Goal: Task Accomplishment & Management: Manage account settings

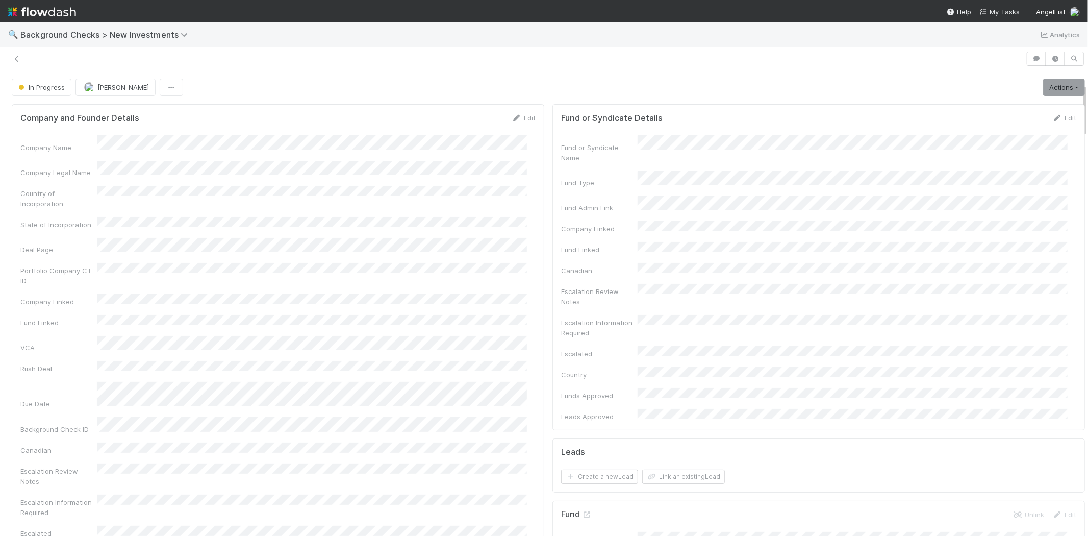
scroll to position [113, 0]
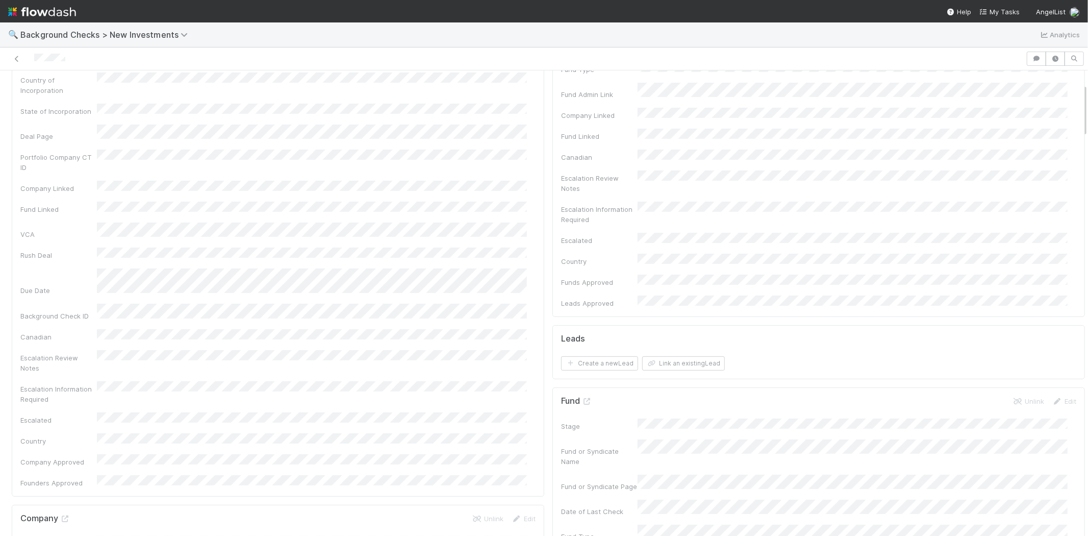
drag, startPoint x: 995, startPoint y: 9, endPoint x: 972, endPoint y: 6, distance: 23.2
click at [995, 9] on span "My Tasks" at bounding box center [999, 12] width 40 height 8
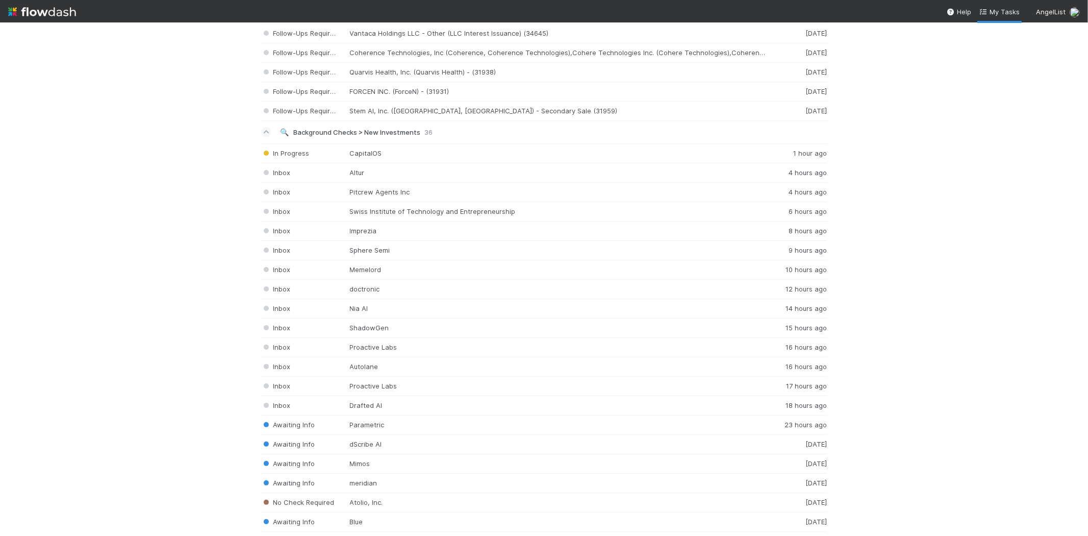
scroll to position [1353, 0]
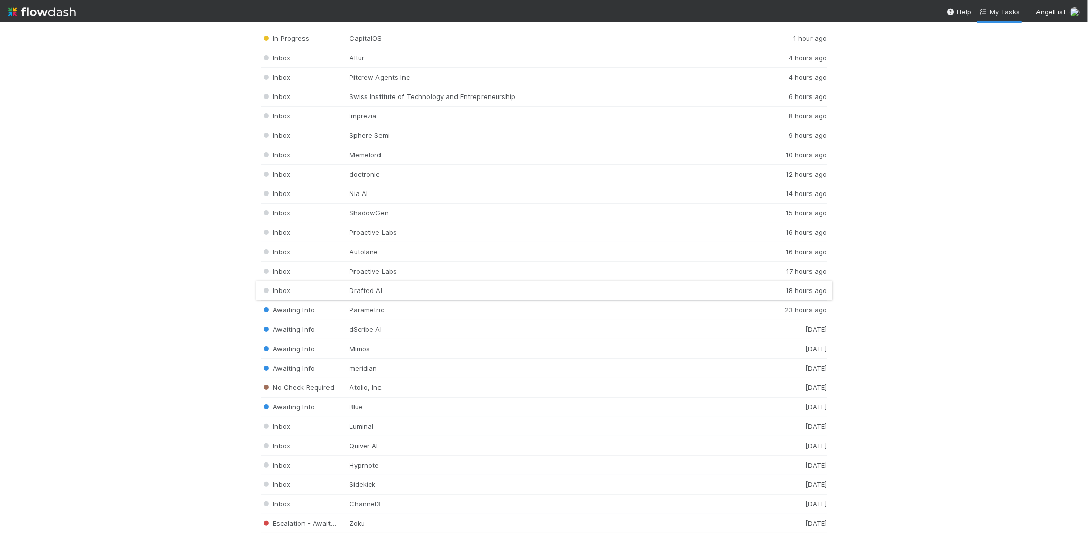
click at [380, 290] on div "Inbox Drafted AI 18 hours ago" at bounding box center [544, 290] width 566 height 19
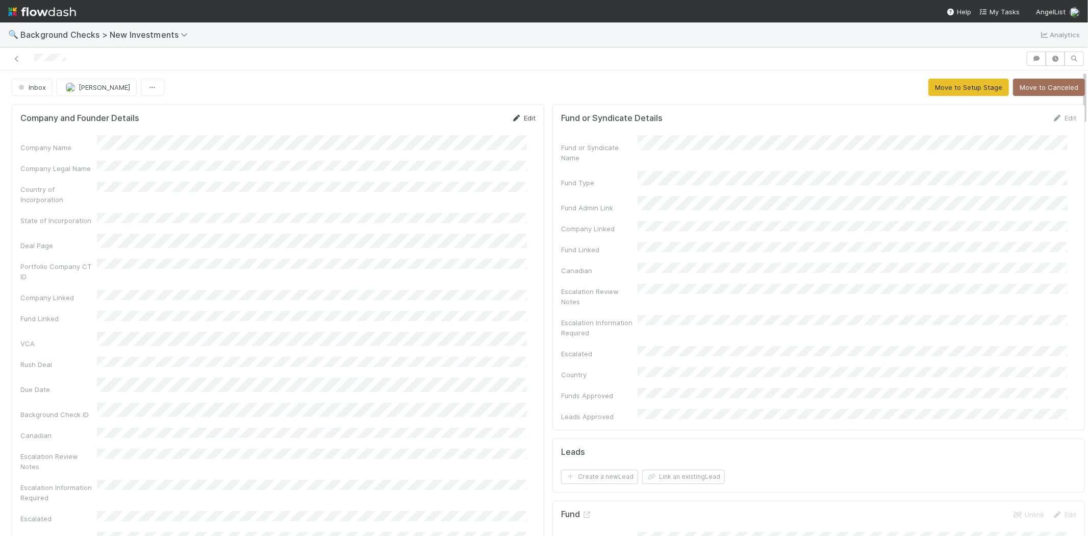
click at [512, 118] on icon at bounding box center [517, 118] width 10 height 7
click at [80, 140] on form "Company and Founder Details Save Cancel Company Name * Company Legal Name Count…" at bounding box center [277, 447] width 515 height 668
click at [467, 118] on button "Save" at bounding box center [481, 121] width 29 height 17
click at [1014, 9] on span "My Tasks" at bounding box center [999, 12] width 40 height 8
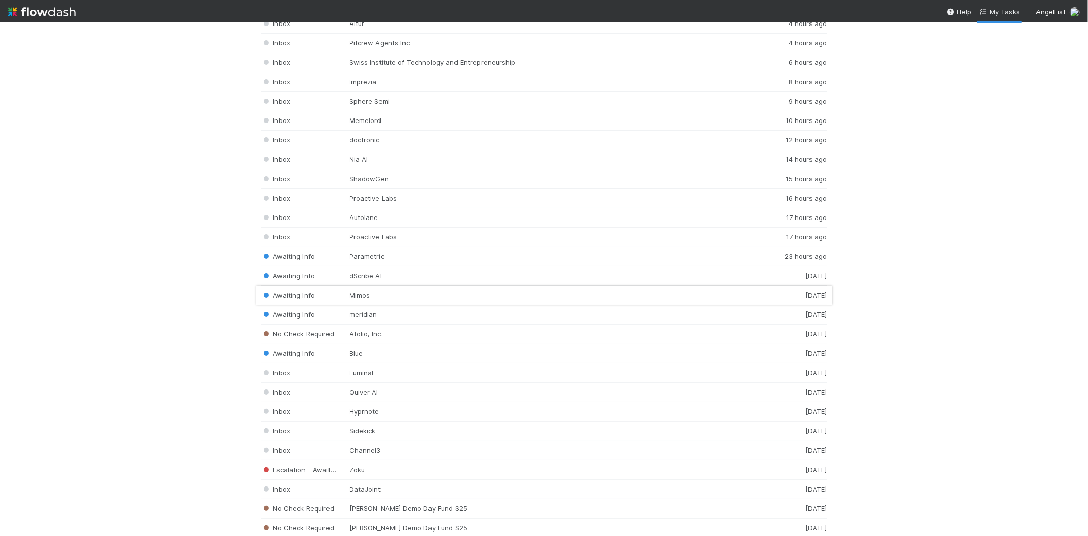
scroll to position [1416, 0]
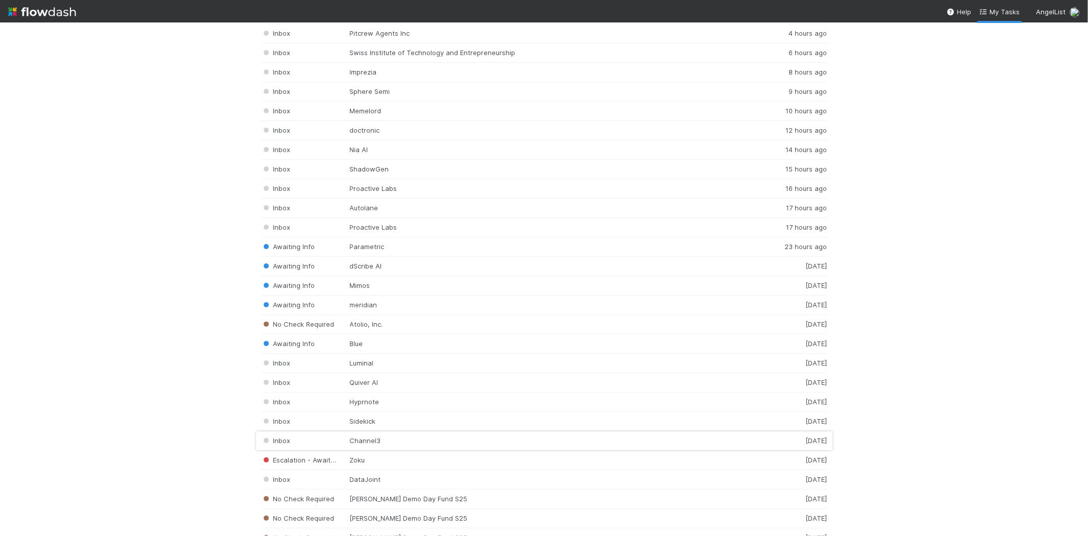
click at [370, 446] on div "Inbox Channel3 1 day ago" at bounding box center [544, 440] width 566 height 19
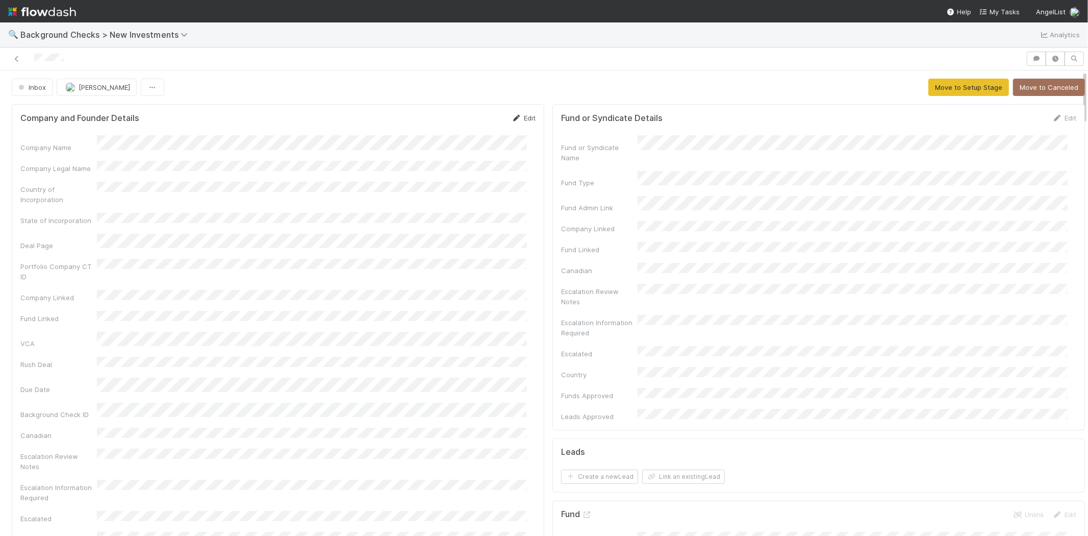
click at [523, 118] on link "Edit" at bounding box center [524, 118] width 24 height 8
click at [474, 119] on button "Save" at bounding box center [481, 121] width 29 height 17
click at [941, 89] on button "Move to Setup Stage" at bounding box center [968, 87] width 81 height 17
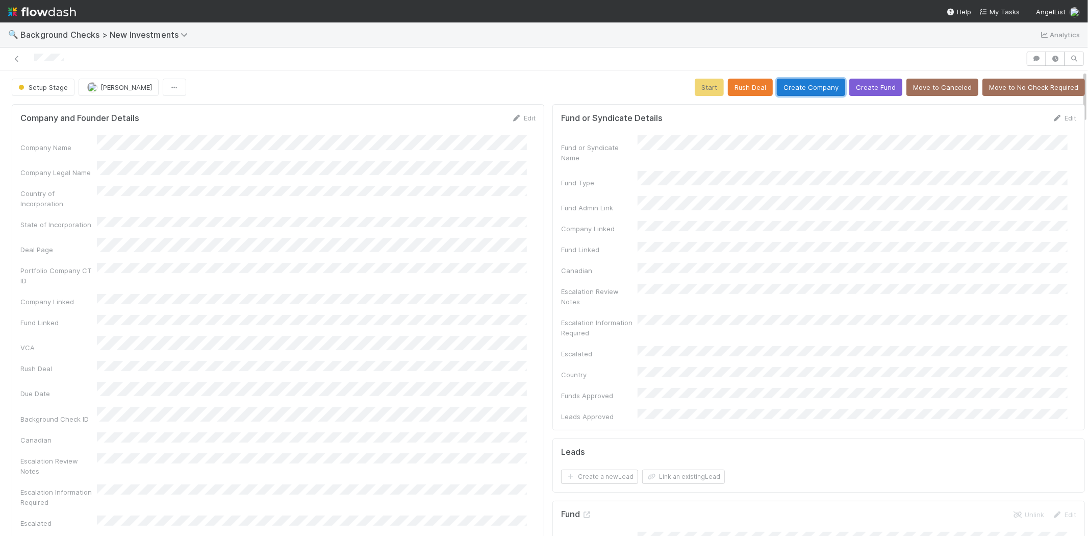
click at [803, 80] on button "Create Company" at bounding box center [811, 87] width 68 height 17
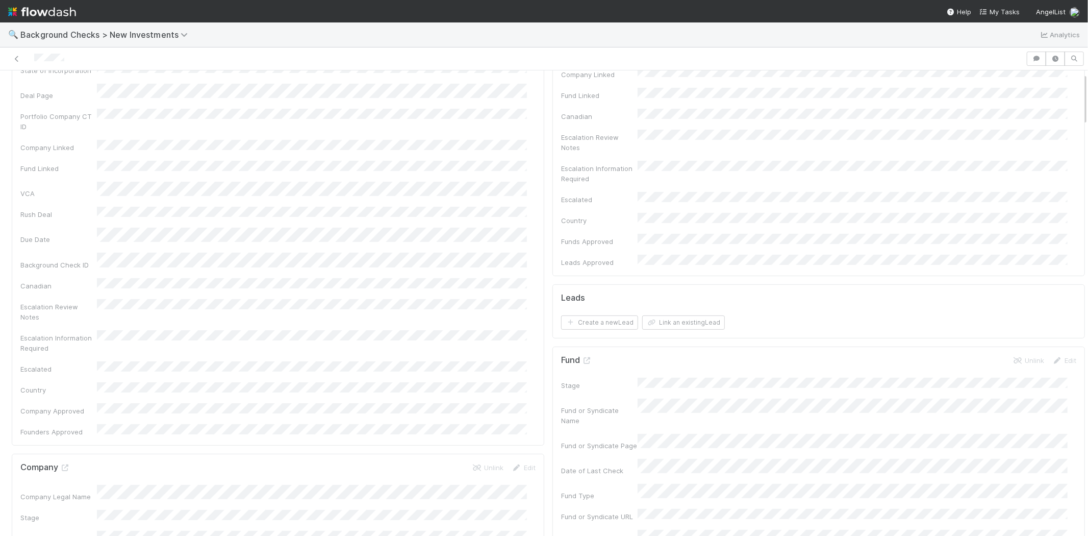
scroll to position [340, 0]
click at [593, 489] on span "Verify Legal Name and Update if Required" at bounding box center [660, 493] width 134 height 8
click at [569, 488] on input "checkbox" at bounding box center [574, 493] width 10 height 10
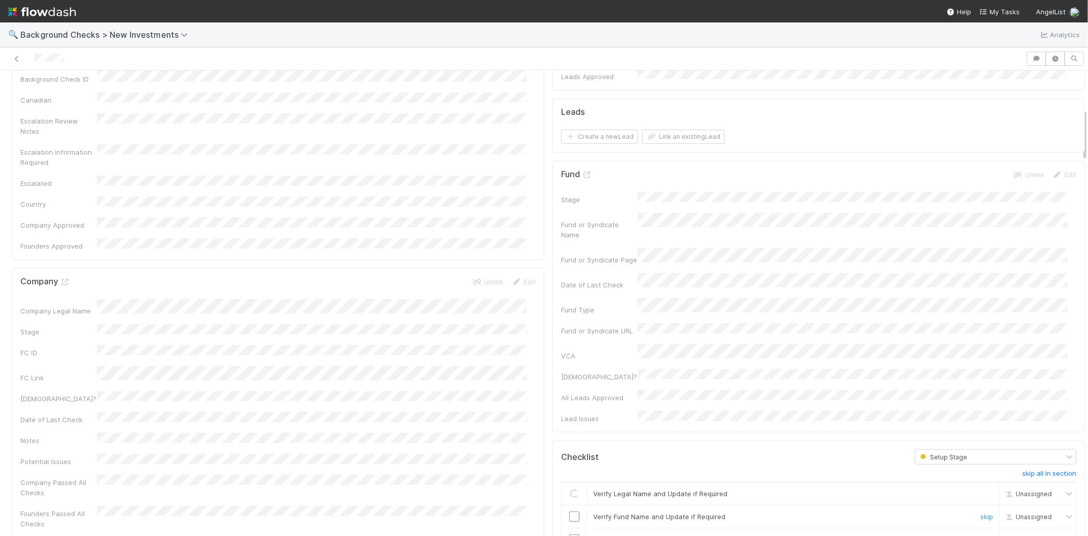
click at [569, 511] on input "checkbox" at bounding box center [574, 516] width 10 height 10
click at [569, 534] on input "checkbox" at bounding box center [574, 539] width 10 height 10
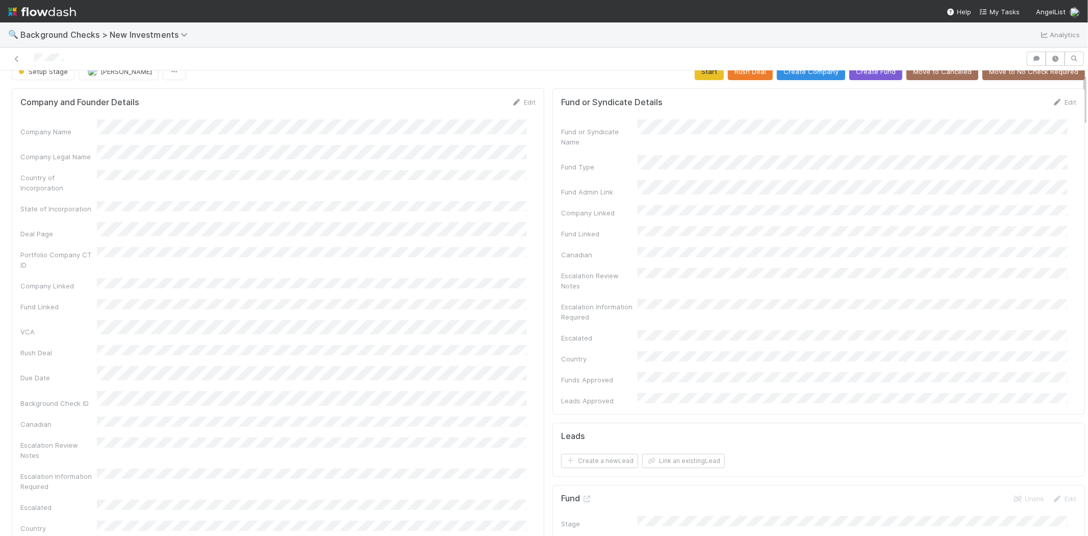
scroll to position [0, 0]
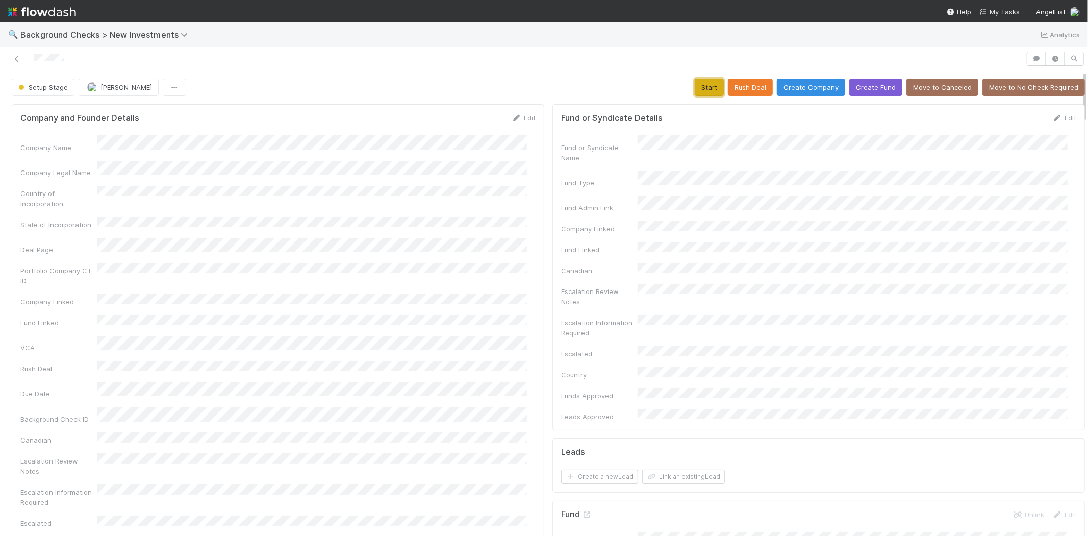
click at [700, 83] on button "Start" at bounding box center [709, 87] width 29 height 17
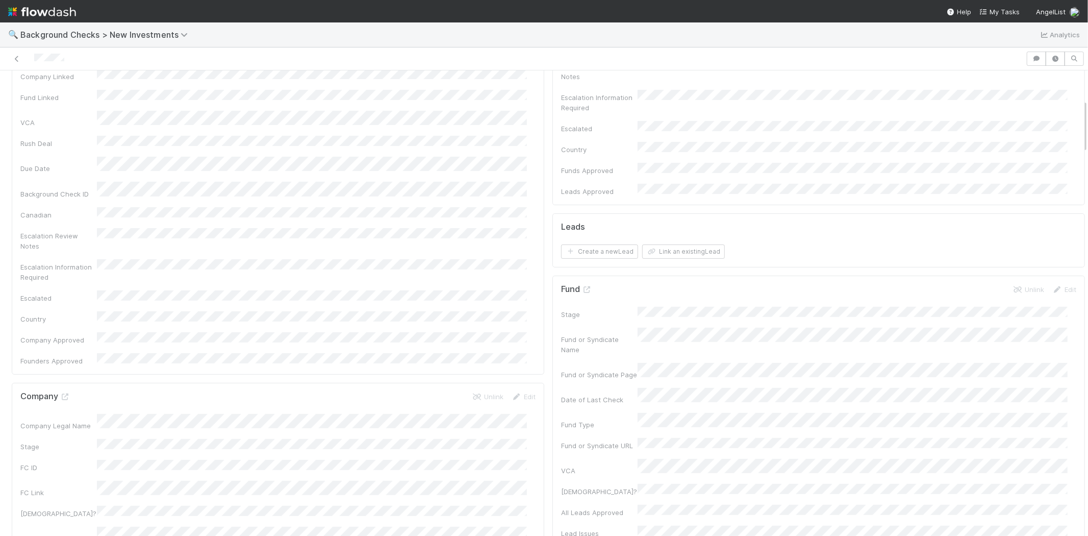
scroll to position [170, 0]
click at [669, 299] on button "Link an existing Lead" at bounding box center [683, 306] width 83 height 14
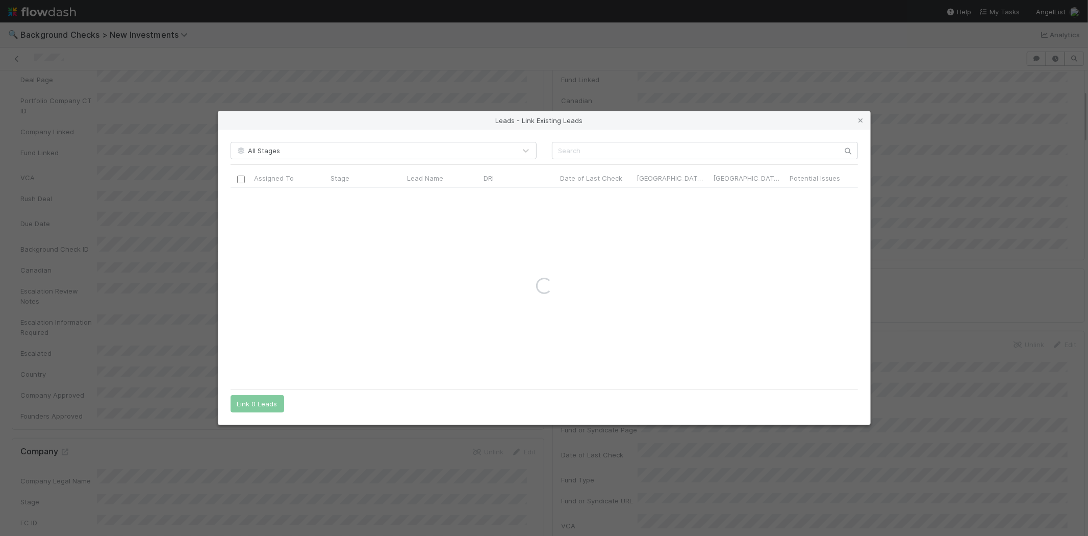
click at [655, 141] on div "All Stages Assigned To Stage Lead Name DRI Date of Last Check Canada Check? Can…" at bounding box center [544, 277] width 652 height 295
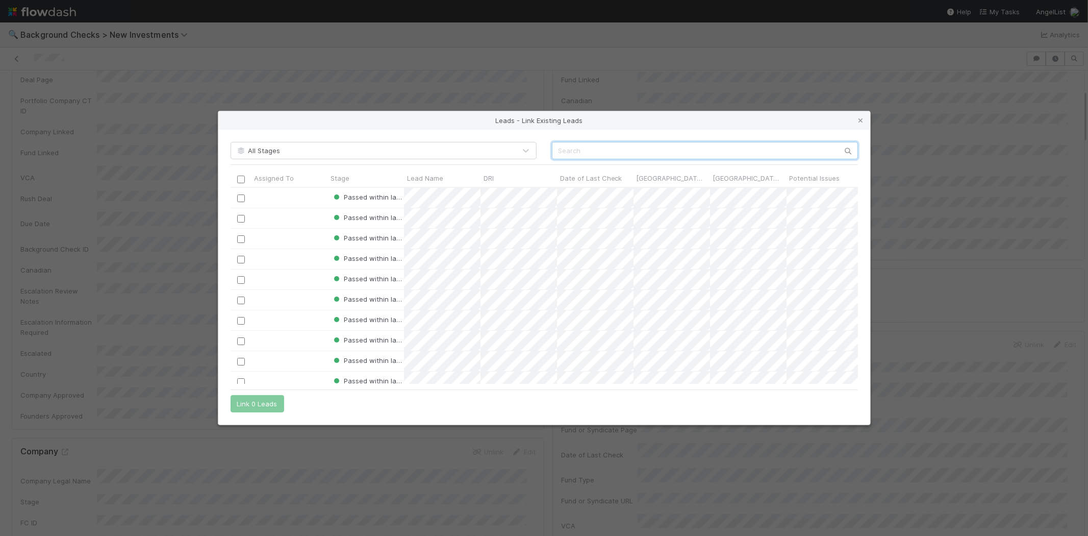
scroll to position [188, 619]
click at [655, 146] on input "text" at bounding box center [705, 150] width 306 height 17
paste input "Yotam Rosenbaum"
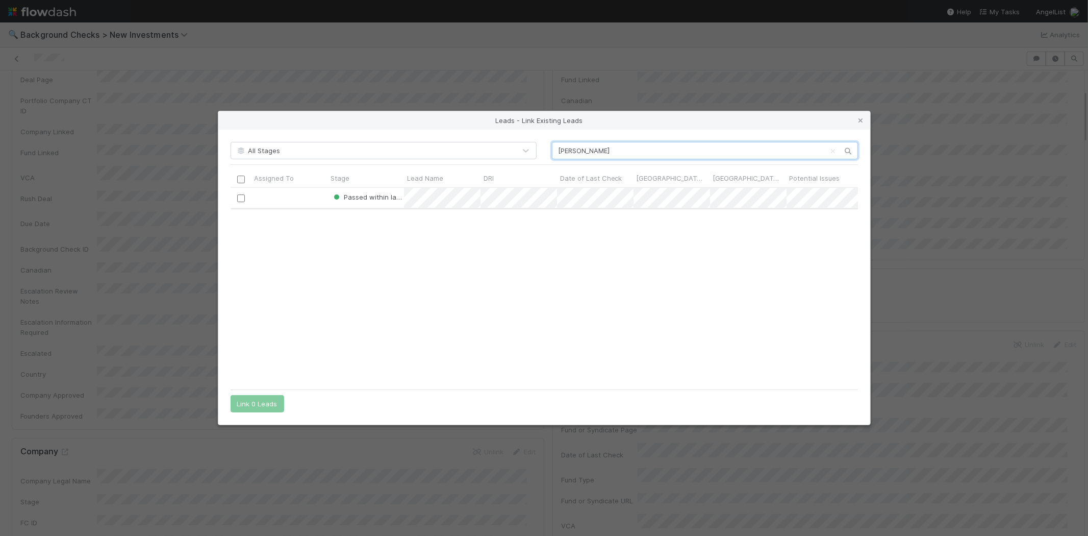
type input "Yotam Rosenbaum"
click at [242, 200] on input "checkbox" at bounding box center [241, 198] width 8 height 8
click at [258, 400] on button "Link 1 Lead" at bounding box center [255, 403] width 49 height 17
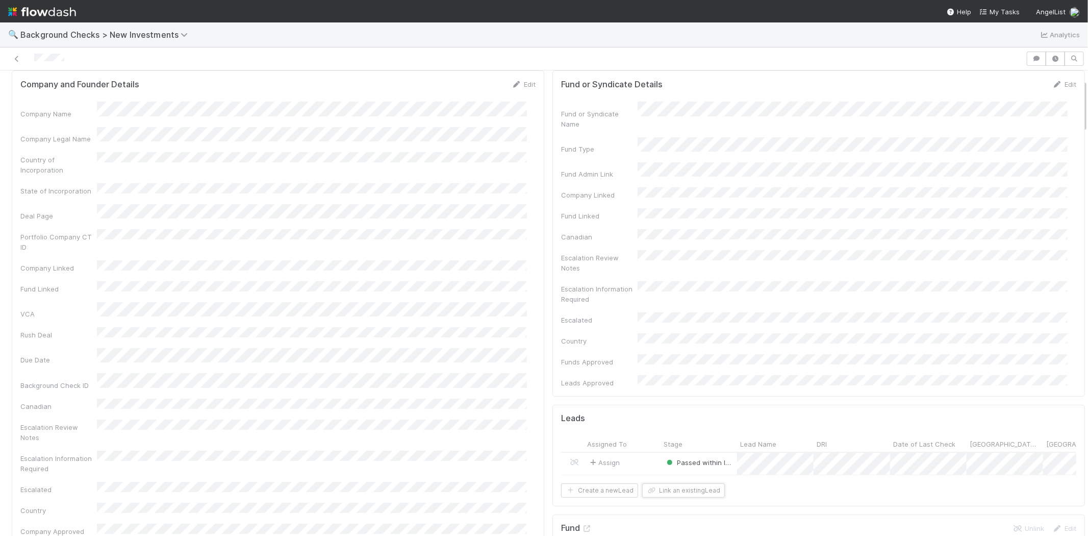
scroll to position [0, 0]
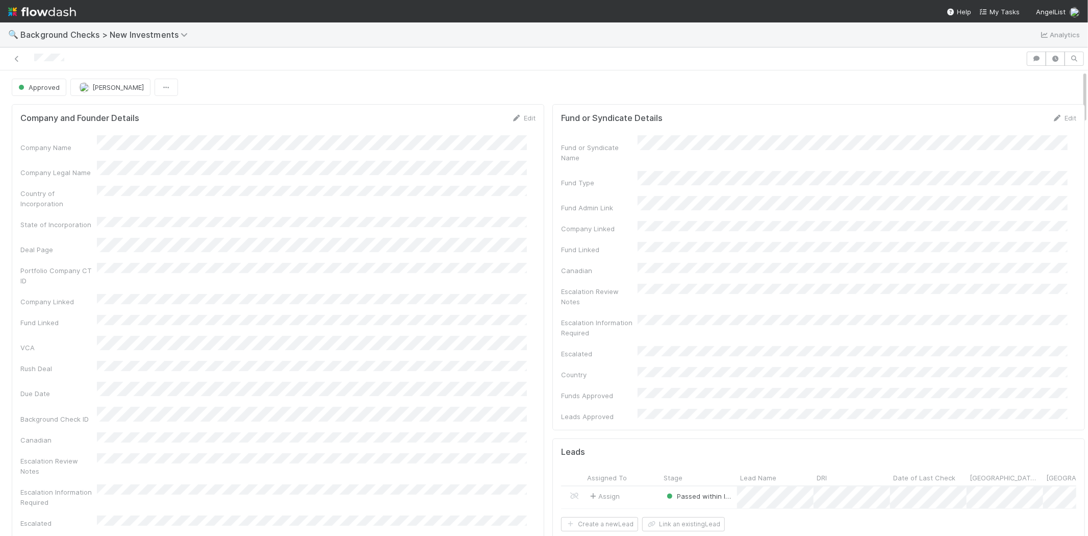
drag, startPoint x: 72, startPoint y: 57, endPoint x: 32, endPoint y: 59, distance: 39.9
click at [32, 59] on div at bounding box center [513, 59] width 1018 height 14
click at [1005, 9] on span "My Tasks" at bounding box center [999, 12] width 40 height 8
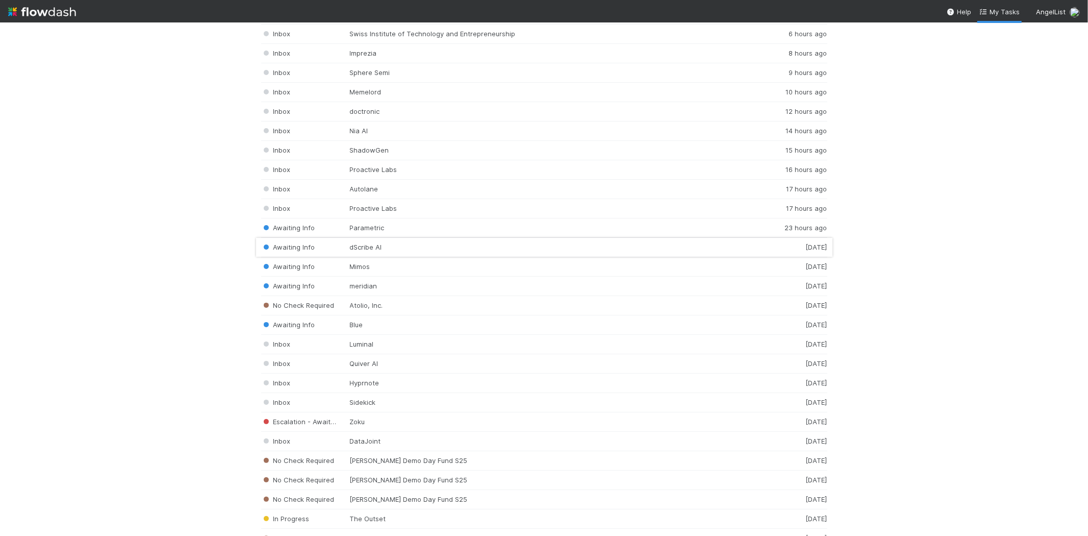
scroll to position [1473, 0]
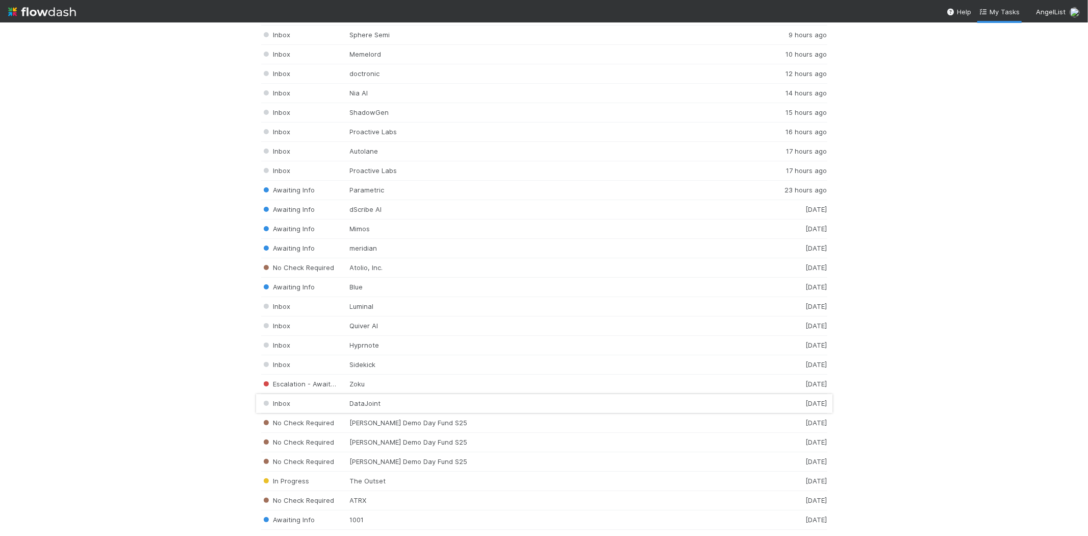
click at [375, 406] on div "Inbox DataJoint 1 day ago" at bounding box center [544, 403] width 566 height 19
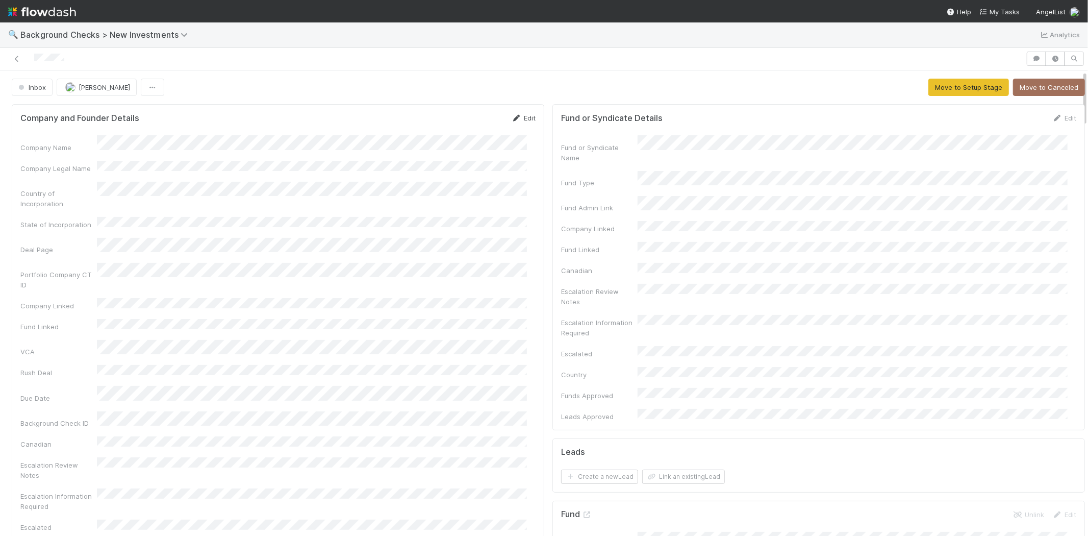
click at [518, 117] on link "Edit" at bounding box center [524, 118] width 24 height 8
click at [467, 121] on button "Save" at bounding box center [481, 121] width 29 height 17
click at [671, 469] on button "Link an existing Lead" at bounding box center [683, 476] width 83 height 14
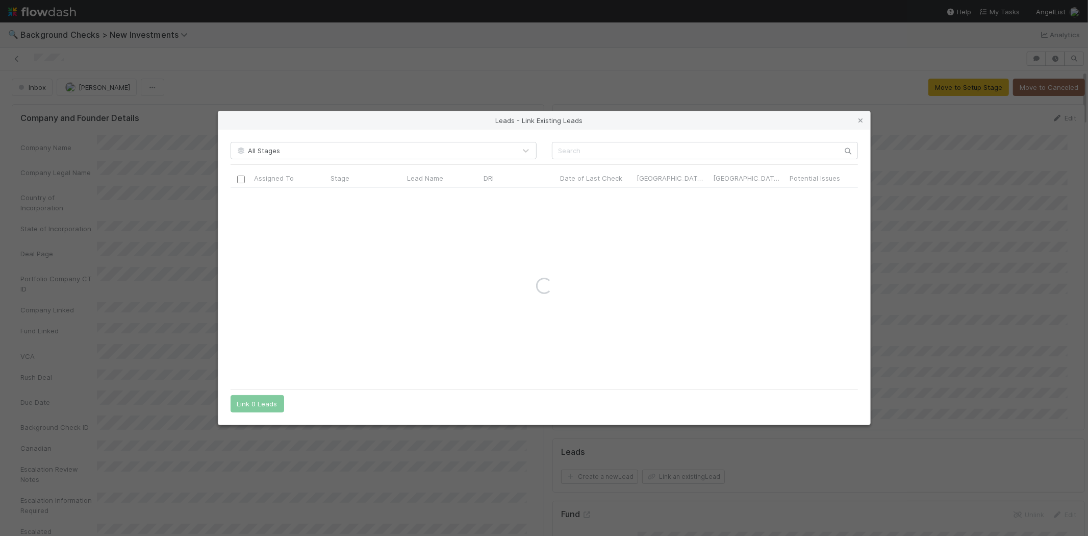
click at [598, 135] on div "All Stages Assigned To Stage Lead Name DRI Date of Last Check Canada Check? Can…" at bounding box center [544, 277] width 652 height 295
click at [598, 144] on input "text" at bounding box center [705, 150] width 306 height 17
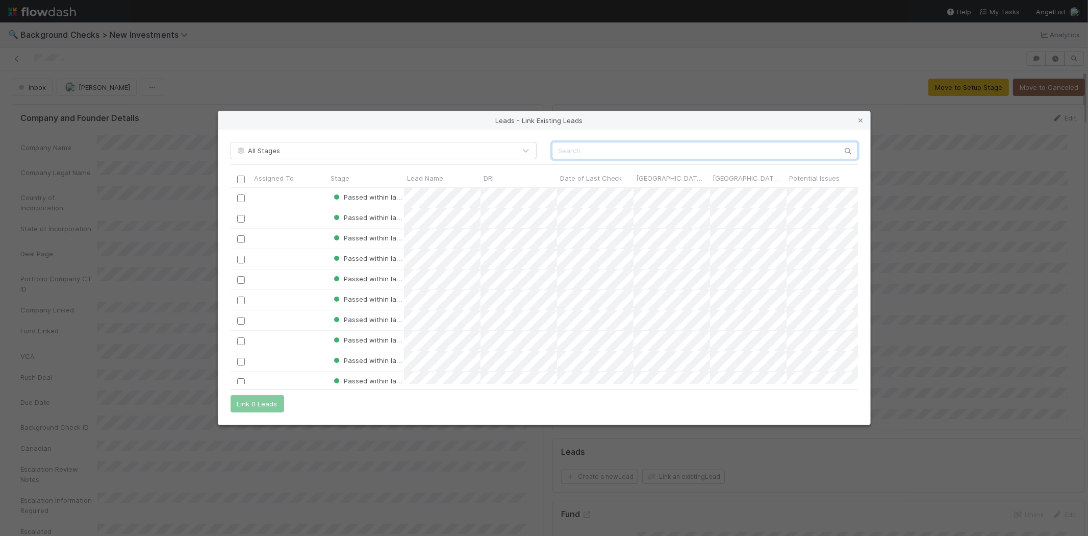
scroll to position [188, 619]
paste input "Marissa Faris"
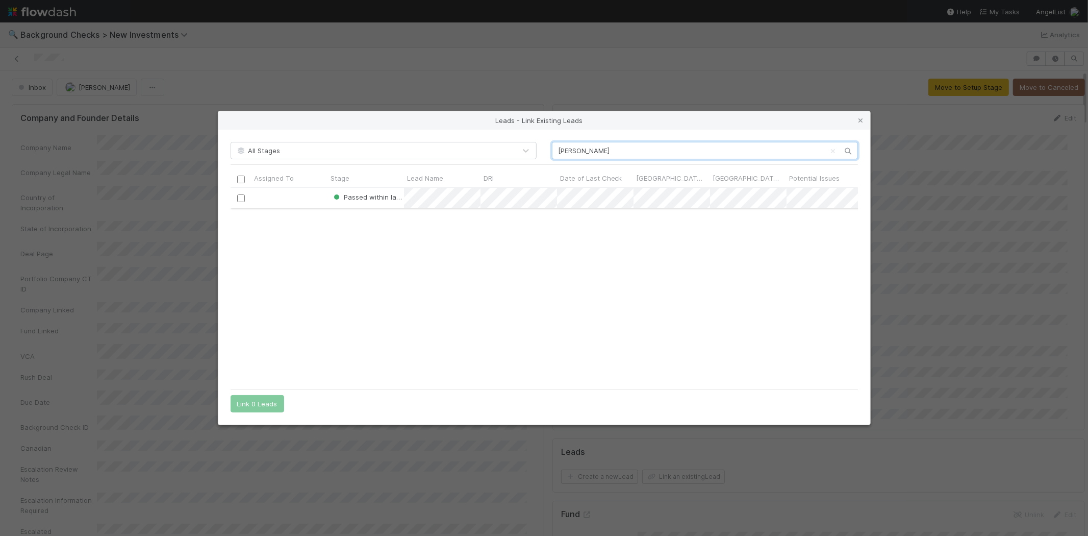
type input "Marissa Faris"
click at [243, 199] on input "checkbox" at bounding box center [241, 198] width 8 height 8
click at [253, 403] on button "Link 1 Lead" at bounding box center [255, 403] width 49 height 17
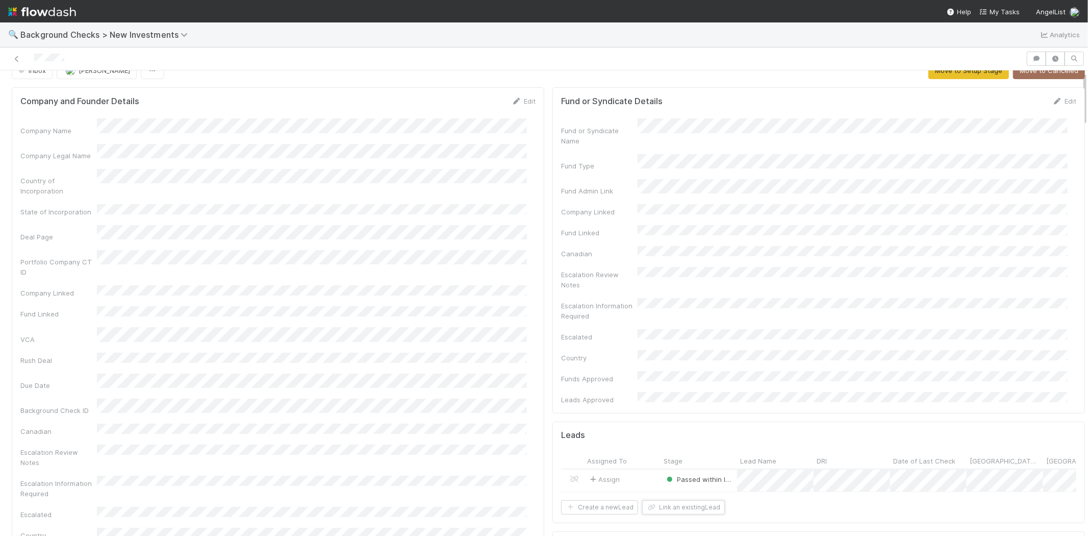
scroll to position [0, 0]
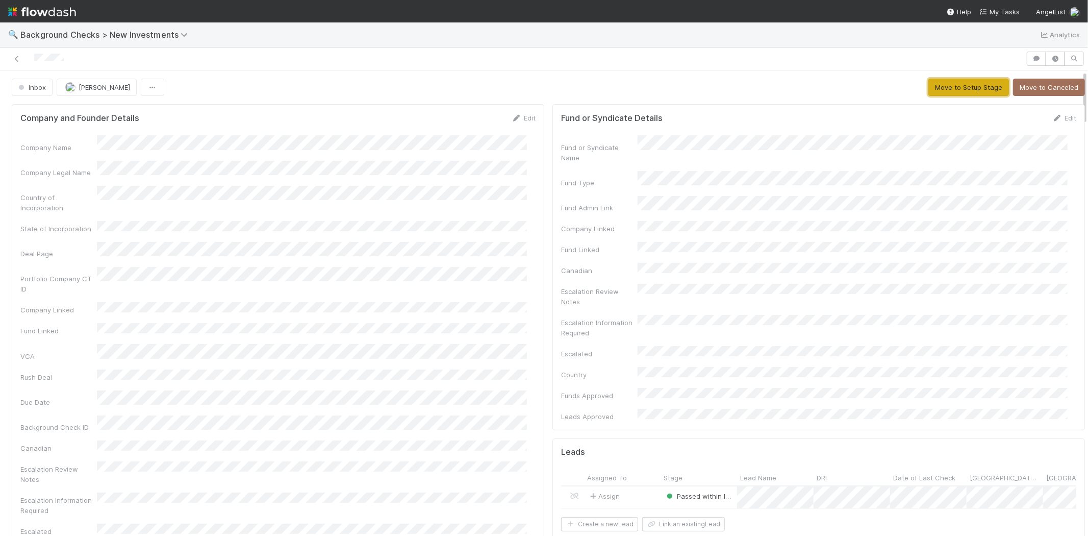
click at [949, 84] on button "Move to Setup Stage" at bounding box center [968, 87] width 81 height 17
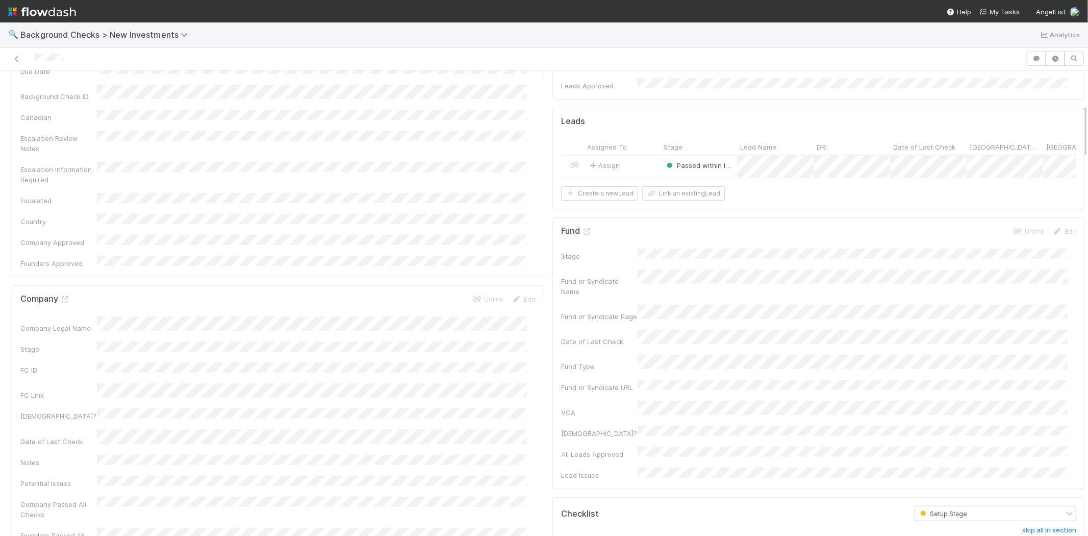
scroll to position [453, 0]
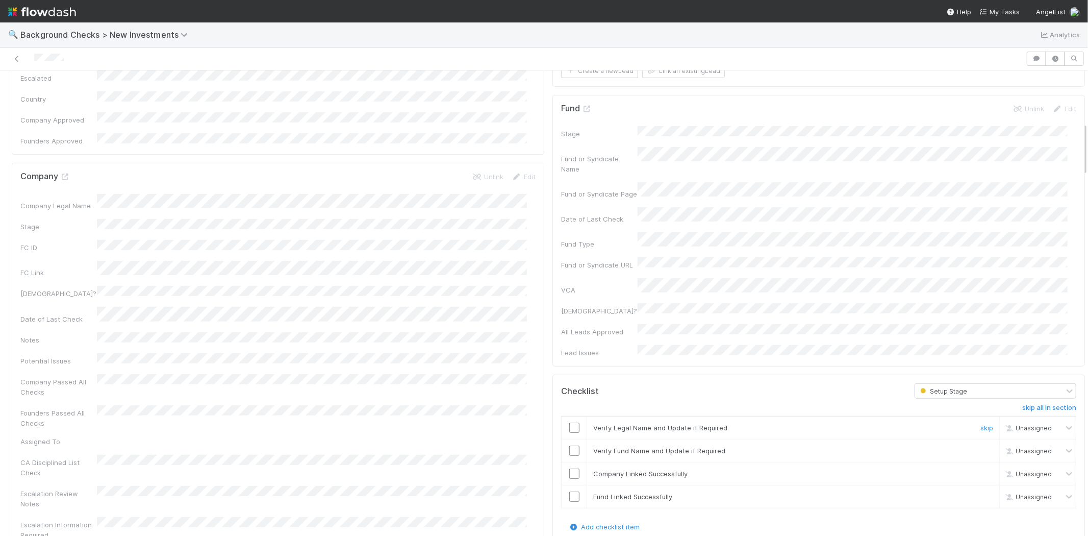
click at [569, 422] on input "checkbox" at bounding box center [574, 427] width 10 height 10
click at [569, 439] on td at bounding box center [575, 450] width 26 height 23
click at [567, 462] on td at bounding box center [575, 473] width 26 height 23
click at [569, 491] on input "checkbox" at bounding box center [574, 496] width 10 height 10
click at [569, 468] on input "checkbox" at bounding box center [574, 473] width 10 height 10
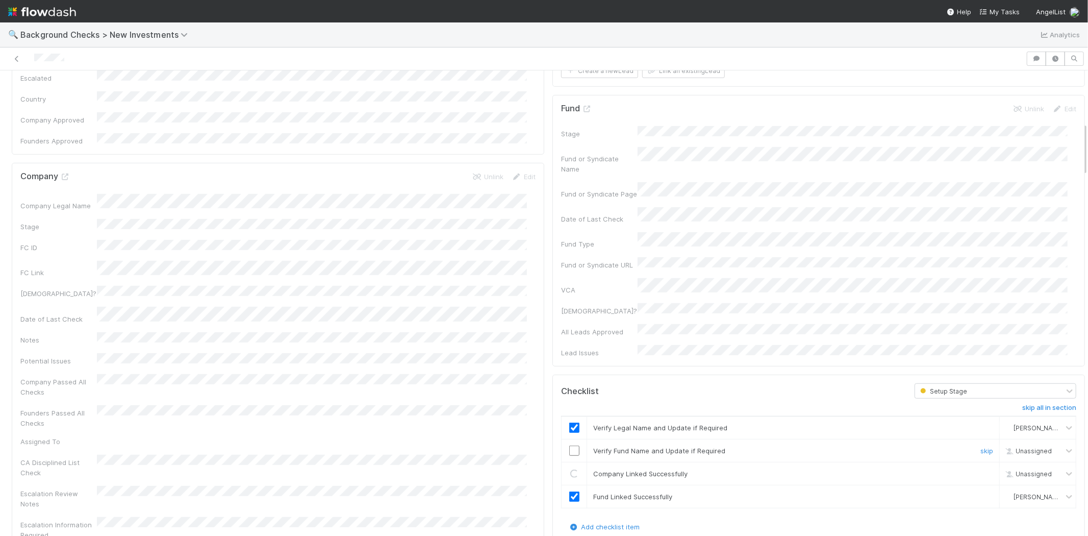
drag, startPoint x: 567, startPoint y: 398, endPoint x: 622, endPoint y: 384, distance: 56.9
click at [578, 439] on tr "Verify Fund Name and Update if Required skip Unassigned" at bounding box center [819, 450] width 515 height 23
checkbox input "true"
click at [569, 445] on input "checkbox" at bounding box center [574, 450] width 10 height 10
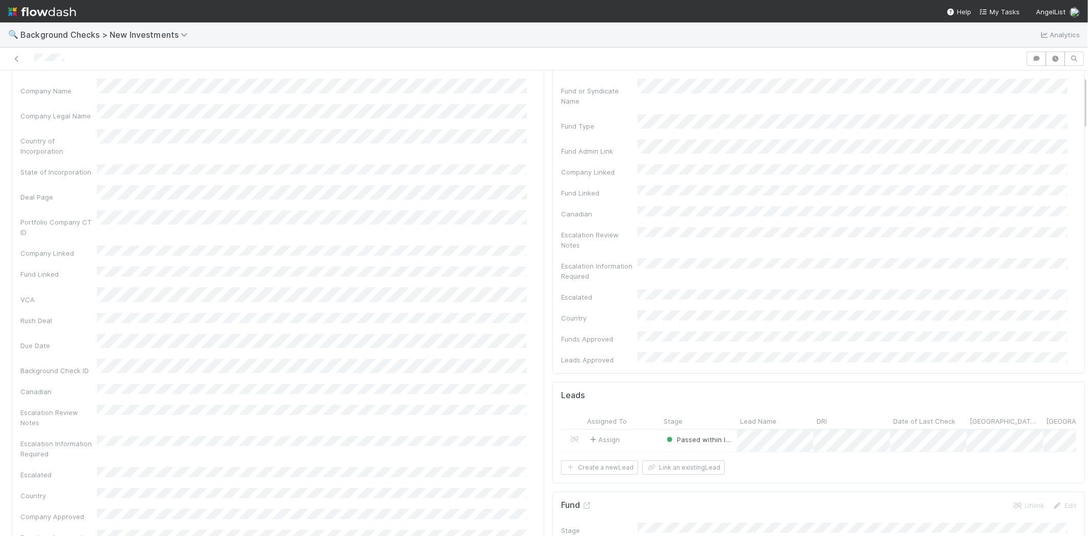
scroll to position [0, 0]
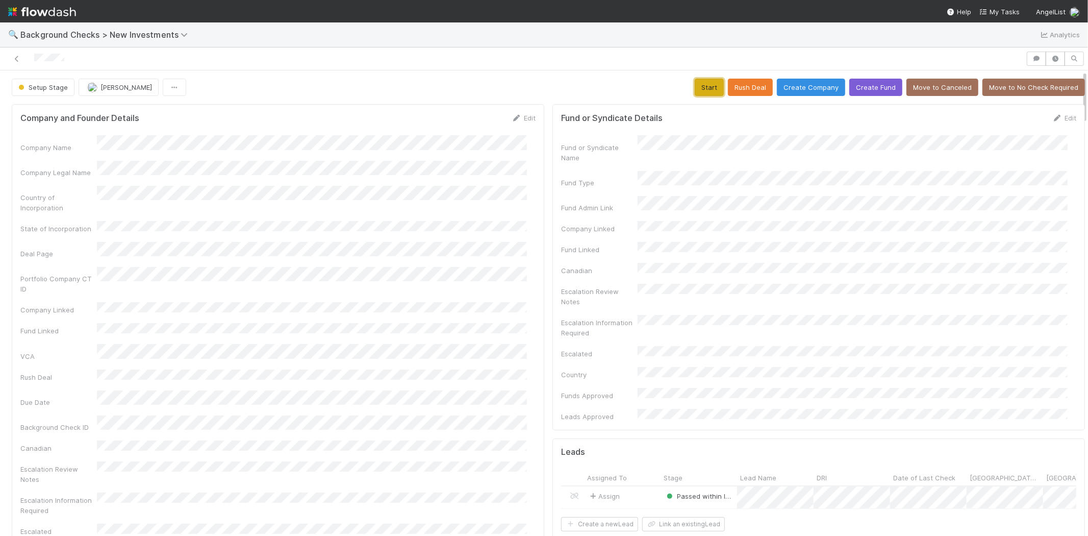
click at [695, 86] on button "Start" at bounding box center [709, 87] width 29 height 17
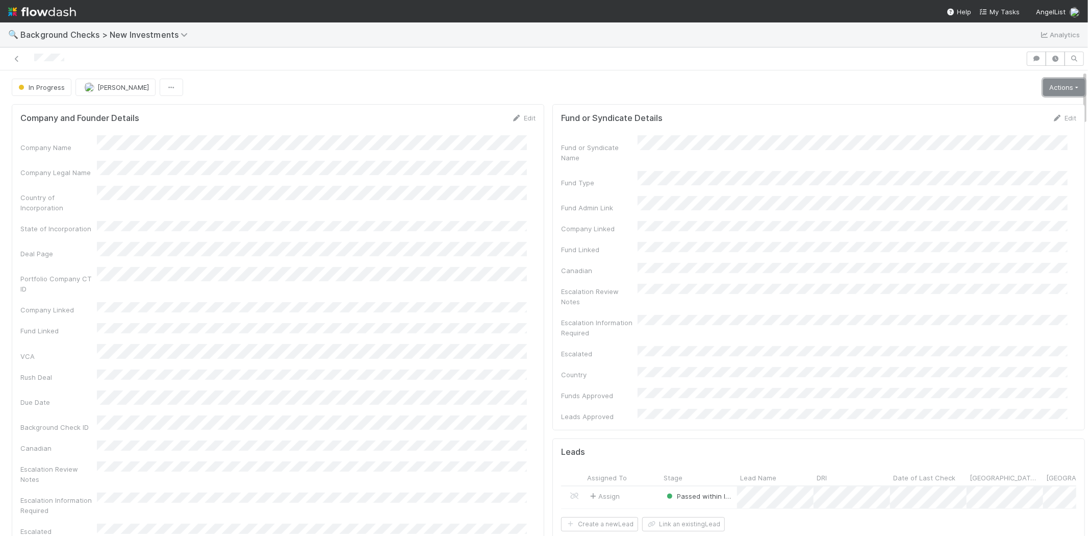
click at [1047, 83] on link "Actions" at bounding box center [1064, 87] width 42 height 17
click at [1008, 108] on button "Finish" at bounding box center [1029, 109] width 114 height 14
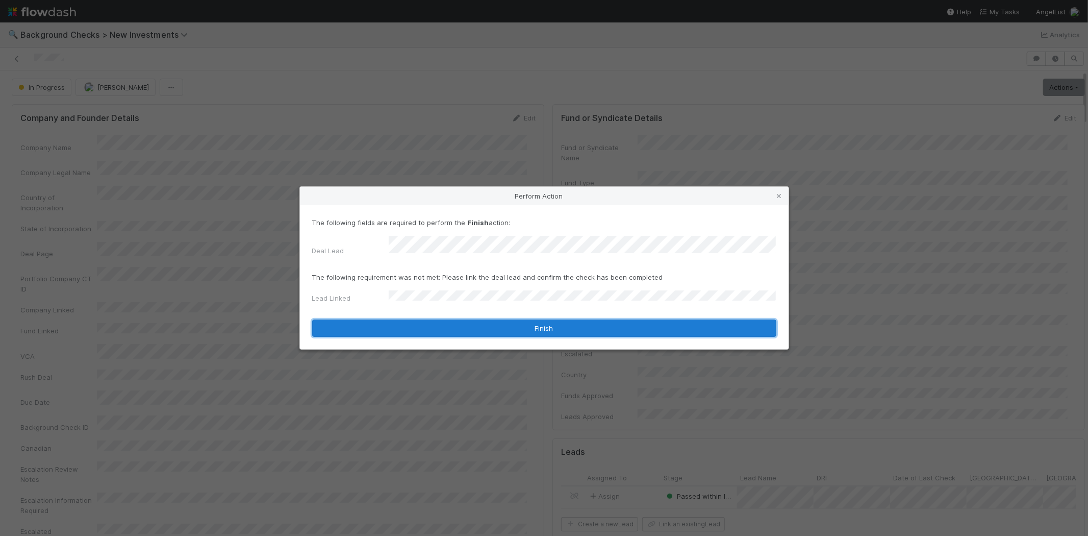
click at [418, 324] on button "Finish" at bounding box center [544, 327] width 464 height 17
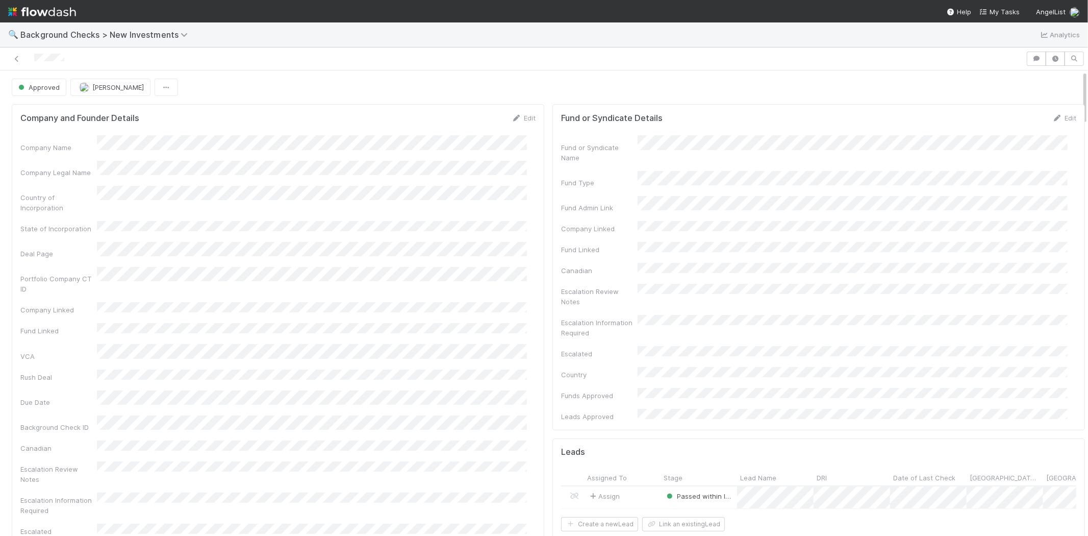
drag, startPoint x: 75, startPoint y: 57, endPoint x: 176, endPoint y: 107, distance: 112.2
click at [33, 59] on div at bounding box center [513, 59] width 1018 height 14
click at [1004, 11] on span "My Tasks" at bounding box center [999, 12] width 40 height 8
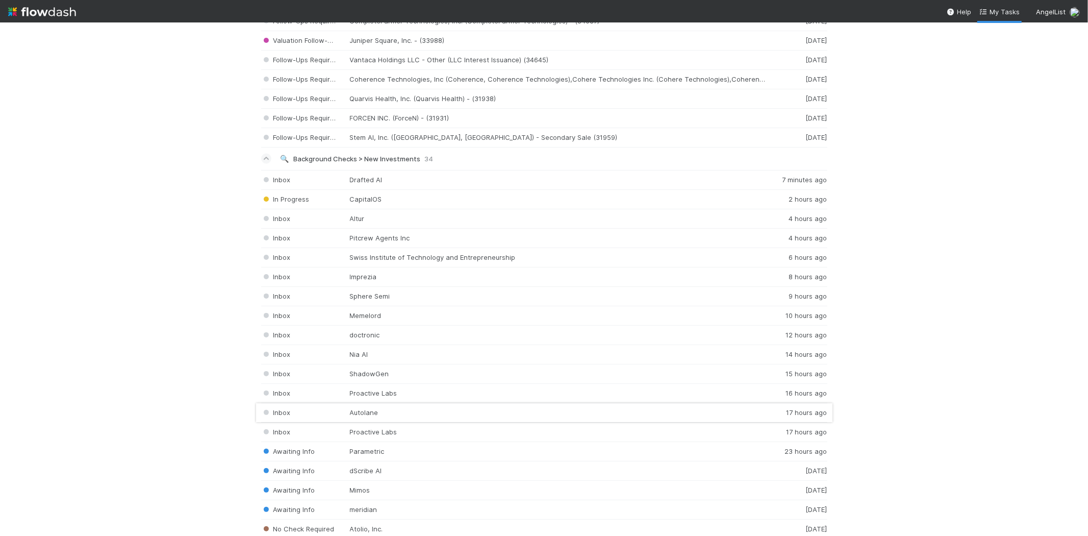
scroll to position [1303, 0]
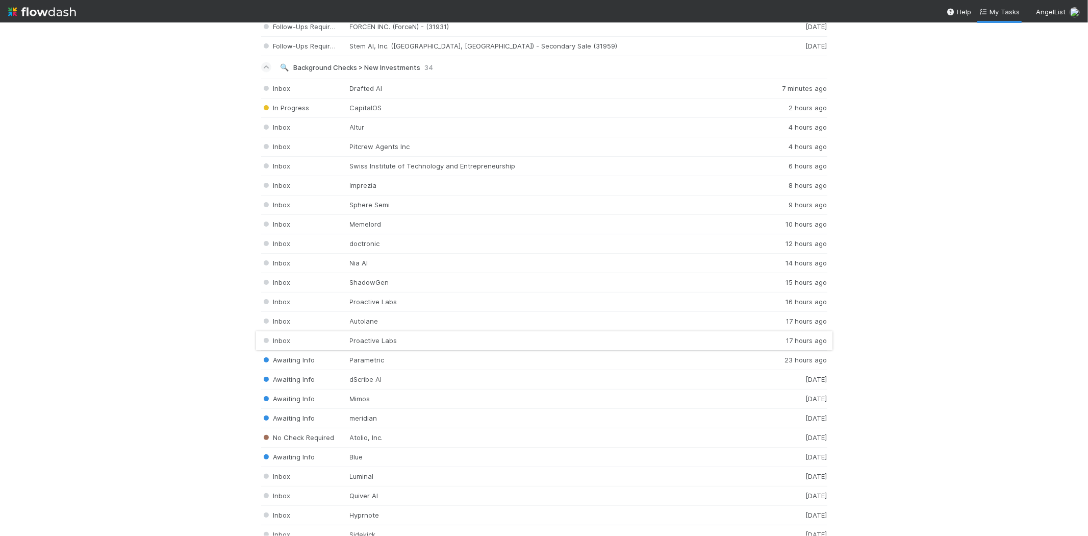
click at [378, 343] on div "Inbox Proactive Labs 17 hours ago" at bounding box center [544, 340] width 566 height 19
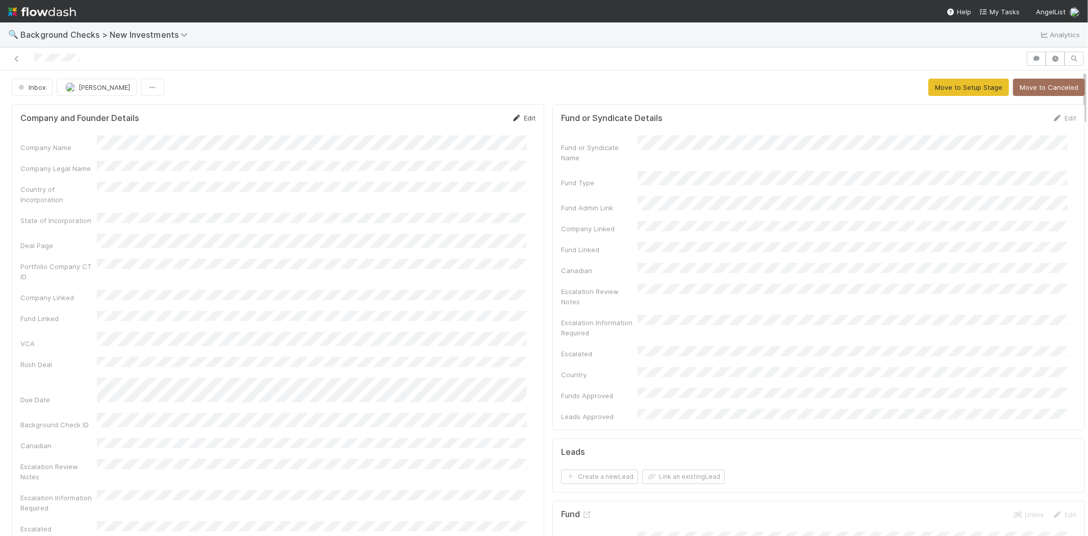
click at [525, 117] on link "Edit" at bounding box center [524, 118] width 24 height 8
click at [471, 121] on button "Save" at bounding box center [481, 121] width 29 height 17
click at [935, 87] on button "Move to Setup Stage" at bounding box center [968, 87] width 81 height 17
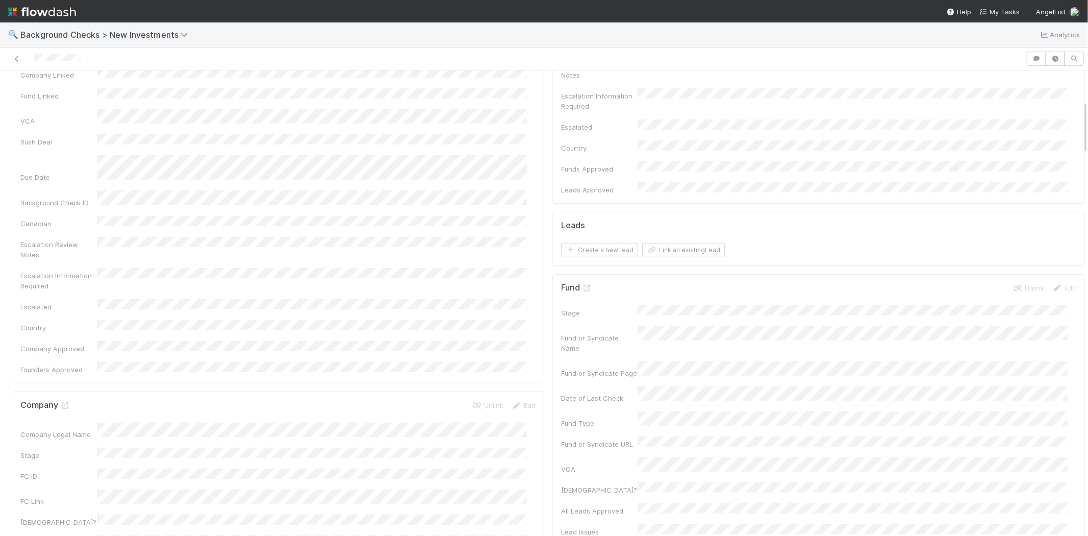
scroll to position [510, 0]
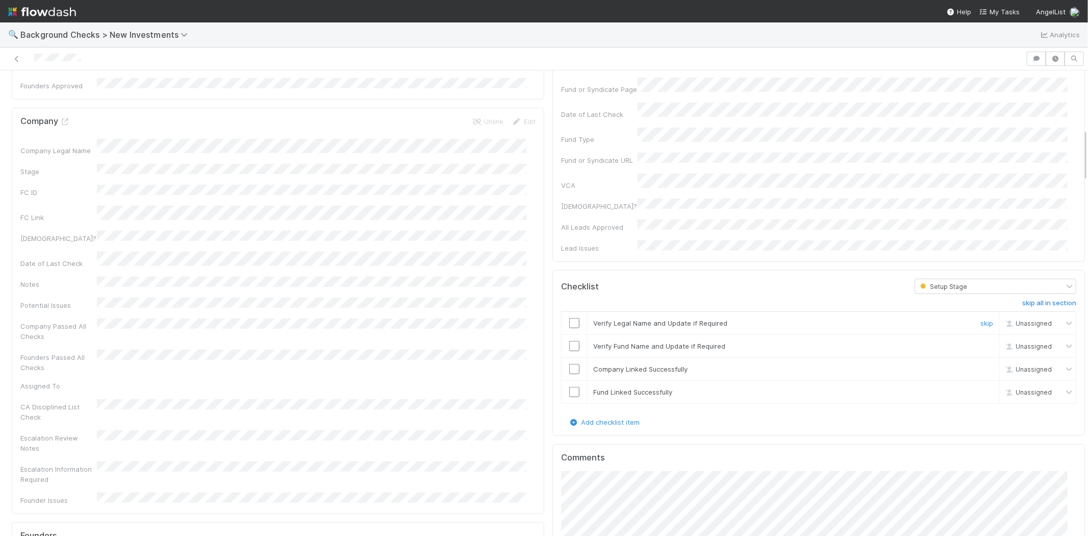
click at [569, 318] on input "checkbox" at bounding box center [574, 323] width 10 height 10
click at [569, 341] on input "checkbox" at bounding box center [574, 346] width 10 height 10
click at [569, 364] on input "checkbox" at bounding box center [574, 369] width 10 height 10
click at [569, 387] on input "checkbox" at bounding box center [574, 392] width 10 height 10
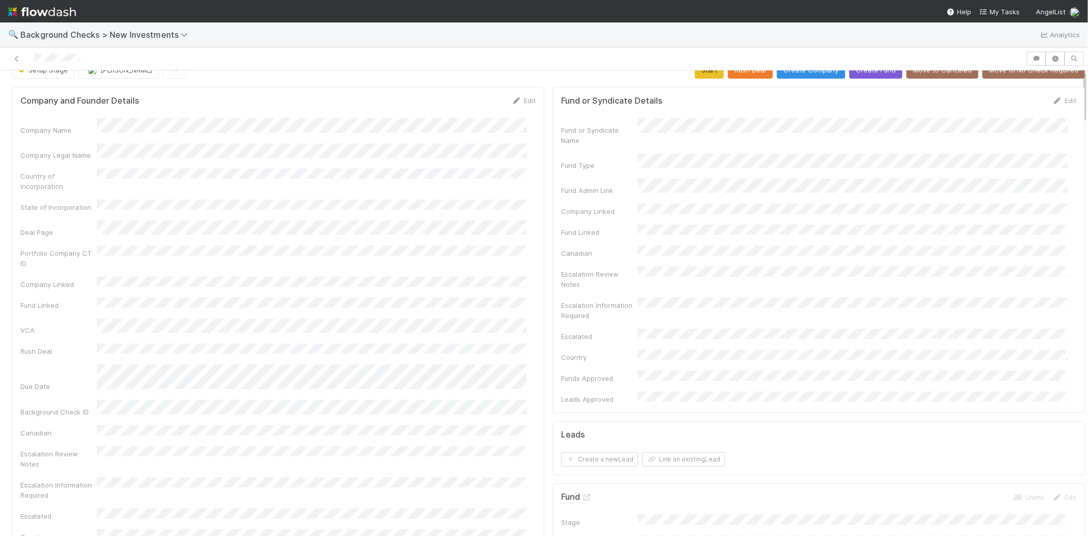
scroll to position [0, 0]
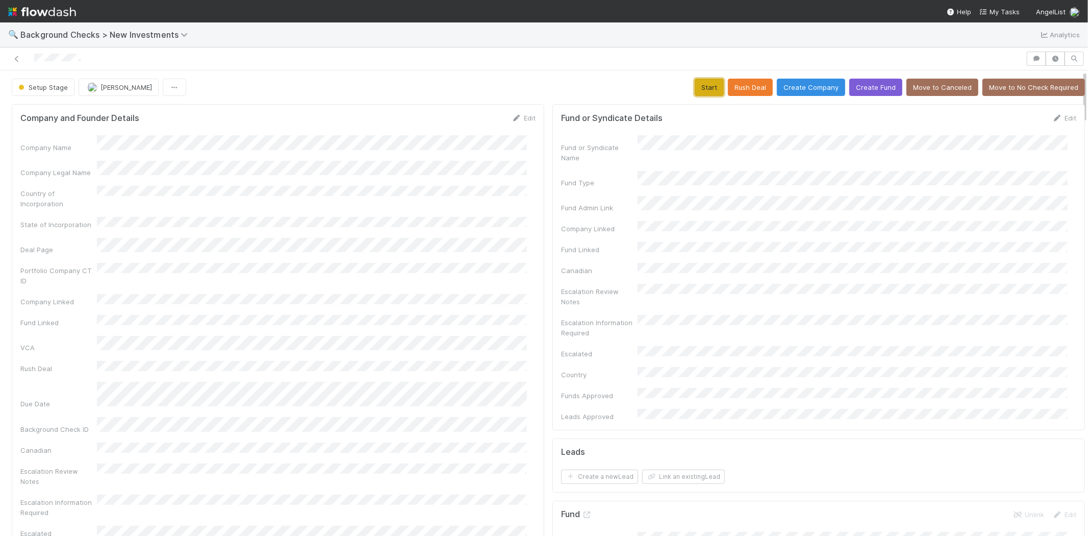
click at [695, 84] on button "Start" at bounding box center [709, 87] width 29 height 17
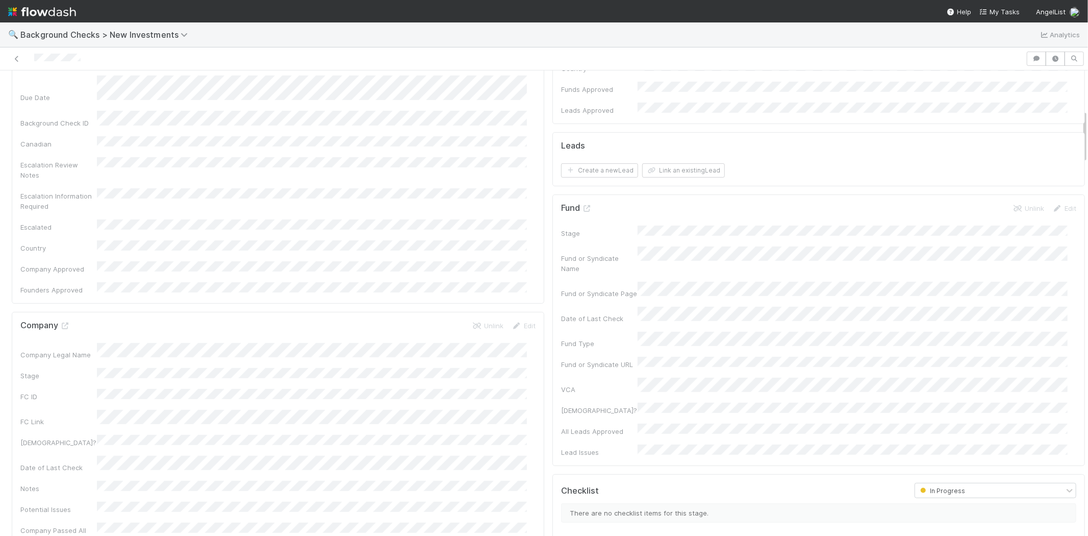
scroll to position [170, 0]
click at [683, 299] on button "Link an existing Lead" at bounding box center [683, 306] width 83 height 14
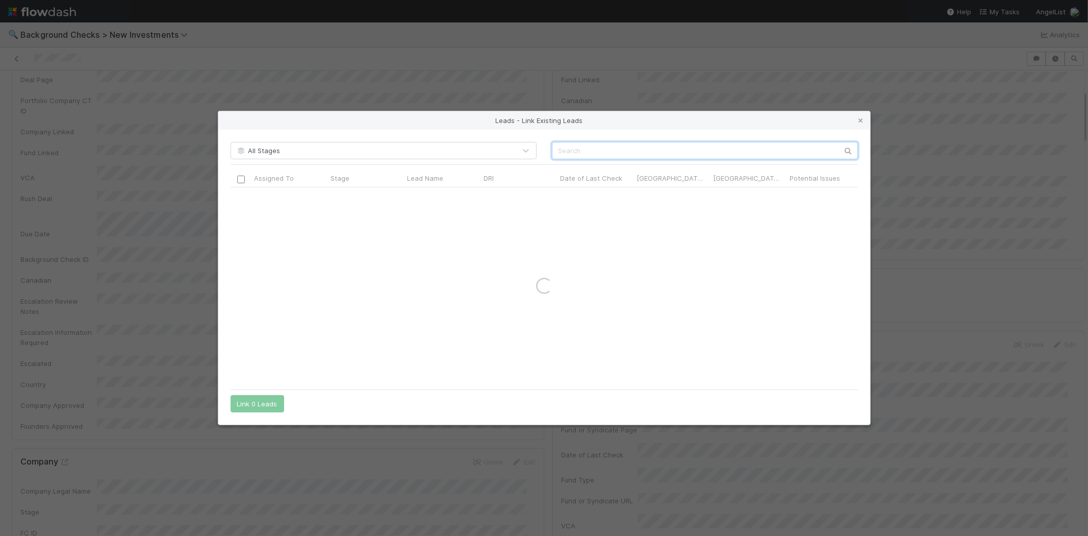
click at [613, 151] on input "text" at bounding box center [705, 150] width 306 height 17
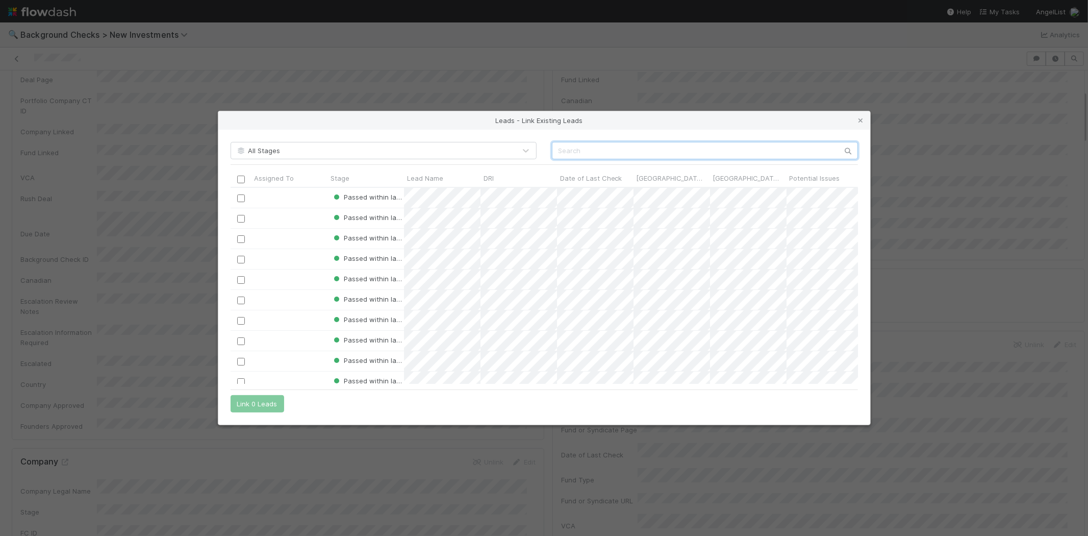
paste input "Logan Kilpatrick"
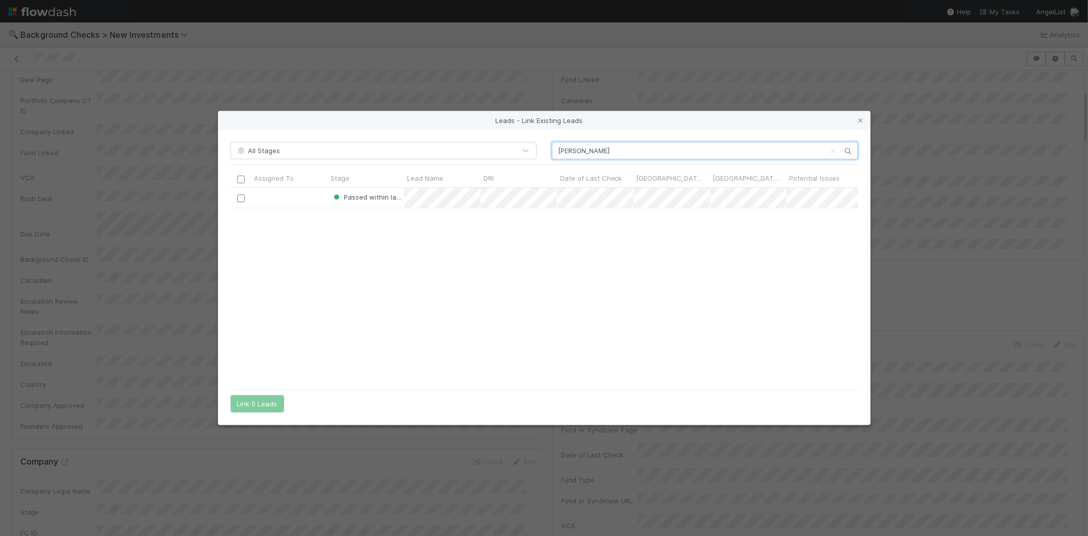
scroll to position [188, 619]
type input "Logan Kilpatrick"
click at [238, 198] on input "checkbox" at bounding box center [241, 198] width 8 height 8
click at [250, 402] on button "Link 1 Lead" at bounding box center [255, 403] width 49 height 17
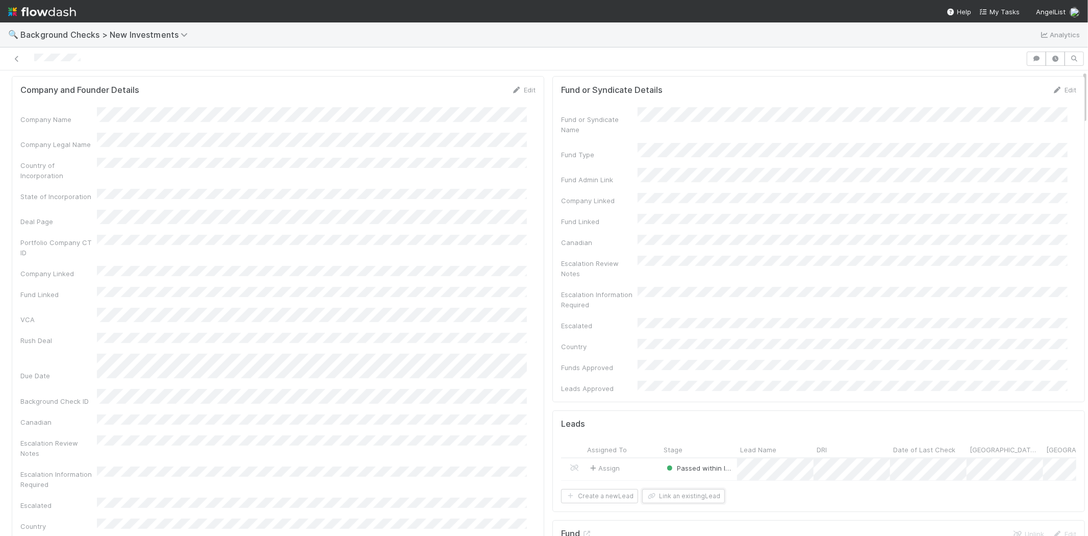
scroll to position [0, 0]
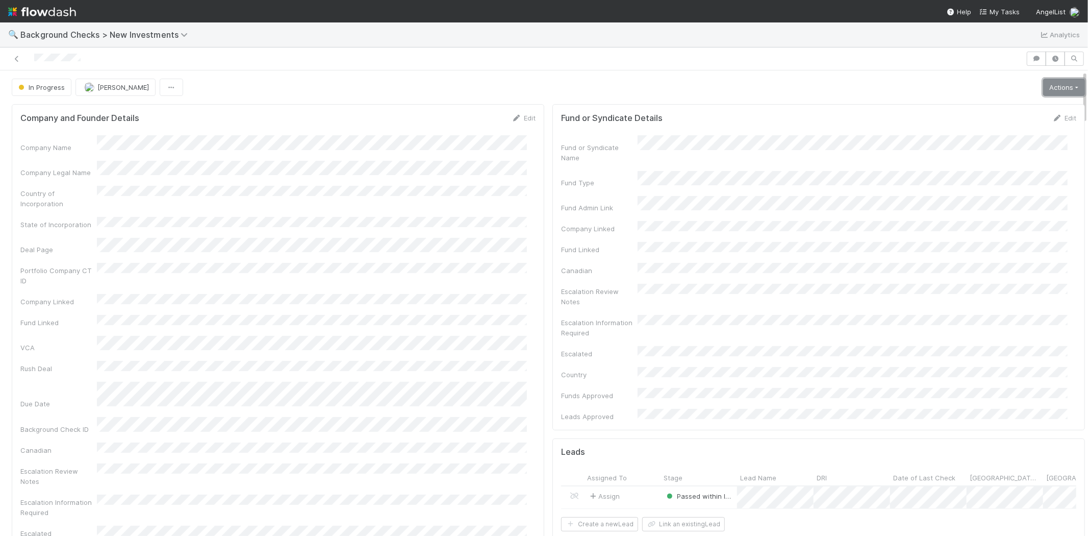
click at [1043, 88] on link "Actions" at bounding box center [1064, 87] width 42 height 17
click at [1018, 106] on button "Finish" at bounding box center [1029, 109] width 114 height 14
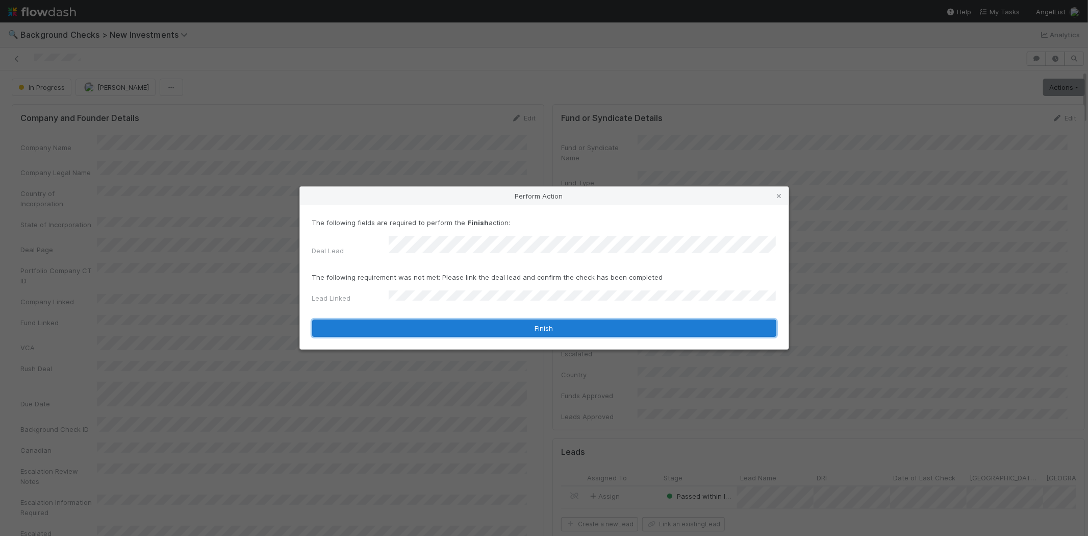
click at [413, 322] on button "Finish" at bounding box center [544, 327] width 464 height 17
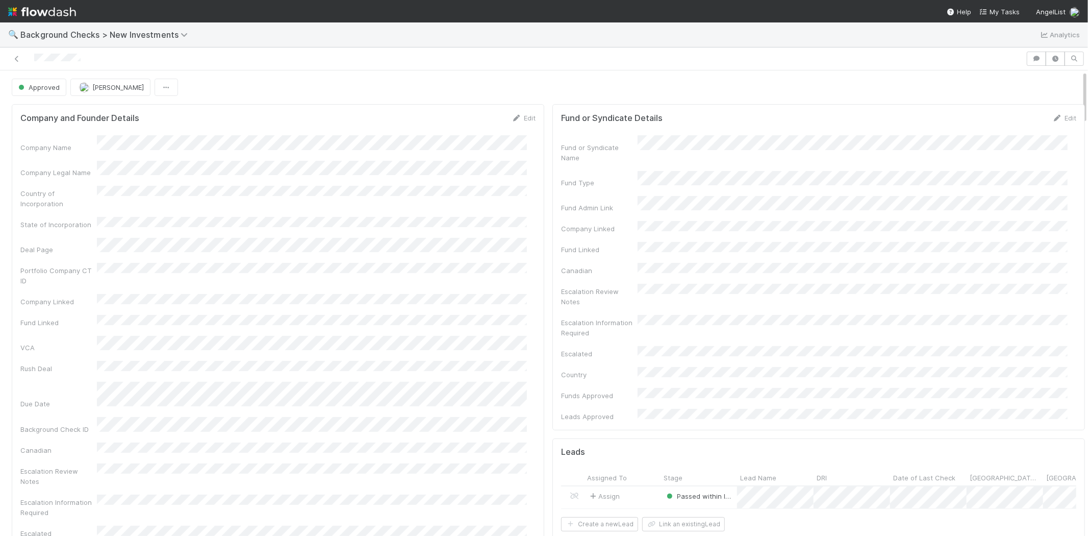
click at [34, 57] on div at bounding box center [513, 59] width 1018 height 14
click at [1013, 12] on span "My Tasks" at bounding box center [999, 12] width 40 height 8
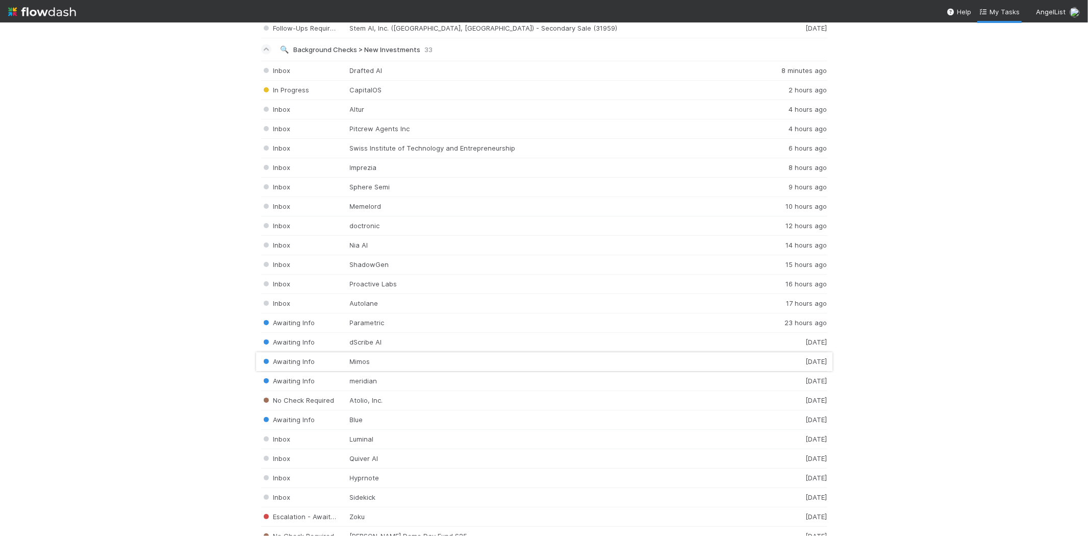
scroll to position [1360, 0]
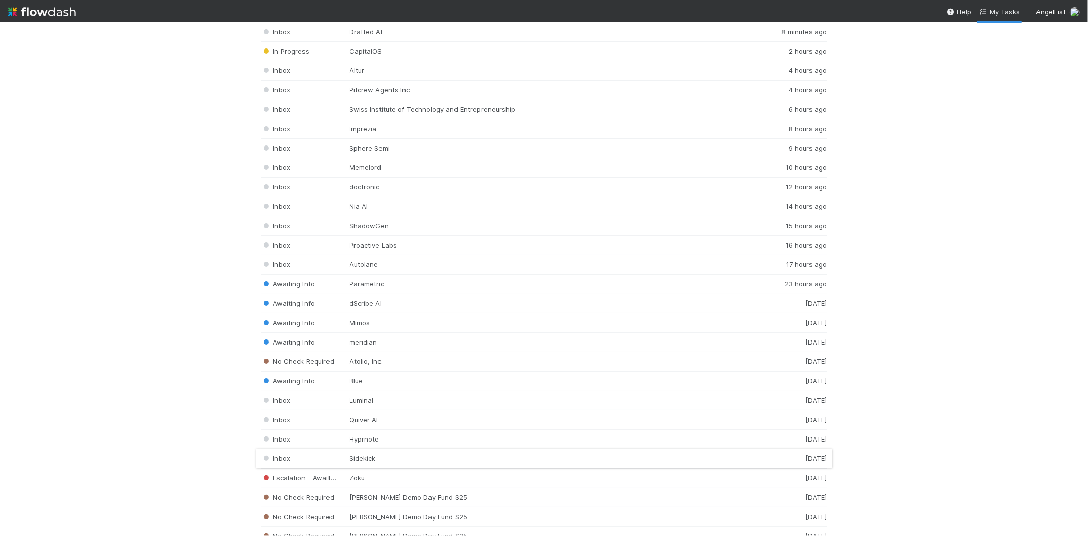
click at [375, 463] on div "Inbox Sidekick 1 day ago" at bounding box center [544, 458] width 566 height 19
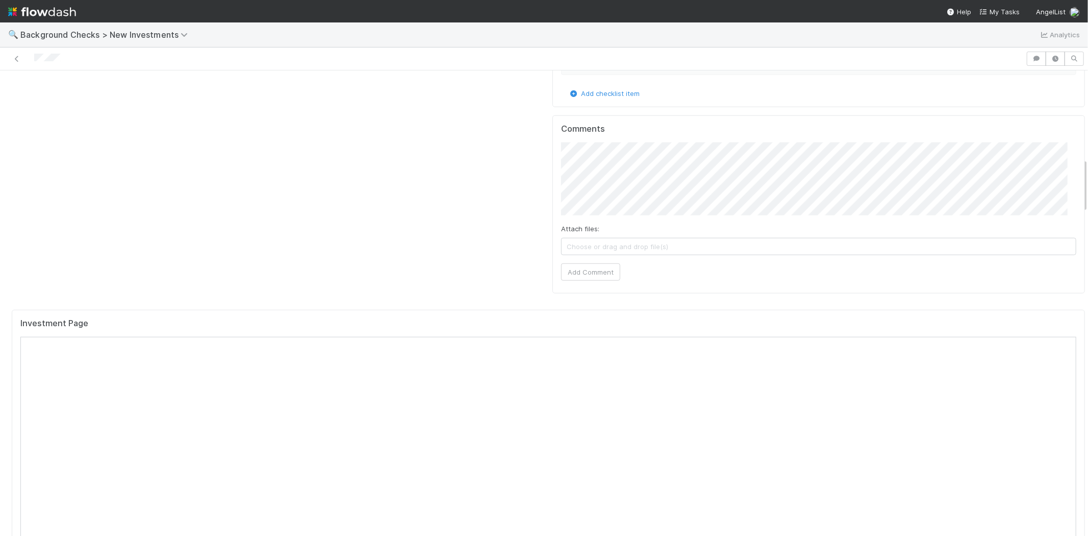
scroll to position [737, 0]
click at [34, 59] on div at bounding box center [513, 59] width 1018 height 14
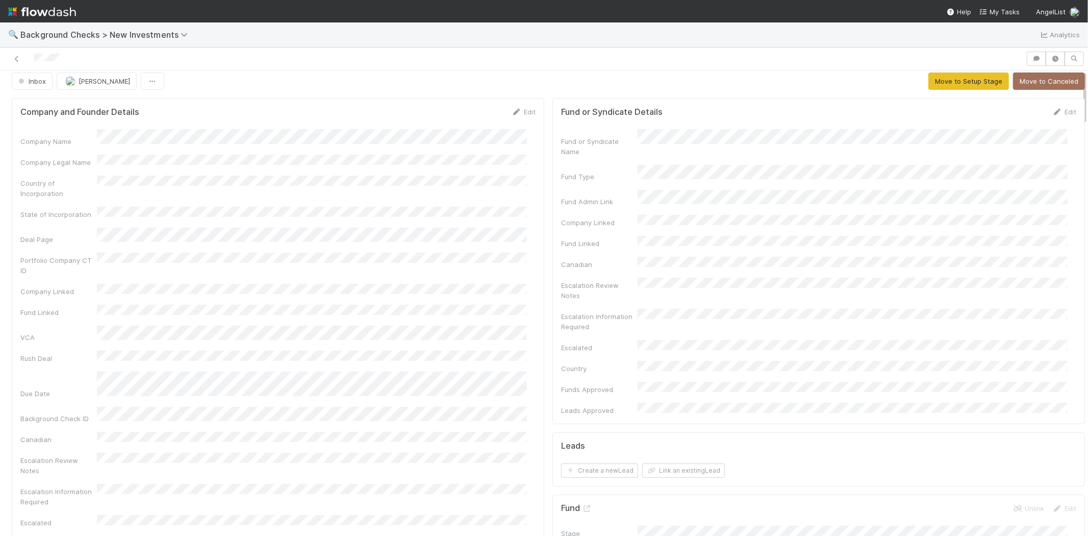
scroll to position [0, 0]
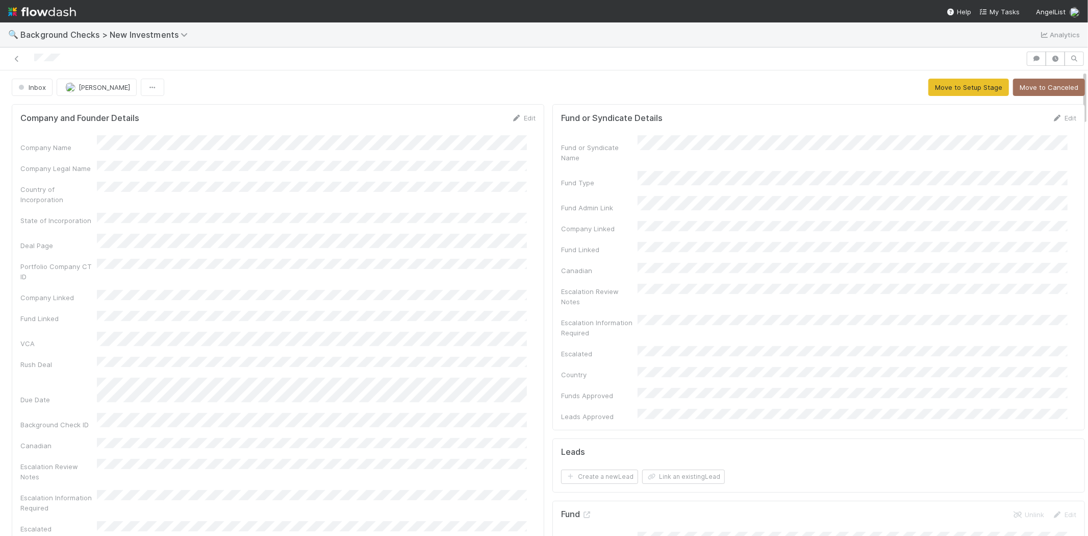
click at [527, 111] on div "Company and Founder Details Edit Company Name Company Legal Name Country of Inc…" at bounding box center [278, 354] width 532 height 501
click at [520, 116] on link "Edit" at bounding box center [524, 118] width 24 height 8
click at [478, 118] on button "Save" at bounding box center [481, 121] width 29 height 17
click at [932, 88] on button "Move to Setup Stage" at bounding box center [968, 87] width 81 height 17
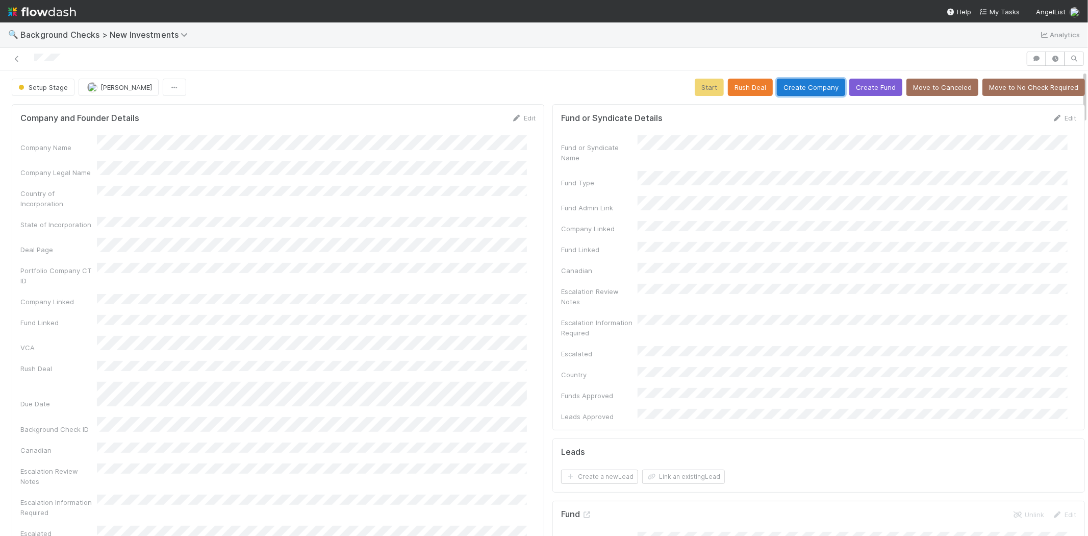
click at [800, 90] on button "Create Company" at bounding box center [811, 87] width 68 height 17
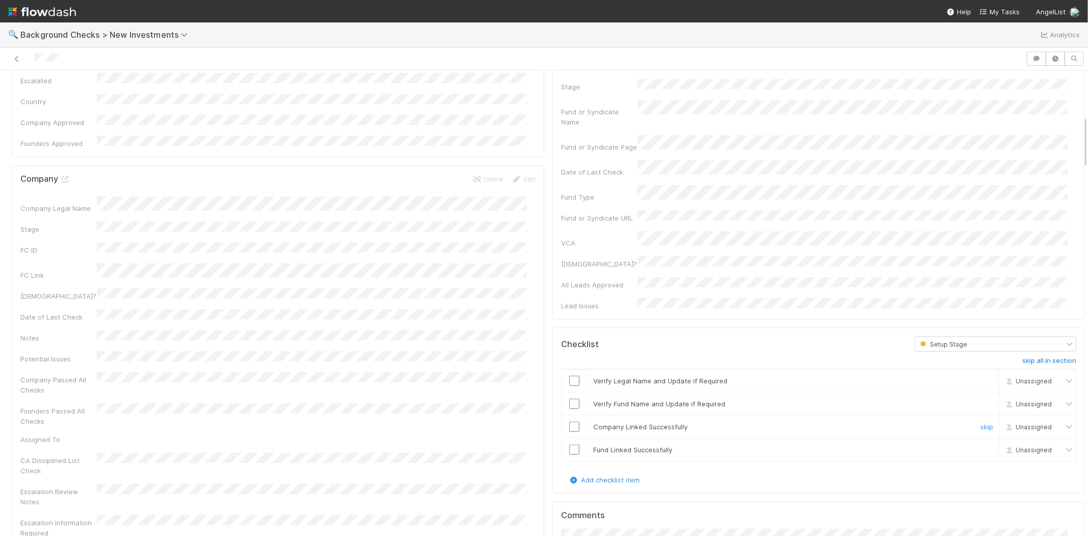
scroll to position [453, 0]
click at [569, 375] on input "checkbox" at bounding box center [574, 380] width 10 height 10
click at [569, 398] on input "checkbox" at bounding box center [574, 403] width 10 height 10
click at [569, 421] on input "checkbox" at bounding box center [574, 426] width 10 height 10
drag, startPoint x: 565, startPoint y: 387, endPoint x: 630, endPoint y: 344, distance: 77.4
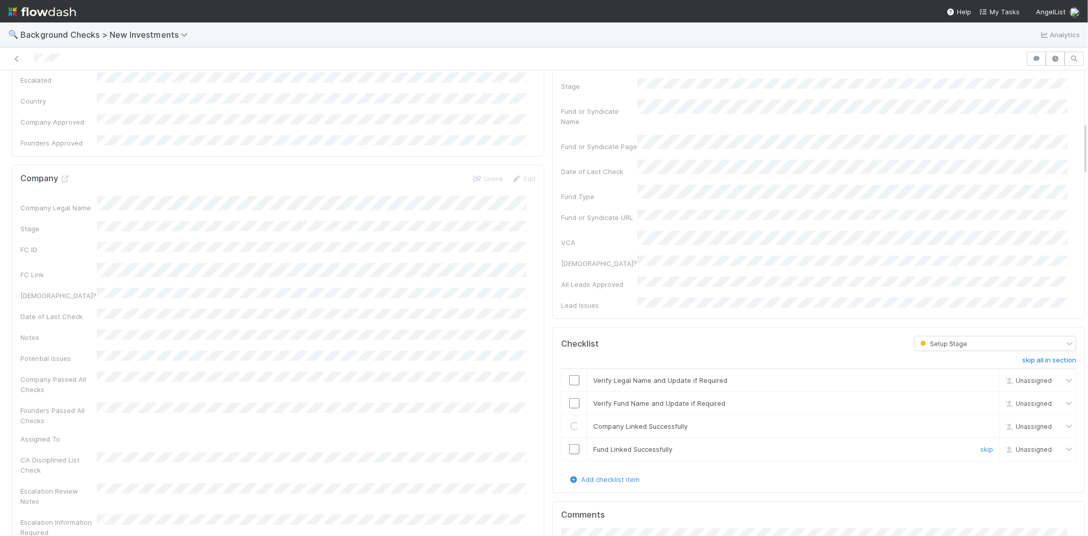
click at [569, 444] on input "checkbox" at bounding box center [574, 449] width 10 height 10
checkbox input "true"
click at [562, 398] on div at bounding box center [574, 403] width 25 height 10
click at [569, 398] on input "checkbox" at bounding box center [574, 403] width 10 height 10
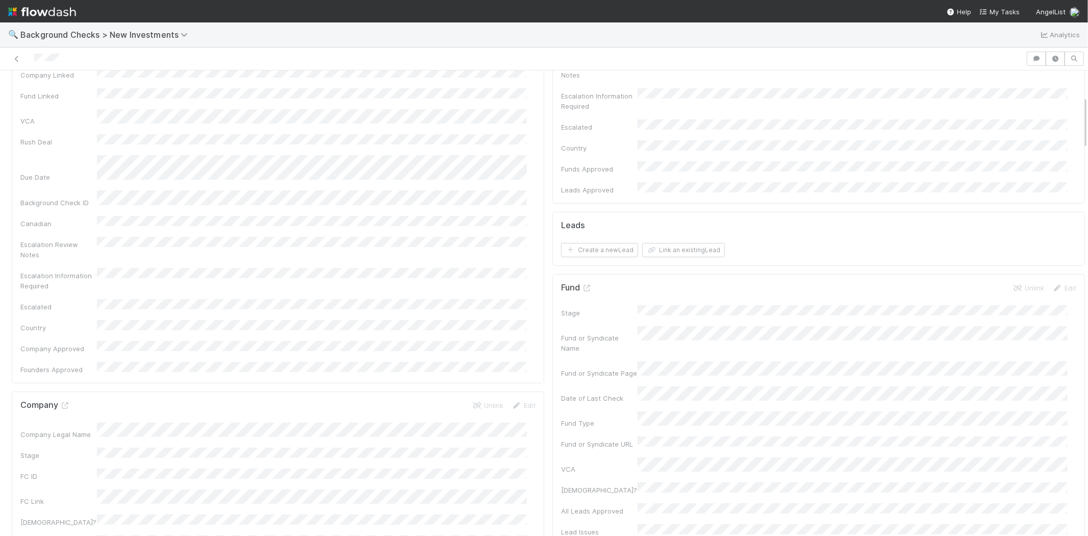
scroll to position [0, 0]
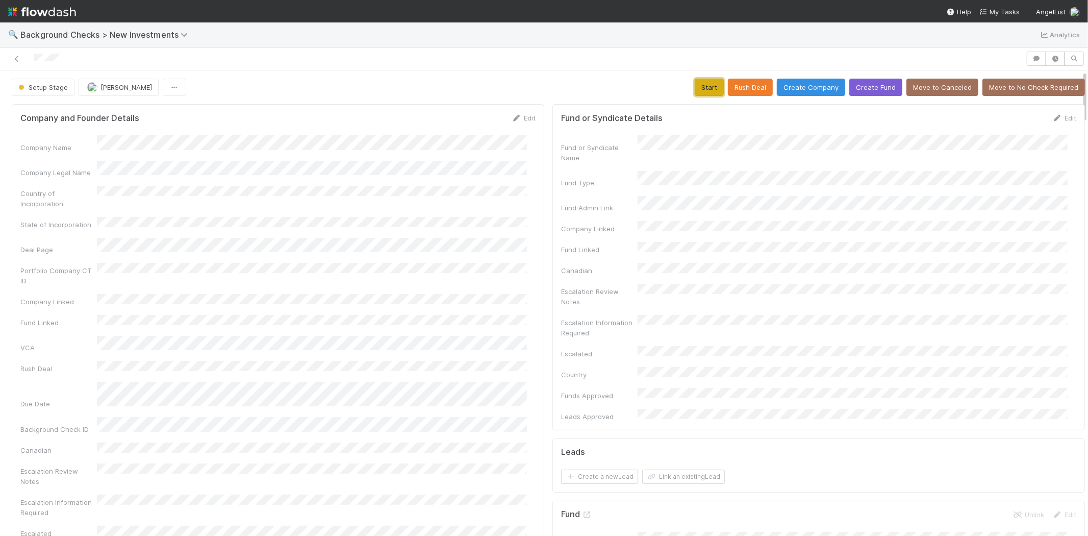
click at [695, 89] on button "Start" at bounding box center [709, 87] width 29 height 17
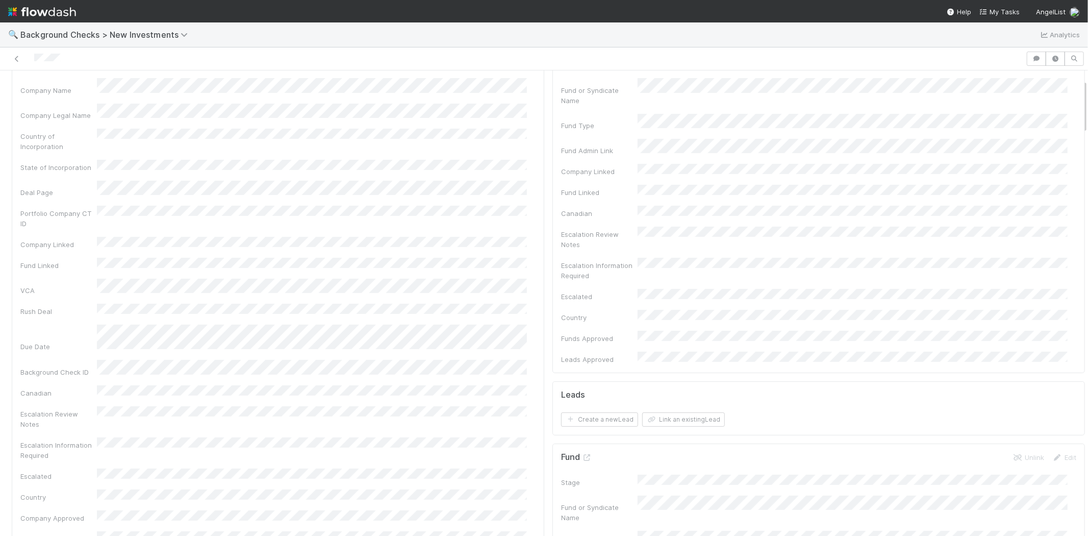
scroll to position [57, 0]
click at [686, 413] on button "Link an existing Lead" at bounding box center [683, 420] width 83 height 14
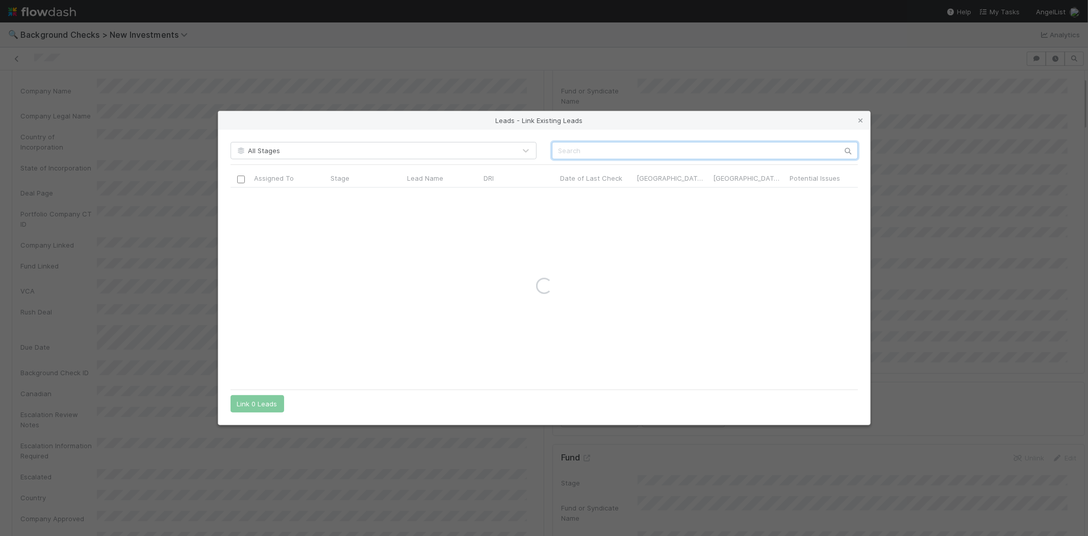
click at [597, 147] on input "text" at bounding box center [705, 150] width 306 height 17
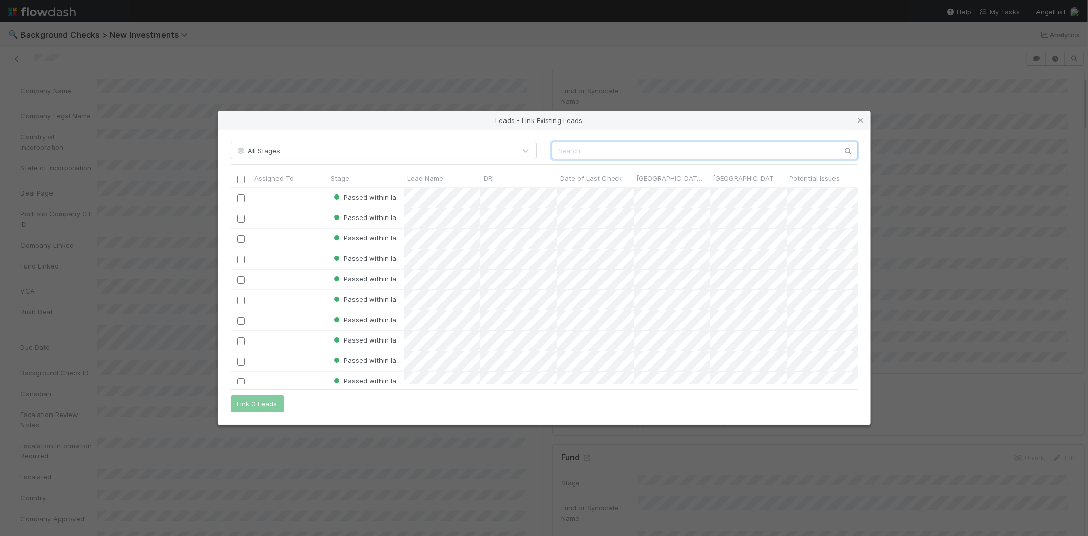
paste input "Benjamin Bryant"
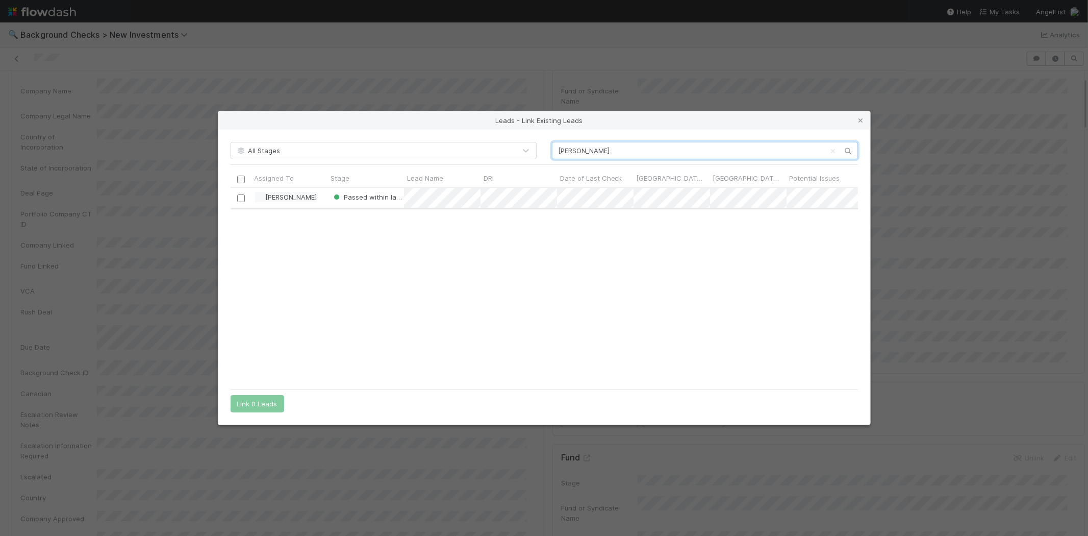
scroll to position [188, 619]
type input "Benjamin Bryant"
click at [239, 195] on input "checkbox" at bounding box center [241, 198] width 8 height 8
click at [257, 402] on button "Link 1 Lead" at bounding box center [255, 403] width 49 height 17
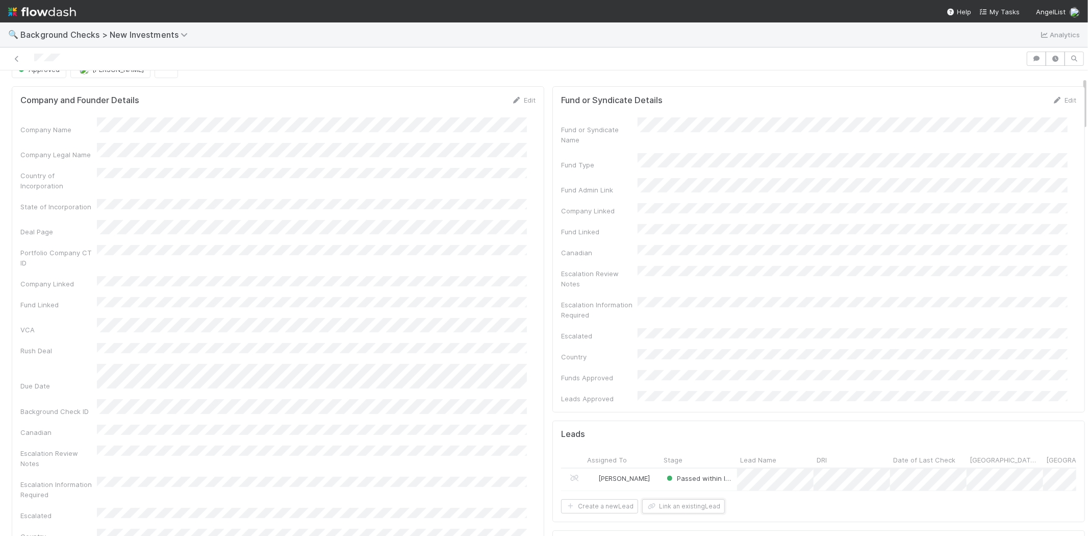
scroll to position [0, 0]
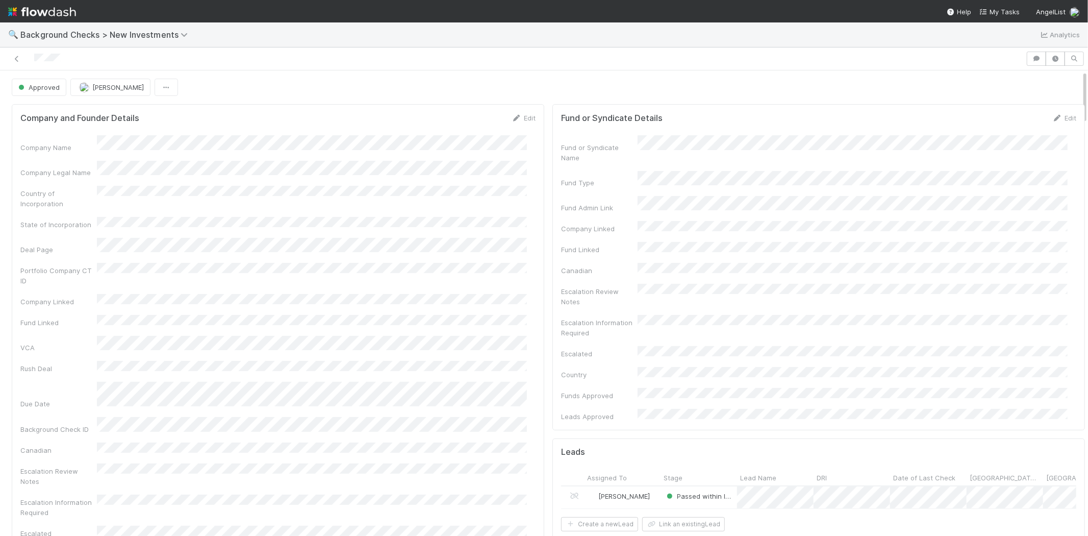
drag, startPoint x: 68, startPoint y: 58, endPoint x: 33, endPoint y: 58, distance: 35.2
click at [33, 58] on div at bounding box center [513, 59] width 1018 height 14
click at [997, 8] on span "My Tasks" at bounding box center [999, 12] width 40 height 8
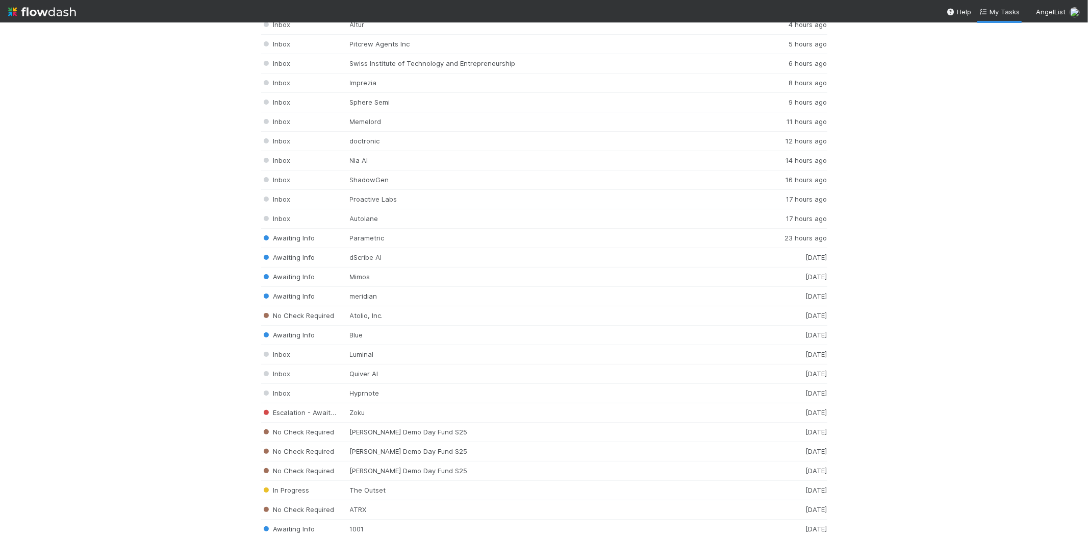
scroll to position [1530, 0]
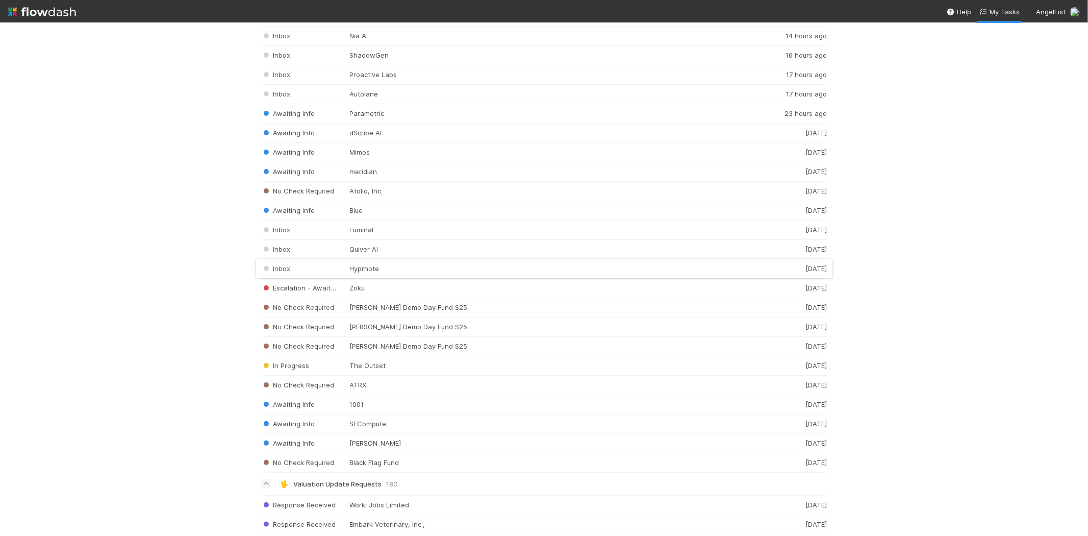
click at [360, 273] on div "Inbox Hyprnote 1 day ago" at bounding box center [544, 268] width 566 height 19
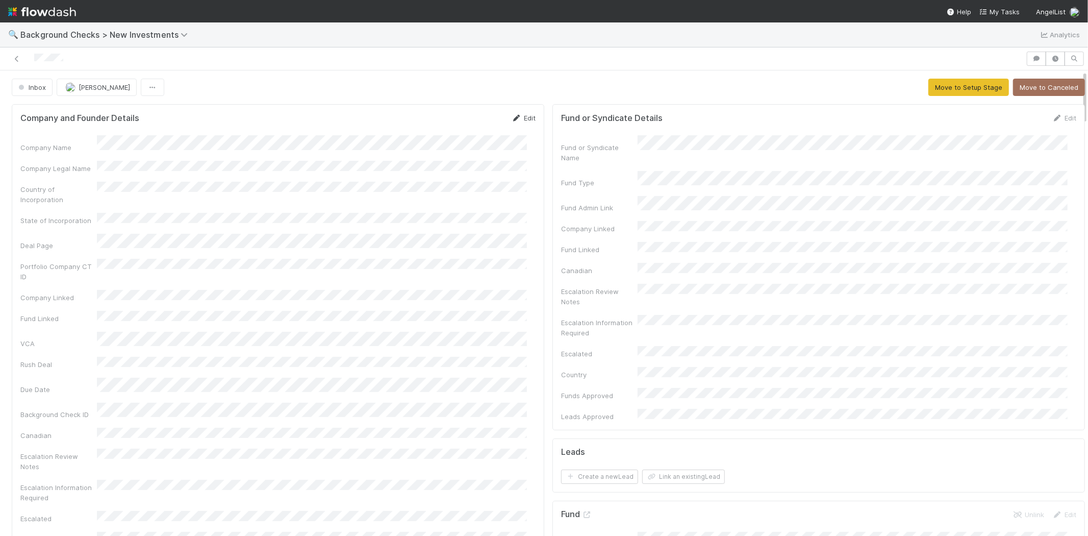
click at [521, 118] on link "Edit" at bounding box center [524, 118] width 24 height 8
click at [467, 121] on button "Save" at bounding box center [481, 121] width 29 height 17
click at [944, 88] on button "Move to Setup Stage" at bounding box center [968, 87] width 81 height 17
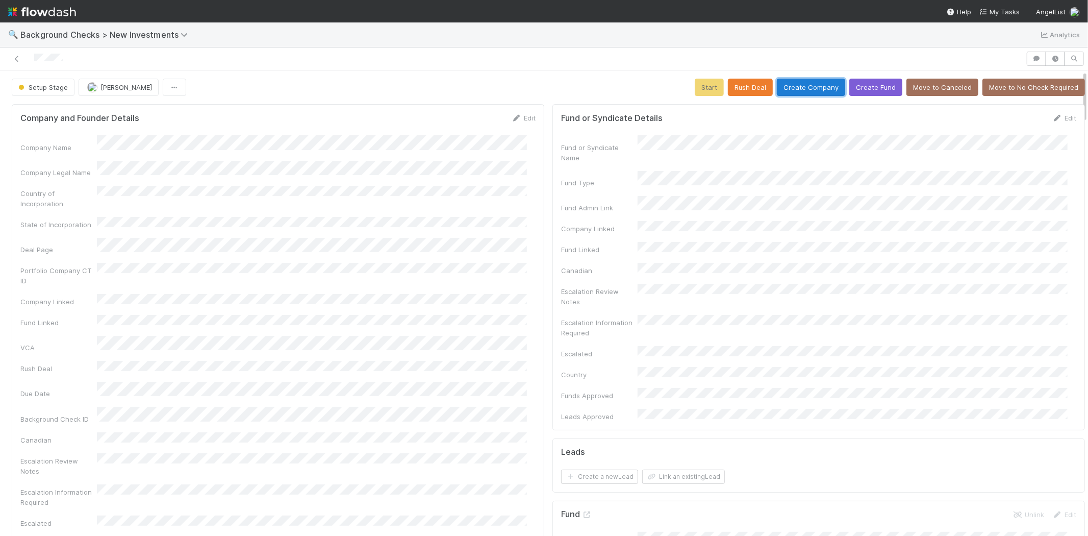
click at [791, 84] on button "Create Company" at bounding box center [811, 87] width 68 height 17
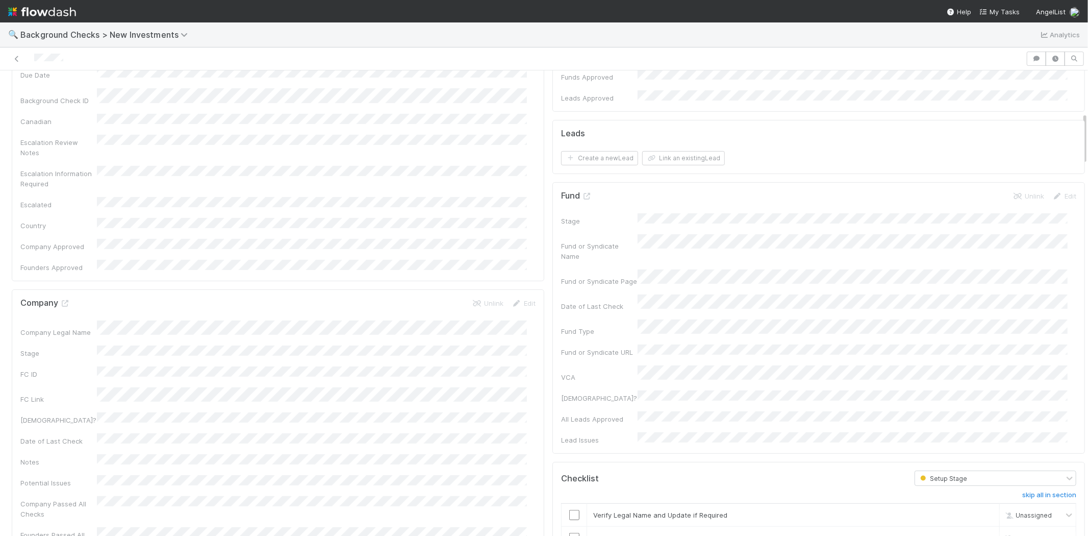
scroll to position [396, 0]
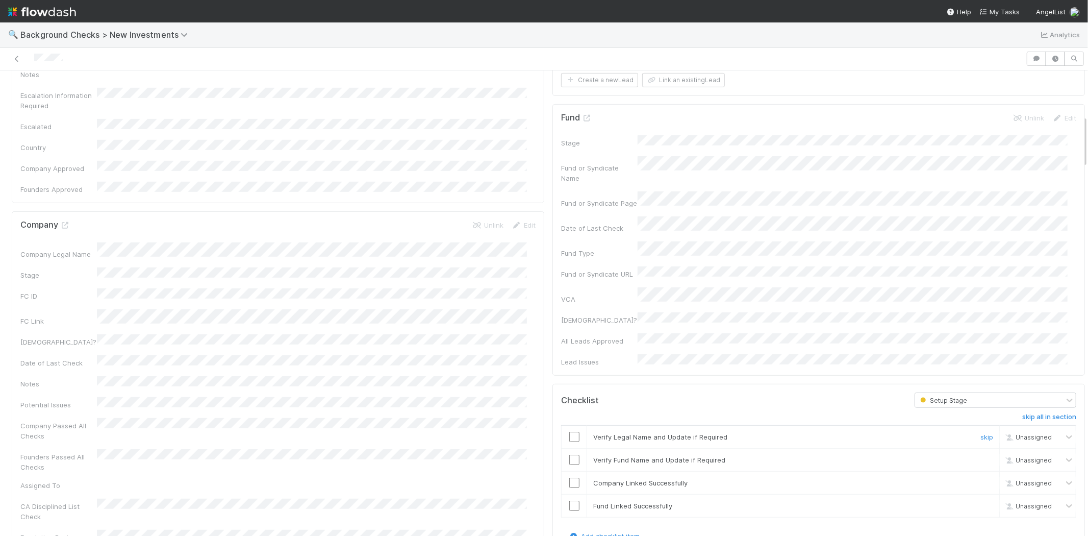
click at [569, 432] on input "checkbox" at bounding box center [574, 437] width 10 height 10
click at [565, 448] on td at bounding box center [575, 459] width 26 height 23
click at [569, 454] on input "checkbox" at bounding box center [574, 459] width 10 height 10
click at [569, 477] on input "checkbox" at bounding box center [574, 482] width 10 height 10
drag, startPoint x: 567, startPoint y: 446, endPoint x: 591, endPoint y: 438, distance: 24.8
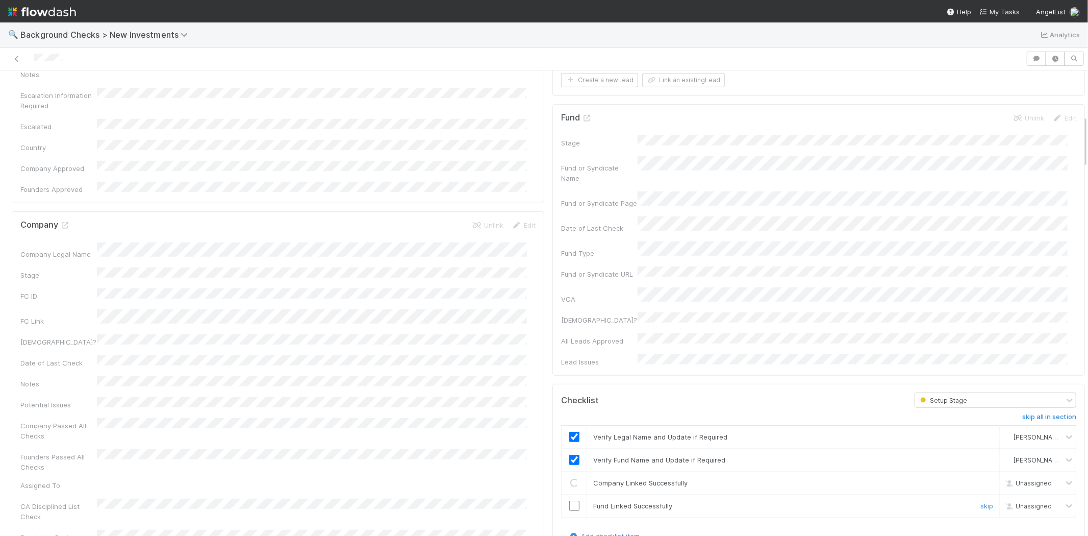
click at [569, 500] on input "checkbox" at bounding box center [574, 505] width 10 height 10
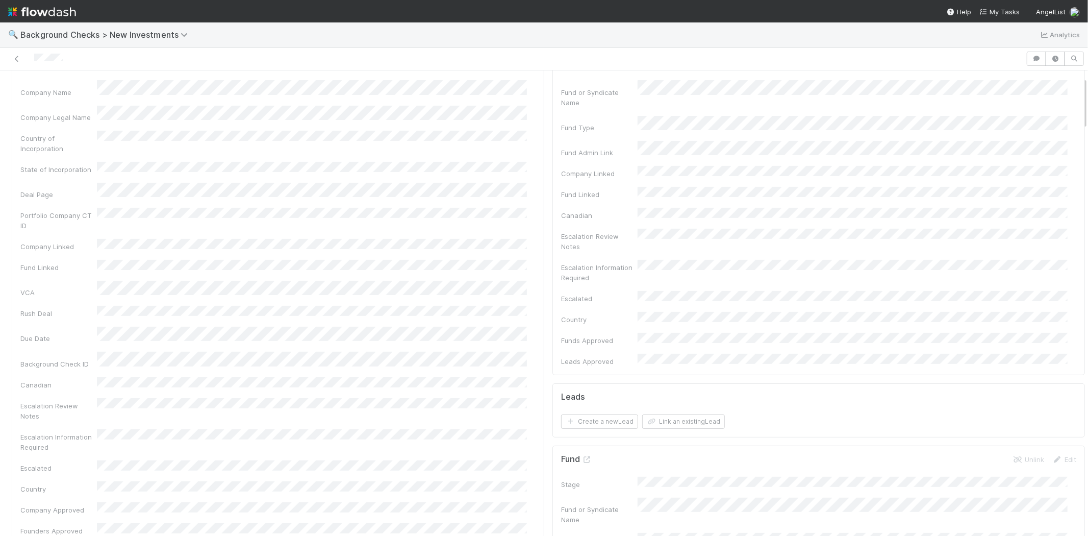
scroll to position [0, 0]
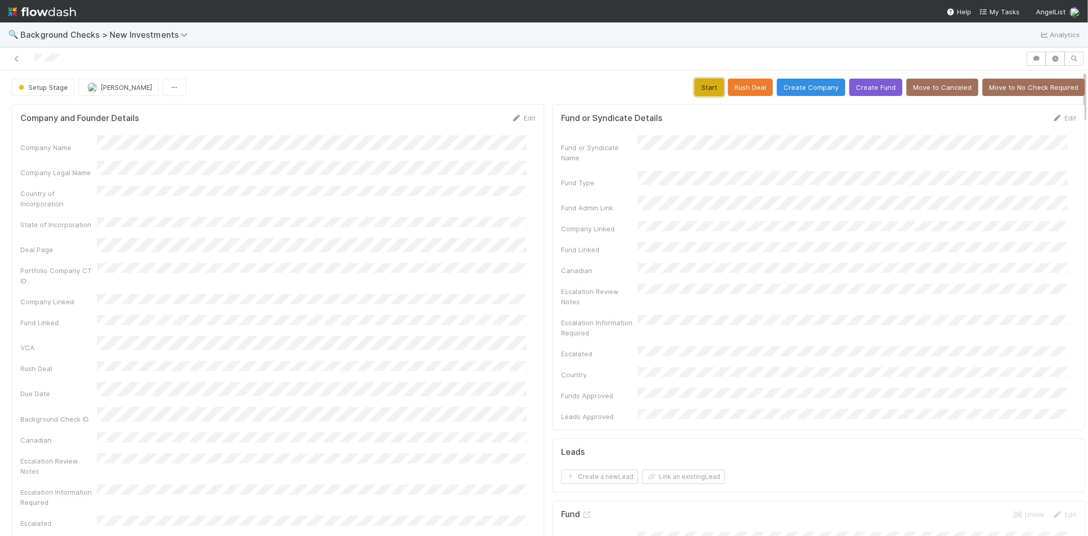
click at [699, 90] on button "Start" at bounding box center [709, 87] width 29 height 17
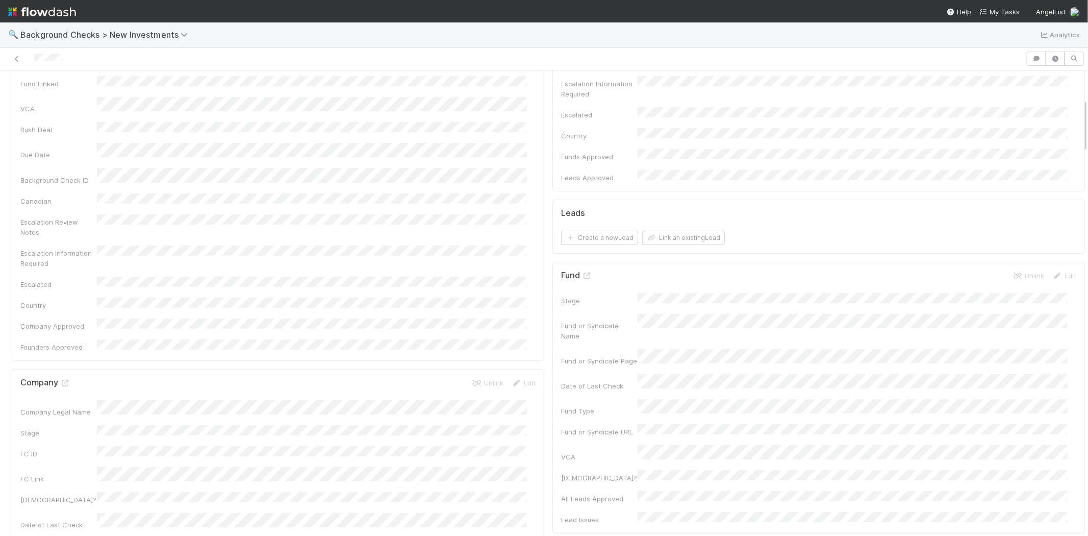
scroll to position [226, 0]
click at [664, 243] on button "Link an existing Lead" at bounding box center [683, 250] width 83 height 14
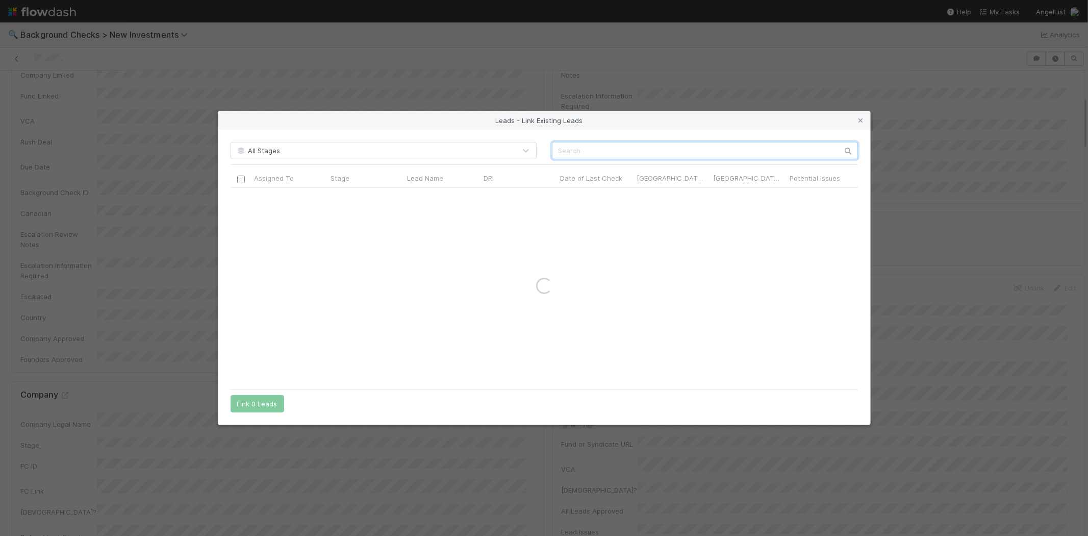
click at [726, 149] on input "text" at bounding box center [705, 150] width 306 height 17
paste input "Benjamin Bryant"
type input "Benjamin Bryant"
click at [238, 198] on input "checkbox" at bounding box center [241, 198] width 8 height 8
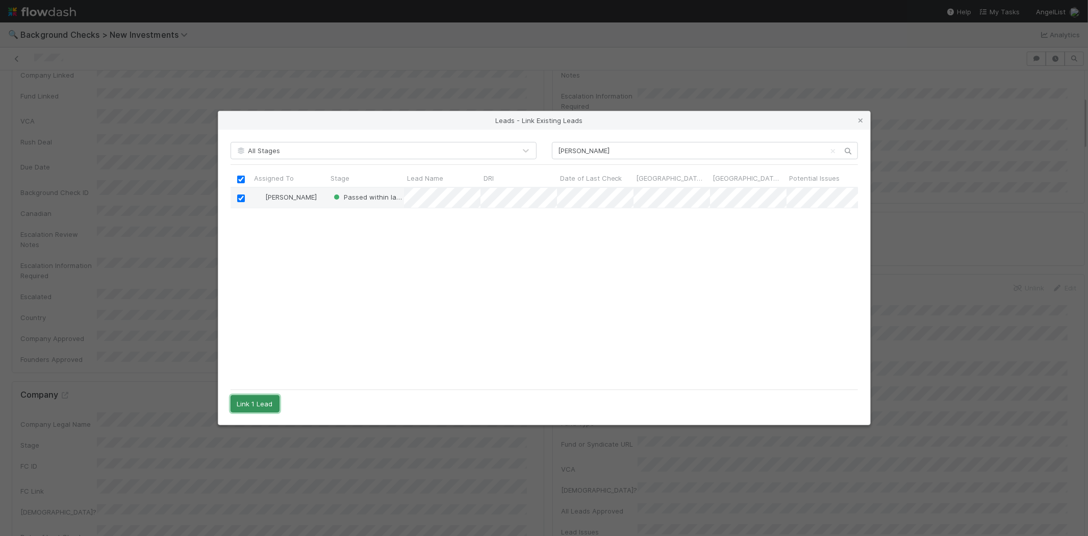
click at [257, 402] on button "Link 1 Lead" at bounding box center [255, 403] width 49 height 17
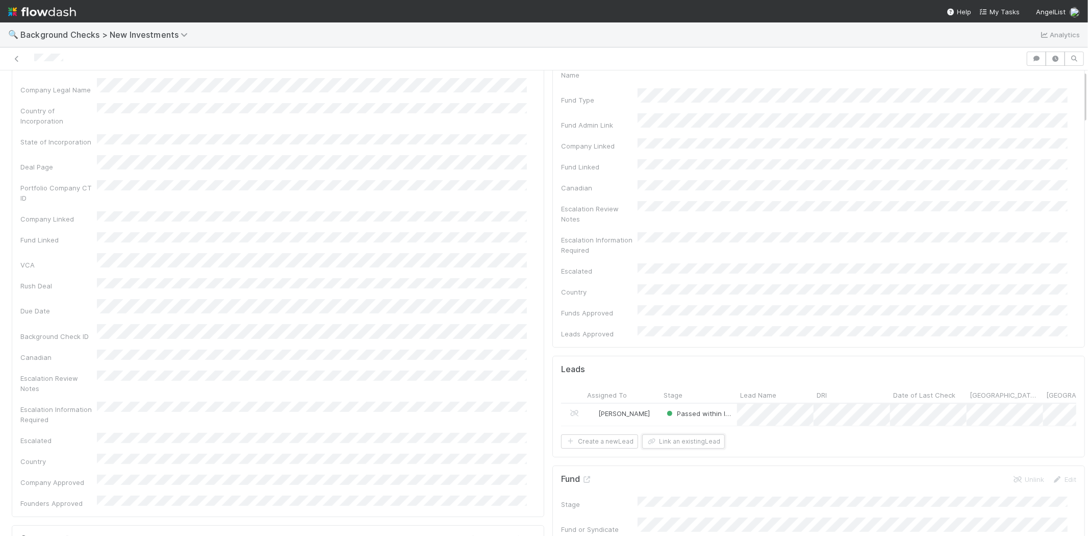
scroll to position [0, 0]
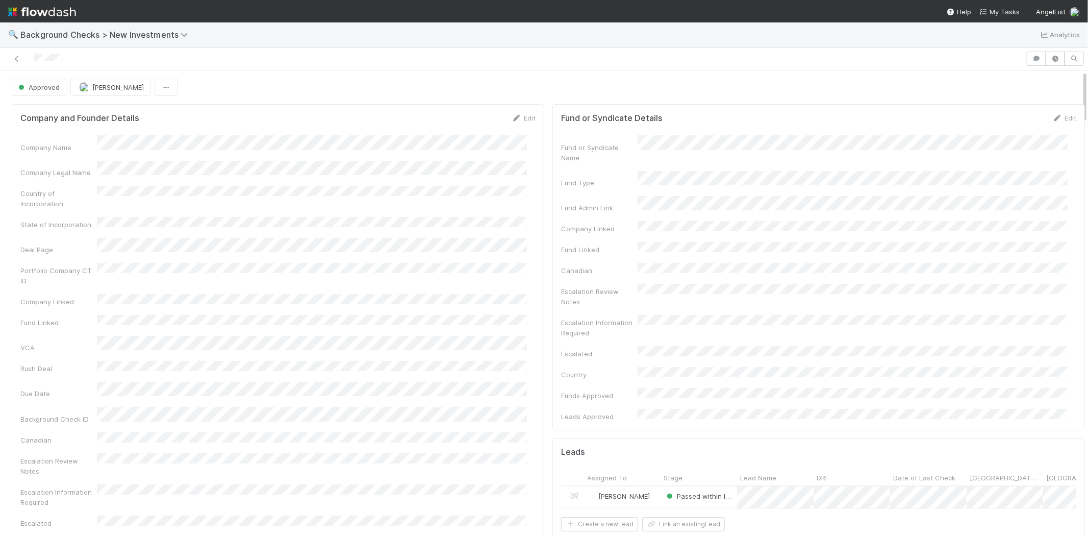
drag, startPoint x: 69, startPoint y: 54, endPoint x: 33, endPoint y: 55, distance: 36.7
click at [33, 55] on div at bounding box center [513, 59] width 1018 height 14
click at [1010, 12] on span "My Tasks" at bounding box center [999, 12] width 40 height 8
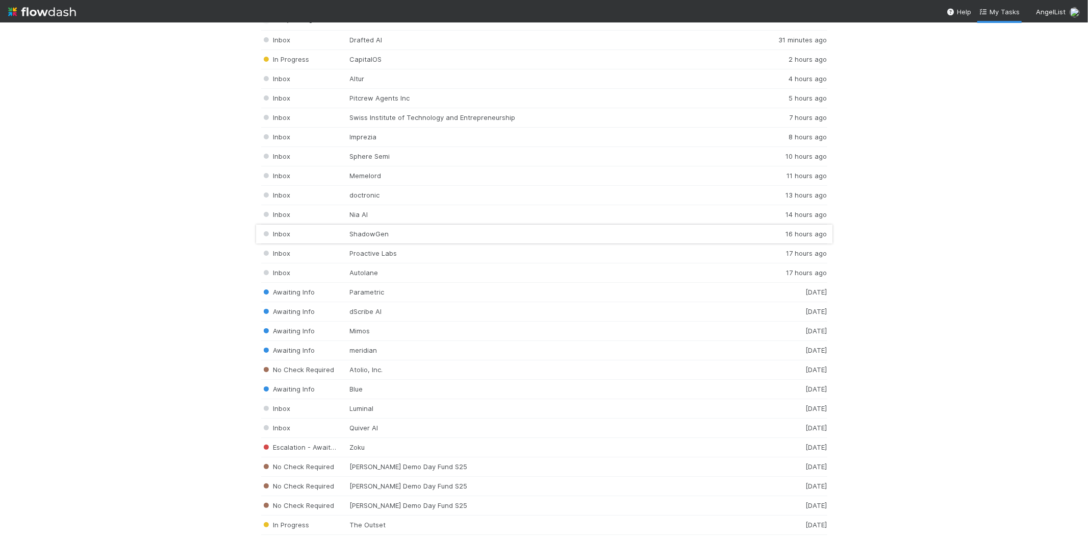
scroll to position [1360, 0]
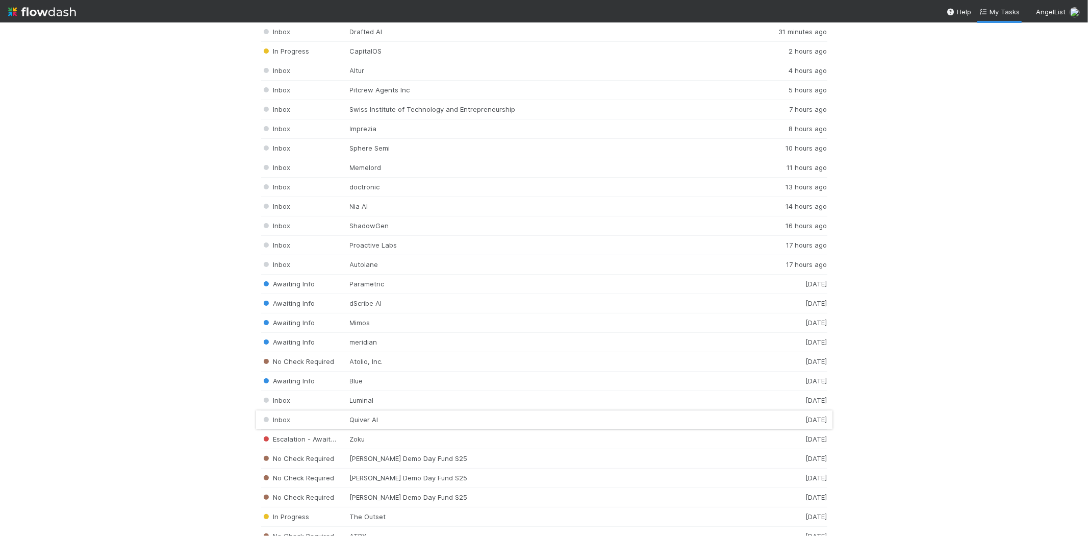
click at [378, 424] on div "Inbox Quiver AI 1 day ago" at bounding box center [544, 419] width 566 height 19
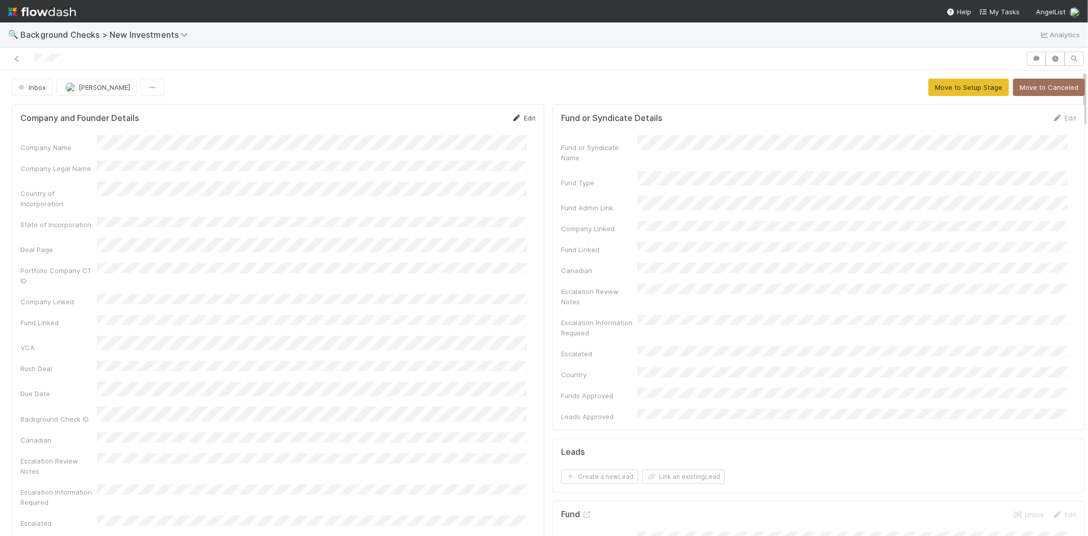
click at [518, 119] on link "Edit" at bounding box center [524, 118] width 24 height 8
click at [467, 120] on button "Save" at bounding box center [481, 121] width 29 height 17
click at [932, 86] on button "Move to Setup Stage" at bounding box center [968, 87] width 81 height 17
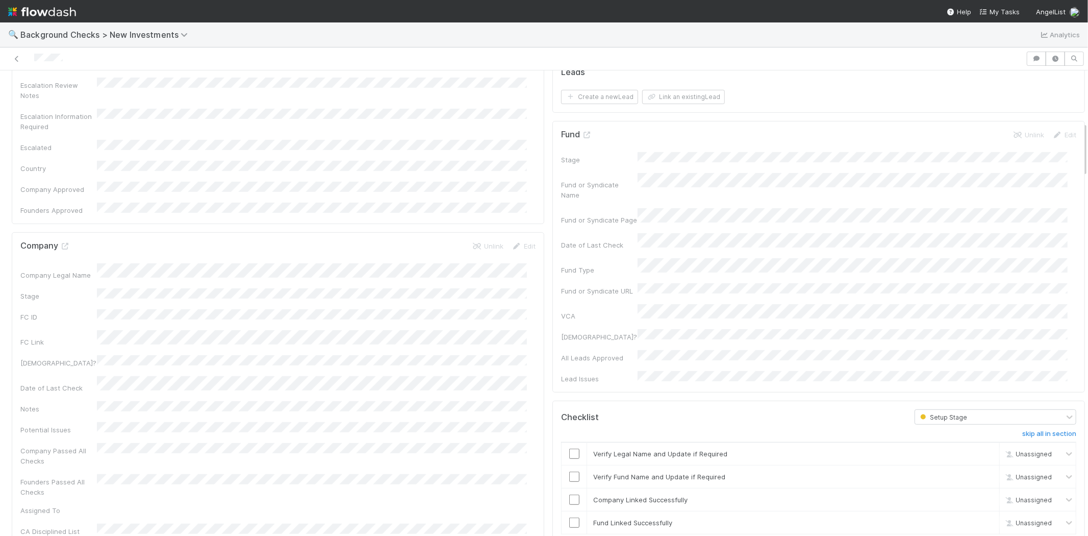
scroll to position [453, 0]
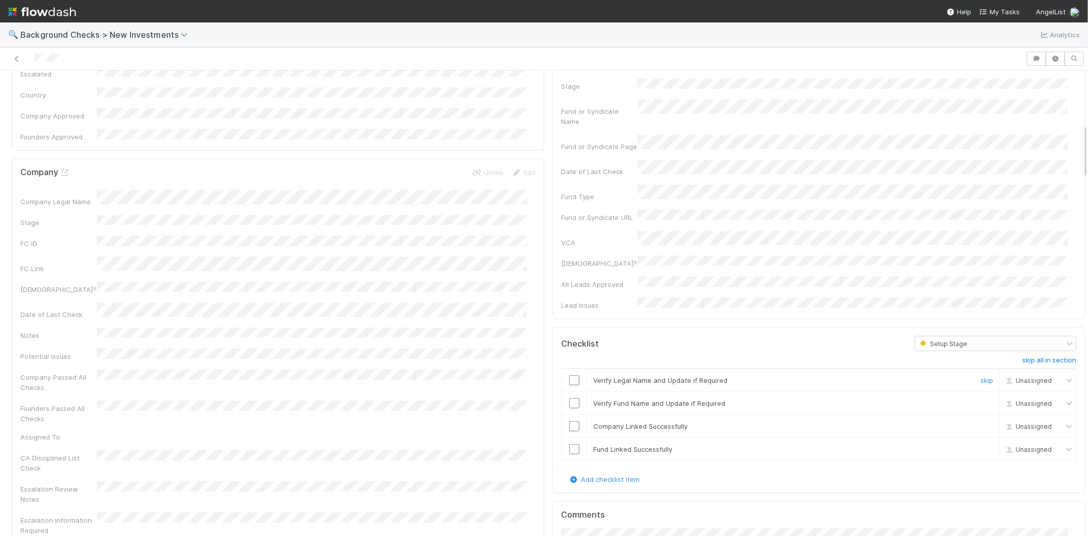
click at [572, 369] on td at bounding box center [575, 380] width 26 height 23
click at [569, 398] on input "checkbox" at bounding box center [574, 403] width 10 height 10
click at [569, 375] on input "checkbox" at bounding box center [574, 380] width 10 height 10
click at [569, 421] on input "checkbox" at bounding box center [574, 426] width 10 height 10
checkbox input "true"
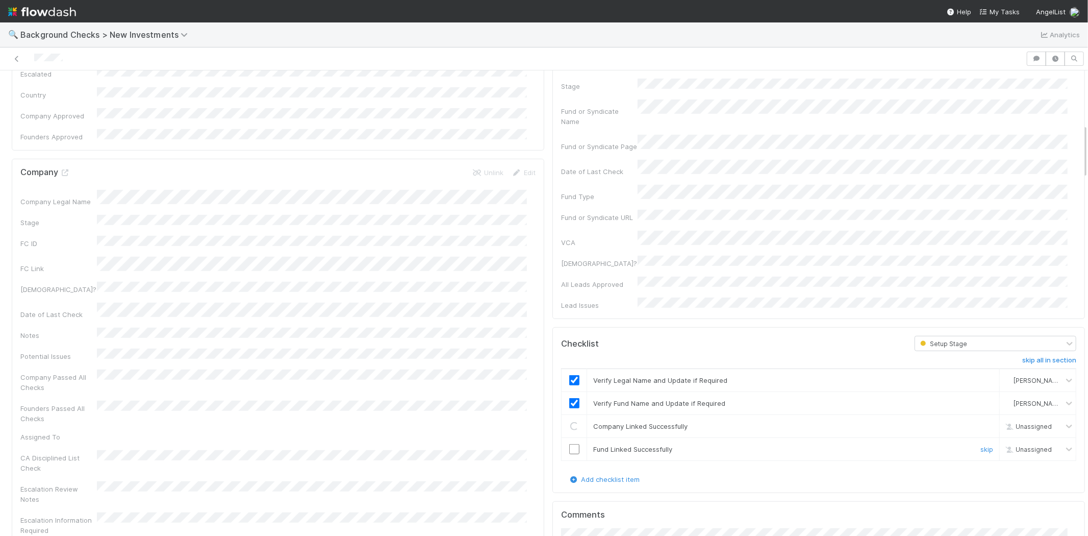
click at [569, 438] on td at bounding box center [575, 449] width 26 height 23
click at [569, 444] on input "checkbox" at bounding box center [574, 449] width 10 height 10
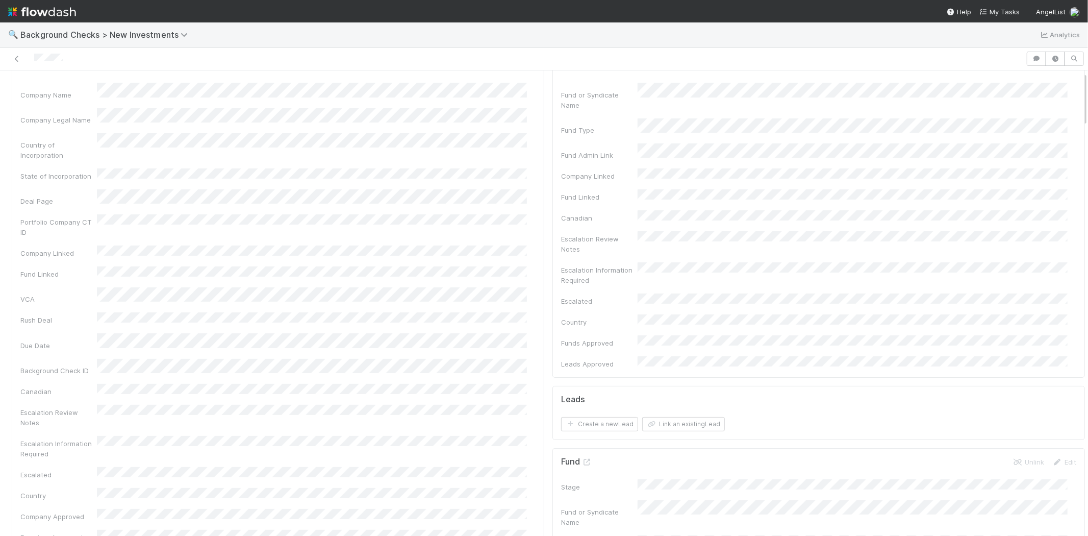
scroll to position [0, 0]
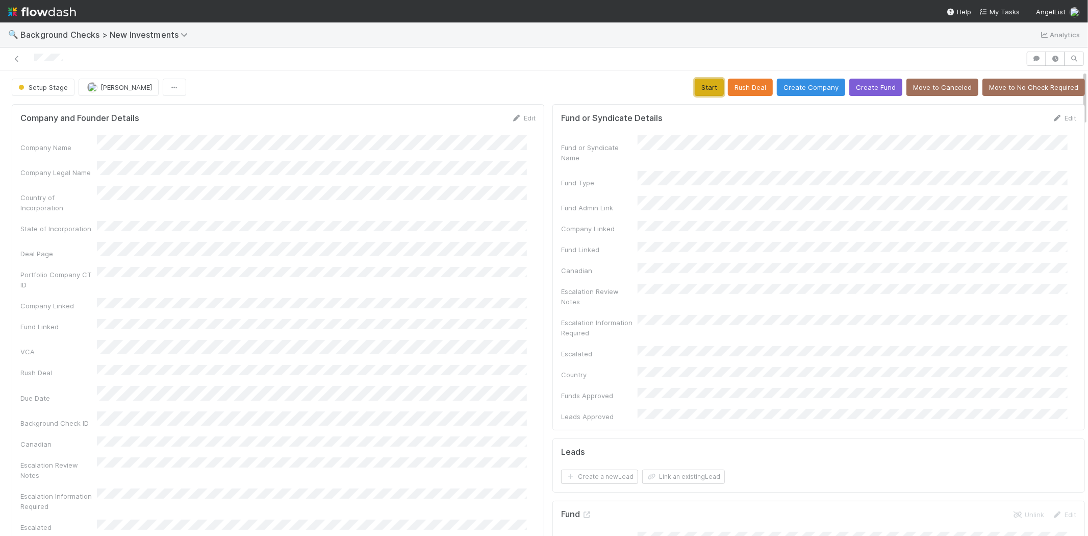
click at [695, 90] on button "Start" at bounding box center [709, 87] width 29 height 17
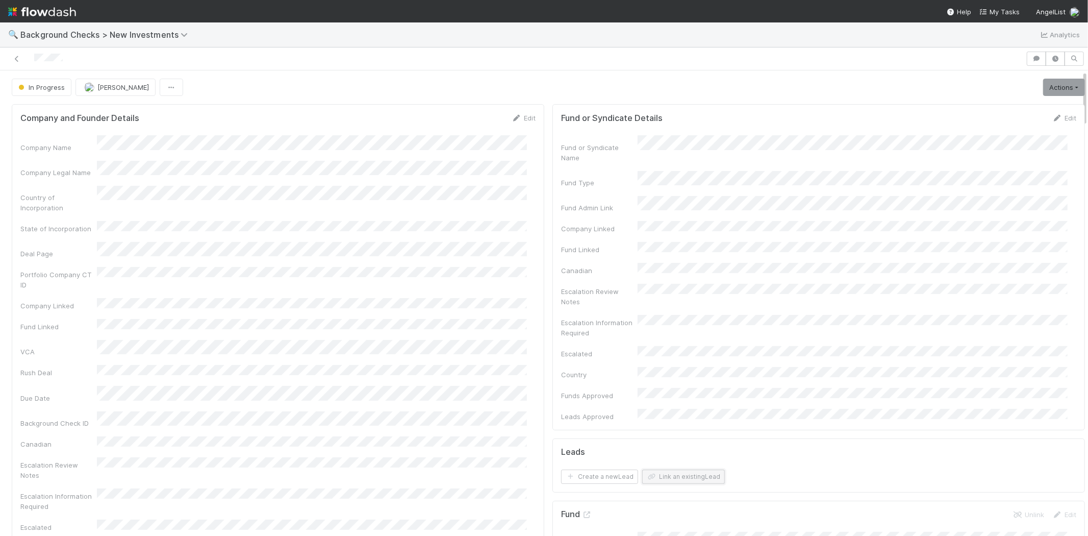
click at [672, 469] on button "Link an existing Lead" at bounding box center [683, 476] width 83 height 14
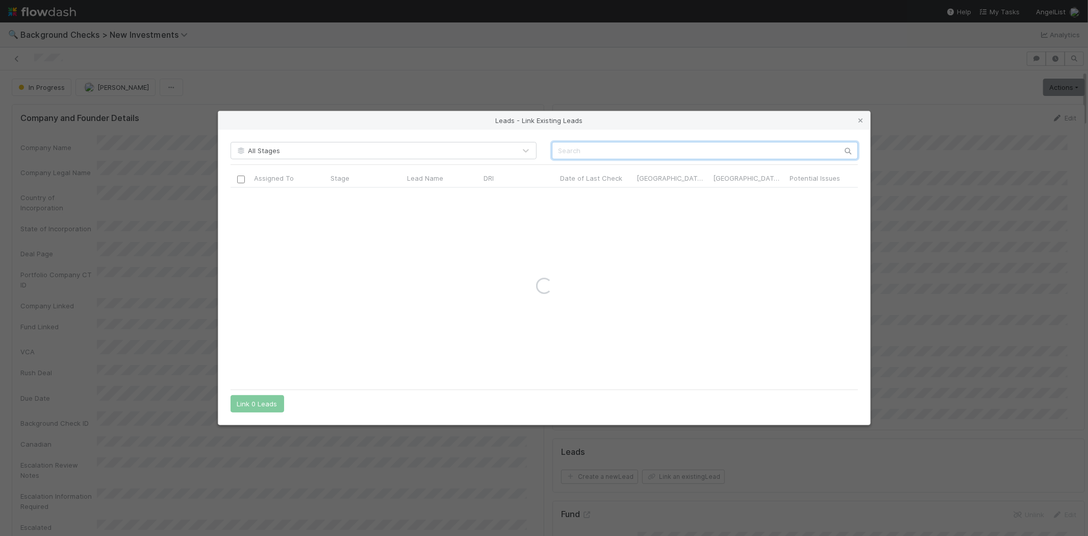
click at [613, 151] on input "text" at bounding box center [705, 150] width 306 height 17
paste input "Michele Catasta"
type input "Michele Catasta"
click at [239, 200] on input "checkbox" at bounding box center [241, 198] width 8 height 8
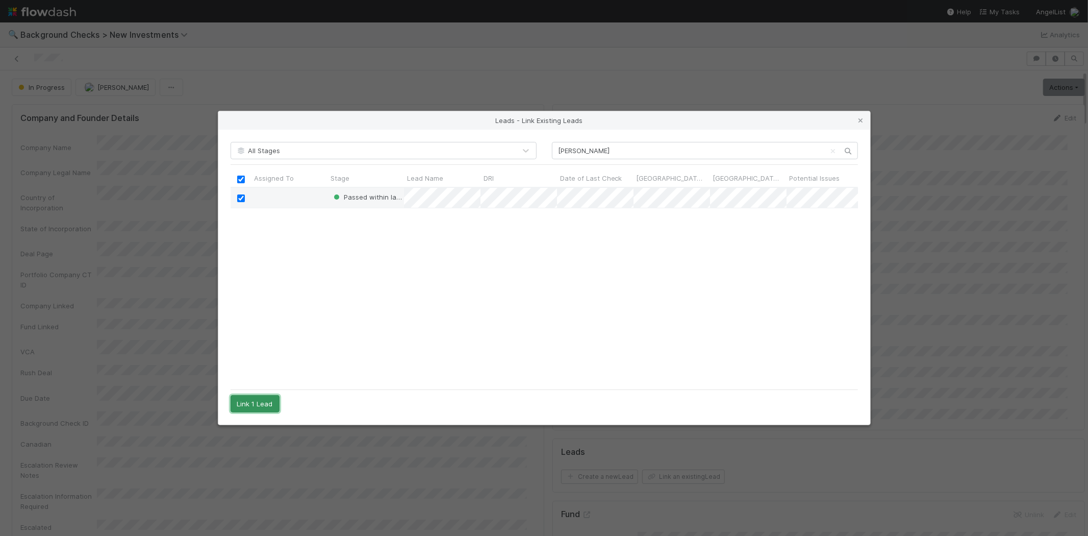
click at [256, 410] on button "Link 1 Lead" at bounding box center [255, 403] width 49 height 17
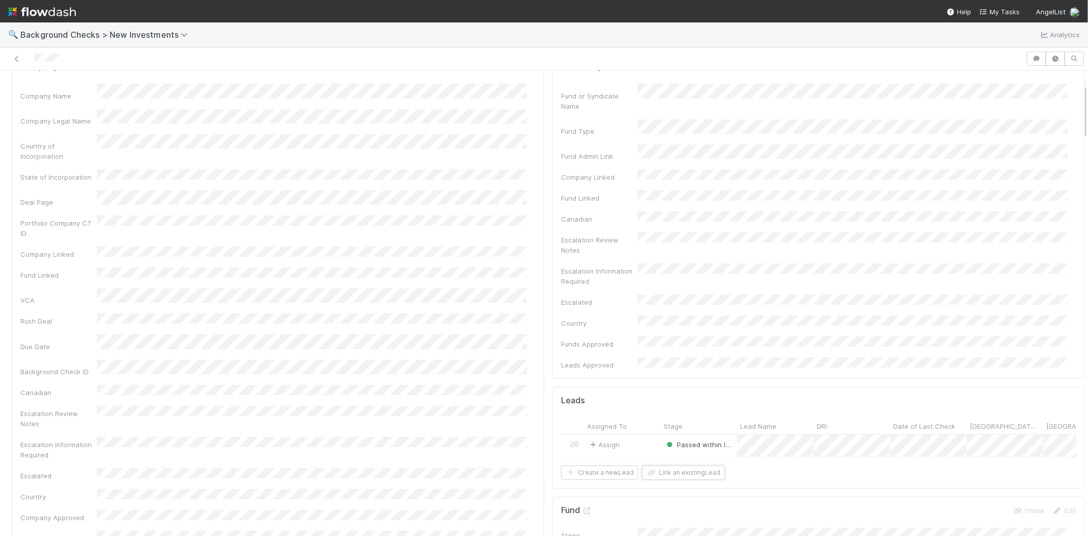
scroll to position [0, 0]
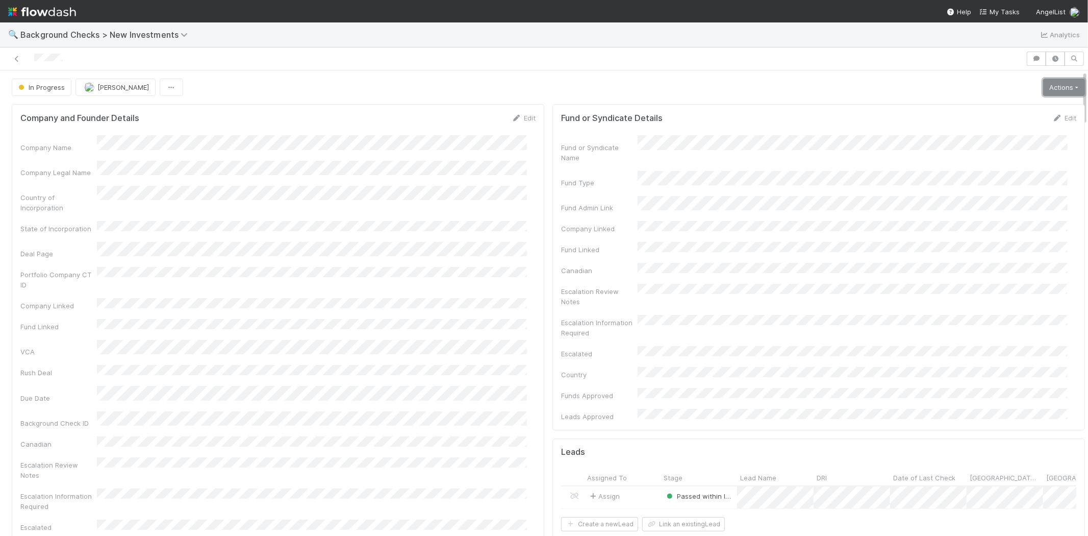
click at [1043, 85] on link "Actions" at bounding box center [1064, 87] width 42 height 17
click at [982, 107] on button "Finish" at bounding box center [1029, 109] width 114 height 14
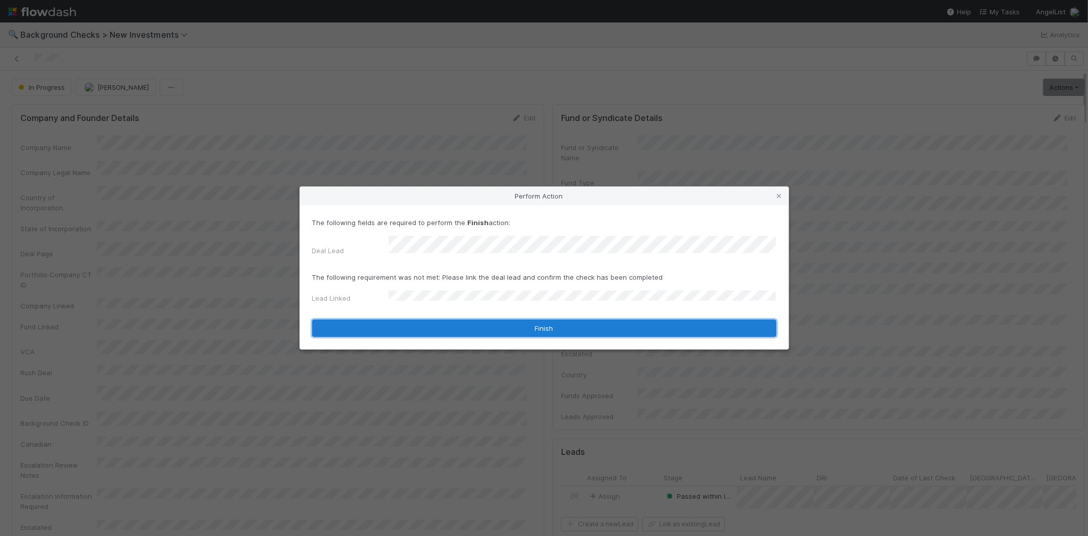
click at [427, 325] on button "Finish" at bounding box center [544, 327] width 464 height 17
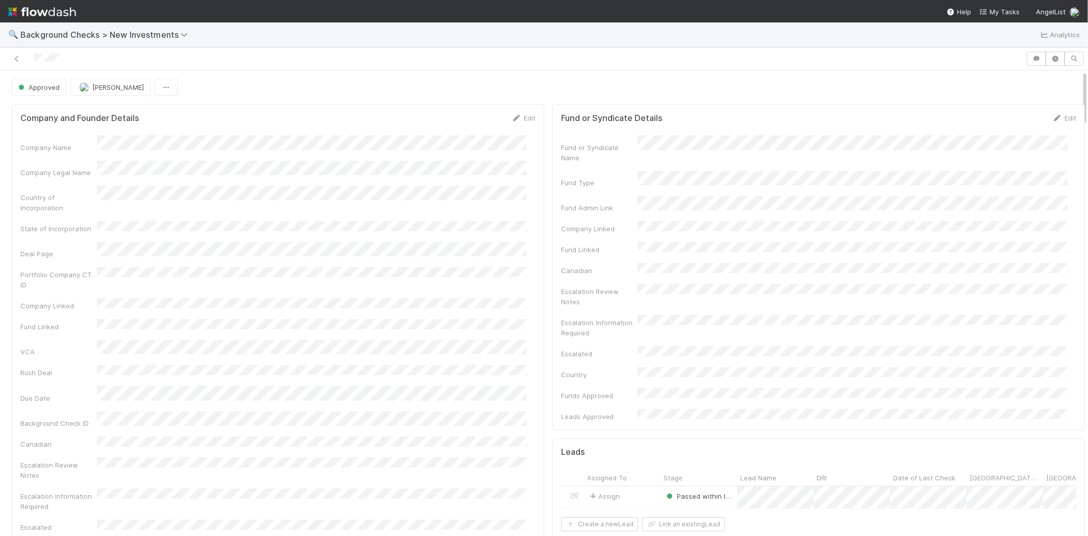
click at [37, 60] on div at bounding box center [513, 59] width 1018 height 14
click at [1000, 13] on span "My Tasks" at bounding box center [999, 12] width 40 height 8
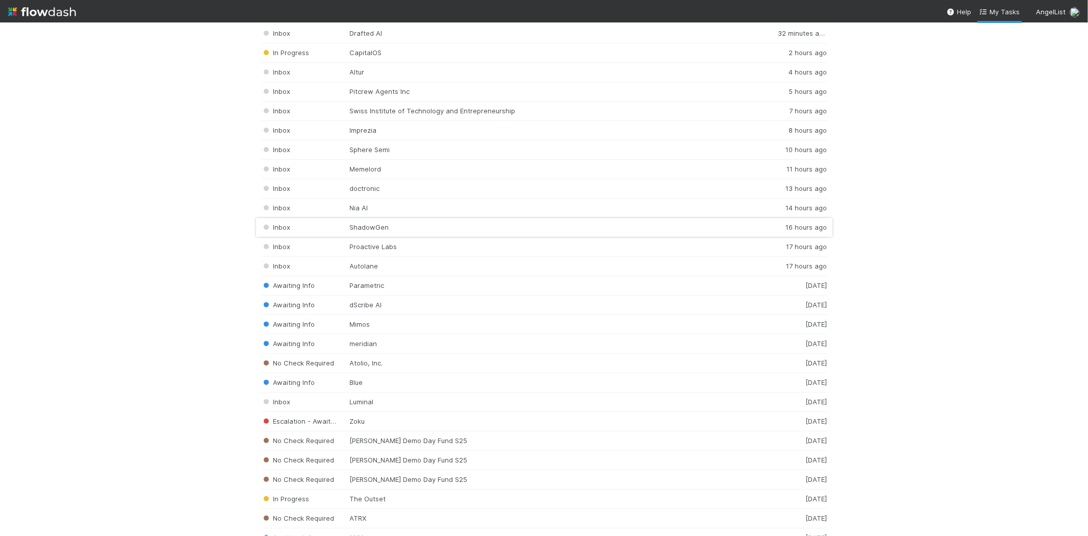
scroll to position [1416, 0]
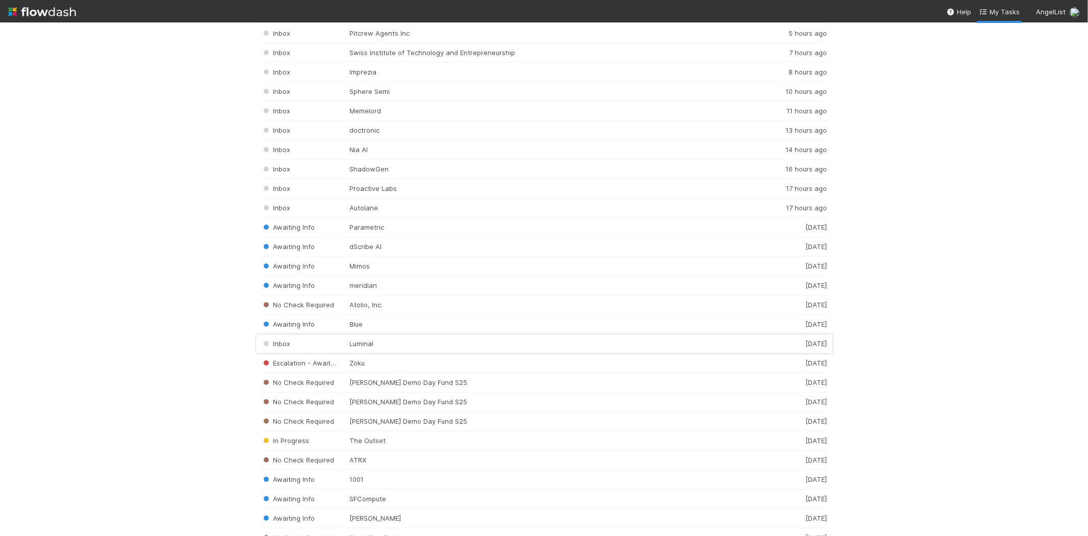
click at [371, 349] on div "Inbox Luminal 1 day ago" at bounding box center [544, 343] width 566 height 19
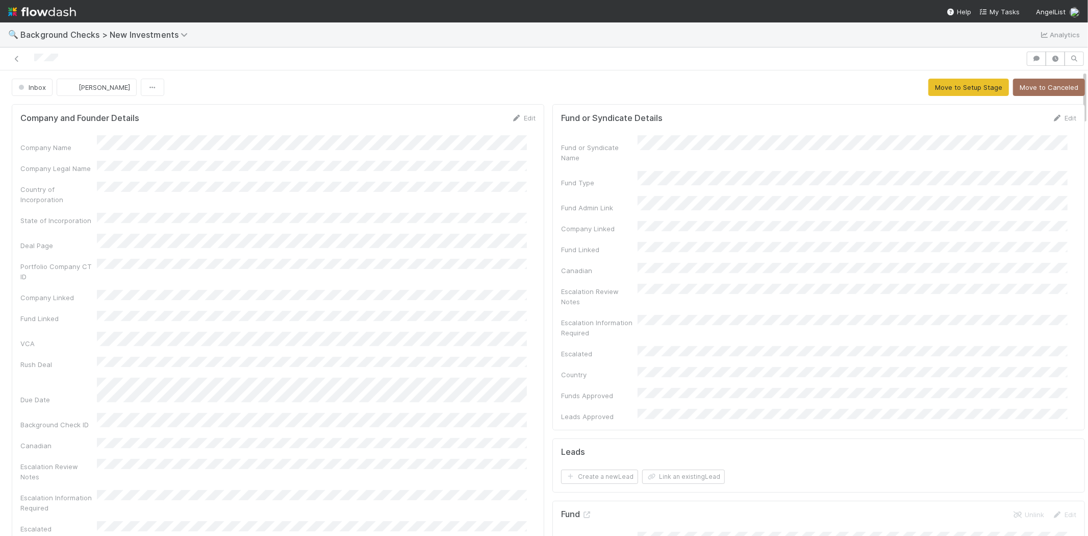
click at [520, 113] on div "Edit" at bounding box center [524, 118] width 24 height 10
click at [519, 119] on link "Edit" at bounding box center [524, 118] width 24 height 8
click at [470, 115] on button "Save" at bounding box center [481, 121] width 29 height 17
click at [928, 87] on button "Move to Setup Stage" at bounding box center [968, 87] width 81 height 17
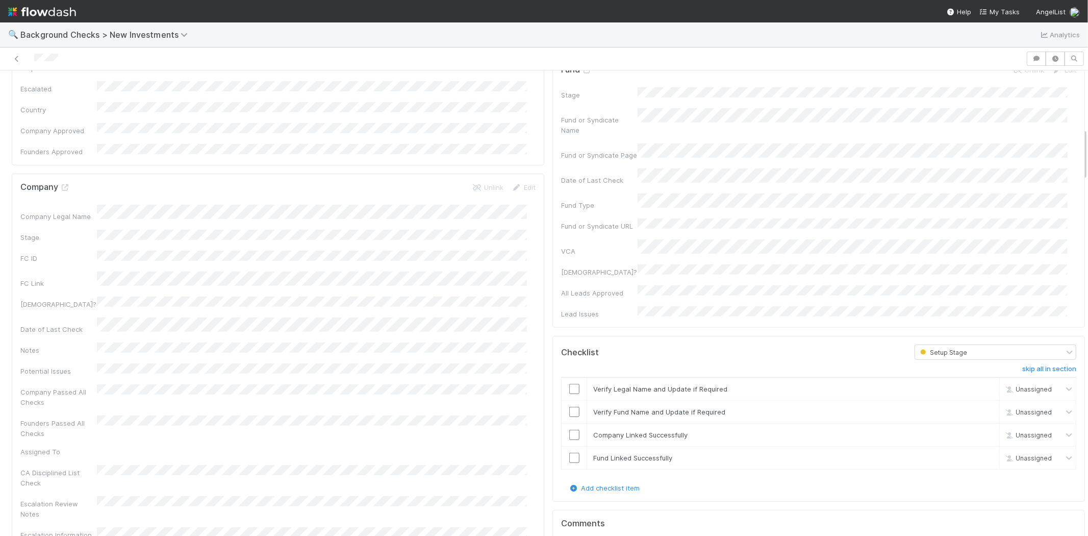
scroll to position [510, 0]
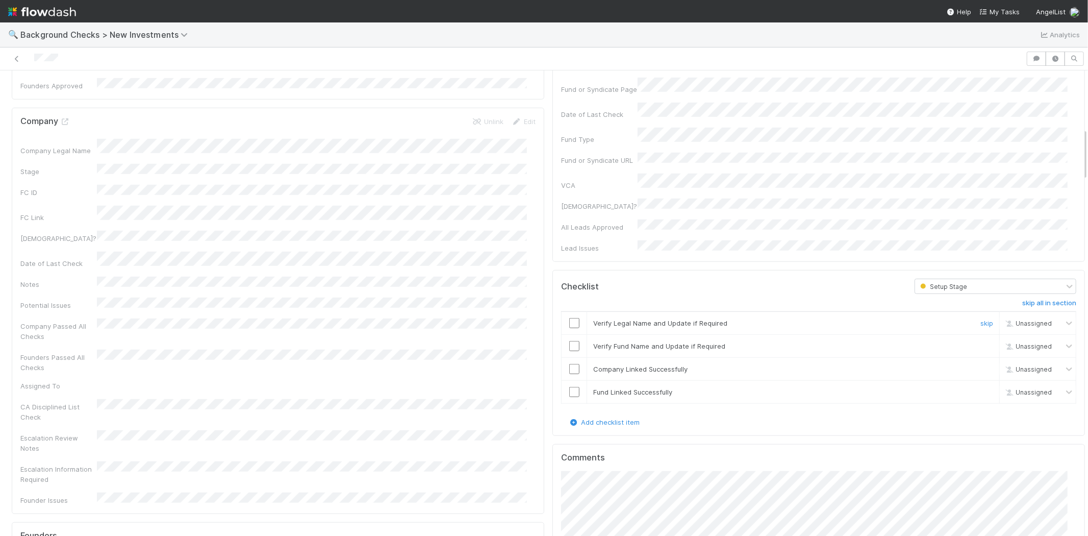
click at [569, 318] on input "checkbox" at bounding box center [574, 323] width 10 height 10
drag, startPoint x: 564, startPoint y: 282, endPoint x: 565, endPoint y: 301, distance: 19.4
click at [569, 341] on input "checkbox" at bounding box center [574, 346] width 10 height 10
click at [569, 364] on input "checkbox" at bounding box center [574, 369] width 10 height 10
click at [569, 387] on input "checkbox" at bounding box center [574, 392] width 10 height 10
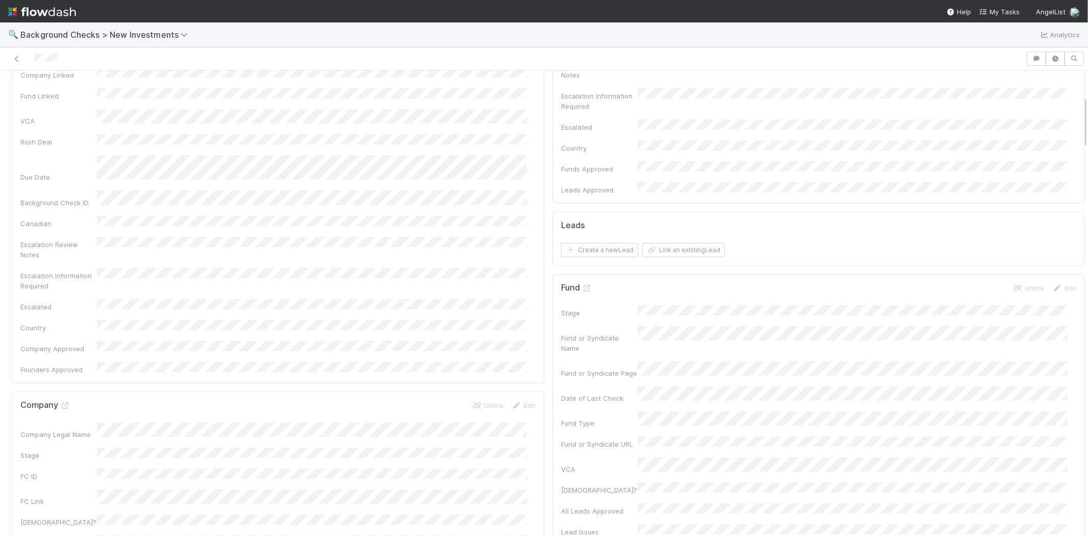
scroll to position [0, 0]
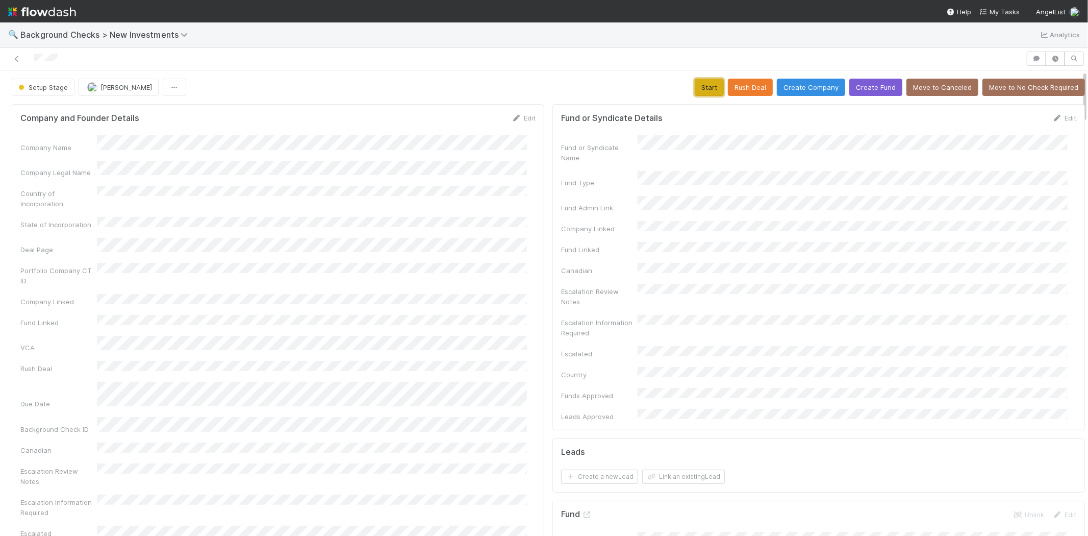
click at [696, 85] on button "Start" at bounding box center [709, 87] width 29 height 17
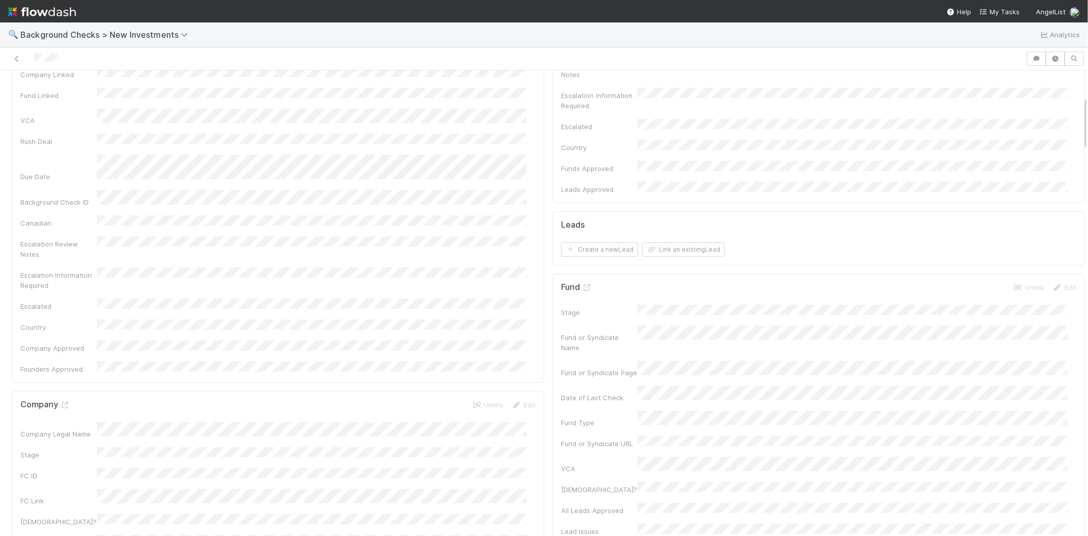
scroll to position [226, 0]
click at [663, 243] on button "Link an existing Lead" at bounding box center [683, 250] width 83 height 14
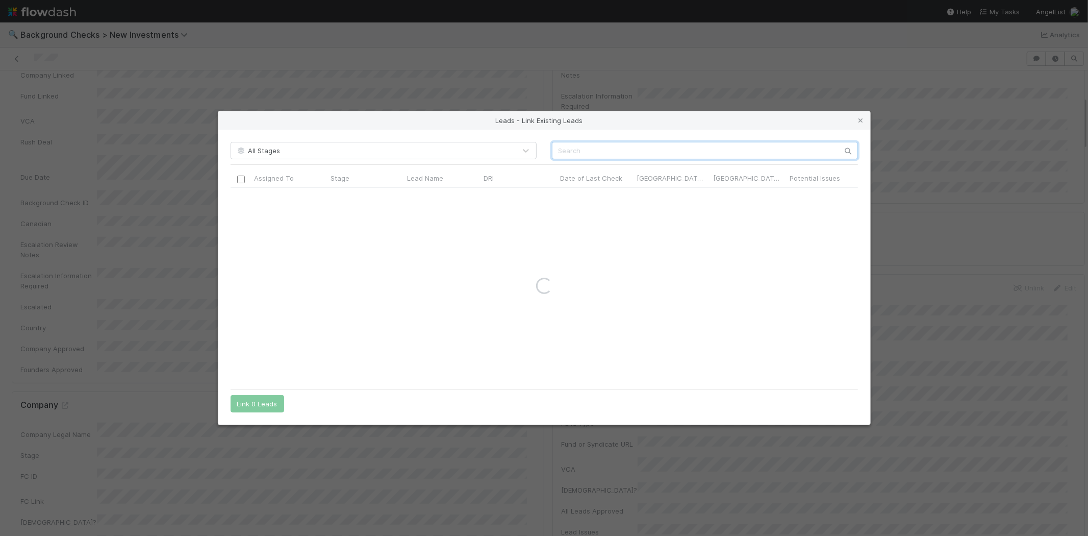
click at [703, 155] on input "text" at bounding box center [705, 150] width 306 height 17
paste input "J.J. Fliegelman"
type input "J.J. Fliegelman"
click at [240, 196] on input "checkbox" at bounding box center [241, 198] width 8 height 8
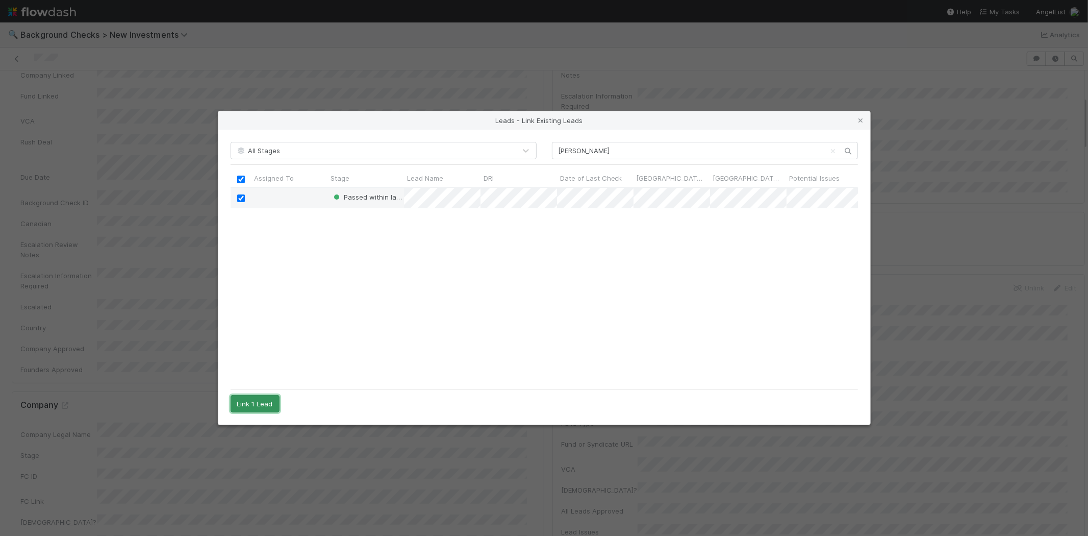
click at [251, 399] on button "Link 1 Lead" at bounding box center [255, 403] width 49 height 17
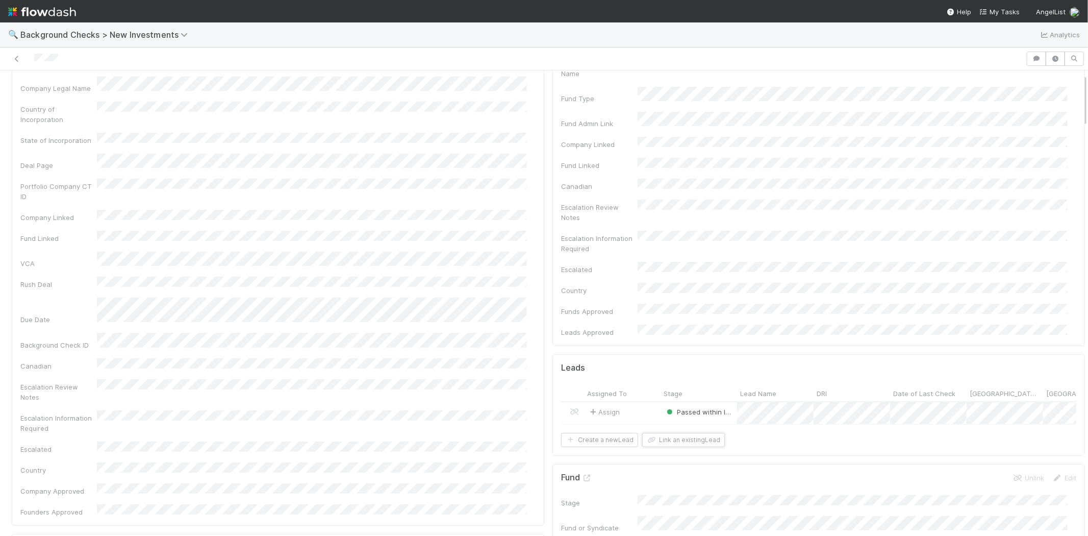
scroll to position [0, 0]
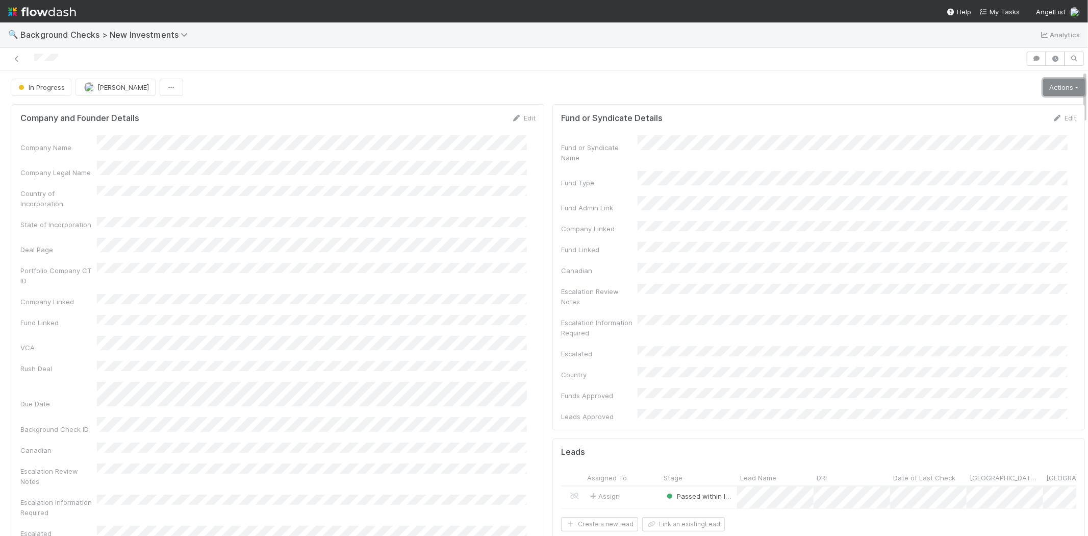
click at [1043, 88] on link "Actions" at bounding box center [1064, 87] width 42 height 17
click at [1012, 106] on button "Finish" at bounding box center [1029, 109] width 114 height 14
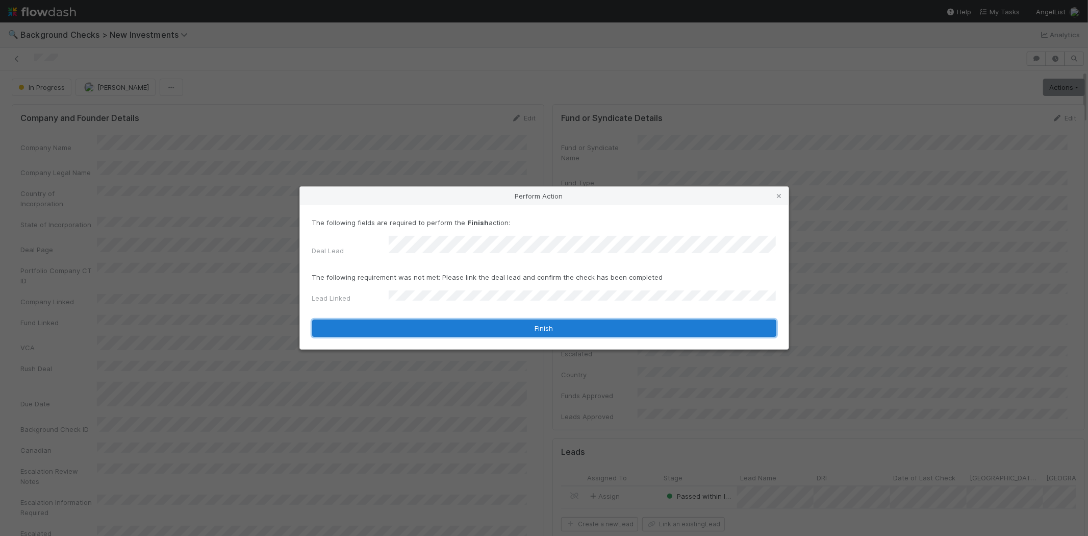
click at [429, 319] on button "Finish" at bounding box center [544, 327] width 464 height 17
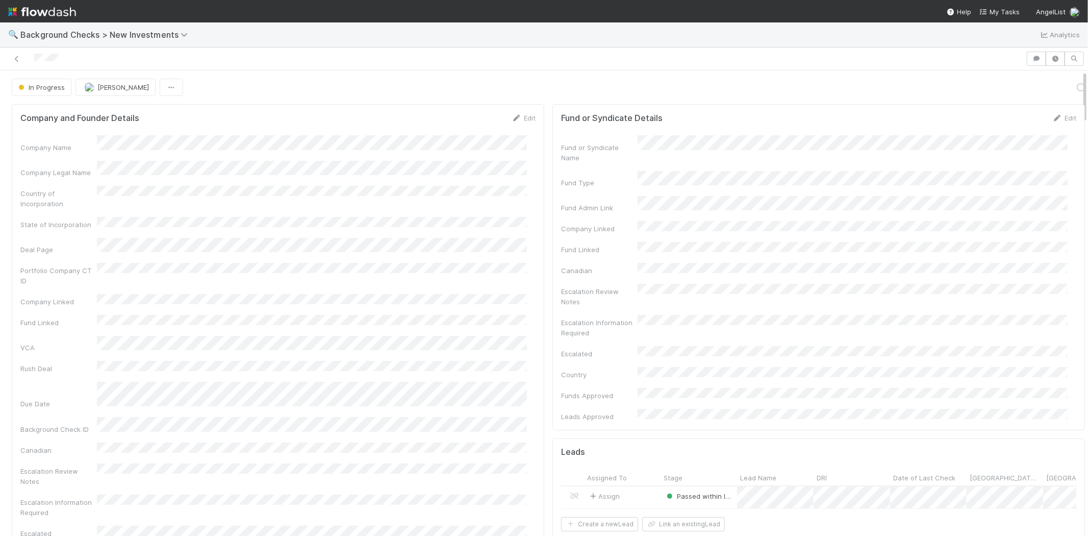
drag, startPoint x: 68, startPoint y: 52, endPoint x: 632, endPoint y: 389, distance: 657.6
click at [26, 57] on div at bounding box center [513, 59] width 1018 height 14
click at [626, 83] on div "Approved Michael Capilitan" at bounding box center [548, 87] width 1073 height 17
click at [998, 11] on span "My Tasks" at bounding box center [999, 12] width 40 height 8
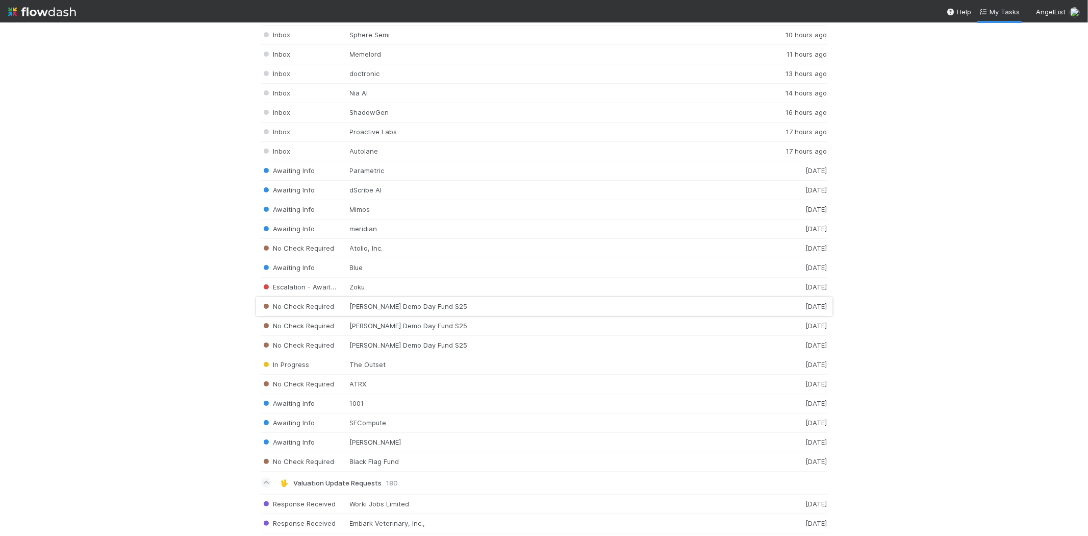
scroll to position [1416, 0]
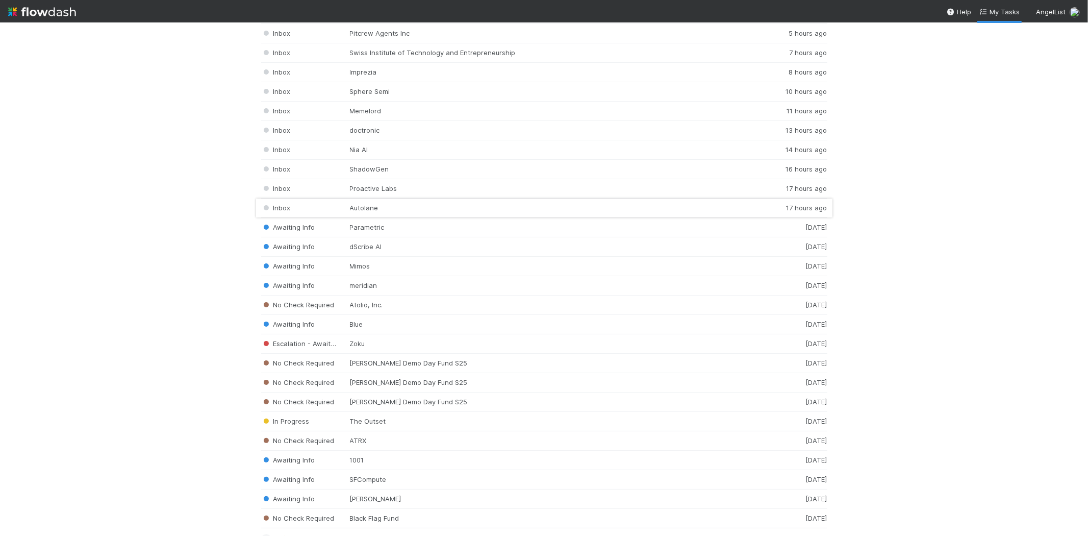
click at [361, 210] on div "Inbox Autolane 17 hours ago" at bounding box center [544, 207] width 566 height 19
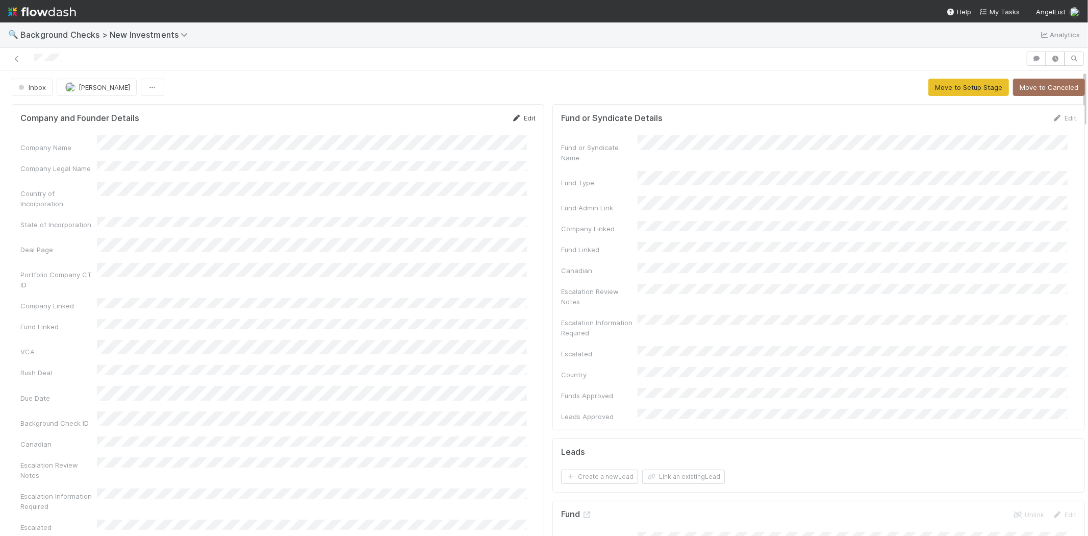
click at [513, 120] on icon at bounding box center [517, 118] width 10 height 7
click at [467, 128] on button "Save" at bounding box center [481, 121] width 29 height 17
click at [950, 87] on button "Move to Setup Stage" at bounding box center [968, 87] width 81 height 17
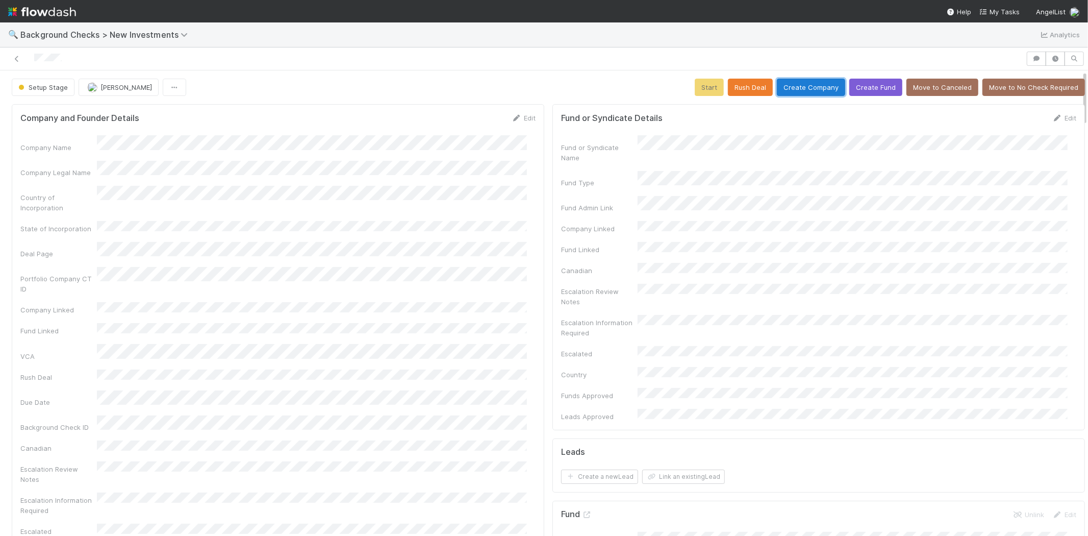
click at [800, 85] on button "Create Company" at bounding box center [811, 87] width 68 height 17
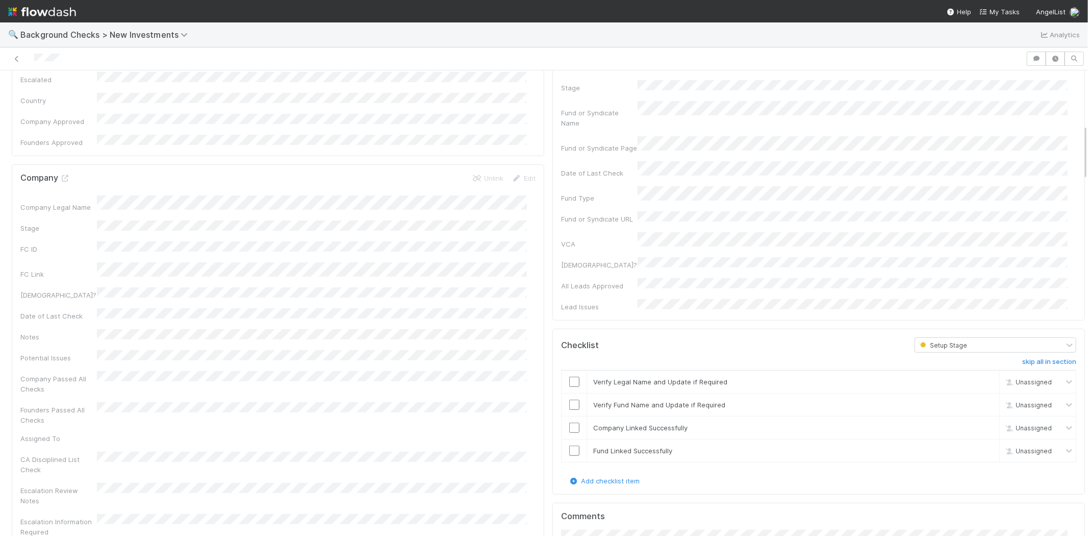
scroll to position [453, 0]
click at [562, 369] on td at bounding box center [575, 380] width 26 height 23
click at [569, 375] on input "checkbox" at bounding box center [574, 380] width 10 height 10
click at [569, 398] on input "checkbox" at bounding box center [574, 403] width 10 height 10
click at [565, 415] on td at bounding box center [575, 426] width 26 height 23
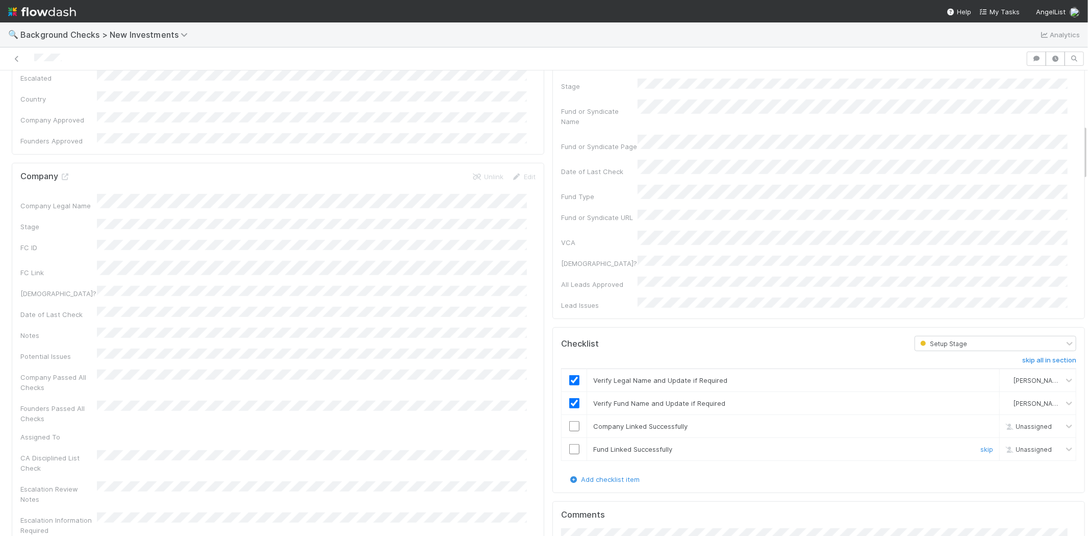
click at [569, 444] on input "checkbox" at bounding box center [574, 449] width 10 height 10
click at [569, 421] on input "checkbox" at bounding box center [574, 426] width 10 height 10
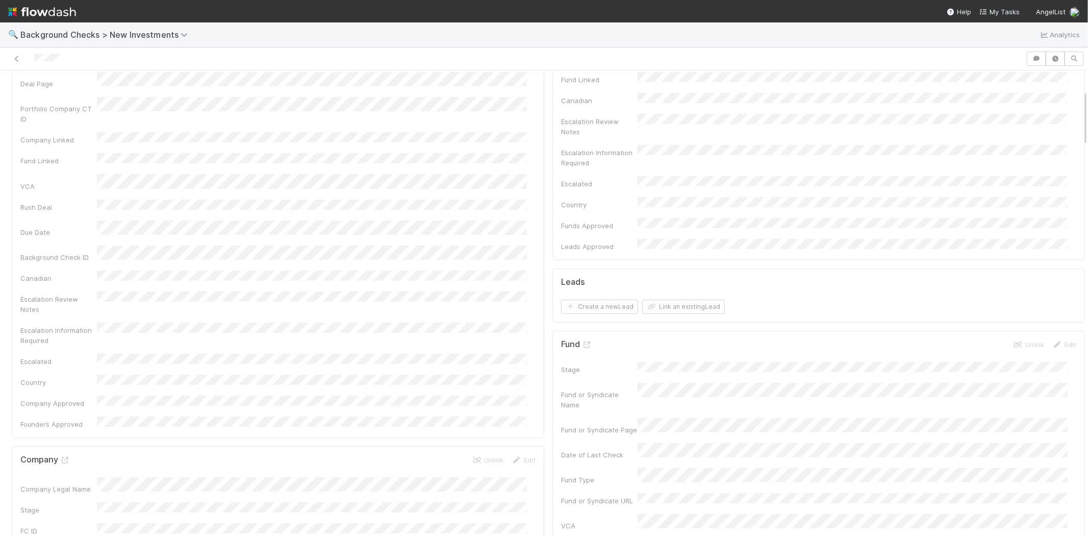
scroll to position [0, 0]
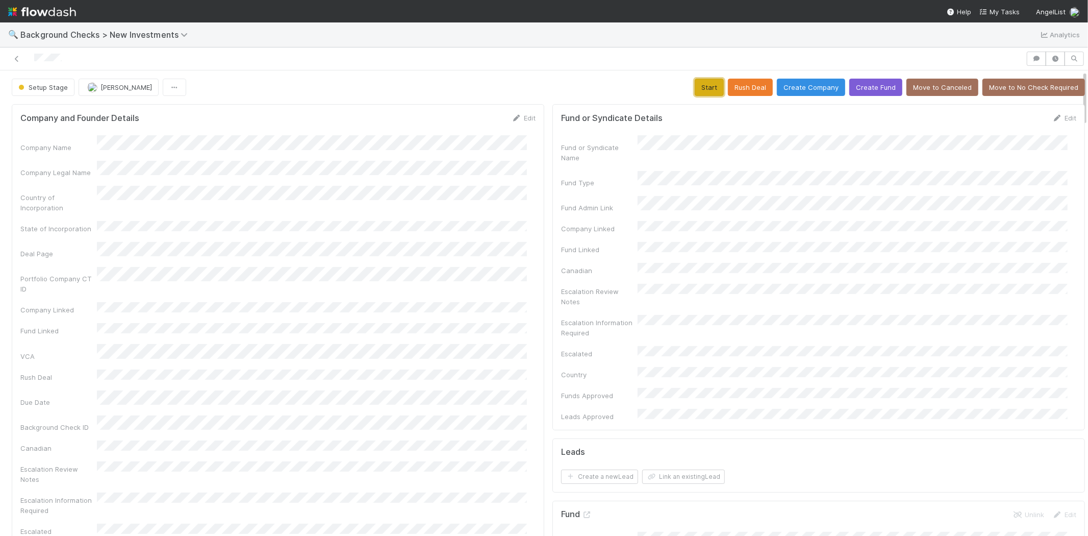
click at [697, 87] on button "Start" at bounding box center [709, 87] width 29 height 17
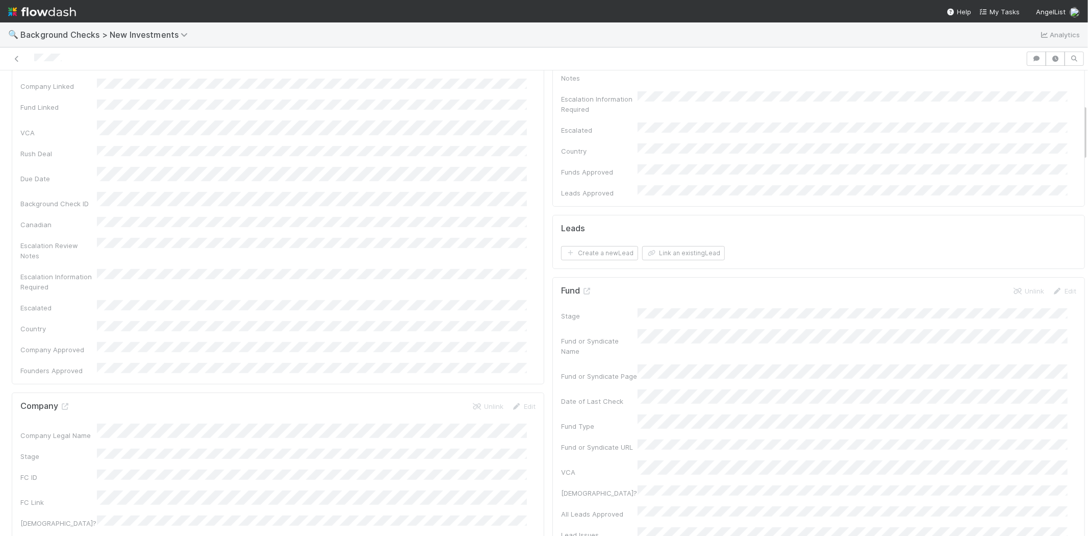
scroll to position [170, 0]
click at [673, 299] on button "Link an existing Lead" at bounding box center [683, 306] width 83 height 14
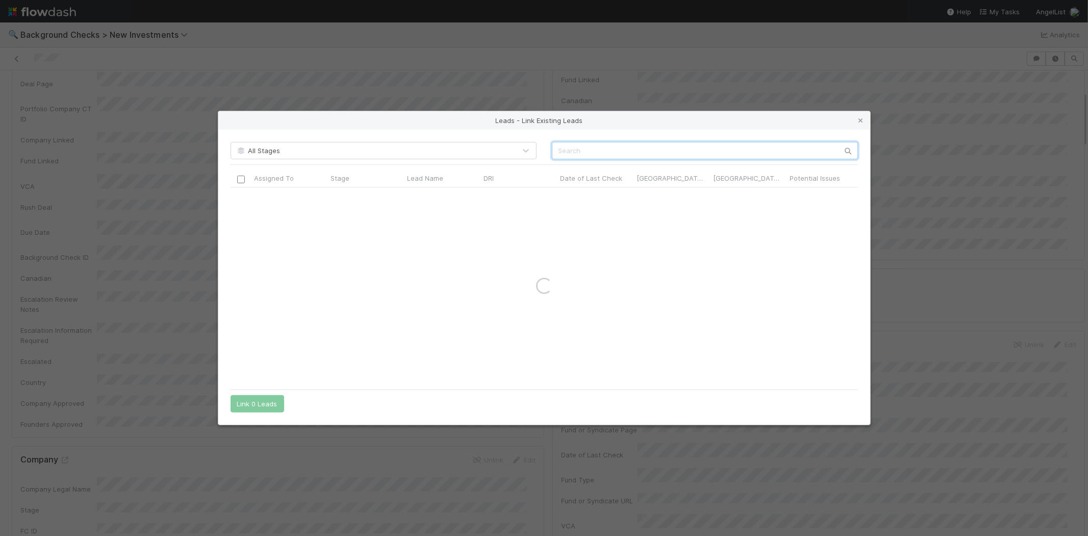
click at [625, 145] on input "text" at bounding box center [705, 150] width 306 height 17
paste input "Jonathan Wasserstrum"
type input "Jonathan Wasserstrum"
click at [242, 196] on input "checkbox" at bounding box center [241, 198] width 8 height 8
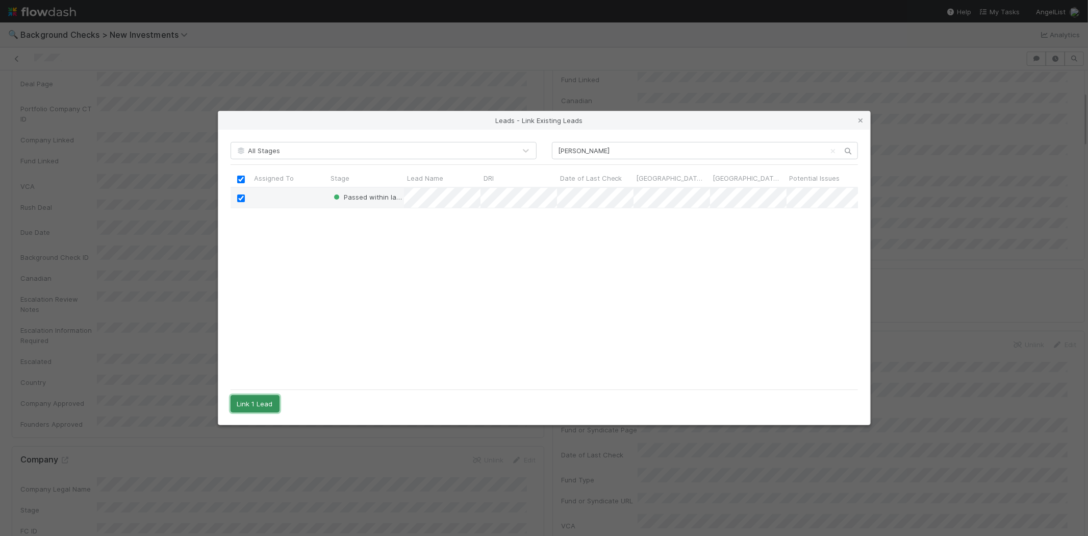
click at [262, 407] on button "Link 1 Lead" at bounding box center [255, 403] width 49 height 17
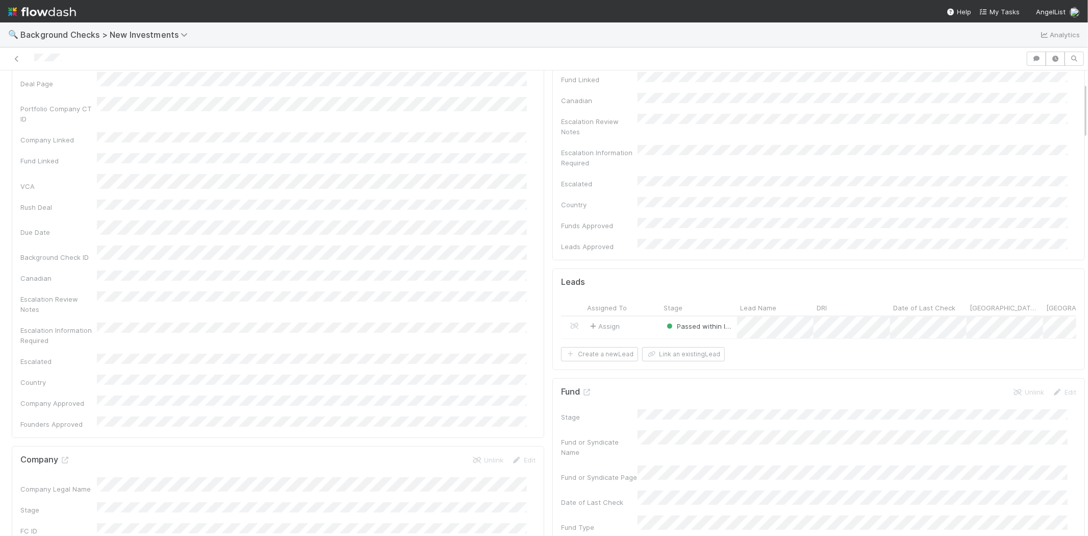
scroll to position [0, 0]
drag, startPoint x: 75, startPoint y: 54, endPoint x: 32, endPoint y: 57, distance: 43.4
click at [32, 57] on div at bounding box center [513, 59] width 1018 height 14
click at [1004, 12] on span "My Tasks" at bounding box center [999, 12] width 40 height 8
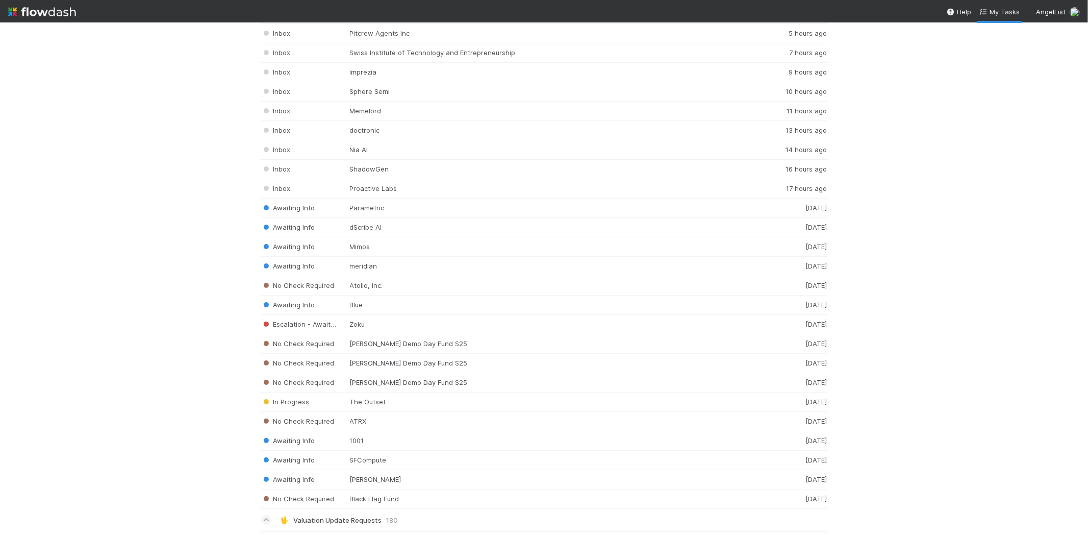
scroll to position [1360, 0]
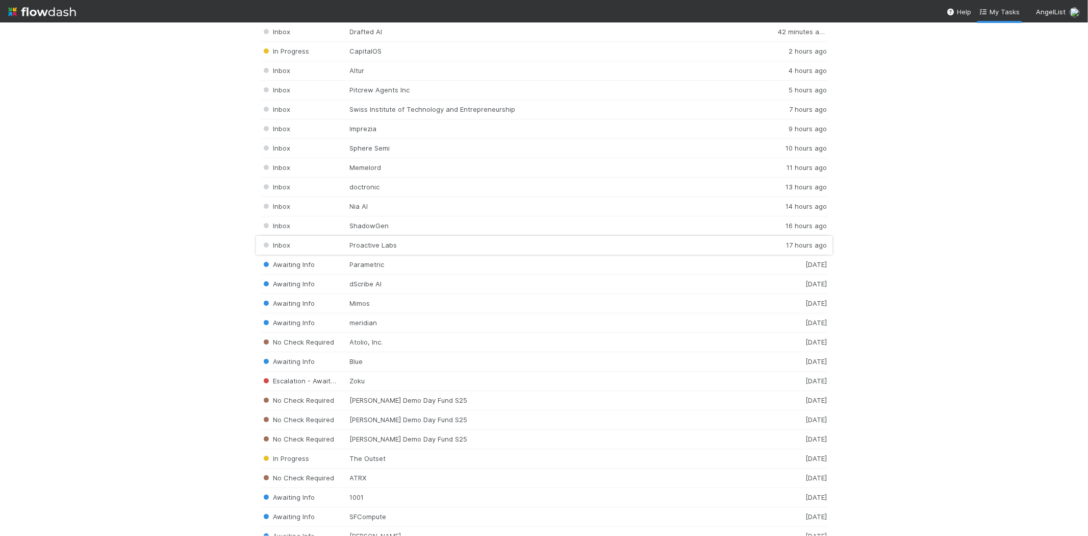
click at [404, 246] on div "Inbox Proactive Labs 17 hours ago" at bounding box center [544, 245] width 566 height 19
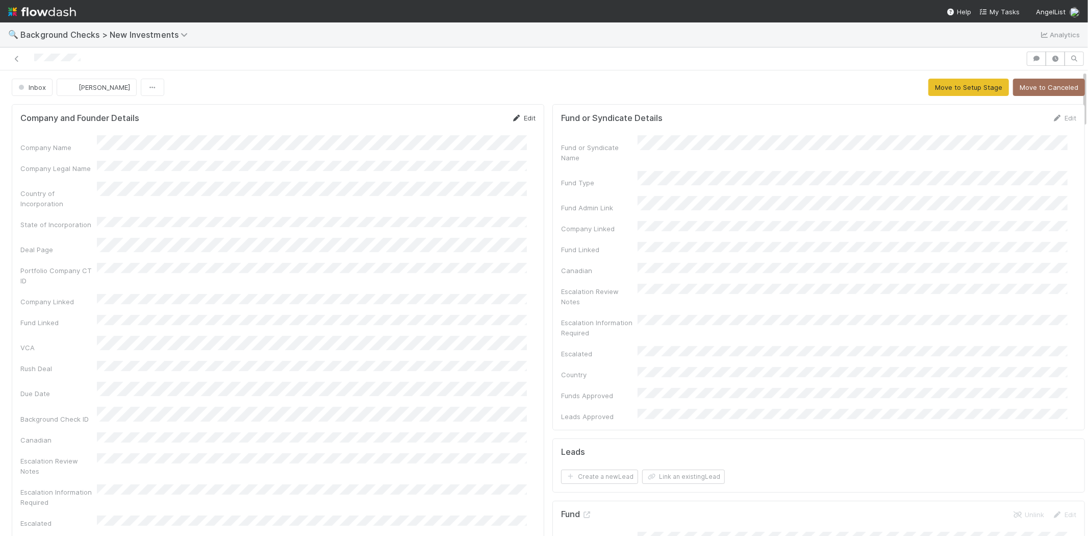
click at [522, 118] on link "Edit" at bounding box center [524, 118] width 24 height 8
click at [471, 125] on button "Save" at bounding box center [481, 121] width 29 height 17
click at [936, 88] on button "Move to Setup Stage" at bounding box center [968, 87] width 81 height 17
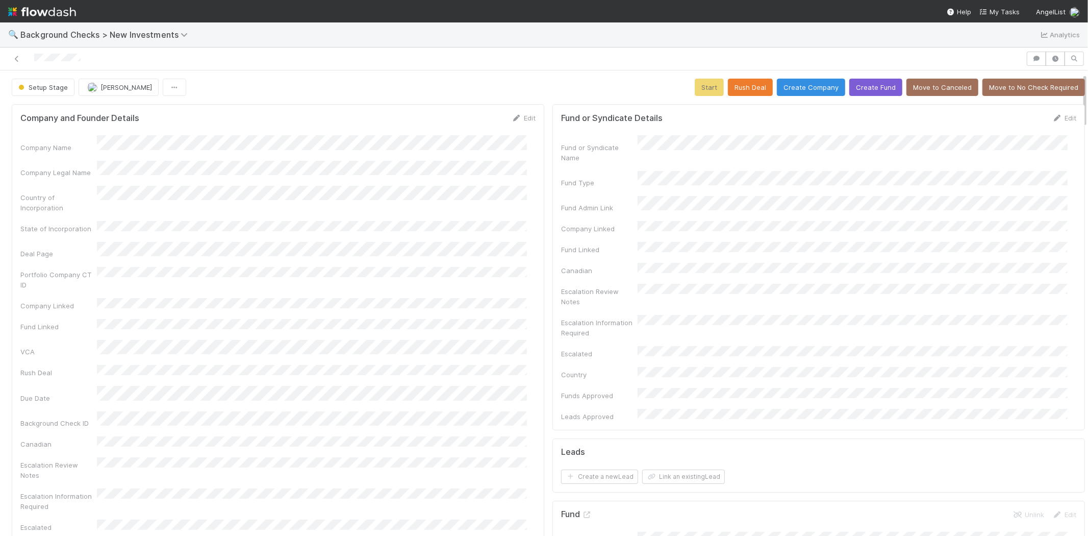
scroll to position [340, 0]
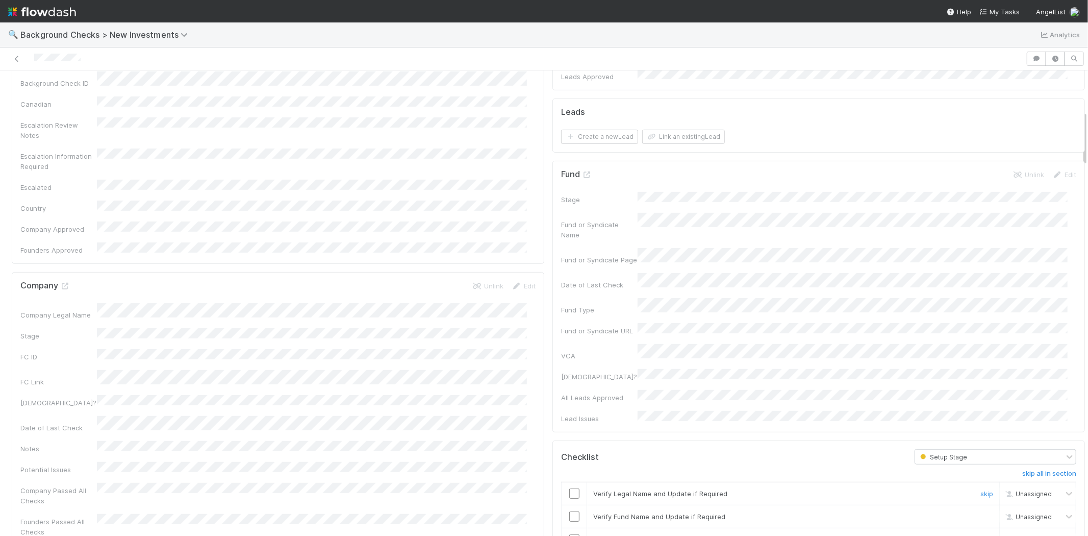
click at [569, 488] on input "checkbox" at bounding box center [574, 493] width 10 height 10
click at [569, 511] on input "checkbox" at bounding box center [574, 516] width 10 height 10
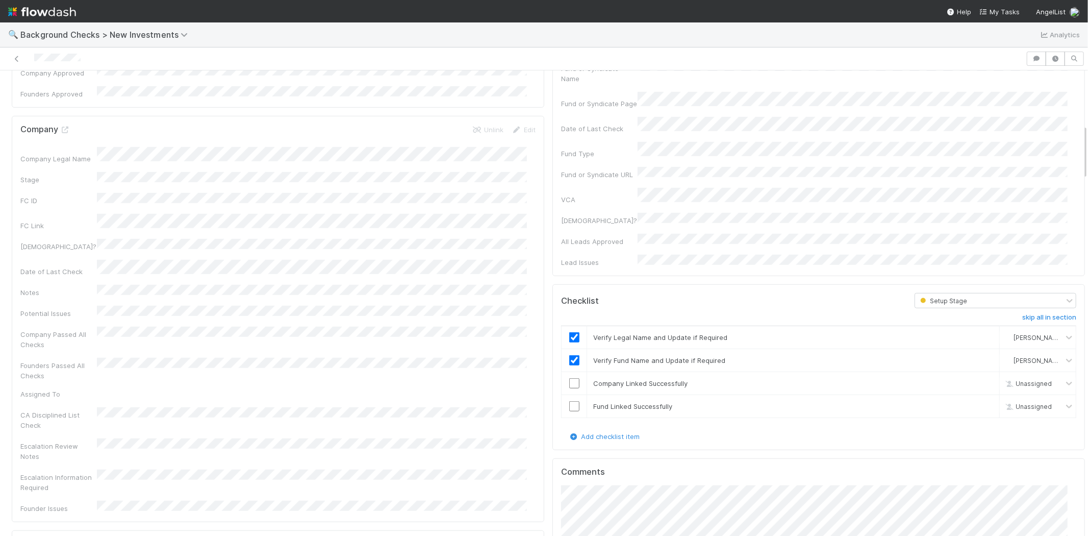
scroll to position [510, 0]
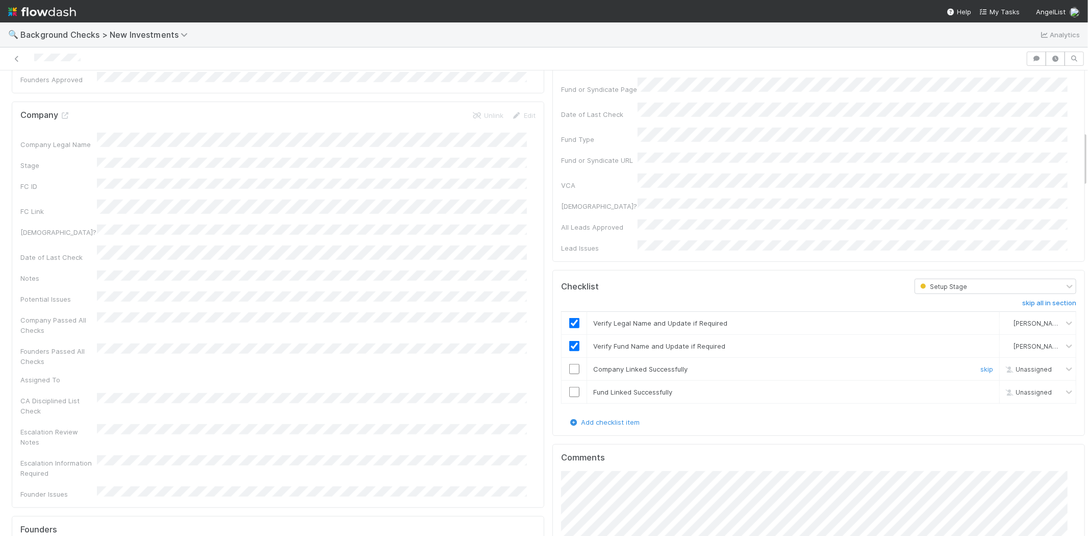
click at [568, 358] on td at bounding box center [575, 369] width 26 height 23
click at [569, 387] on input "checkbox" at bounding box center [574, 392] width 10 height 10
click at [569, 364] on input "checkbox" at bounding box center [574, 369] width 10 height 10
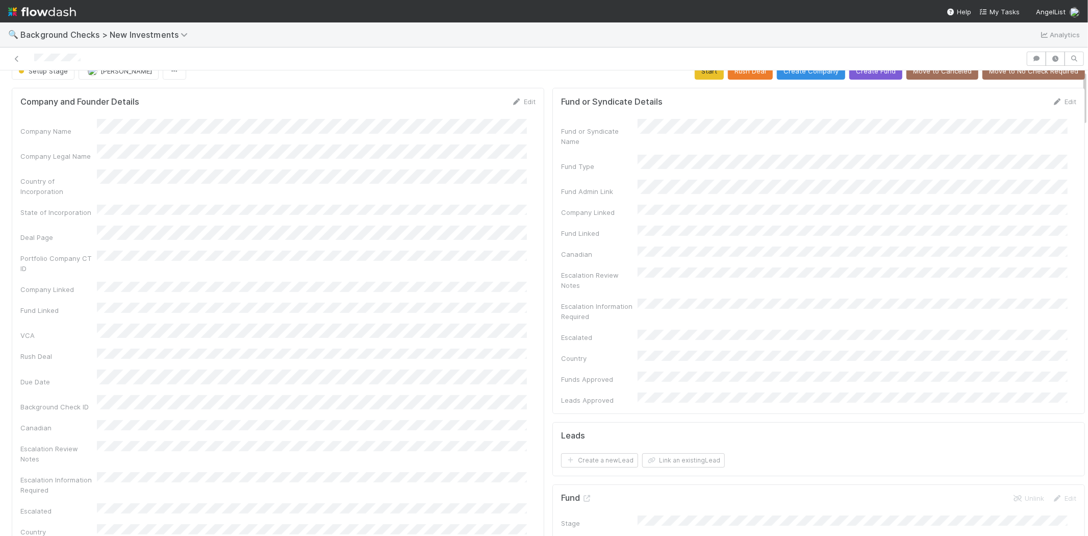
scroll to position [0, 0]
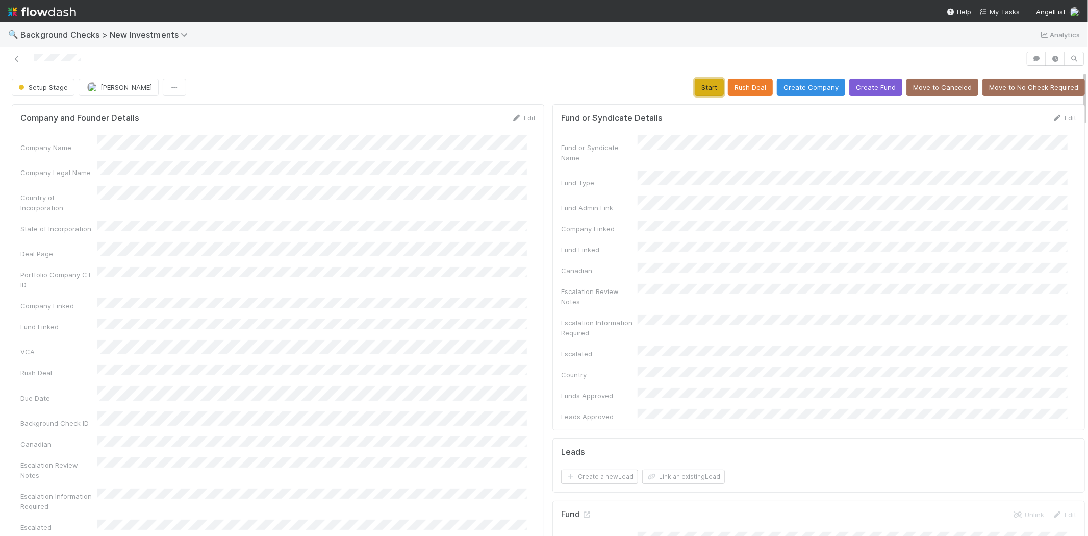
click at [702, 87] on button "Start" at bounding box center [709, 87] width 29 height 17
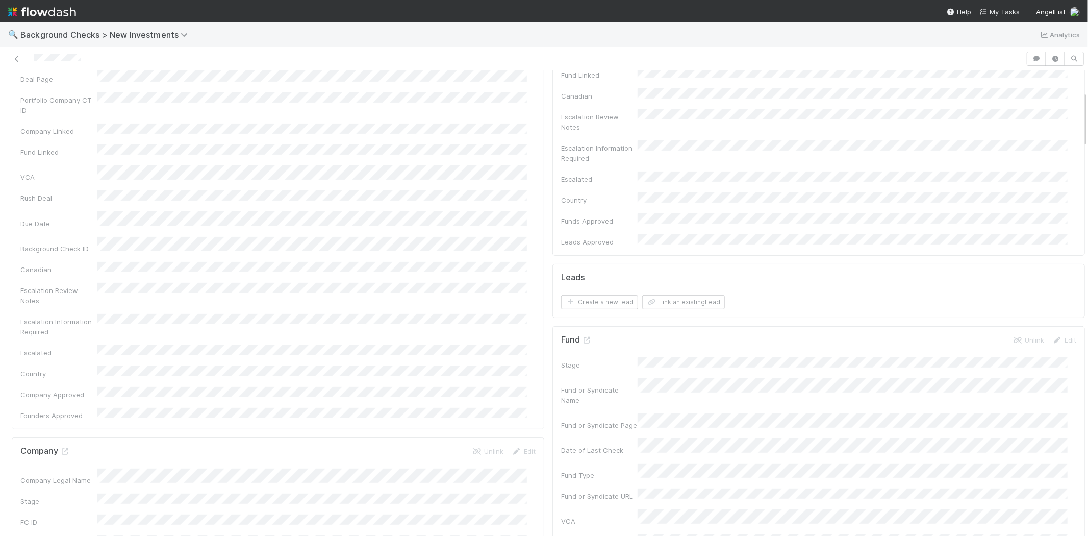
scroll to position [170, 0]
click at [651, 299] on button "Link an existing Lead" at bounding box center [683, 306] width 83 height 14
click at [690, 299] on button "Link an existing Lead" at bounding box center [683, 306] width 83 height 14
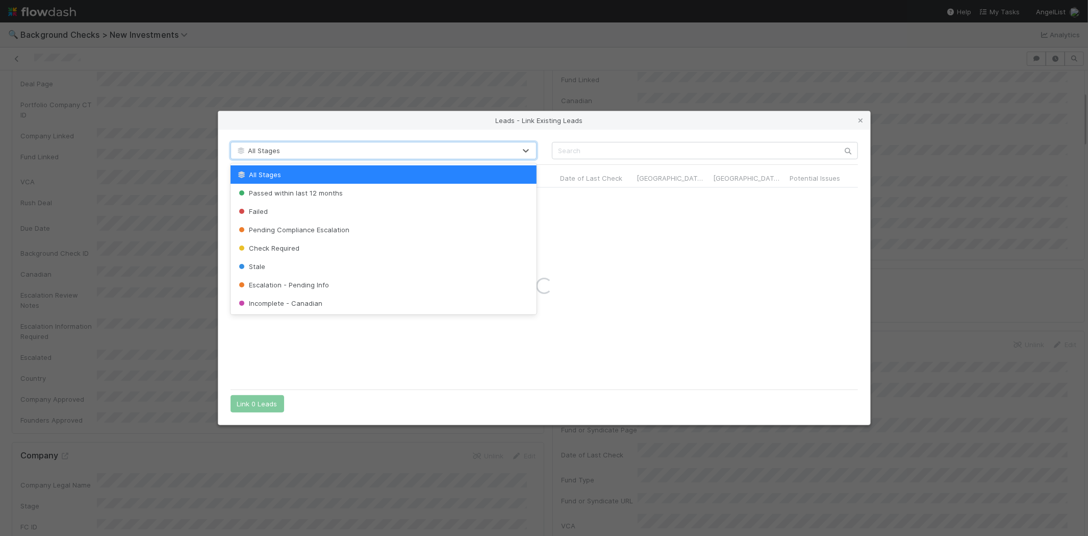
click at [344, 145] on div "All Stages" at bounding box center [373, 150] width 285 height 16
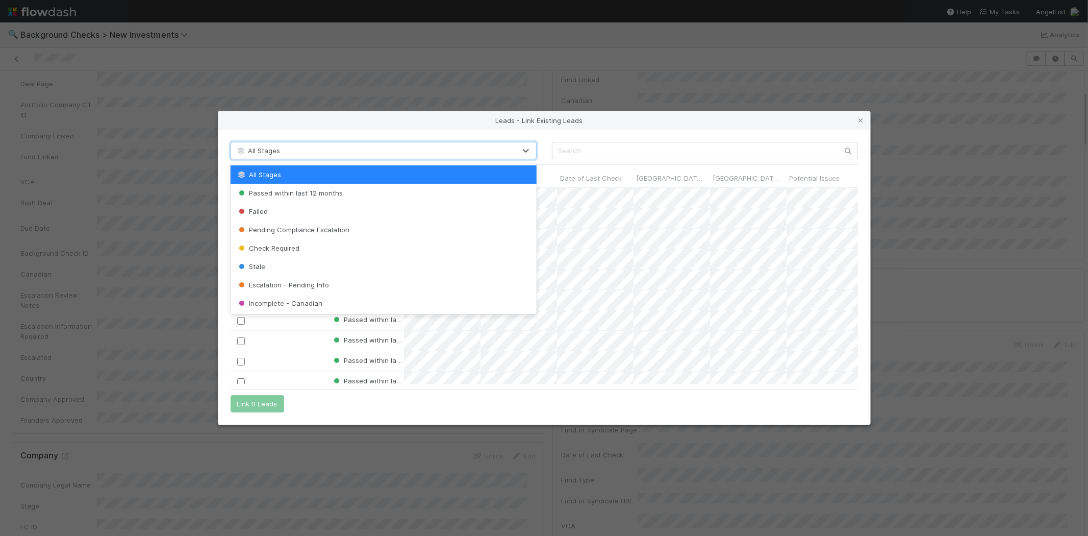
scroll to position [188, 619]
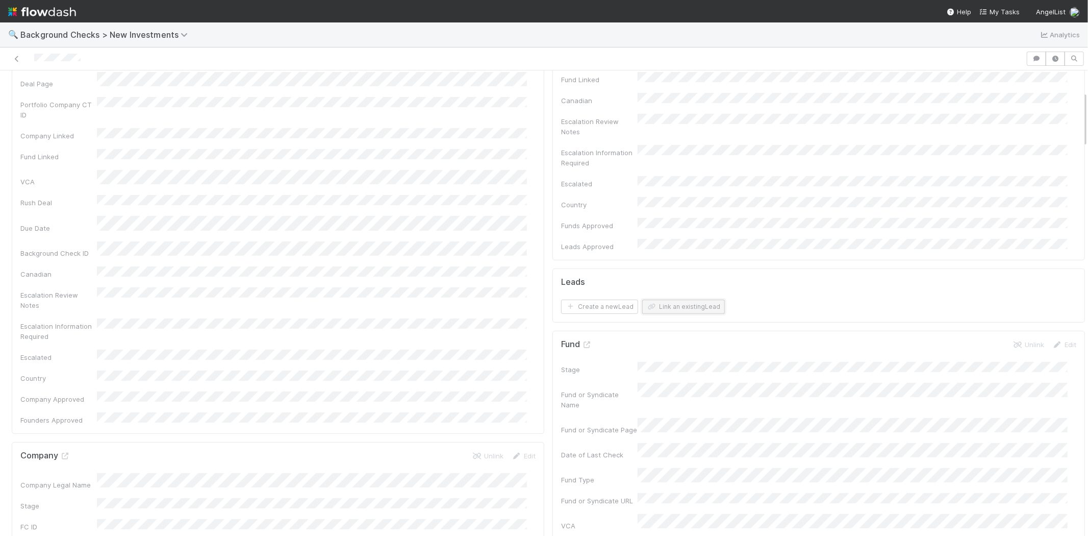
click at [687, 299] on button "Link an existing Lead" at bounding box center [683, 306] width 83 height 14
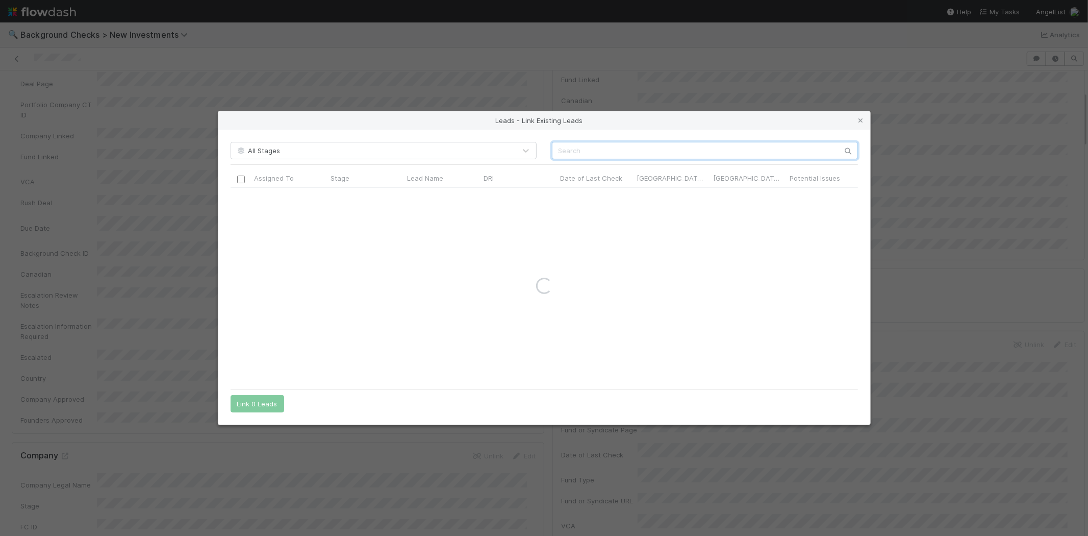
click at [592, 148] on input "text" at bounding box center [705, 150] width 306 height 17
paste input "Shuja Keen"
type input "Shuja Keen"
click at [242, 197] on input "checkbox" at bounding box center [241, 198] width 8 height 8
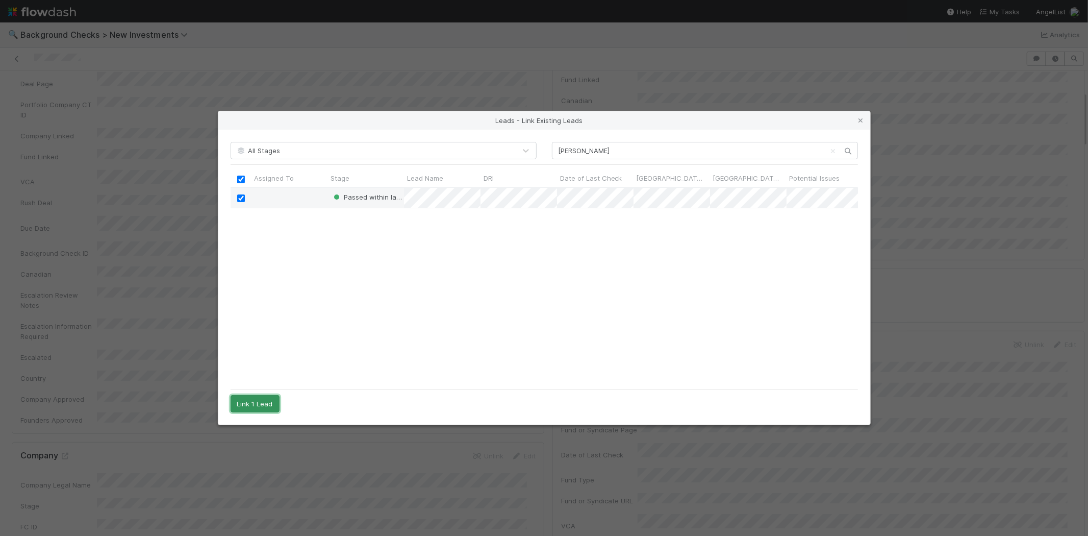
click at [256, 402] on button "Link 1 Lead" at bounding box center [255, 403] width 49 height 17
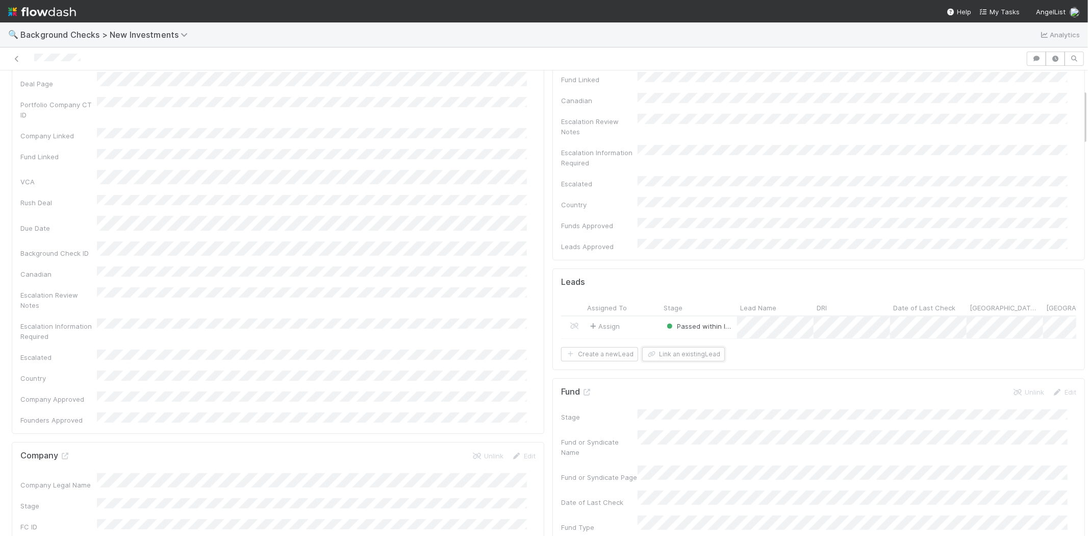
scroll to position [0, 0]
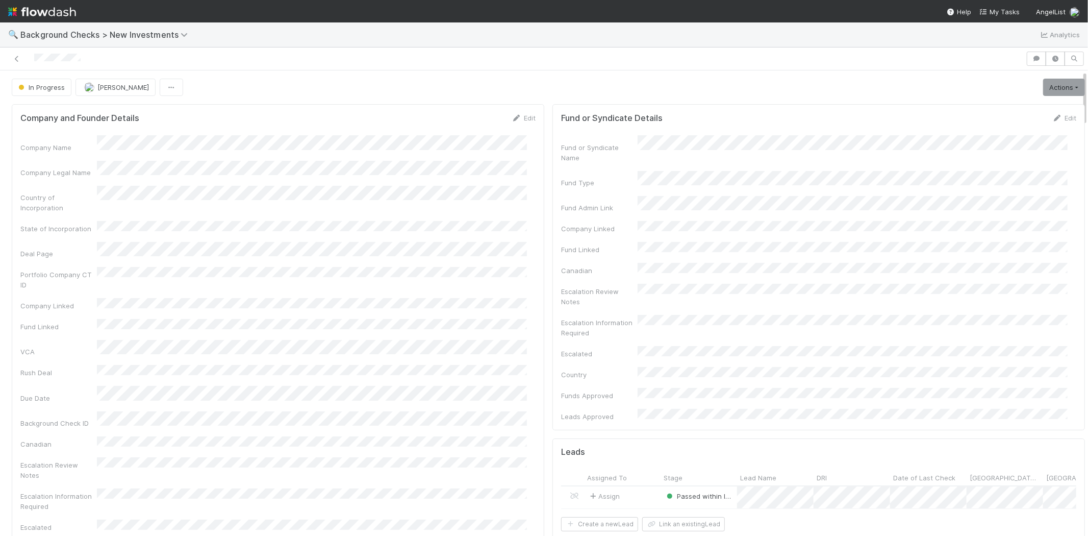
drag, startPoint x: 91, startPoint y: 58, endPoint x: 33, endPoint y: 58, distance: 58.1
click at [33, 58] on div at bounding box center [513, 59] width 1018 height 14
click at [925, 130] on form "Fund or Syndicate Details Edit Fund or Syndicate Name Fund Type Fund Admin Link…" at bounding box center [818, 267] width 515 height 309
click at [1043, 94] on div "Actions Finish Request Info Escalate Rush Deal Move to Canceled Move to No Chec…" at bounding box center [1064, 87] width 42 height 17
click at [1043, 87] on link "Actions" at bounding box center [1064, 87] width 42 height 17
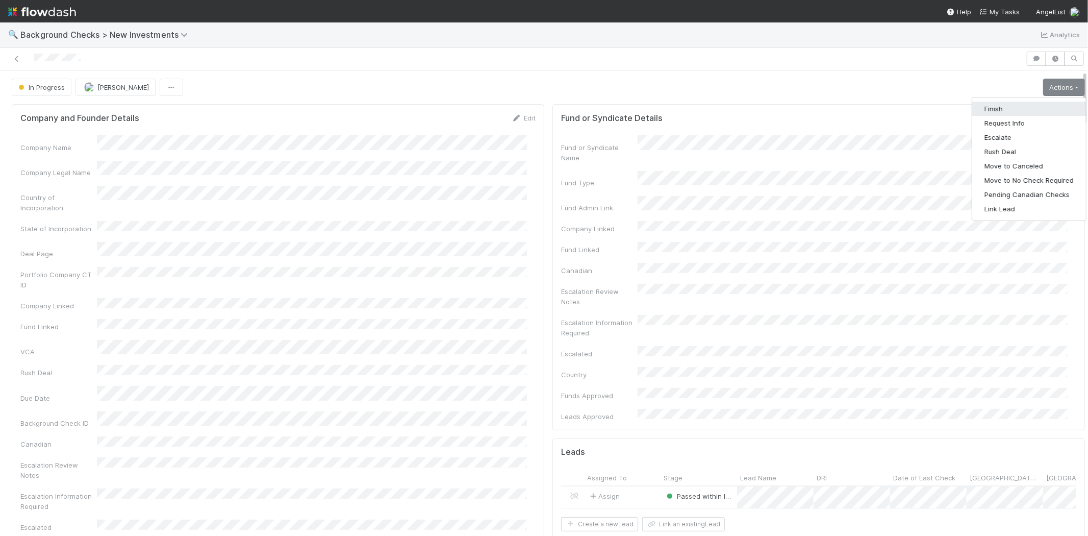
click at [988, 111] on button "Finish" at bounding box center [1029, 109] width 114 height 14
click at [1046, 89] on link "Actions" at bounding box center [1064, 87] width 42 height 17
click at [1013, 111] on button "Finish" at bounding box center [1029, 109] width 114 height 14
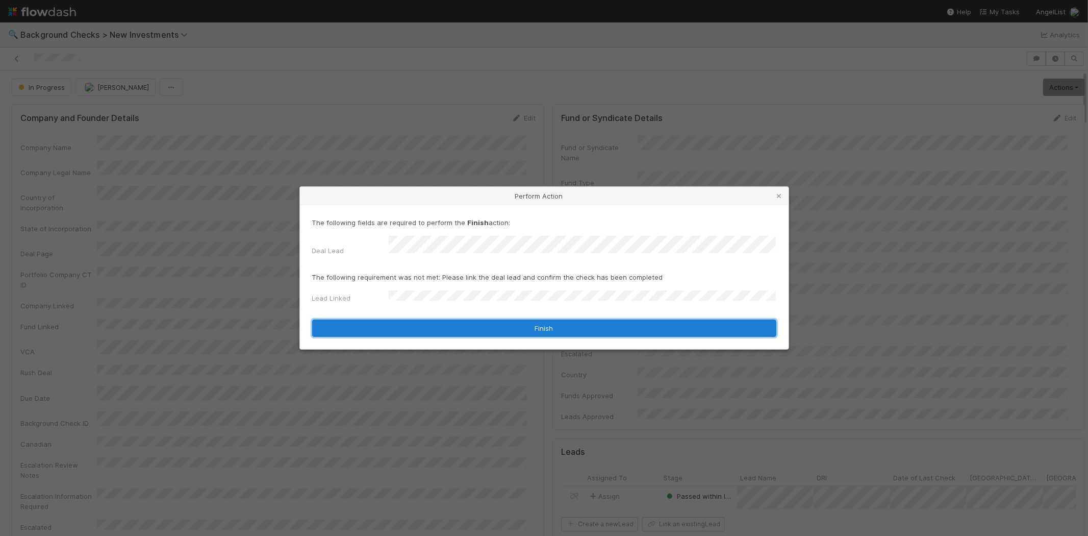
click at [432, 319] on button "Finish" at bounding box center [544, 327] width 464 height 17
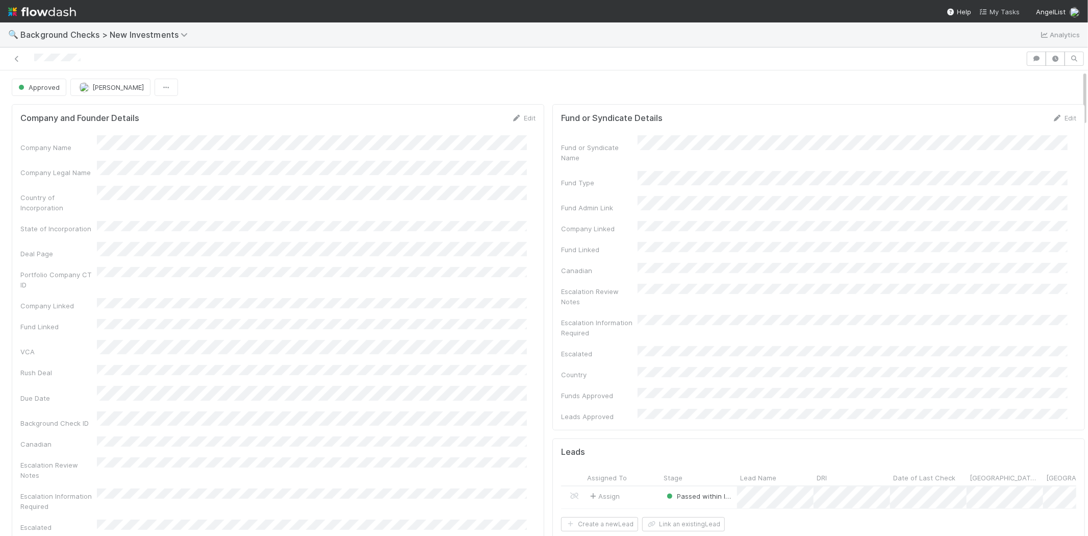
click at [1007, 9] on span "My Tasks" at bounding box center [999, 12] width 40 height 8
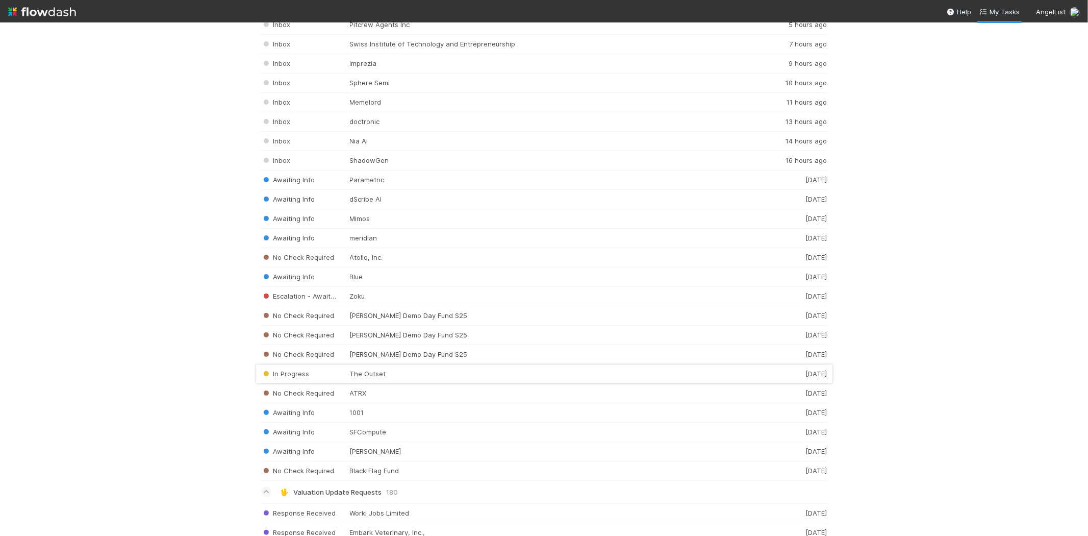
scroll to position [1416, 0]
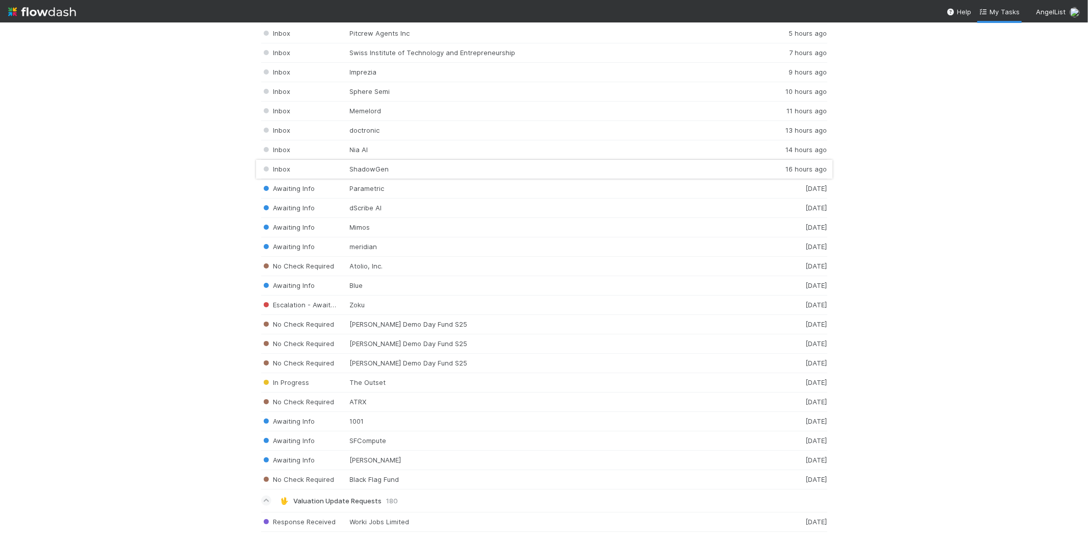
click at [384, 174] on div "Inbox ShadowGen 16 hours ago" at bounding box center [544, 169] width 566 height 19
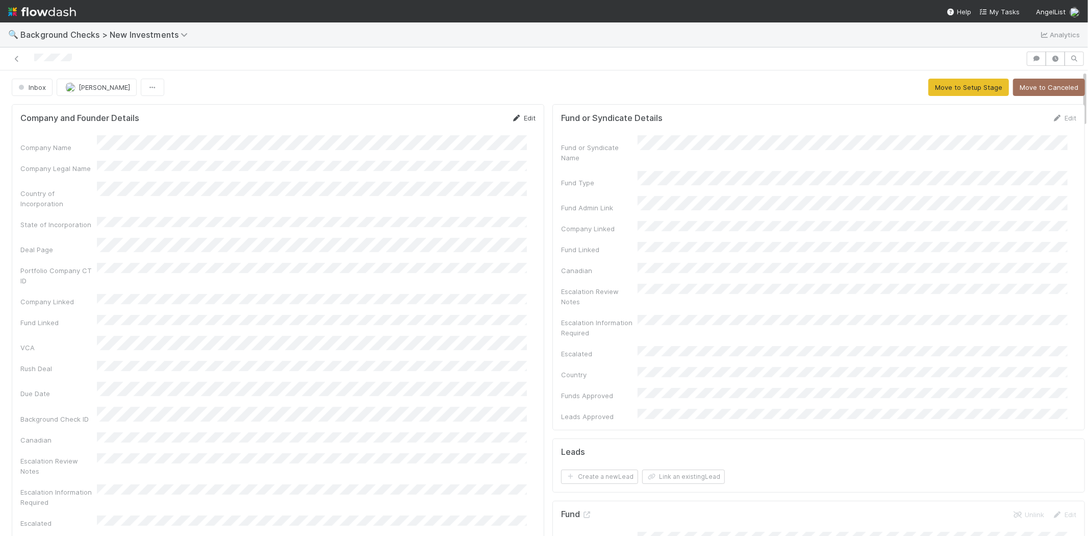
click at [513, 118] on icon at bounding box center [517, 118] width 10 height 7
click at [467, 118] on button "Save" at bounding box center [481, 121] width 29 height 17
click at [952, 90] on button "Move to Setup Stage" at bounding box center [968, 87] width 81 height 17
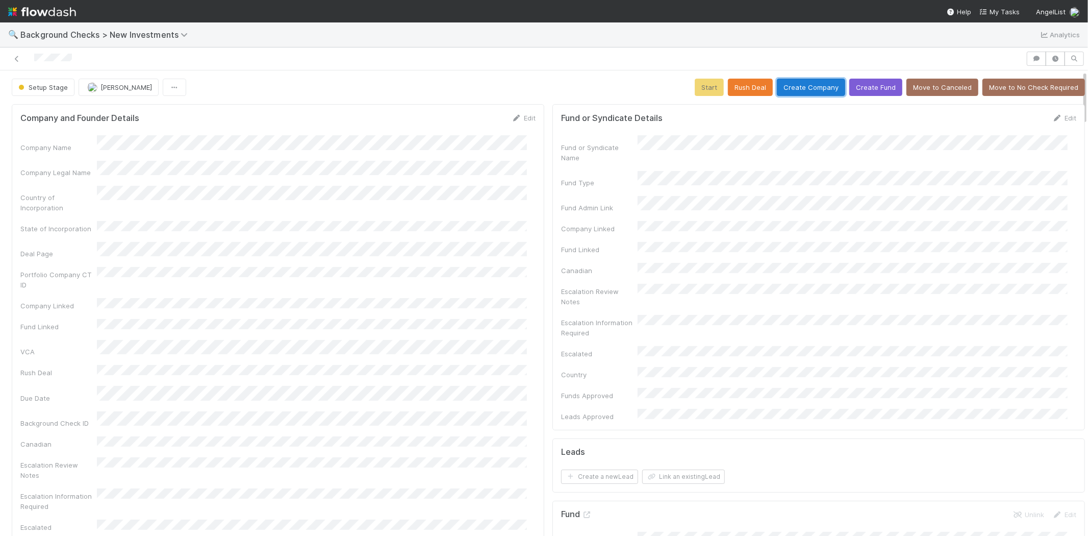
click at [801, 89] on button "Create Company" at bounding box center [811, 87] width 68 height 17
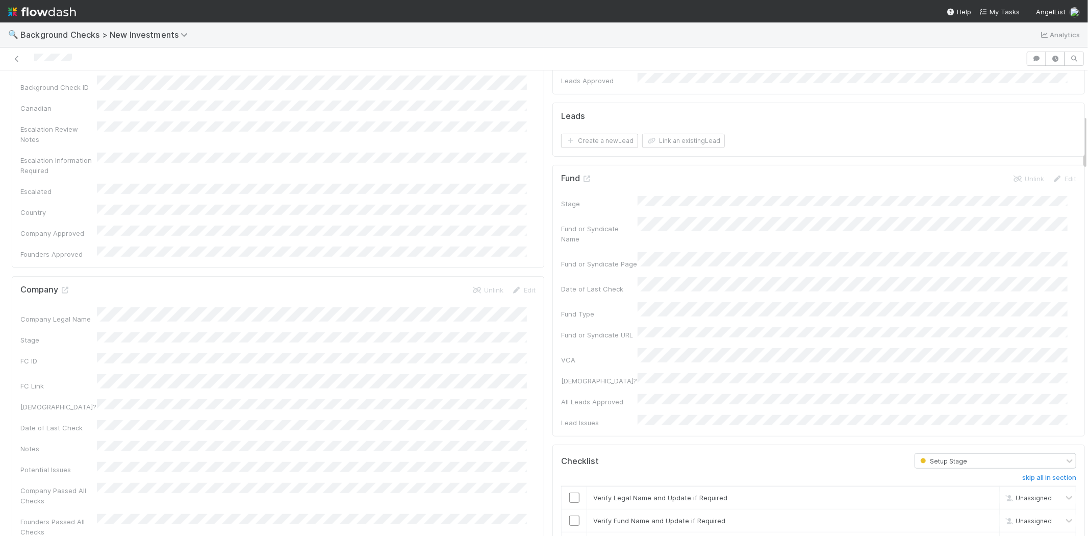
scroll to position [396, 0]
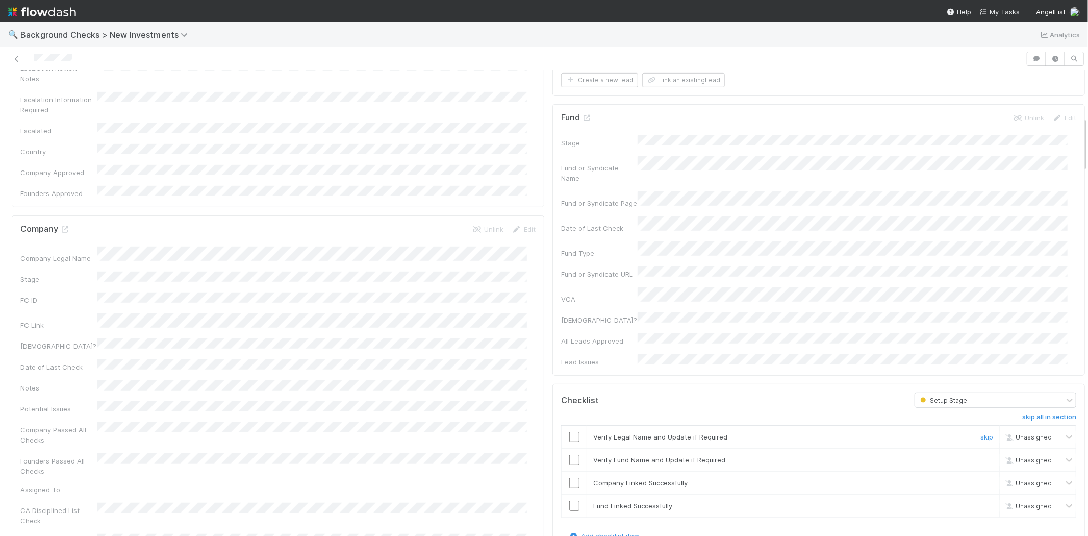
click at [569, 432] on input "checkbox" at bounding box center [574, 437] width 10 height 10
click at [569, 454] on input "checkbox" at bounding box center [574, 459] width 10 height 10
drag, startPoint x: 568, startPoint y: 425, endPoint x: 568, endPoint y: 441, distance: 15.8
click at [569, 477] on input "checkbox" at bounding box center [574, 482] width 10 height 10
click at [569, 500] on input "checkbox" at bounding box center [574, 505] width 10 height 10
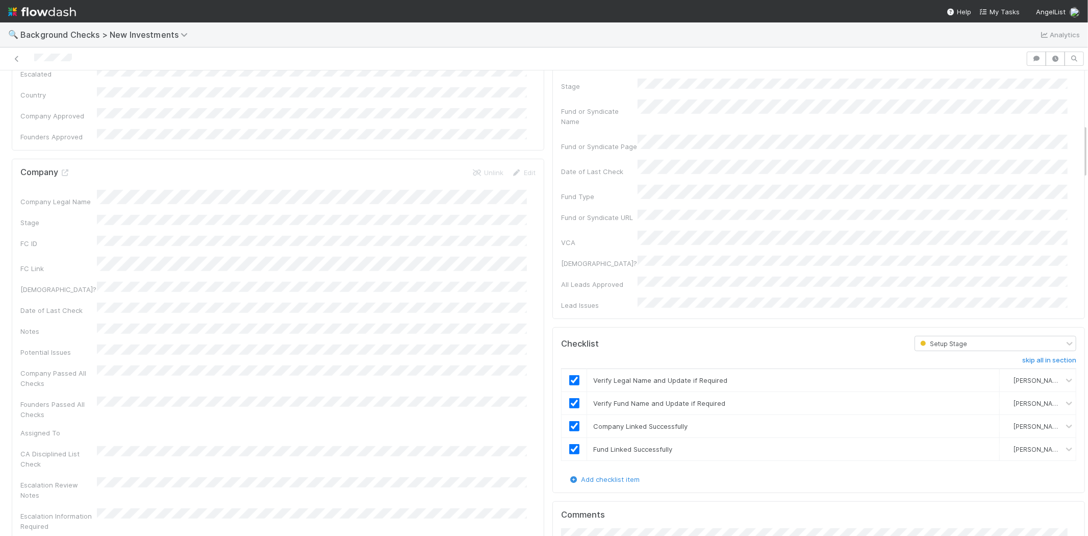
scroll to position [0, 0]
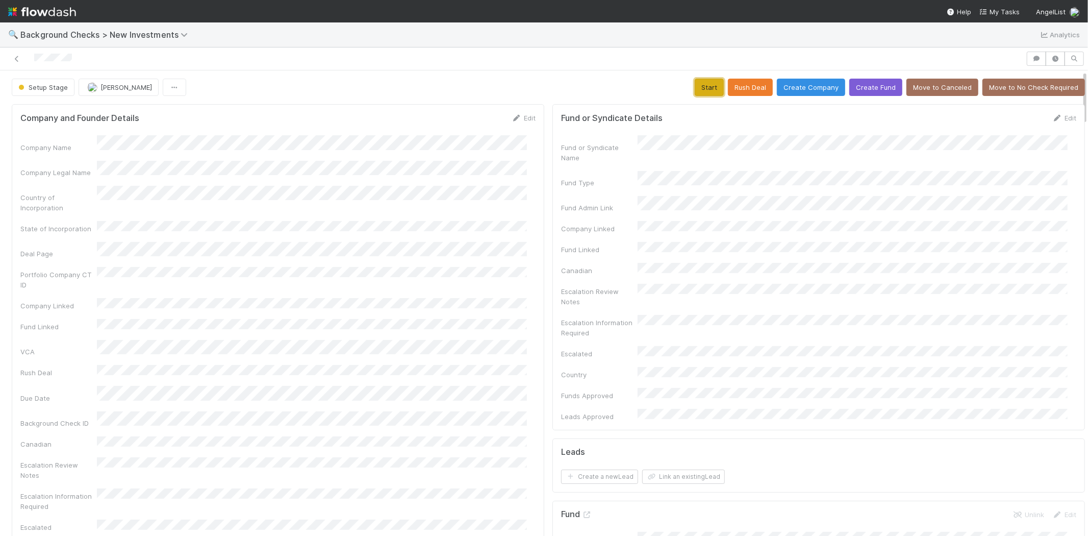
click at [699, 86] on button "Start" at bounding box center [709, 87] width 29 height 17
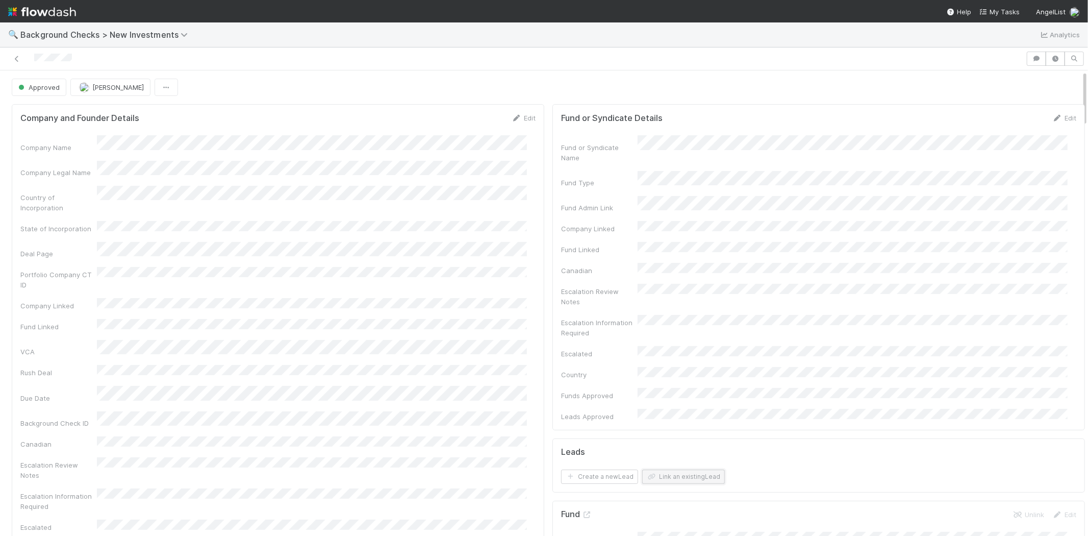
click at [658, 469] on button "Link an existing Lead" at bounding box center [683, 476] width 83 height 14
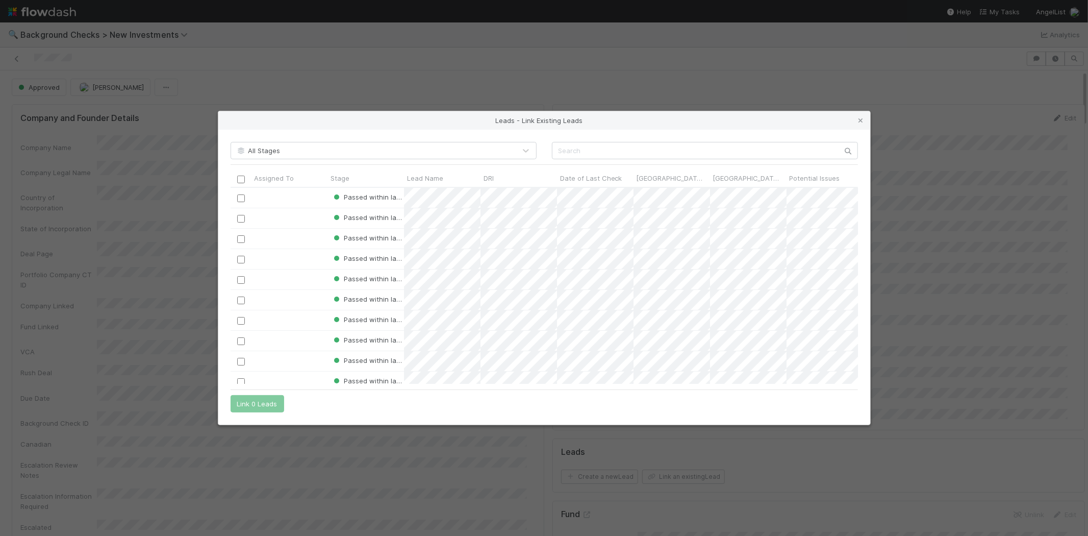
scroll to position [188, 619]
click at [575, 146] on input "text" at bounding box center [705, 150] width 306 height 17
paste input "Alex Chompff"
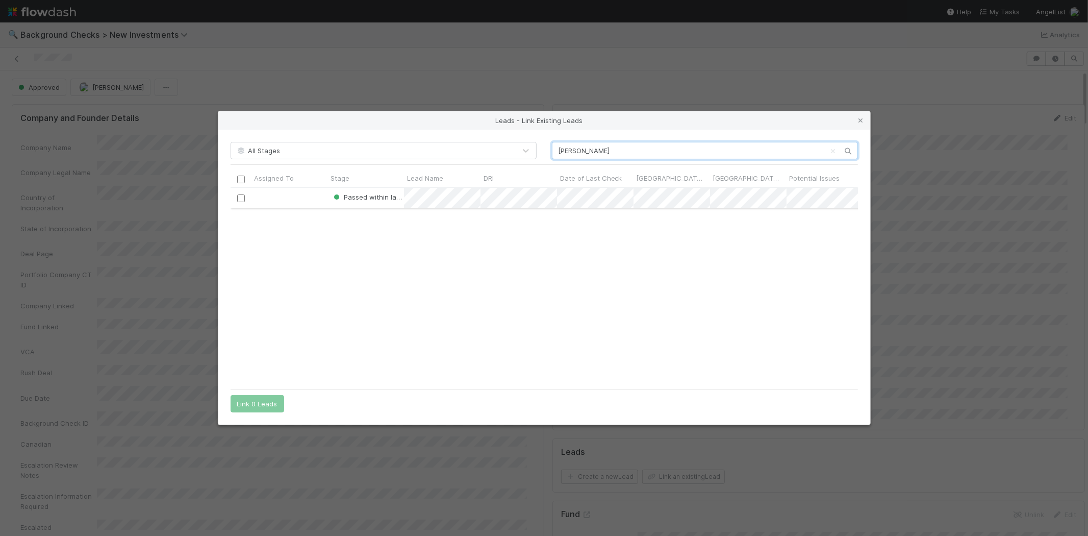
type input "Alex Chompff"
click at [242, 196] on input "checkbox" at bounding box center [241, 198] width 8 height 8
click at [267, 401] on button "Link 1 Lead" at bounding box center [255, 403] width 49 height 17
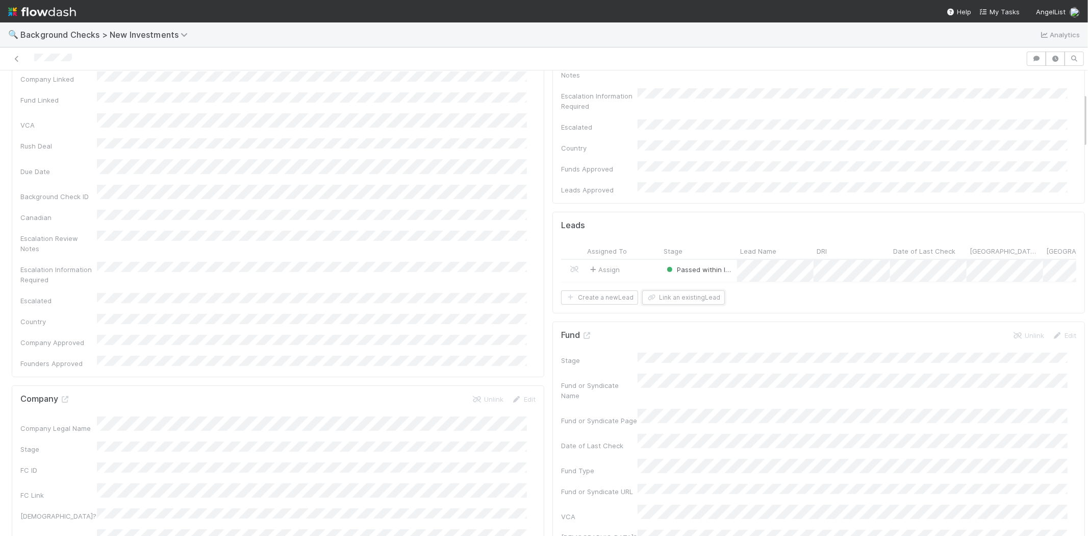
scroll to position [0, 0]
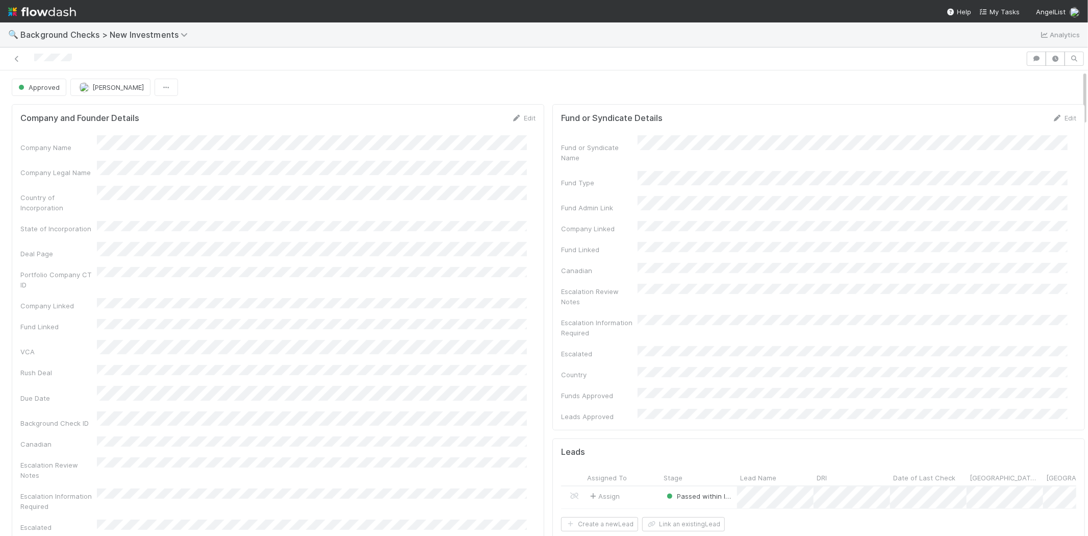
drag, startPoint x: 84, startPoint y: 58, endPoint x: 33, endPoint y: 61, distance: 51.1
click at [33, 61] on div at bounding box center [513, 59] width 1018 height 14
click at [1003, 10] on span "My Tasks" at bounding box center [999, 12] width 40 height 8
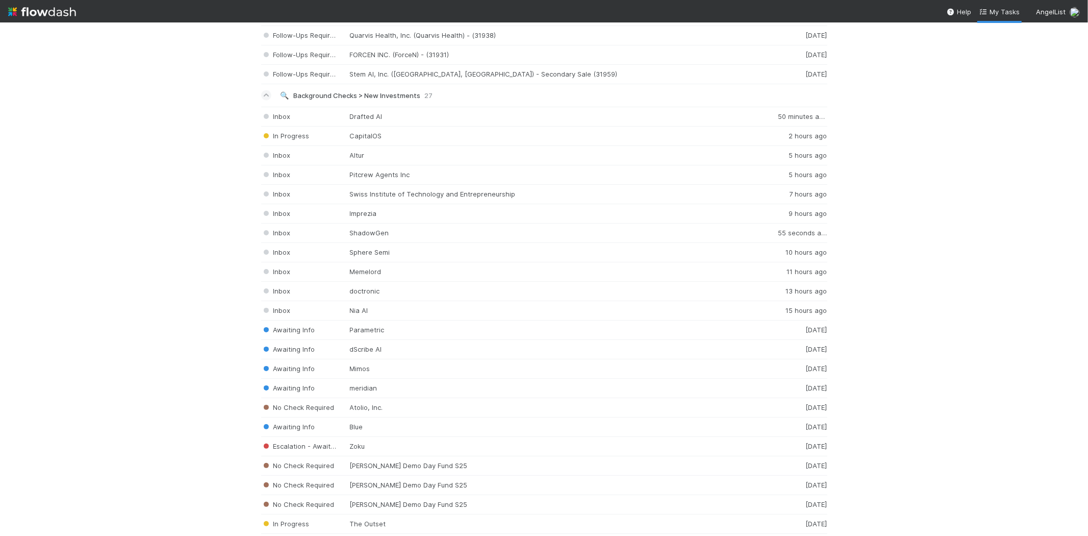
scroll to position [1416, 0]
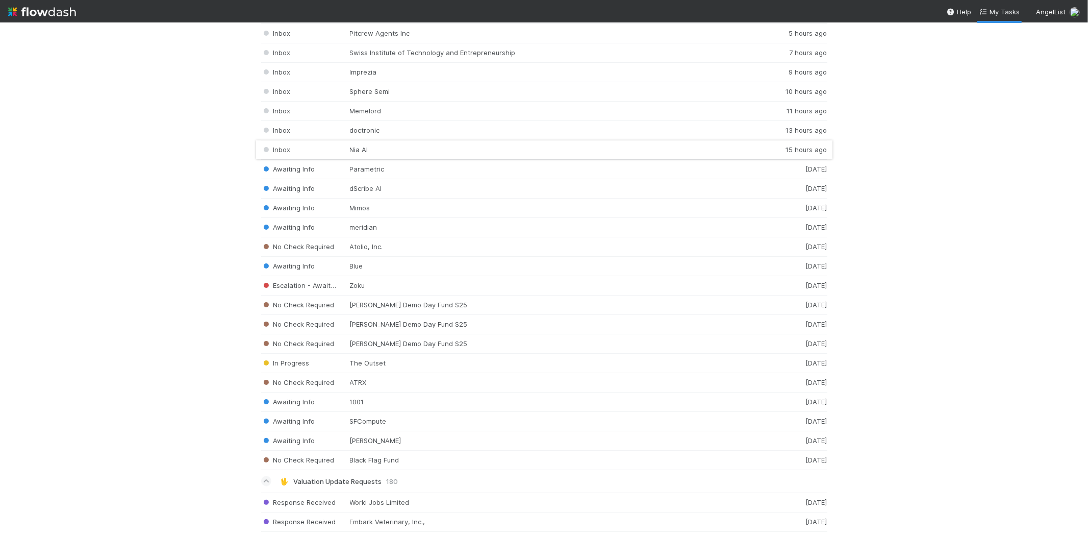
click at [354, 154] on div "Inbox Nia AI 15 hours ago" at bounding box center [544, 149] width 566 height 19
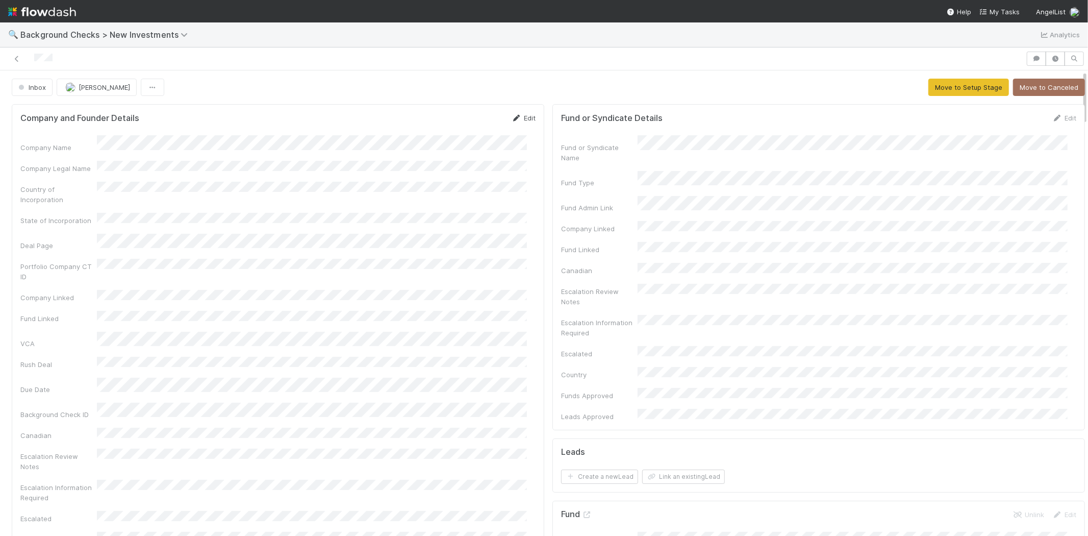
click at [524, 119] on link "Edit" at bounding box center [524, 118] width 24 height 8
click at [468, 120] on button "Save" at bounding box center [481, 121] width 29 height 17
click at [951, 88] on button "Move to Setup Stage" at bounding box center [968, 87] width 81 height 17
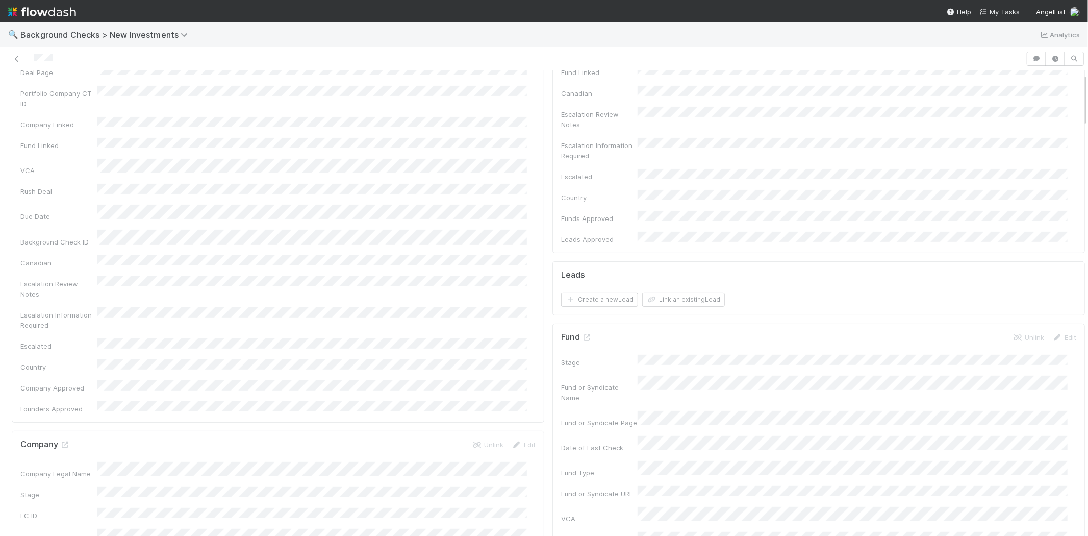
scroll to position [340, 0]
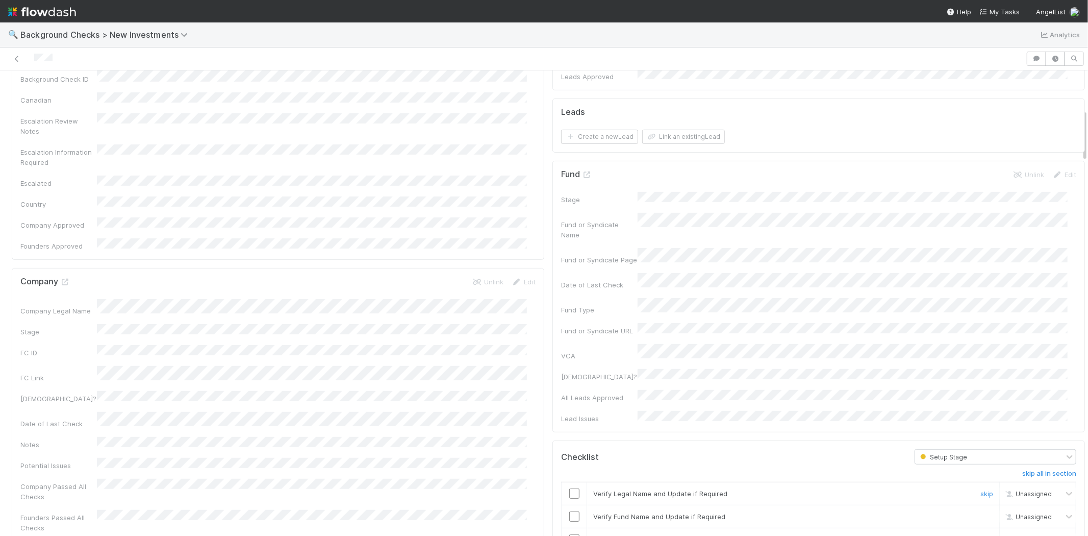
click at [569, 488] on input "checkbox" at bounding box center [574, 493] width 10 height 10
click at [569, 511] on input "checkbox" at bounding box center [574, 516] width 10 height 10
drag, startPoint x: 566, startPoint y: 477, endPoint x: 567, endPoint y: 490, distance: 12.3
click at [569, 534] on input "checkbox" at bounding box center [574, 539] width 10 height 10
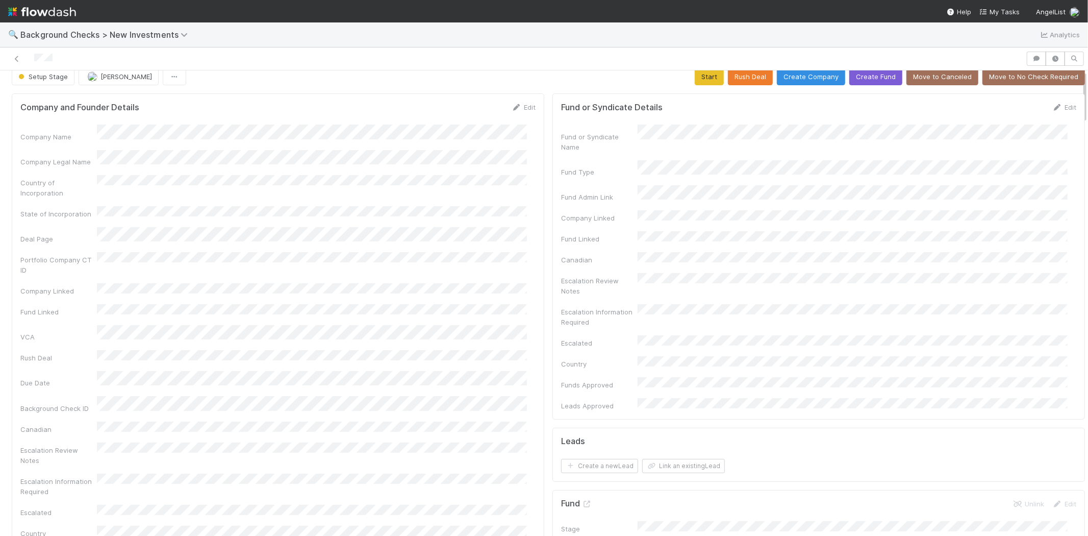
scroll to position [0, 0]
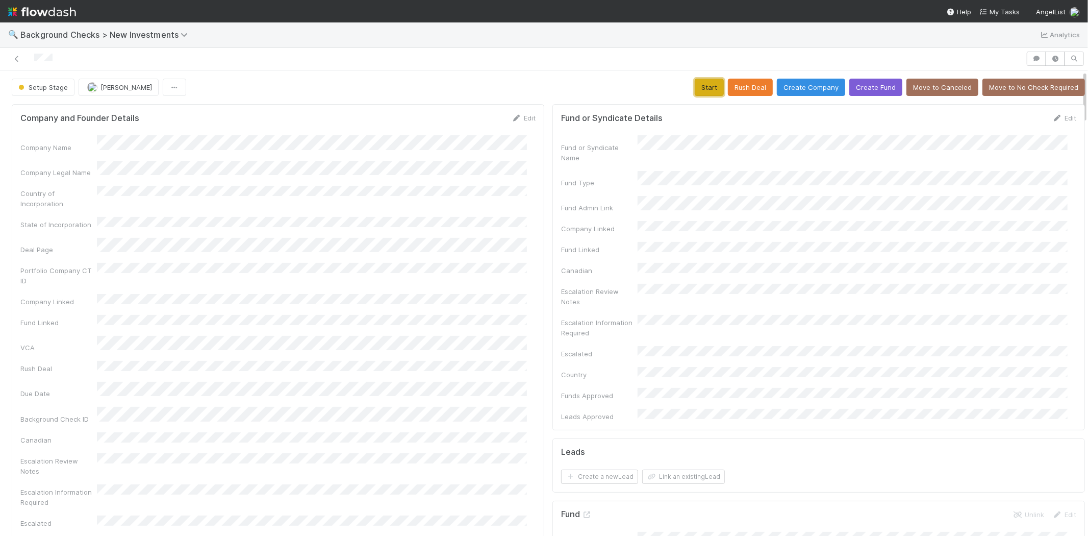
click at [696, 80] on button "Start" at bounding box center [709, 87] width 29 height 17
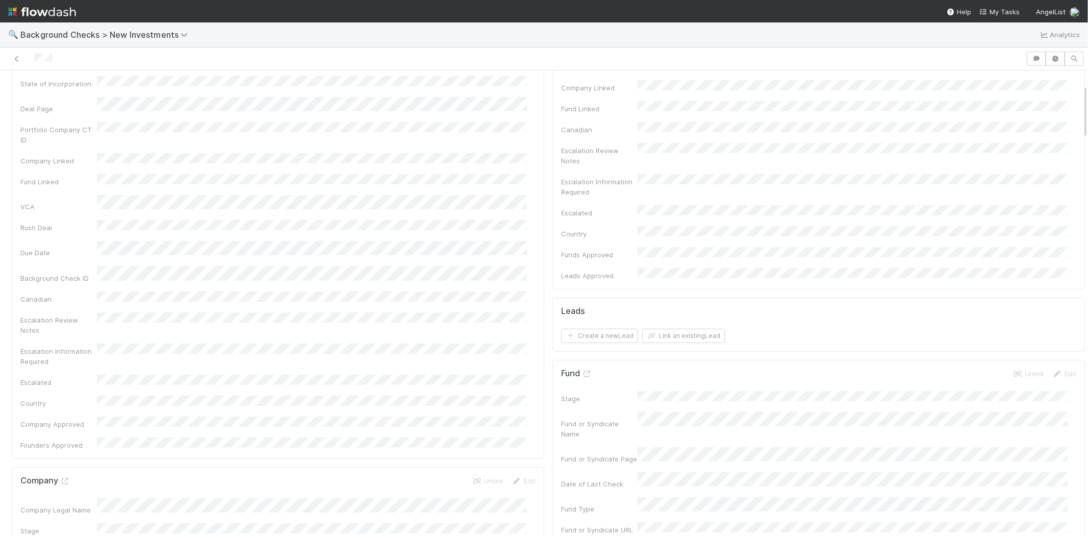
scroll to position [113, 0]
click at [671, 356] on button "Link an existing Lead" at bounding box center [683, 363] width 83 height 14
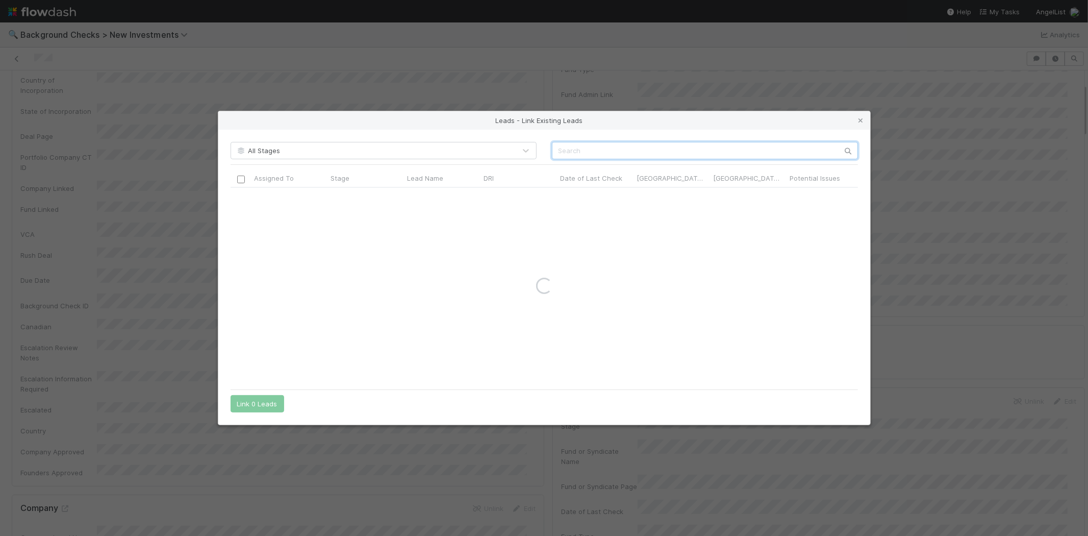
click at [572, 146] on input "text" at bounding box center [705, 150] width 306 height 17
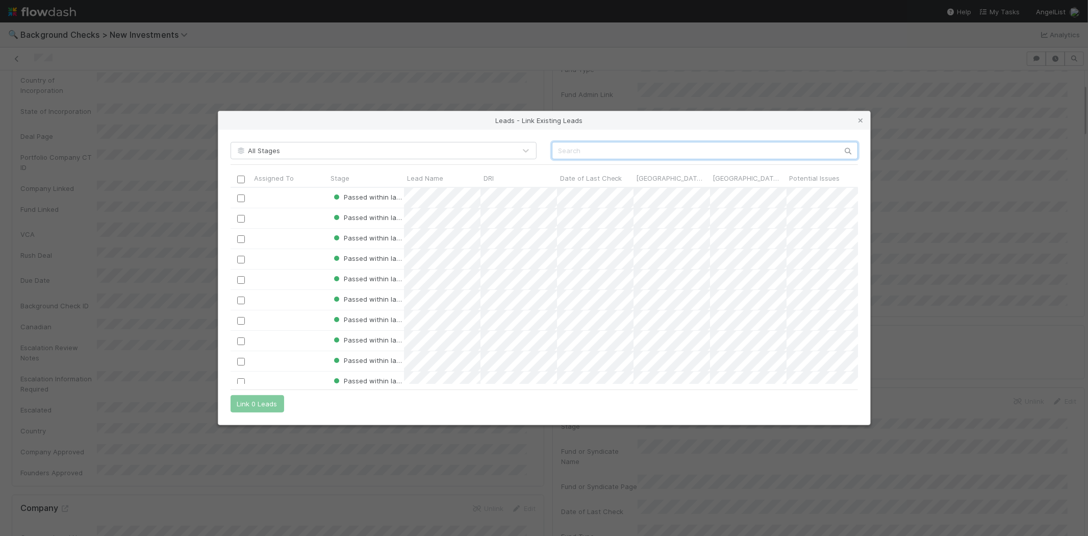
paste input "Jason Cui"
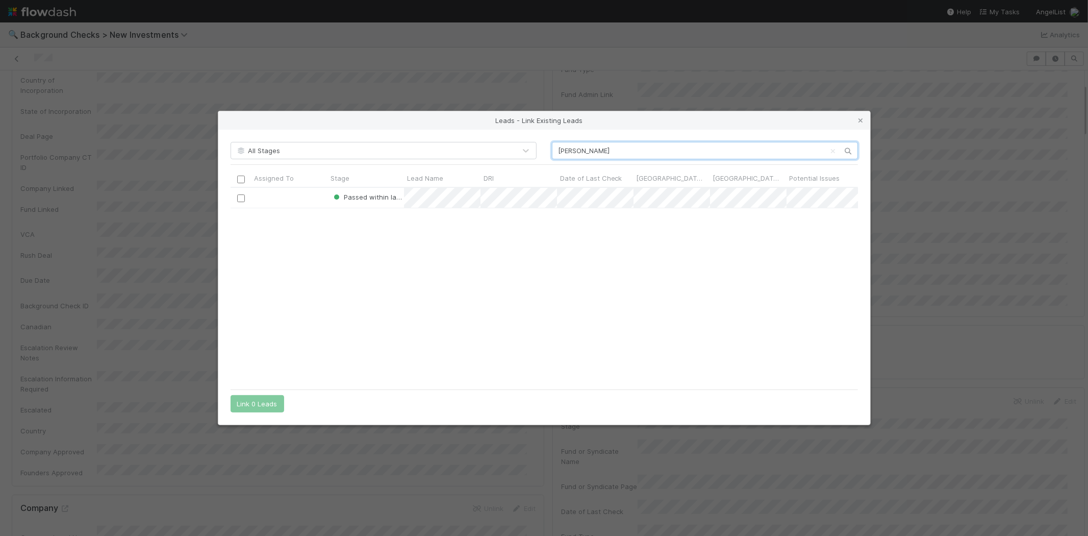
scroll to position [188, 619]
type input "Jason Cui"
click at [240, 197] on input "checkbox" at bounding box center [241, 198] width 8 height 8
click at [266, 399] on button "Link 1 Lead" at bounding box center [255, 403] width 49 height 17
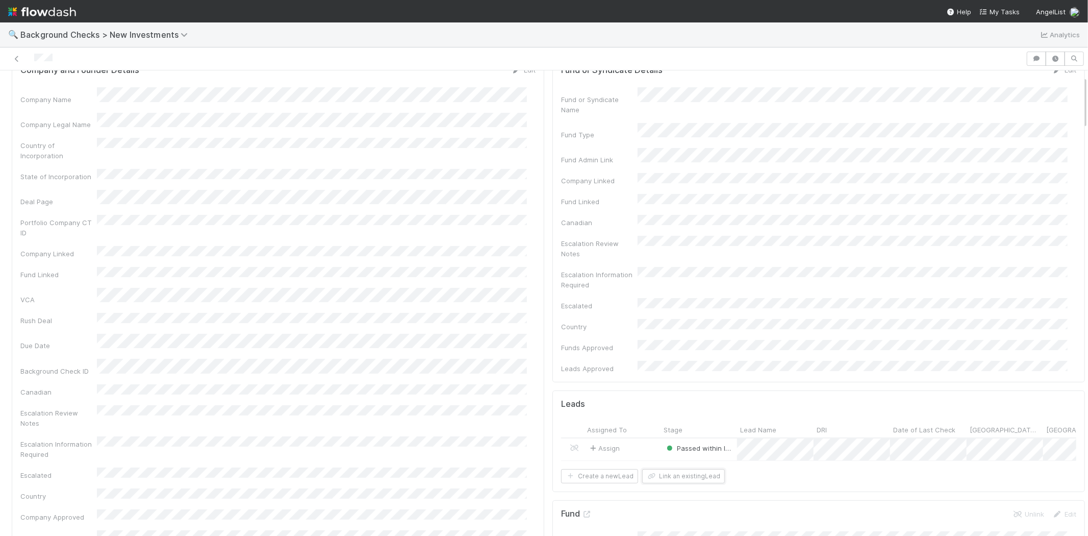
scroll to position [0, 0]
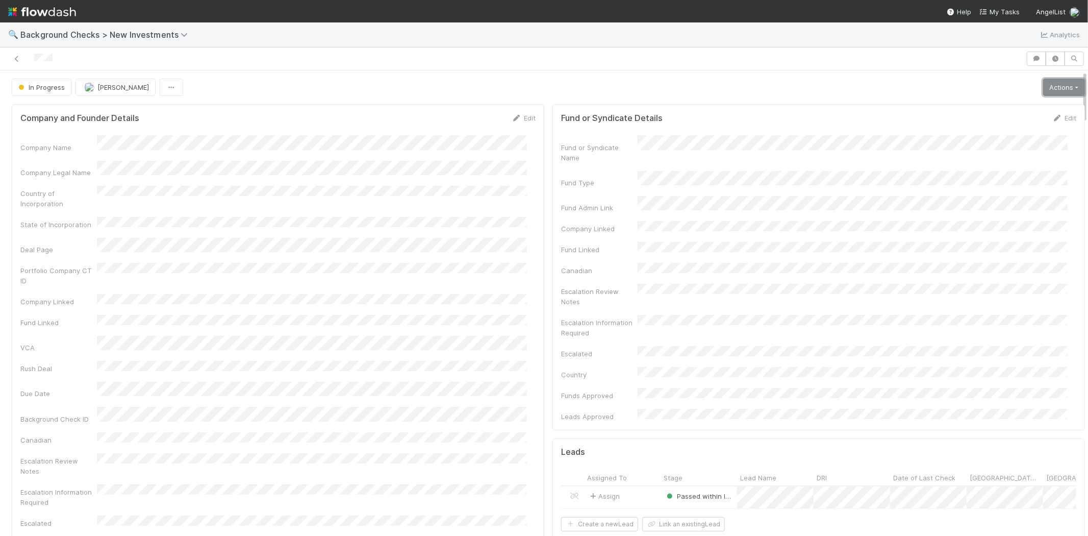
click at [1043, 84] on link "Actions" at bounding box center [1064, 87] width 42 height 17
click at [993, 108] on button "Finish" at bounding box center [1029, 109] width 114 height 14
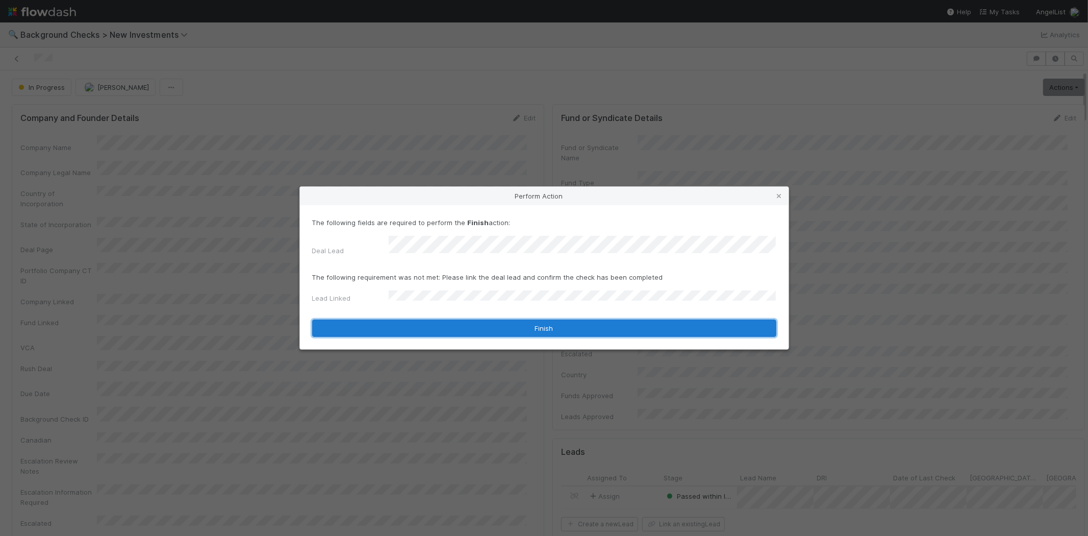
click at [426, 319] on button "Finish" at bounding box center [544, 327] width 464 height 17
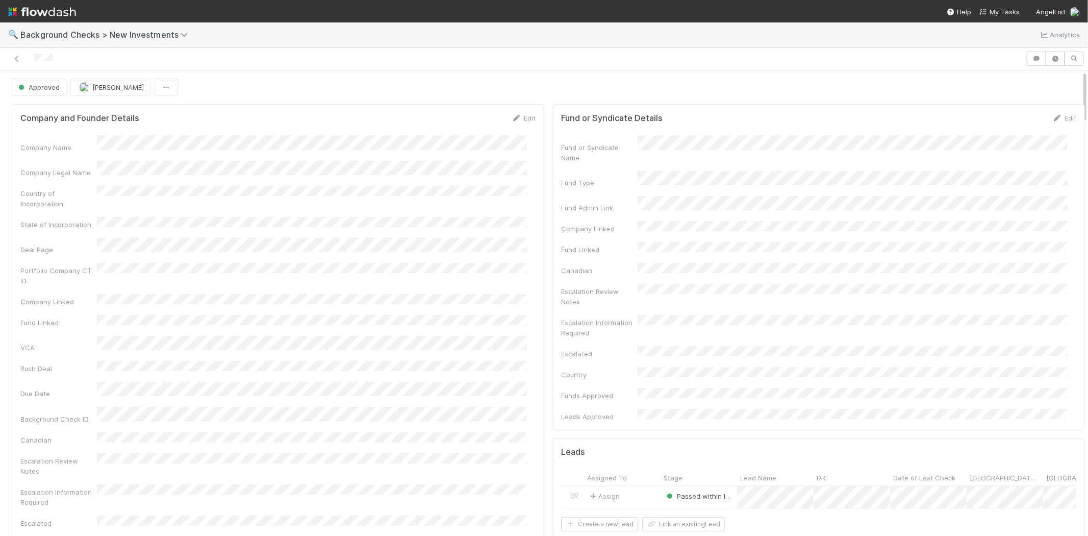
drag, startPoint x: 67, startPoint y: 60, endPoint x: 32, endPoint y: 56, distance: 34.9
click at [32, 56] on div at bounding box center [513, 59] width 1018 height 14
click at [997, 10] on span "My Tasks" at bounding box center [999, 12] width 40 height 8
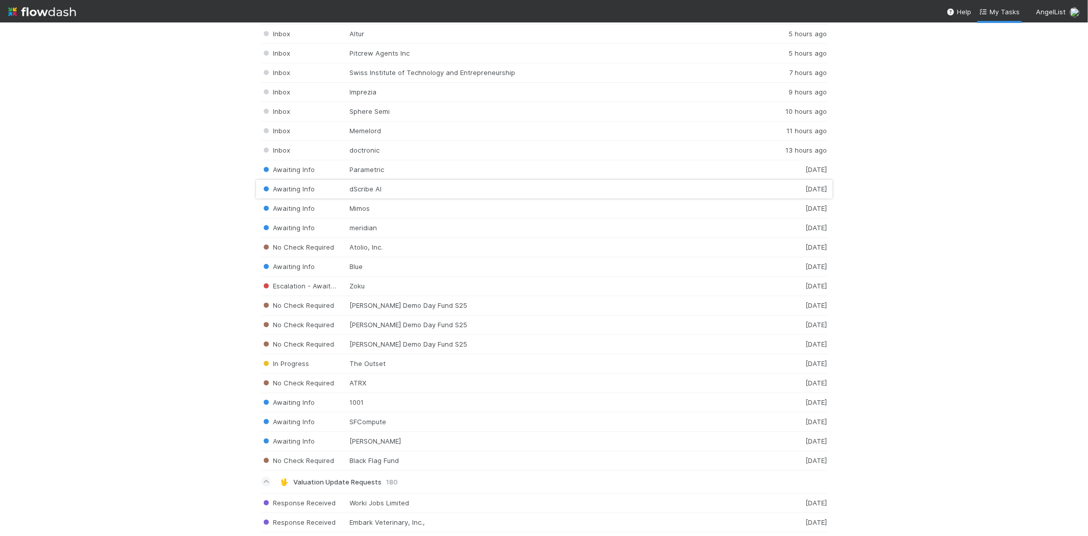
scroll to position [1416, 0]
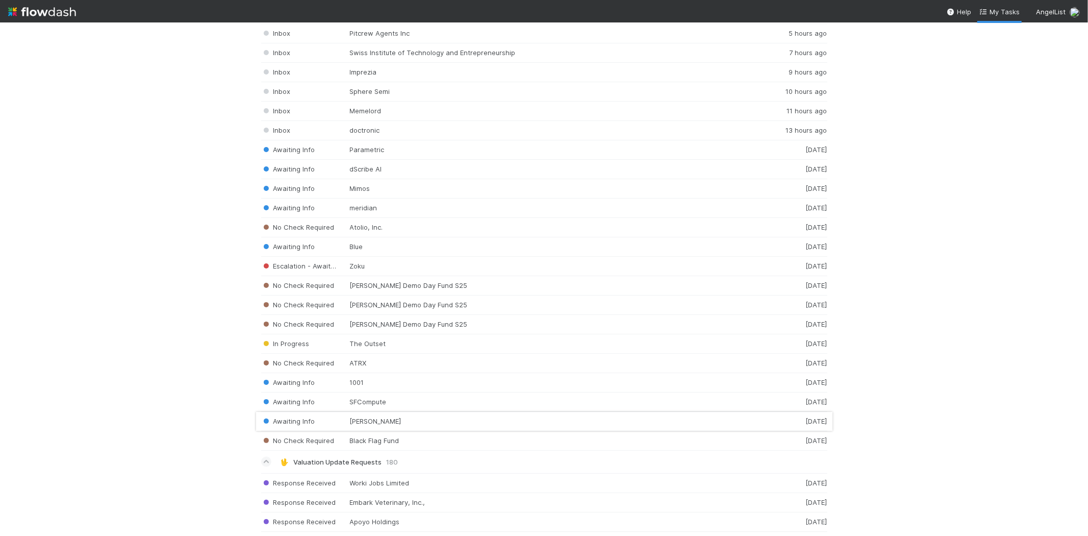
click at [369, 425] on div "Awaiting Info Elise AI 6 days ago" at bounding box center [544, 421] width 566 height 19
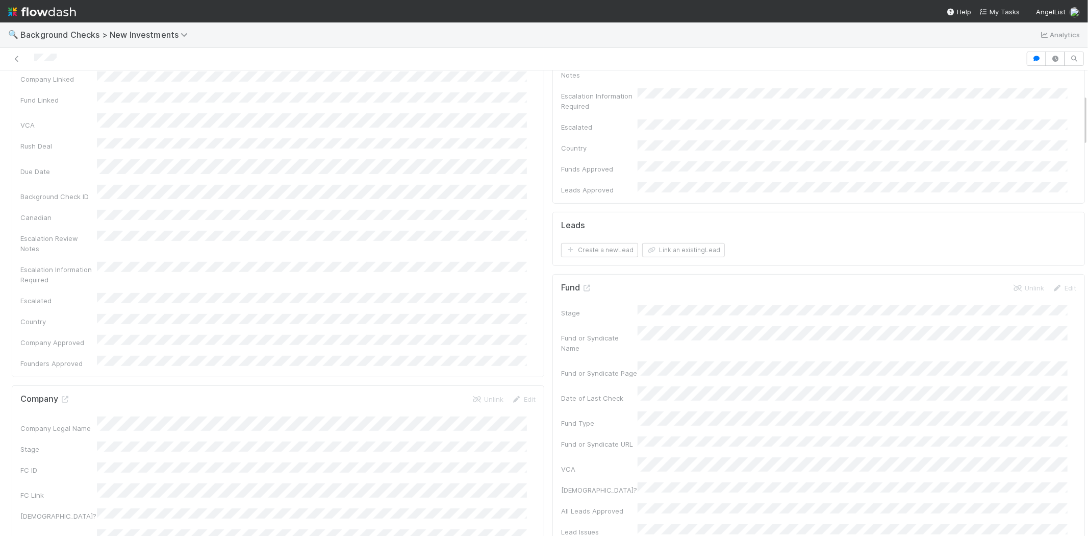
scroll to position [57, 0]
click at [658, 413] on button "Link an existing Lead" at bounding box center [683, 420] width 83 height 14
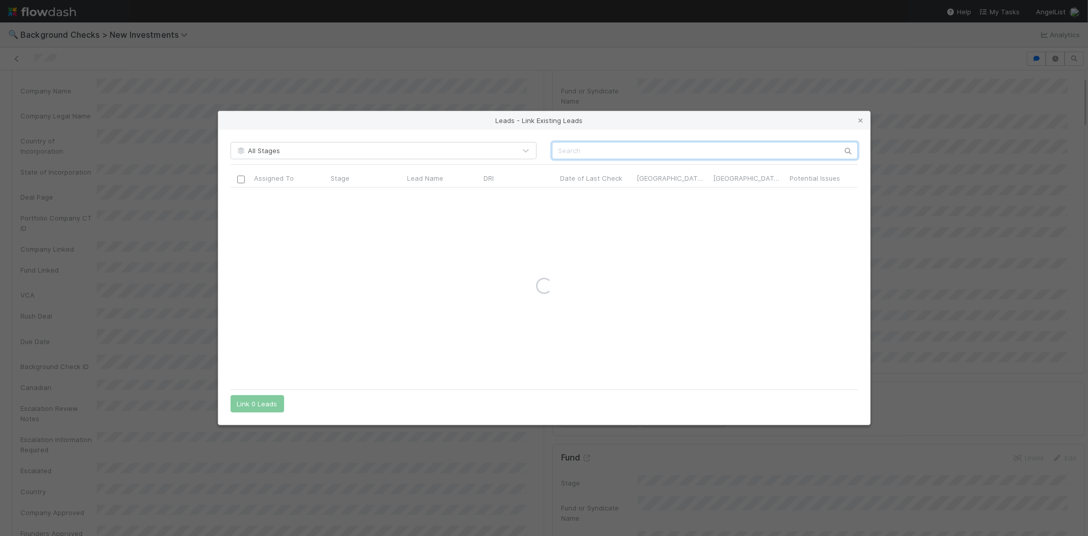
click at [638, 147] on input "text" at bounding box center [705, 150] width 306 height 17
paste input "Randall Lloyd"
type input "Randall Lloyd"
click at [238, 199] on input "checkbox" at bounding box center [241, 198] width 8 height 8
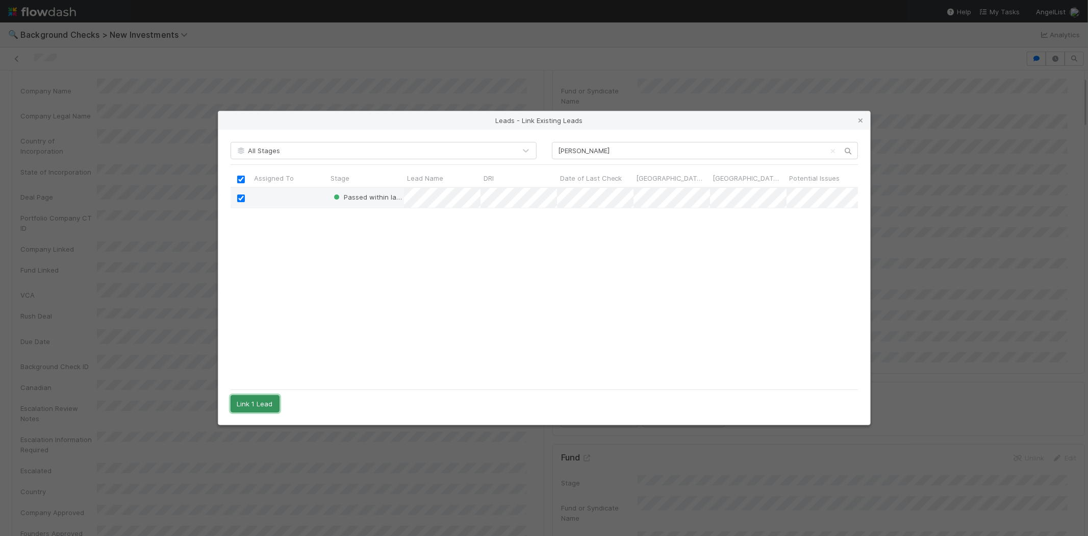
click at [264, 404] on button "Link 1 Lead" at bounding box center [255, 403] width 49 height 17
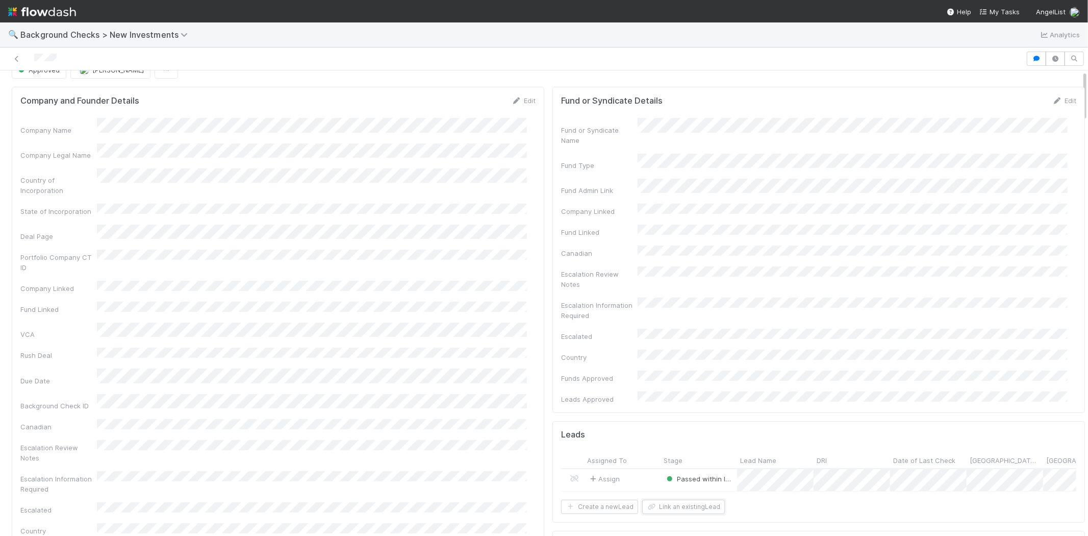
scroll to position [0, 0]
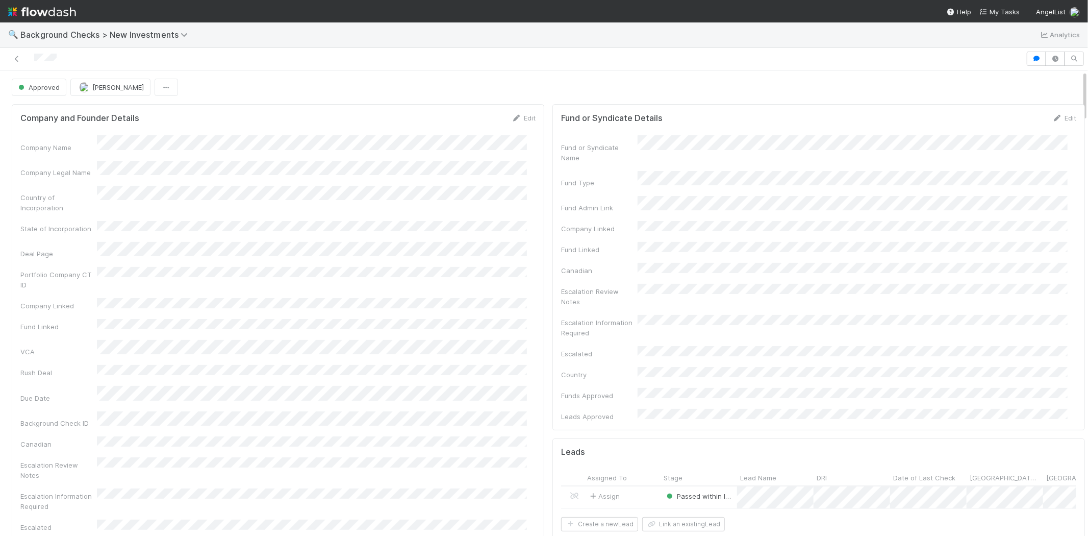
drag, startPoint x: 63, startPoint y: 58, endPoint x: 555, endPoint y: 123, distance: 496.0
click at [32, 59] on div at bounding box center [513, 59] width 1018 height 14
click at [1003, 14] on span "My Tasks" at bounding box center [999, 12] width 40 height 8
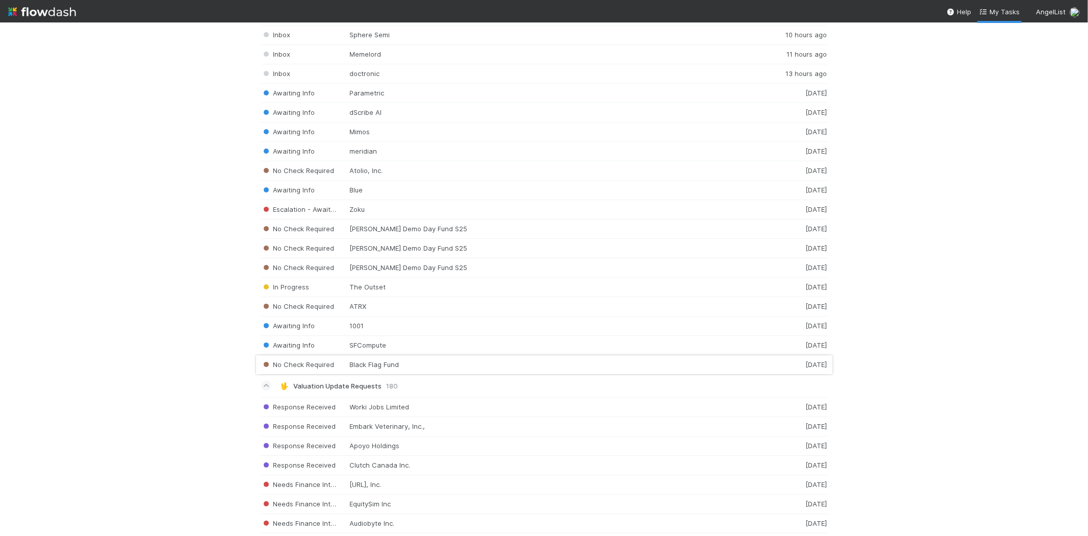
scroll to position [1587, 0]
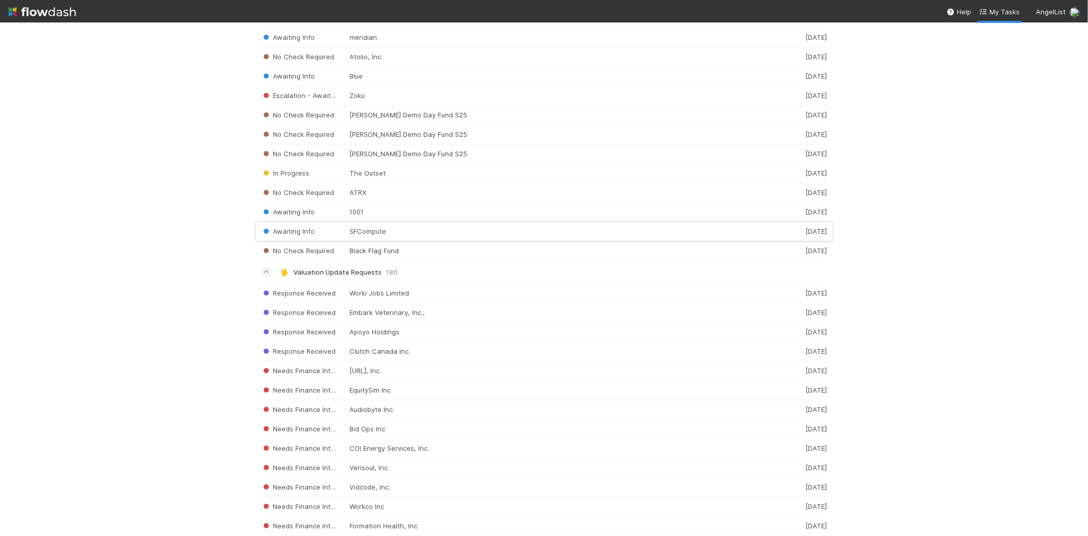
click at [358, 232] on div "Awaiting Info SFCompute 6 days ago" at bounding box center [544, 231] width 566 height 19
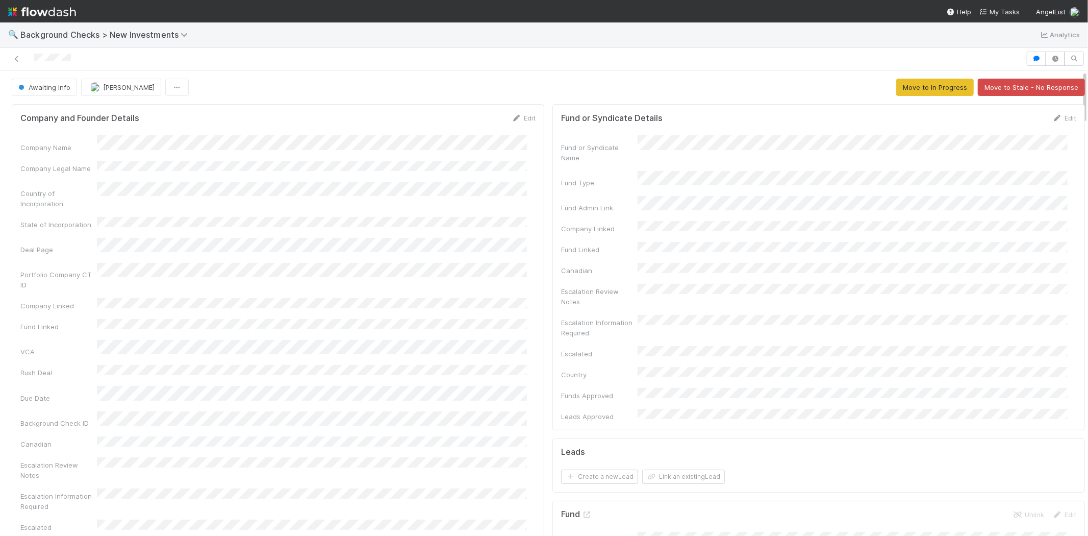
drag, startPoint x: 74, startPoint y: 59, endPoint x: 28, endPoint y: 58, distance: 46.4
click at [28, 58] on div at bounding box center [513, 59] width 1018 height 14
click at [512, 113] on div "Edit" at bounding box center [524, 118] width 24 height 10
click at [515, 119] on link "Edit" at bounding box center [524, 118] width 24 height 8
click at [473, 122] on button "Save" at bounding box center [481, 121] width 29 height 17
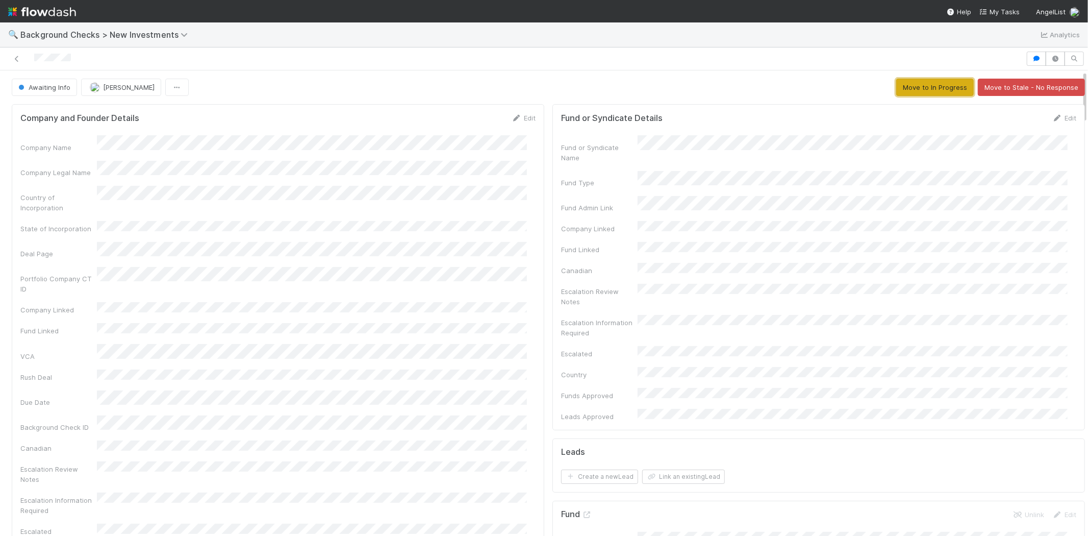
click at [901, 86] on button "Move to In Progress" at bounding box center [935, 87] width 78 height 17
click at [1049, 89] on link "Actions" at bounding box center [1064, 87] width 42 height 17
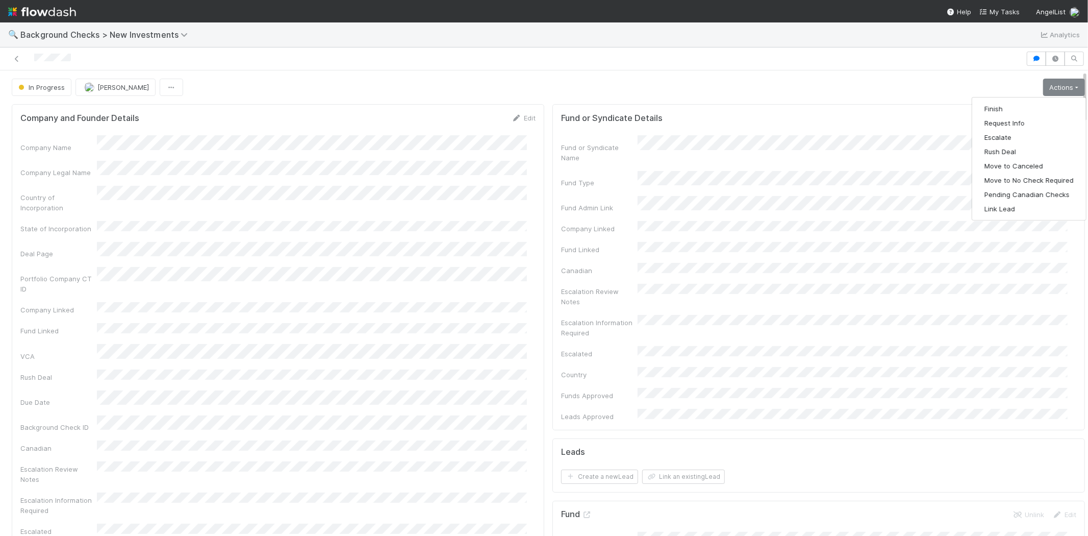
click at [840, 90] on div "In Progress Michael Capilitan Actions Finish Request Info Escalate Rush Deal Mo…" at bounding box center [548, 87] width 1073 height 17
click at [1049, 92] on link "Actions" at bounding box center [1064, 87] width 42 height 17
click at [37, 89] on span "In Progress" at bounding box center [40, 87] width 48 height 8
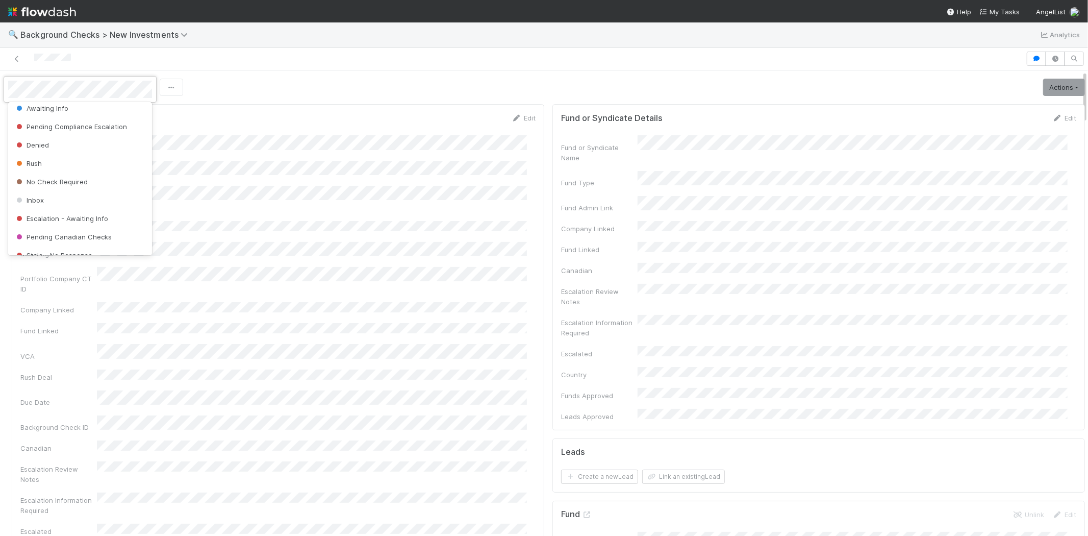
scroll to position [67, 0]
drag, startPoint x: 87, startPoint y: 202, endPoint x: 88, endPoint y: 193, distance: 9.2
click at [88, 193] on div "Setup Stage In Progress Approved Awaiting Info Pending Compliance Escalation De…" at bounding box center [80, 178] width 144 height 153
click at [88, 193] on div "Inbox" at bounding box center [80, 193] width 144 height 18
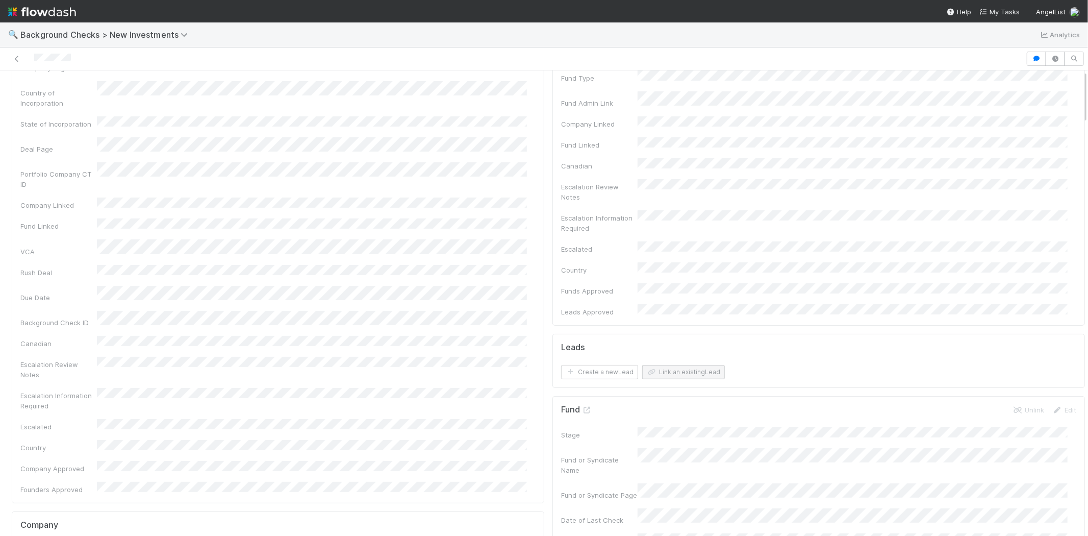
scroll to position [0, 0]
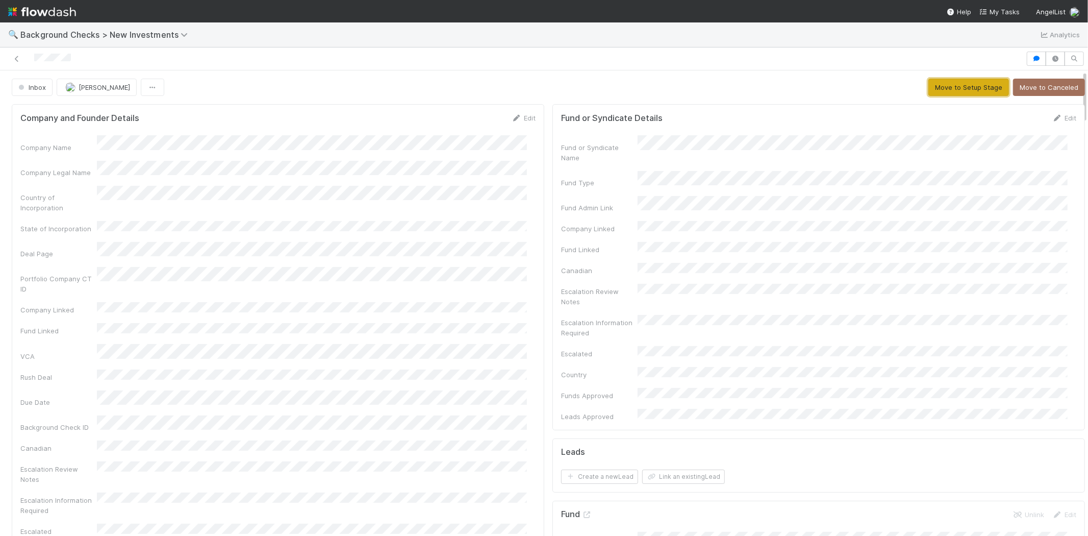
click at [928, 92] on button "Move to Setup Stage" at bounding box center [968, 87] width 81 height 17
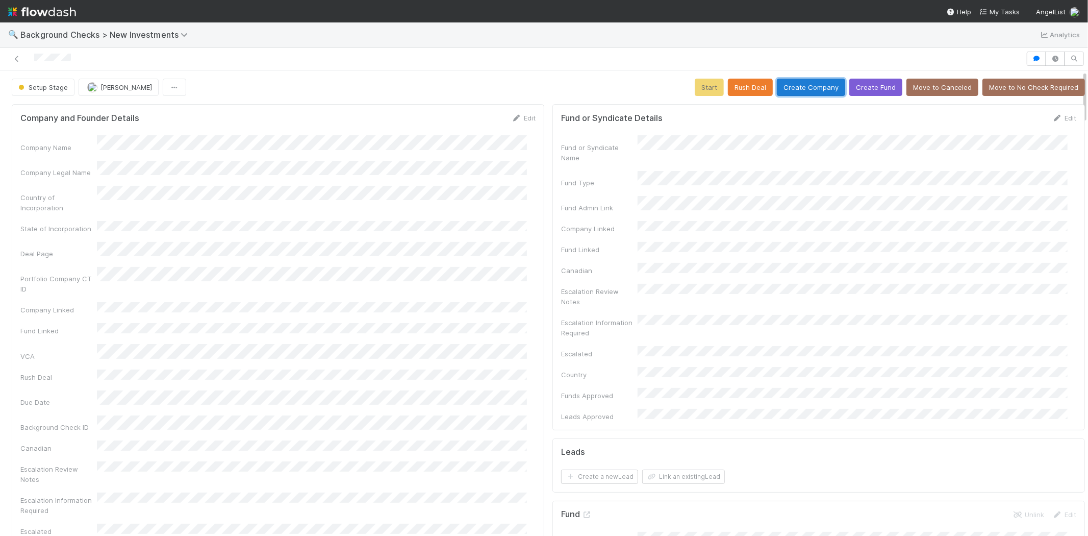
click at [796, 85] on button "Create Company" at bounding box center [811, 87] width 68 height 17
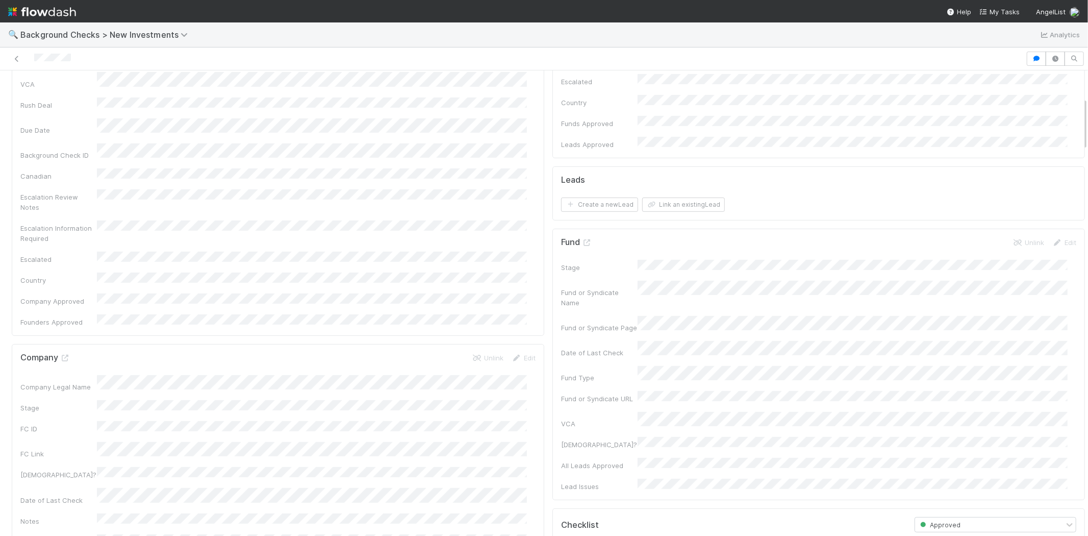
scroll to position [226, 0]
click at [679, 243] on button "Link an existing Lead" at bounding box center [683, 250] width 83 height 14
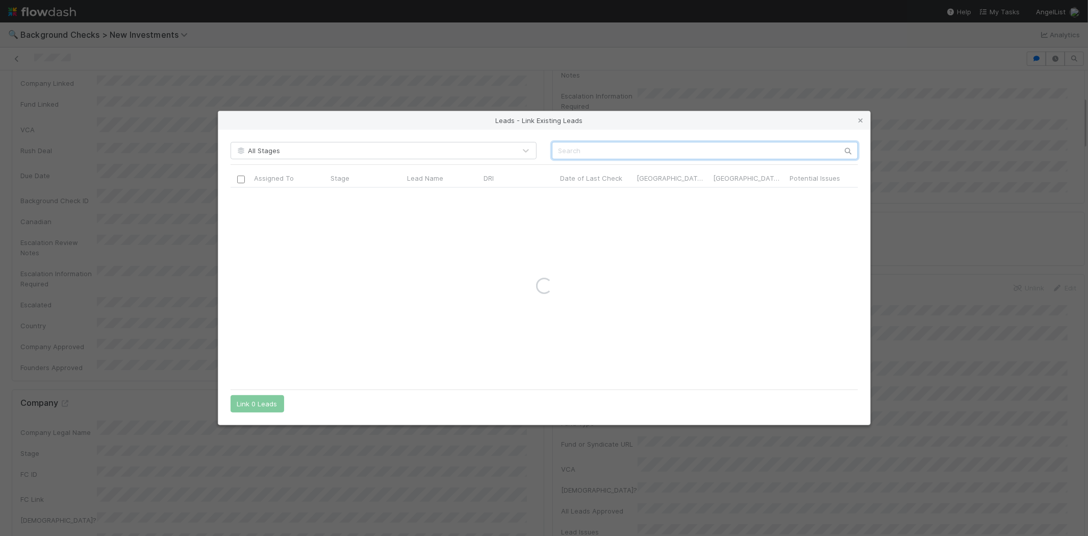
click at [620, 155] on input "text" at bounding box center [705, 150] width 306 height 17
paste input "Brian McCullough"
type input "Brian McCullough"
click at [242, 199] on input "checkbox" at bounding box center [241, 198] width 8 height 8
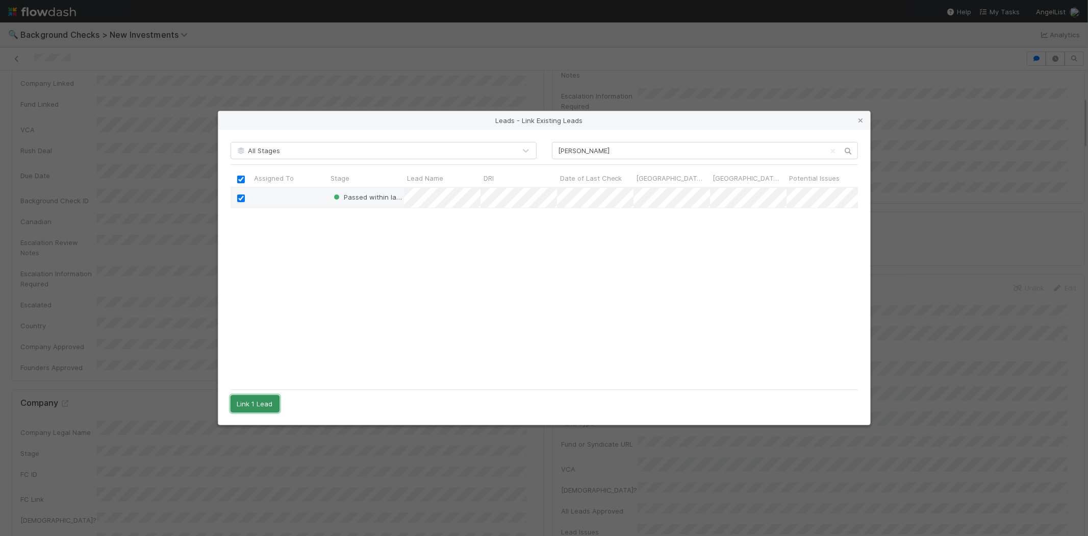
click at [257, 405] on button "Link 1 Lead" at bounding box center [255, 403] width 49 height 17
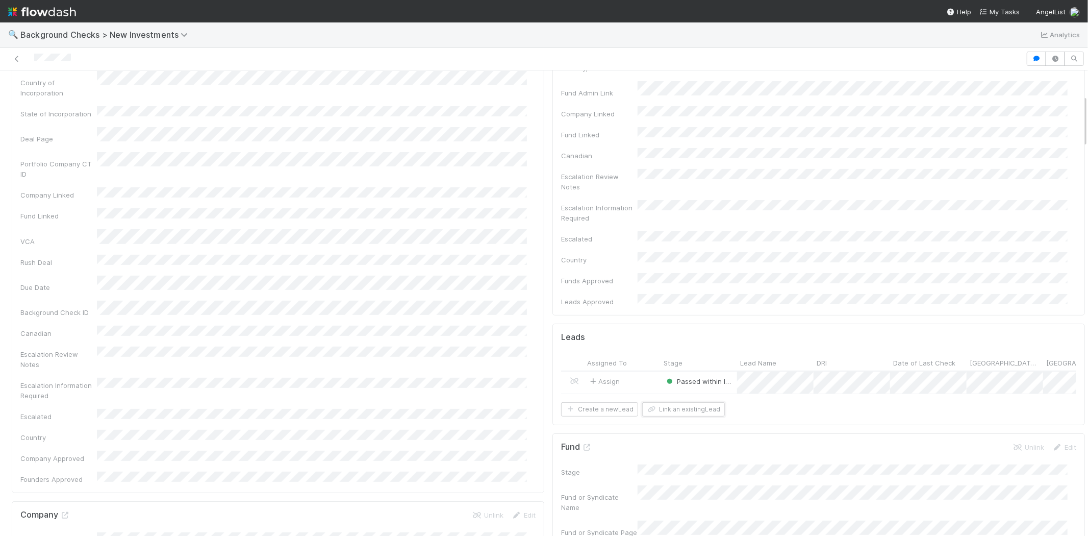
scroll to position [0, 0]
drag, startPoint x: 83, startPoint y: 60, endPoint x: 692, endPoint y: 116, distance: 611.5
click at [29, 54] on div at bounding box center [513, 59] width 1018 height 14
click at [1005, 8] on span "My Tasks" at bounding box center [999, 12] width 40 height 8
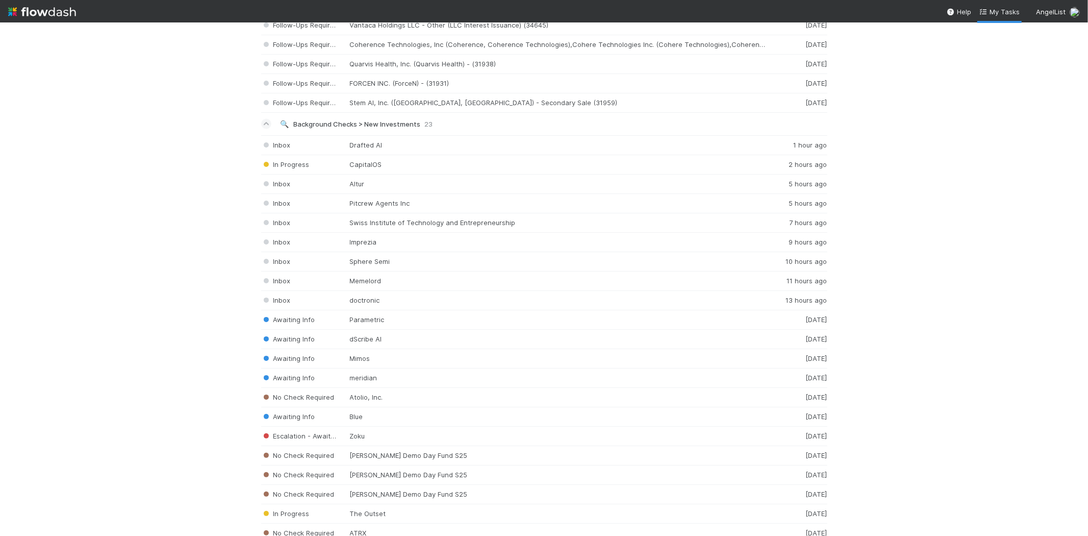
scroll to position [1416, 0]
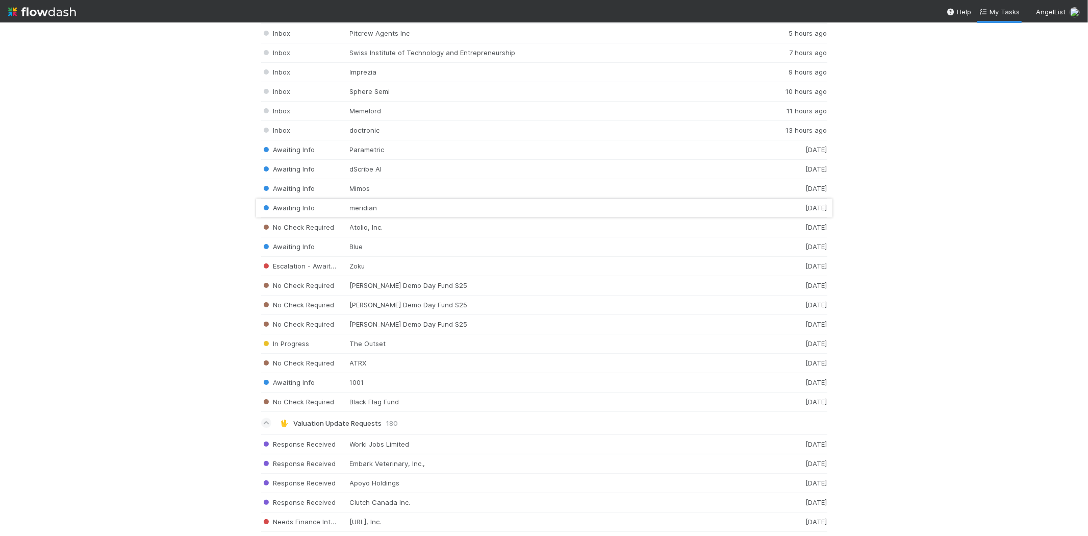
click at [355, 212] on div "Awaiting Info meridian 1 day ago" at bounding box center [544, 207] width 566 height 19
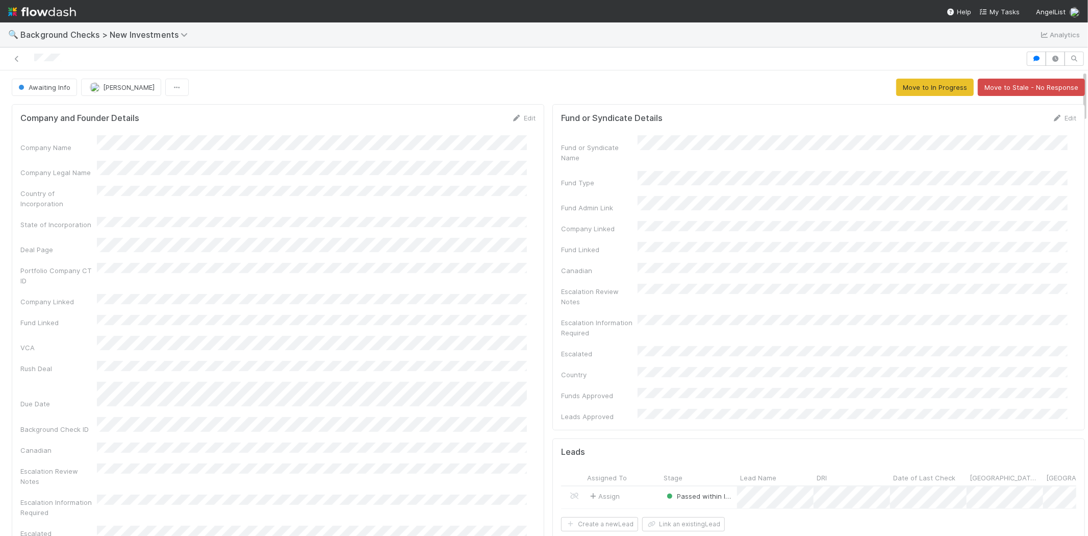
click at [67, 52] on div at bounding box center [513, 59] width 1018 height 14
click at [1006, 7] on link "My Tasks" at bounding box center [999, 12] width 40 height 10
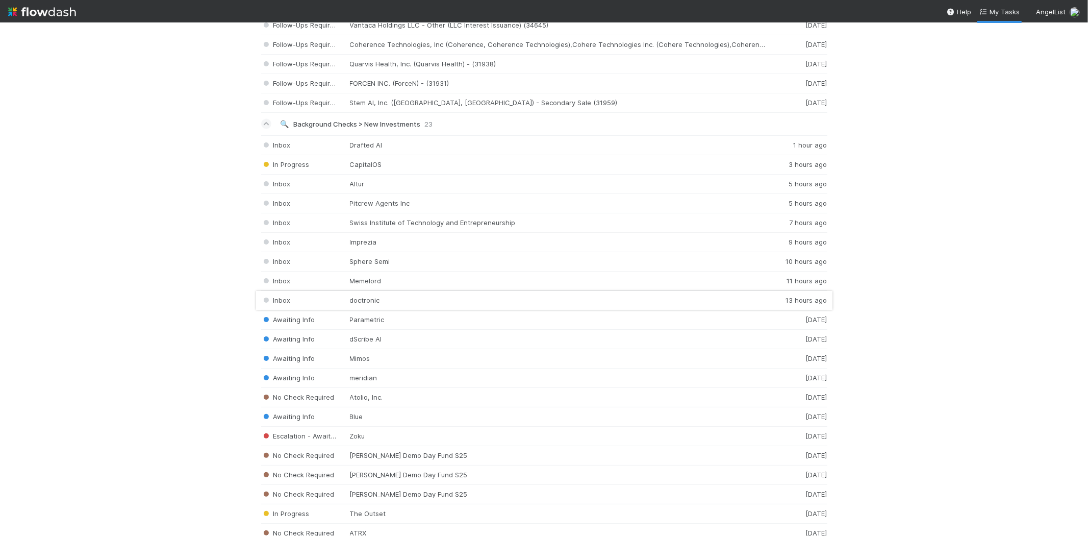
scroll to position [1416, 0]
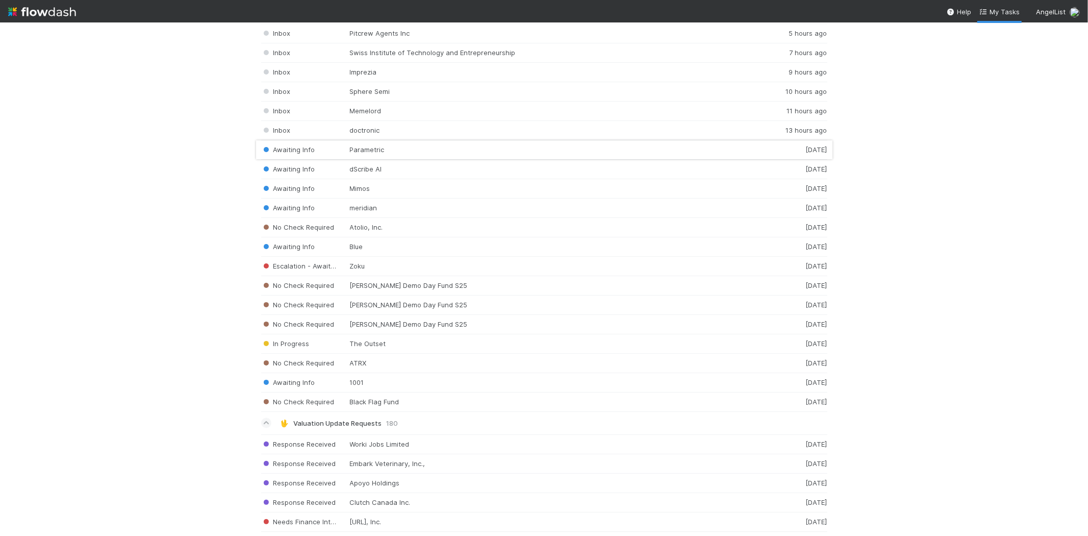
click at [346, 153] on div "Awaiting Info Parametric 1 day ago" at bounding box center [544, 149] width 566 height 19
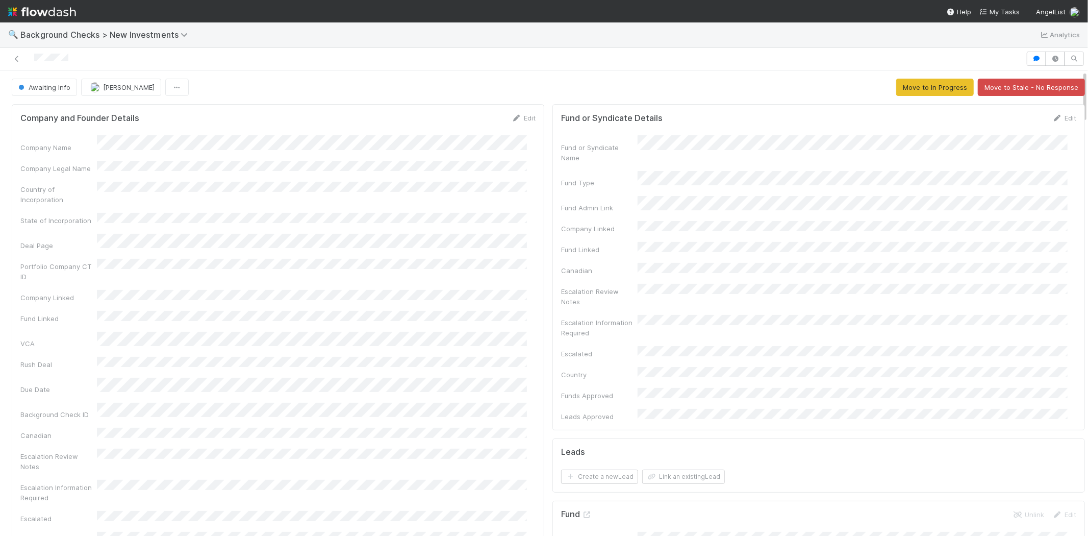
drag, startPoint x: 517, startPoint y: 120, endPoint x: 466, endPoint y: 132, distance: 52.2
click at [517, 120] on link "Edit" at bounding box center [524, 118] width 24 height 8
click at [469, 118] on button "Save" at bounding box center [481, 121] width 29 height 17
click at [904, 87] on button "Move to In Progress" at bounding box center [935, 87] width 78 height 17
click at [32, 84] on span "In Progress" at bounding box center [40, 87] width 48 height 8
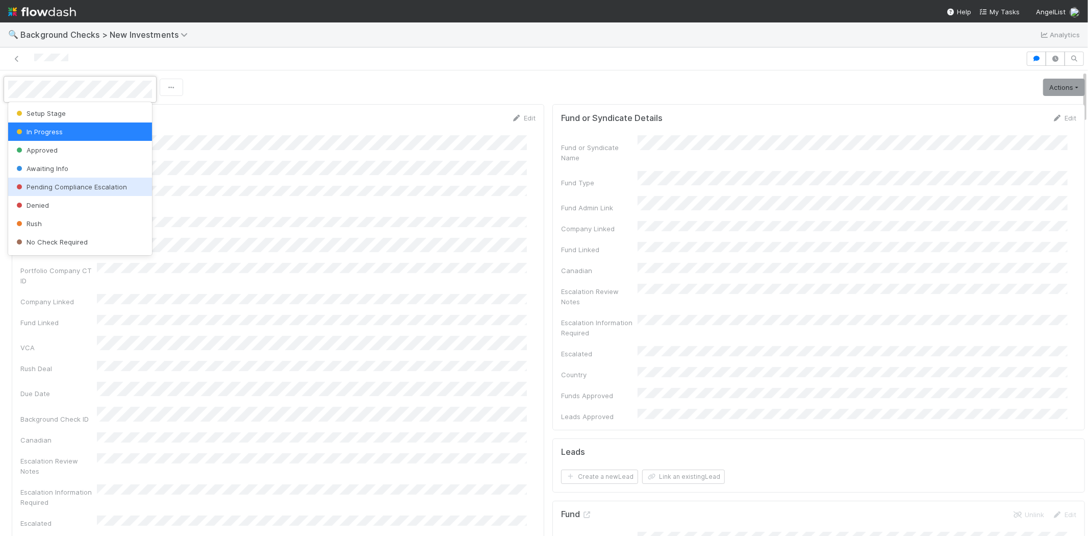
scroll to position [57, 0]
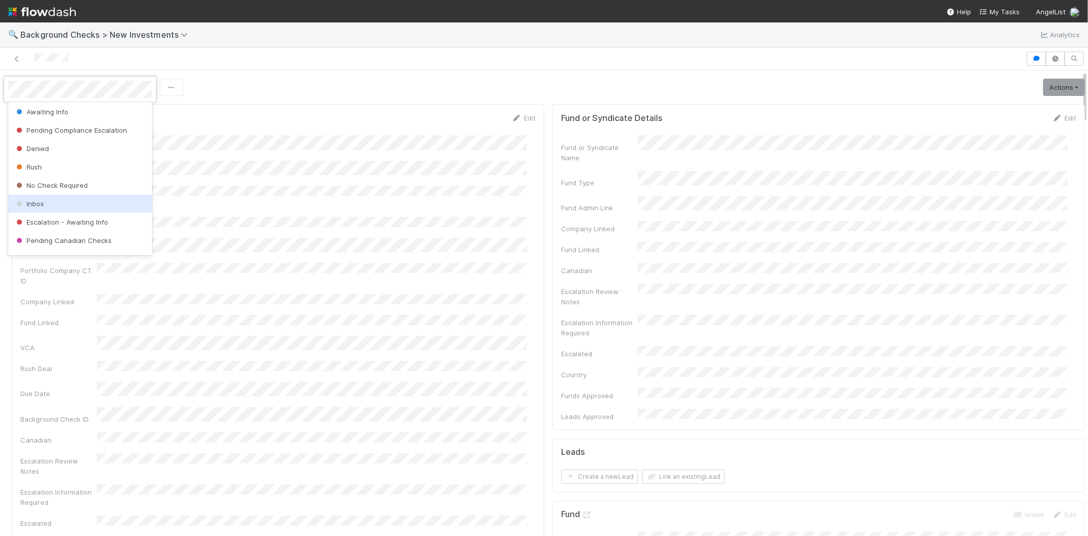
click at [67, 199] on div "Inbox" at bounding box center [80, 203] width 144 height 18
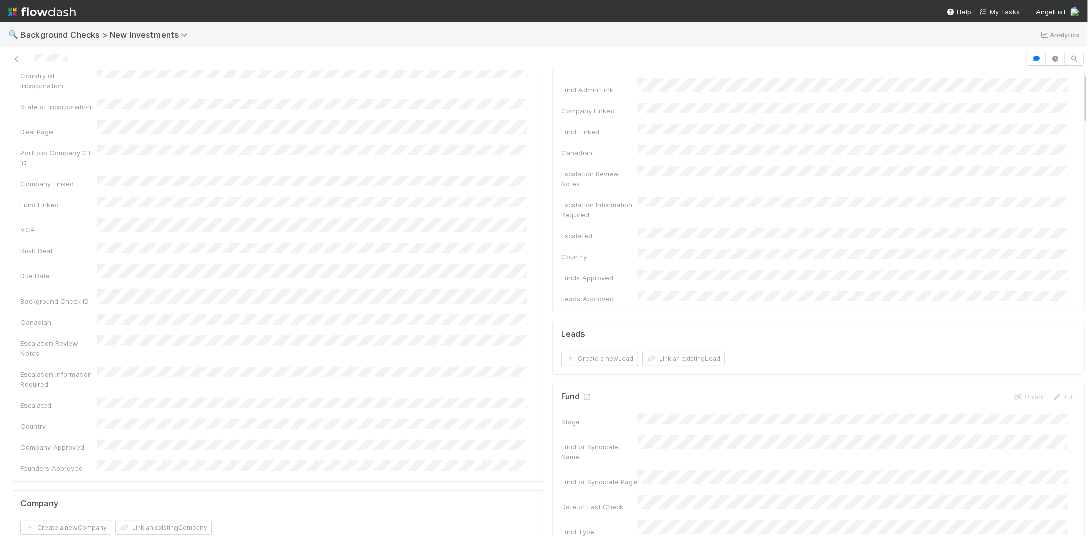
scroll to position [0, 0]
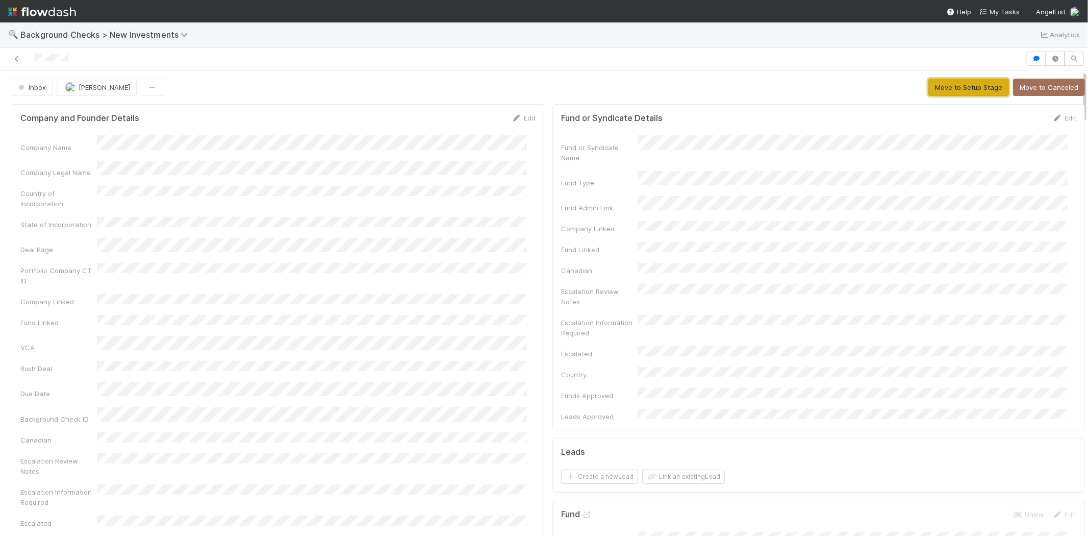
click at [947, 92] on button "Move to Setup Stage" at bounding box center [968, 87] width 81 height 17
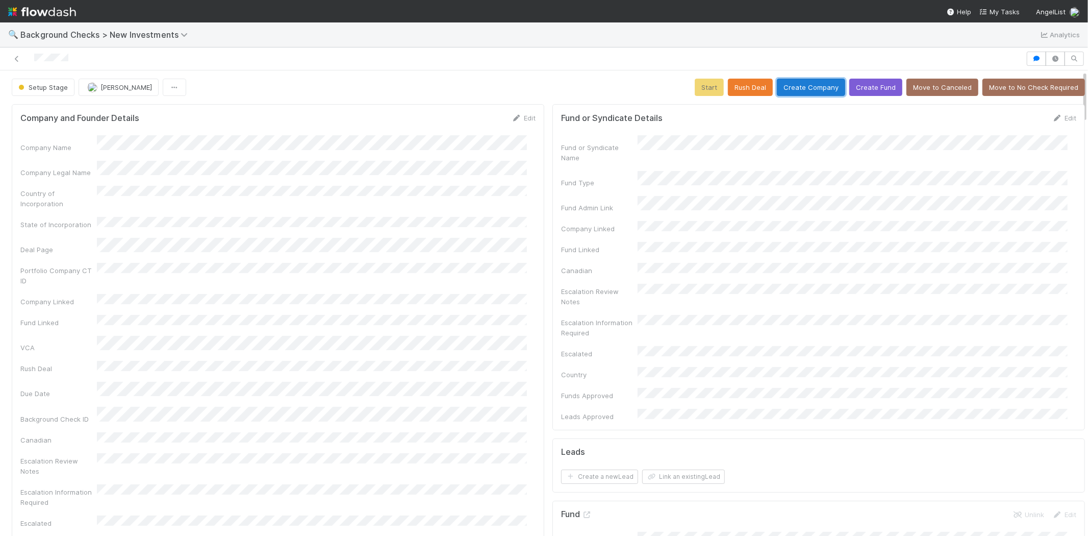
click at [810, 84] on button "Create Company" at bounding box center [811, 87] width 68 height 17
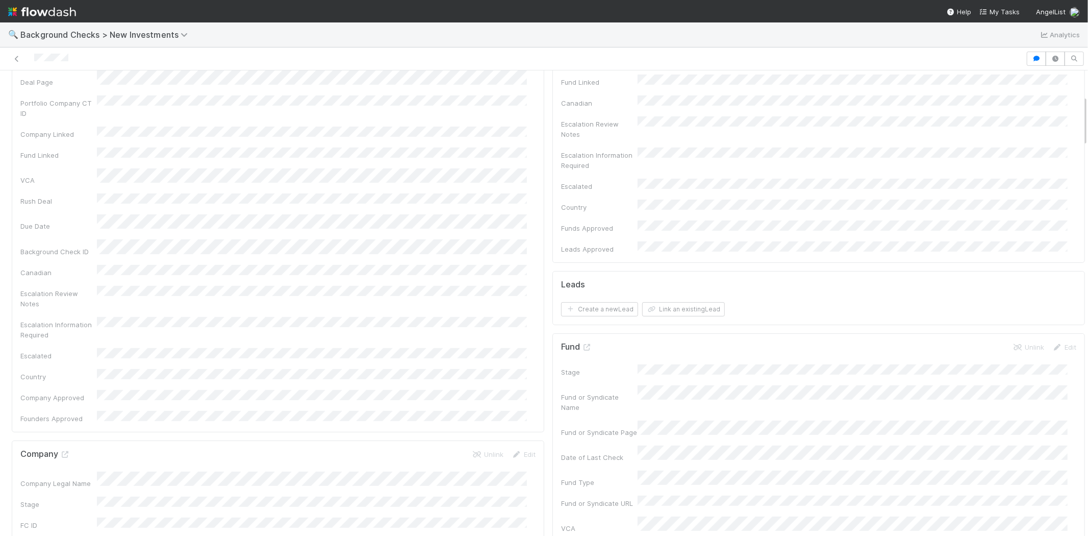
scroll to position [340, 0]
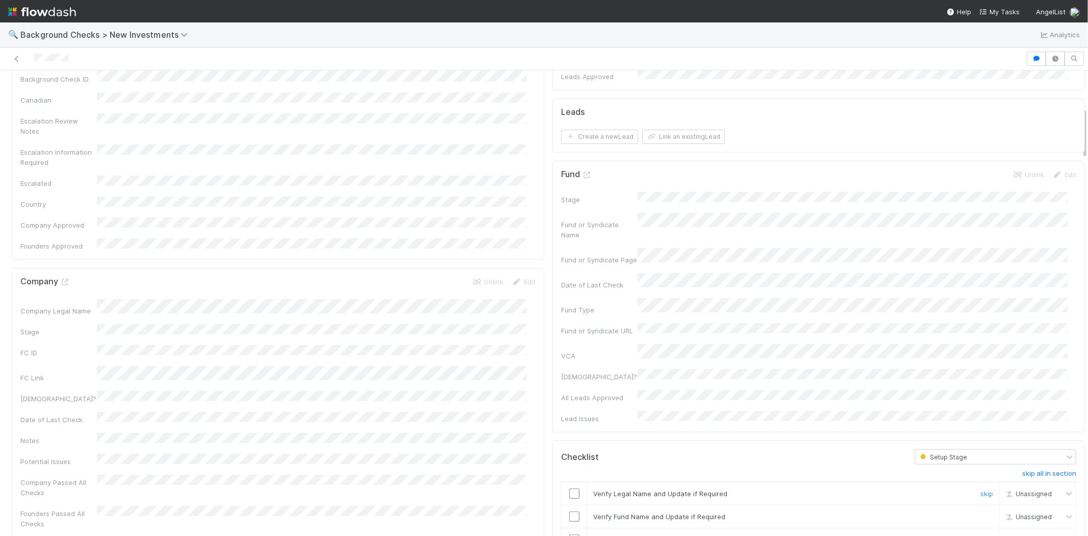
click at [569, 488] on input "checkbox" at bounding box center [574, 493] width 10 height 10
drag, startPoint x: 568, startPoint y: 454, endPoint x: 567, endPoint y: 476, distance: 22.0
click at [569, 511] on input "checkbox" at bounding box center [574, 516] width 10 height 10
click at [569, 534] on input "checkbox" at bounding box center [574, 539] width 10 height 10
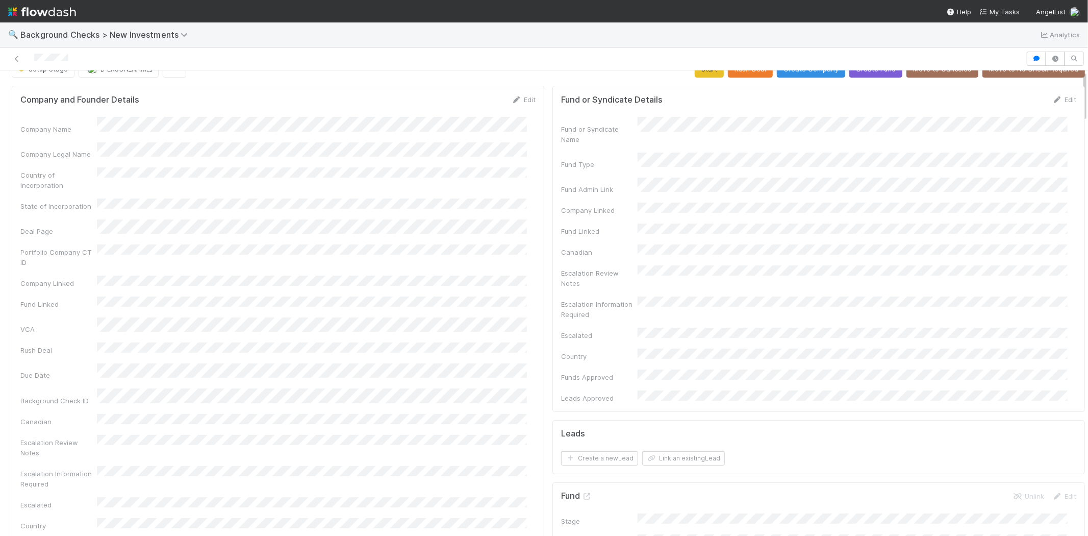
scroll to position [0, 0]
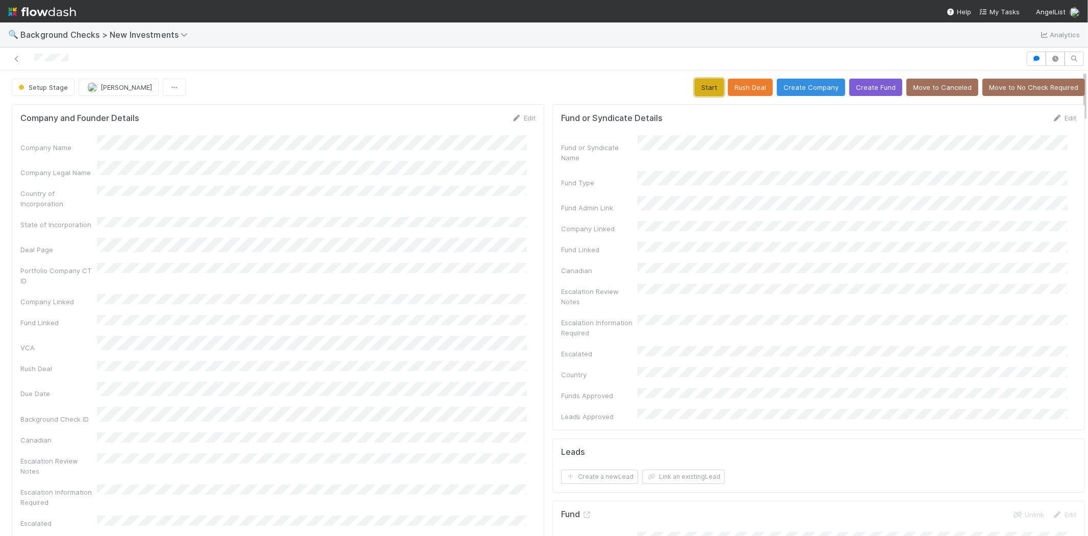
click at [702, 95] on button "Start" at bounding box center [709, 87] width 29 height 17
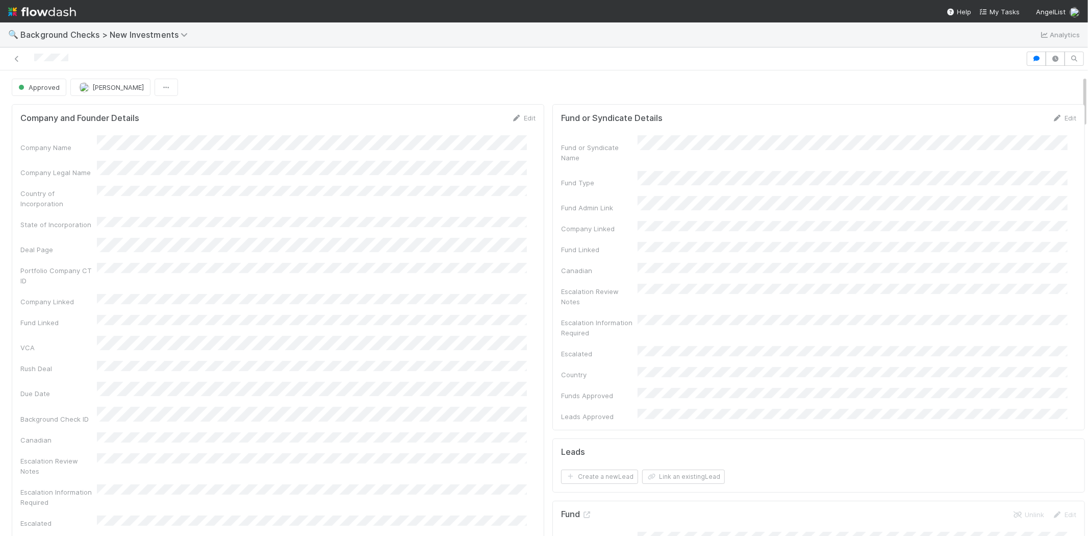
scroll to position [170, 0]
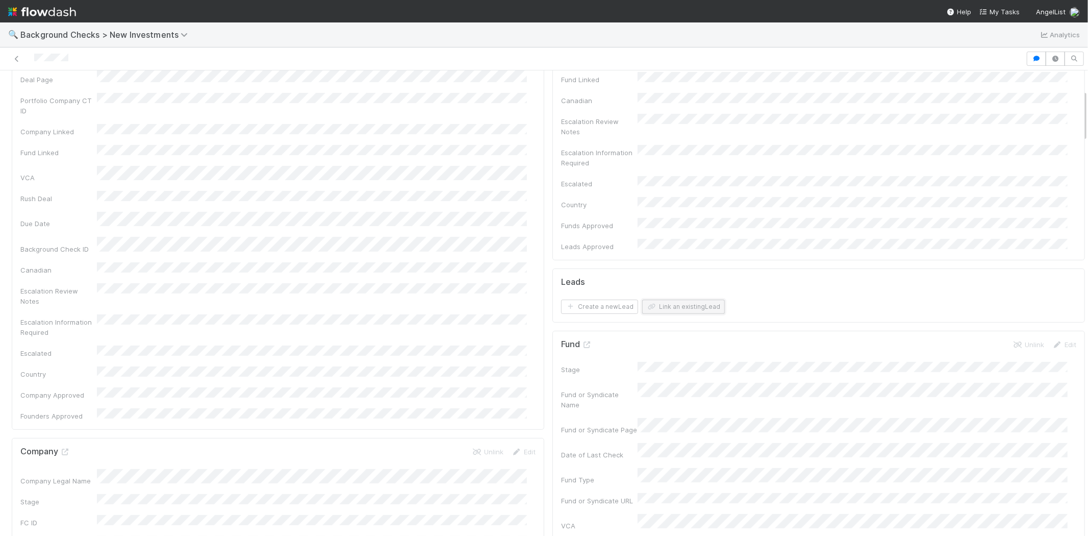
click at [675, 299] on button "Link an existing Lead" at bounding box center [683, 306] width 83 height 14
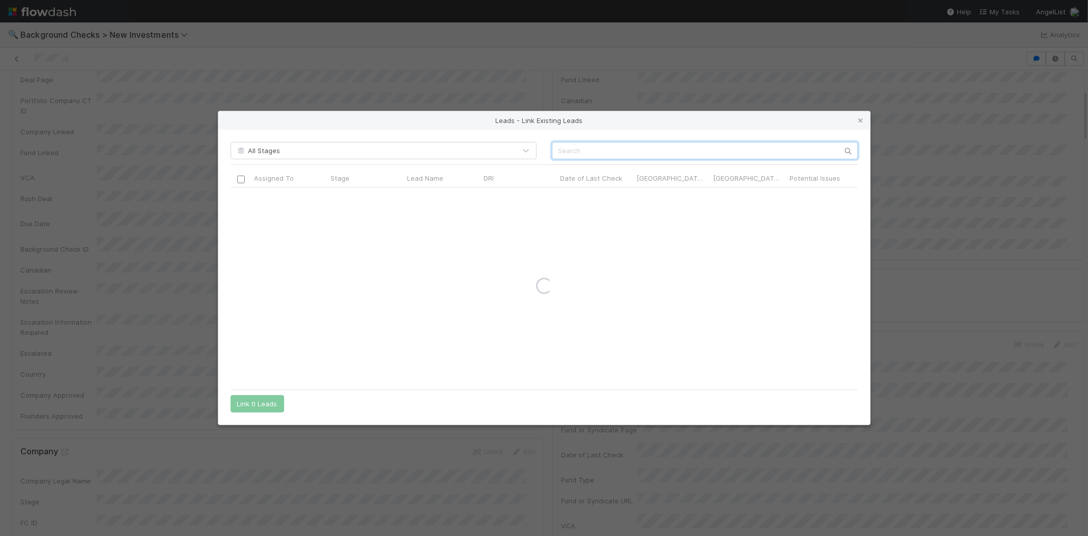
click at [669, 155] on input "text" at bounding box center [705, 150] width 306 height 17
paste input "Benjamin Bryant"
type input "Benjamin Bryant"
click at [240, 197] on input "checkbox" at bounding box center [241, 198] width 8 height 8
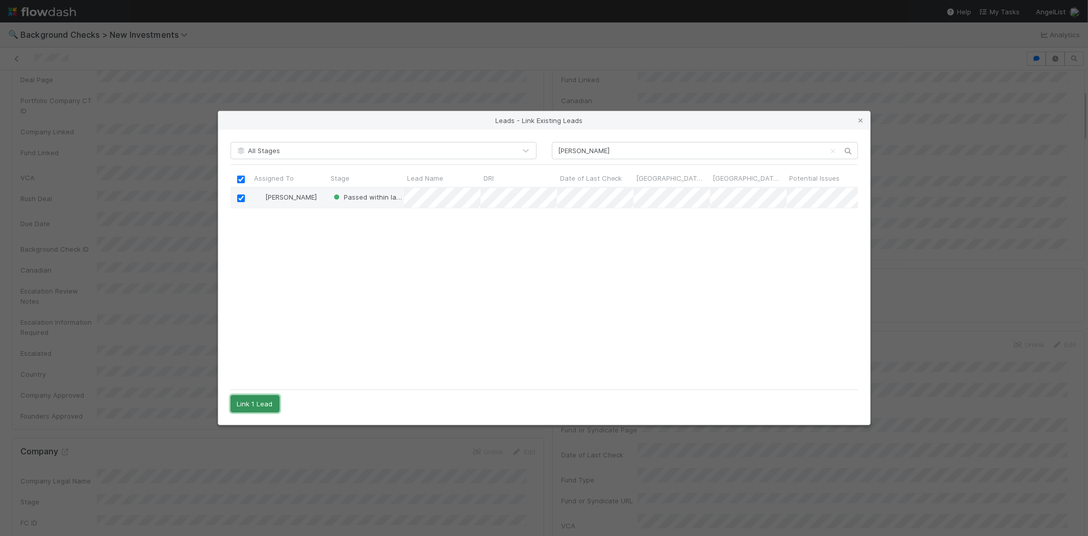
click at [256, 403] on button "Link 1 Lead" at bounding box center [255, 403] width 49 height 17
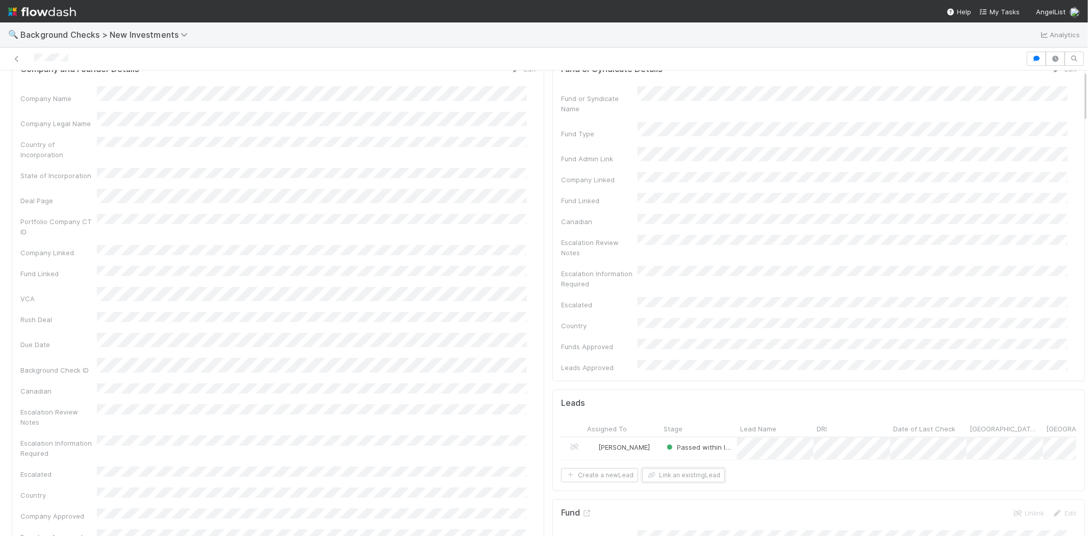
scroll to position [0, 0]
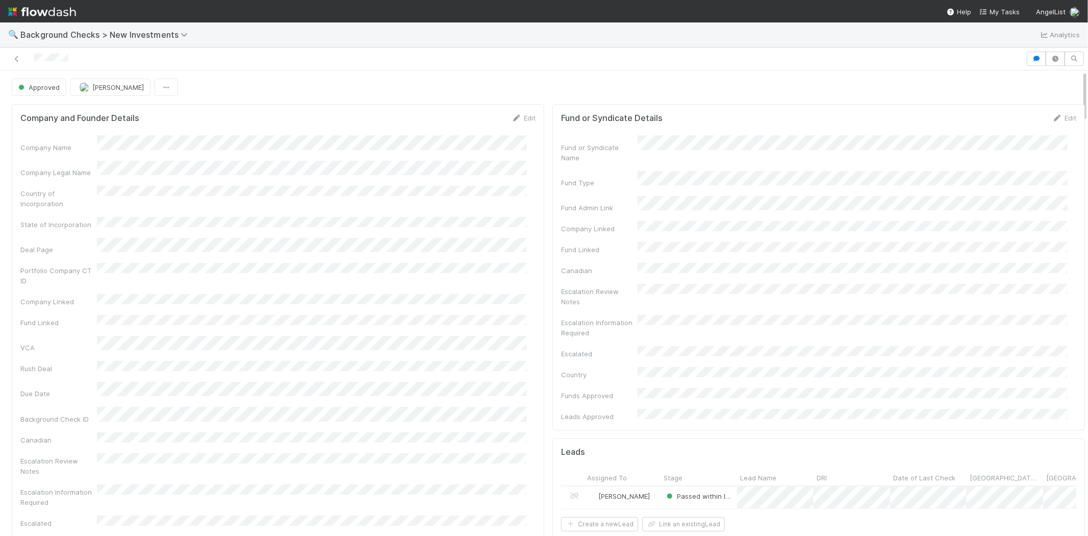
click at [34, 57] on div at bounding box center [513, 59] width 1018 height 14
click at [1016, 9] on span "My Tasks" at bounding box center [999, 12] width 40 height 8
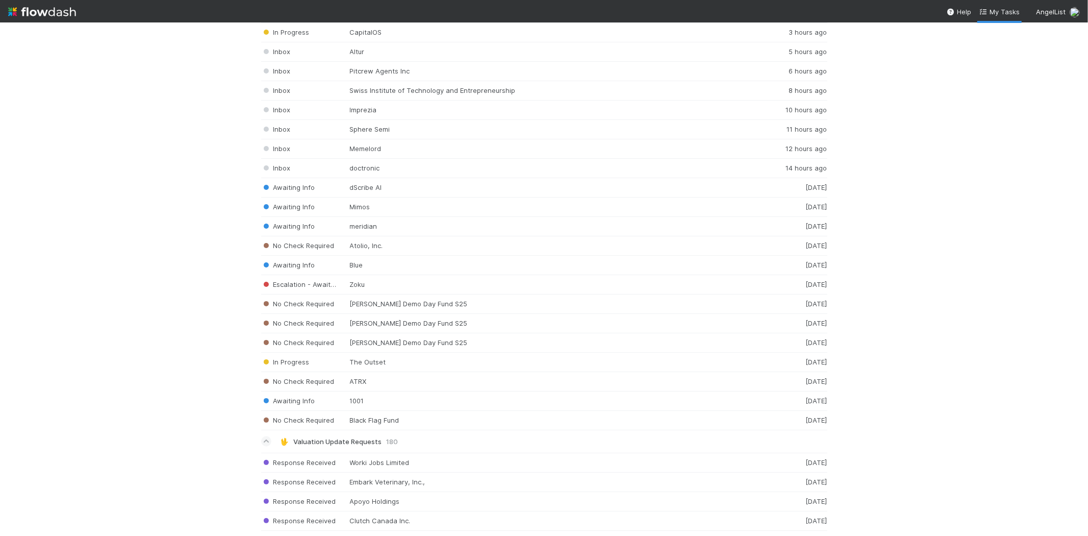
scroll to position [1416, 0]
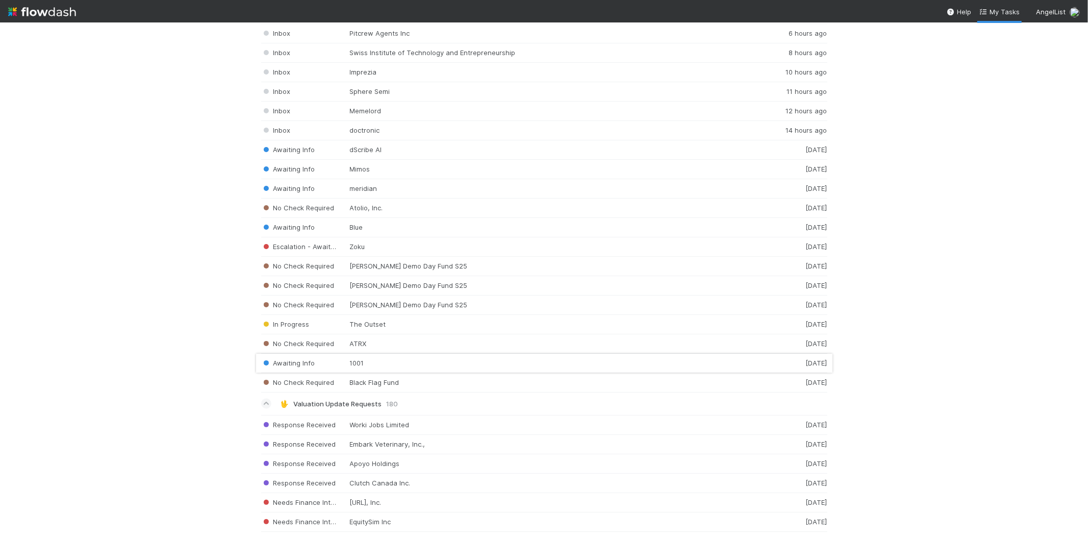
click at [410, 365] on div "Awaiting Info 1001 6 days ago" at bounding box center [544, 362] width 566 height 19
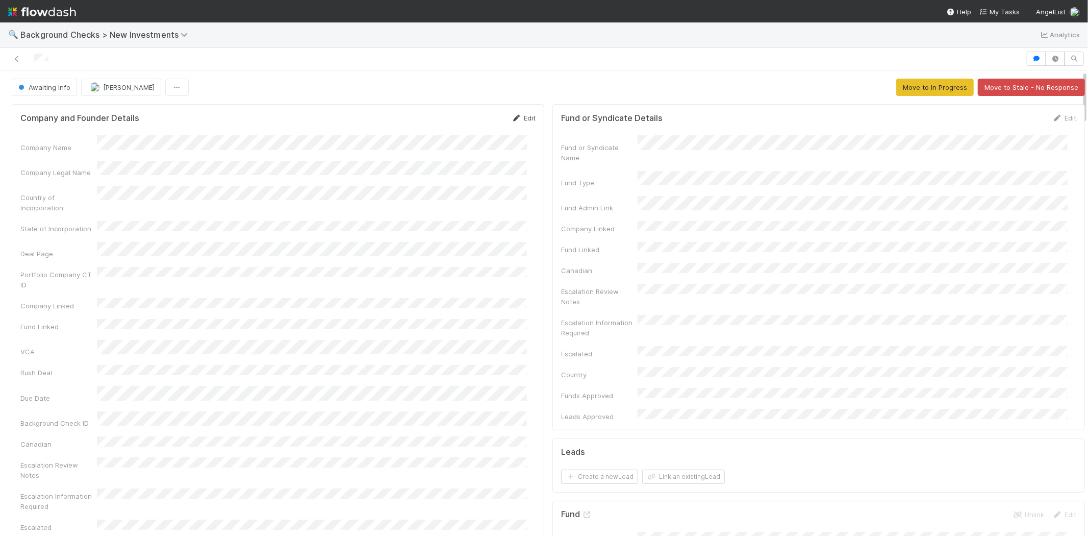
click at [520, 119] on link "Edit" at bounding box center [524, 118] width 24 height 8
click at [75, 170] on div "Company Legal Name" at bounding box center [277, 180] width 515 height 20
click at [467, 118] on button "Save" at bounding box center [481, 121] width 29 height 17
click at [899, 84] on button "Move to In Progress" at bounding box center [935, 87] width 78 height 17
click at [59, 87] on span "In Progress" at bounding box center [40, 87] width 48 height 8
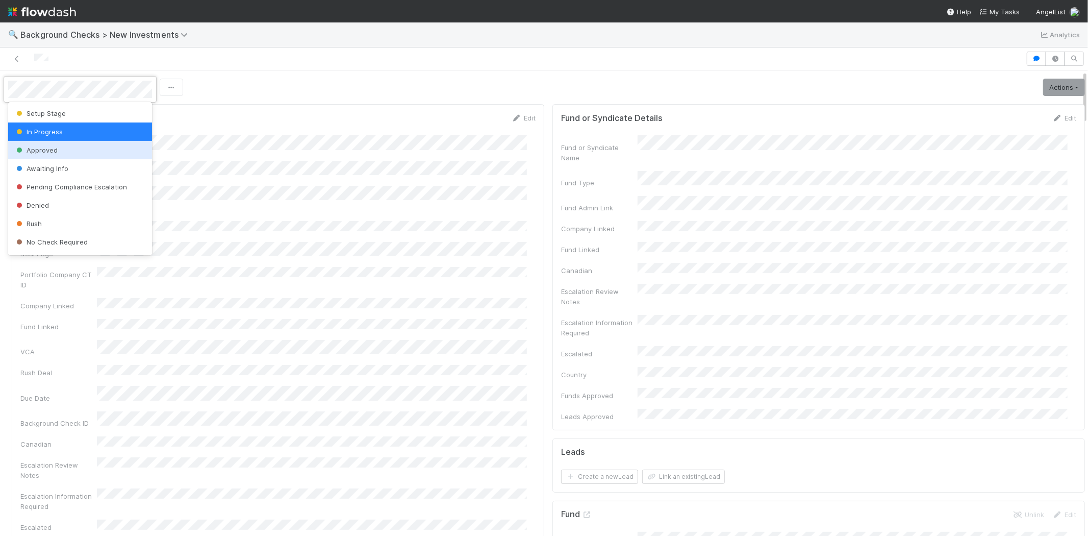
scroll to position [71, 0]
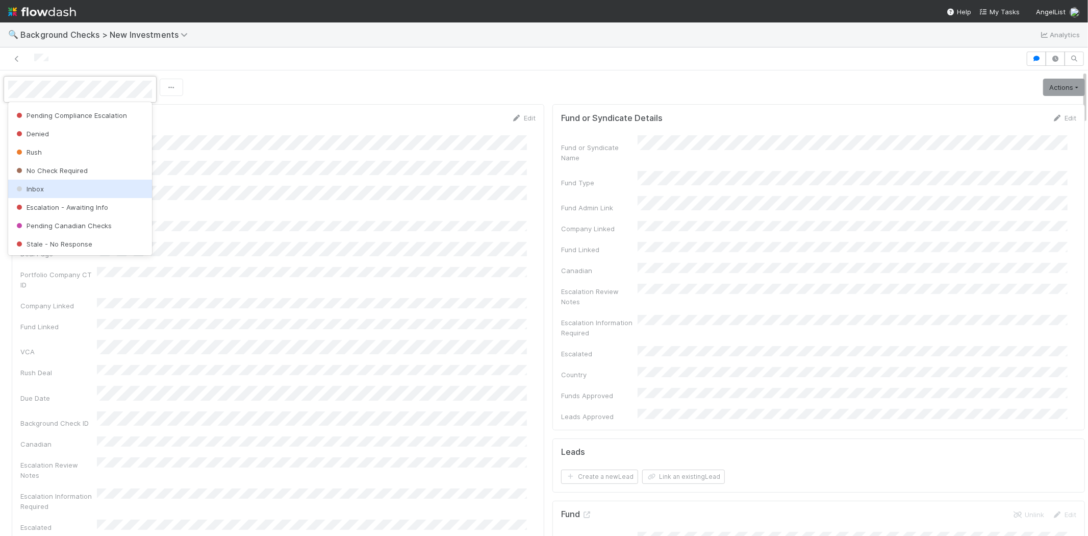
click at [73, 187] on div "Inbox" at bounding box center [80, 189] width 144 height 18
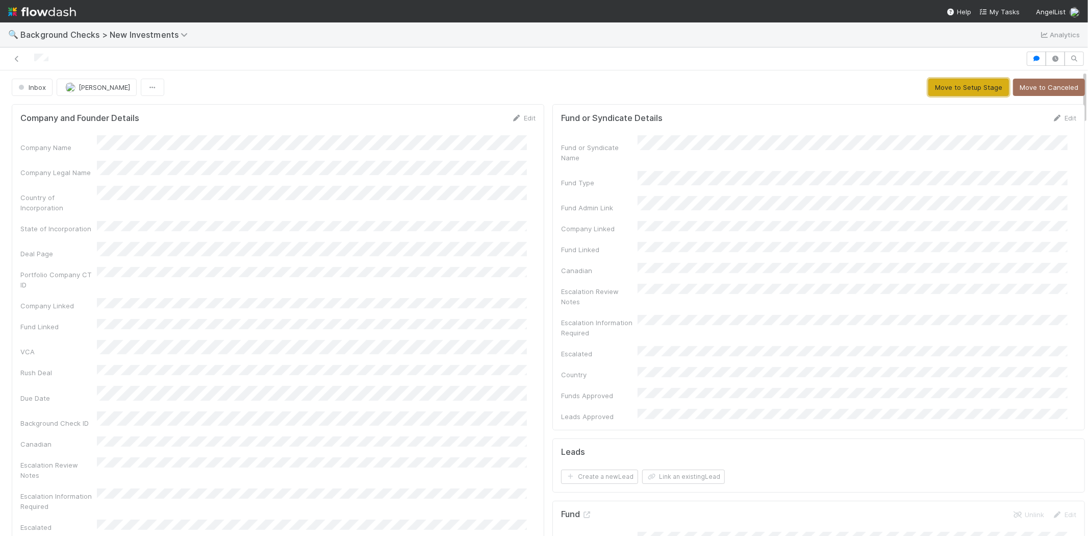
click at [956, 91] on button "Move to Setup Stage" at bounding box center [968, 87] width 81 height 17
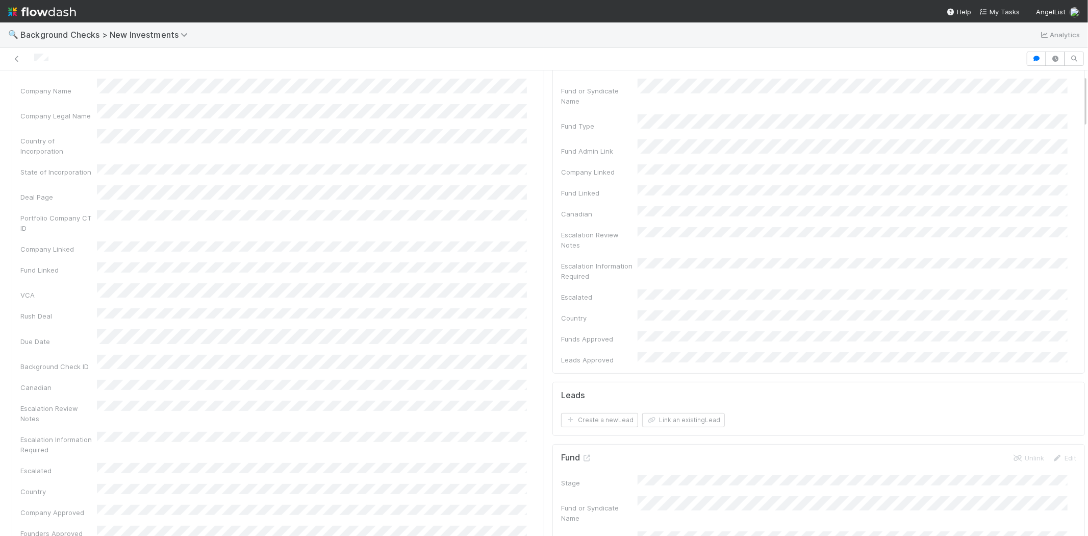
scroll to position [0, 0]
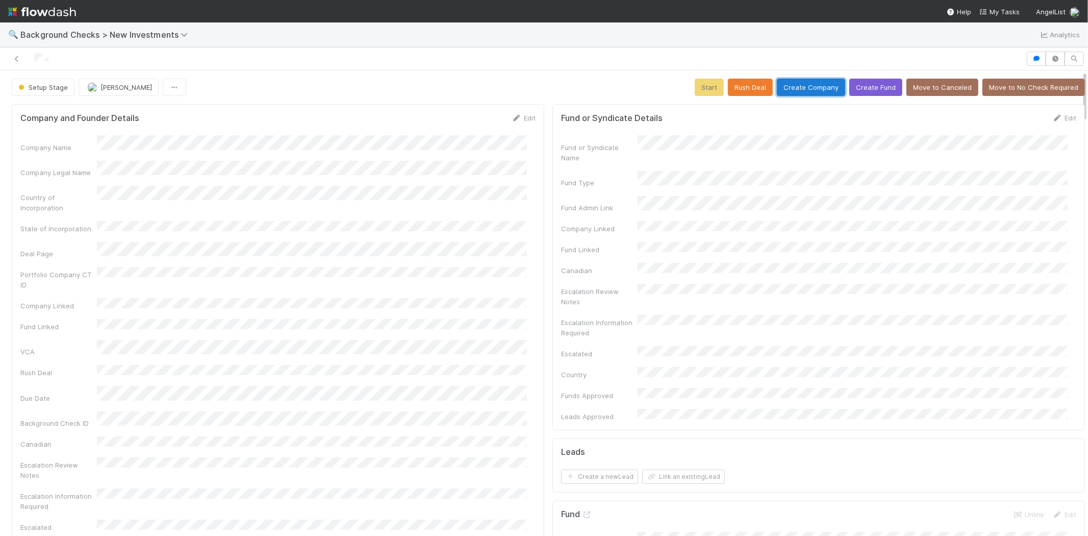
click at [786, 87] on button "Create Company" at bounding box center [811, 87] width 68 height 17
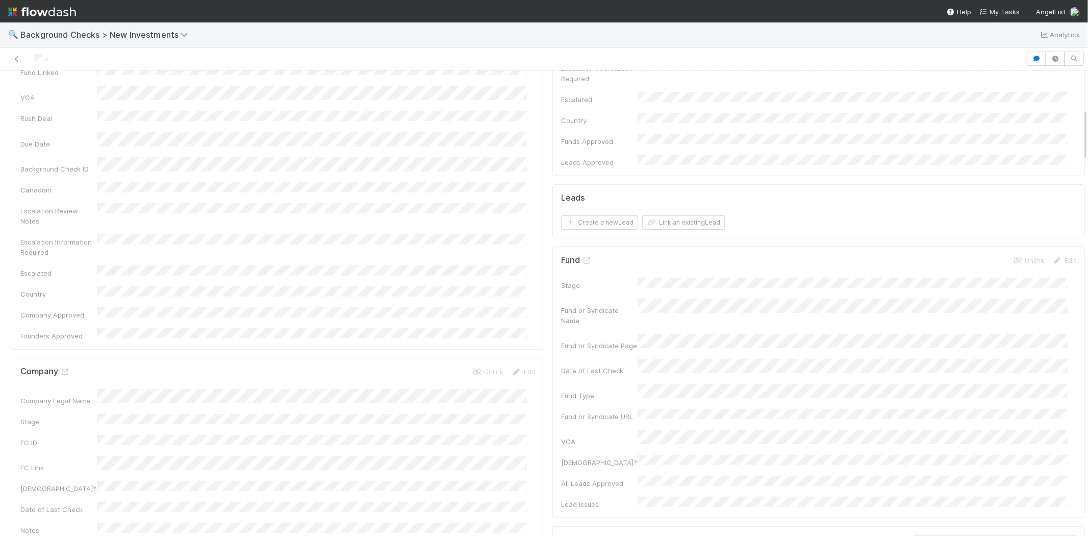
scroll to position [340, 0]
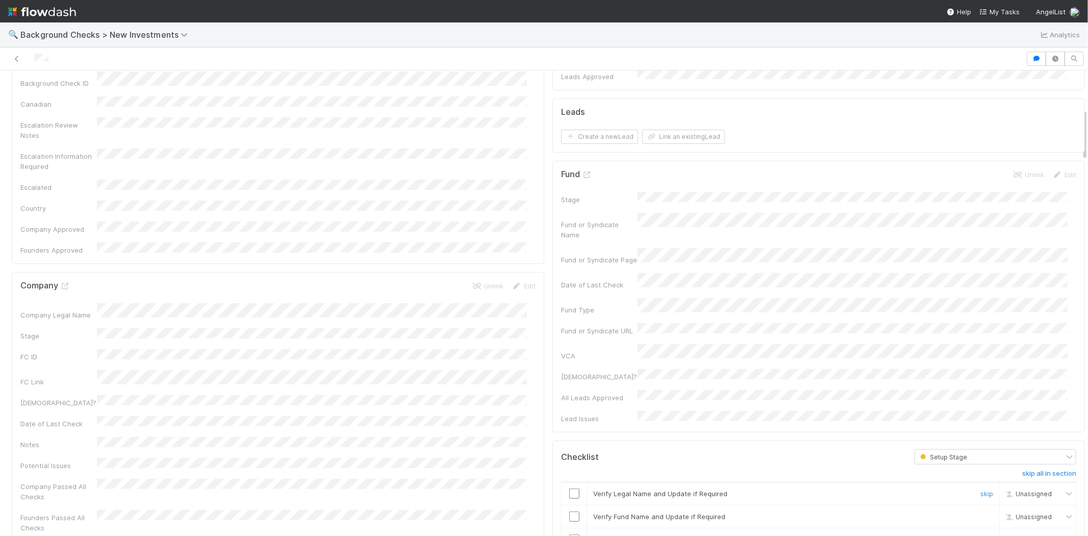
click at [562, 488] on div at bounding box center [574, 493] width 25 height 10
click at [569, 488] on input "checkbox" at bounding box center [574, 493] width 10 height 10
click at [569, 511] on input "checkbox" at bounding box center [574, 516] width 10 height 10
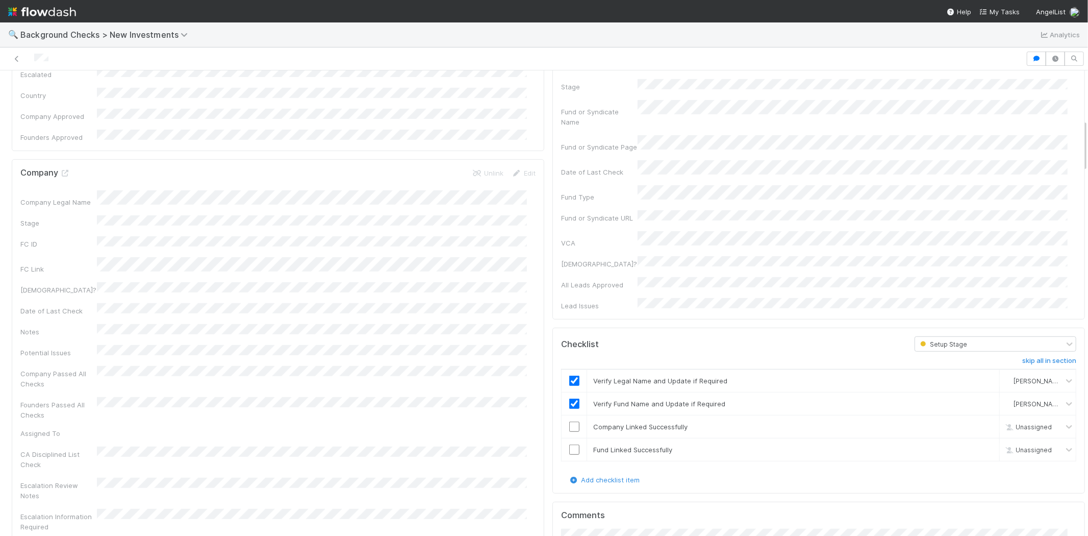
scroll to position [453, 0]
click at [569, 415] on td at bounding box center [575, 426] width 26 height 23
click at [569, 444] on input "checkbox" at bounding box center [574, 449] width 10 height 10
drag, startPoint x: 566, startPoint y: 363, endPoint x: 577, endPoint y: 361, distance: 11.4
click at [569, 421] on input "checkbox" at bounding box center [574, 426] width 10 height 10
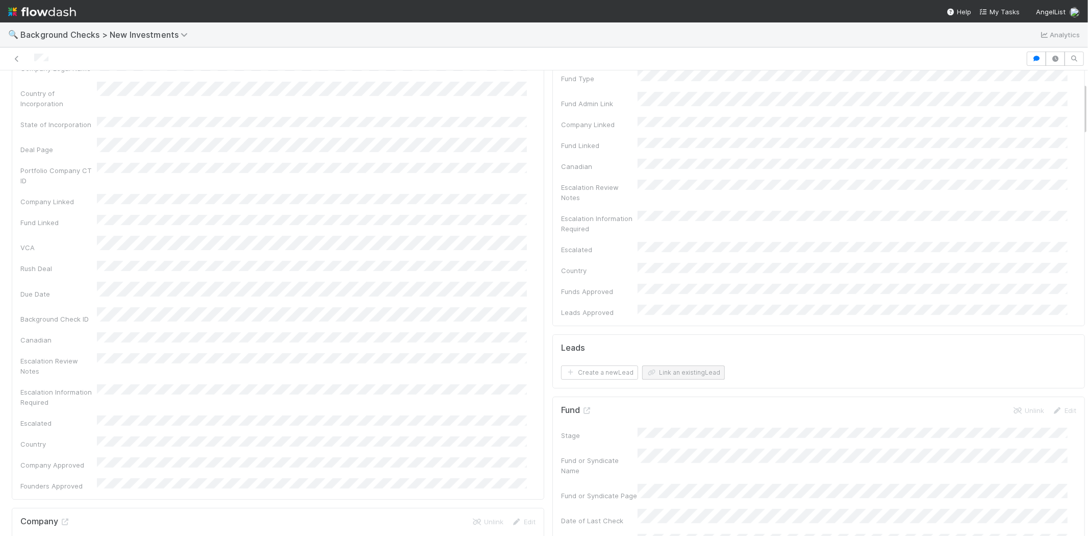
scroll to position [0, 0]
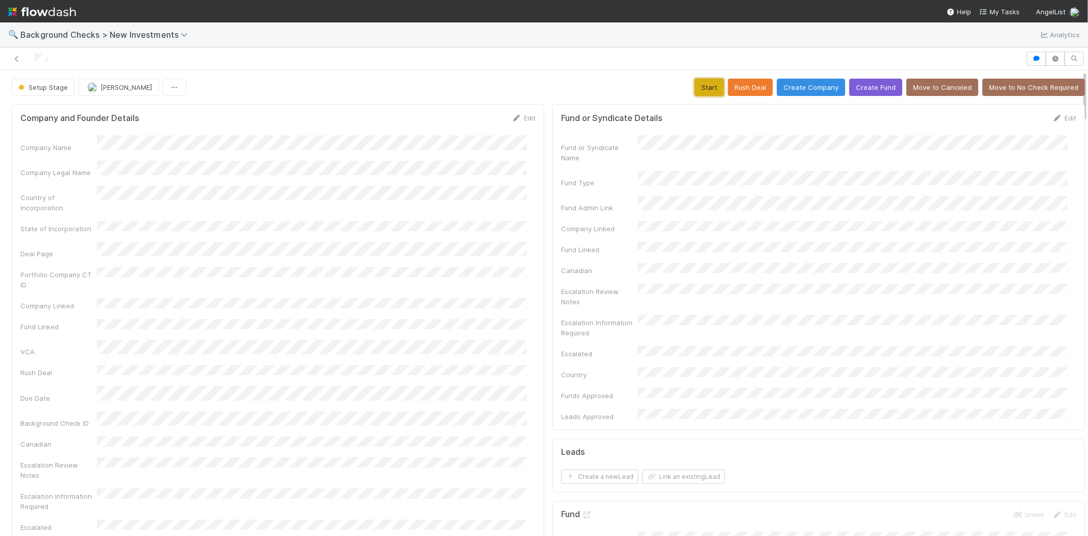
click at [695, 89] on button "Start" at bounding box center [709, 87] width 29 height 17
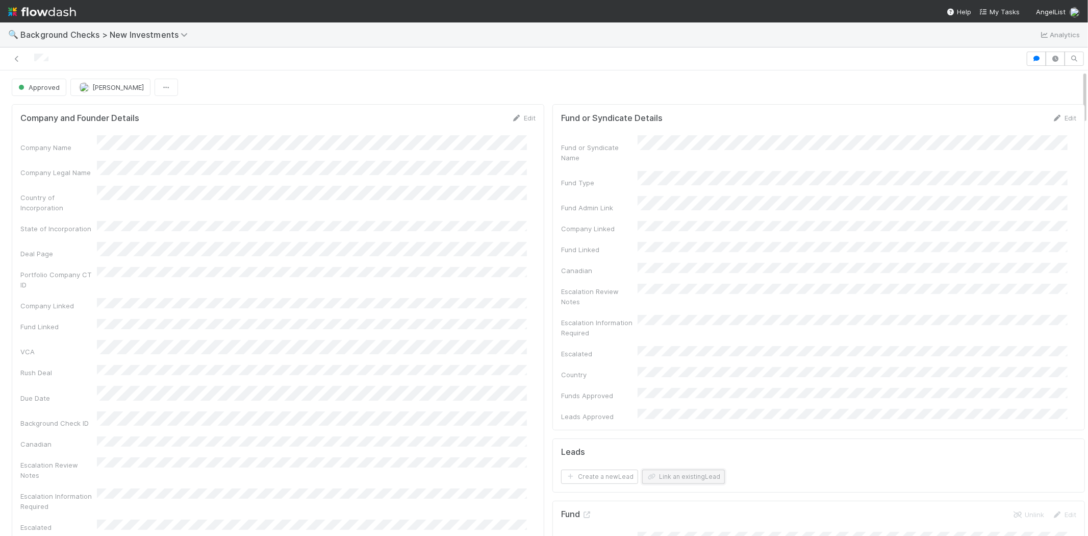
click at [678, 469] on button "Link an existing Lead" at bounding box center [683, 476] width 83 height 14
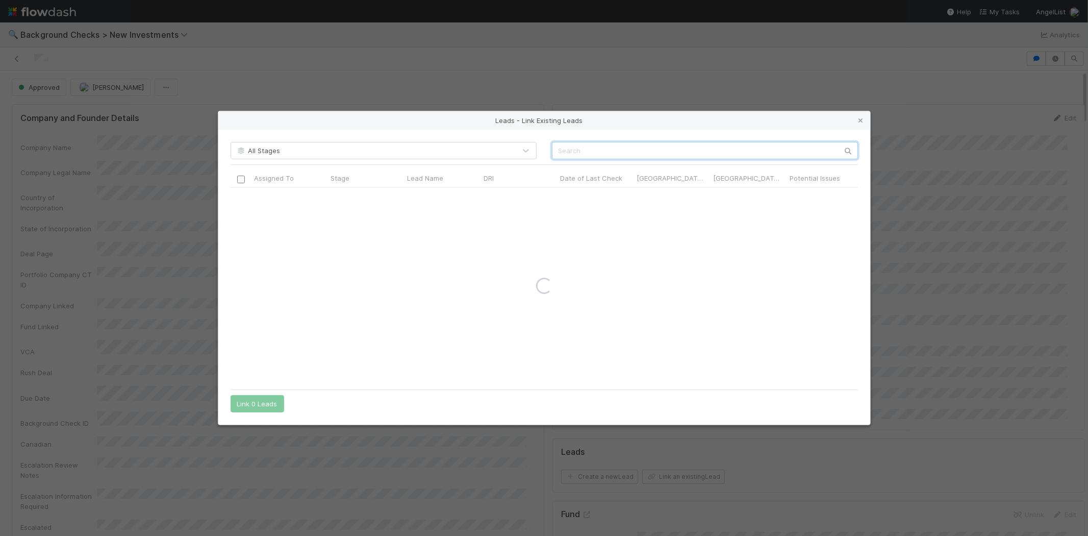
click at [560, 150] on input "text" at bounding box center [705, 150] width 306 height 17
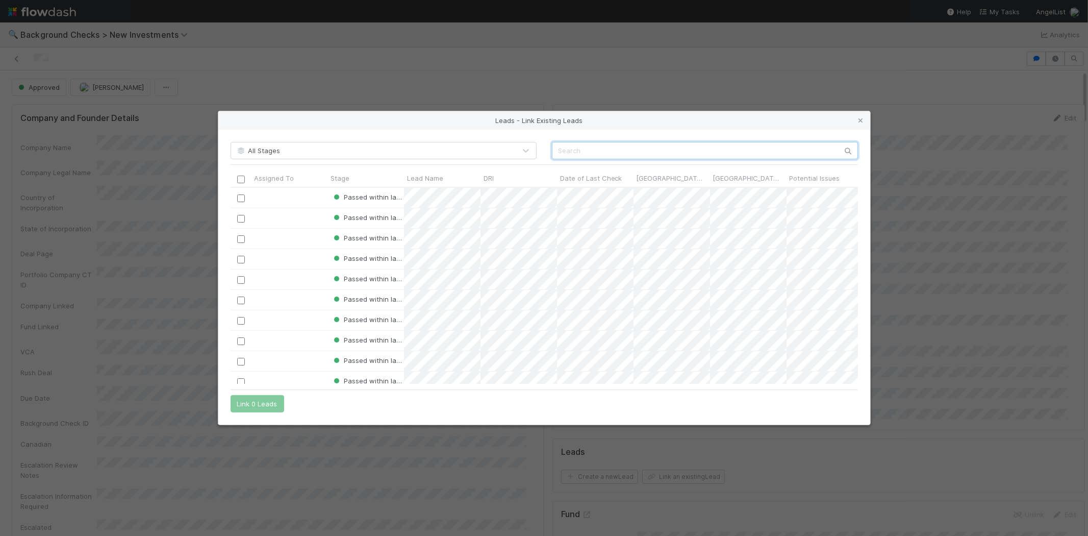
scroll to position [188, 619]
paste input "Amjad Masad"
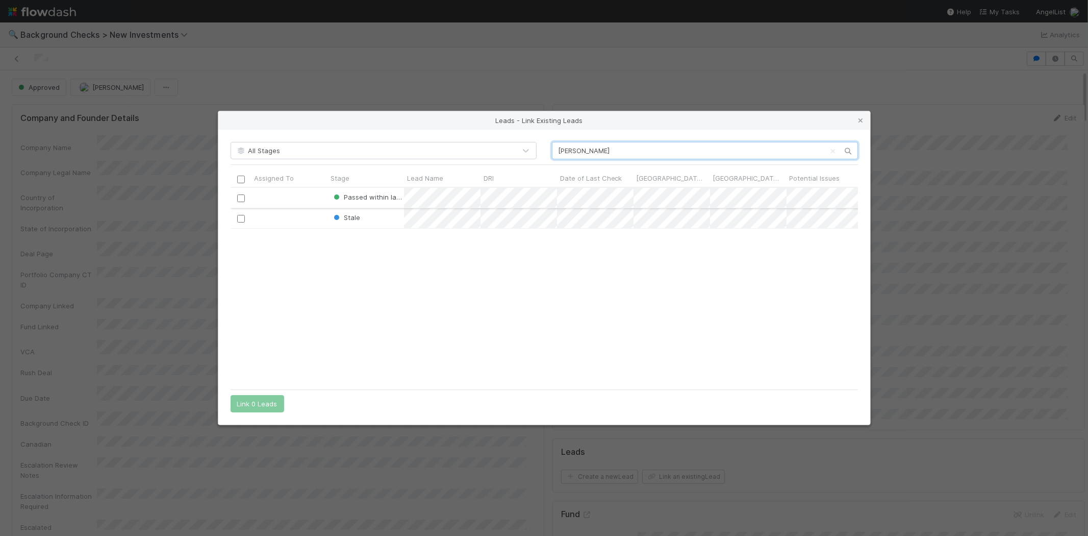
type input "Amjad Masad"
click at [240, 197] on input "checkbox" at bounding box center [241, 198] width 8 height 8
click at [269, 398] on button "Link 1 Lead" at bounding box center [255, 403] width 49 height 17
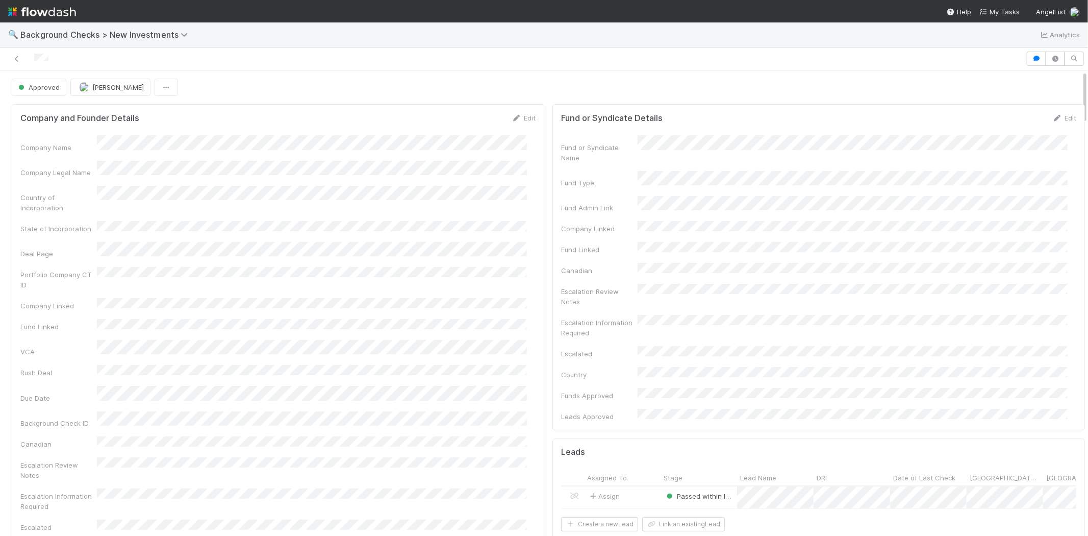
click at [34, 60] on div at bounding box center [513, 59] width 1018 height 14
click at [1001, 12] on span "My Tasks" at bounding box center [999, 12] width 40 height 8
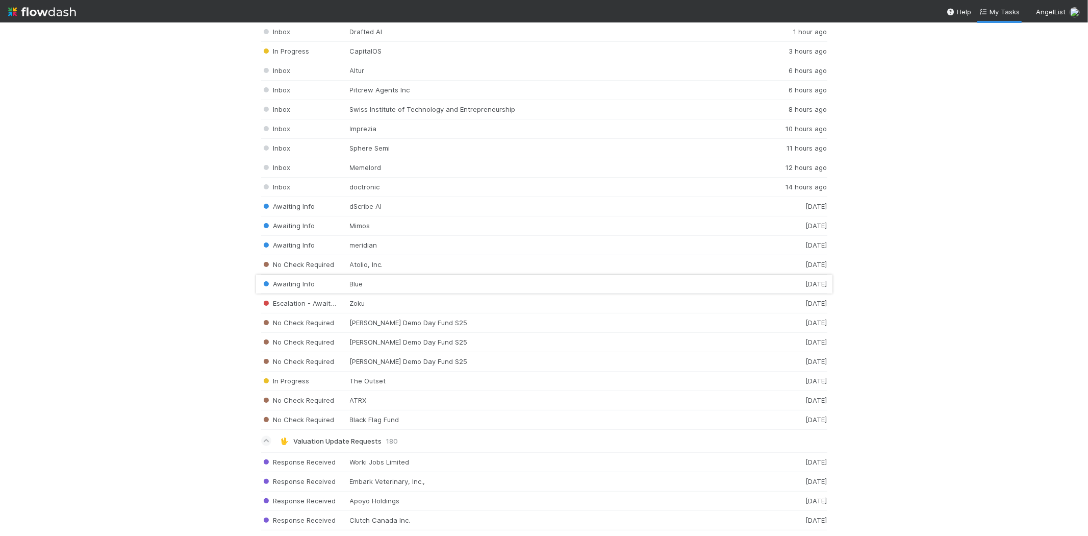
scroll to position [1303, 0]
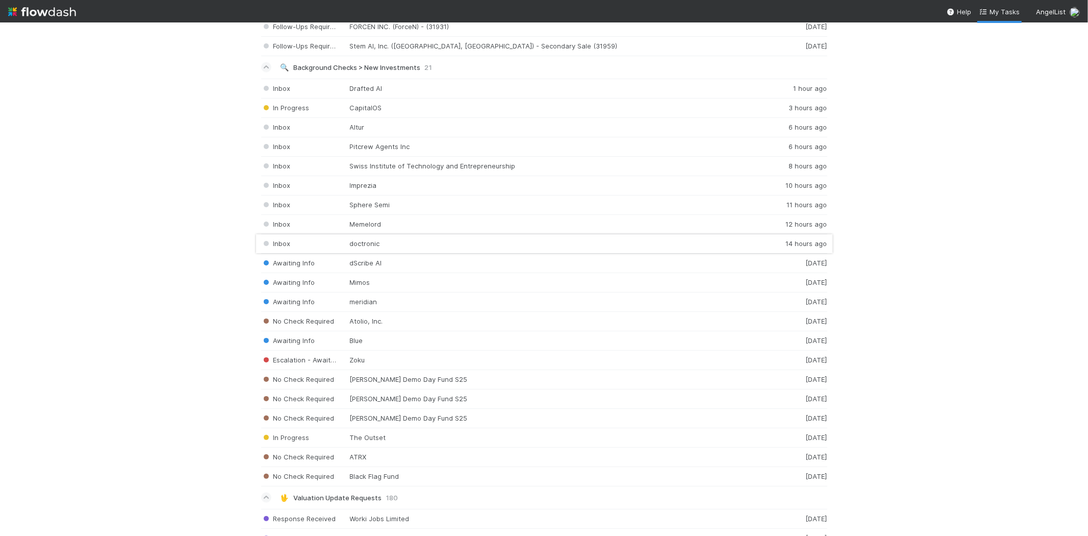
click at [532, 247] on div "Inbox doctronic 14 hours ago" at bounding box center [544, 243] width 566 height 19
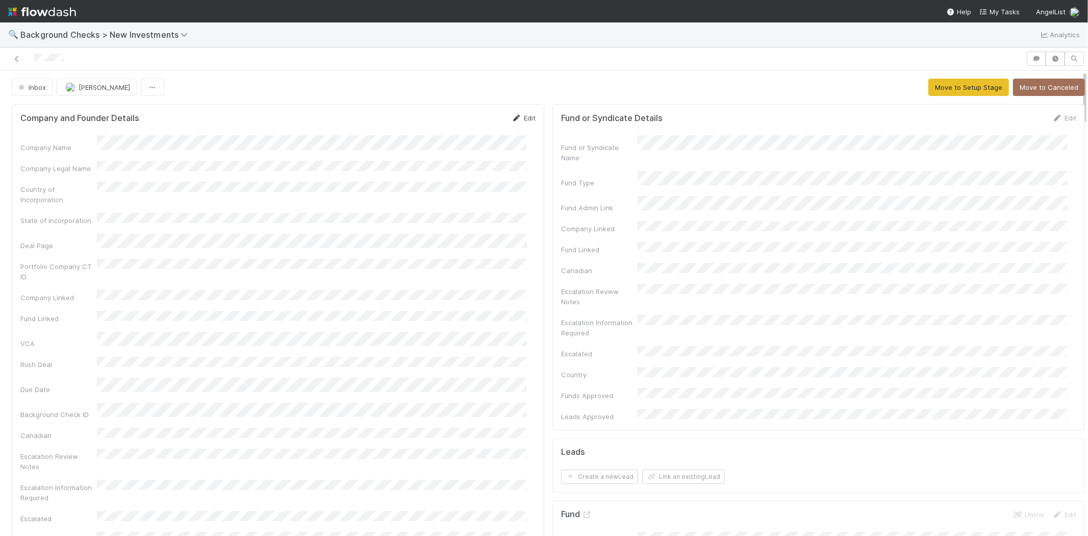
click at [515, 114] on link "Edit" at bounding box center [524, 118] width 24 height 8
click at [467, 121] on button "Save" at bounding box center [481, 121] width 29 height 17
click at [928, 80] on button "Move to Setup Stage" at bounding box center [968, 87] width 81 height 17
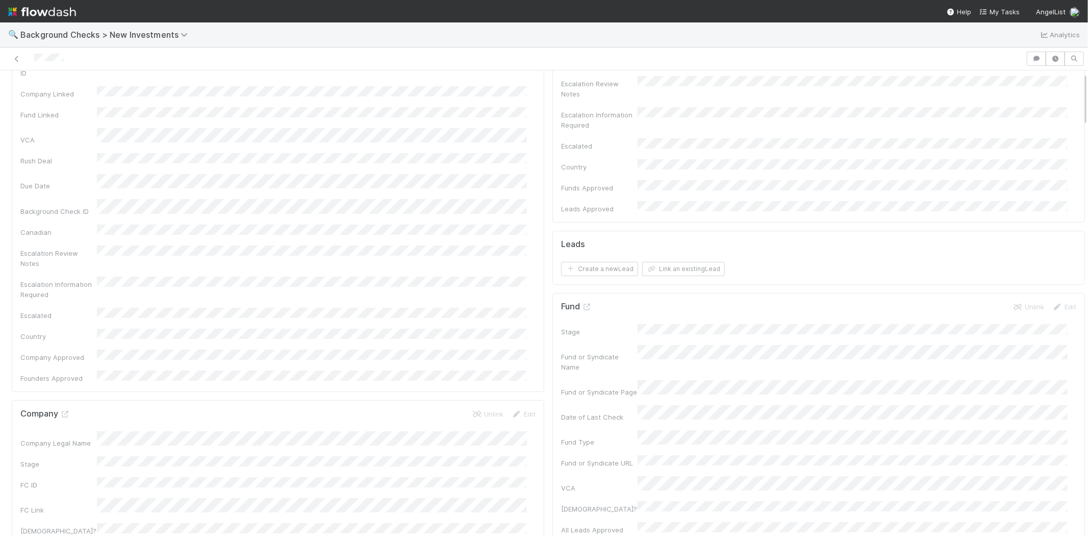
scroll to position [453, 0]
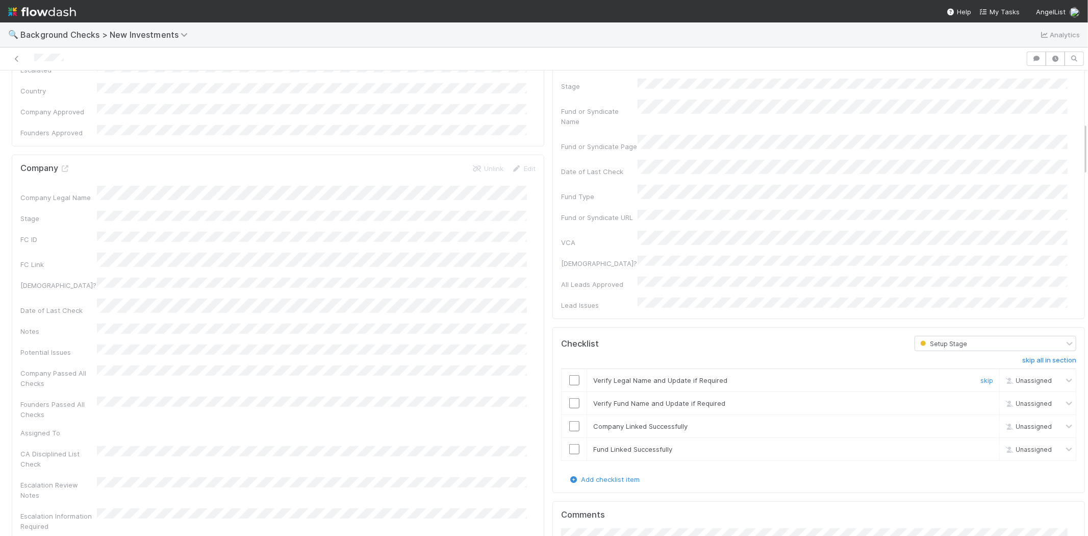
click at [569, 375] on input "checkbox" at bounding box center [574, 380] width 10 height 10
click at [569, 398] on input "checkbox" at bounding box center [574, 403] width 10 height 10
click at [569, 421] on input "checkbox" at bounding box center [574, 426] width 10 height 10
click at [569, 444] on input "checkbox" at bounding box center [574, 449] width 10 height 10
checkbox input "true"
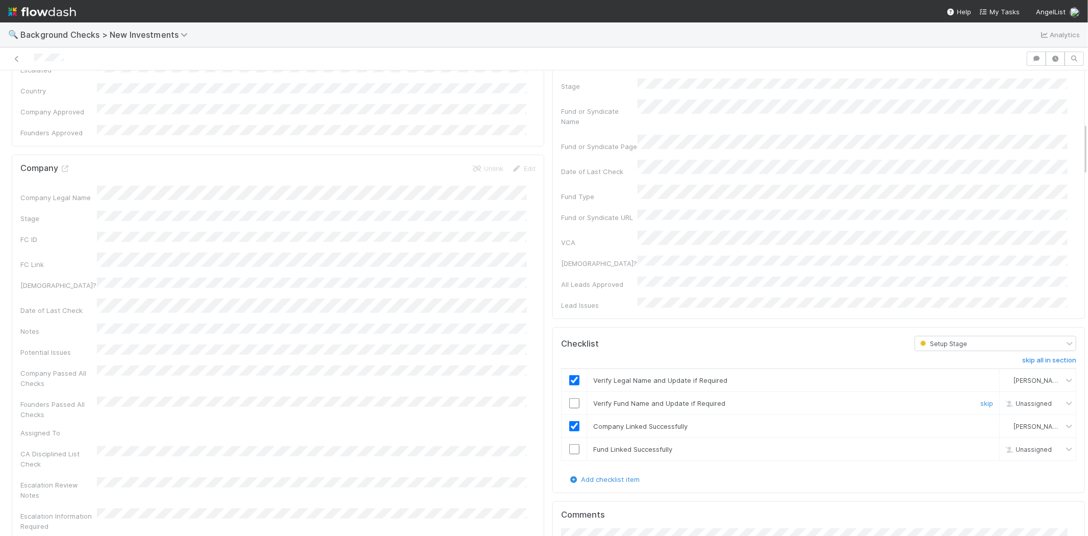
click at [569, 398] on input "checkbox" at bounding box center [574, 403] width 10 height 10
click at [569, 444] on input "checkbox" at bounding box center [574, 449] width 10 height 10
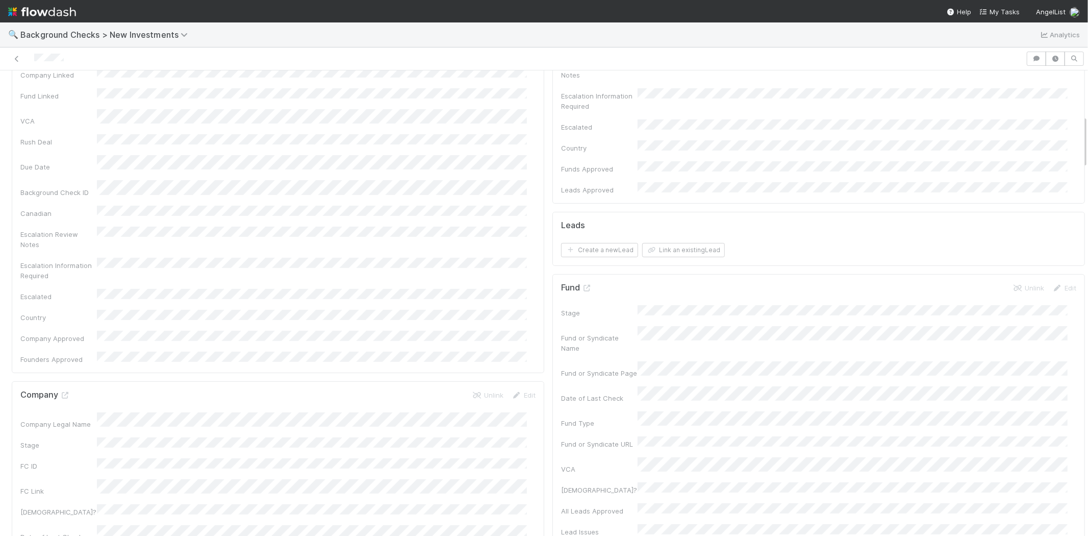
checkbox input "true"
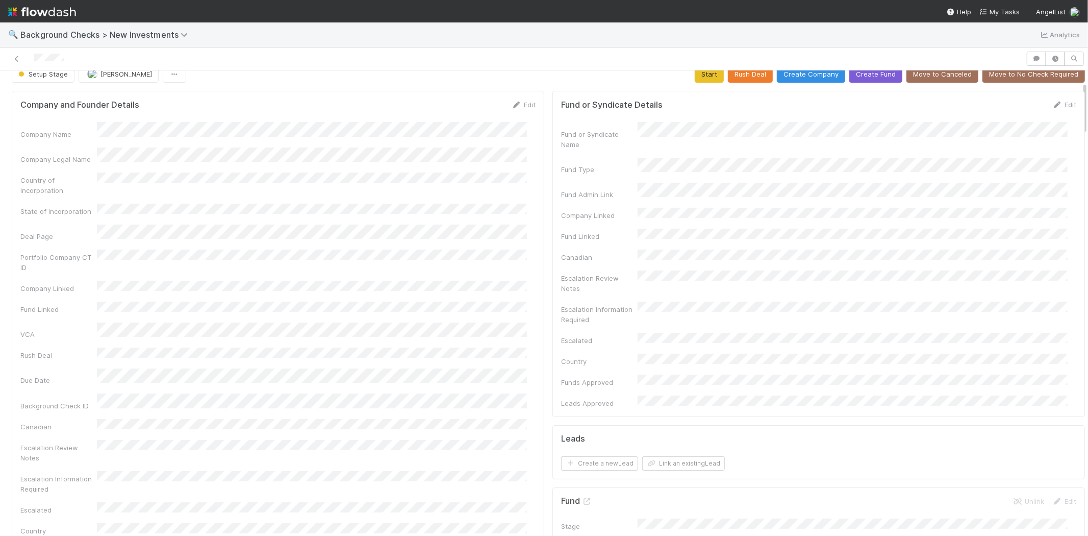
scroll to position [0, 0]
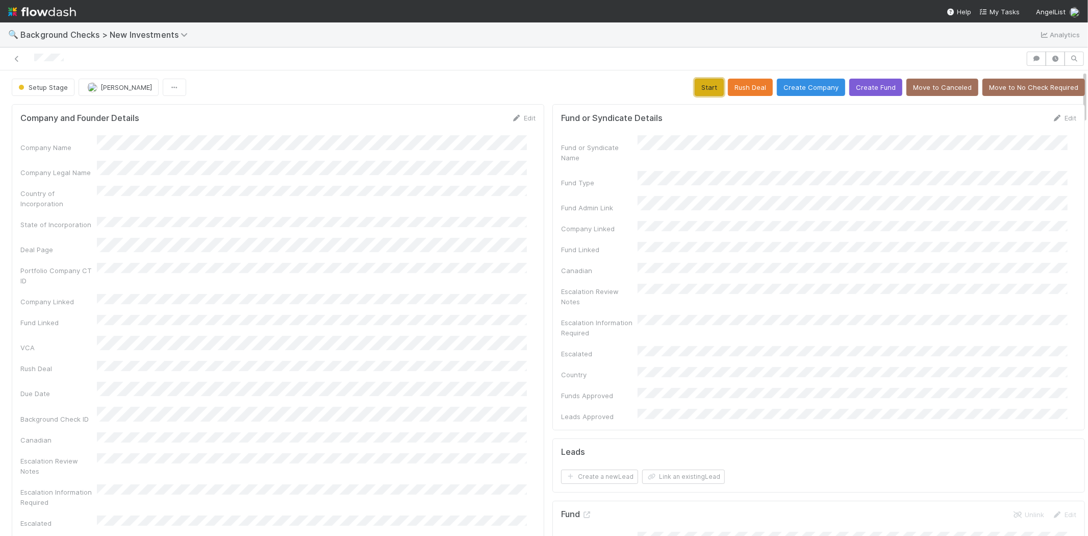
click at [695, 88] on button "Start" at bounding box center [709, 87] width 29 height 17
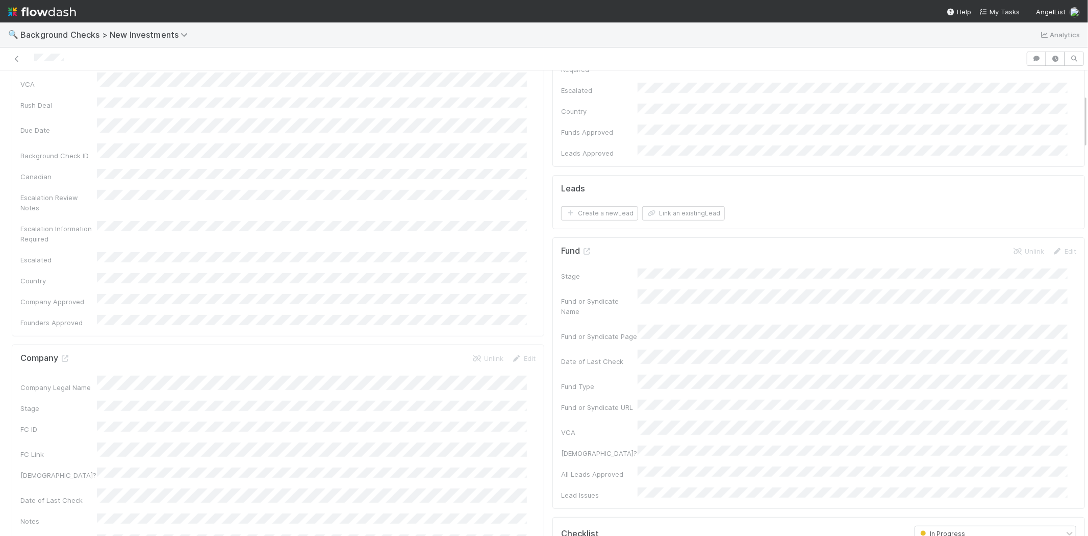
scroll to position [283, 0]
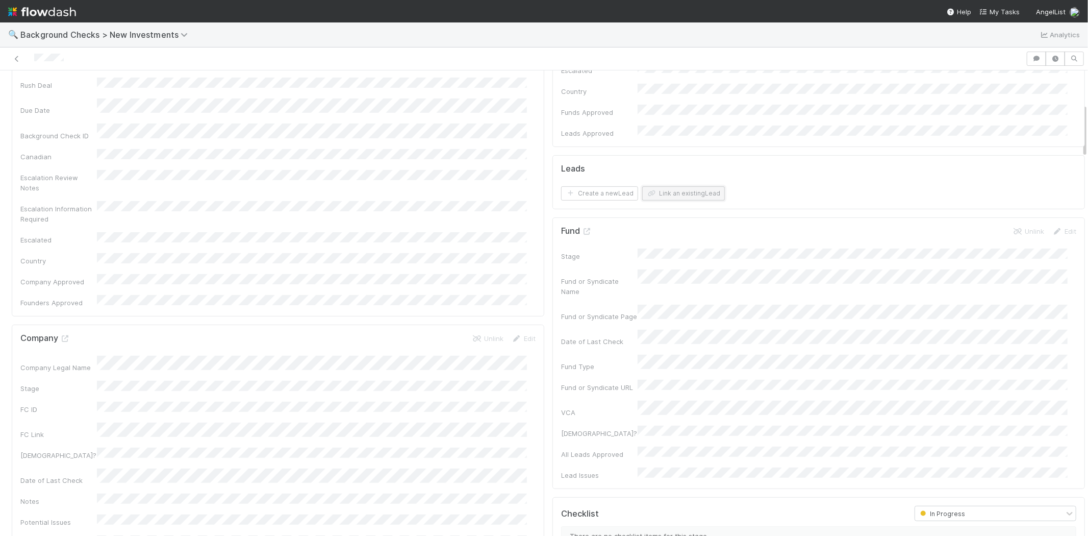
click at [668, 186] on button "Link an existing Lead" at bounding box center [683, 193] width 83 height 14
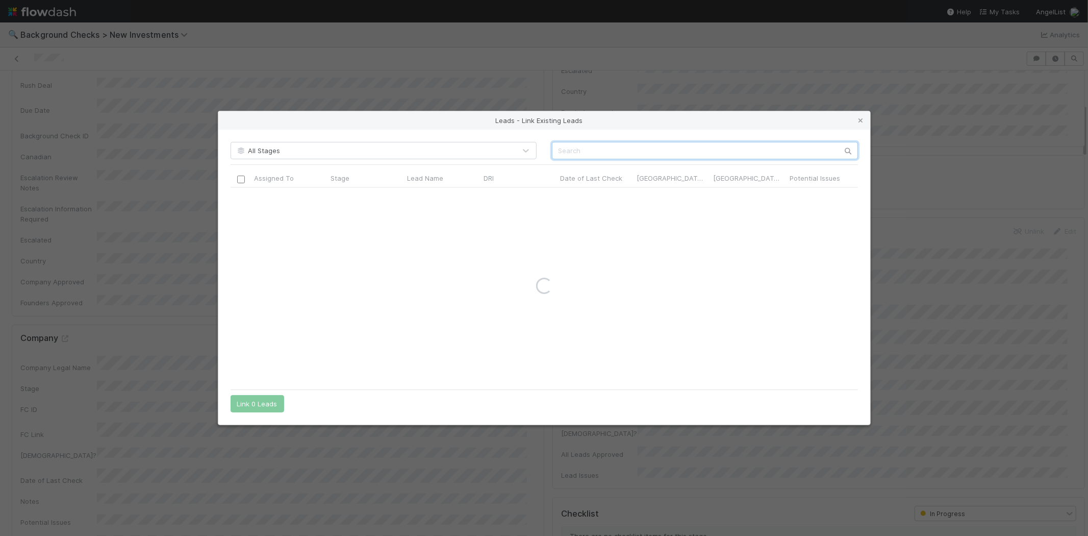
click at [688, 151] on input "text" at bounding box center [705, 150] width 306 height 17
paste input "Jay Desai"
type input "Jay Desai"
click at [242, 200] on input "checkbox" at bounding box center [241, 198] width 8 height 8
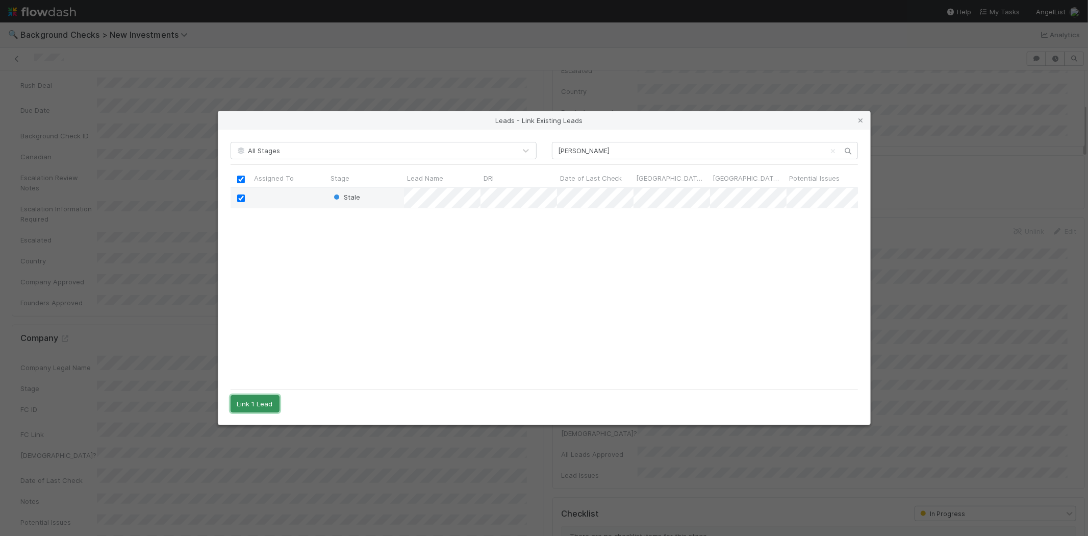
click at [257, 398] on button "Link 1 Lead" at bounding box center [255, 403] width 49 height 17
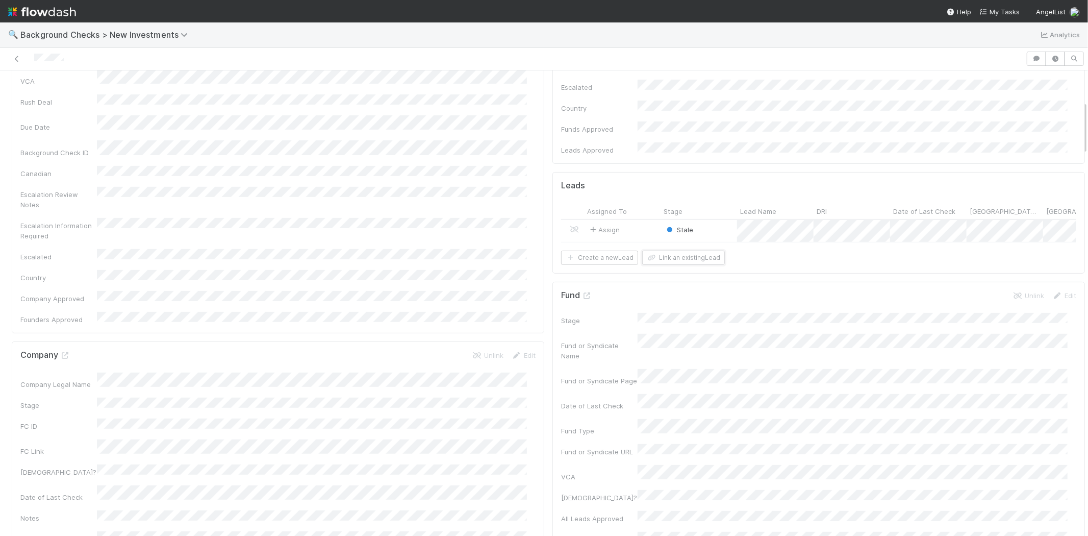
scroll to position [283, 0]
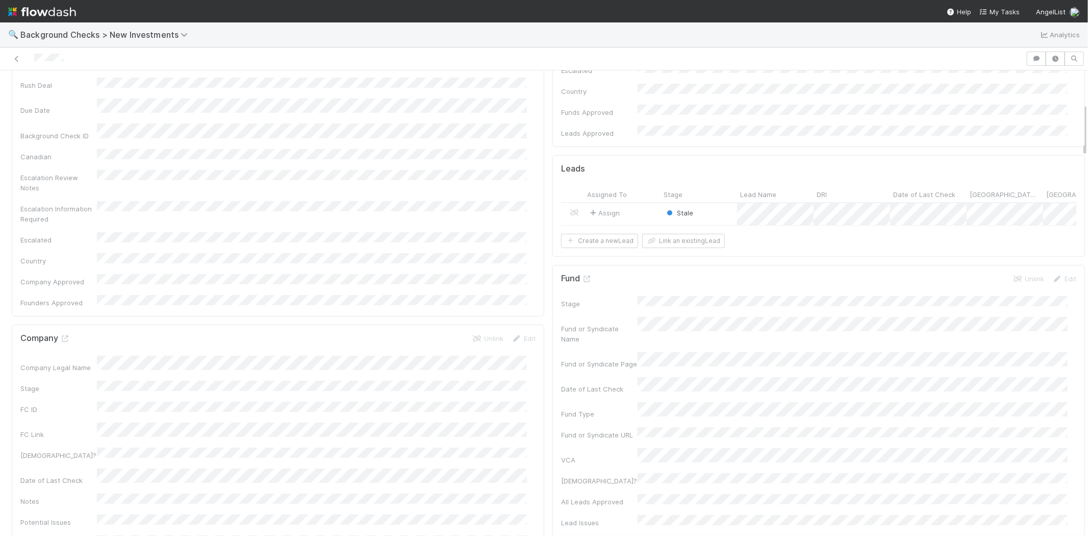
click at [633, 203] on div "Assign" at bounding box center [622, 214] width 77 height 22
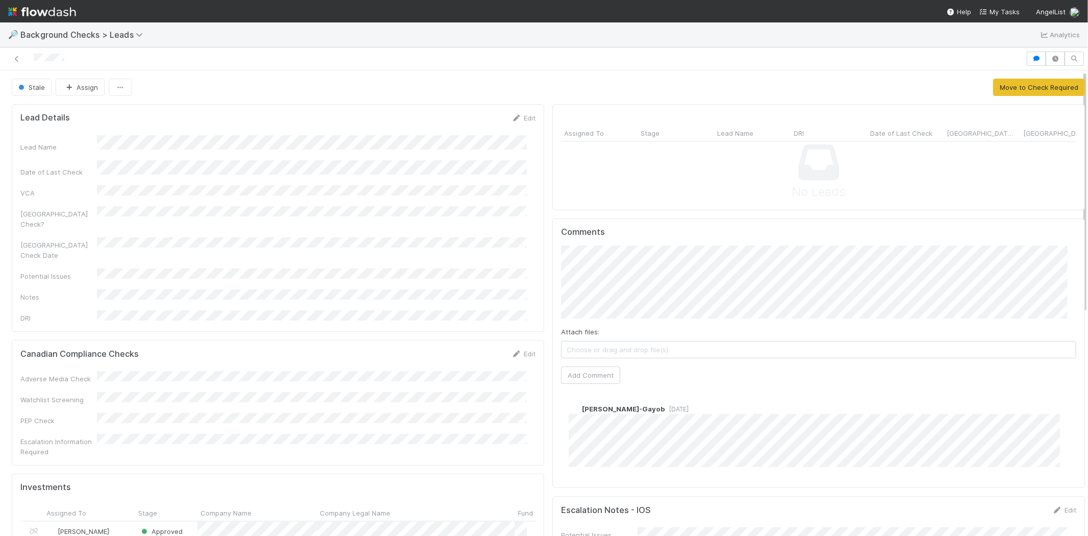
scroll to position [199, 498]
click at [1009, 87] on button "Move to Check Required" at bounding box center [1039, 87] width 92 height 17
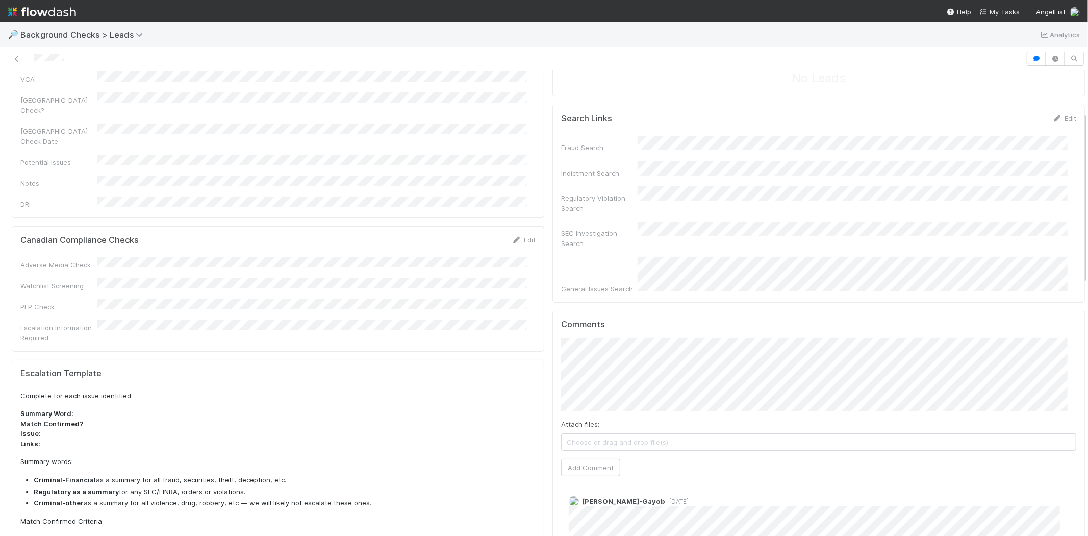
scroll to position [0, 0]
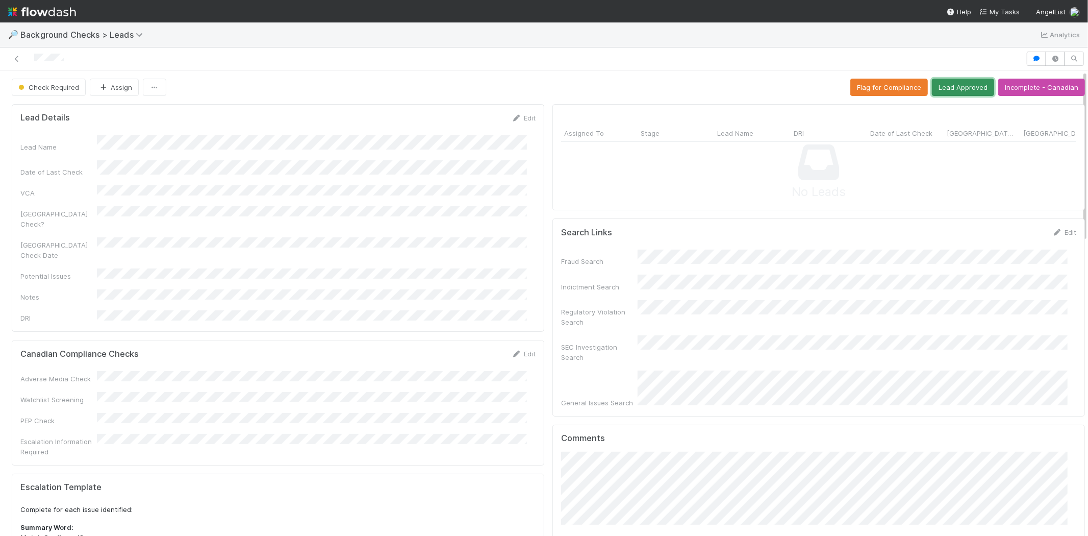
click at [940, 83] on button "Lead Approved" at bounding box center [963, 87] width 62 height 17
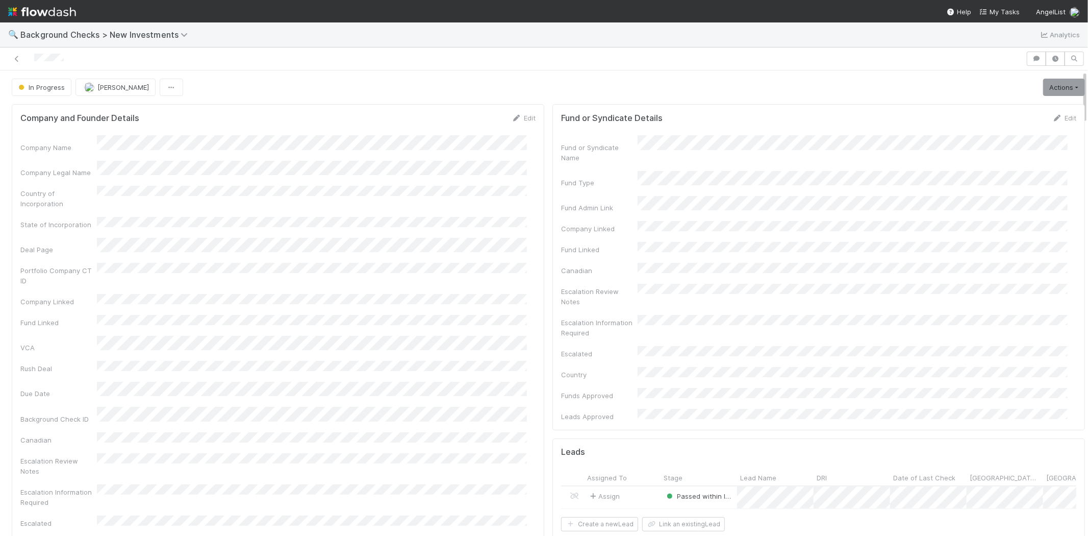
drag, startPoint x: 75, startPoint y: 59, endPoint x: 307, endPoint y: 126, distance: 241.2
click at [32, 58] on div at bounding box center [513, 59] width 1018 height 14
drag, startPoint x: 1046, startPoint y: 88, endPoint x: 1038, endPoint y: 93, distance: 9.5
click at [1046, 88] on link "Actions" at bounding box center [1064, 87] width 42 height 17
click at [1005, 108] on button "Finish" at bounding box center [1029, 109] width 114 height 14
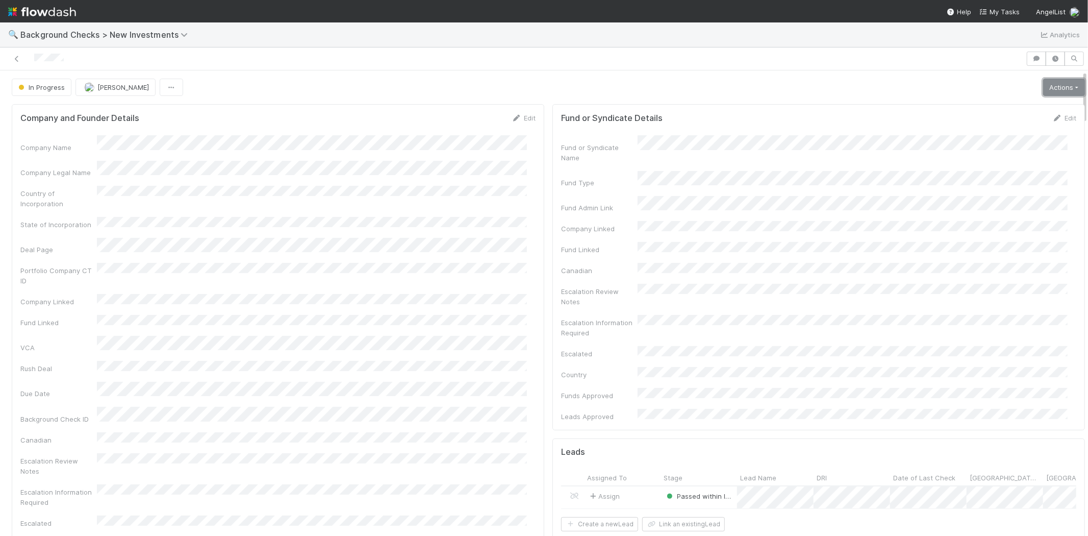
click at [1043, 84] on link "Actions" at bounding box center [1064, 87] width 42 height 17
click at [1006, 106] on button "Finish" at bounding box center [1029, 109] width 114 height 14
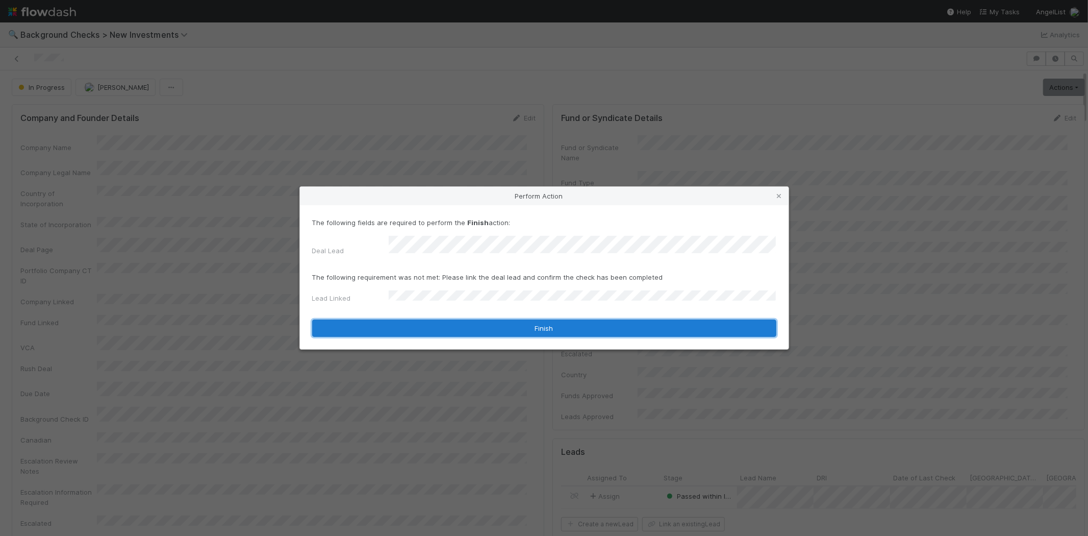
click at [436, 321] on button "Finish" at bounding box center [544, 327] width 464 height 17
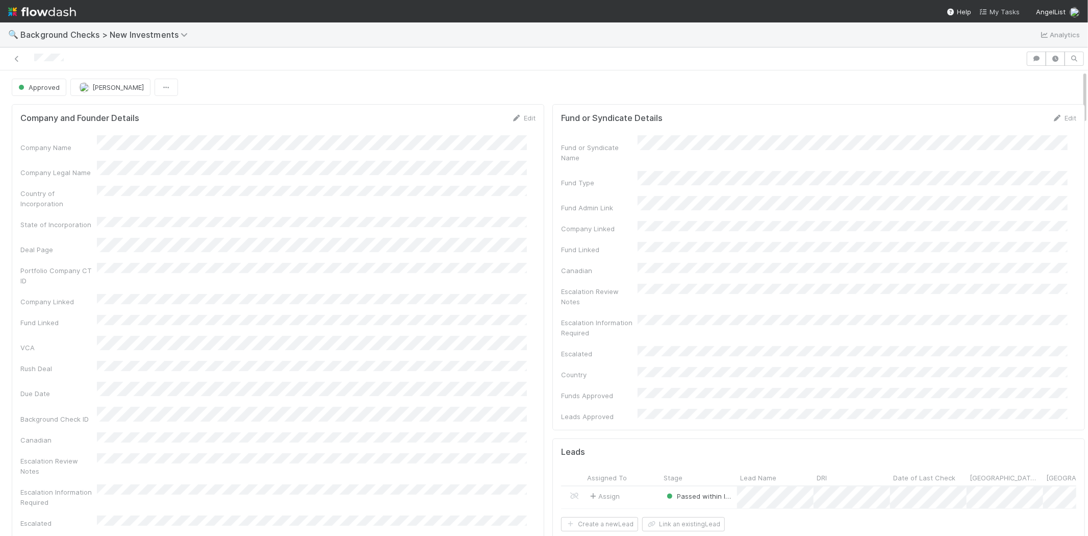
click at [997, 11] on span "My Tasks" at bounding box center [999, 12] width 40 height 8
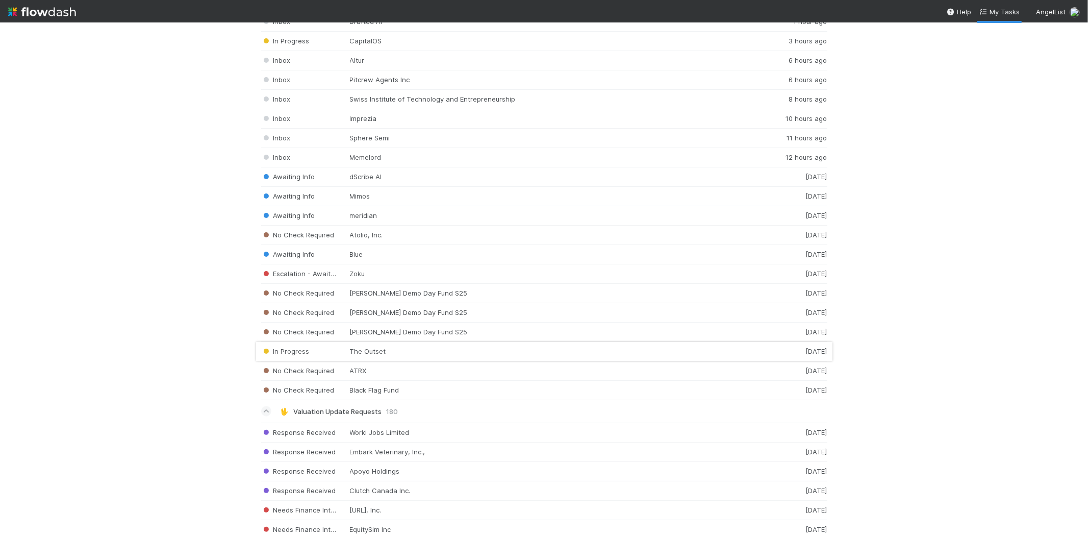
scroll to position [1334, 0]
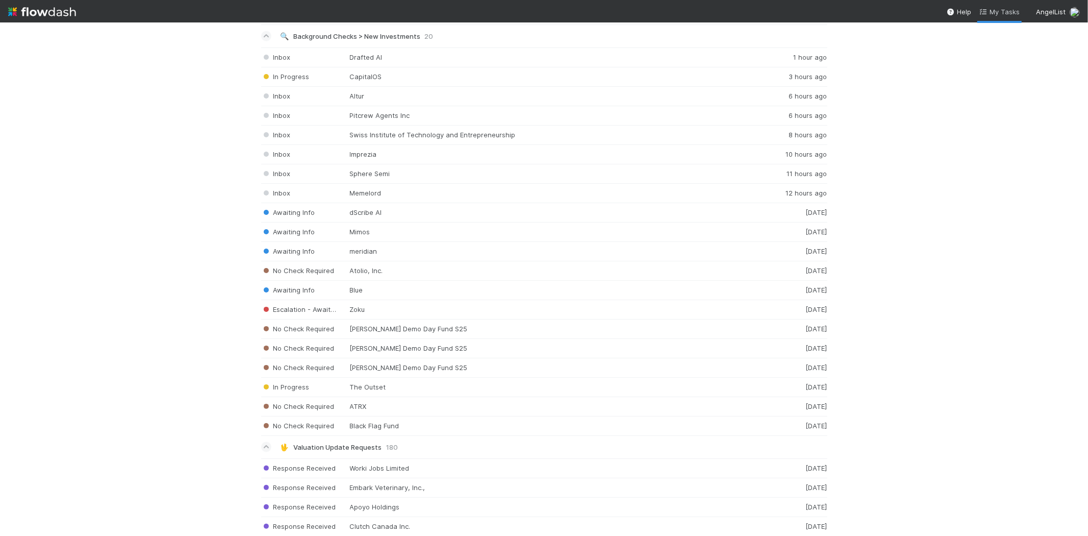
click at [1008, 10] on span "My Tasks" at bounding box center [999, 12] width 40 height 8
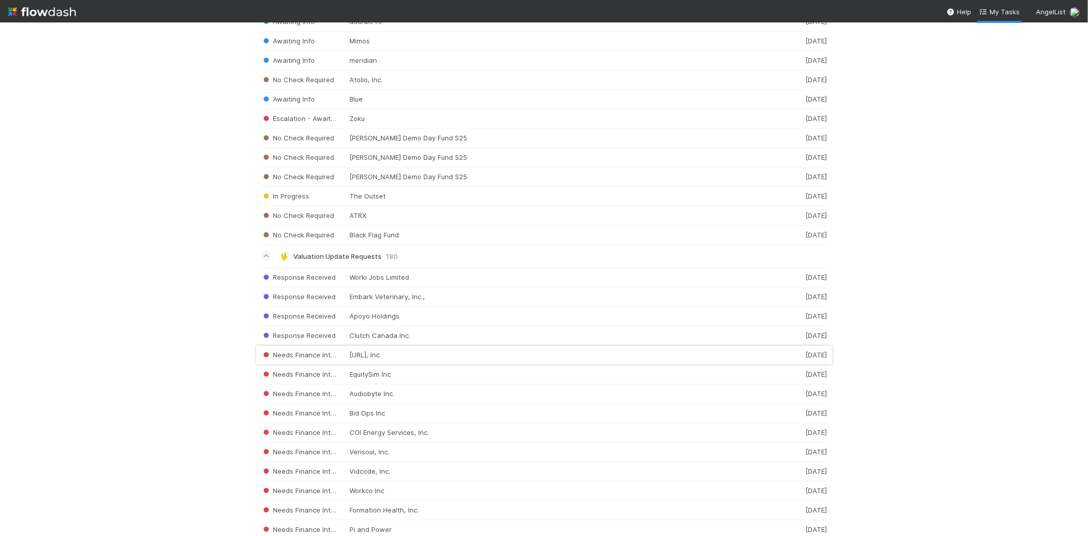
scroll to position [1561, 0]
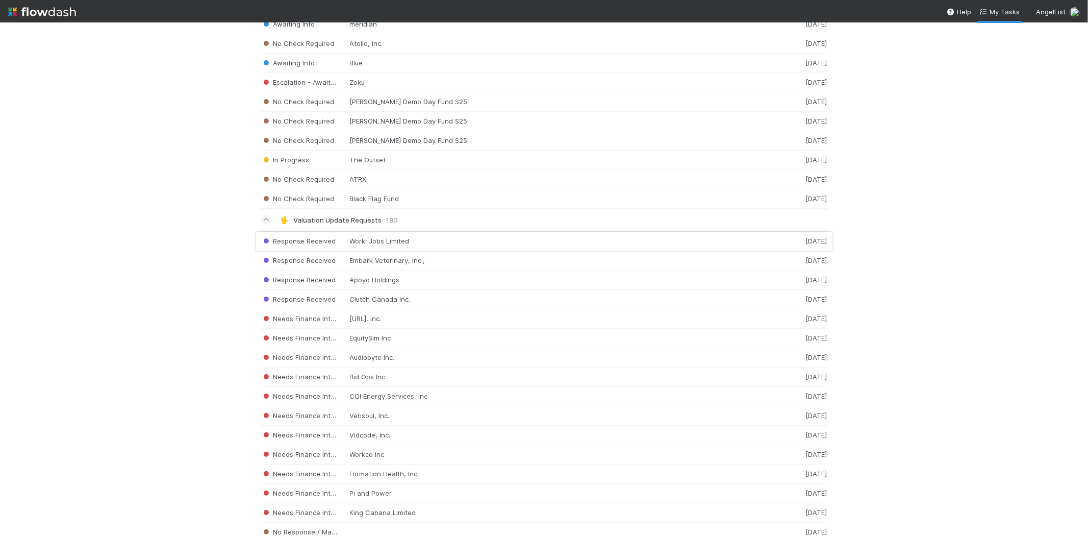
click at [394, 237] on div "Response Received Worki Jobs Limited 3 days ago" at bounding box center [544, 241] width 566 height 20
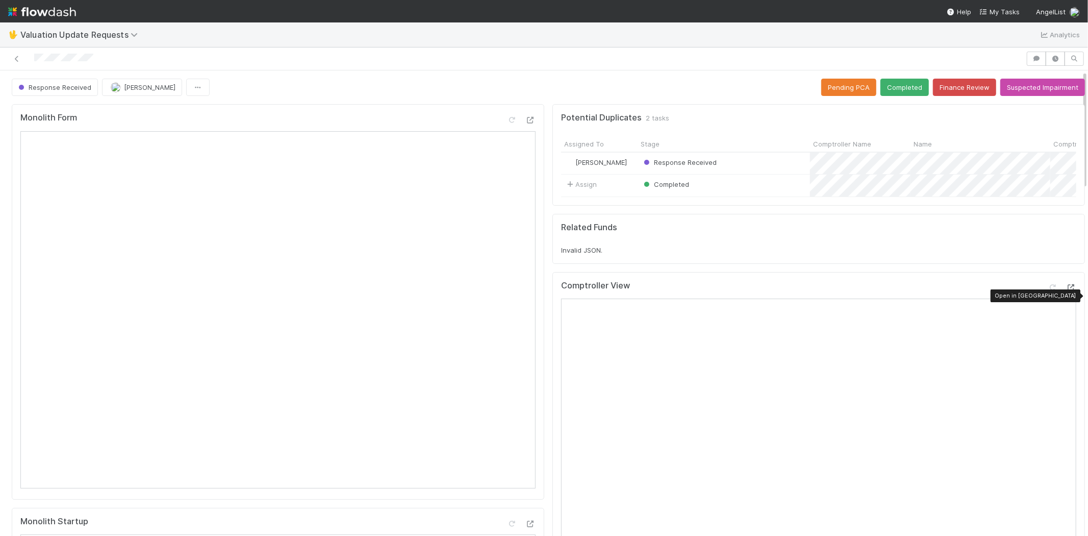
click at [1066, 291] on icon at bounding box center [1071, 287] width 10 height 7
drag, startPoint x: 111, startPoint y: 58, endPoint x: 34, endPoint y: 48, distance: 77.6
click at [34, 48] on div at bounding box center [544, 58] width 1088 height 23
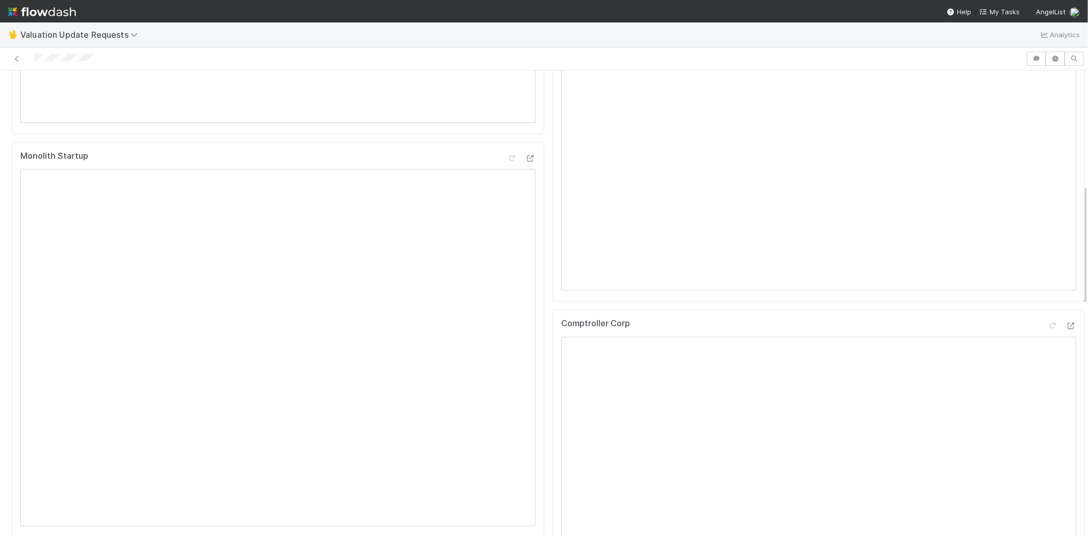
scroll to position [453, 0]
click at [1048, 241] on icon at bounding box center [1053, 238] width 10 height 7
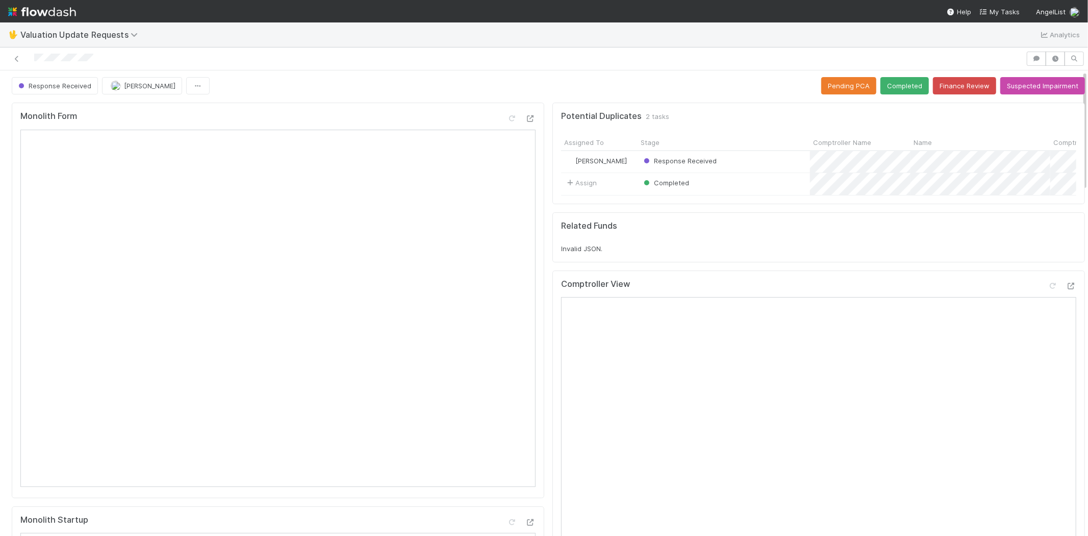
scroll to position [0, 0]
click at [887, 82] on button "Completed" at bounding box center [904, 87] width 48 height 17
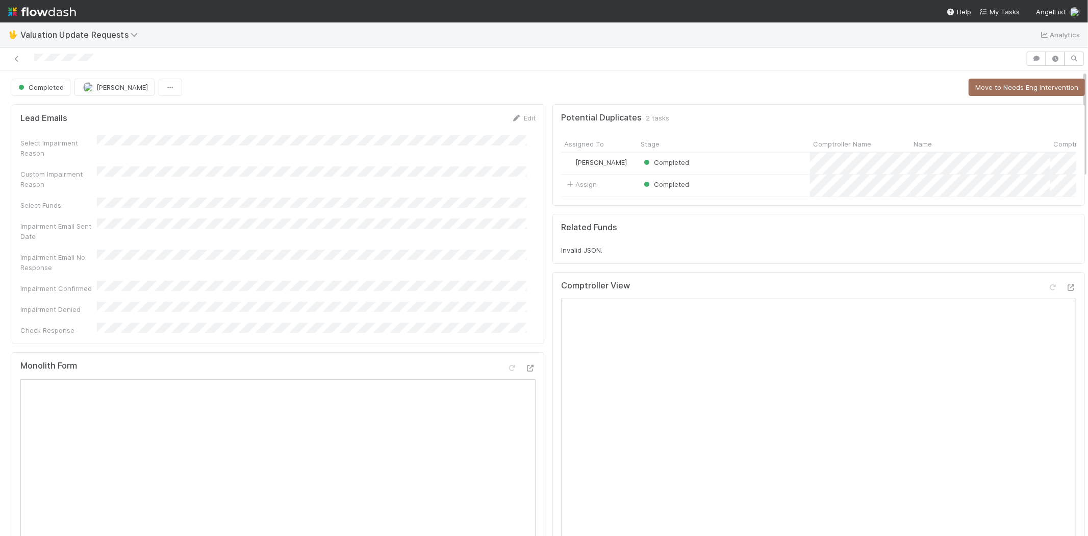
drag, startPoint x: 1001, startPoint y: 9, endPoint x: 845, endPoint y: 32, distance: 157.8
click at [1001, 9] on span "My Tasks" at bounding box center [999, 12] width 40 height 8
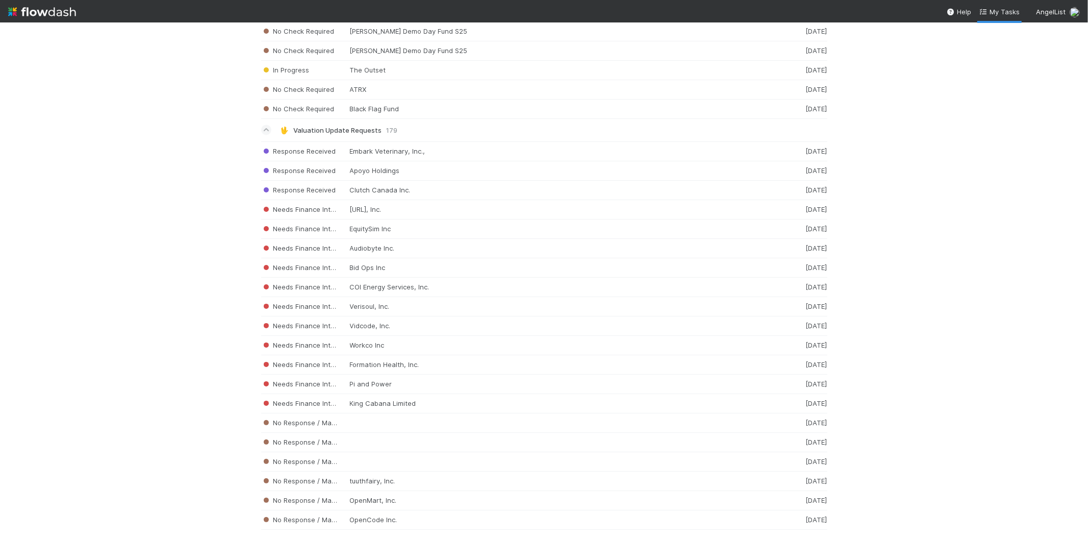
scroll to position [1652, 0]
click at [492, 308] on div "Needs Finance Intervention Verisoul, Inc. 5 days ago" at bounding box center [544, 305] width 566 height 19
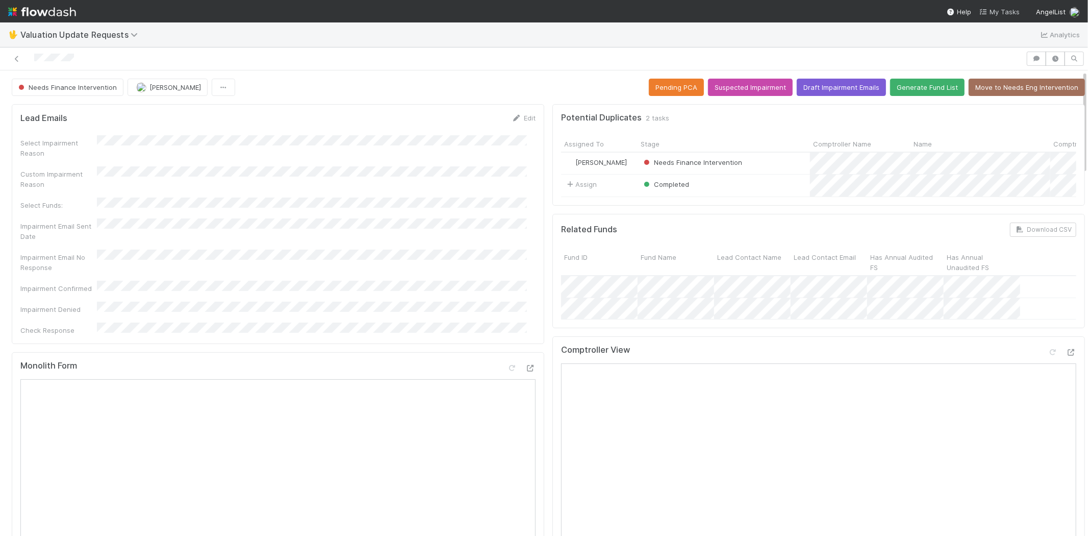
click at [1006, 8] on span "My Tasks" at bounding box center [999, 12] width 40 height 8
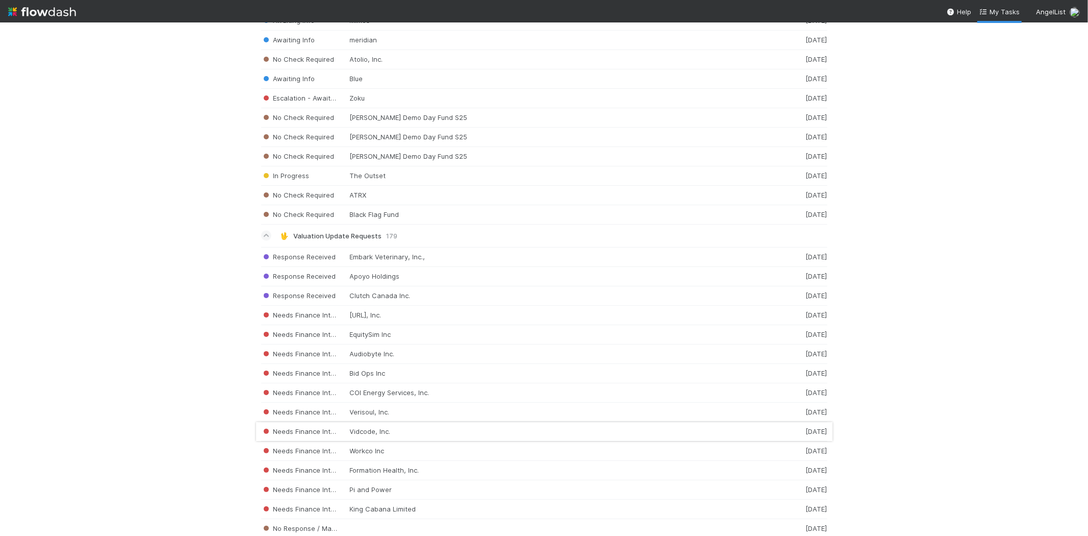
scroll to position [1473, 0]
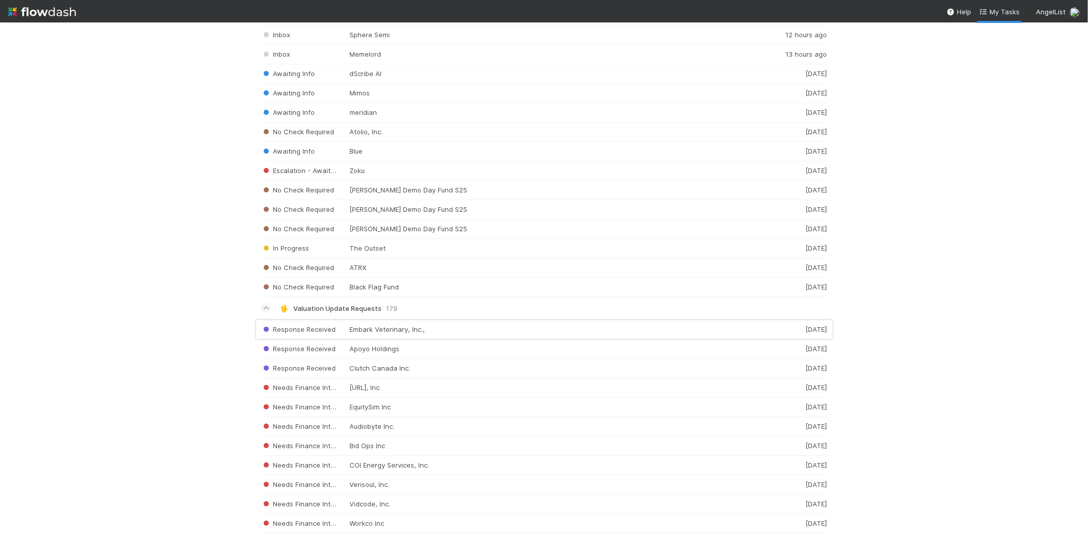
click at [432, 335] on div "Response Received Embark Veterinary, Inc., 3 days ago" at bounding box center [544, 329] width 566 height 20
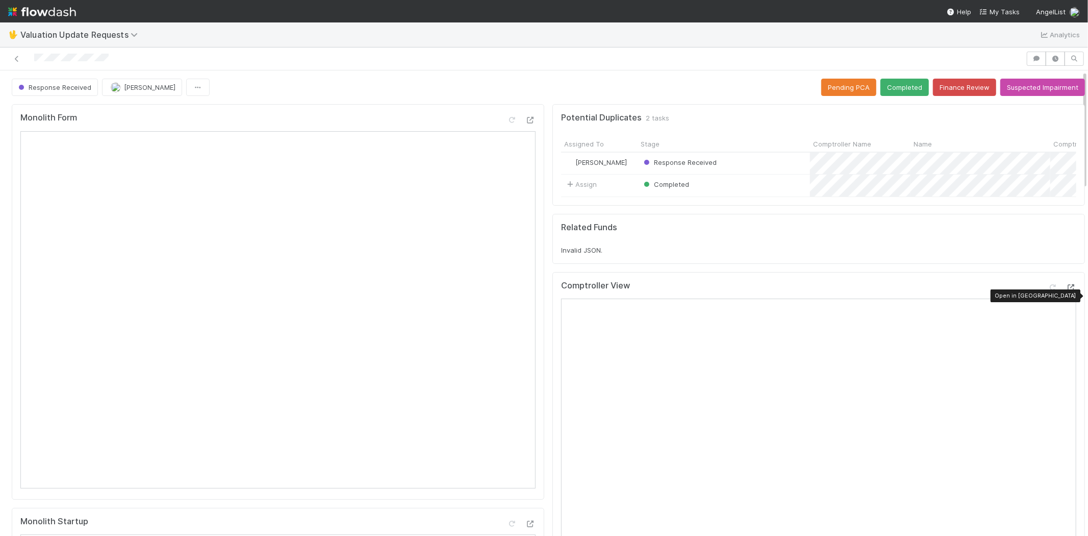
click at [1066, 292] on div at bounding box center [1071, 287] width 10 height 10
drag, startPoint x: 131, startPoint y: 53, endPoint x: 30, endPoint y: 63, distance: 102.0
click at [30, 63] on div at bounding box center [513, 59] width 1018 height 14
click at [1048, 291] on icon at bounding box center [1053, 287] width 10 height 7
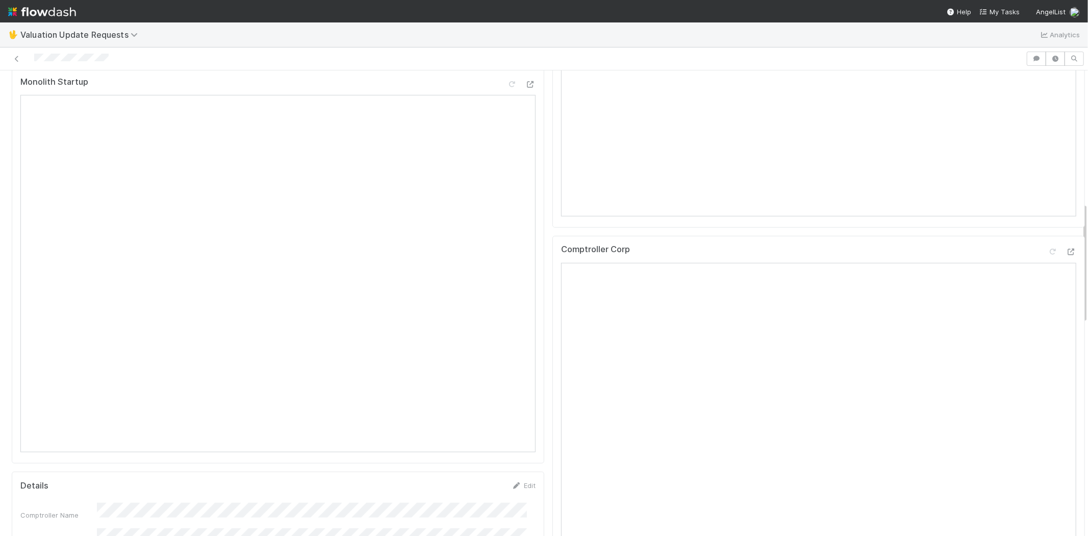
scroll to position [510, 0]
click at [1048, 184] on icon at bounding box center [1053, 180] width 10 height 7
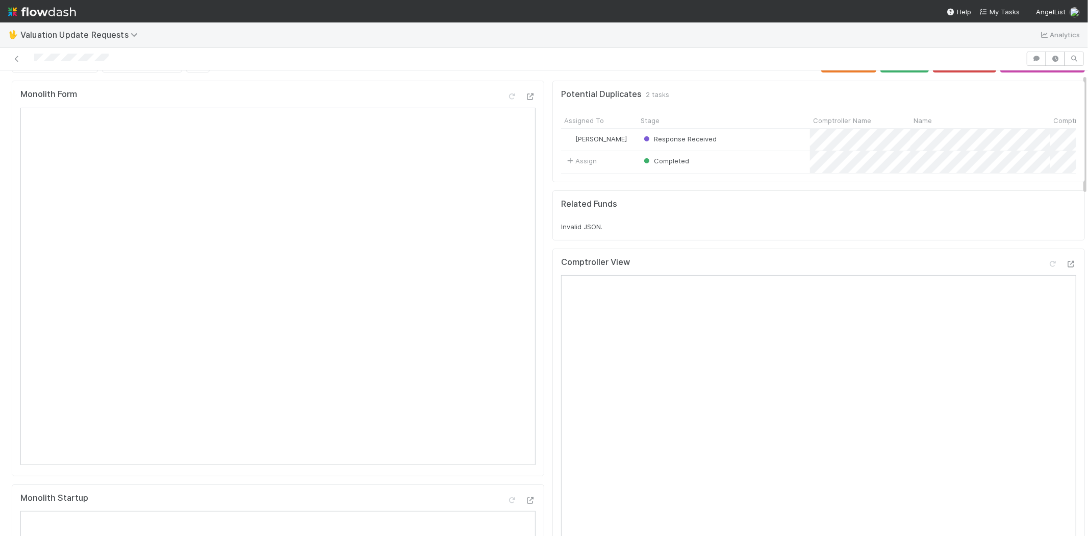
scroll to position [0, 0]
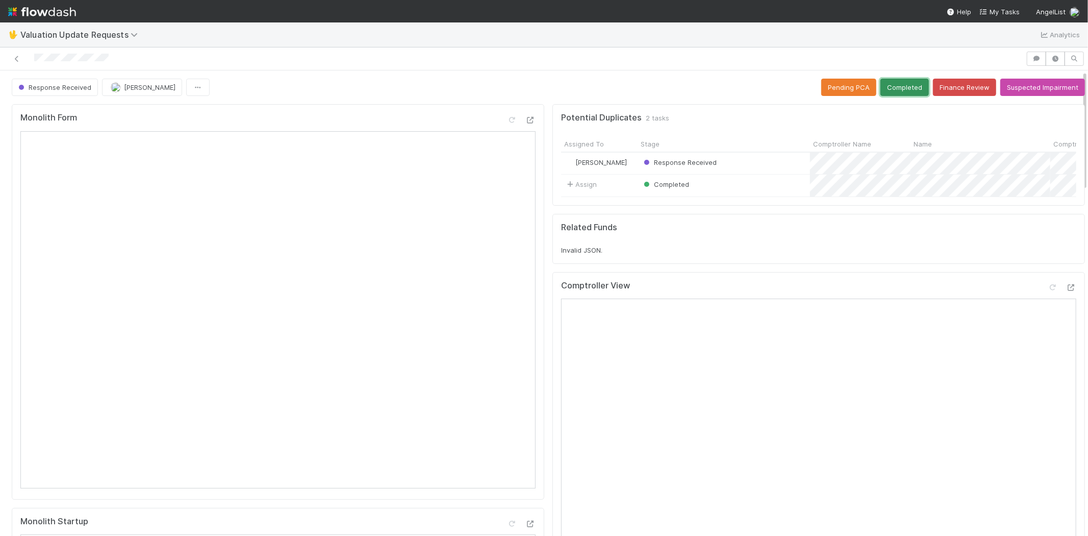
click at [889, 79] on button "Completed" at bounding box center [904, 87] width 48 height 17
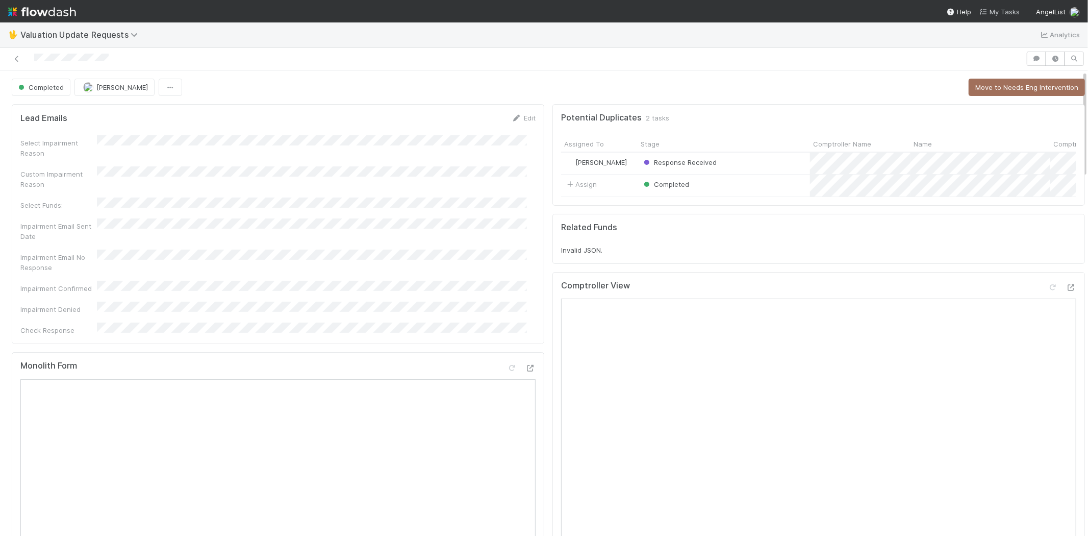
click at [992, 12] on span "My Tasks" at bounding box center [999, 12] width 40 height 8
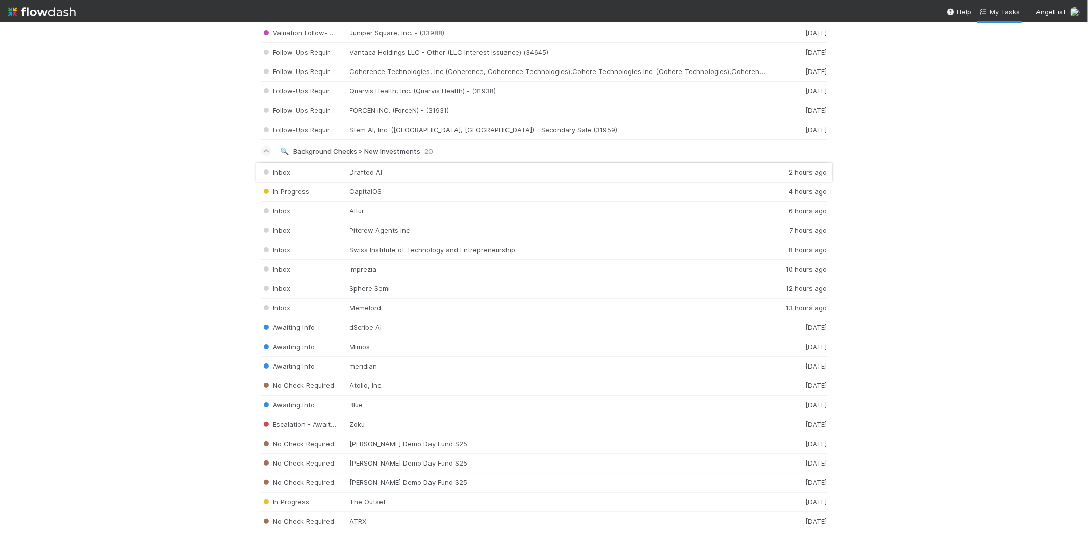
scroll to position [1425, 0]
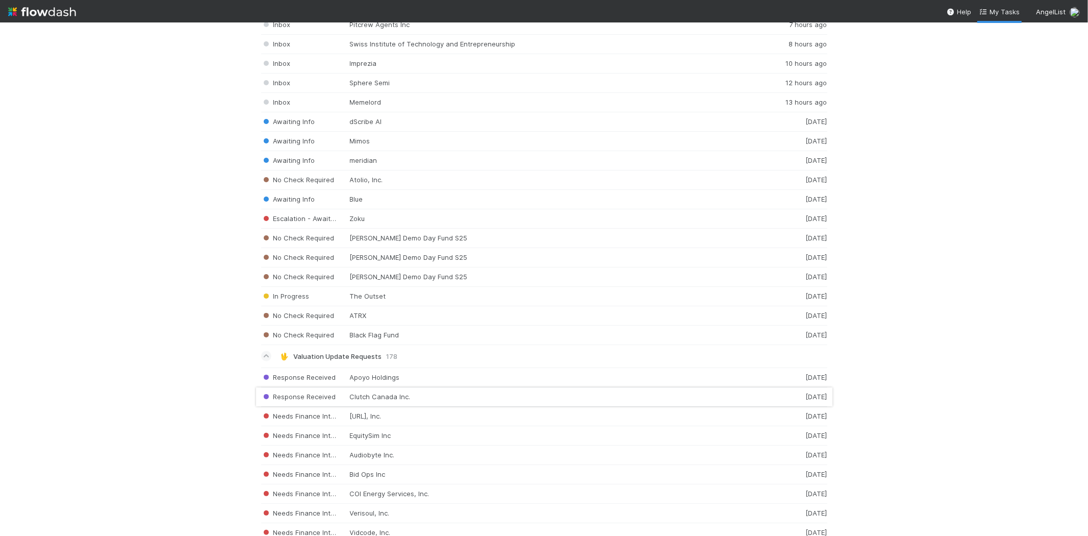
click at [388, 401] on div "Response Received Clutch Canada Inc. 3 days ago" at bounding box center [544, 396] width 566 height 19
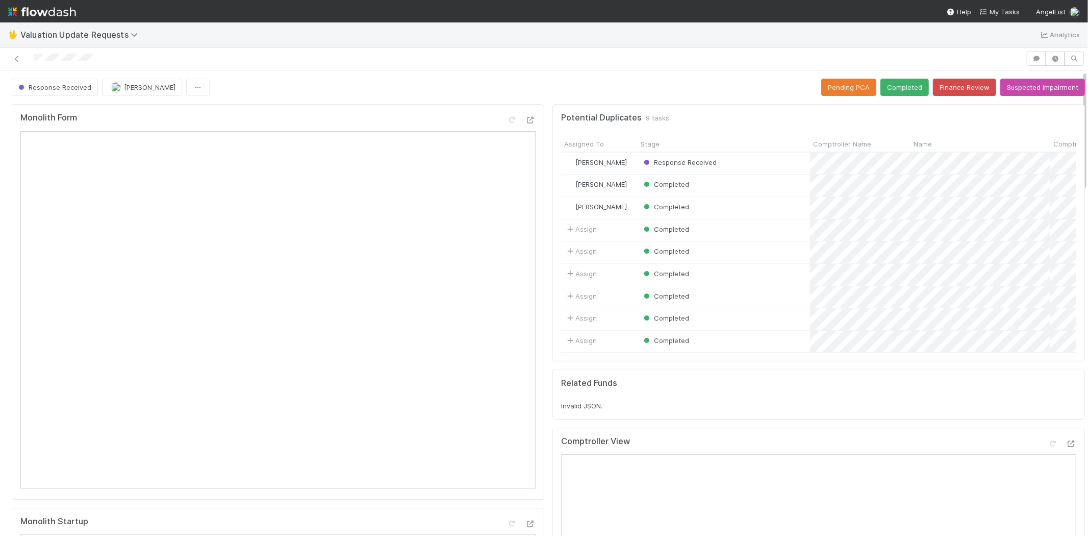
click at [36, 62] on div at bounding box center [513, 59] width 1018 height 14
click at [883, 82] on button "Completed" at bounding box center [904, 87] width 48 height 17
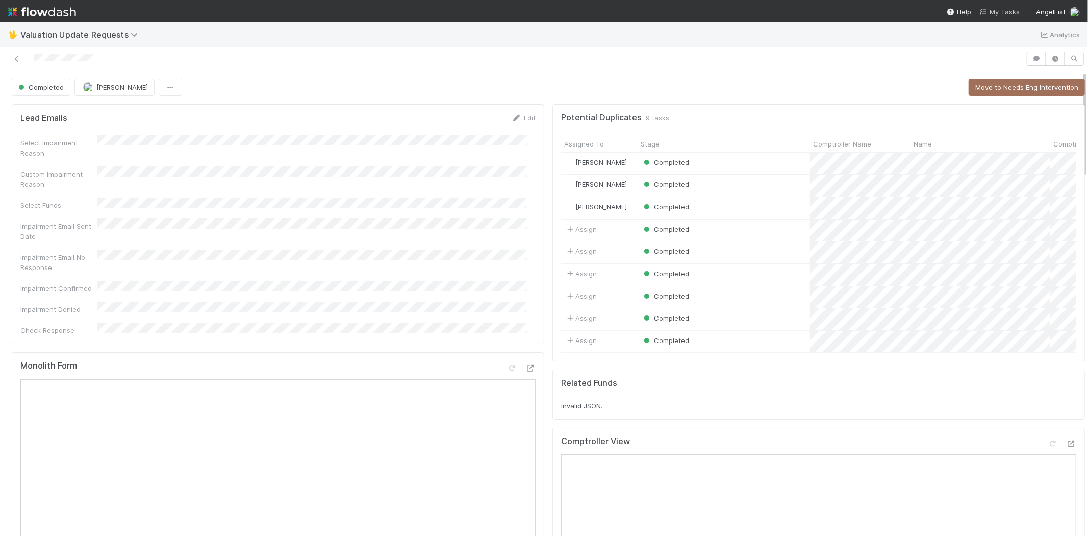
click at [1008, 9] on span "My Tasks" at bounding box center [999, 12] width 40 height 8
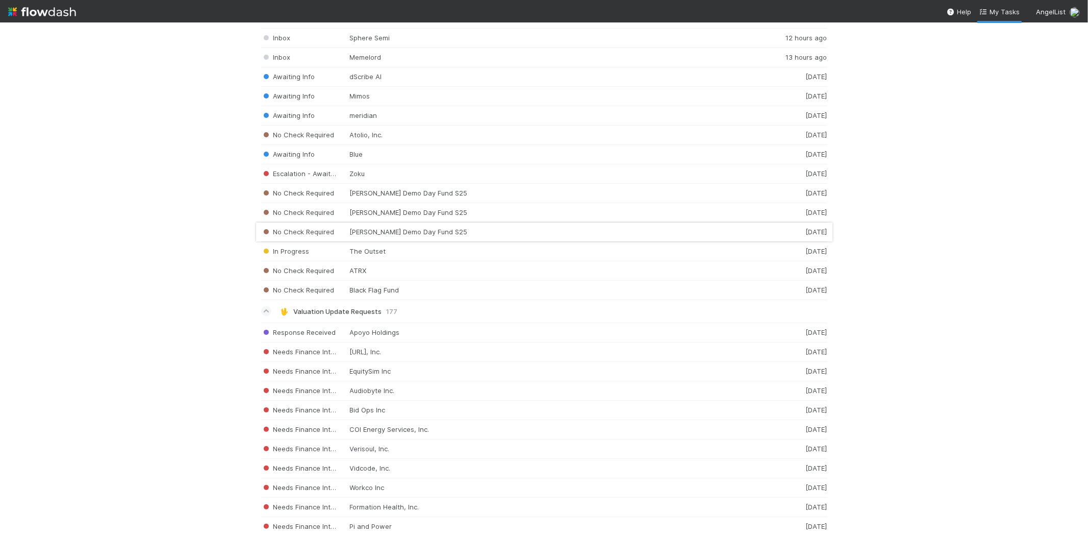
scroll to position [1473, 0]
click at [403, 331] on div "Response Received Apoyo Holdings 3 days ago" at bounding box center [544, 329] width 566 height 20
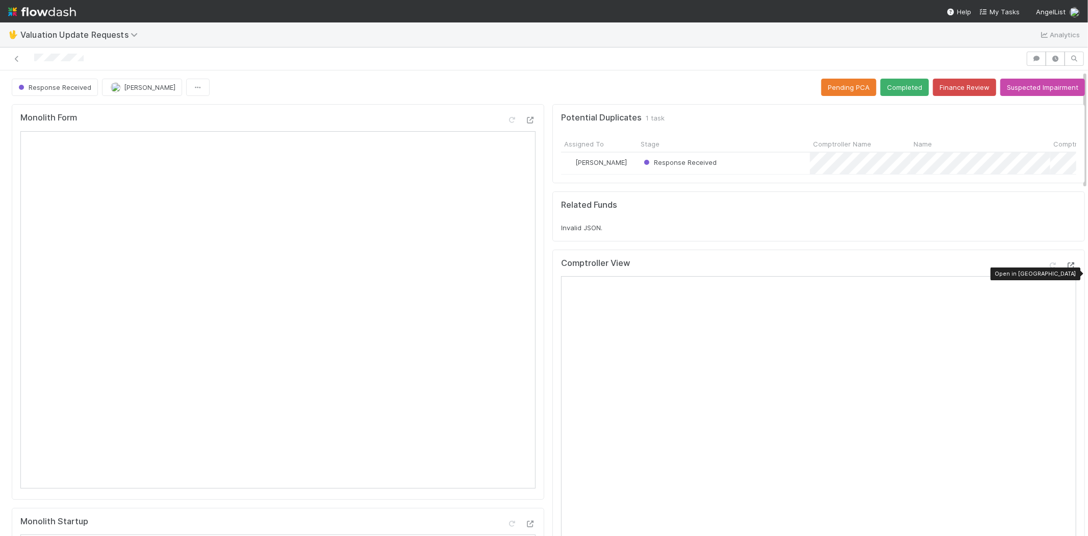
click at [1066, 269] on icon at bounding box center [1071, 265] width 10 height 7
click at [36, 55] on div at bounding box center [513, 59] width 1018 height 14
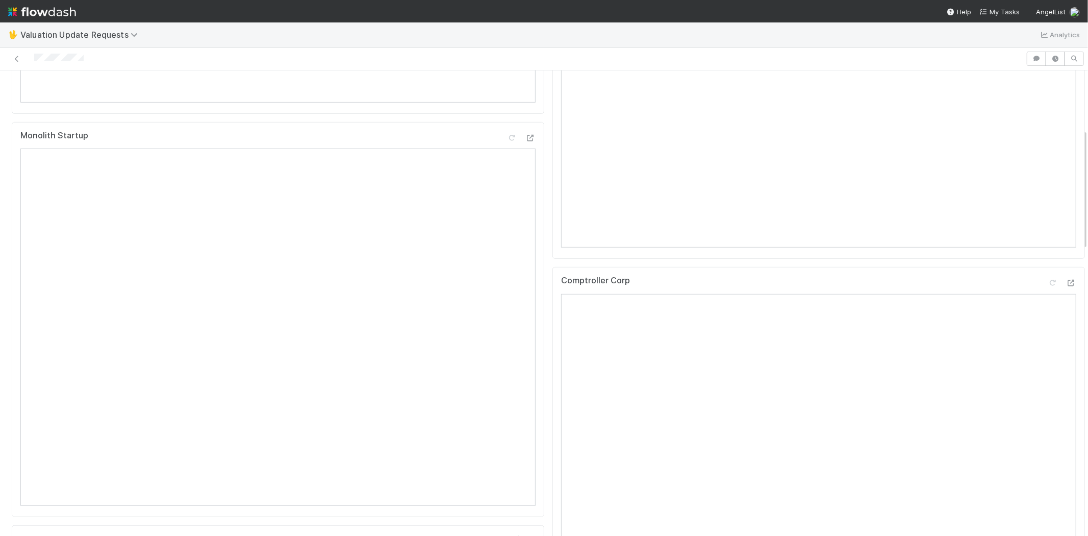
scroll to position [453, 0]
click at [1048, 220] on div at bounding box center [1053, 215] width 10 height 10
click at [1048, 277] on icon at bounding box center [1053, 277] width 10 height 7
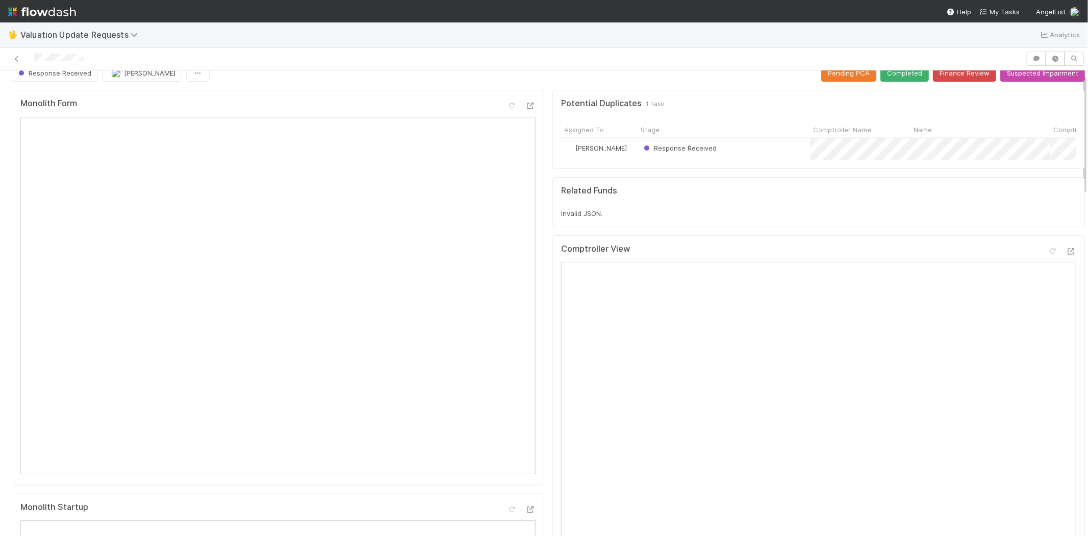
scroll to position [0, 0]
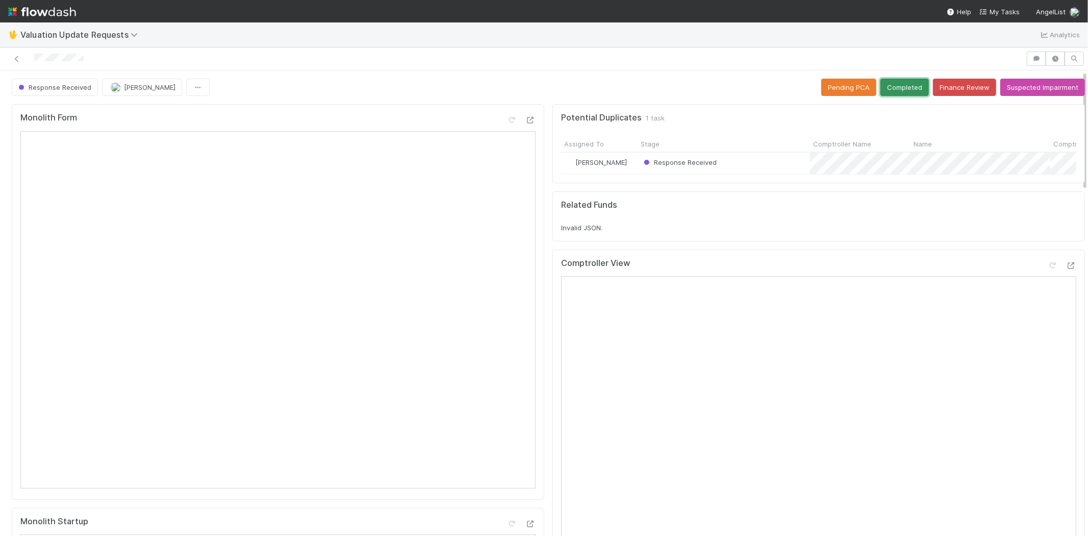
click at [886, 79] on button "Completed" at bounding box center [904, 87] width 48 height 17
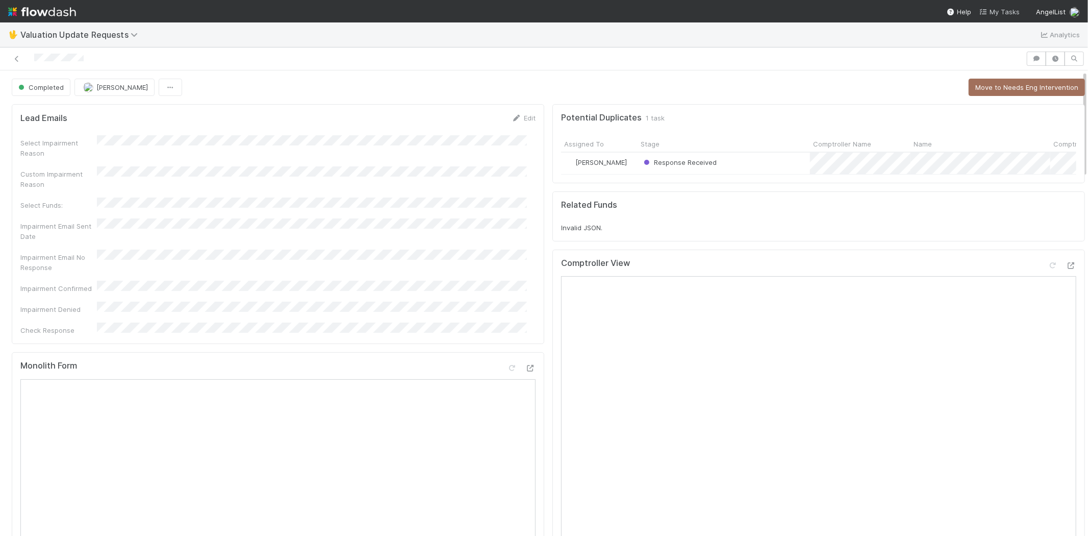
click at [1002, 12] on span "My Tasks" at bounding box center [999, 12] width 40 height 8
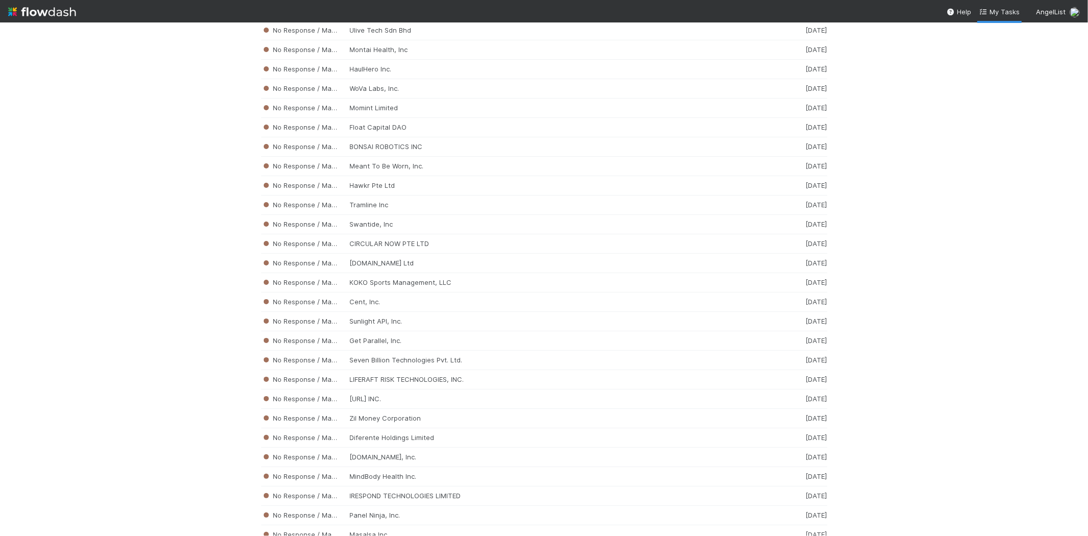
scroll to position [3365, 0]
click at [383, 343] on div "No Response / Manual Review Breadcrumbs.IO, Inc. 2 weeks ago" at bounding box center [544, 336] width 566 height 19
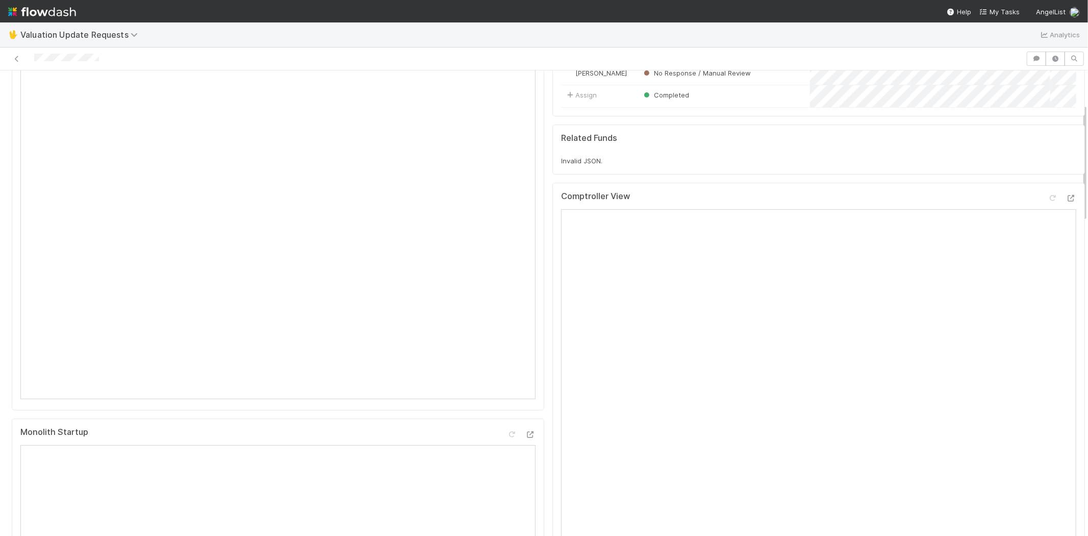
scroll to position [283, 0]
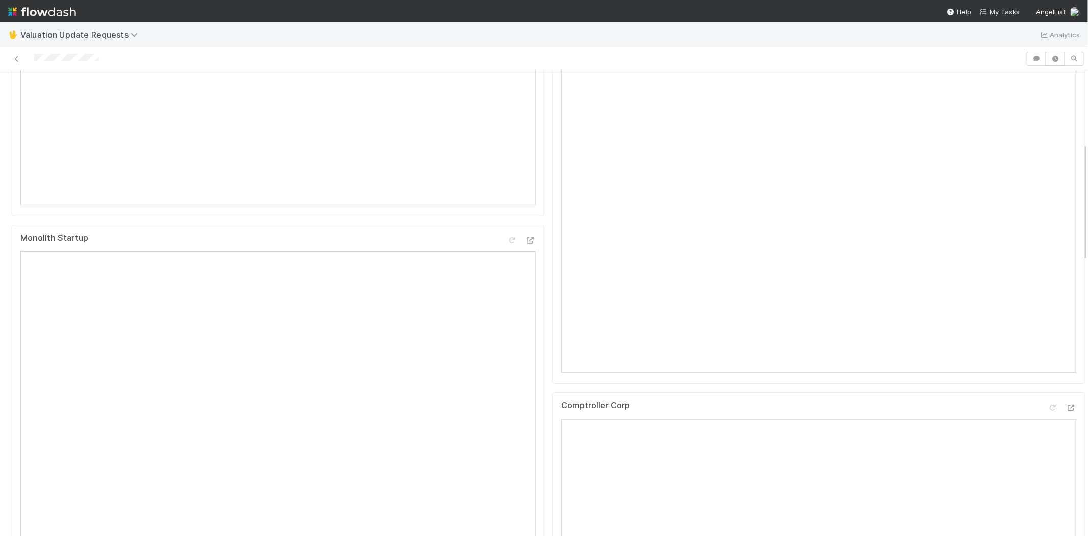
drag, startPoint x: 112, startPoint y: 59, endPoint x: 23, endPoint y: 58, distance: 88.8
click at [23, 58] on div at bounding box center [513, 59] width 1018 height 14
drag, startPoint x: 98, startPoint y: 63, endPoint x: 103, endPoint y: 60, distance: 5.3
click at [99, 61] on div at bounding box center [513, 59] width 1018 height 14
click at [109, 59] on div at bounding box center [513, 59] width 1018 height 14
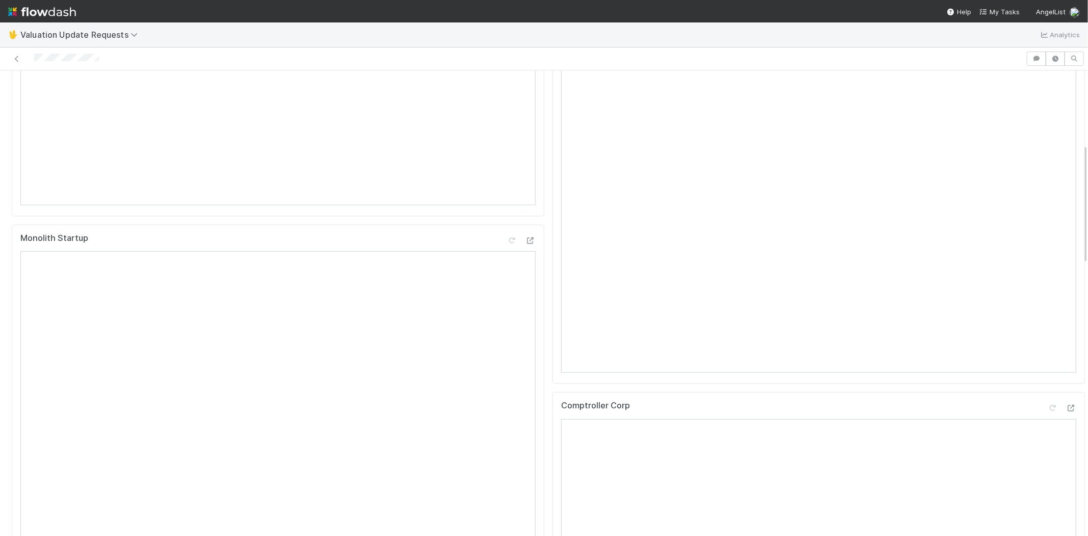
click at [108, 54] on div at bounding box center [513, 59] width 1018 height 14
click at [51, 64] on div at bounding box center [513, 59] width 1018 height 14
click at [100, 63] on div at bounding box center [513, 59] width 1018 height 14
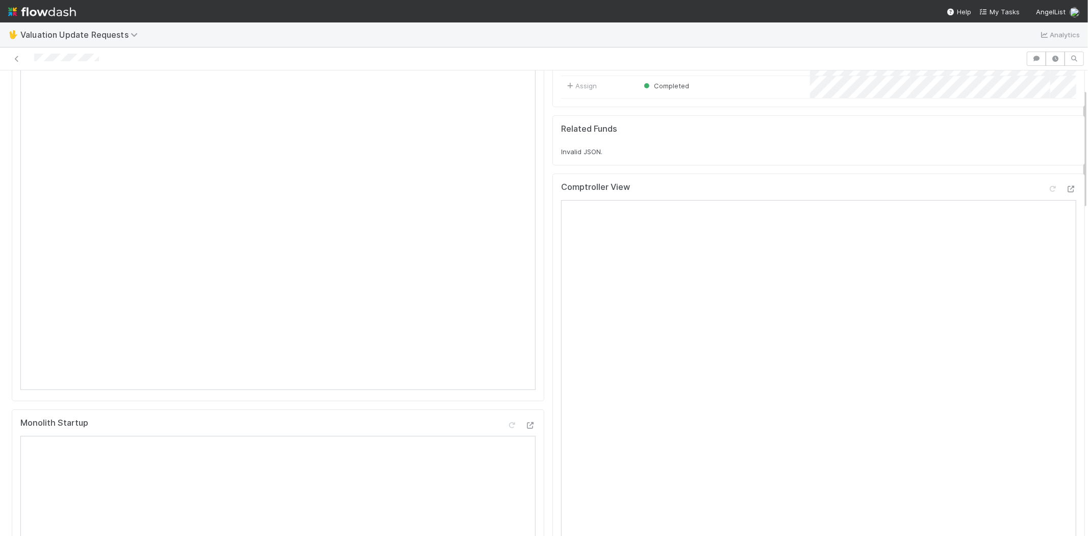
scroll to position [57, 0]
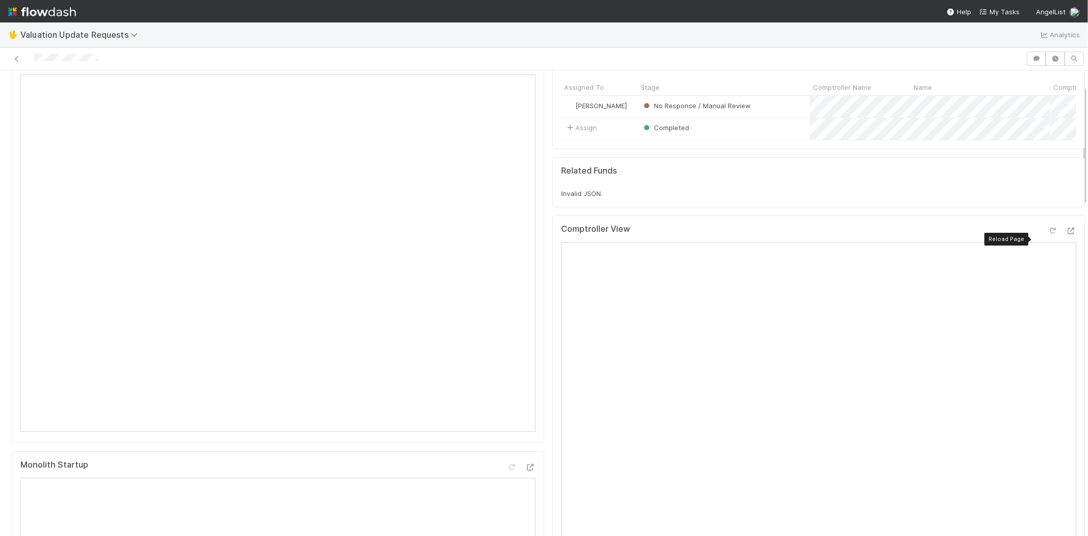
click at [1048, 234] on icon at bounding box center [1053, 230] width 10 height 7
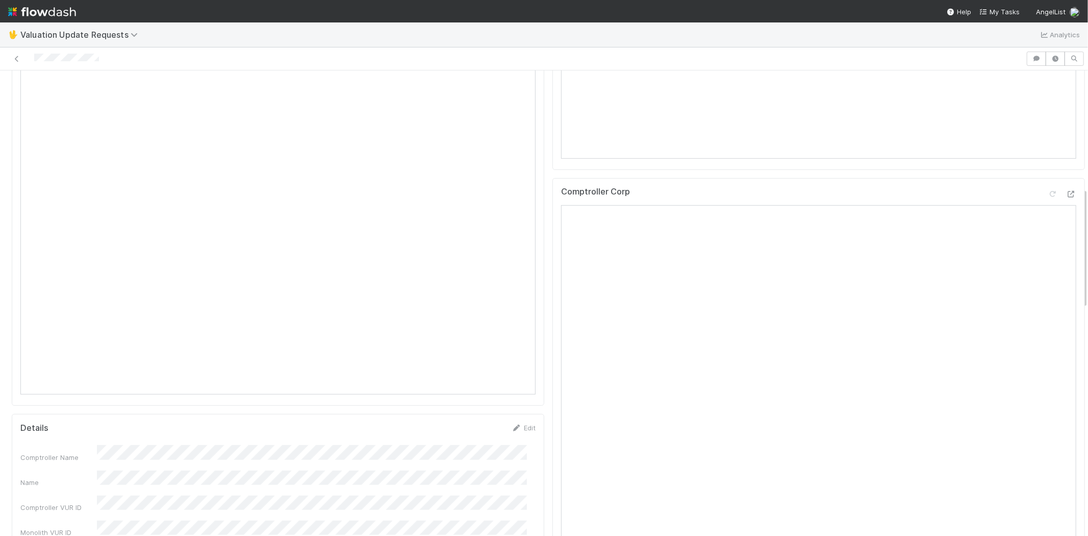
scroll to position [453, 0]
click at [1048, 241] on icon at bounding box center [1053, 238] width 10 height 7
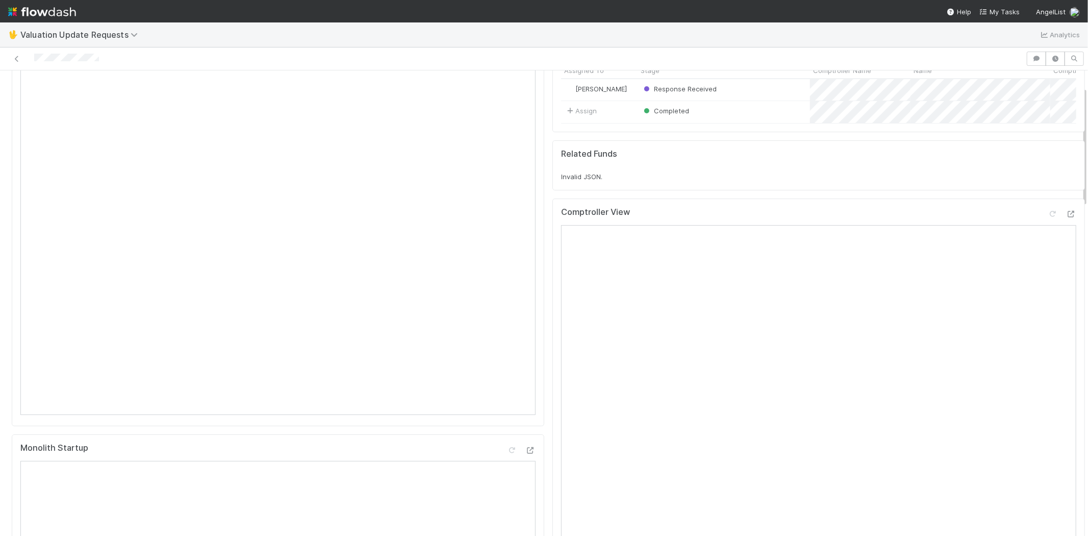
scroll to position [0, 0]
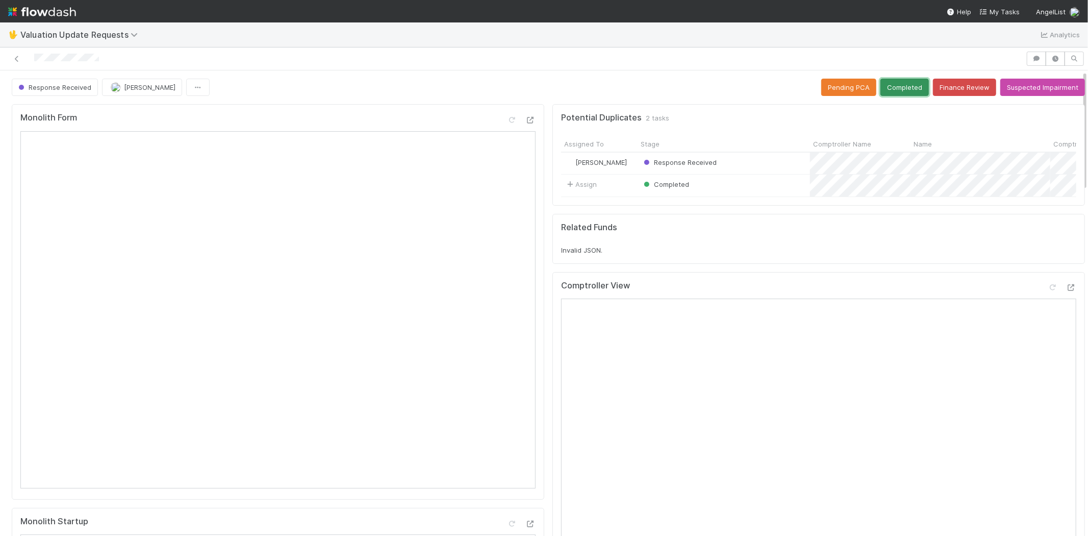
click at [893, 83] on button "Completed" at bounding box center [904, 87] width 48 height 17
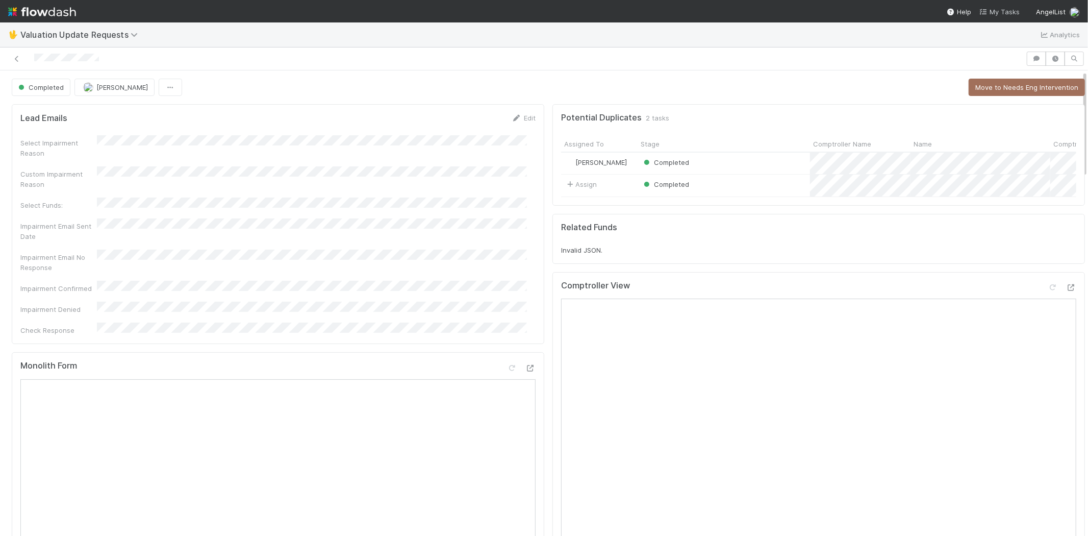
click at [995, 13] on span "My Tasks" at bounding box center [999, 12] width 40 height 8
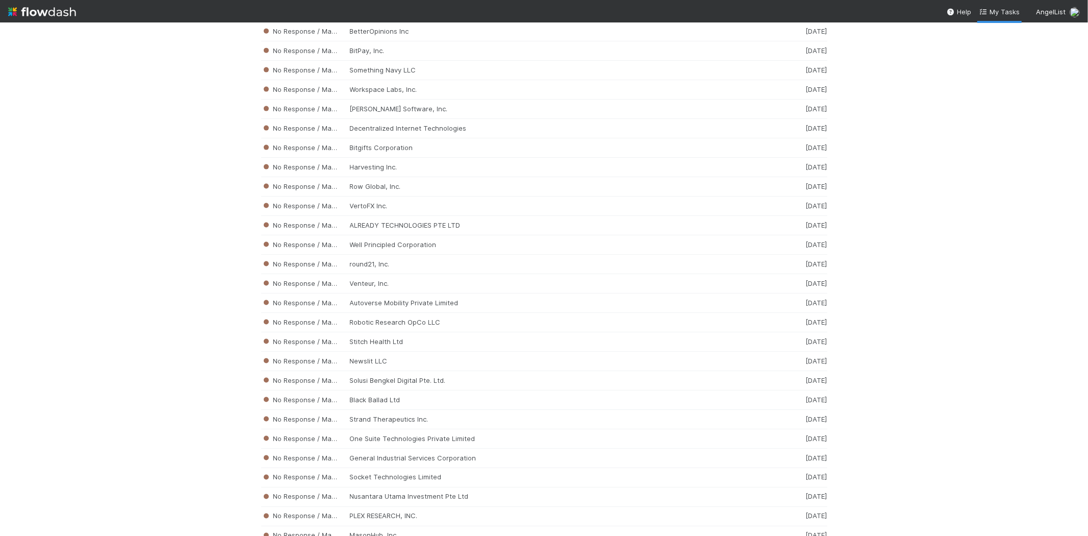
scroll to position [4458, 0]
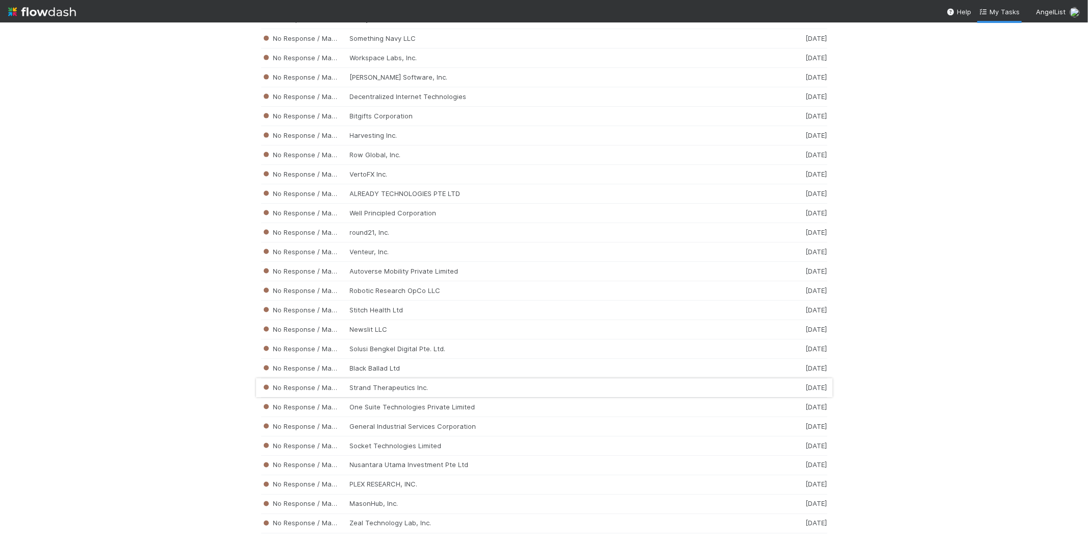
click at [393, 397] on div "No Response / Manual Review Strand Therapeutics Inc. 2 weeks ago" at bounding box center [544, 387] width 566 height 19
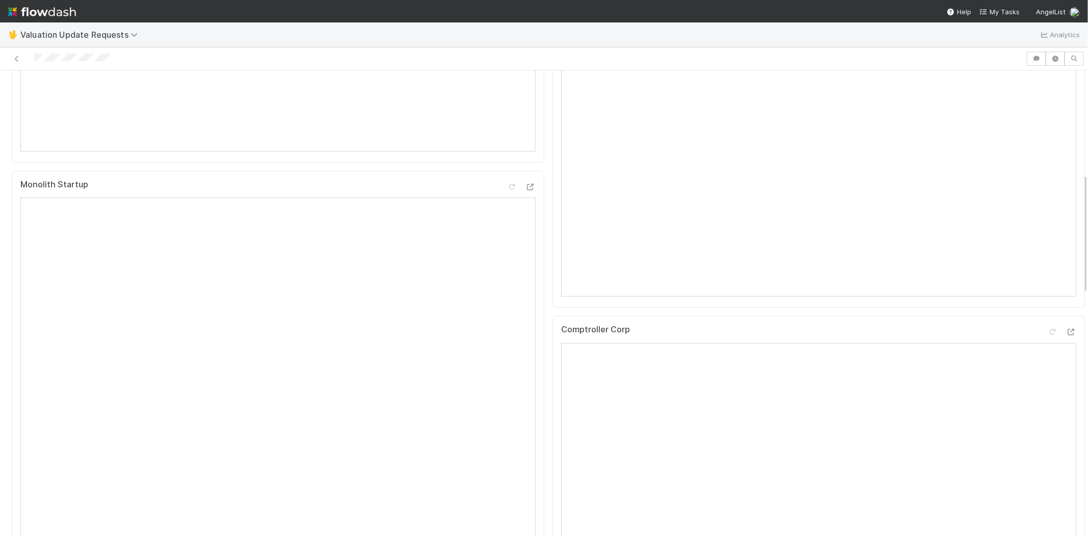
scroll to position [396, 0]
drag, startPoint x: 122, startPoint y: 59, endPoint x: 36, endPoint y: 65, distance: 86.9
click at [36, 65] on div at bounding box center [513, 59] width 1018 height 14
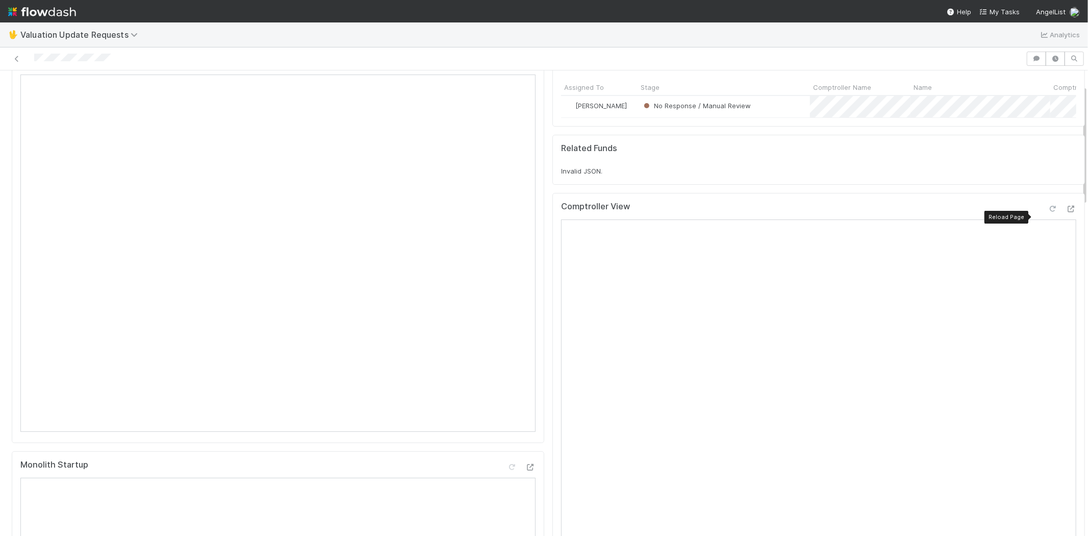
click at [1048, 212] on icon at bounding box center [1053, 209] width 10 height 7
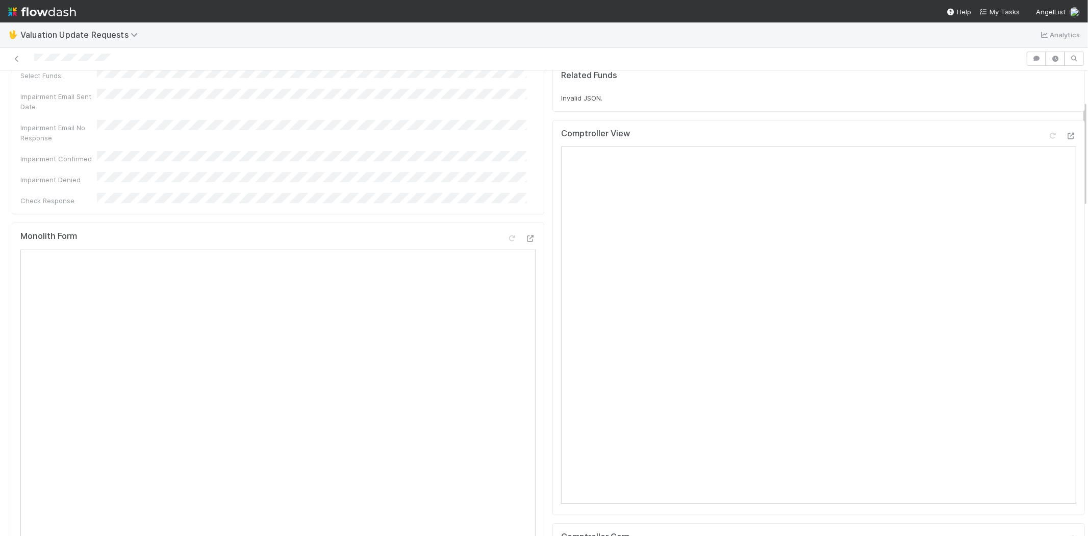
scroll to position [1, 0]
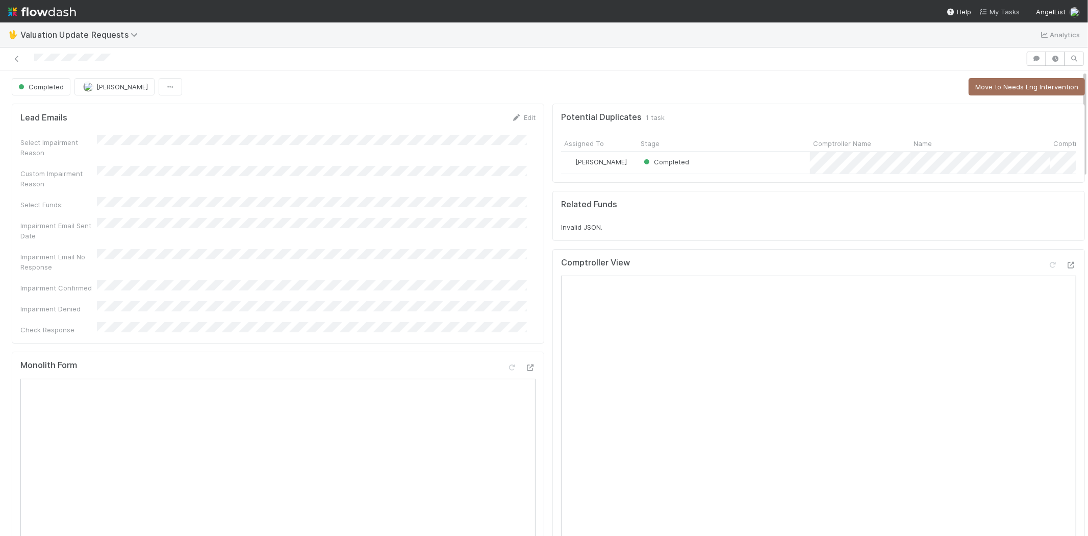
click at [986, 9] on icon at bounding box center [984, 12] width 10 height 7
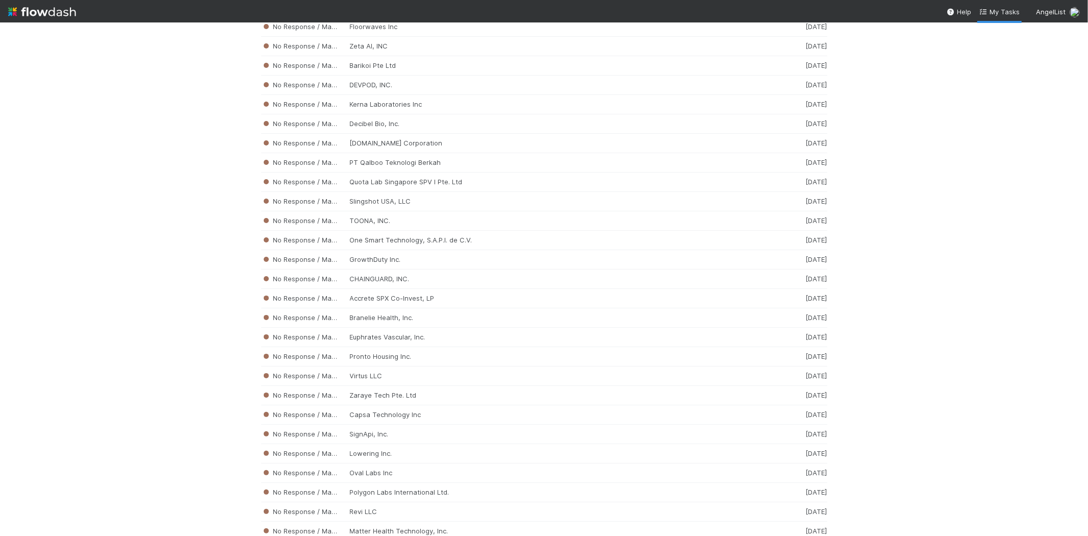
scroll to position [3460, 0]
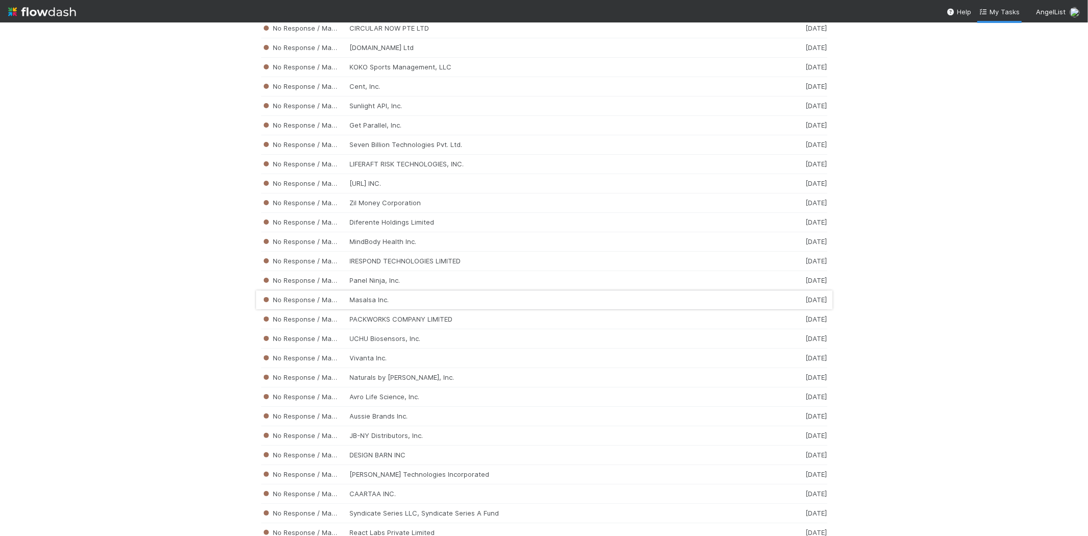
click at [380, 308] on div "No Response / Manual Review Masalsa Inc. 2 weeks ago" at bounding box center [544, 299] width 566 height 19
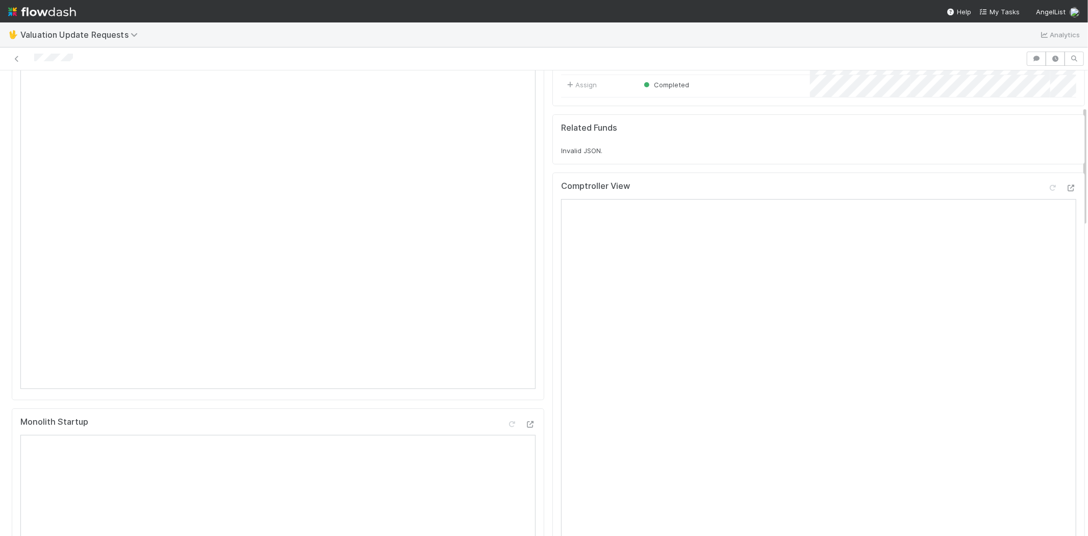
scroll to position [283, 0]
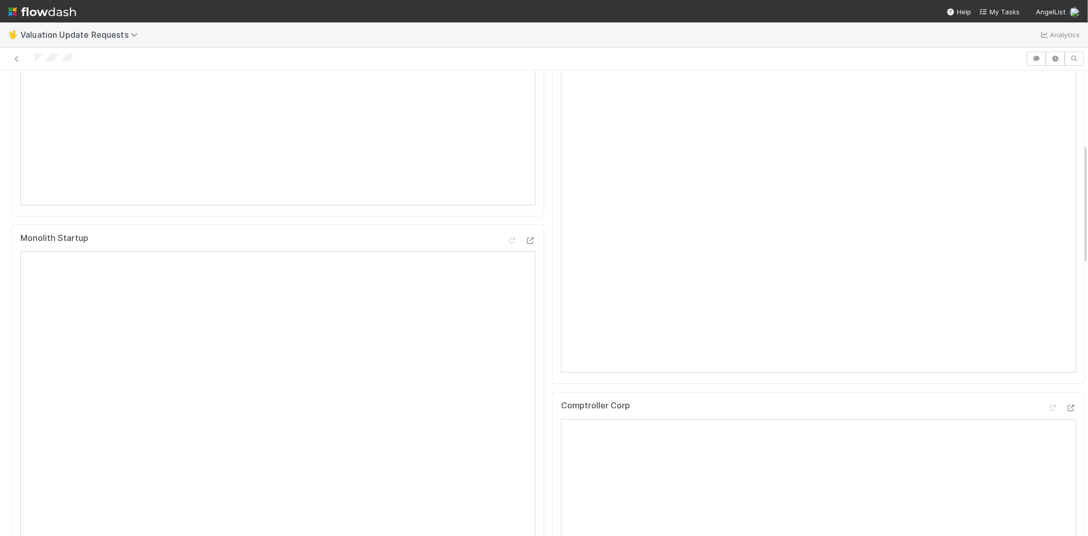
click at [35, 60] on div at bounding box center [513, 59] width 1018 height 14
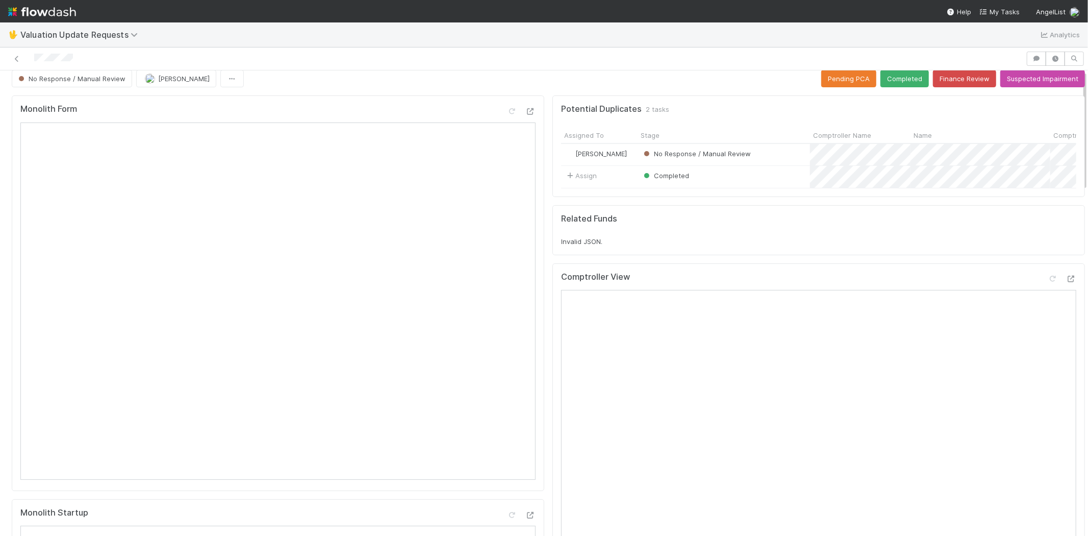
scroll to position [0, 0]
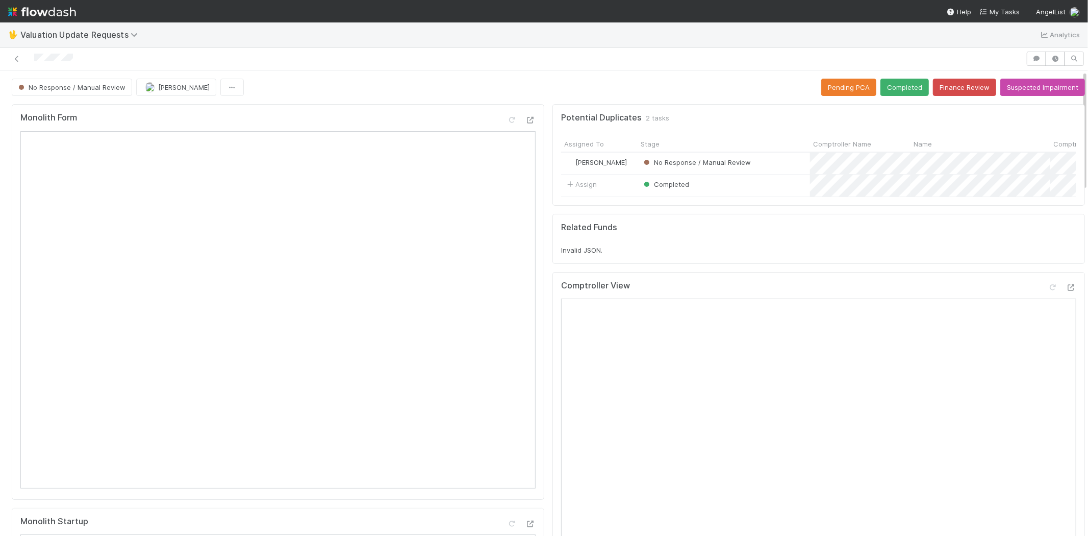
click at [97, 61] on div at bounding box center [513, 59] width 1018 height 14
click at [34, 56] on div at bounding box center [513, 59] width 1018 height 14
click at [1048, 291] on icon at bounding box center [1053, 287] width 10 height 7
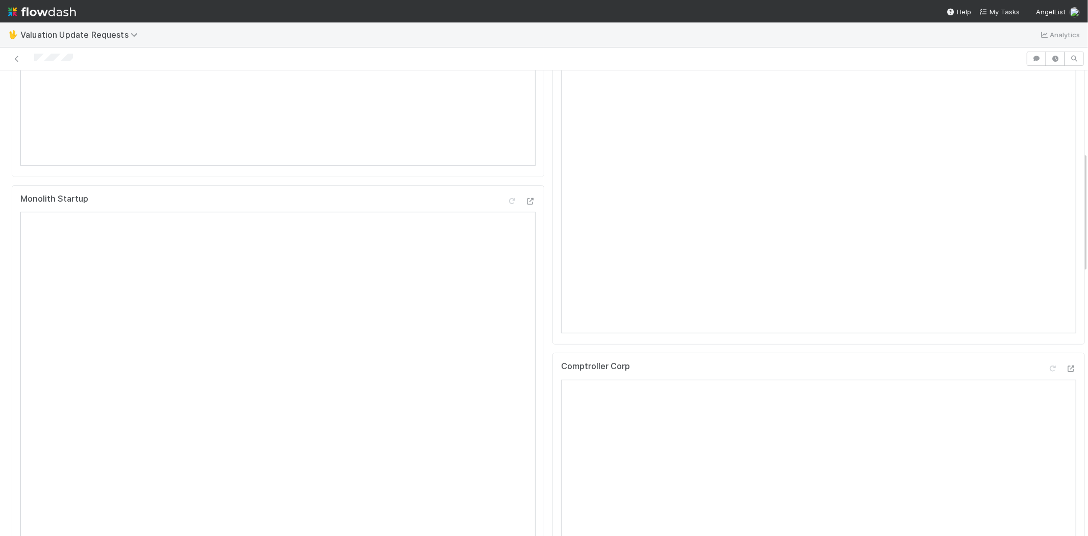
scroll to position [340, 0]
click at [1048, 354] on icon at bounding box center [1053, 351] width 10 height 7
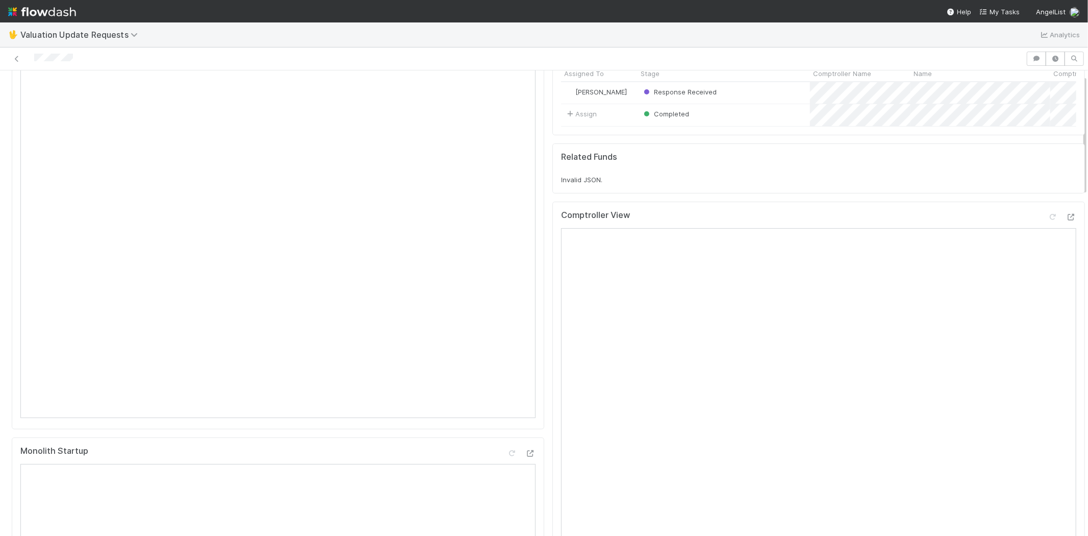
scroll to position [0, 0]
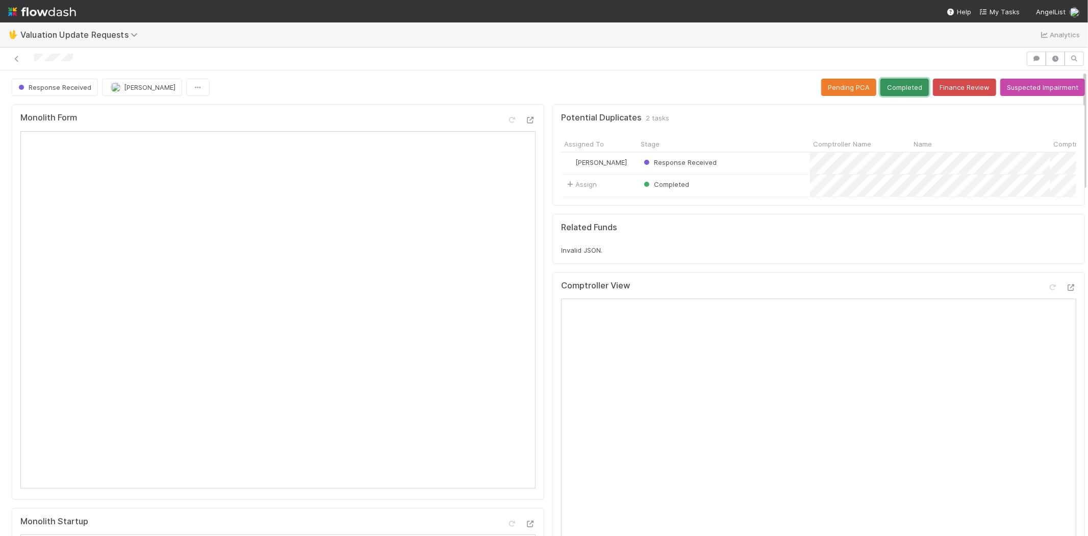
click at [885, 79] on button "Completed" at bounding box center [904, 87] width 48 height 17
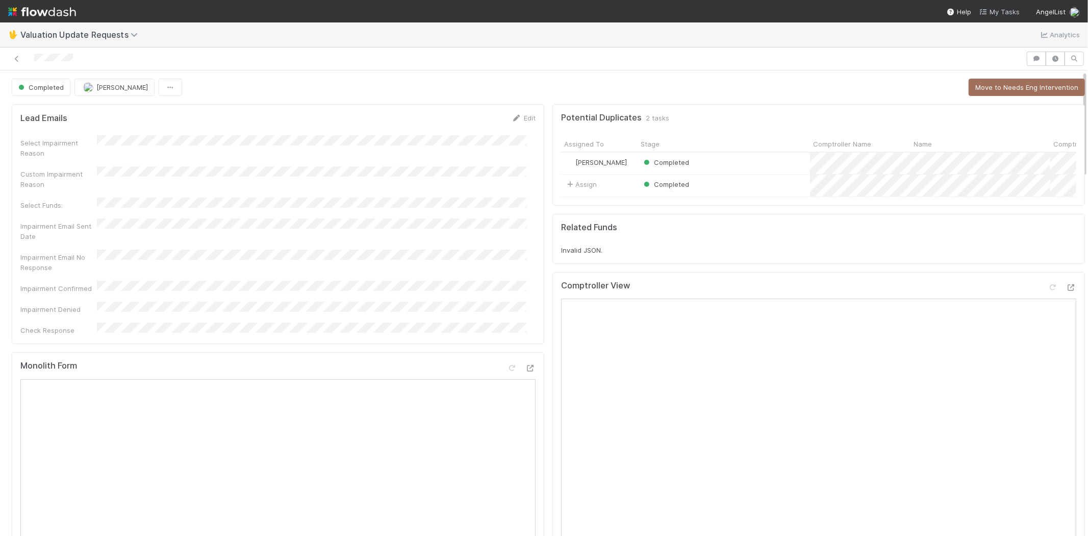
click at [995, 10] on span "My Tasks" at bounding box center [999, 12] width 40 height 8
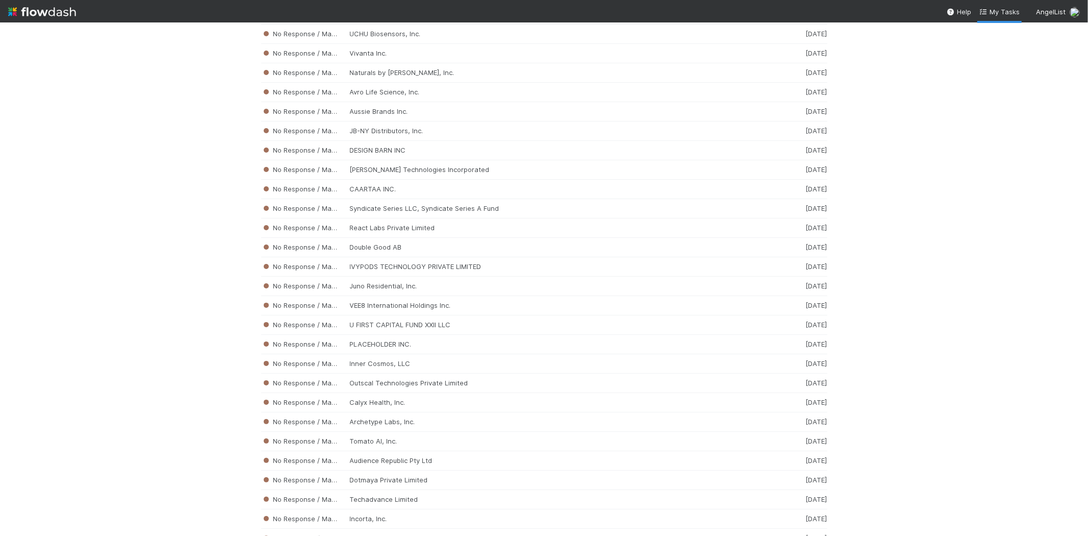
scroll to position [3771, 0]
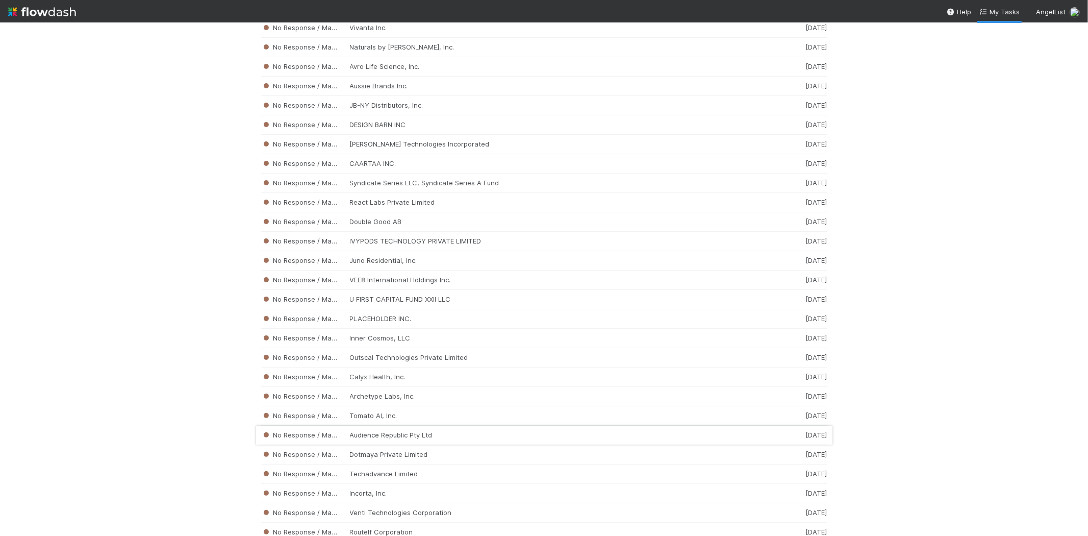
click at [391, 445] on div "No Response / Manual Review Audience Republic Pty Ltd 2 weeks ago" at bounding box center [544, 434] width 566 height 19
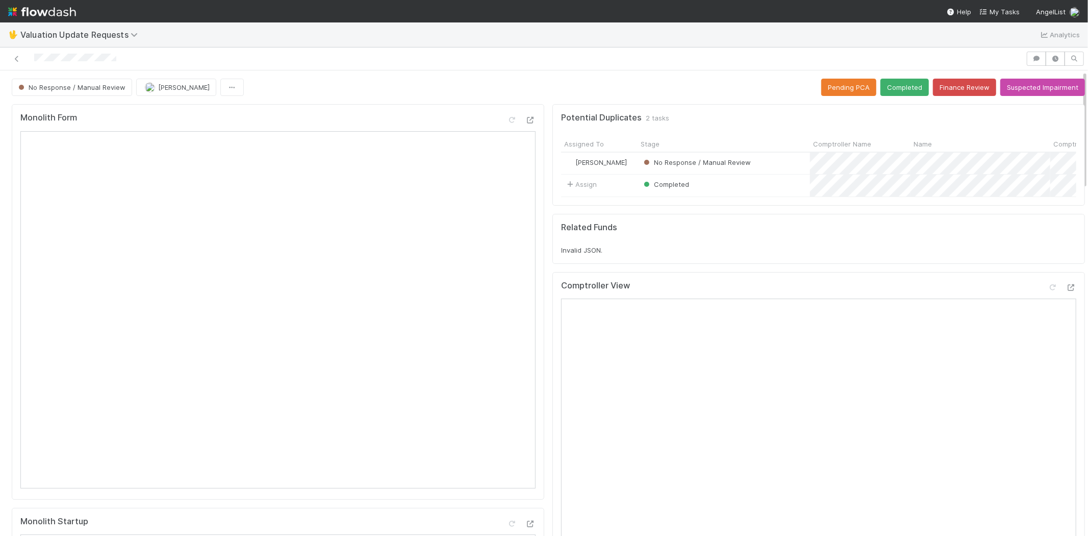
drag, startPoint x: 125, startPoint y: 60, endPoint x: 32, endPoint y: 57, distance: 93.4
click at [32, 57] on div at bounding box center [513, 59] width 1018 height 14
click at [1048, 291] on icon at bounding box center [1053, 287] width 10 height 7
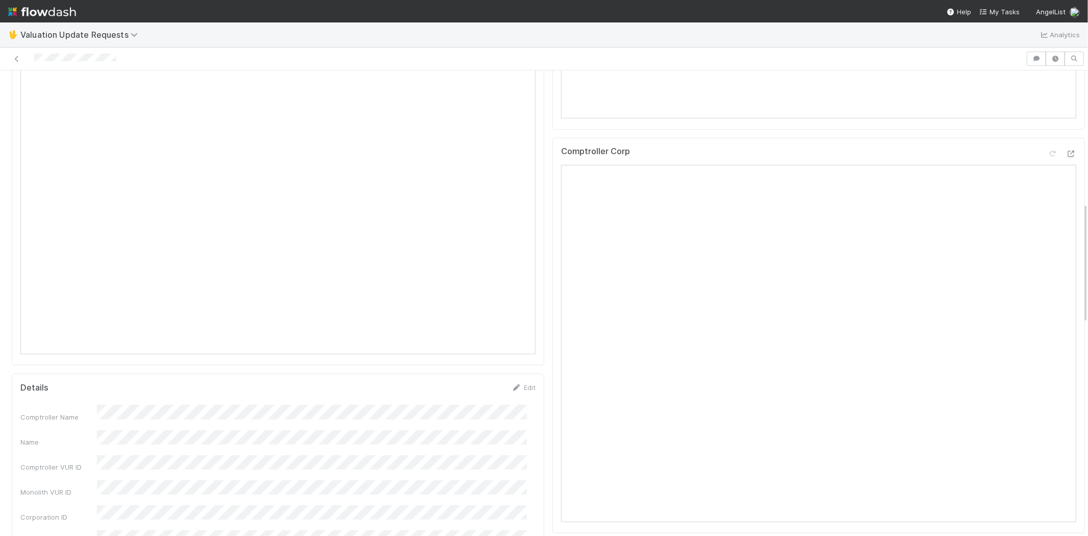
scroll to position [510, 0]
click at [1048, 184] on icon at bounding box center [1053, 180] width 10 height 7
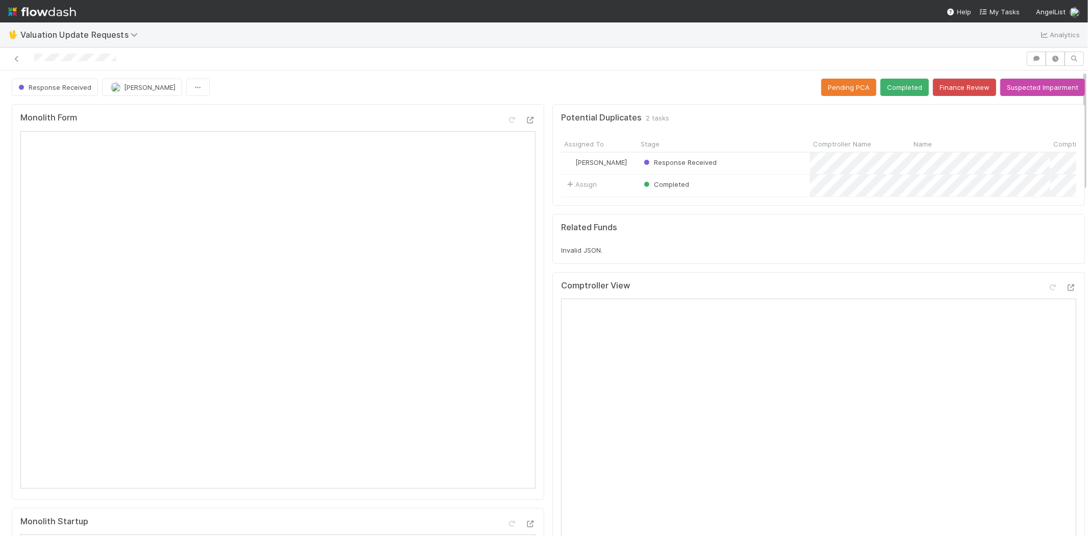
scroll to position [0, 0]
click at [880, 87] on button "Completed" at bounding box center [904, 87] width 48 height 17
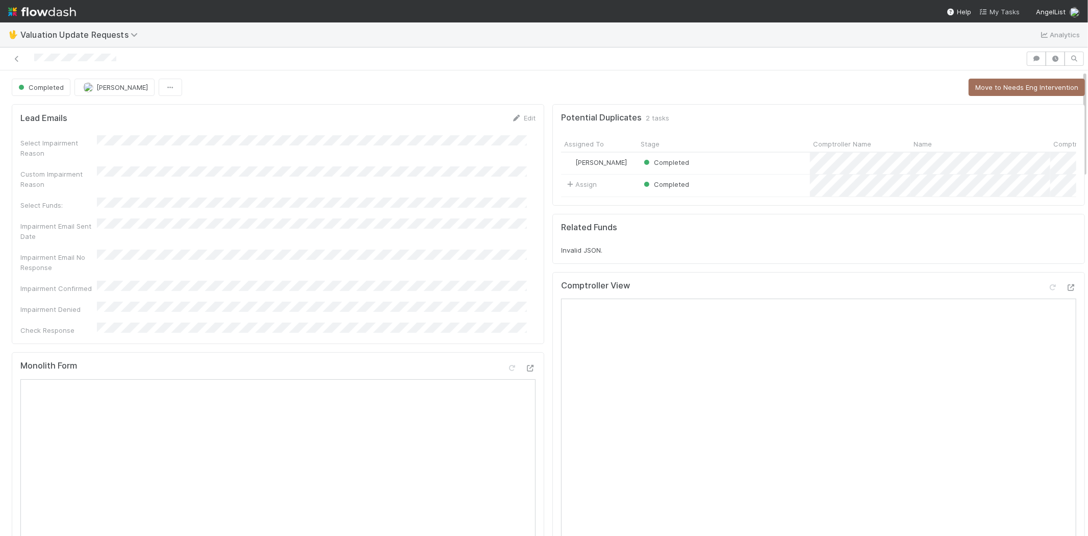
click at [1003, 7] on link "My Tasks" at bounding box center [999, 12] width 40 height 10
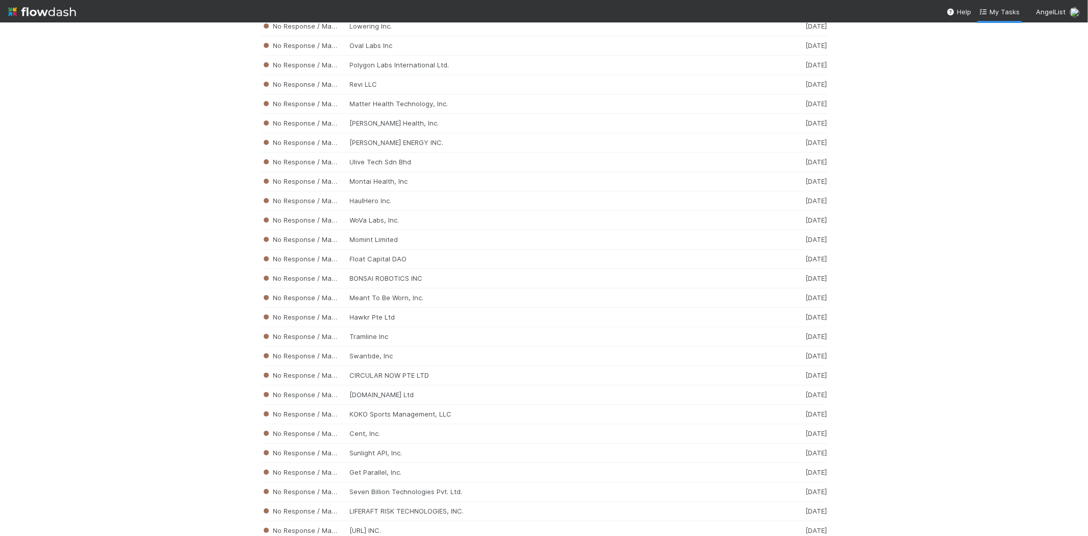
scroll to position [3196, 0]
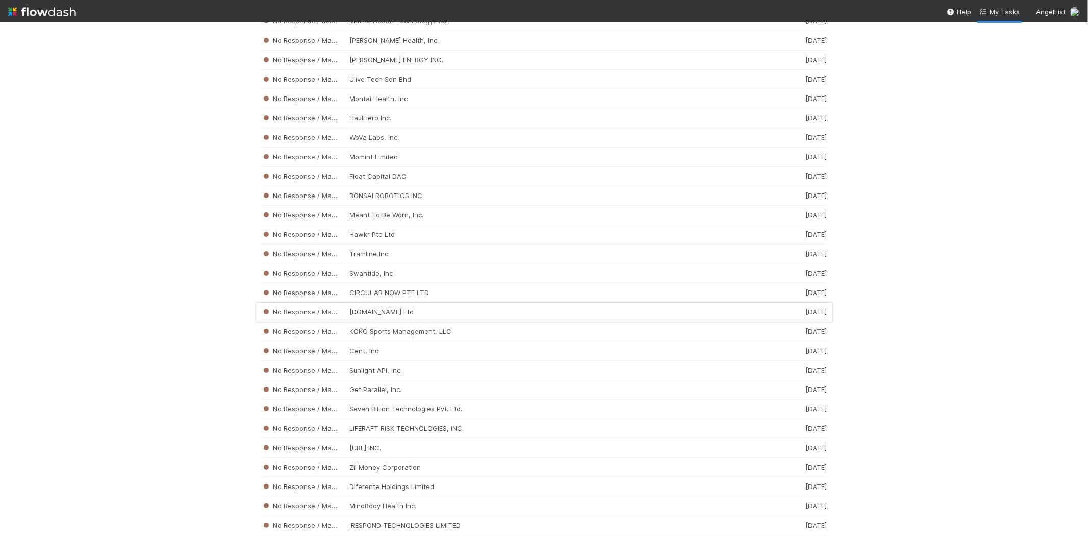
click at [346, 320] on div "No Response / Manual Review Getbamba.com Ltd 2 weeks ago" at bounding box center [544, 311] width 566 height 19
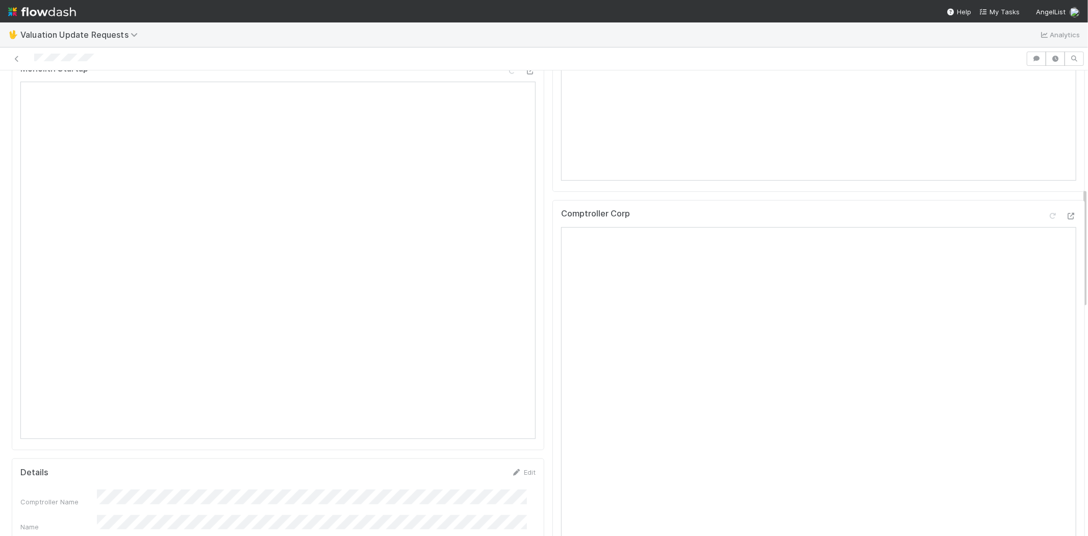
scroll to position [453, 0]
click at [996, 4] on nav "Help My Tasks AngelList" at bounding box center [544, 11] width 1088 height 22
click at [998, 7] on link "My Tasks" at bounding box center [999, 12] width 40 height 10
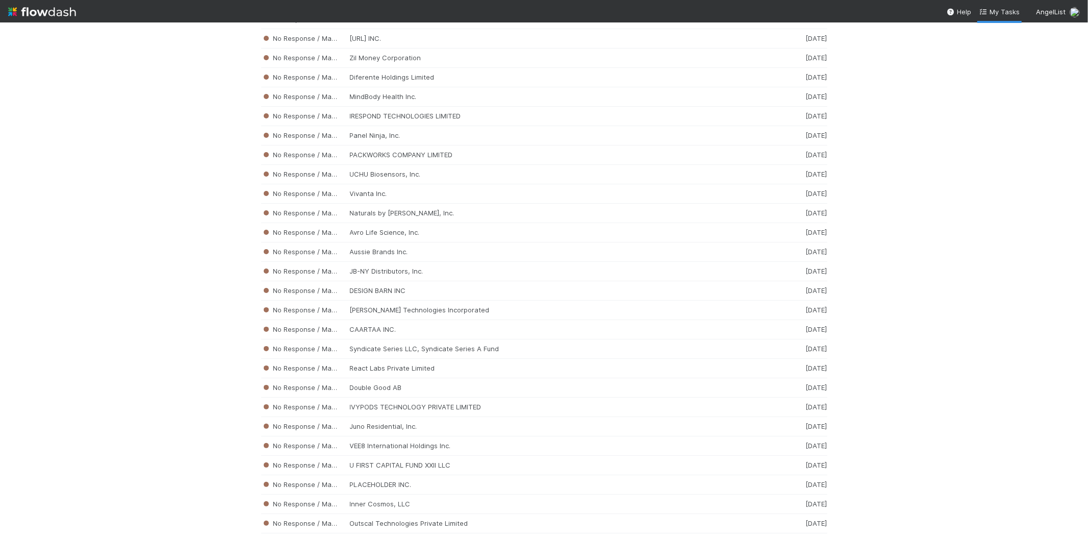
scroll to position [3611, 0]
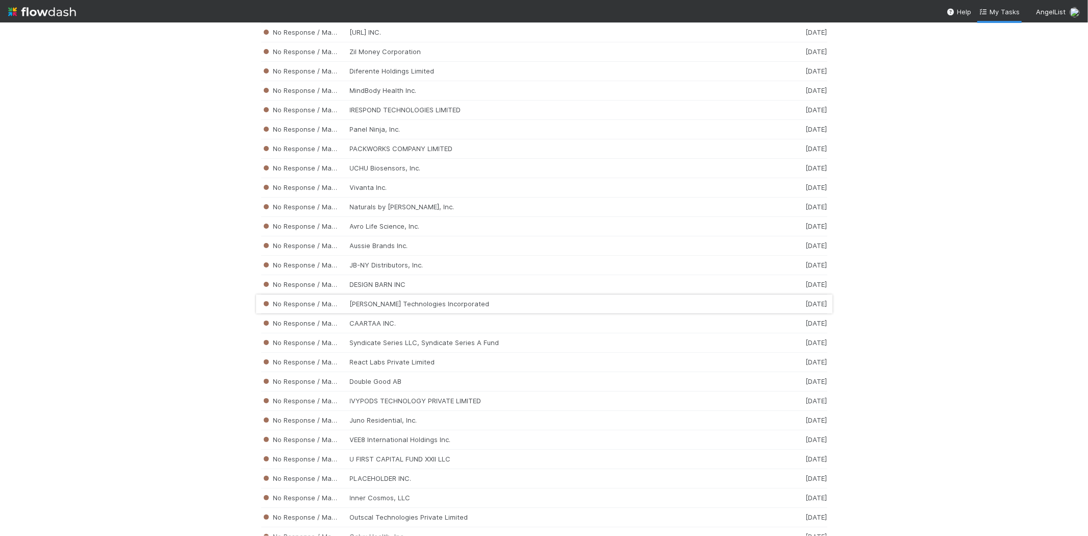
click at [439, 313] on div "No Response / Manual Review Frain Technologies Incorporated 2 weeks ago" at bounding box center [544, 303] width 566 height 19
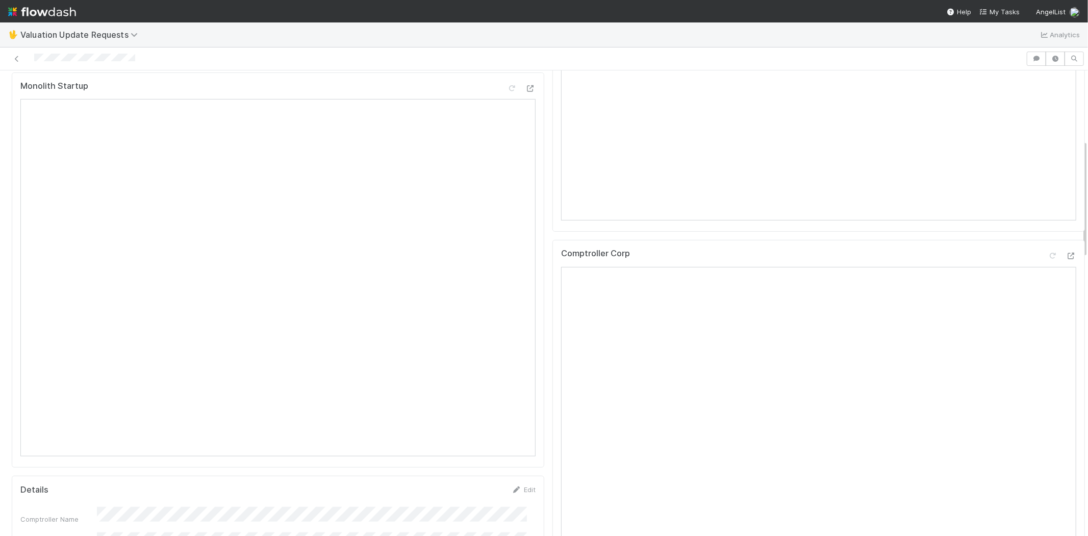
scroll to position [453, 0]
click at [992, 4] on nav "Help My Tasks AngelList" at bounding box center [544, 11] width 1088 height 22
click at [996, 8] on span "My Tasks" at bounding box center [999, 12] width 40 height 8
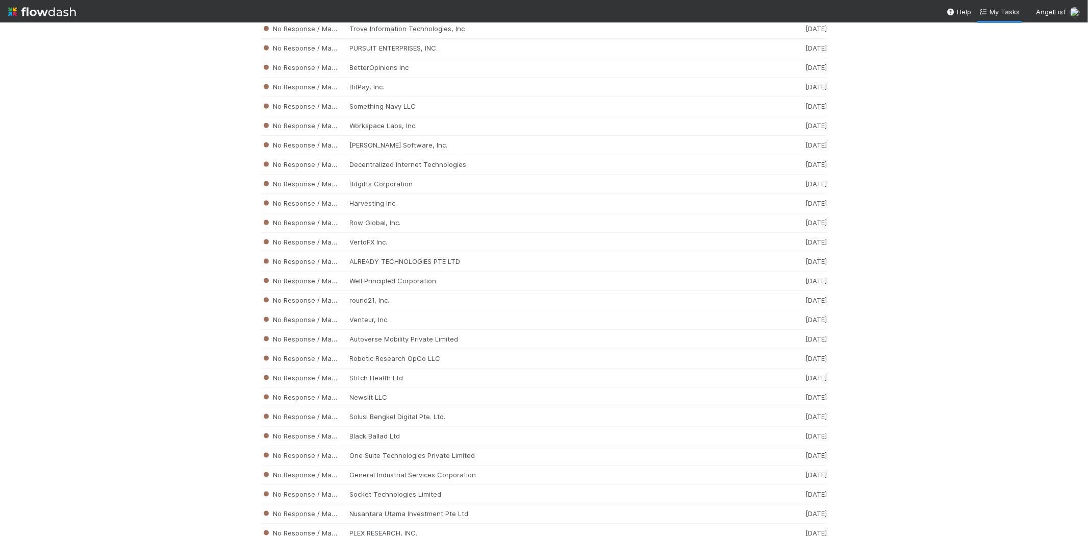
scroll to position [4558, 0]
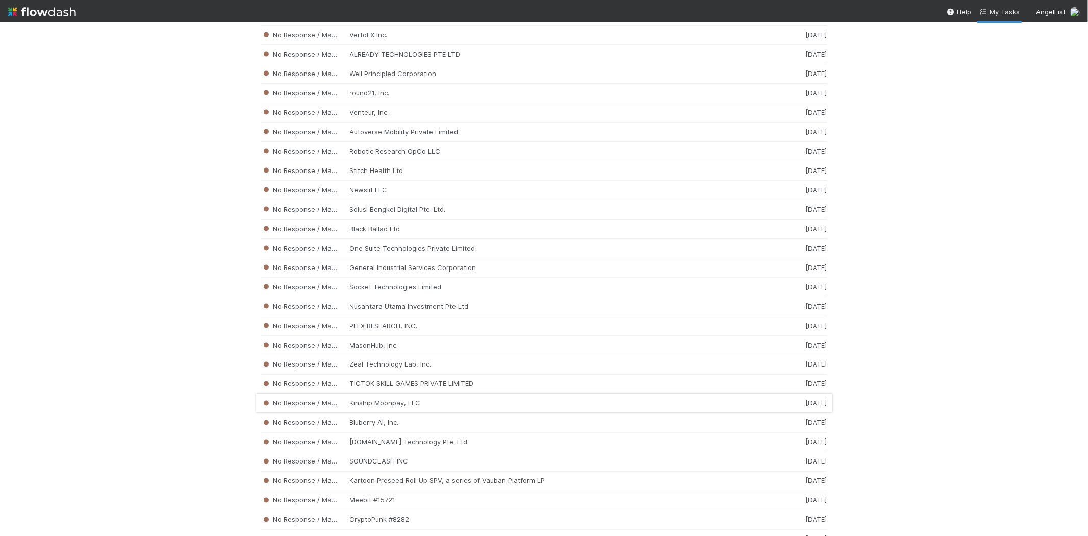
click at [386, 413] on div "No Response / Manual Review Kinship Moonpay, LLC 2 weeks ago" at bounding box center [544, 403] width 566 height 19
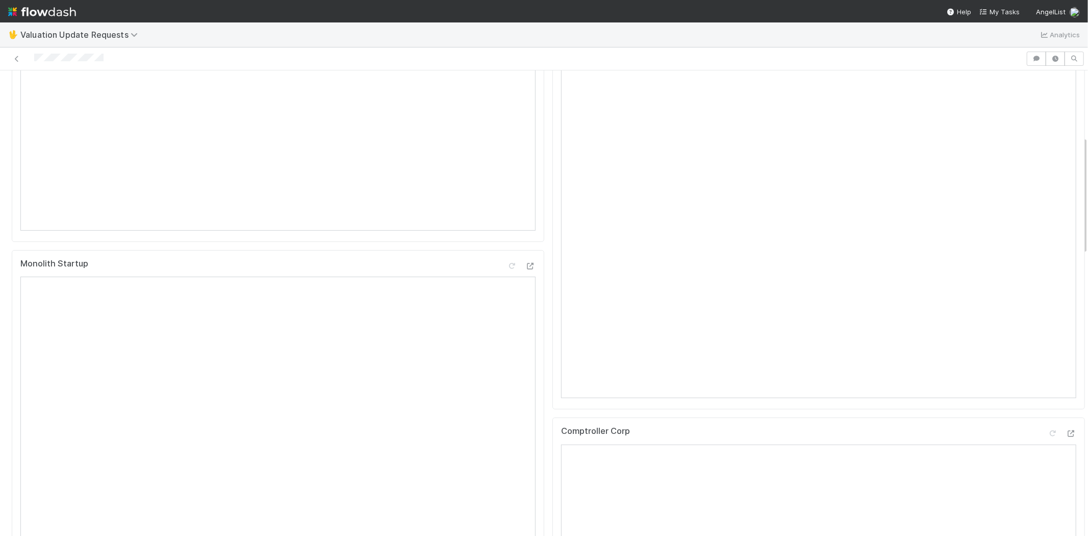
scroll to position [340, 0]
drag, startPoint x: 106, startPoint y: 58, endPoint x: 33, endPoint y: 60, distance: 73.5
click at [33, 60] on div at bounding box center [513, 59] width 1018 height 14
click at [118, 56] on div at bounding box center [513, 59] width 1018 height 14
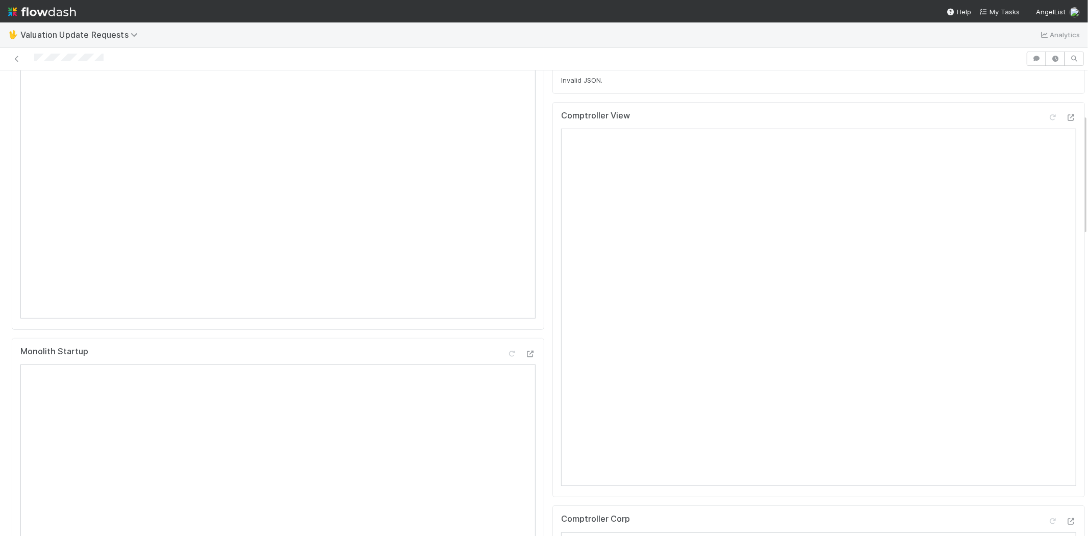
drag, startPoint x: 121, startPoint y: 58, endPoint x: 29, endPoint y: 59, distance: 92.3
click at [29, 59] on div at bounding box center [513, 59] width 1018 height 14
click at [1048, 121] on icon at bounding box center [1053, 117] width 10 height 7
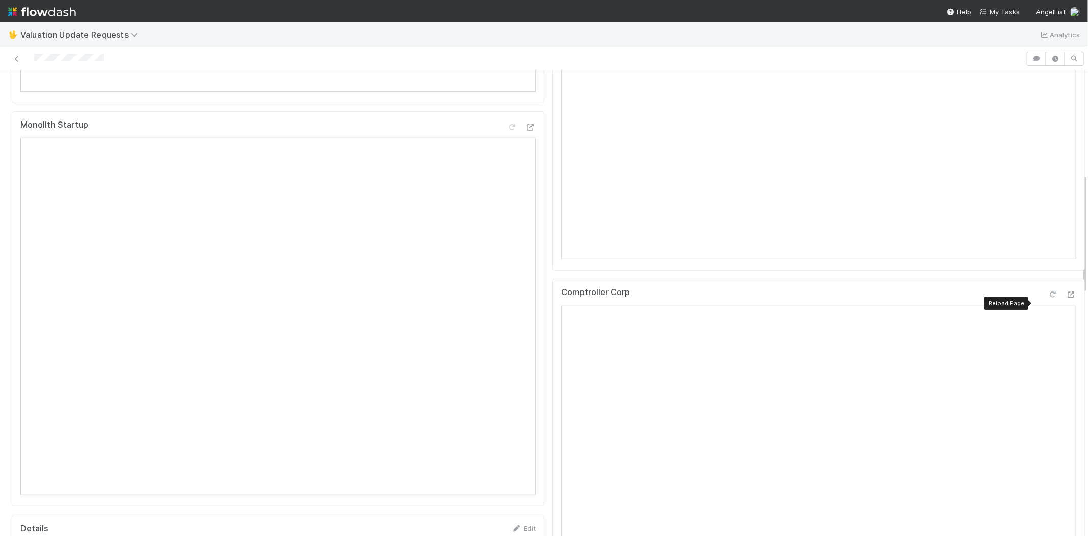
click at [1048, 298] on icon at bounding box center [1053, 294] width 10 height 7
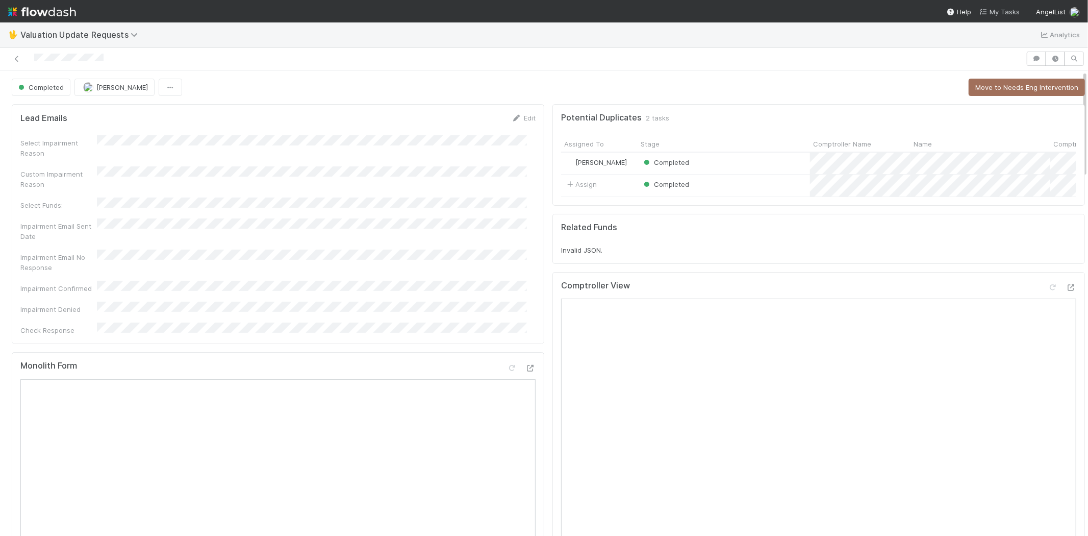
click at [996, 8] on span "My Tasks" at bounding box center [999, 12] width 40 height 8
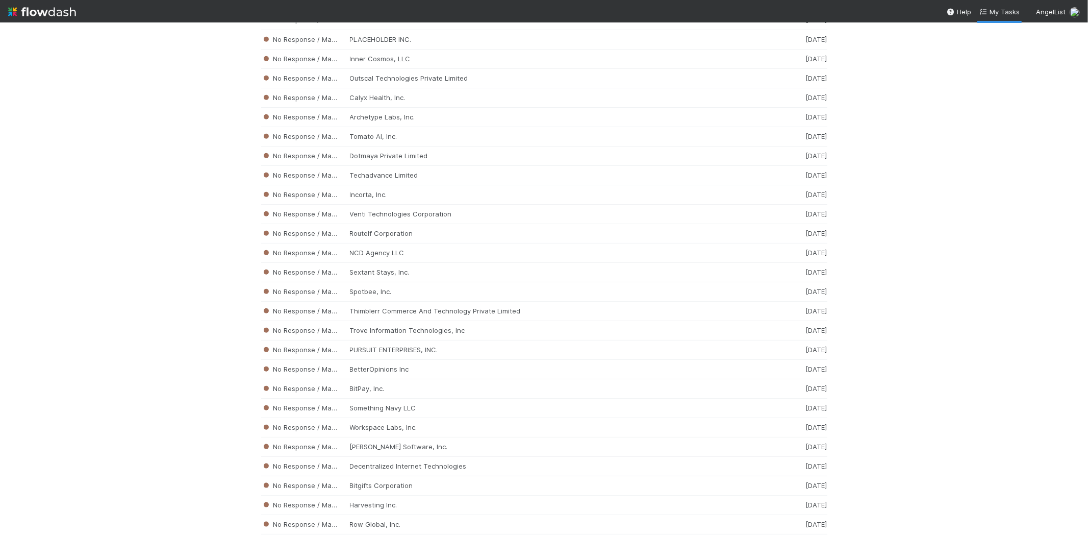
scroll to position [4099, 0]
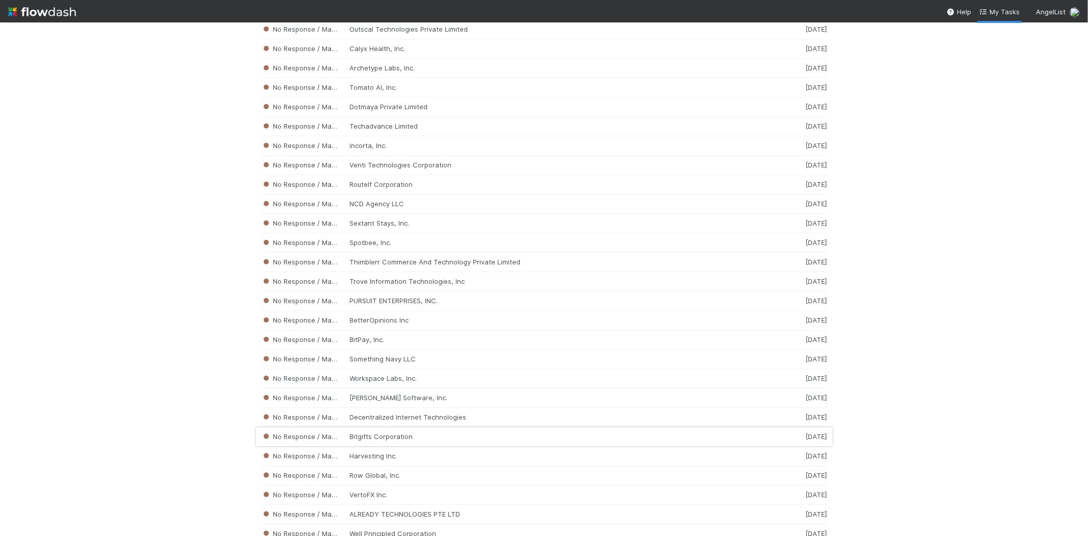
click at [407, 446] on div "No Response / Manual Review Bitgifts Corporation 2 weeks ago" at bounding box center [544, 436] width 566 height 19
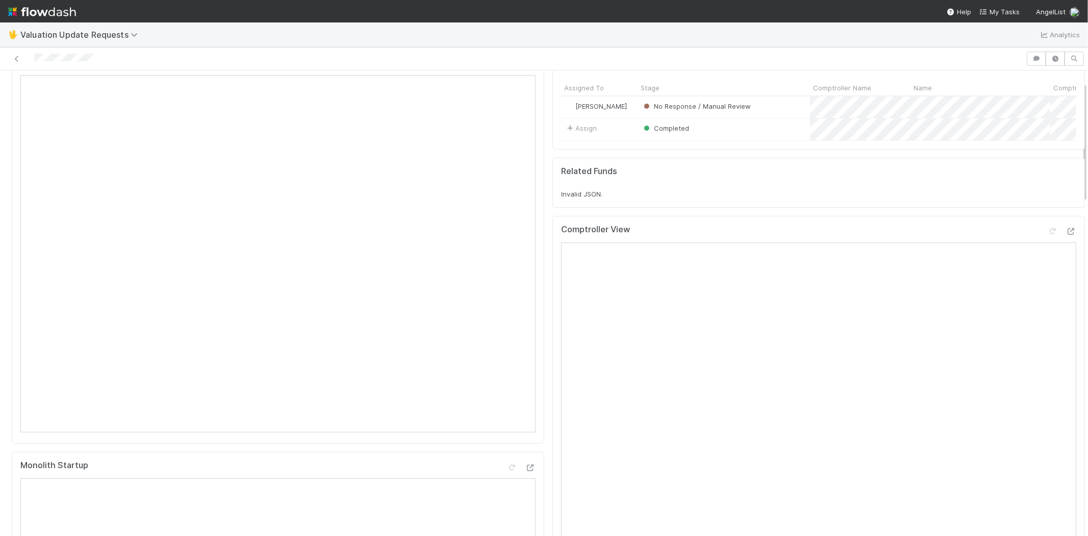
scroll to position [57, 0]
click at [997, 11] on span "My Tasks" at bounding box center [999, 12] width 40 height 8
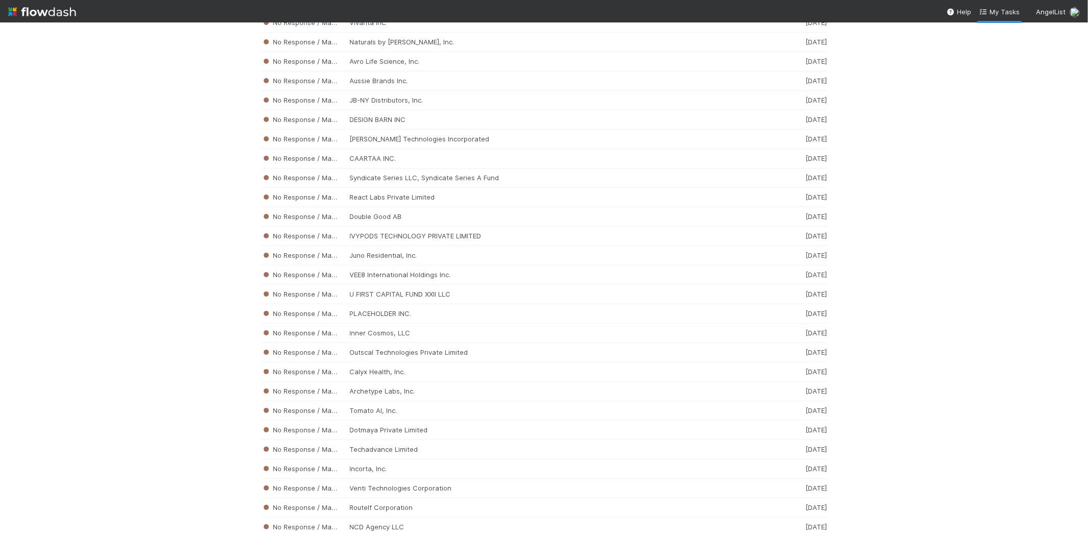
scroll to position [4212, 0]
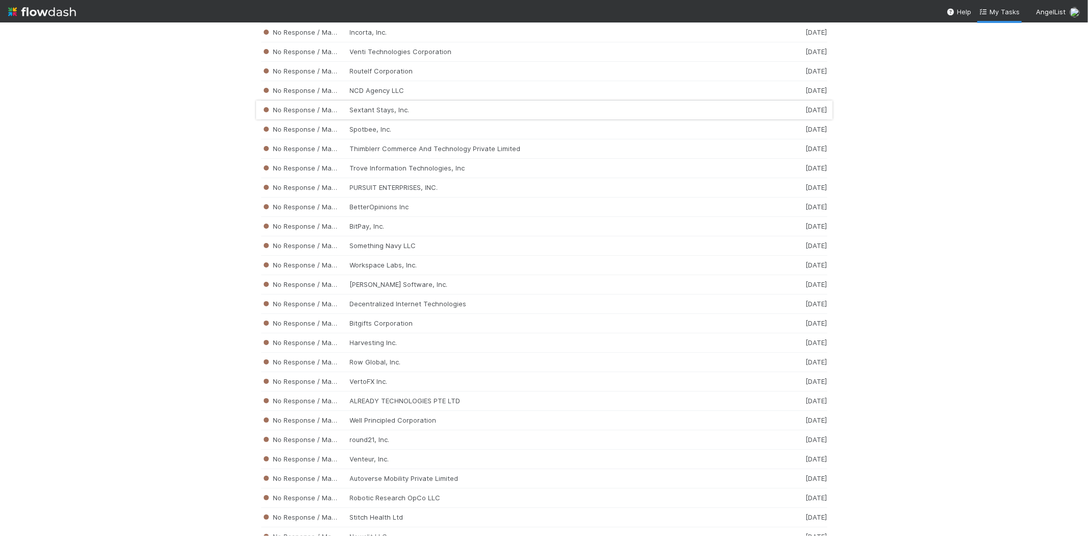
click at [364, 120] on div "No Response / Manual Review Sextant Stays, Inc. 2 weeks ago" at bounding box center [544, 109] width 566 height 19
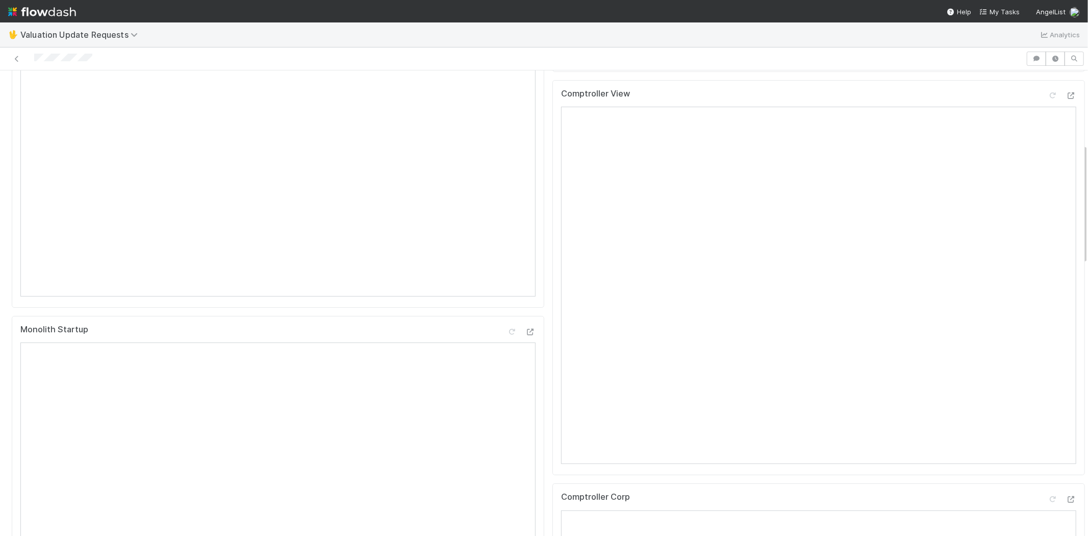
scroll to position [283, 0]
drag, startPoint x: 108, startPoint y: 59, endPoint x: 30, endPoint y: 56, distance: 78.6
click at [30, 56] on div at bounding box center [513, 59] width 1018 height 14
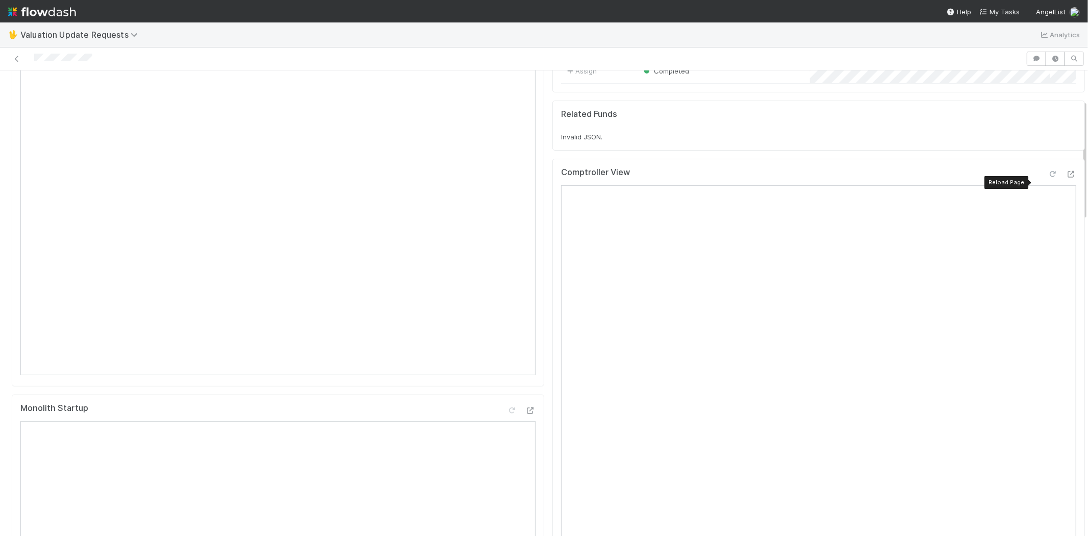
click at [1048, 177] on icon at bounding box center [1053, 174] width 10 height 7
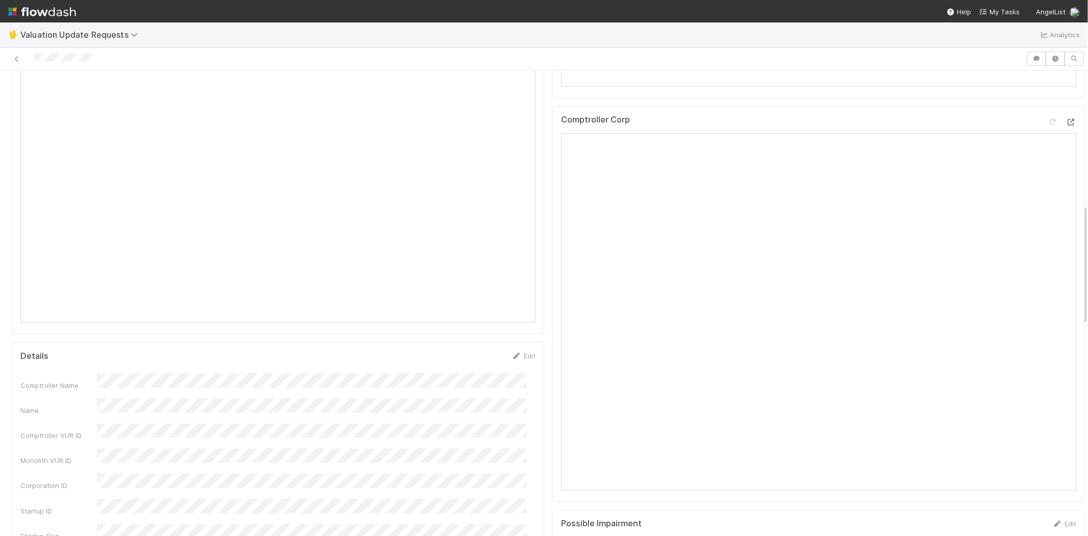
scroll to position [510, 0]
click at [1048, 184] on icon at bounding box center [1053, 180] width 10 height 7
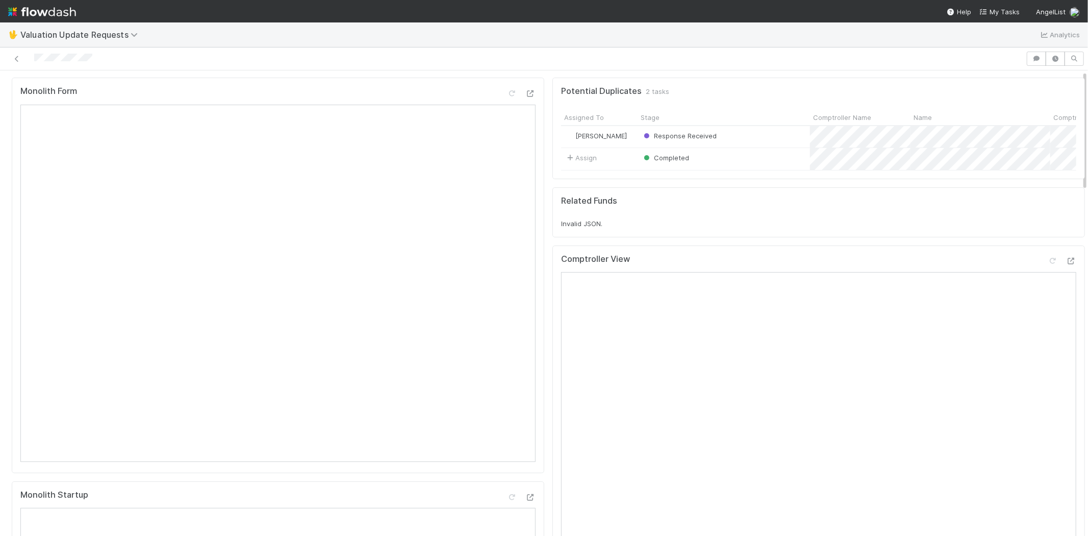
scroll to position [0, 0]
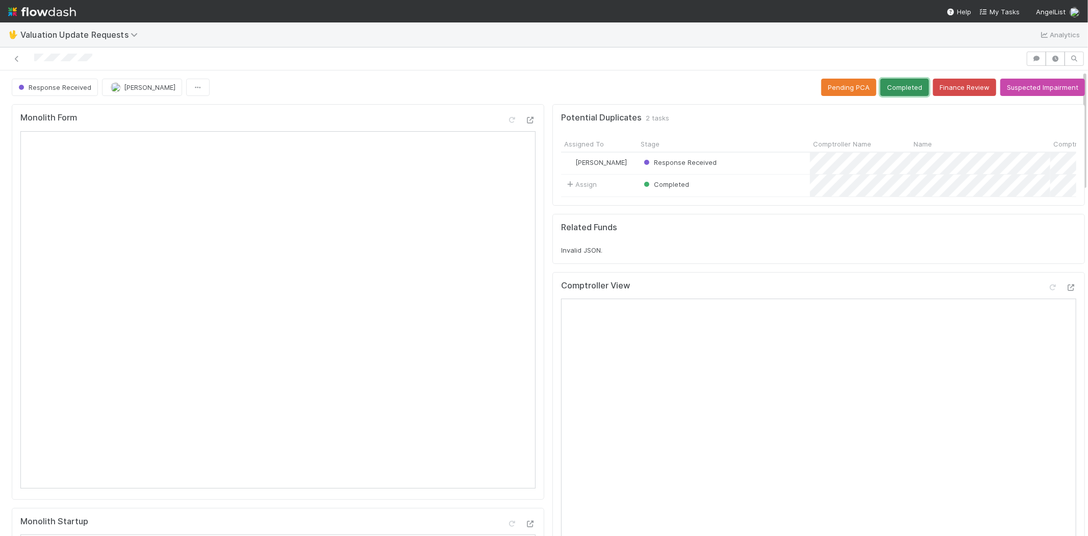
click at [892, 79] on button "Completed" at bounding box center [904, 87] width 48 height 17
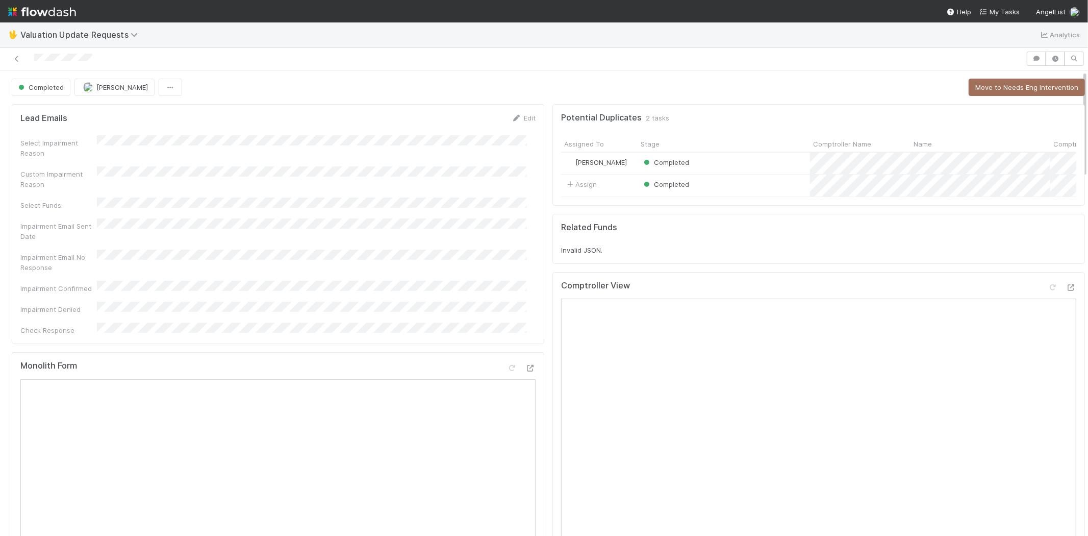
drag, startPoint x: 987, startPoint y: 11, endPoint x: 1009, endPoint y: 18, distance: 23.2
click at [987, 11] on icon at bounding box center [984, 12] width 10 height 7
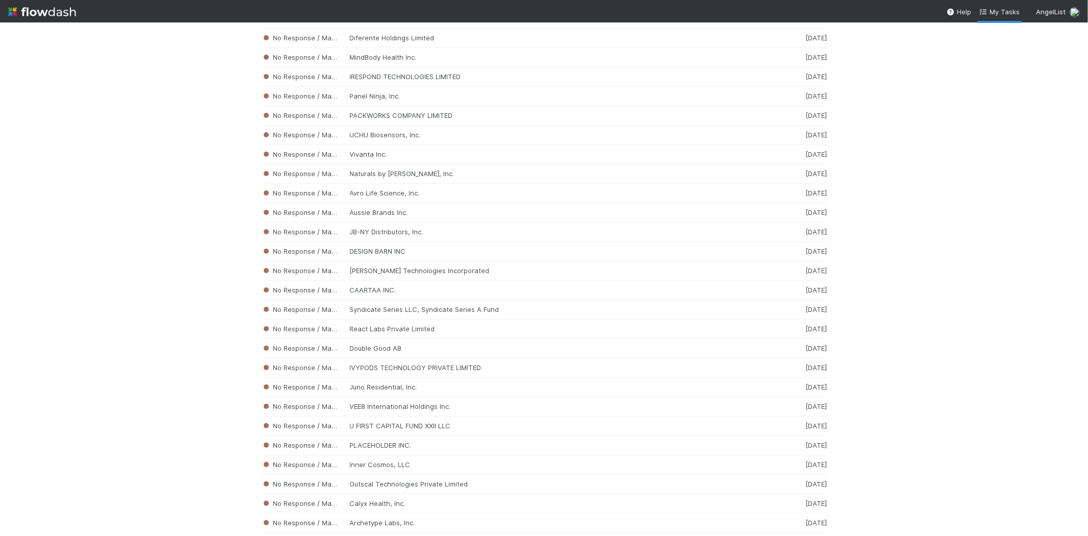
scroll to position [3693, 0]
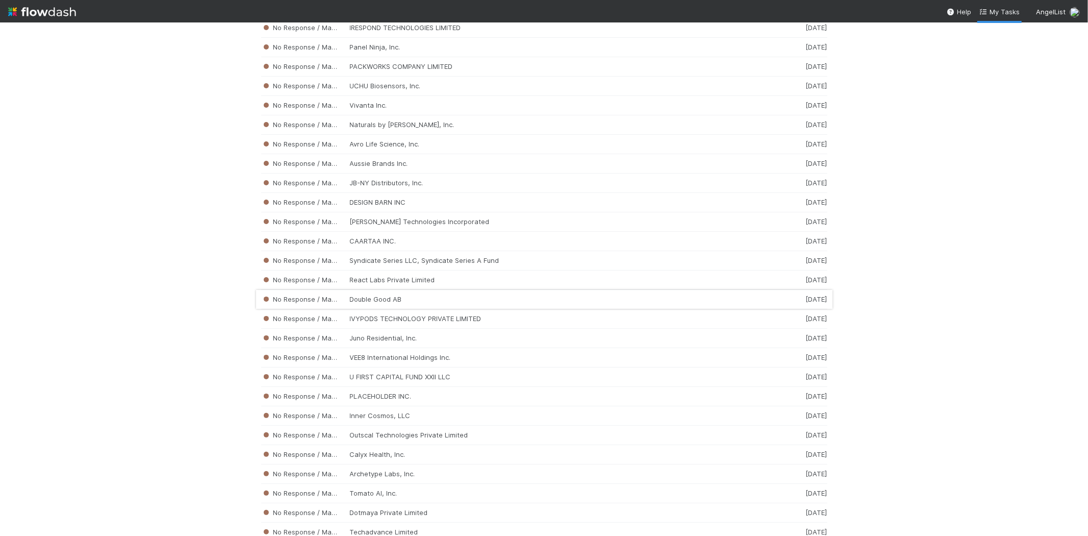
click at [422, 309] on div "No Response / Manual Review Double Good AB 2 weeks ago" at bounding box center [544, 299] width 566 height 19
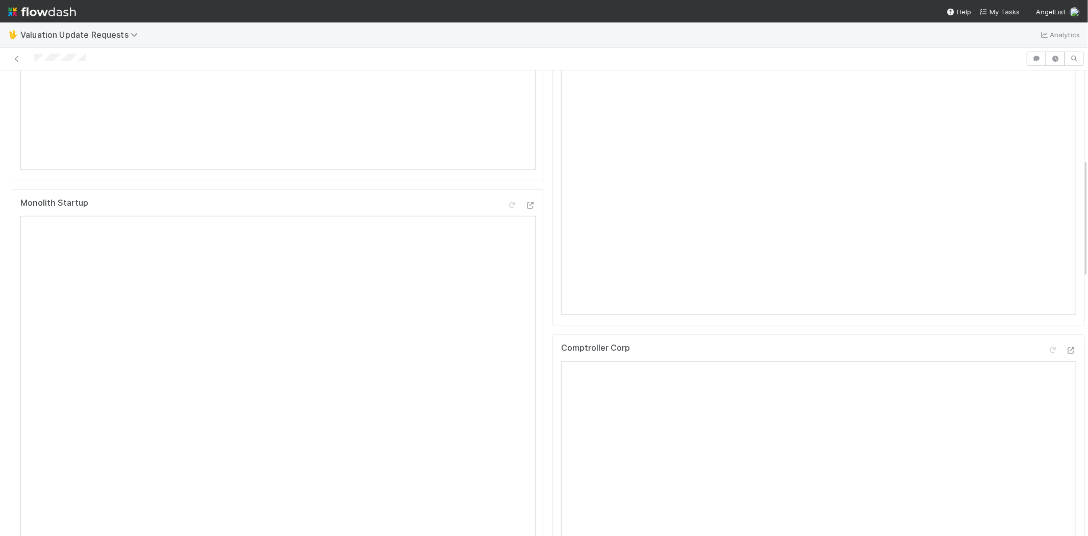
scroll to position [396, 0]
click at [35, 58] on div at bounding box center [513, 59] width 1018 height 14
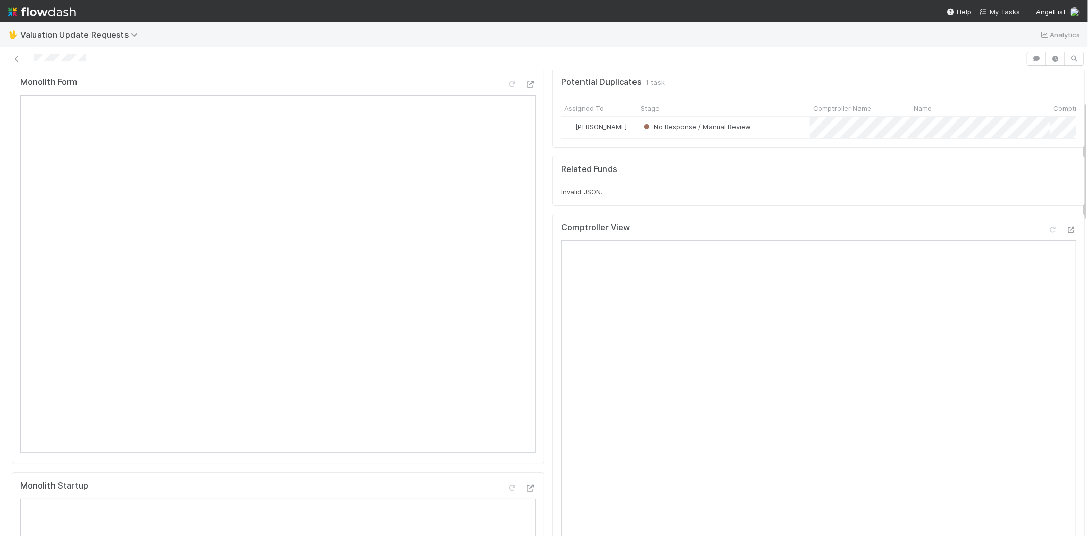
scroll to position [0, 0]
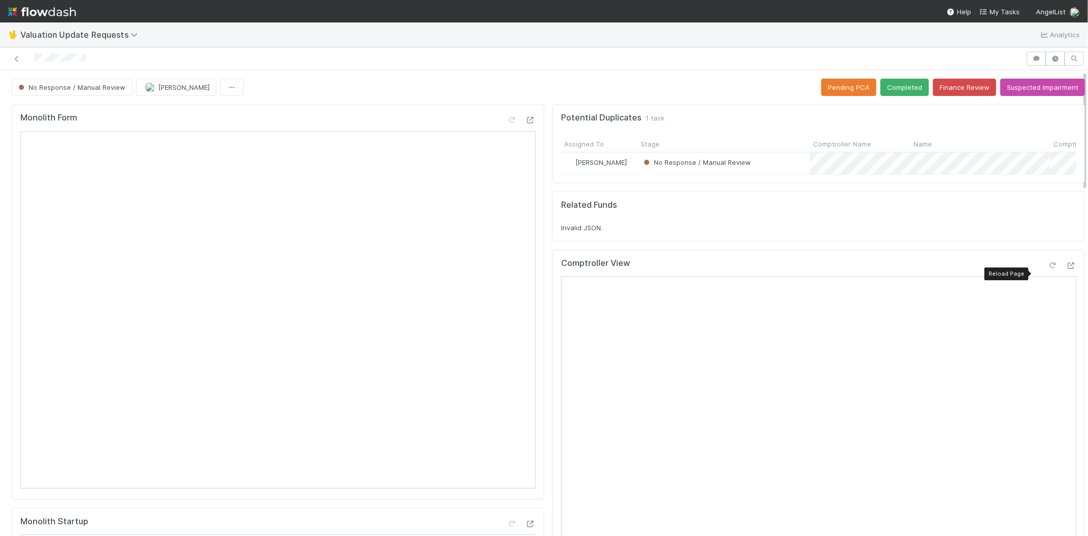
click at [1048, 269] on icon at bounding box center [1053, 265] width 10 height 7
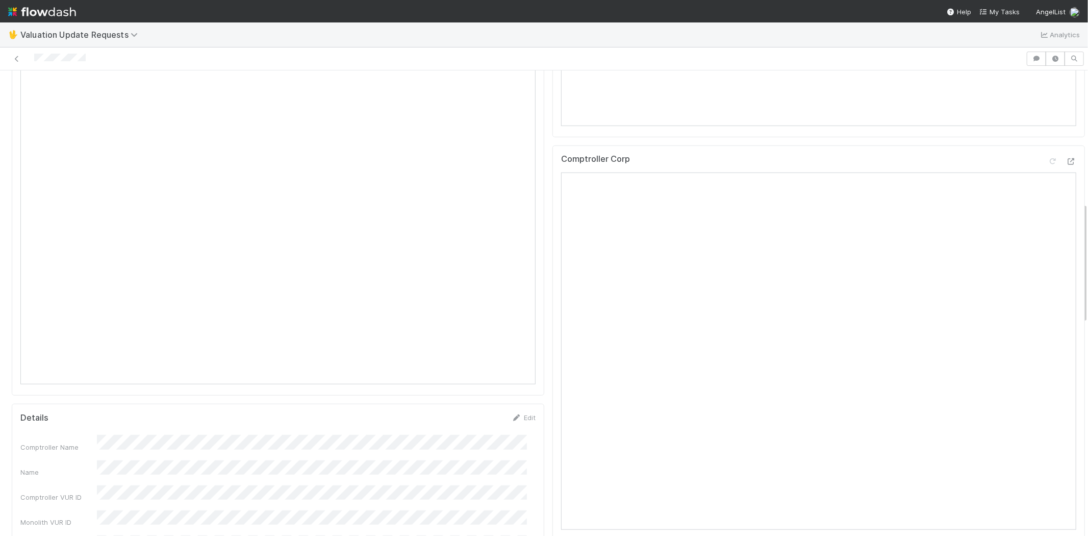
scroll to position [510, 0]
click at [1048, 162] on div at bounding box center [1053, 158] width 10 height 10
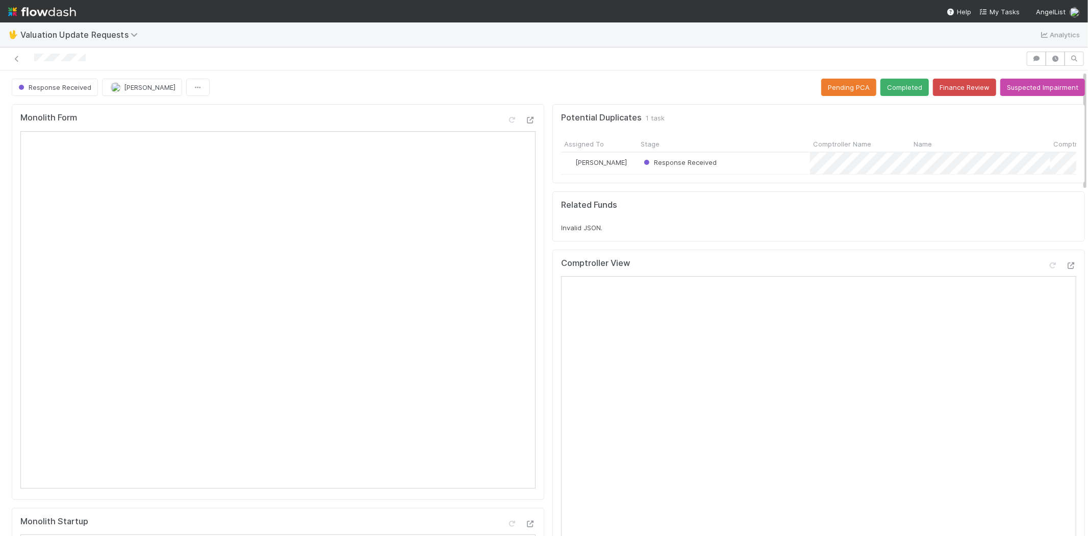
scroll to position [0, 0]
click at [890, 86] on button "Completed" at bounding box center [904, 87] width 48 height 17
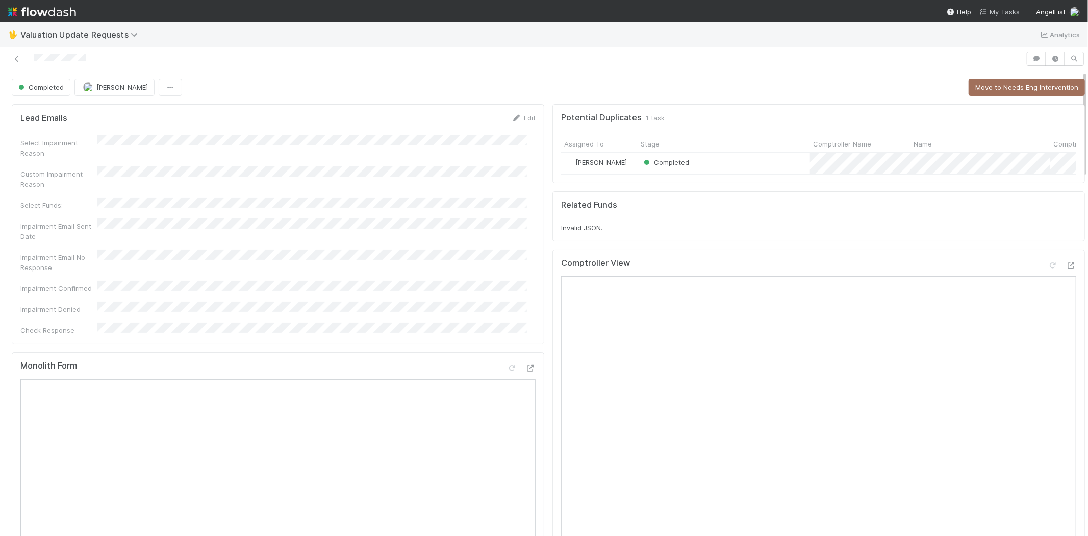
click at [1002, 10] on span "My Tasks" at bounding box center [999, 12] width 40 height 8
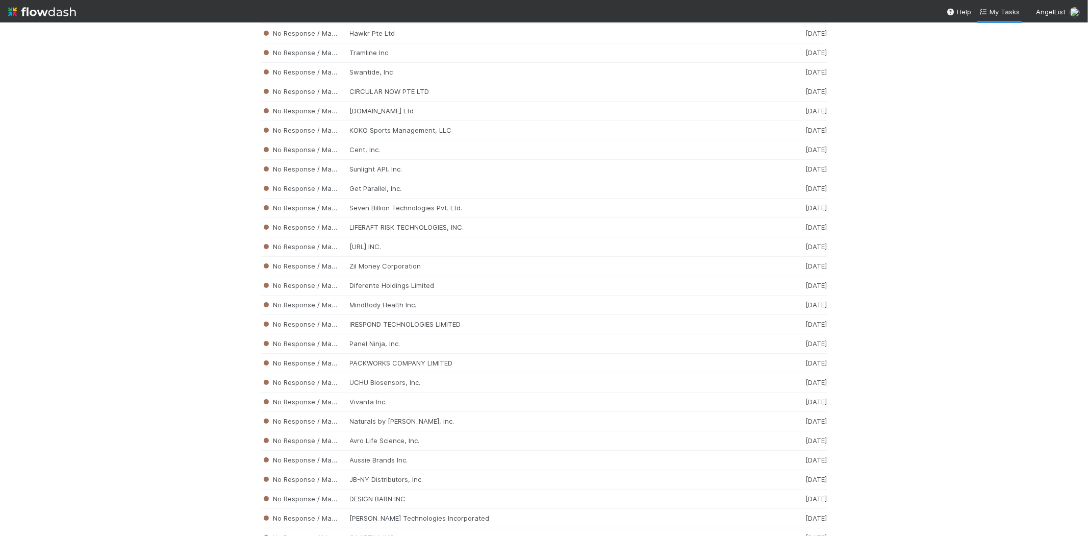
scroll to position [3605, 0]
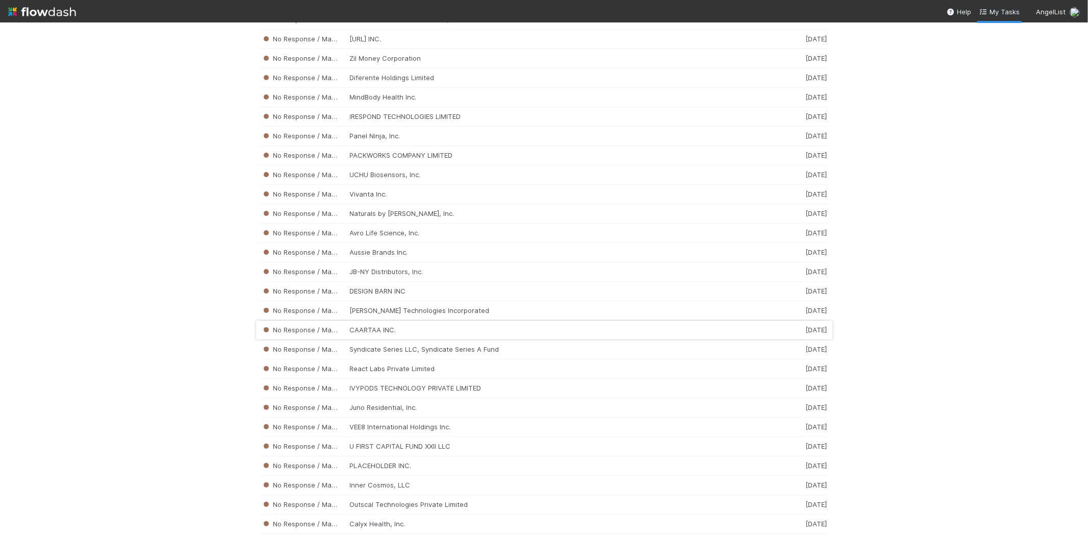
click at [406, 340] on div "No Response / Manual Review CAARTAA INC. 2 weeks ago" at bounding box center [544, 329] width 566 height 19
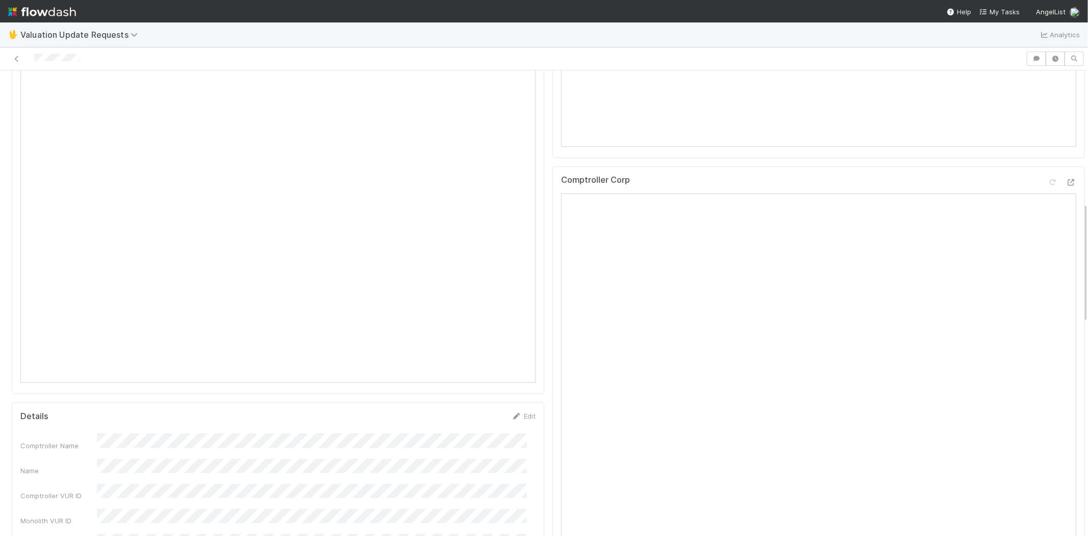
scroll to position [567, 0]
click at [1000, 7] on link "My Tasks" at bounding box center [999, 12] width 40 height 10
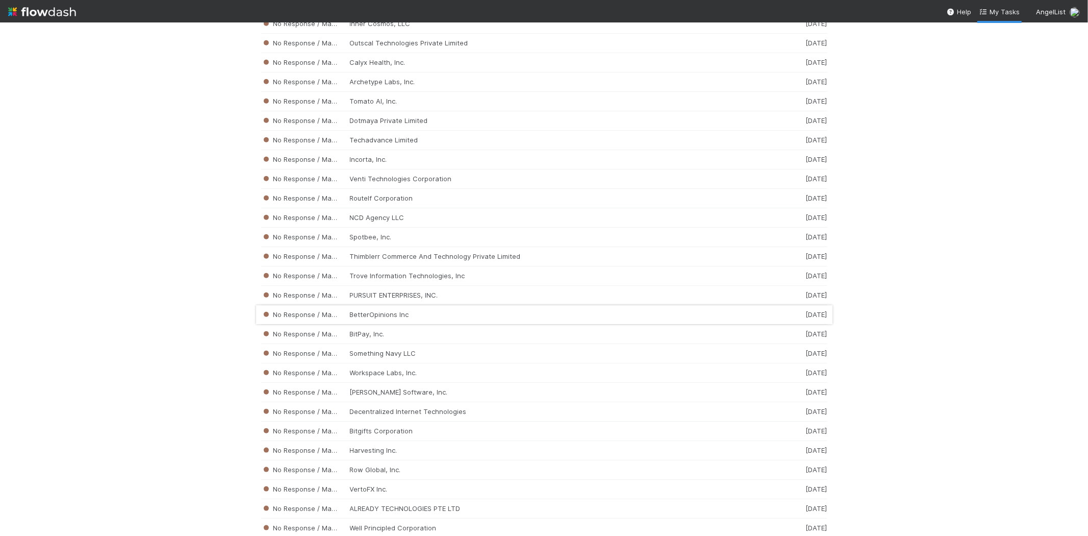
scroll to position [4066, 0]
click at [379, 169] on div "No Response / Manual Review Incorta, Inc. 2 weeks ago" at bounding box center [544, 158] width 566 height 19
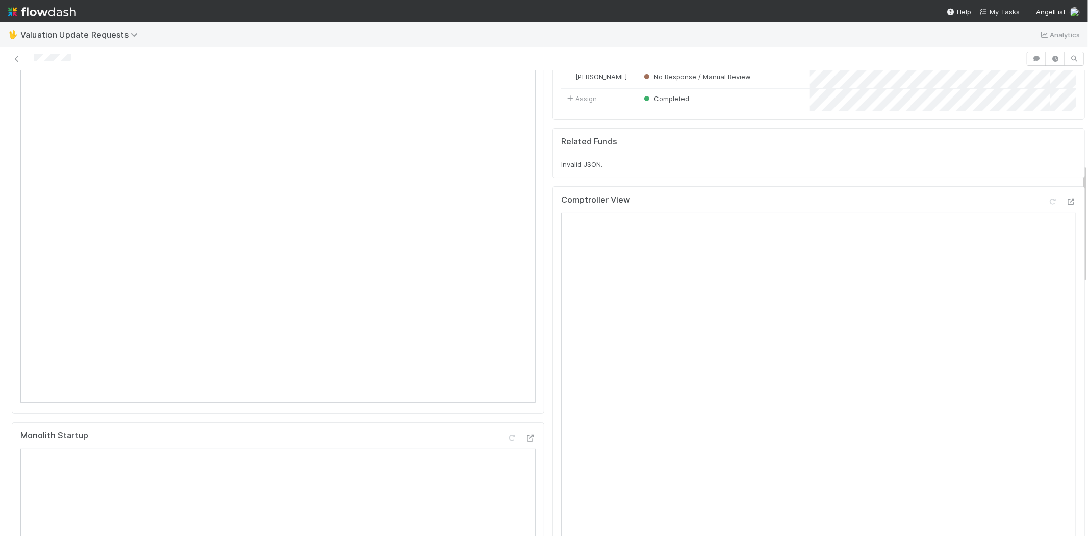
scroll to position [396, 0]
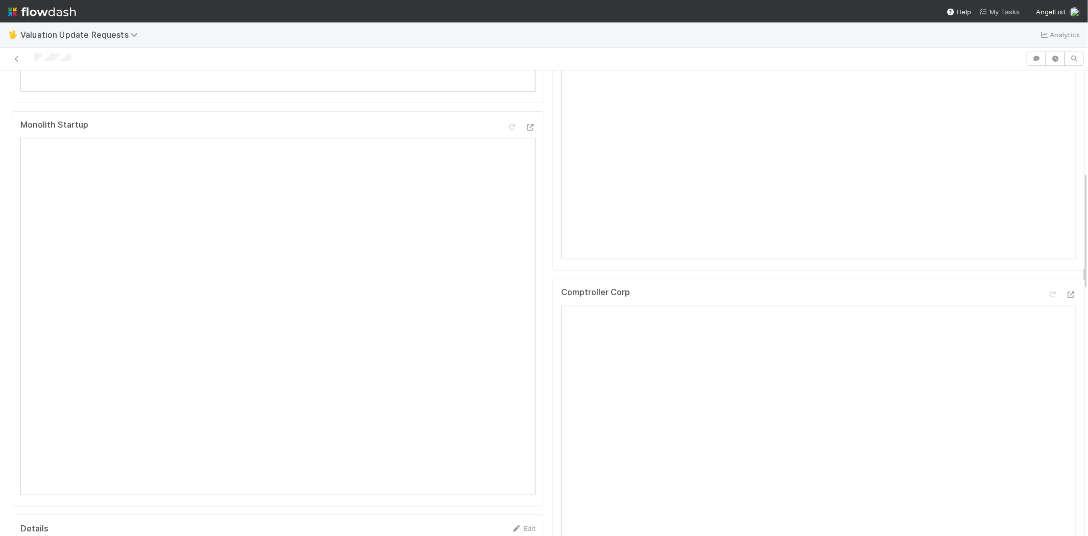
click at [1011, 7] on link "My Tasks" at bounding box center [999, 12] width 40 height 10
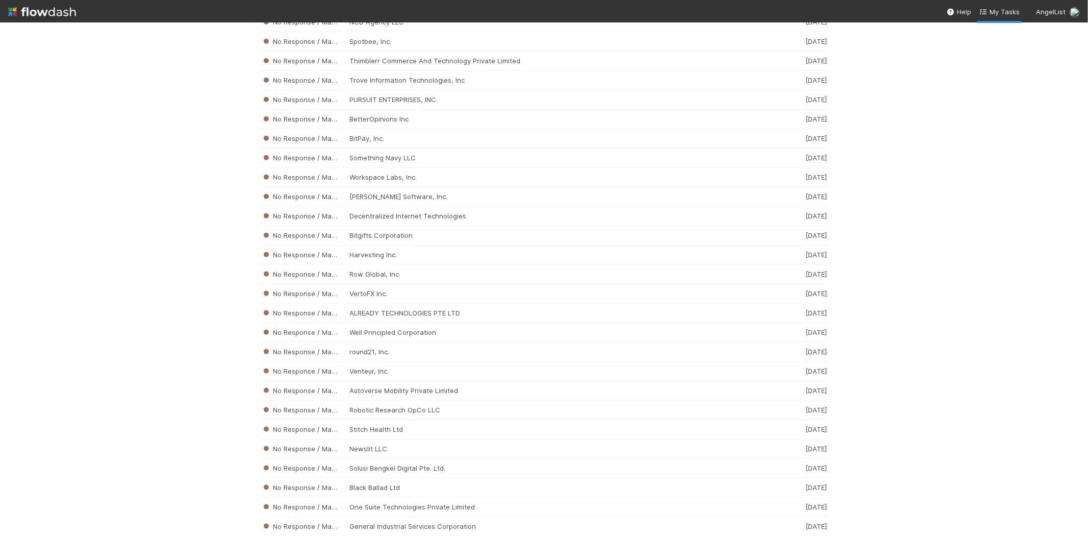
scroll to position [4226, 0]
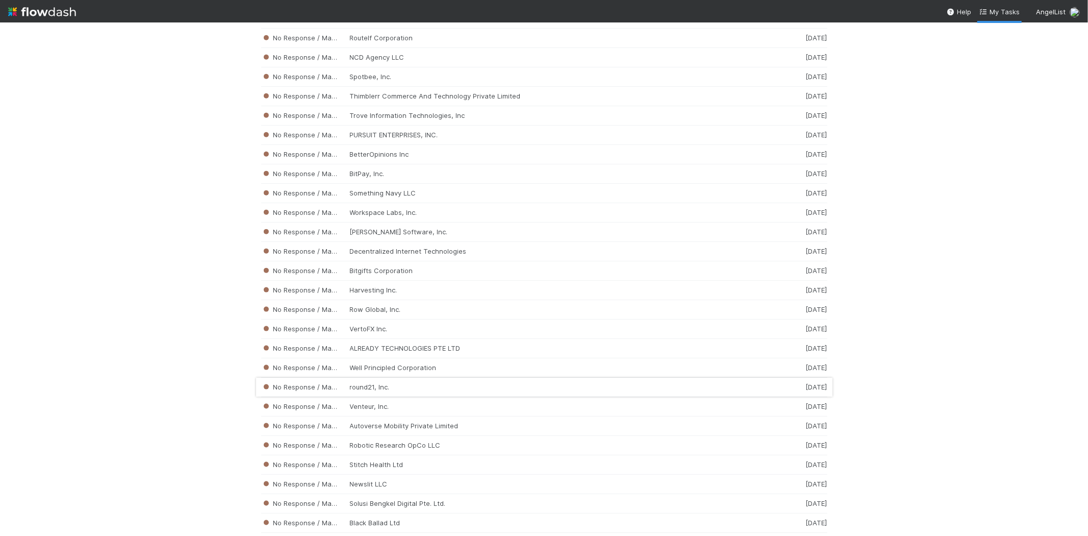
click at [398, 397] on div "No Response / Manual Review round21, Inc. 2 weeks ago" at bounding box center [544, 386] width 566 height 19
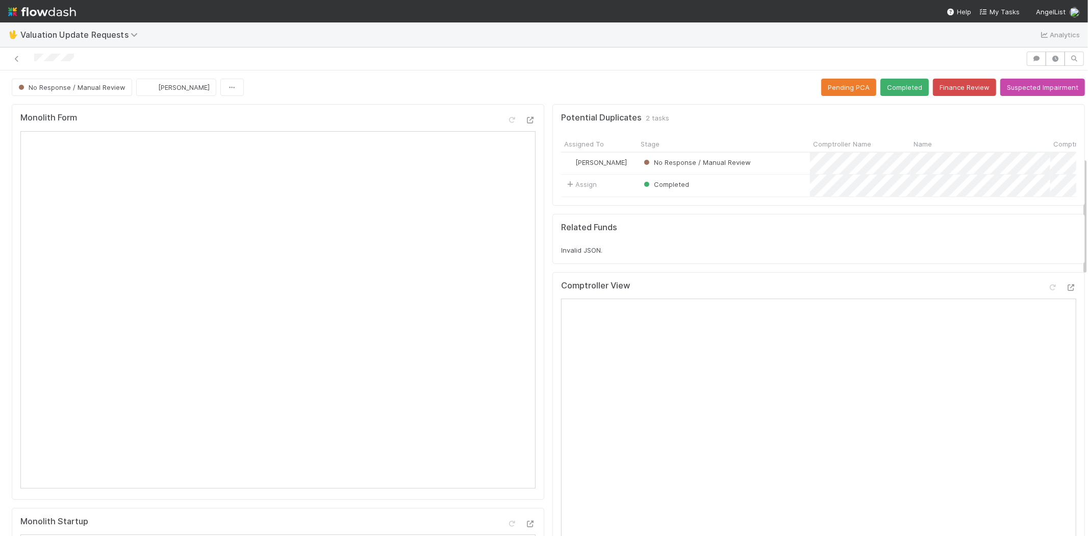
scroll to position [340, 0]
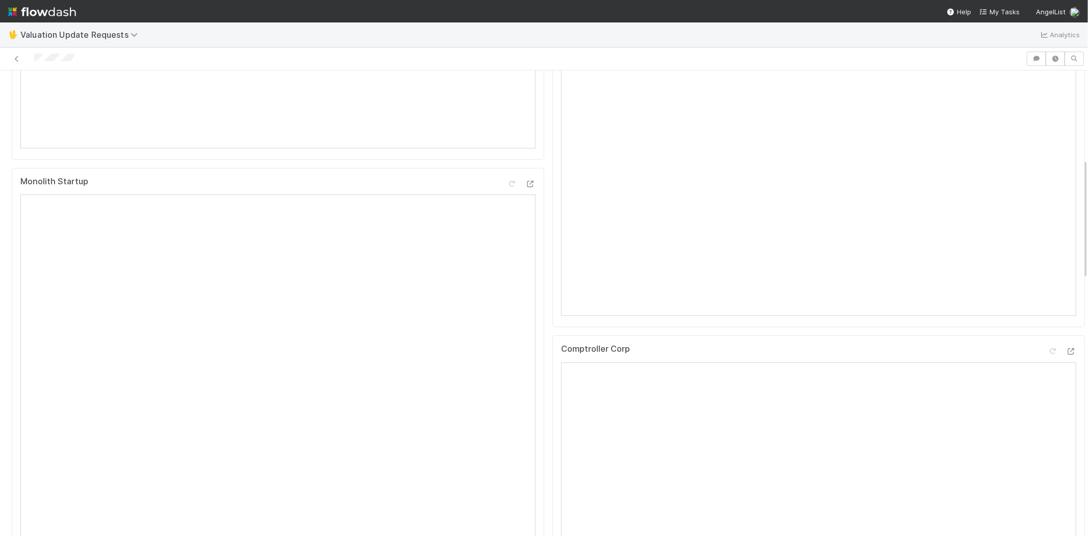
click at [35, 59] on div at bounding box center [513, 59] width 1018 height 14
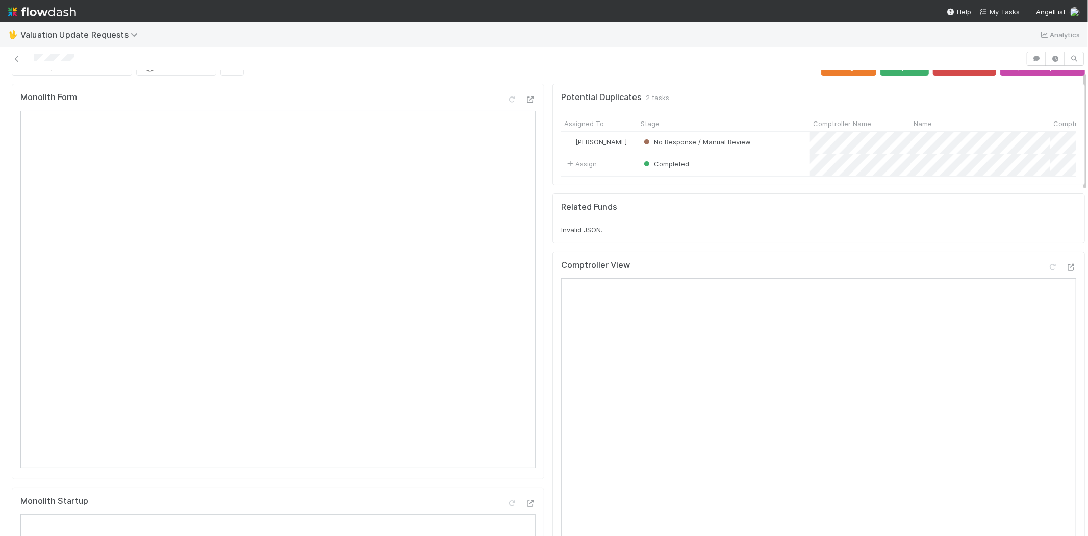
scroll to position [0, 0]
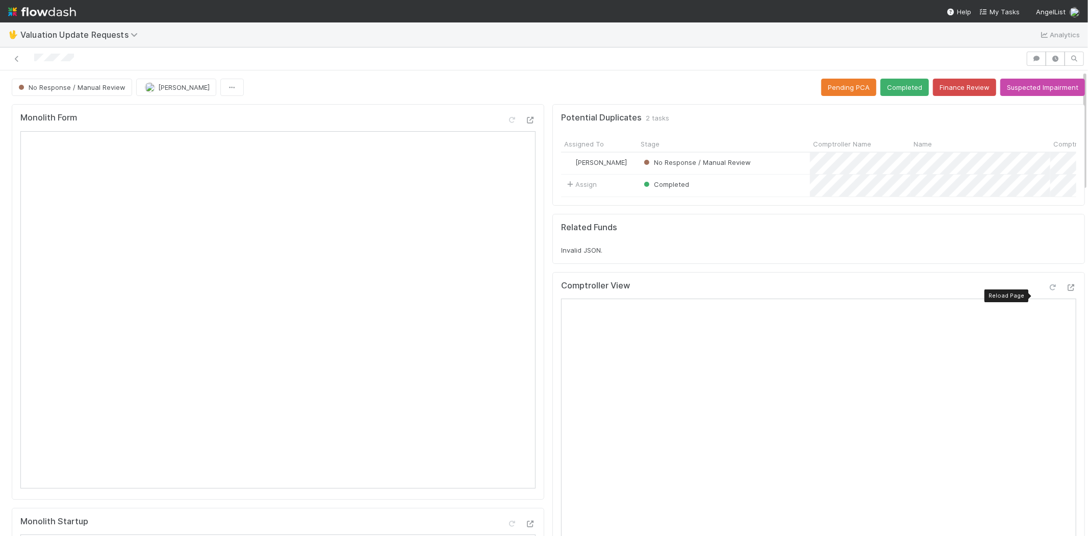
click at [1048, 291] on icon at bounding box center [1053, 287] width 10 height 7
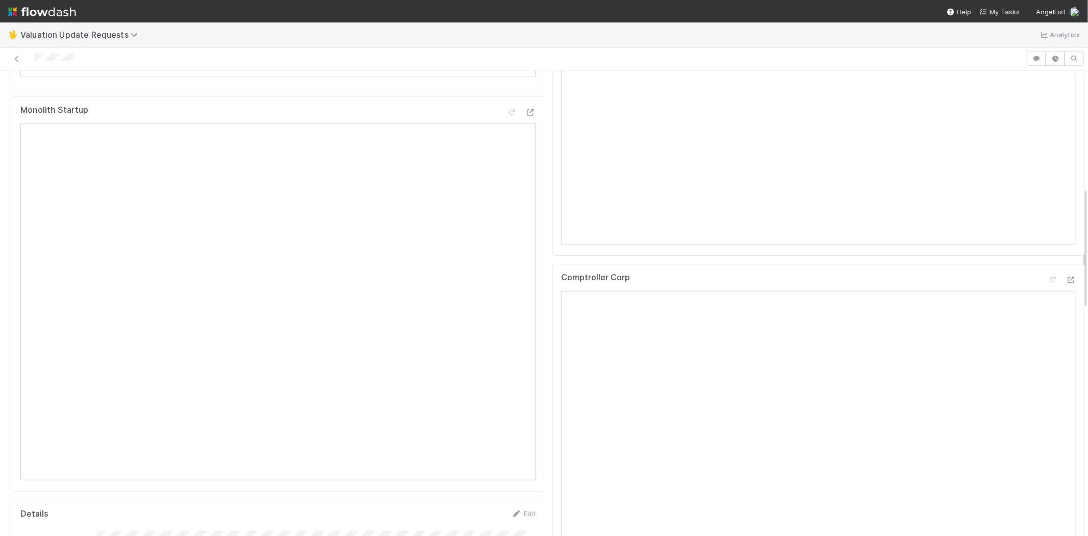
scroll to position [453, 0]
click at [1048, 241] on icon at bounding box center [1053, 238] width 10 height 7
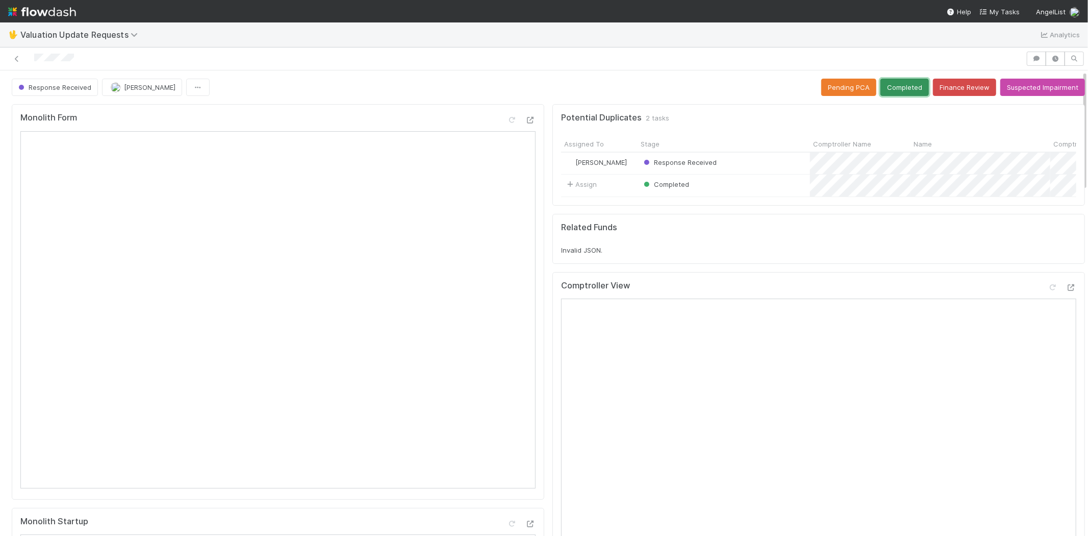
click at [887, 79] on button "Completed" at bounding box center [904, 87] width 48 height 17
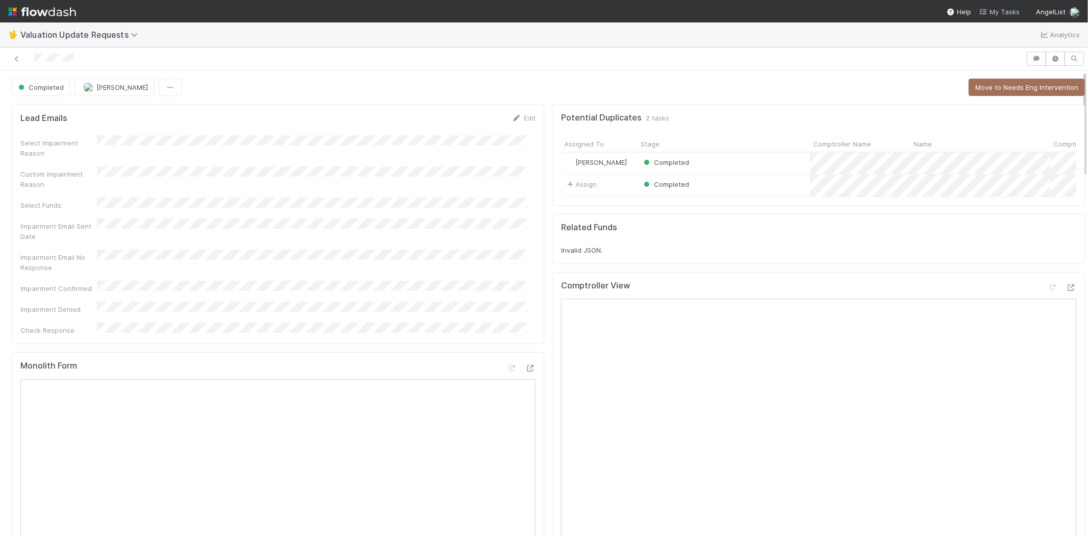
click at [999, 13] on span "My Tasks" at bounding box center [999, 12] width 40 height 8
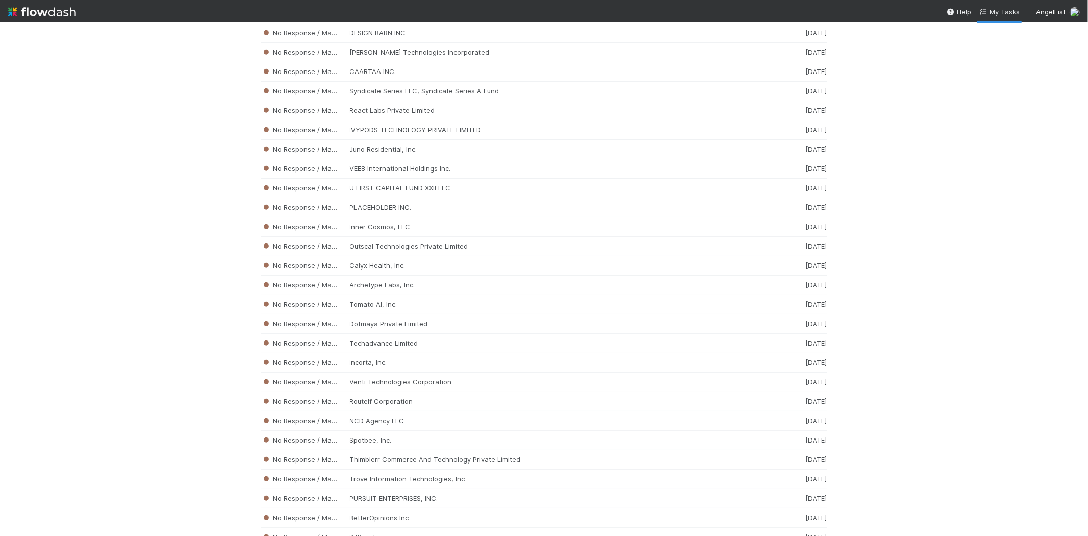
scroll to position [3834, 0]
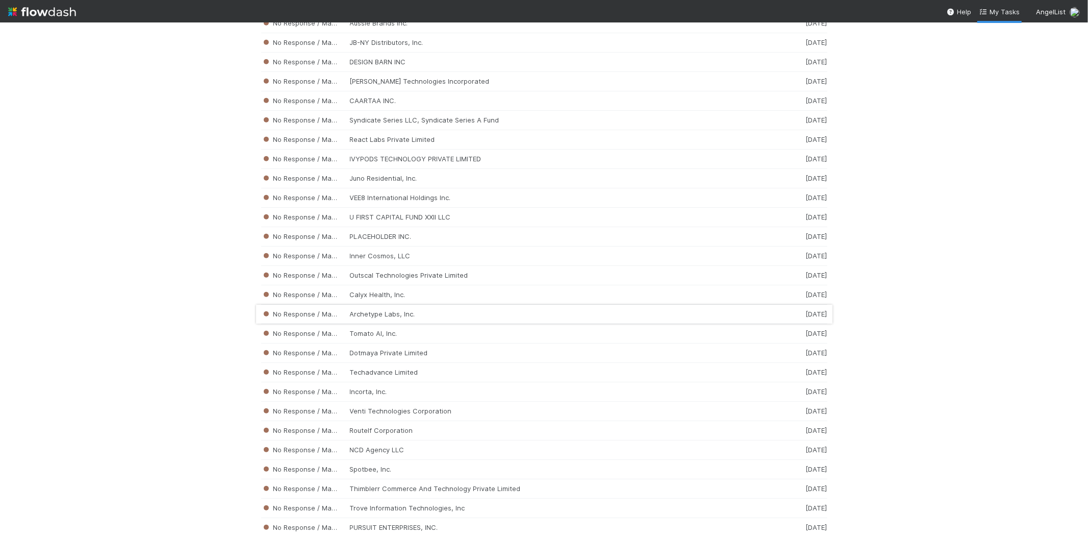
click at [372, 323] on div "No Response / Manual Review Archetype Labs, Inc. 2 weeks ago" at bounding box center [544, 314] width 566 height 19
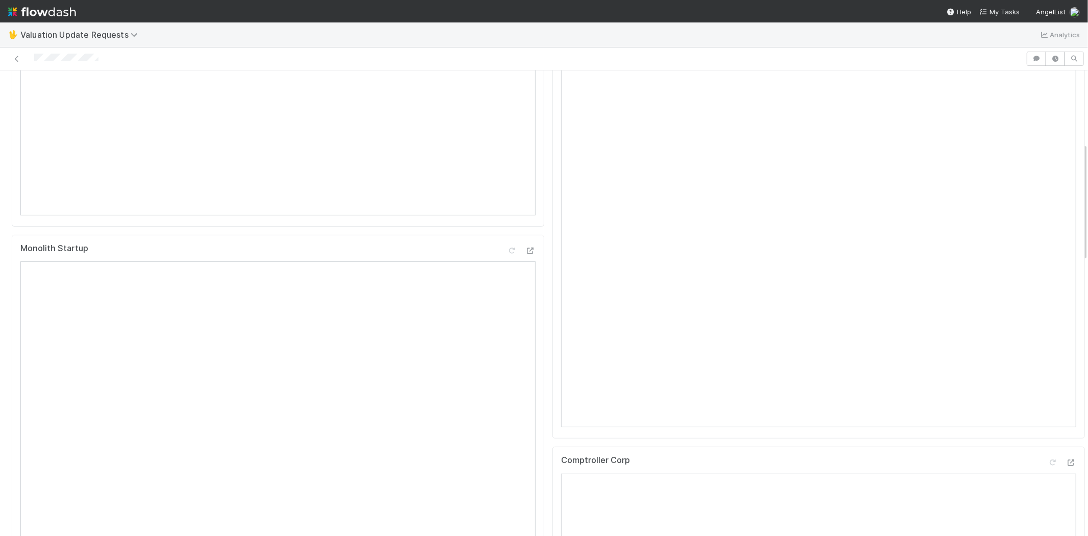
scroll to position [283, 0]
click at [34, 60] on div at bounding box center [513, 59] width 1018 height 14
click at [114, 52] on div at bounding box center [513, 59] width 1018 height 14
drag, startPoint x: 32, startPoint y: 60, endPoint x: 110, endPoint y: 65, distance: 77.7
click at [110, 65] on div at bounding box center [513, 59] width 1018 height 14
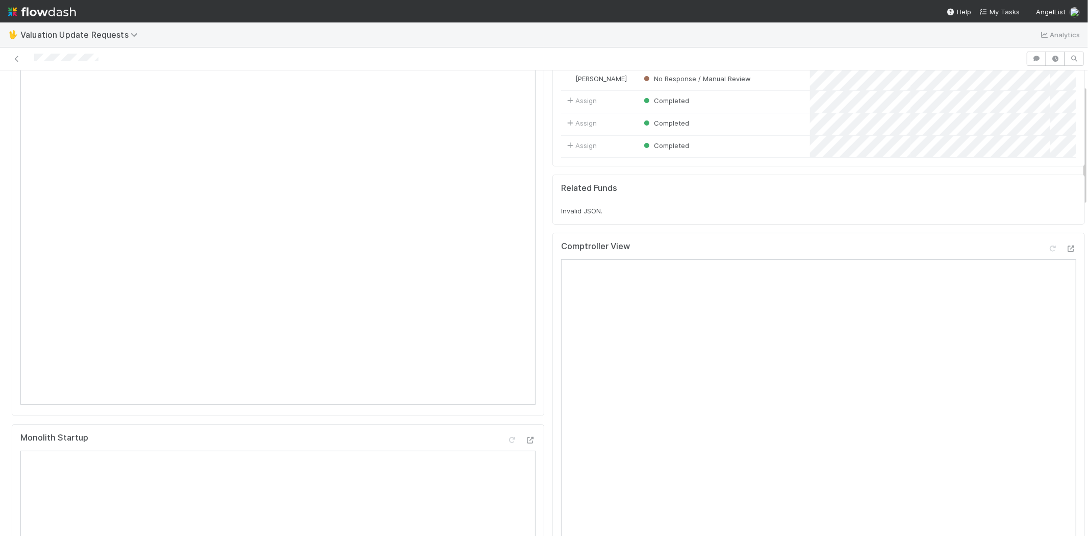
scroll to position [57, 0]
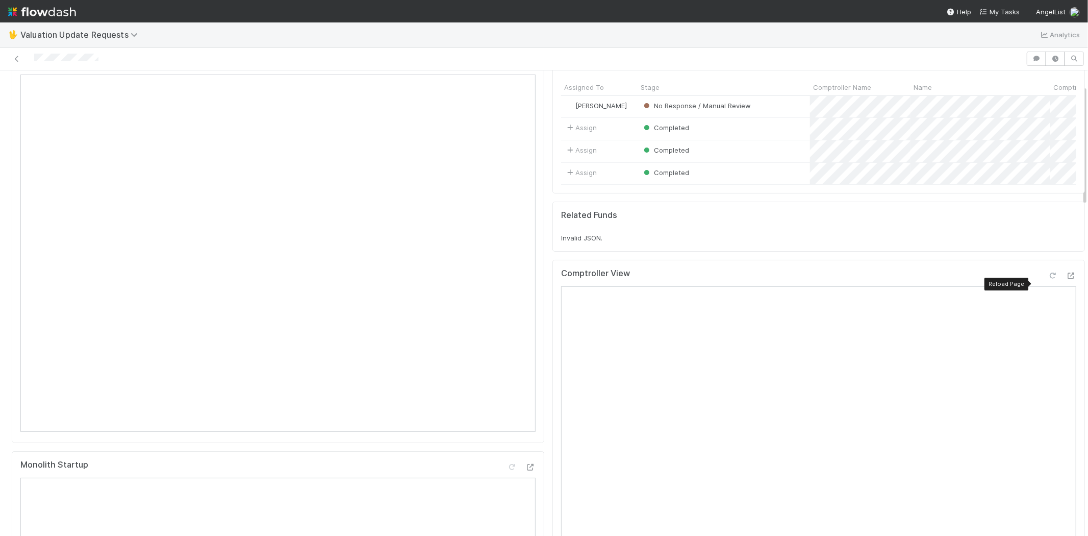
click at [1048, 279] on icon at bounding box center [1053, 275] width 10 height 7
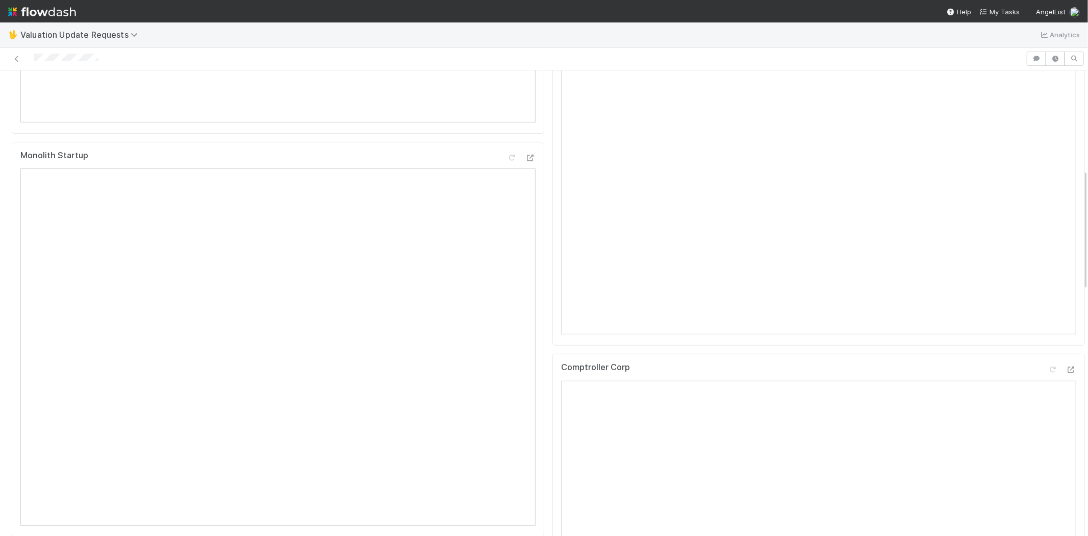
scroll to position [396, 0]
click at [1048, 342] on icon at bounding box center [1053, 339] width 10 height 7
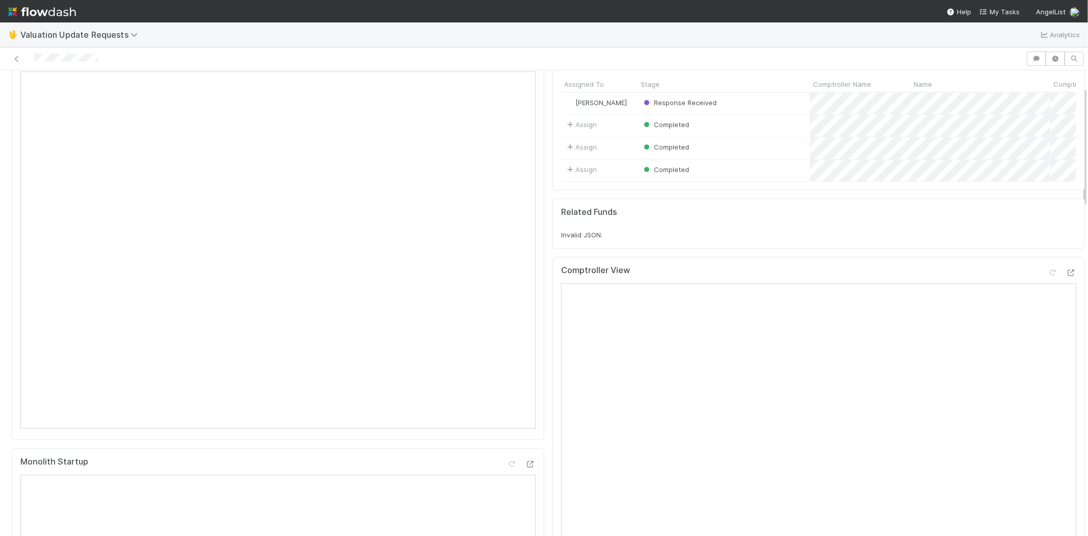
scroll to position [0, 0]
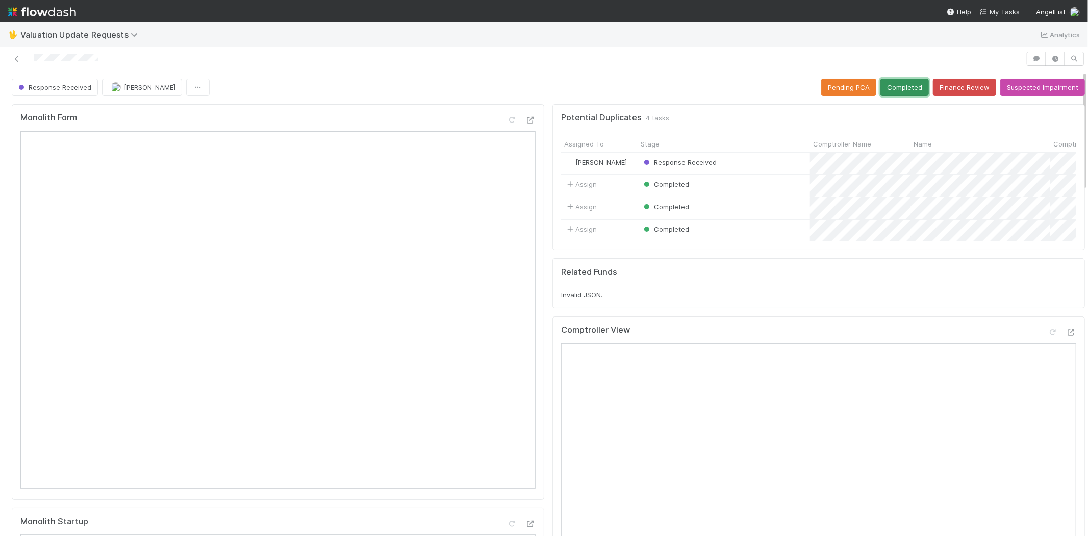
click at [894, 79] on button "Completed" at bounding box center [904, 87] width 48 height 17
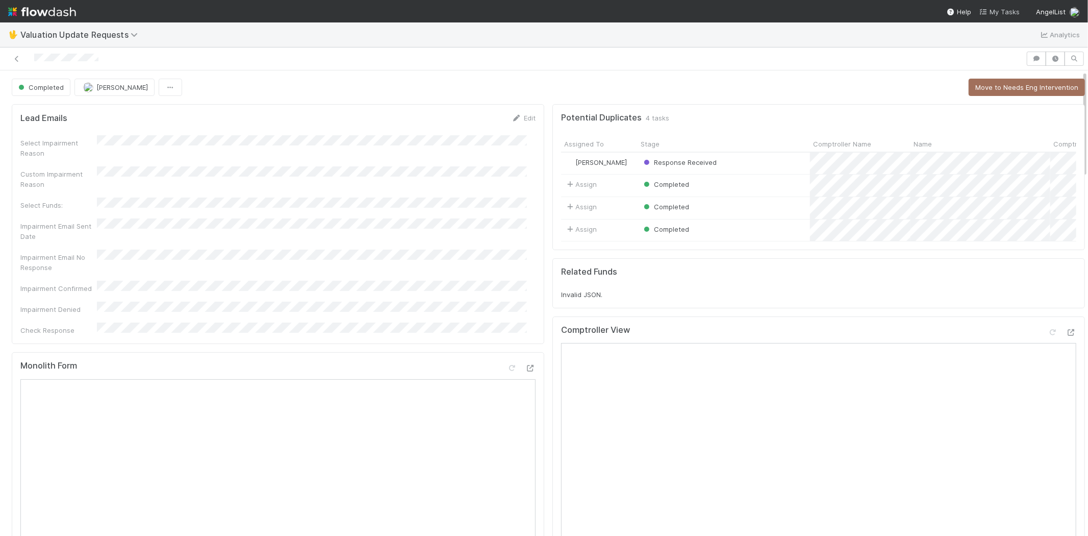
click at [1002, 12] on span "My Tasks" at bounding box center [999, 12] width 40 height 8
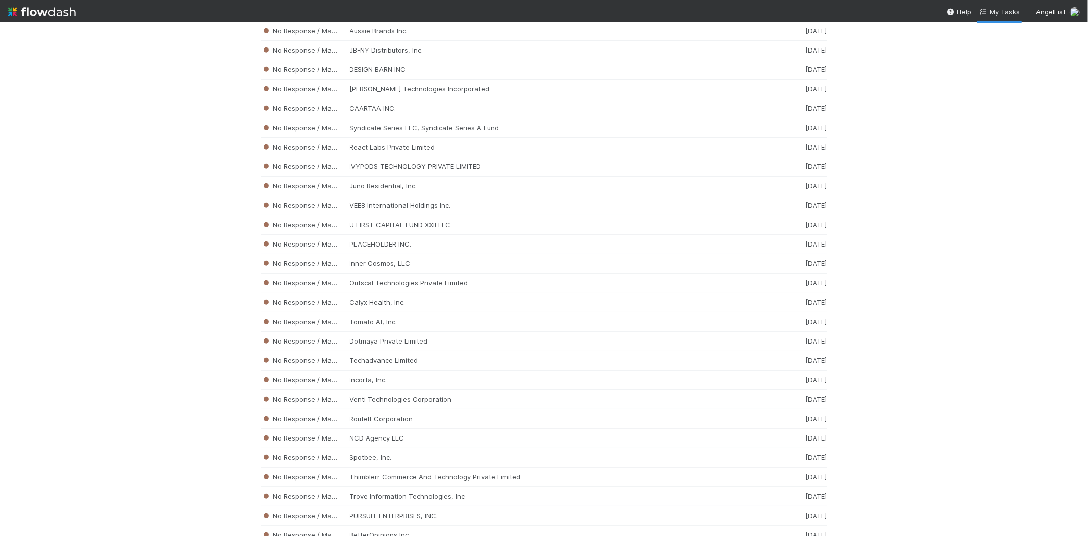
scroll to position [3843, 0]
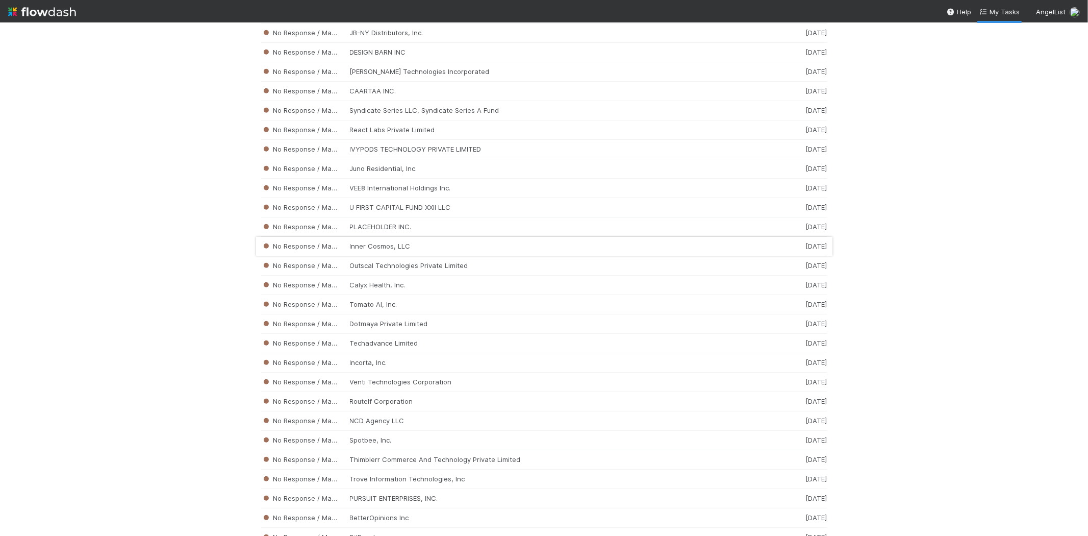
click at [366, 255] on div "No Response / Manual Review Inner Cosmos, LLC 2 weeks ago" at bounding box center [544, 246] width 566 height 19
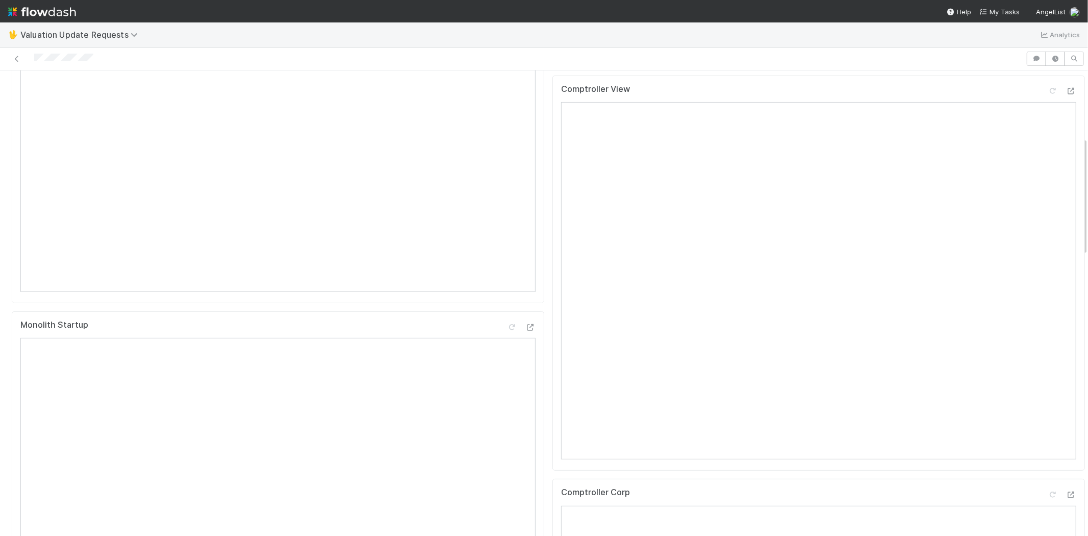
scroll to position [283, 0]
drag, startPoint x: 110, startPoint y: 54, endPoint x: 33, endPoint y: 52, distance: 77.0
click at [33, 52] on div at bounding box center [513, 59] width 1018 height 14
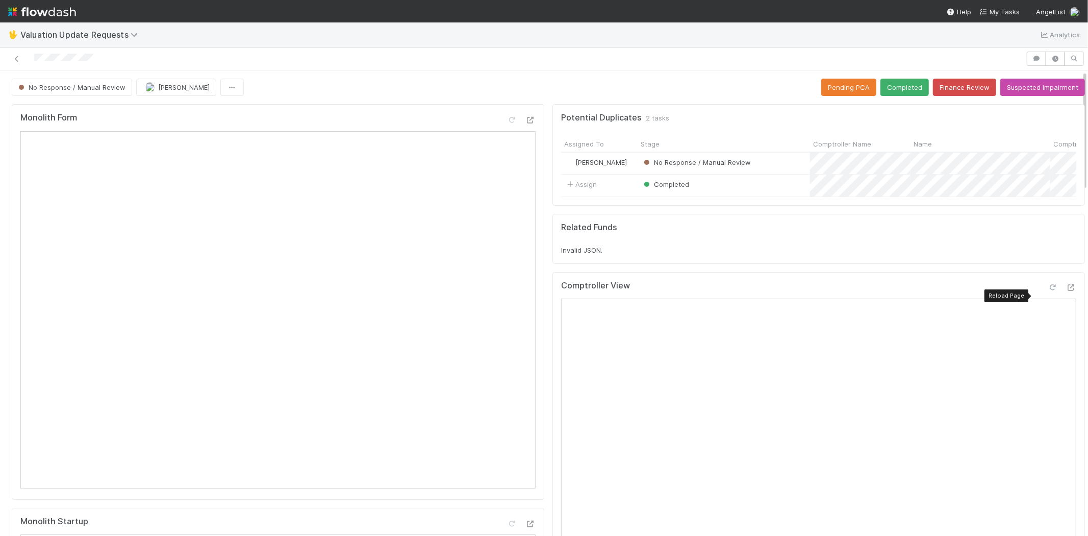
click at [1048, 291] on icon at bounding box center [1053, 287] width 10 height 7
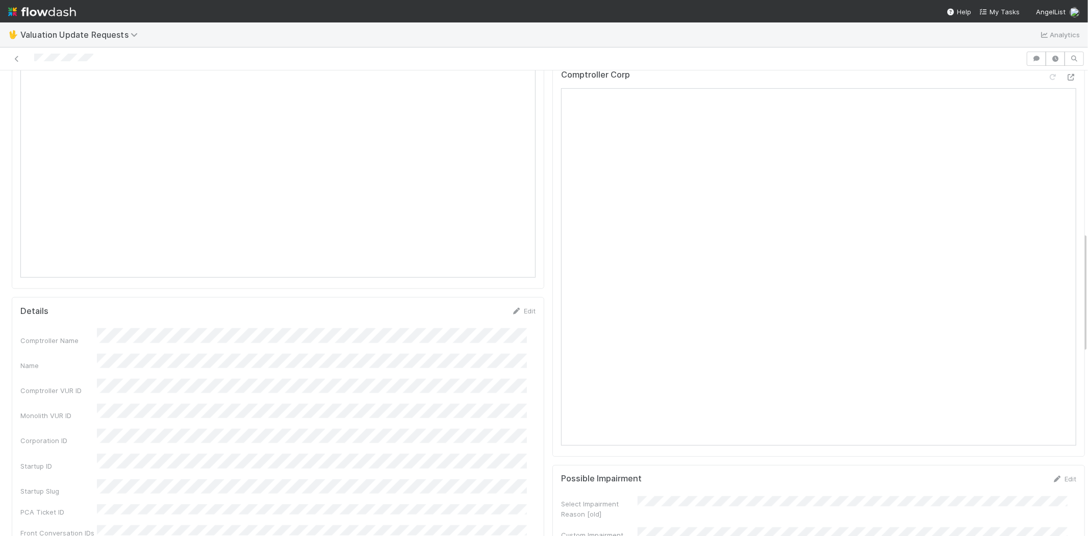
scroll to position [623, 0]
click at [1048, 71] on icon at bounding box center [1053, 67] width 10 height 7
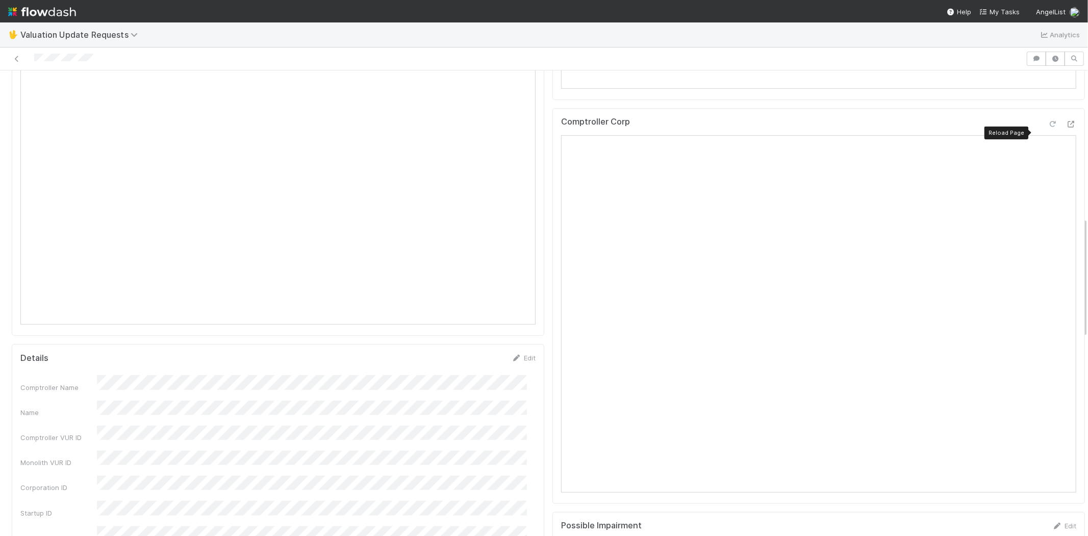
click at [1048, 128] on icon at bounding box center [1053, 124] width 10 height 7
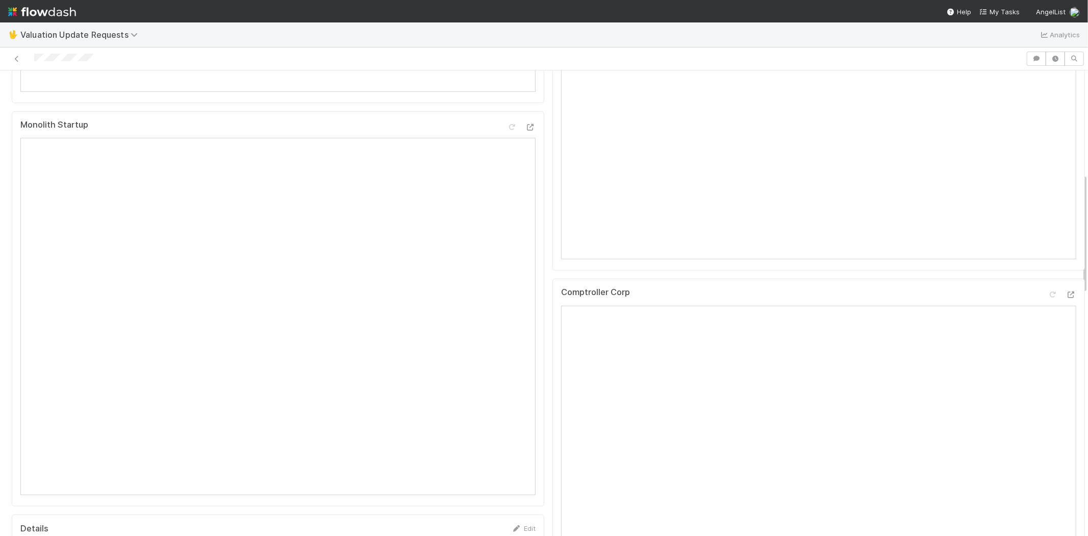
click at [92, 50] on div at bounding box center [544, 58] width 1088 height 23
drag, startPoint x: 32, startPoint y: 62, endPoint x: 104, endPoint y: 62, distance: 71.9
click at [104, 62] on div at bounding box center [513, 59] width 1018 height 14
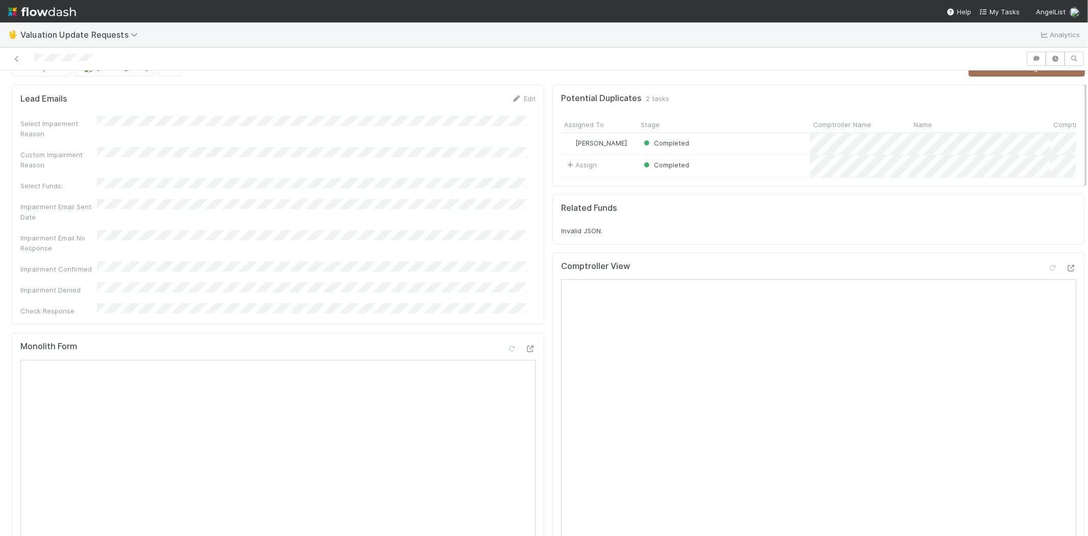
scroll to position [0, 0]
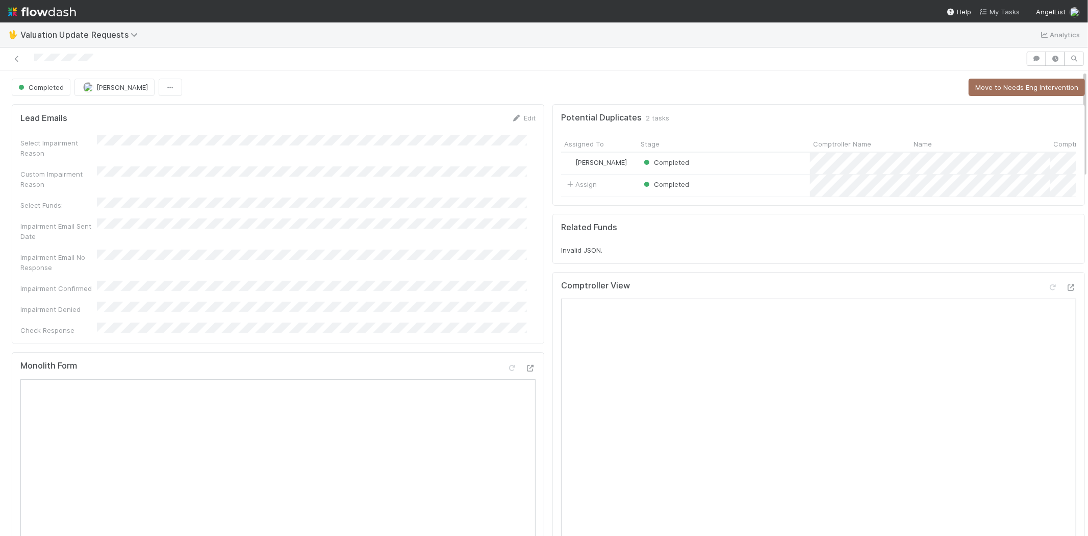
click at [992, 9] on span "My Tasks" at bounding box center [999, 12] width 40 height 8
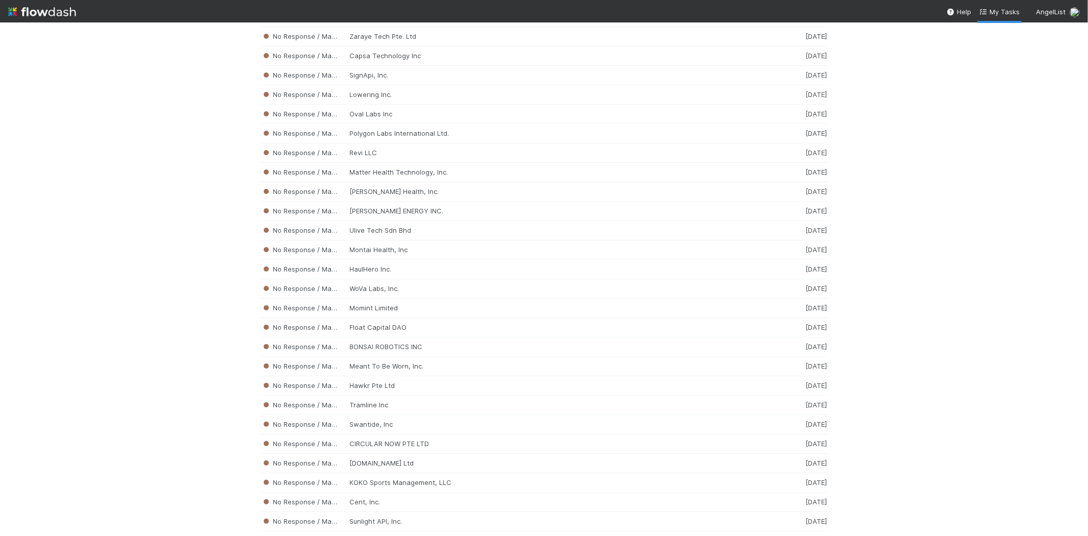
scroll to position [3398, 0]
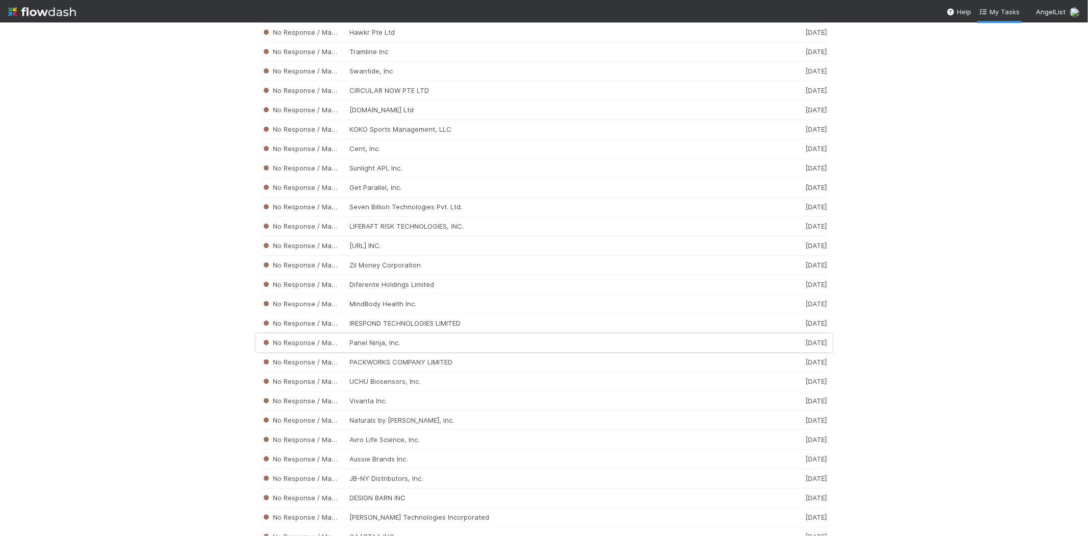
click at [389, 352] on div "No Response / Manual Review Panel Ninja, Inc. 2 weeks ago" at bounding box center [544, 342] width 566 height 19
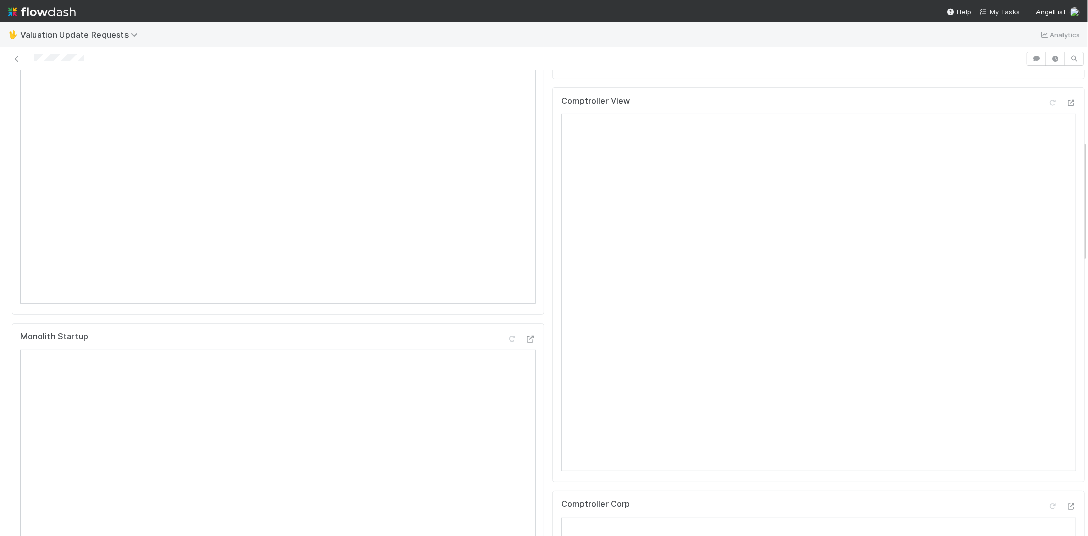
scroll to position [283, 0]
drag, startPoint x: 92, startPoint y: 57, endPoint x: 32, endPoint y: 59, distance: 59.7
click at [32, 59] on div at bounding box center [513, 59] width 1018 height 14
click at [1048, 121] on icon at bounding box center [1053, 117] width 10 height 7
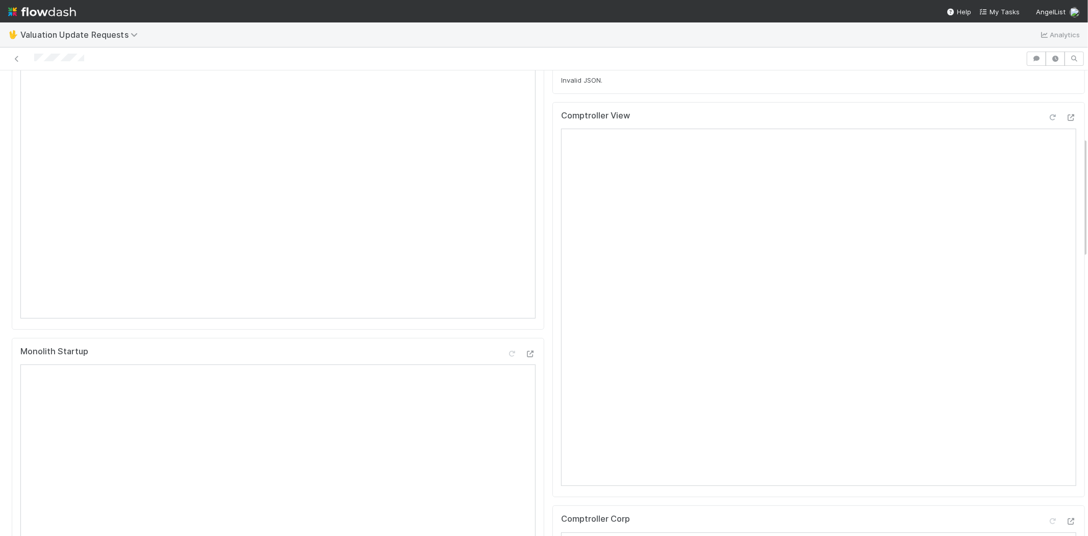
scroll to position [510, 0]
click at [1048, 184] on icon at bounding box center [1053, 180] width 10 height 7
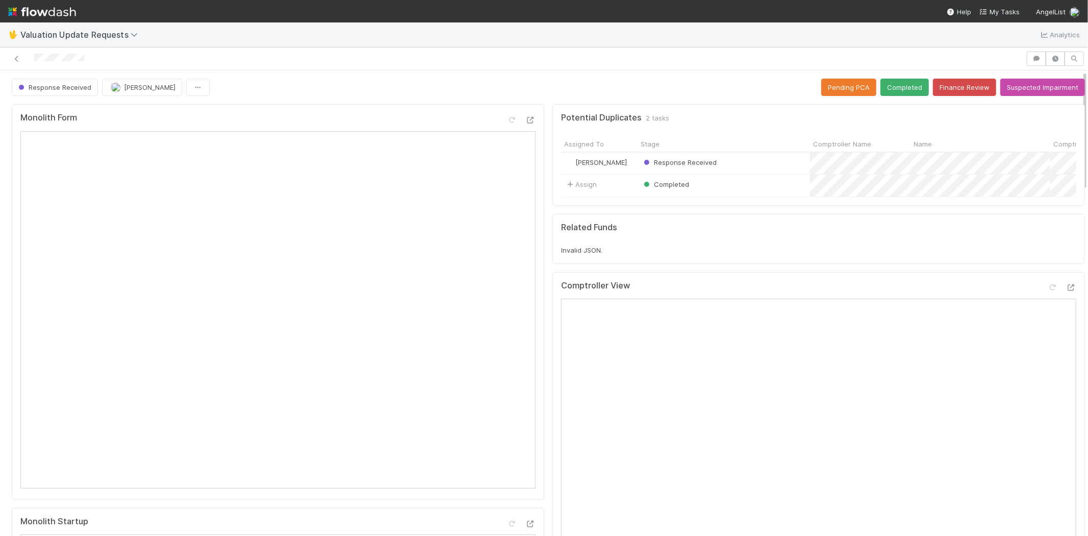
scroll to position [0, 0]
click at [896, 92] on button "Completed" at bounding box center [904, 87] width 48 height 17
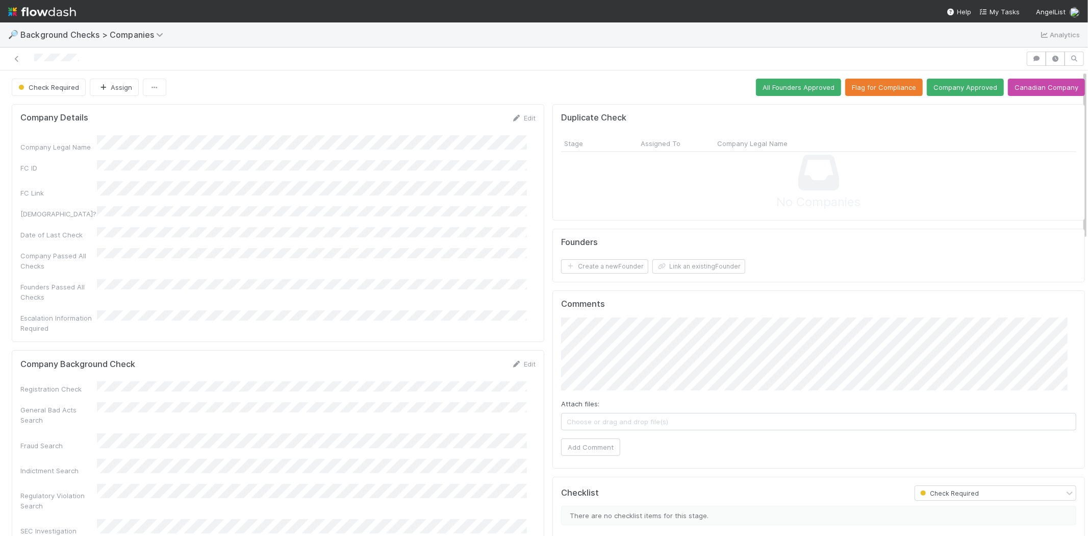
drag, startPoint x: 274, startPoint y: 429, endPoint x: 320, endPoint y: 288, distance: 149.2
click at [320, 288] on div "Company Legal Name FC ID FC Link Canadian? Date of Last Check Company Passed Al…" at bounding box center [277, 234] width 515 height 198
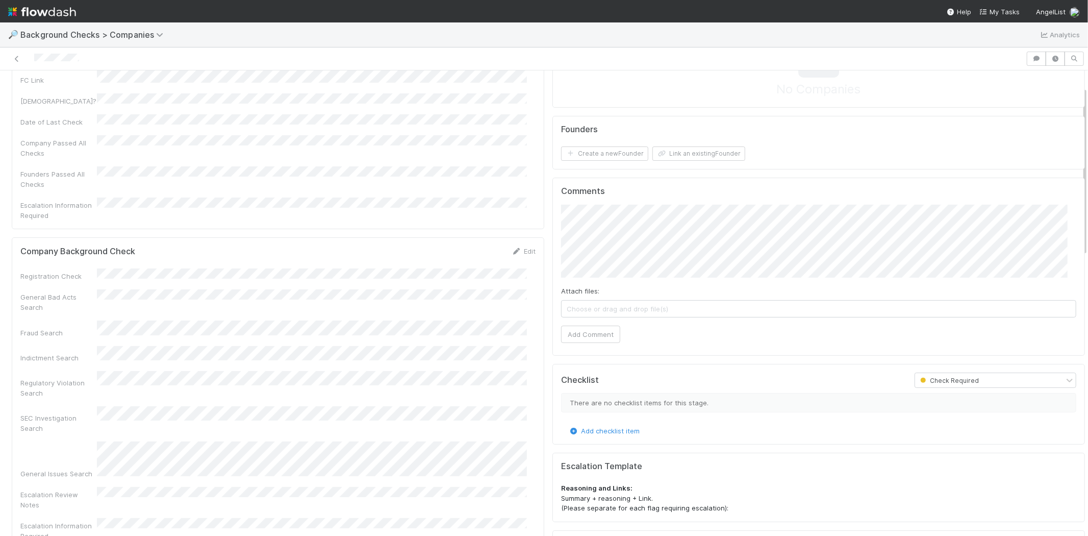
scroll to position [113, 0]
click at [522, 246] on link "Edit" at bounding box center [524, 250] width 24 height 8
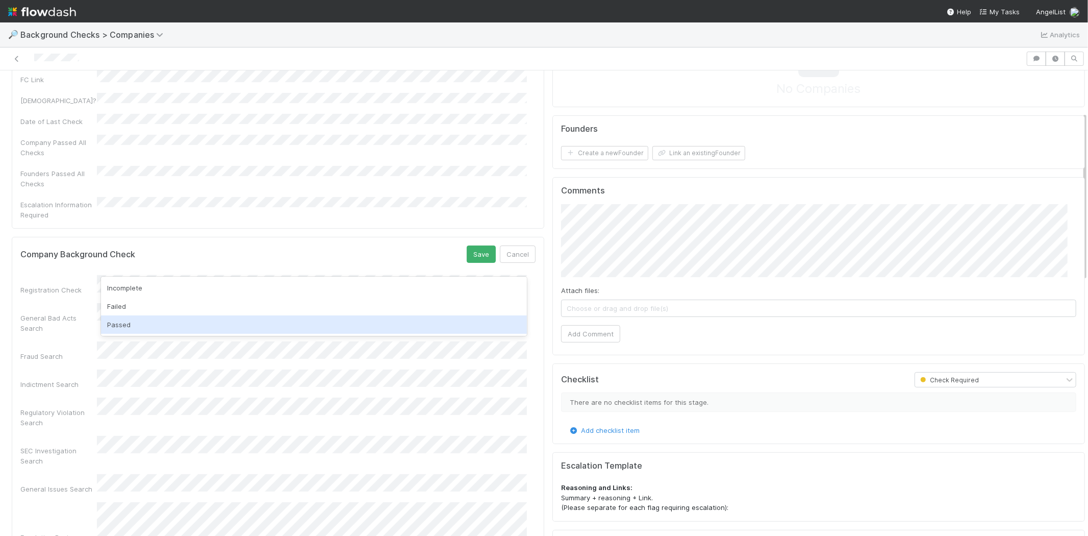
click at [340, 327] on div "Passed" at bounding box center [314, 324] width 426 height 18
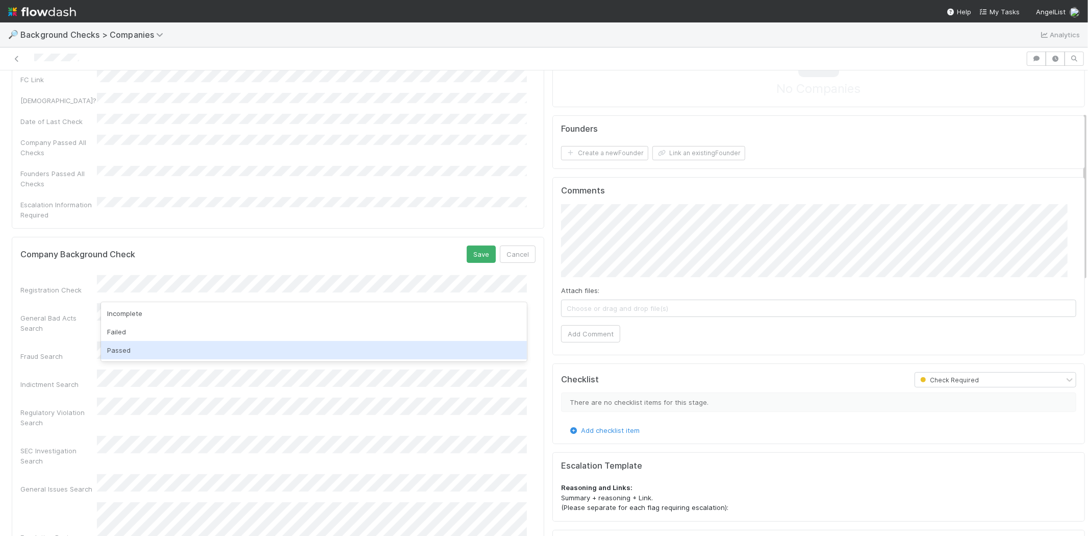
click at [327, 347] on div "Passed" at bounding box center [314, 350] width 426 height 18
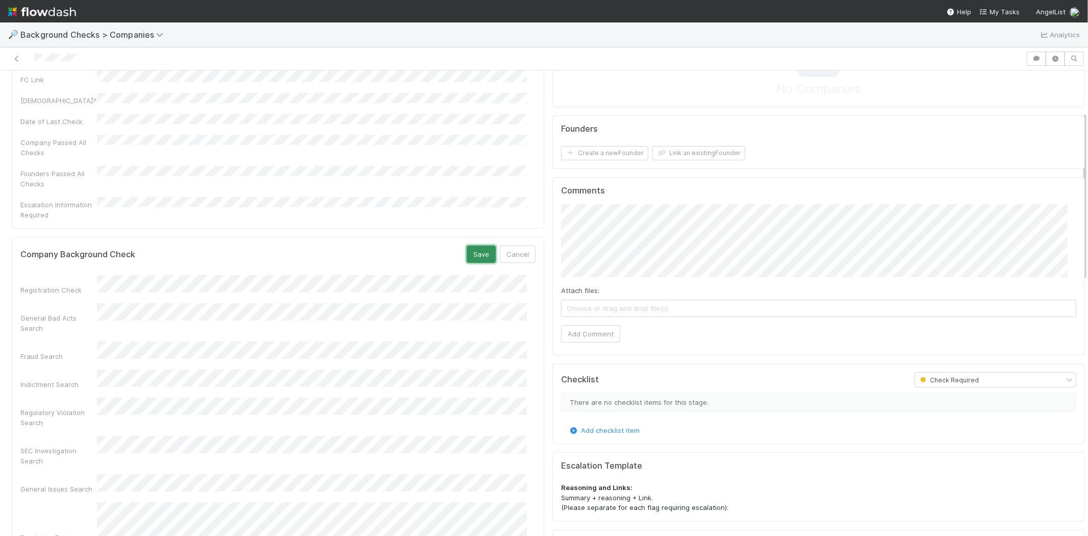
click at [476, 245] on button "Save" at bounding box center [481, 253] width 29 height 17
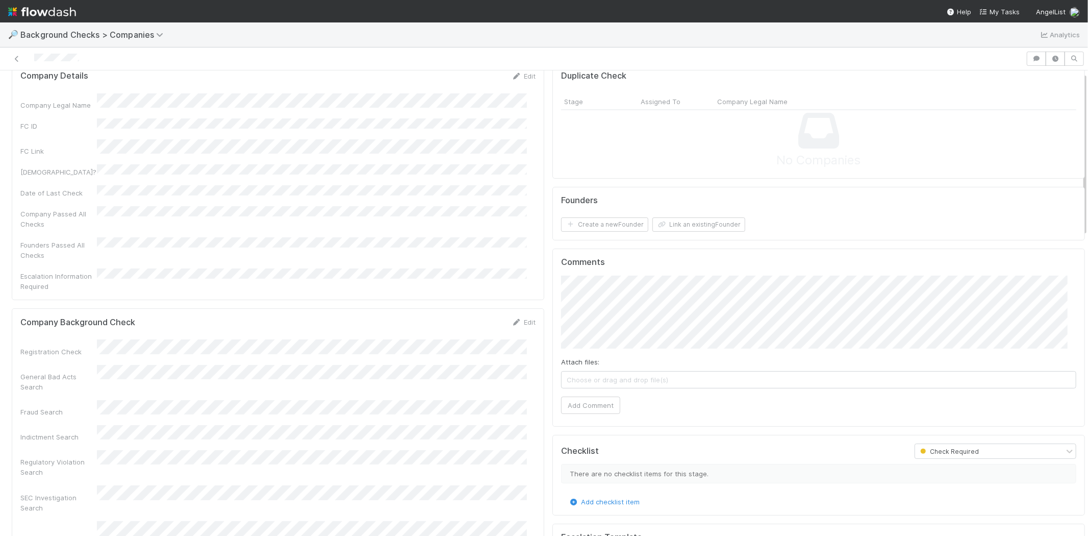
scroll to position [0, 0]
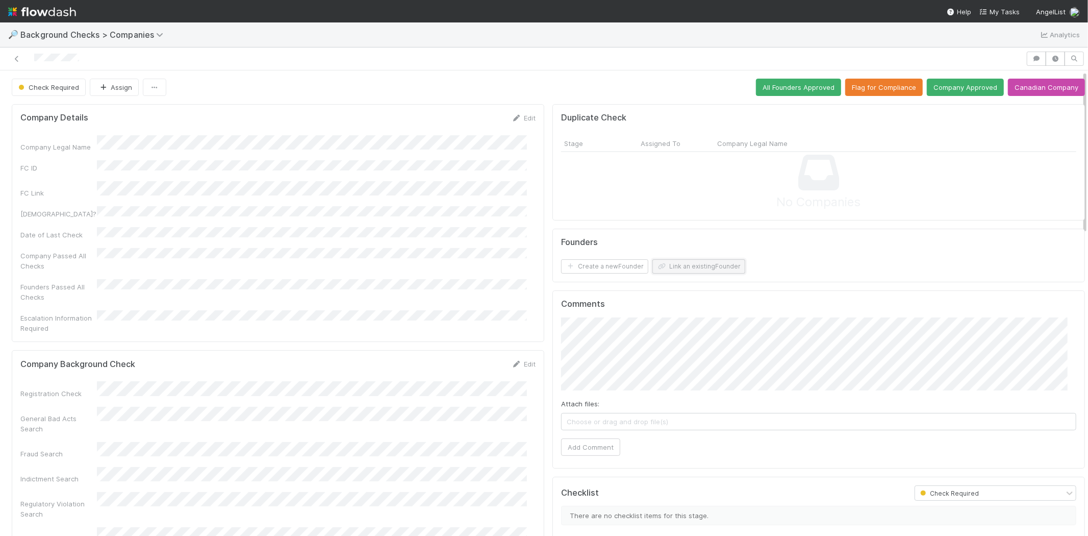
click at [679, 268] on button "Link an existing Founder" at bounding box center [698, 266] width 93 height 14
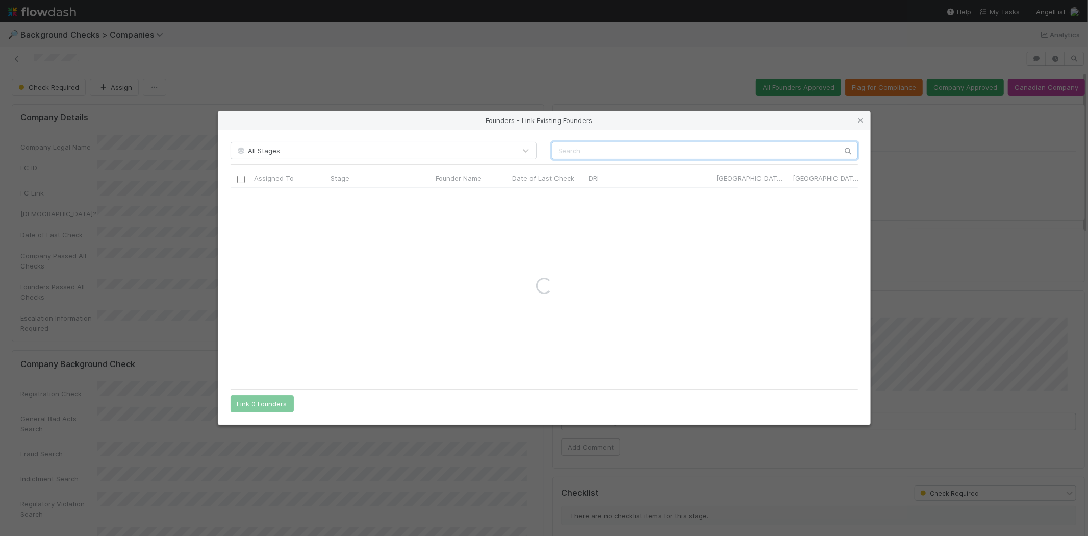
click at [737, 148] on input "text" at bounding box center [705, 150] width 306 height 17
paste input "Alexander Schiff"
type input "Alexander Schiff"
click at [238, 196] on input "checkbox" at bounding box center [241, 198] width 8 height 8
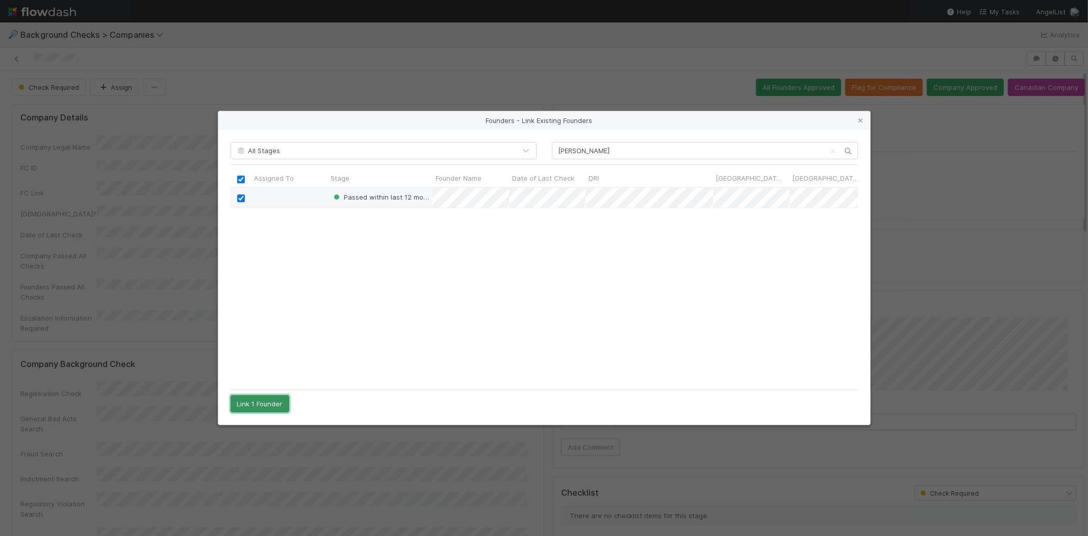
click at [265, 403] on button "Link 1 Founder" at bounding box center [260, 403] width 59 height 17
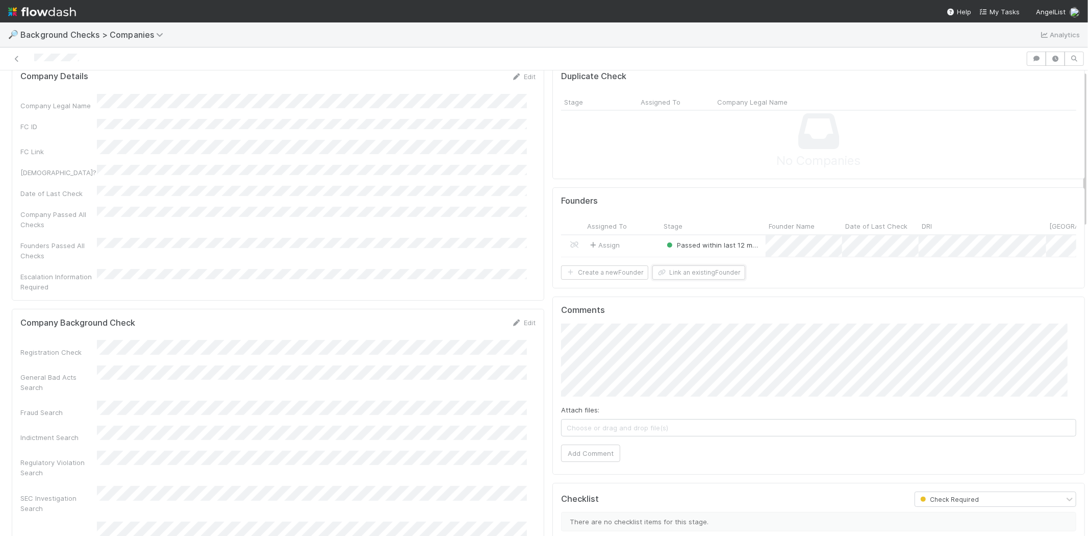
scroll to position [0, 0]
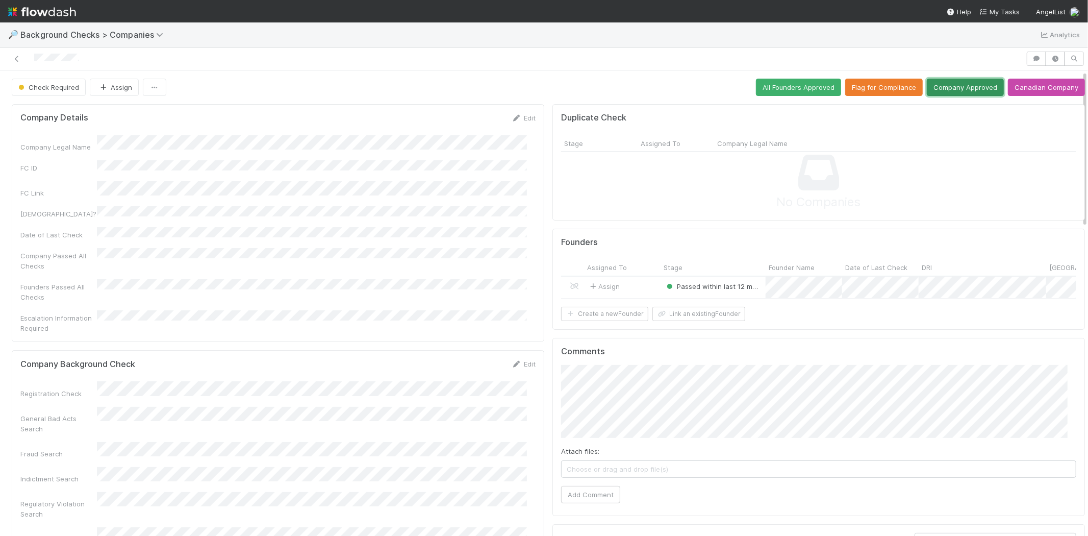
click at [945, 86] on button "Company Approved" at bounding box center [965, 87] width 77 height 17
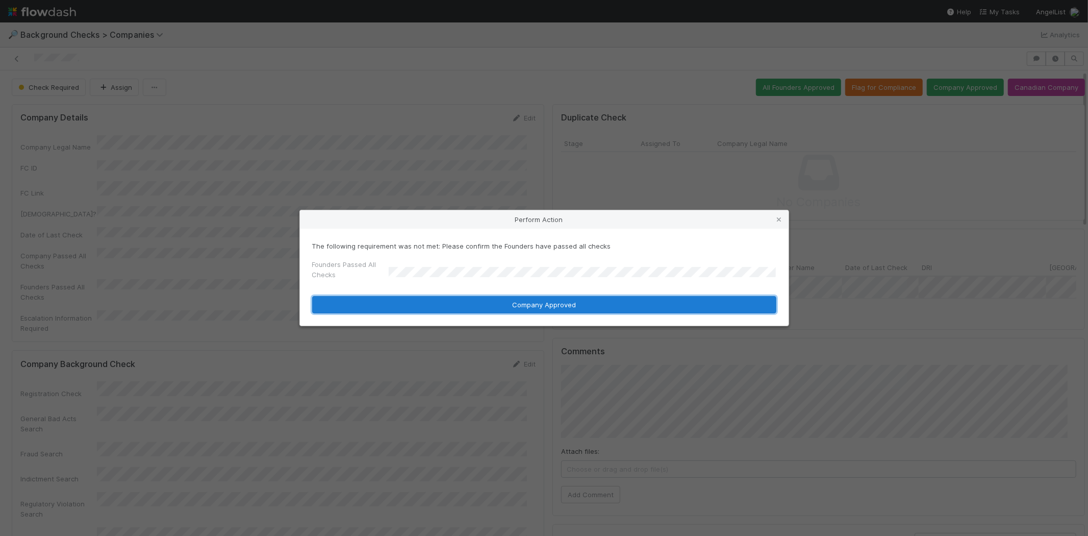
click at [442, 303] on button "Company Approved" at bounding box center [544, 304] width 464 height 17
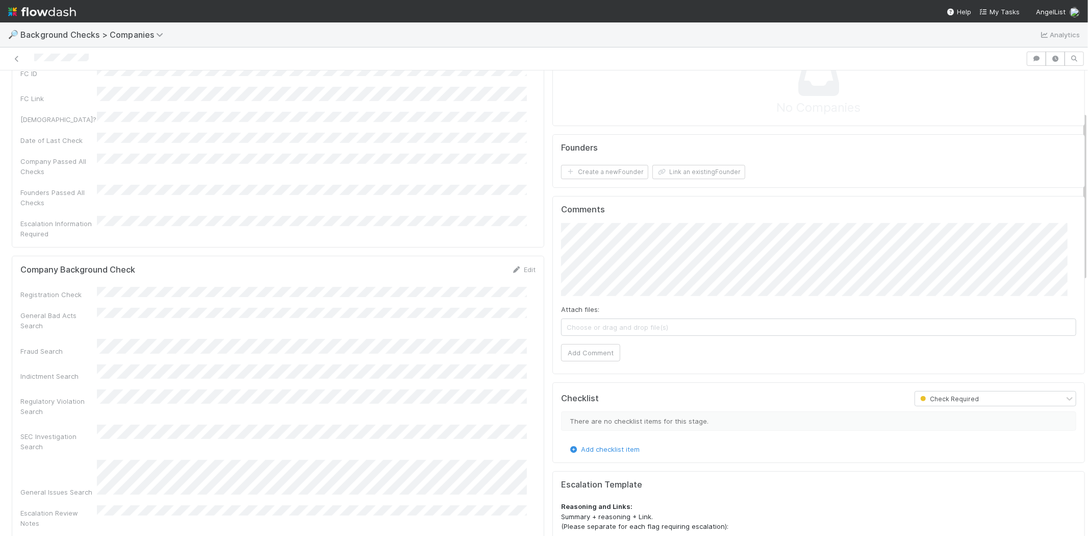
scroll to position [113, 0]
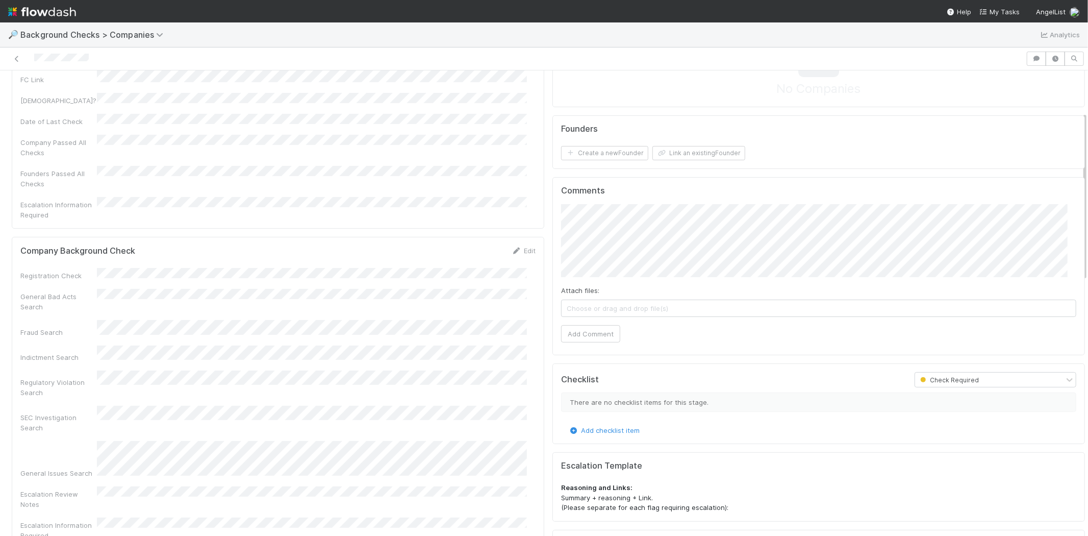
drag, startPoint x: 518, startPoint y: 232, endPoint x: 455, endPoint y: 250, distance: 66.0
click at [518, 246] on link "Edit" at bounding box center [524, 250] width 24 height 8
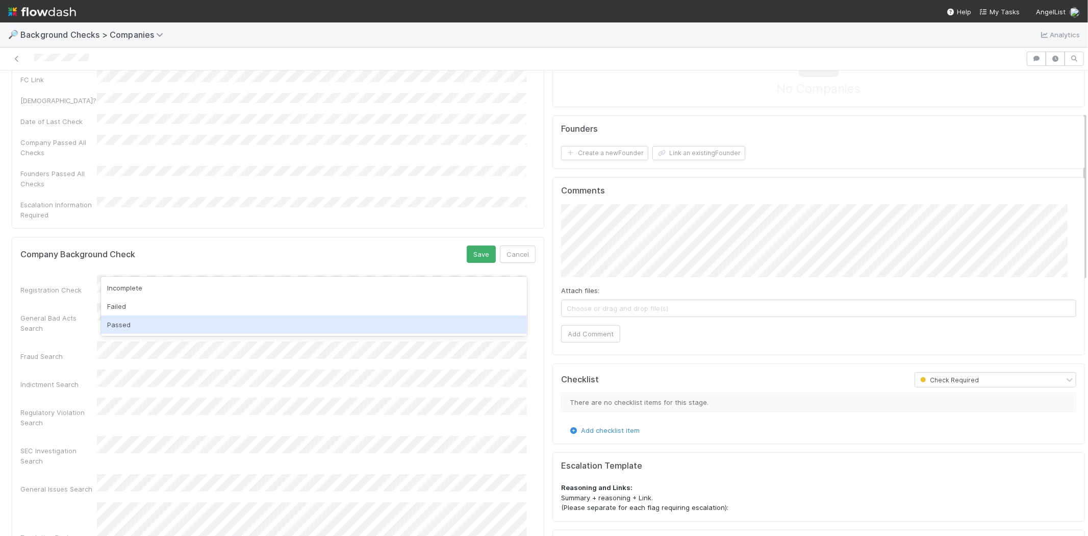
click at [144, 322] on div "Passed" at bounding box center [314, 324] width 426 height 18
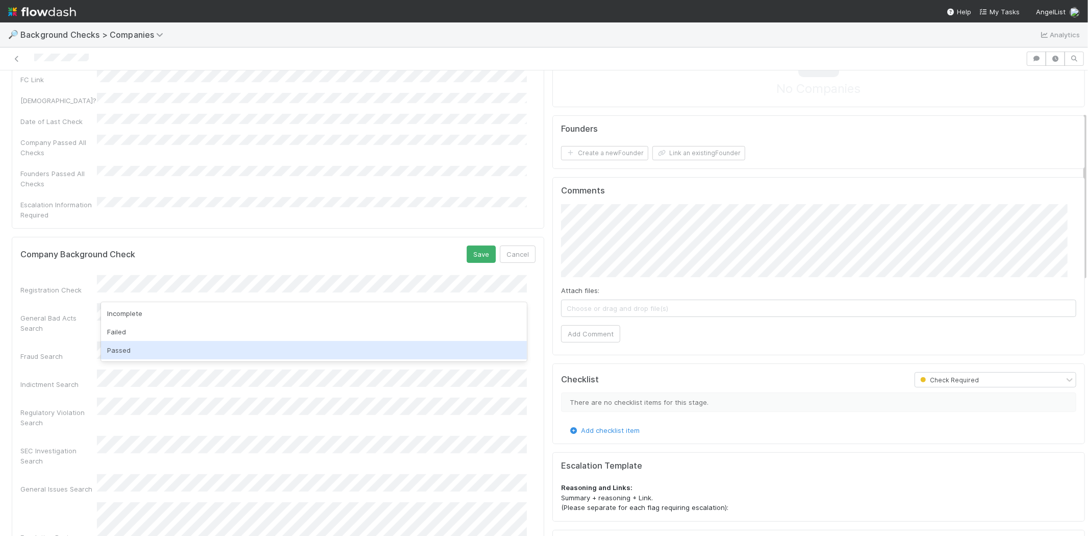
click at [138, 352] on div "Passed" at bounding box center [314, 350] width 426 height 18
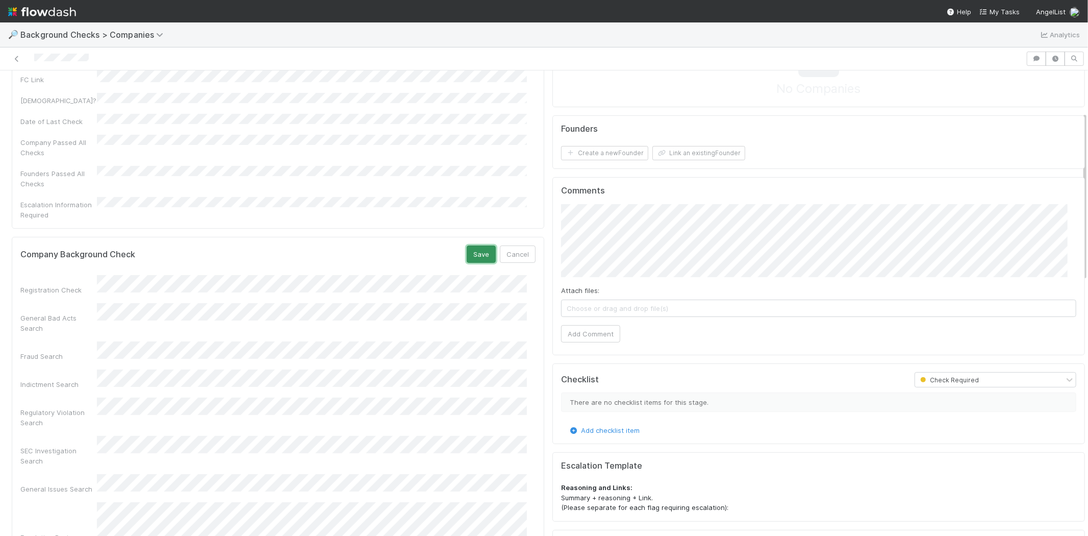
click at [471, 245] on button "Save" at bounding box center [481, 253] width 29 height 17
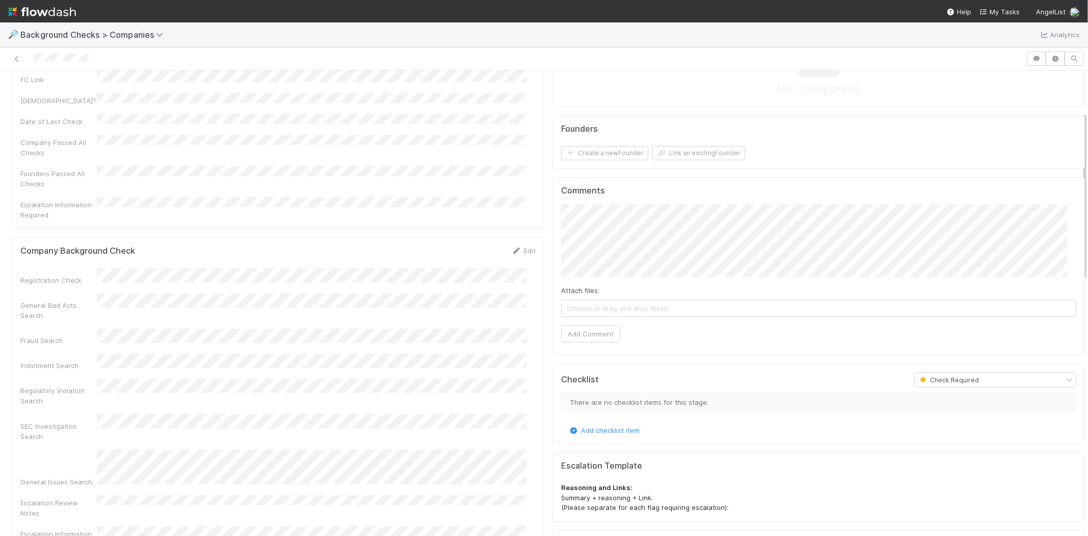
scroll to position [0, 0]
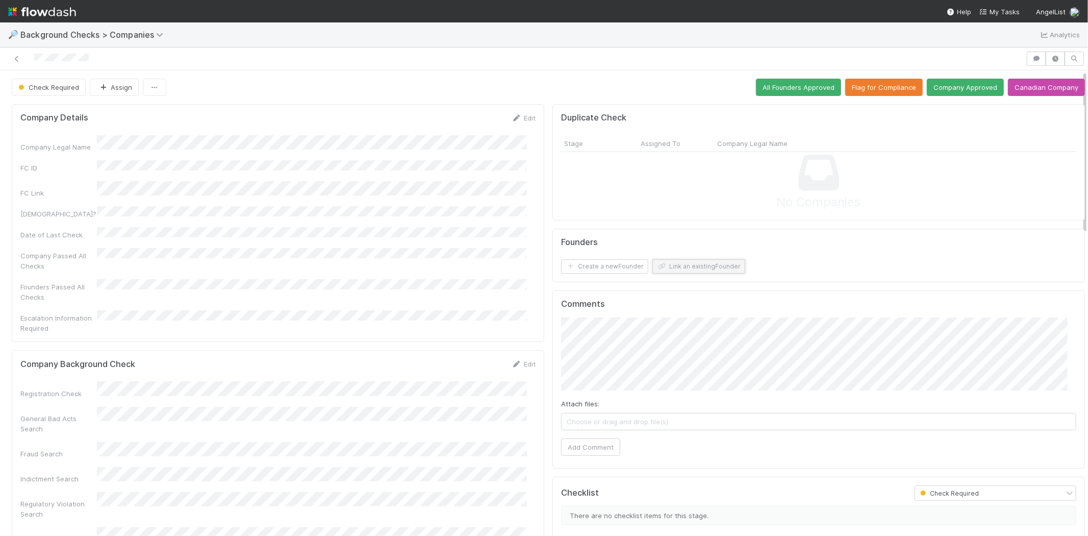
click at [709, 264] on button "Link an existing Founder" at bounding box center [698, 266] width 93 height 14
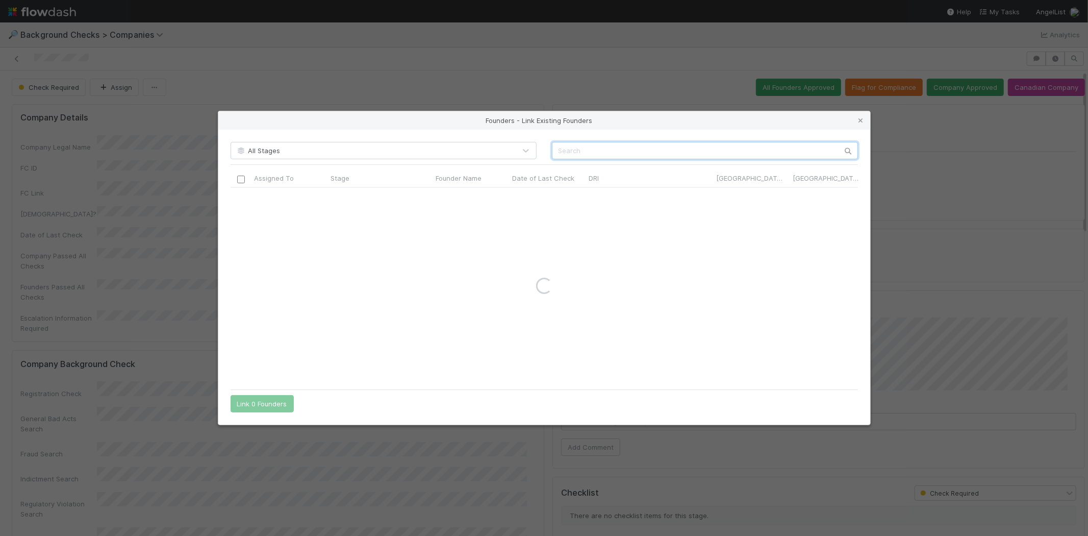
click at [681, 150] on input "text" at bounding box center [705, 150] width 306 height 17
paste input "Tom Greenwald"
click at [564, 148] on input "Tom Greenwald" at bounding box center [705, 150] width 306 height 17
drag, startPoint x: 635, startPoint y: 149, endPoint x: 558, endPoint y: 144, distance: 76.7
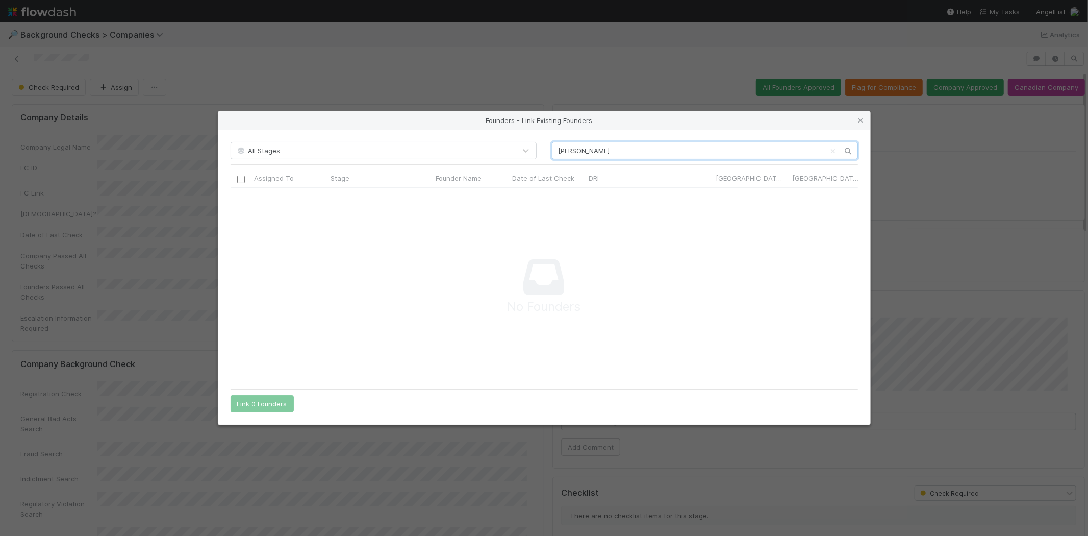
click at [558, 144] on input "Thomas Greenwald" at bounding box center [705, 150] width 306 height 17
type input "Thomas Greenwald"
click at [859, 120] on icon at bounding box center [861, 120] width 10 height 7
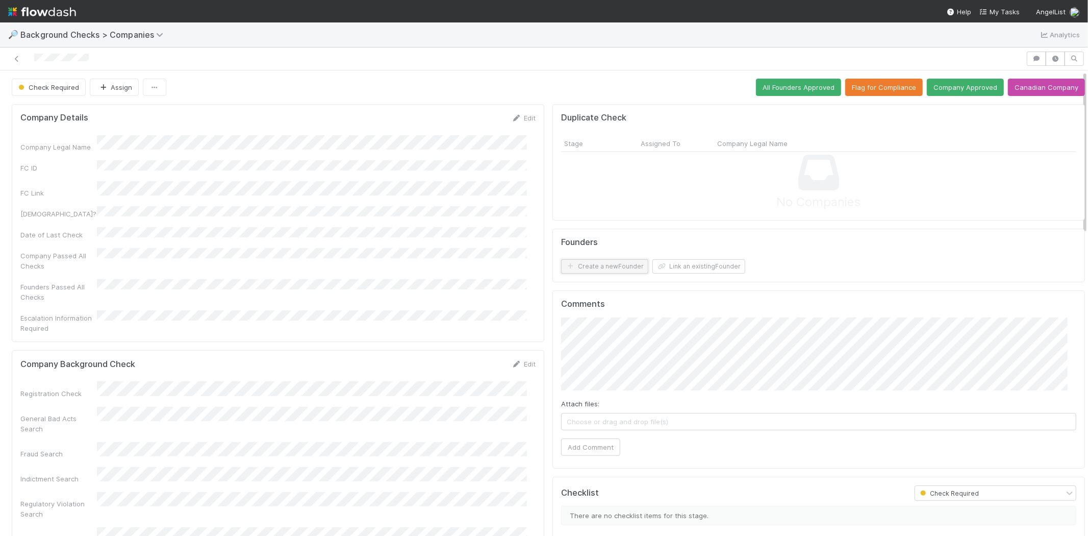
click at [616, 268] on button "Create a new Founder" at bounding box center [604, 266] width 87 height 14
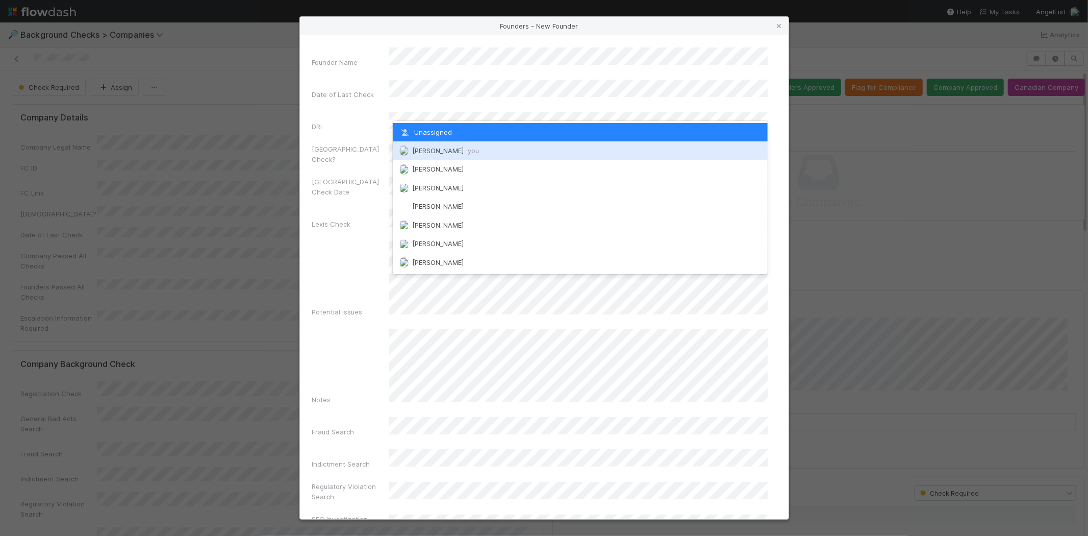
click at [429, 148] on span "Michael Capilitan you" at bounding box center [445, 150] width 67 height 8
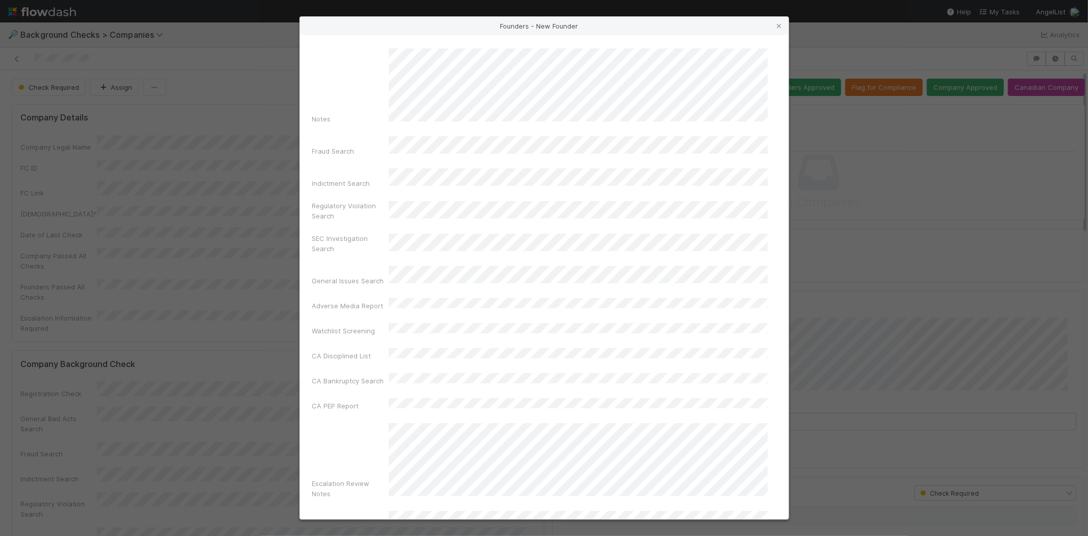
scroll to position [342, 0]
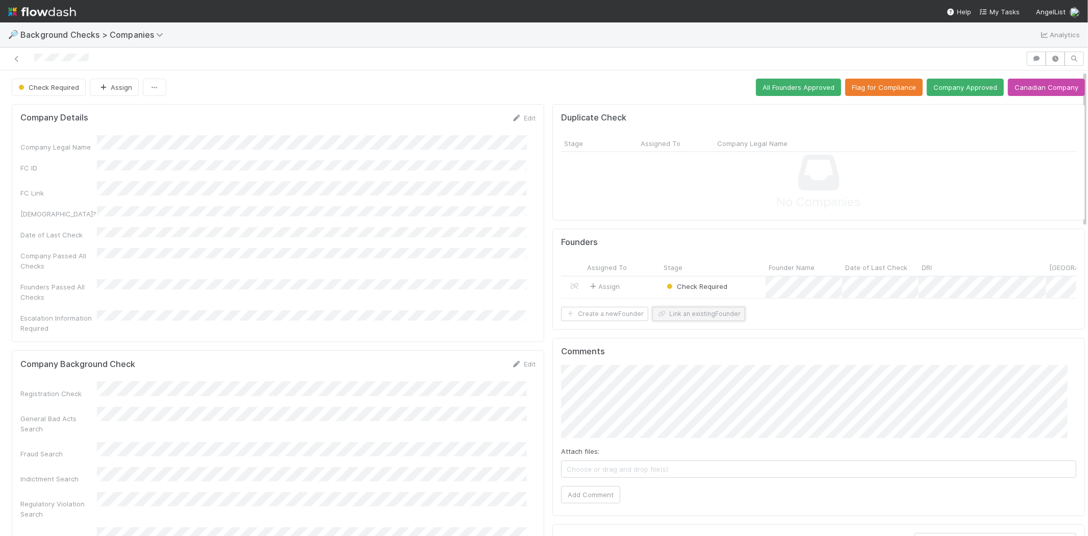
click at [700, 321] on button "Link an existing Founder" at bounding box center [698, 314] width 93 height 14
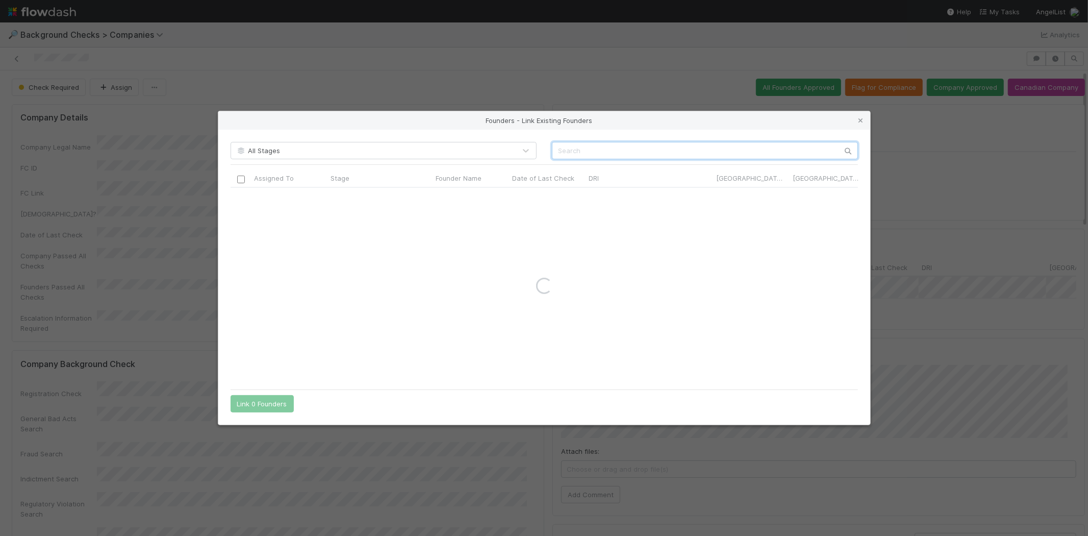
click at [719, 151] on input "text" at bounding box center [705, 150] width 306 height 17
paste input "Anders Lie"
type input "Anders Lie"
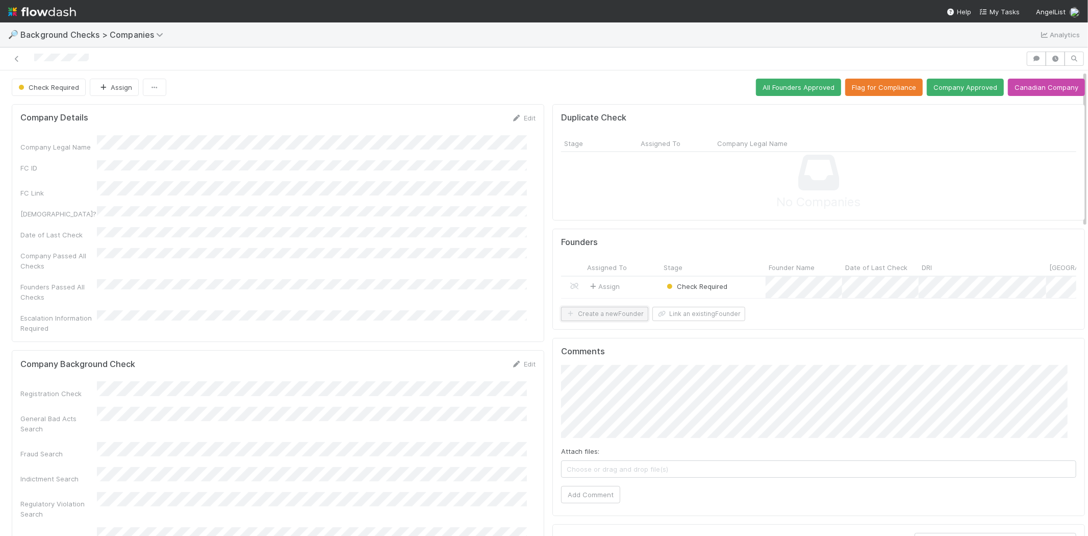
click at [596, 321] on button "Create a new Founder" at bounding box center [604, 314] width 87 height 14
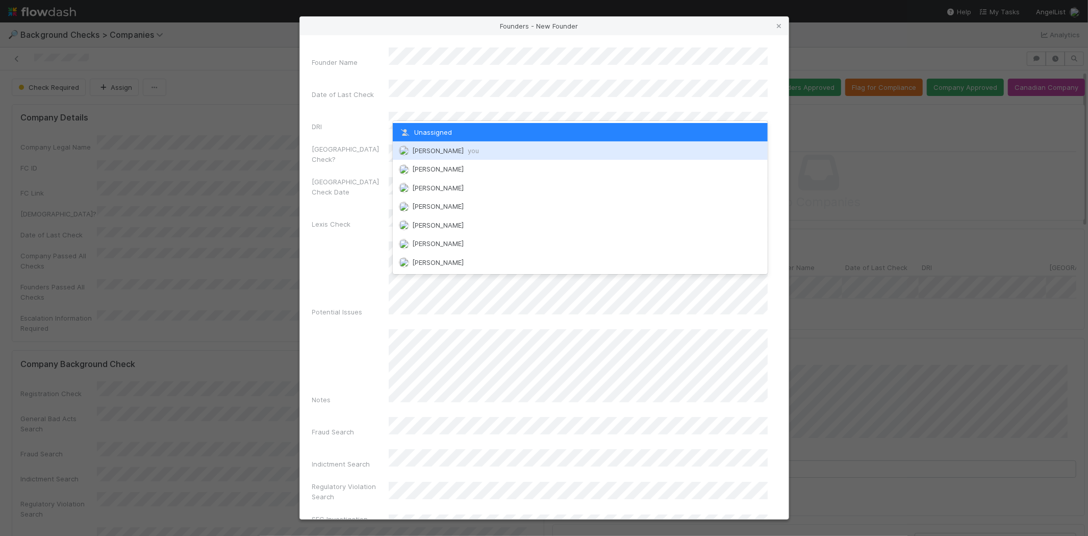
click at [445, 146] on span "[PERSON_NAME] you" at bounding box center [445, 150] width 67 height 8
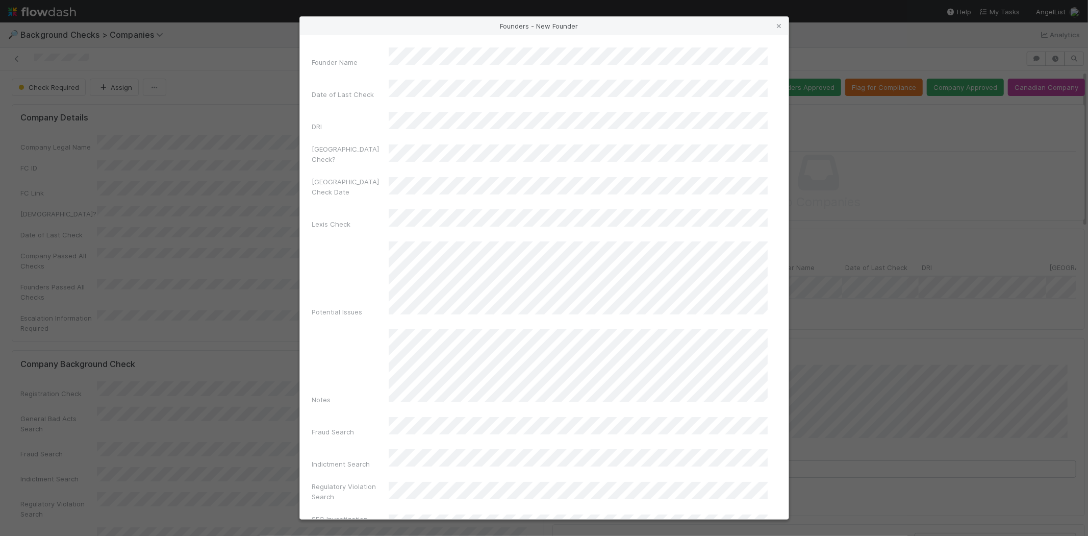
click at [339, 241] on div "Potential Issues" at bounding box center [544, 281] width 464 height 80
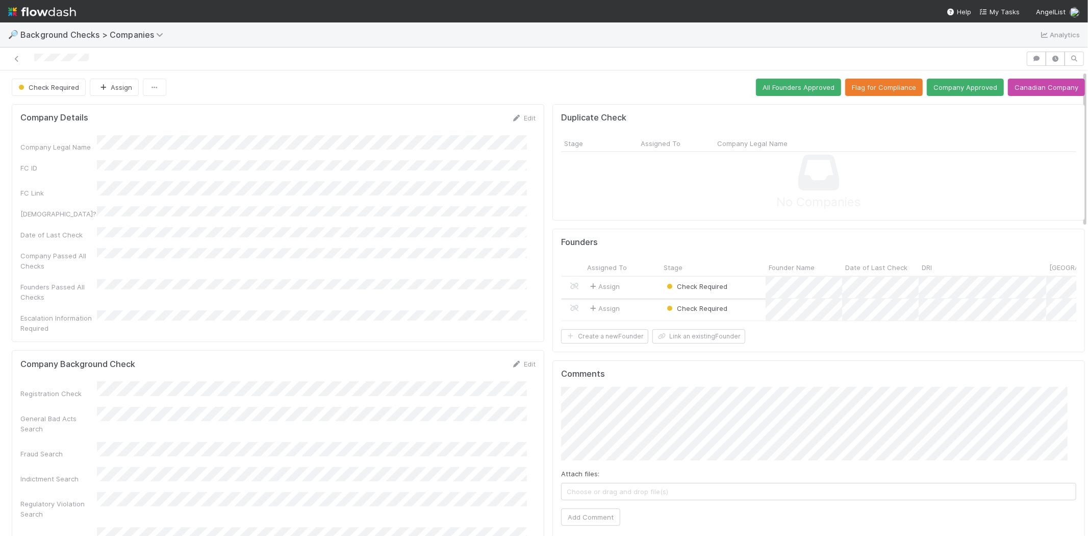
click at [649, 283] on div "Assign" at bounding box center [622, 287] width 77 height 22
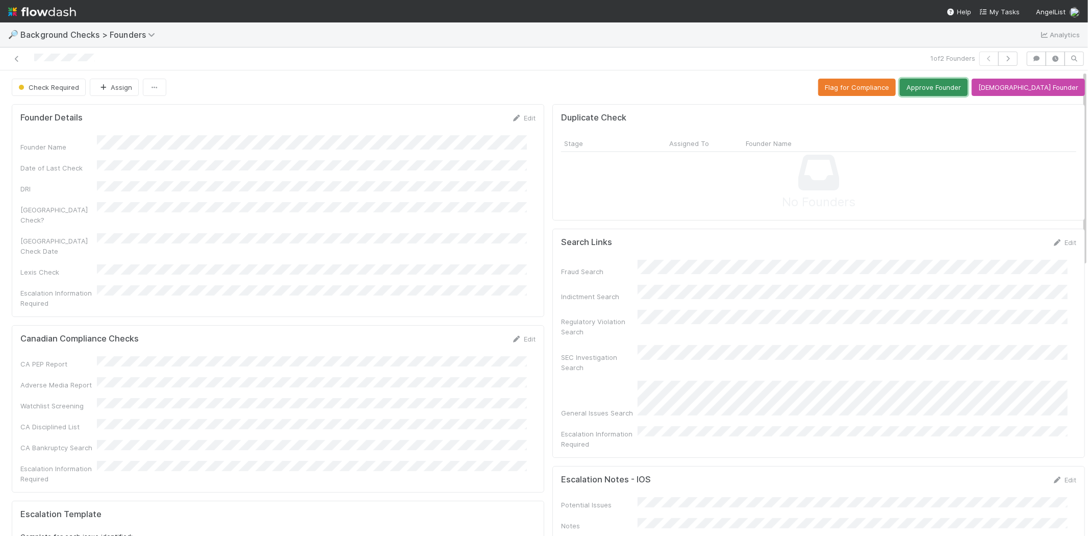
click at [959, 88] on button "Approve Founder" at bounding box center [934, 87] width 68 height 17
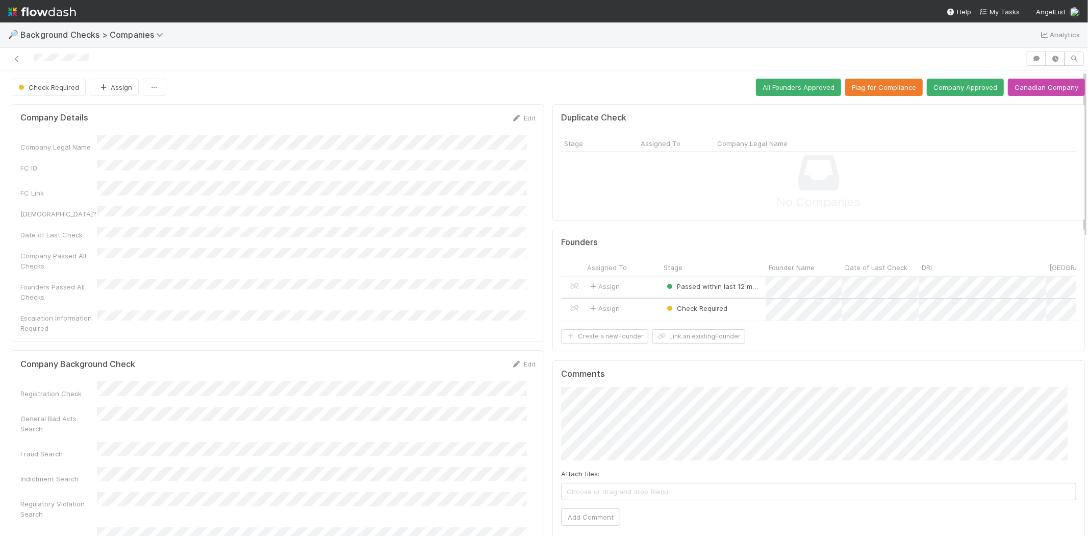
click at [640, 306] on div "Assign" at bounding box center [622, 309] width 77 height 22
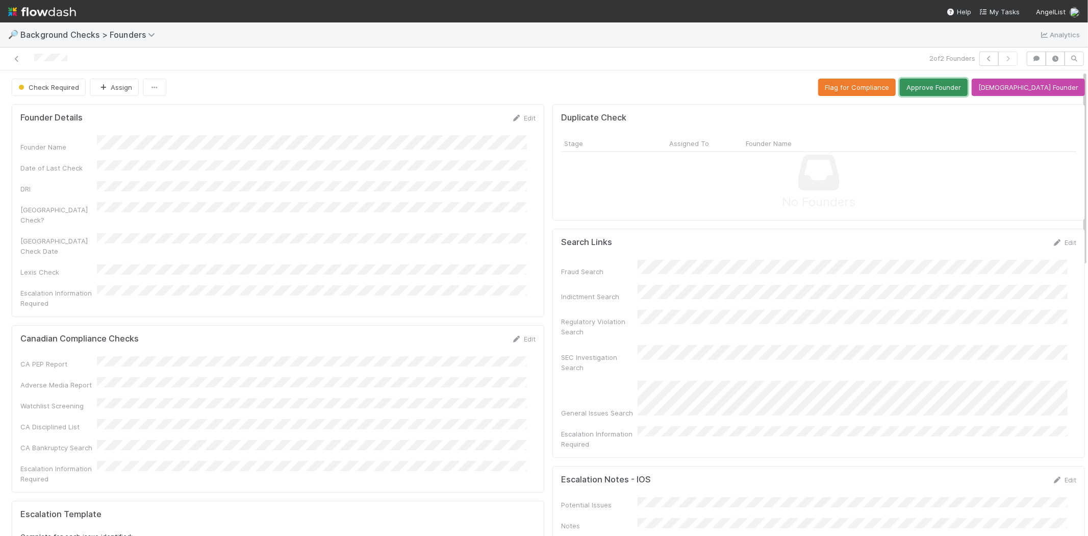
click at [968, 79] on button "Approve Founder" at bounding box center [934, 87] width 68 height 17
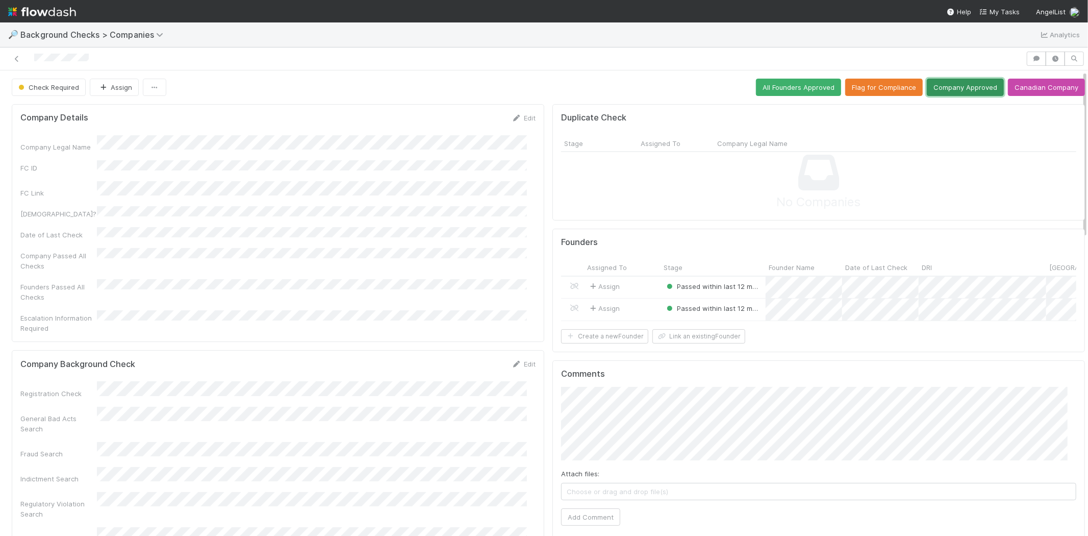
click at [933, 89] on button "Company Approved" at bounding box center [965, 87] width 77 height 17
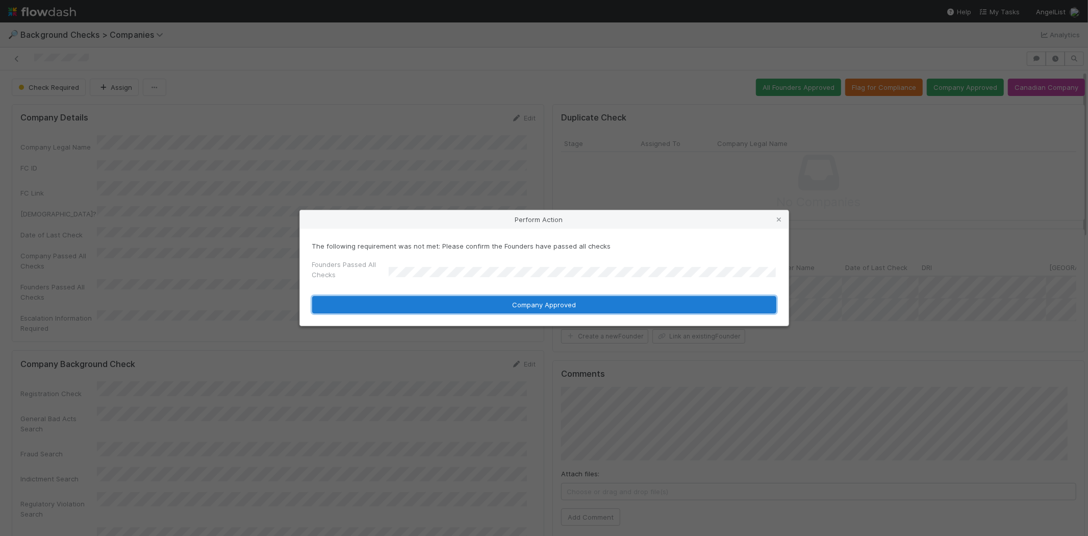
click at [484, 300] on button "Company Approved" at bounding box center [544, 304] width 464 height 17
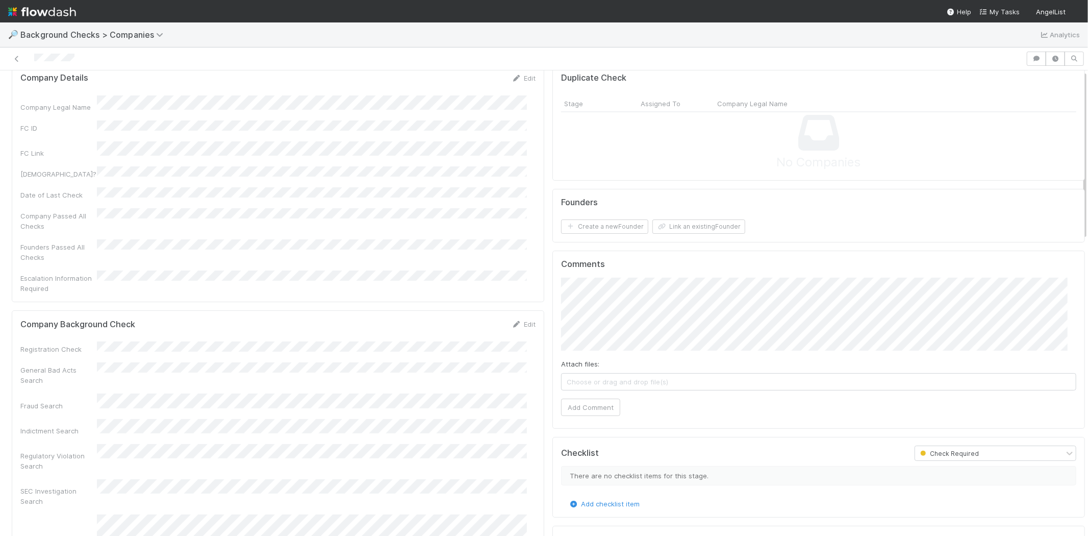
scroll to position [57, 0]
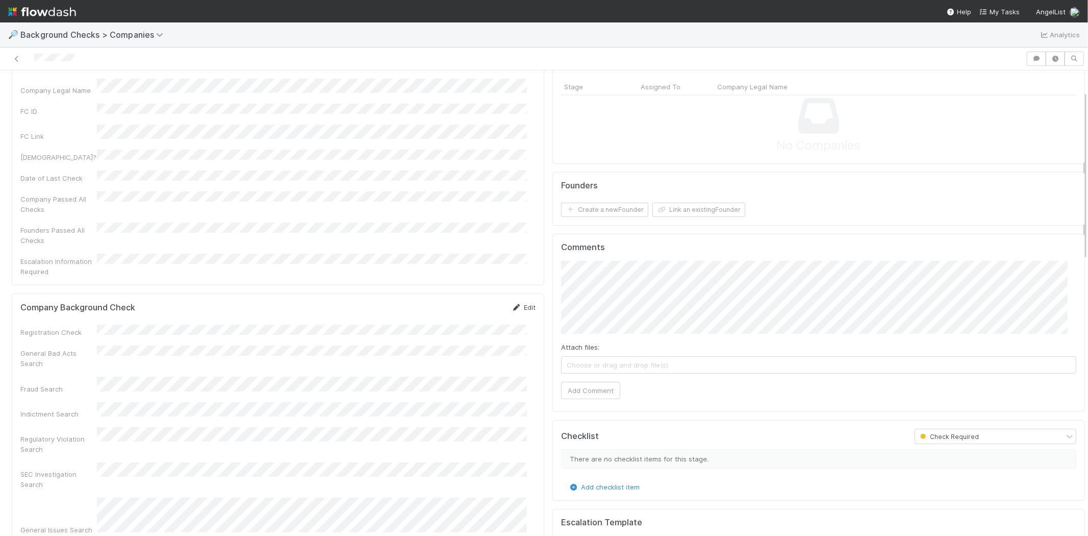
click at [518, 303] on link "Edit" at bounding box center [524, 307] width 24 height 8
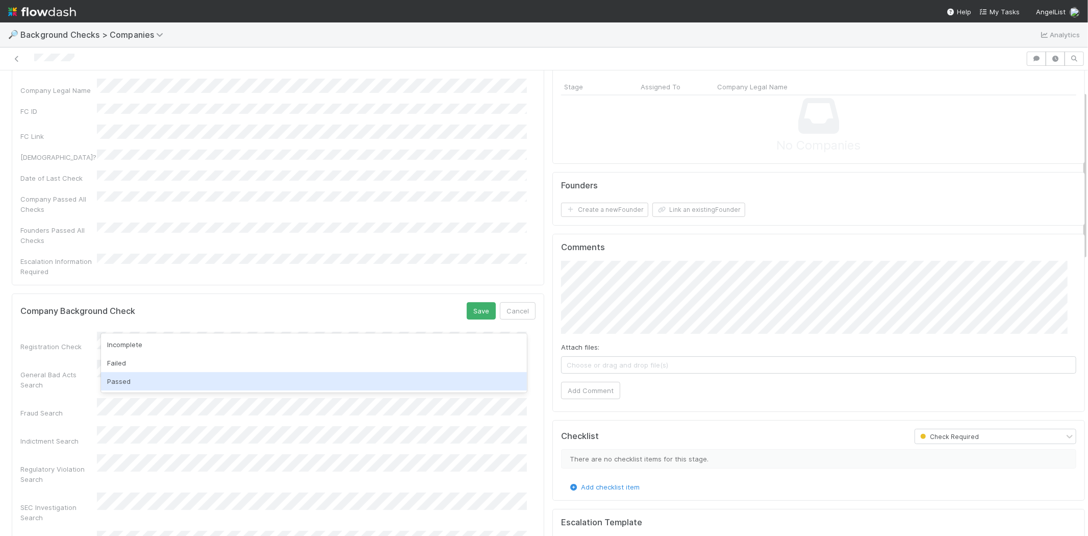
click at [167, 380] on div "Passed" at bounding box center [314, 381] width 426 height 18
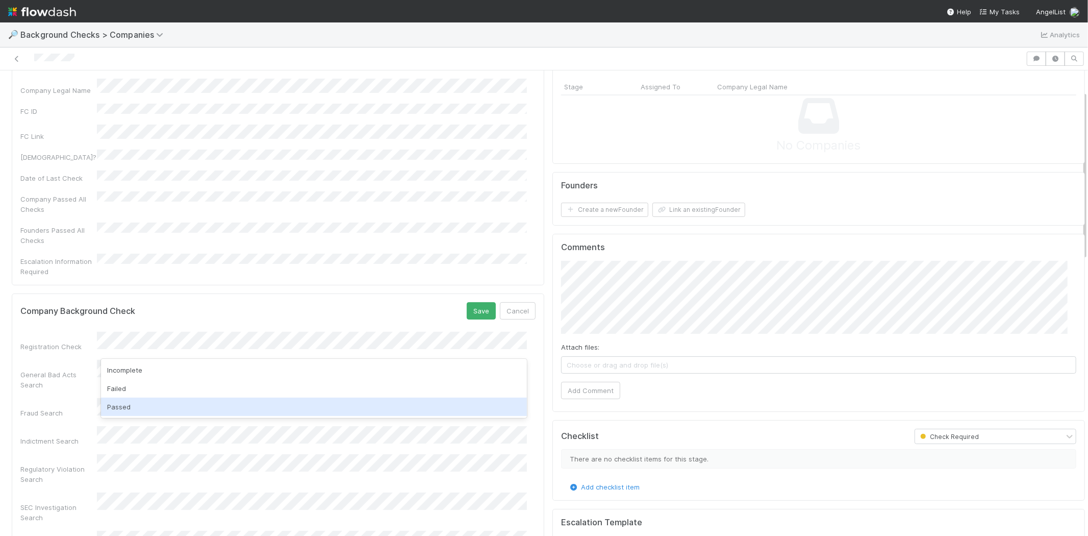
click at [146, 403] on div "Passed" at bounding box center [314, 406] width 426 height 18
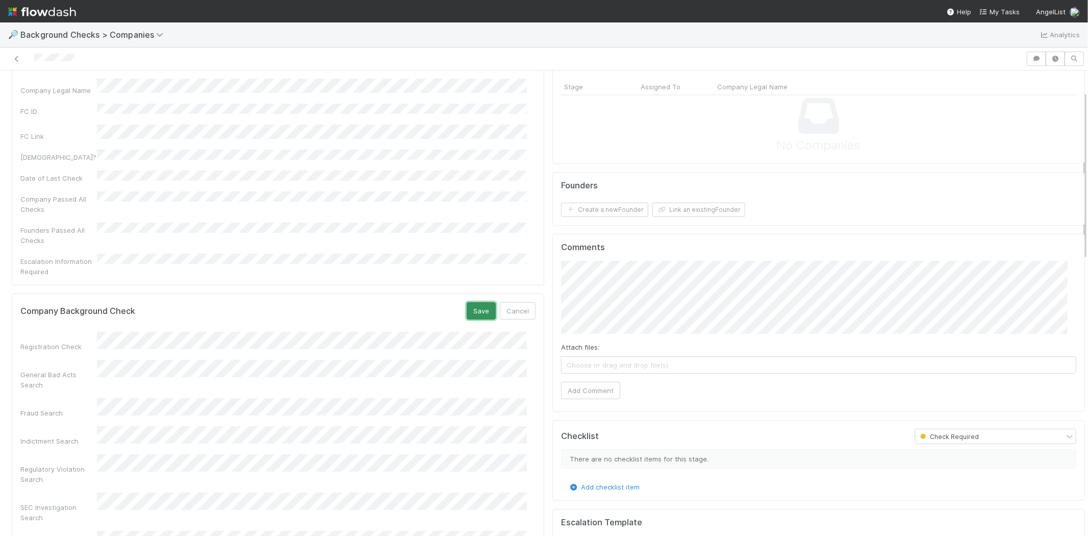
click at [467, 302] on button "Save" at bounding box center [481, 310] width 29 height 17
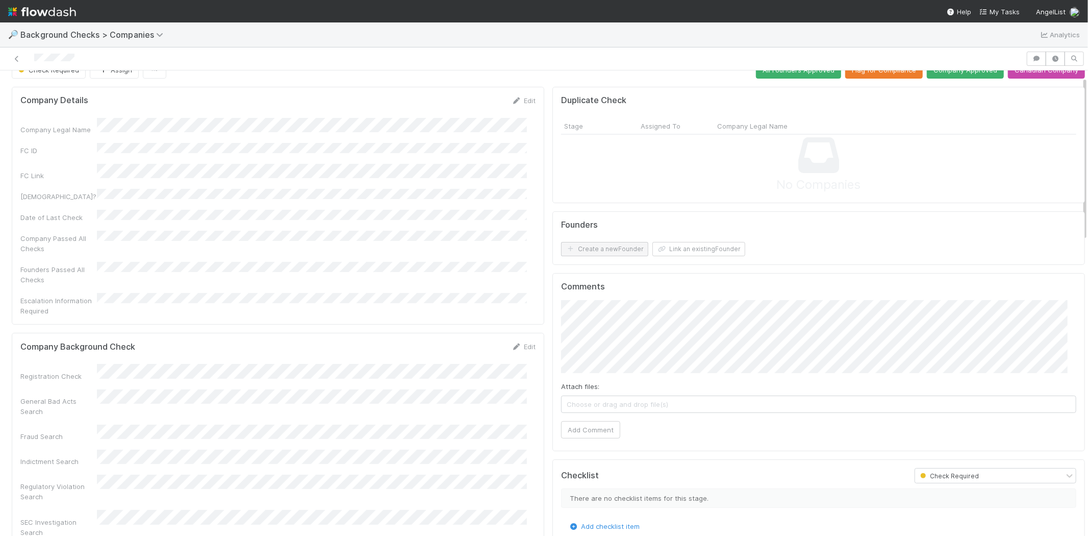
scroll to position [0, 0]
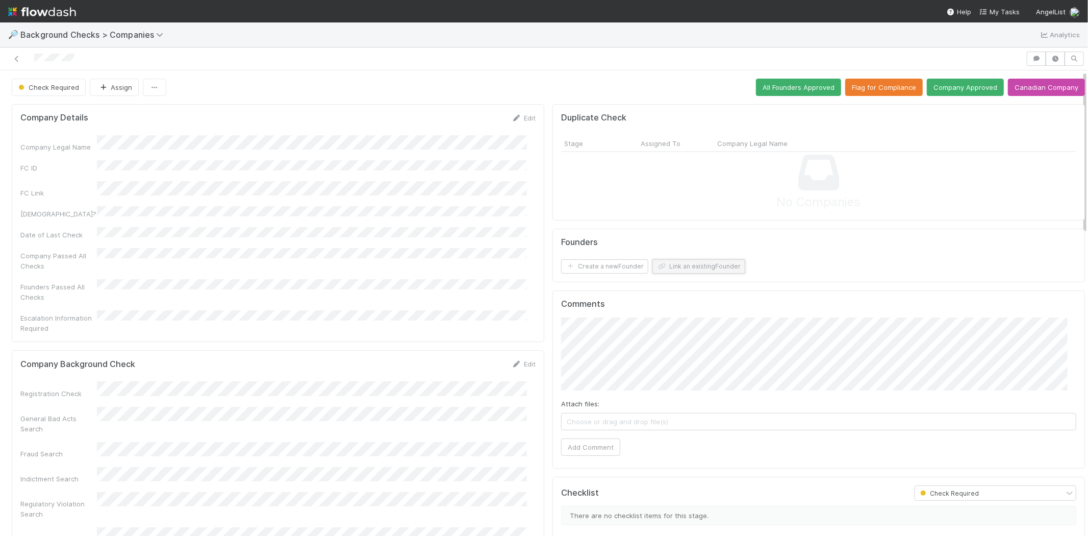
click at [676, 267] on button "Link an existing Founder" at bounding box center [698, 266] width 93 height 14
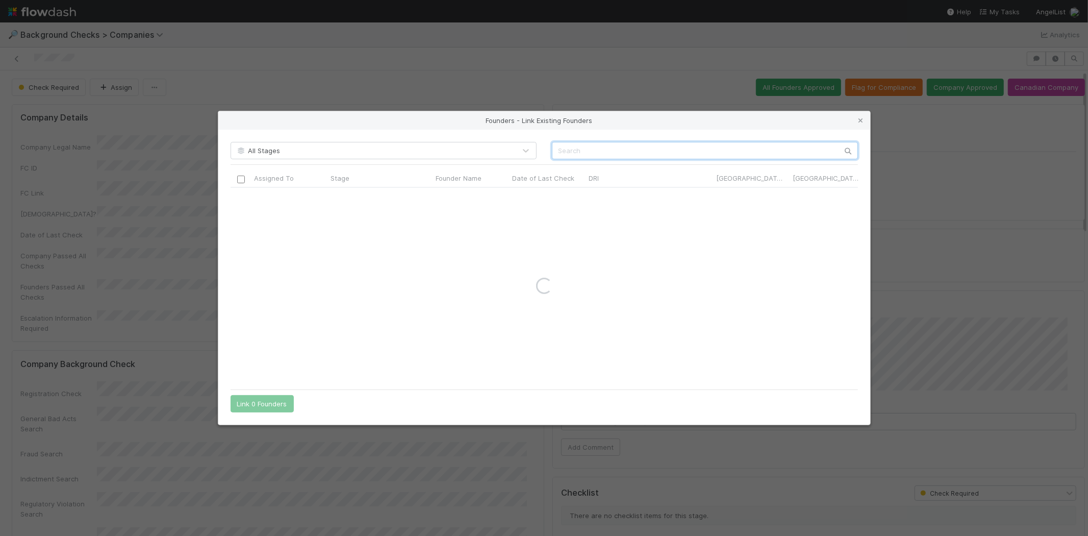
click at [688, 146] on input "text" at bounding box center [705, 150] width 306 height 17
paste input "Sung Cho"
type input "Sung Cho"
click at [863, 122] on icon at bounding box center [861, 120] width 10 height 7
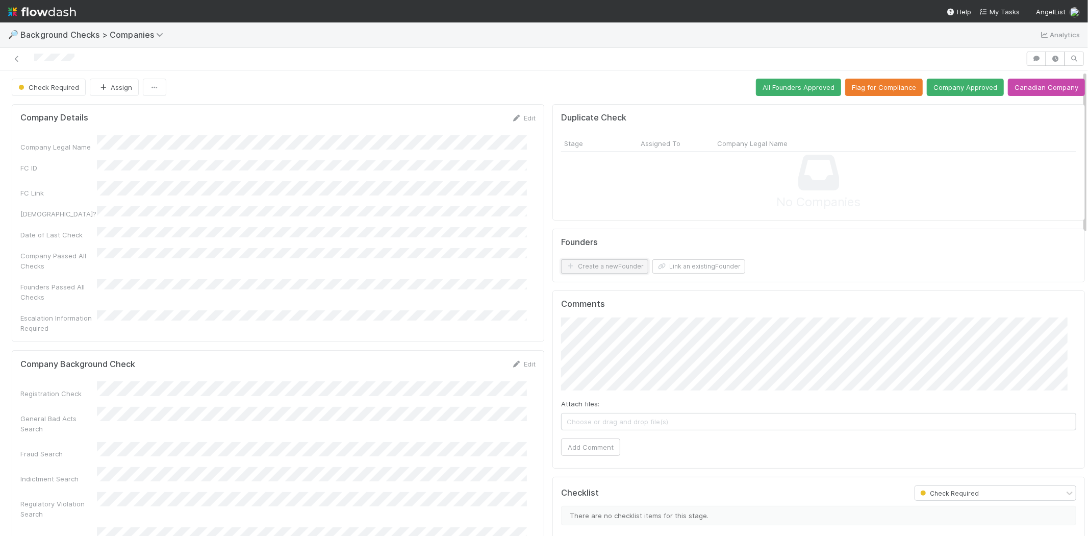
click at [618, 268] on button "Create a new Founder" at bounding box center [604, 266] width 87 height 14
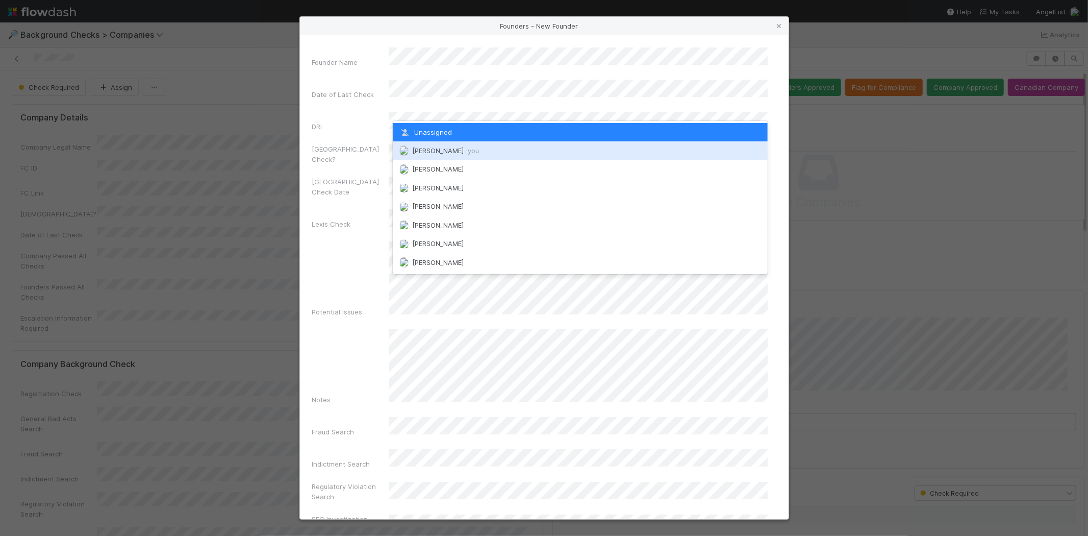
click at [449, 148] on span "Michael Capilitan you" at bounding box center [445, 150] width 67 height 8
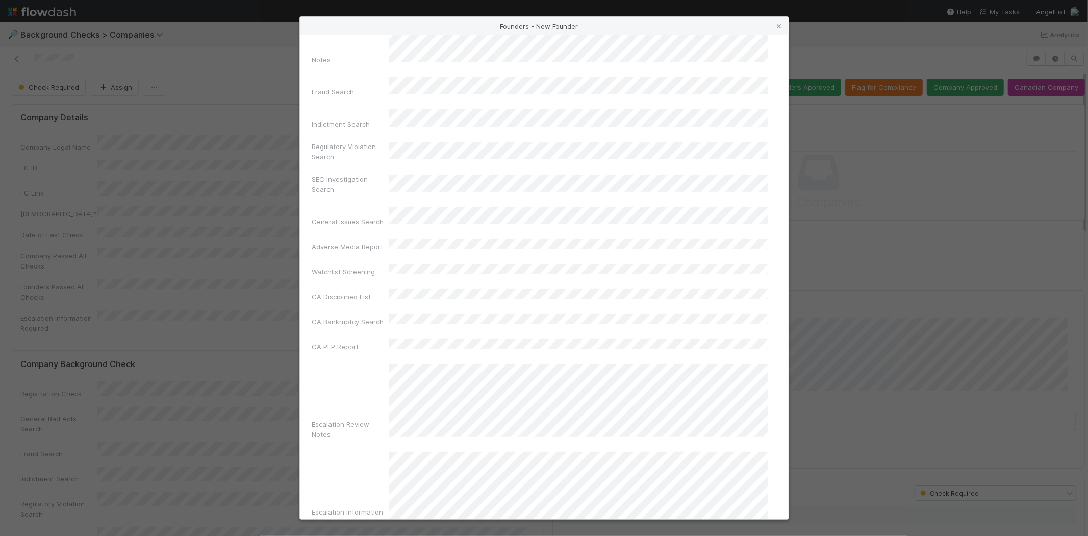
scroll to position [342, 0]
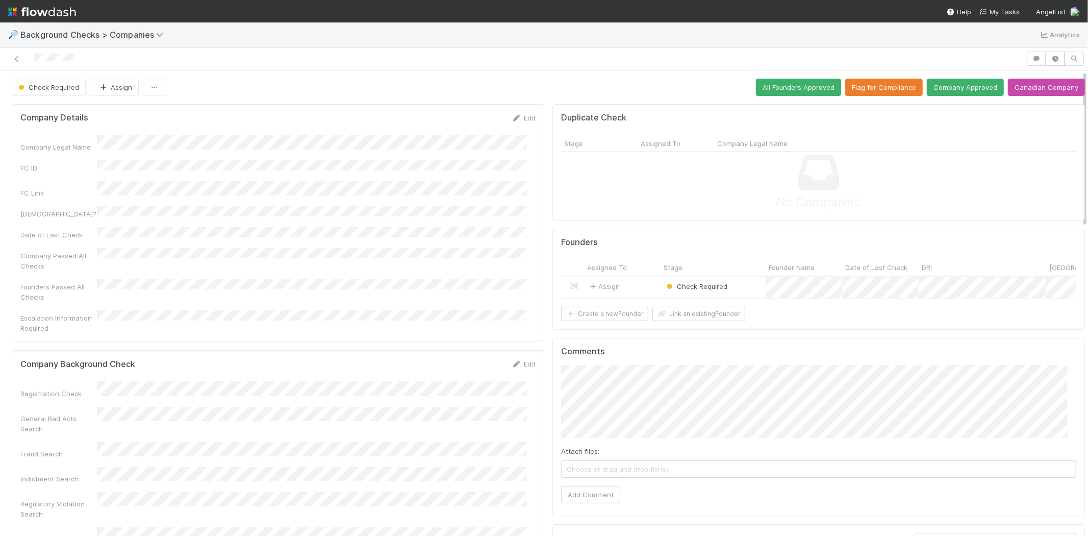
click at [684, 314] on form "Founders Assigned To Stage Founder Name Date of Last Check DRI Canada Check? Ca…" at bounding box center [818, 279] width 515 height 84
click at [689, 318] on button "Link an existing Founder" at bounding box center [698, 314] width 93 height 14
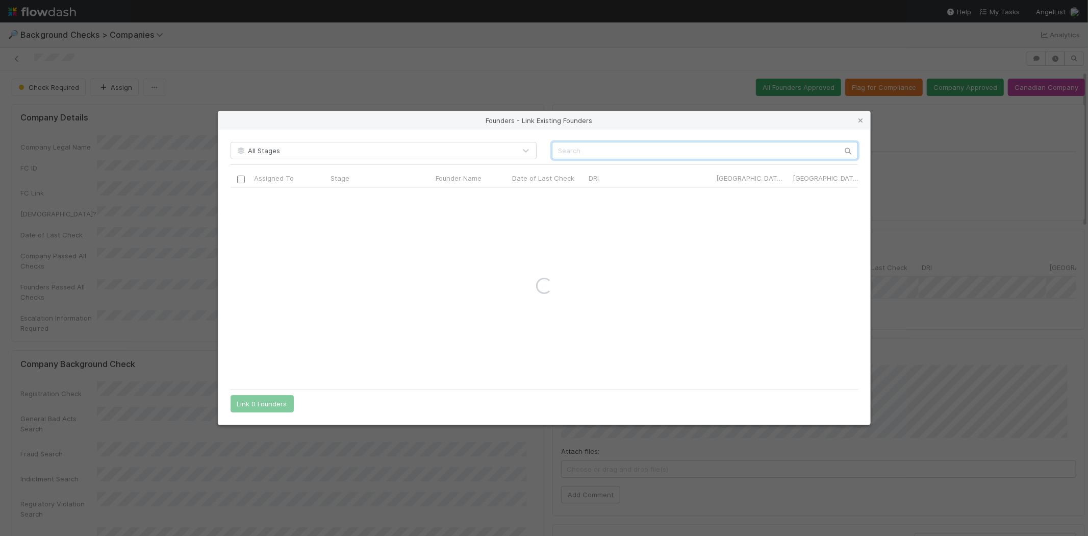
click at [711, 154] on input "text" at bounding box center [705, 150] width 306 height 17
paste input "John Jeong"
type input "John Jeong"
click at [864, 122] on icon at bounding box center [861, 120] width 10 height 7
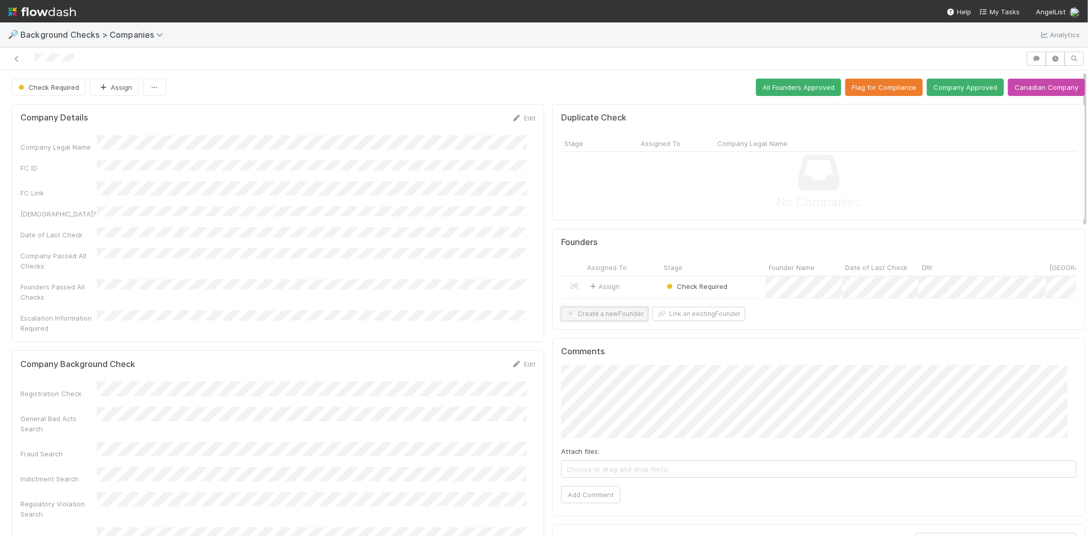
click at [618, 319] on button "Create a new Founder" at bounding box center [604, 314] width 87 height 14
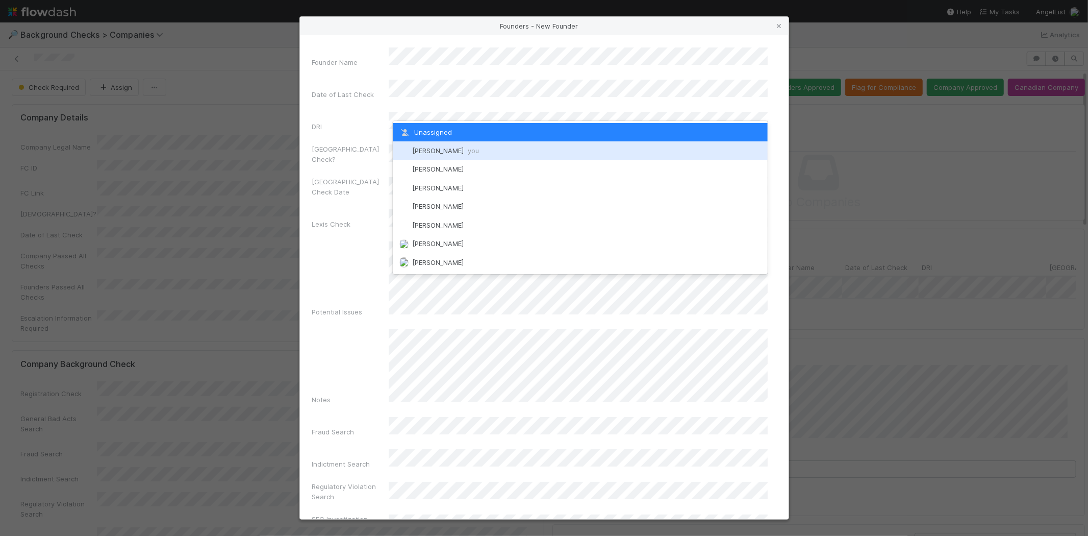
click at [447, 150] on span "[PERSON_NAME] you" at bounding box center [445, 150] width 67 height 8
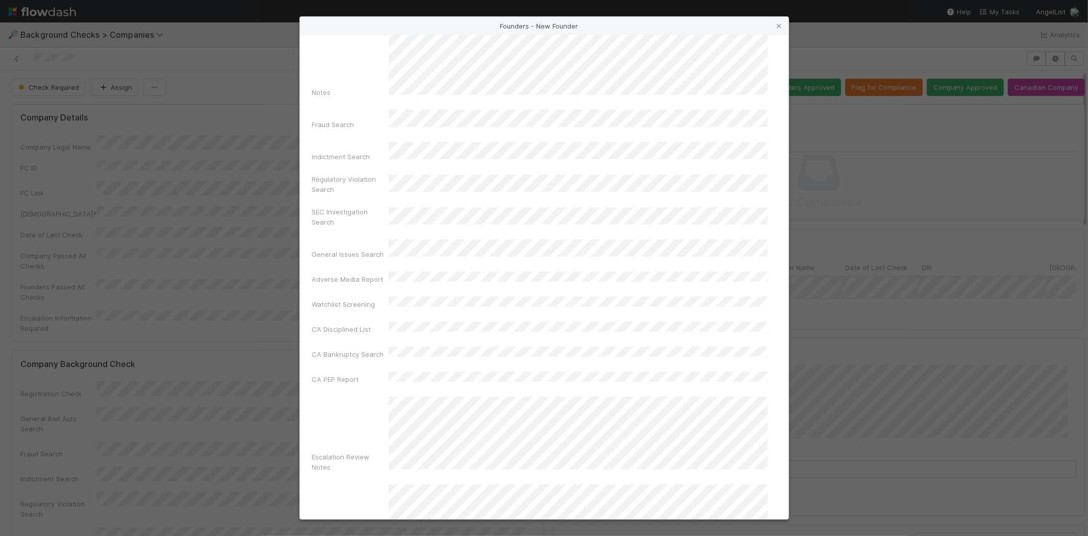
scroll to position [340, 0]
drag, startPoint x: 571, startPoint y: 493, endPoint x: 576, endPoint y: 488, distance: 6.9
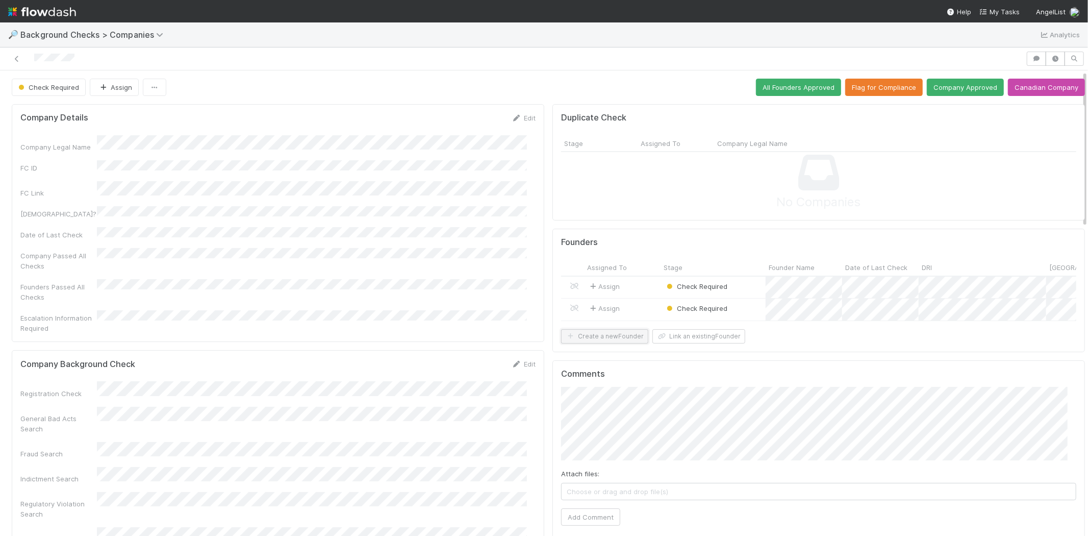
click at [607, 343] on button "Create a new Founder" at bounding box center [604, 336] width 87 height 14
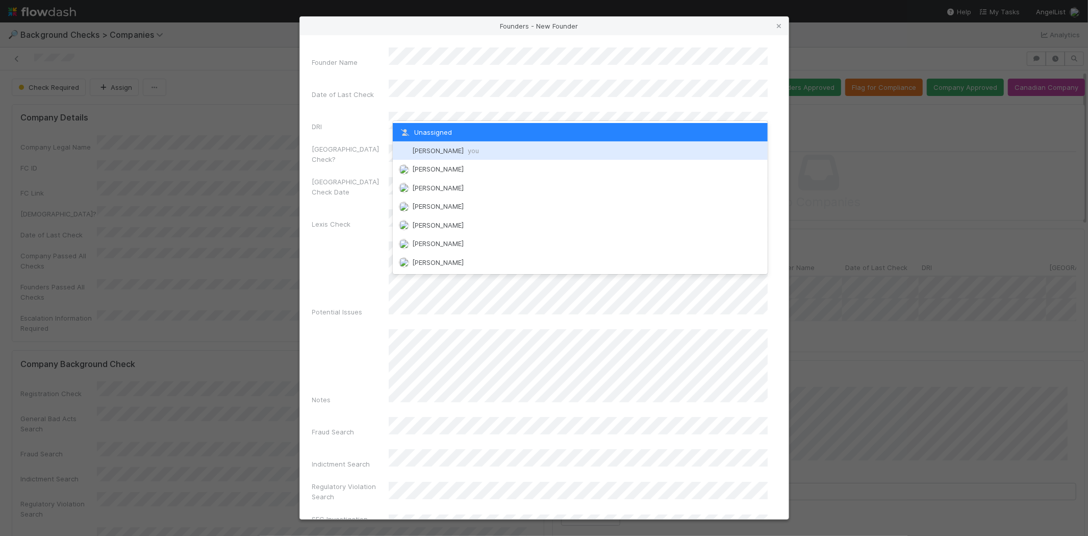
click at [445, 145] on div "Michael Capilitan you" at bounding box center [580, 150] width 375 height 18
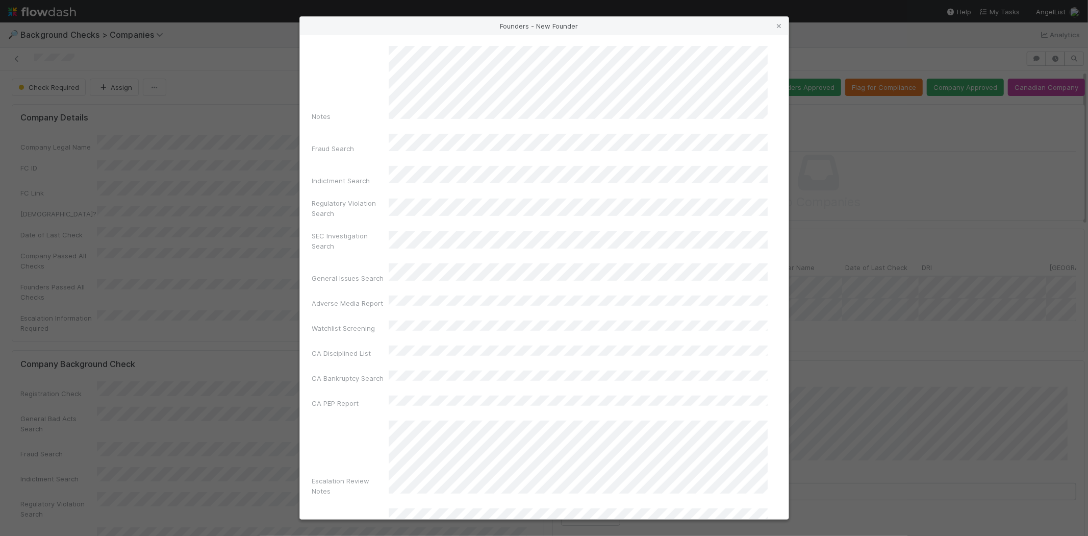
scroll to position [342, 0]
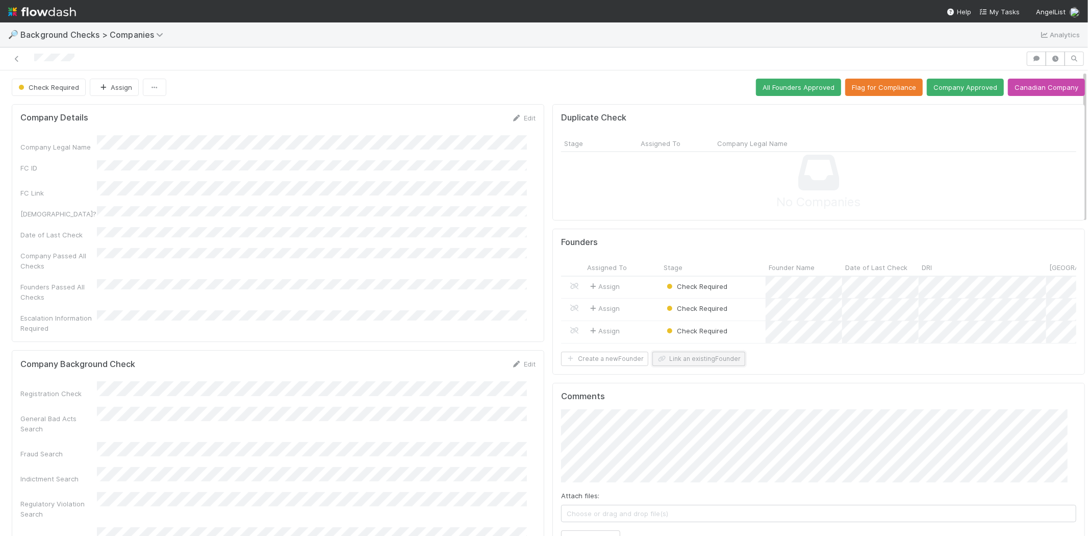
click at [668, 366] on button "Link an existing Founder" at bounding box center [698, 358] width 93 height 14
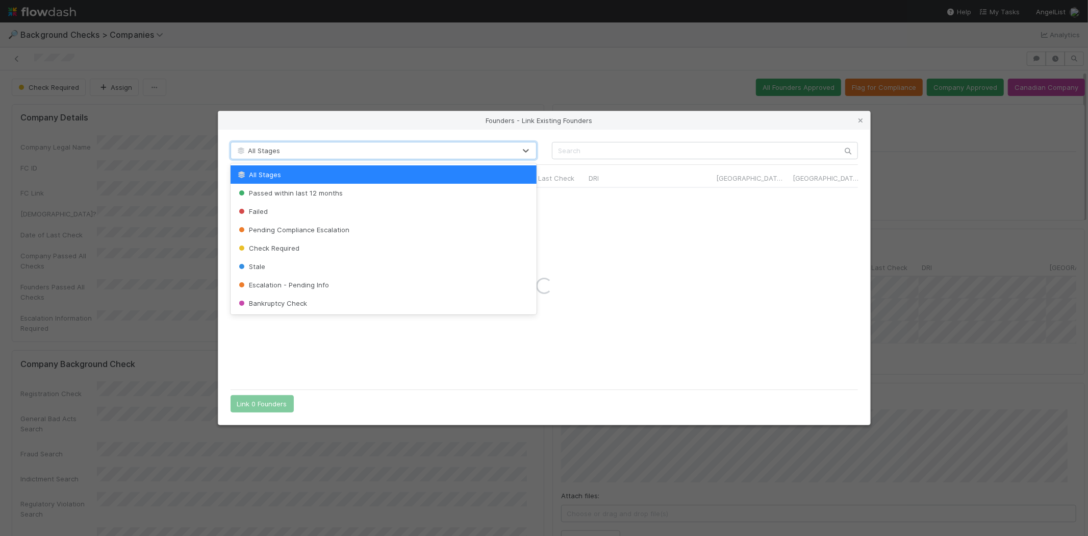
click at [468, 148] on div "All Stages" at bounding box center [373, 150] width 285 height 16
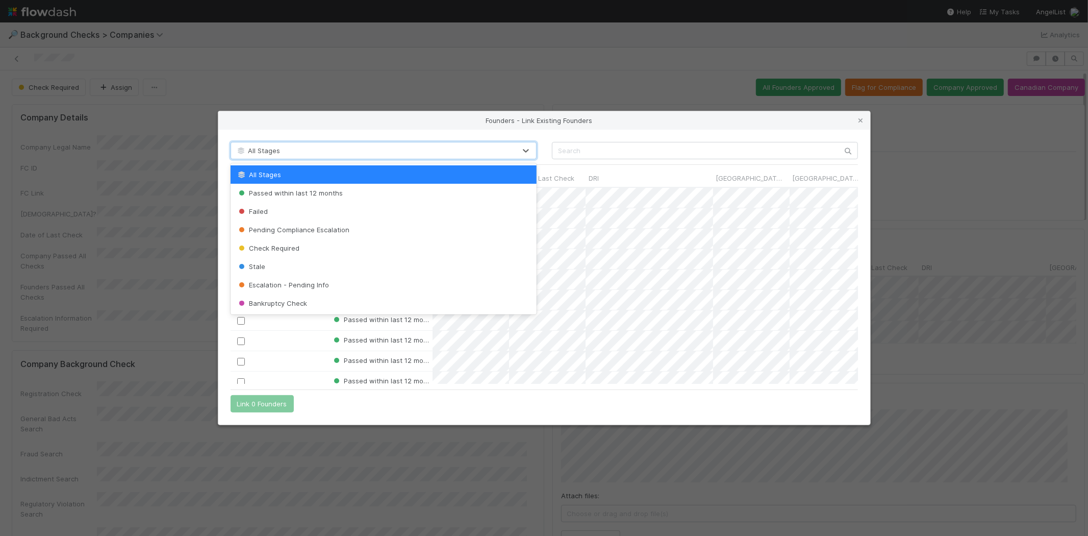
scroll to position [0, 0]
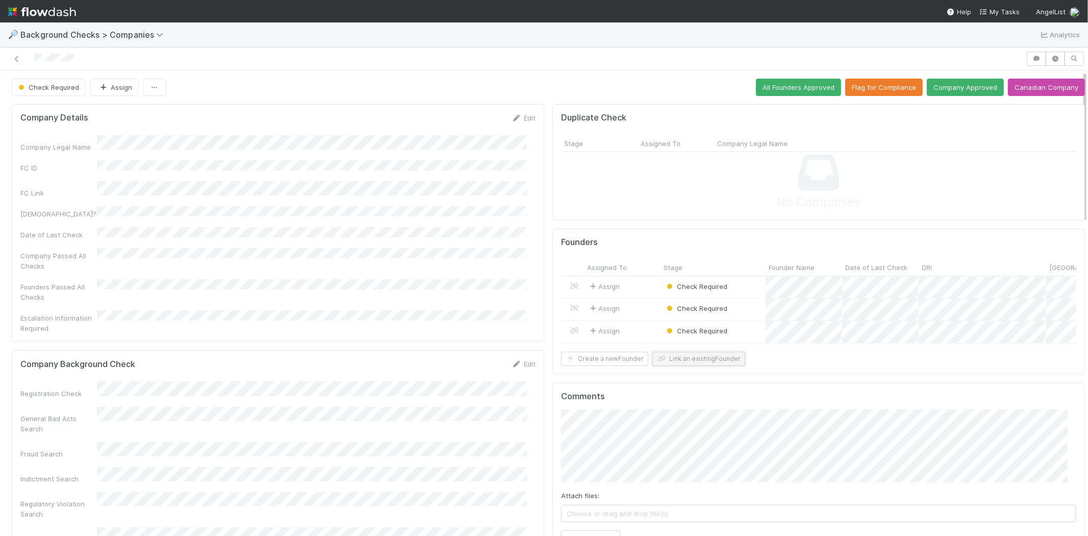
click at [723, 366] on button "Link an existing Founder" at bounding box center [698, 358] width 93 height 14
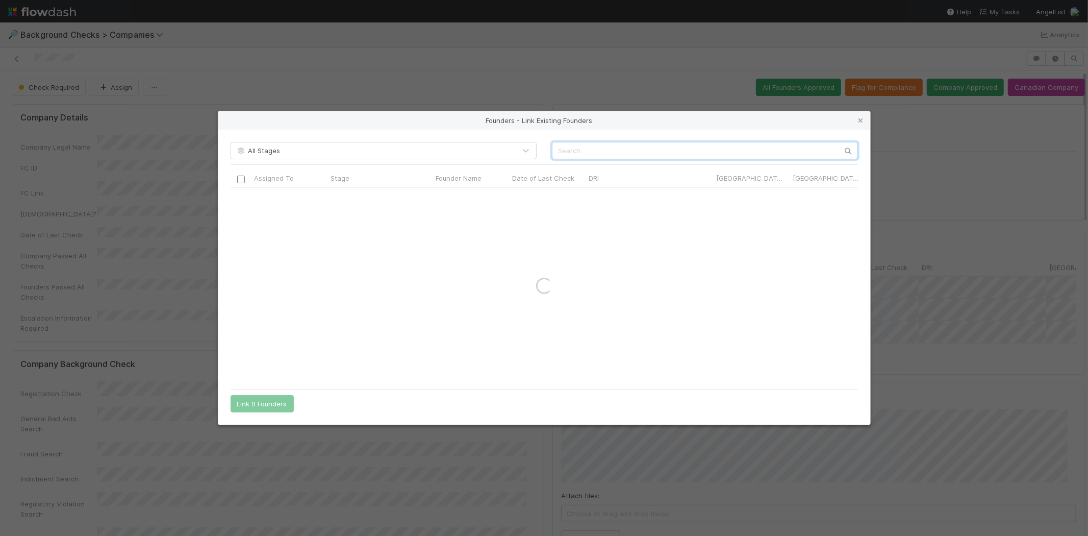
click at [598, 145] on input "text" at bounding box center [705, 150] width 306 height 17
paste input "Yujong Lee"
type input "Yujong Lee"
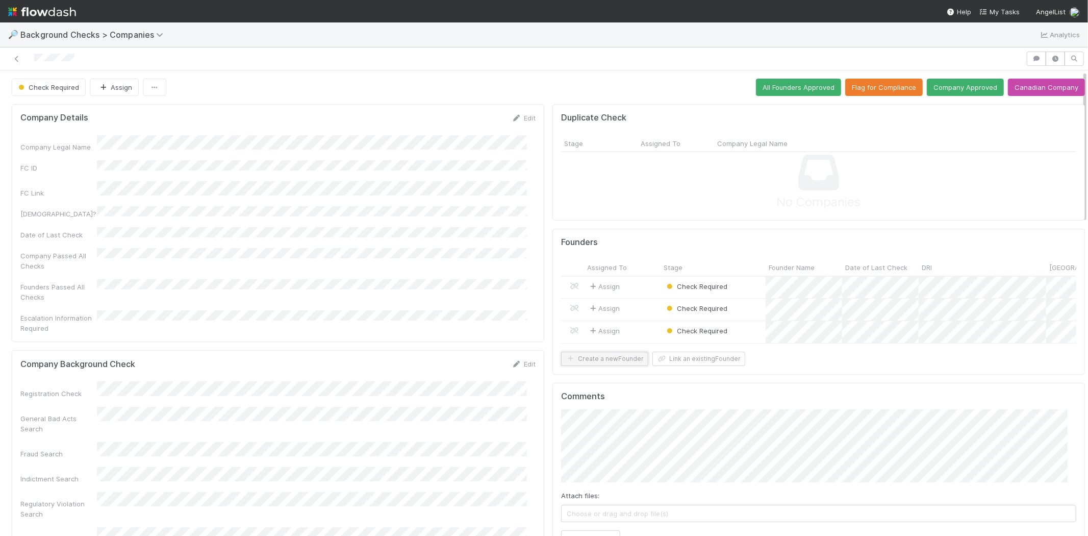
click at [603, 366] on button "Create a new Founder" at bounding box center [604, 358] width 87 height 14
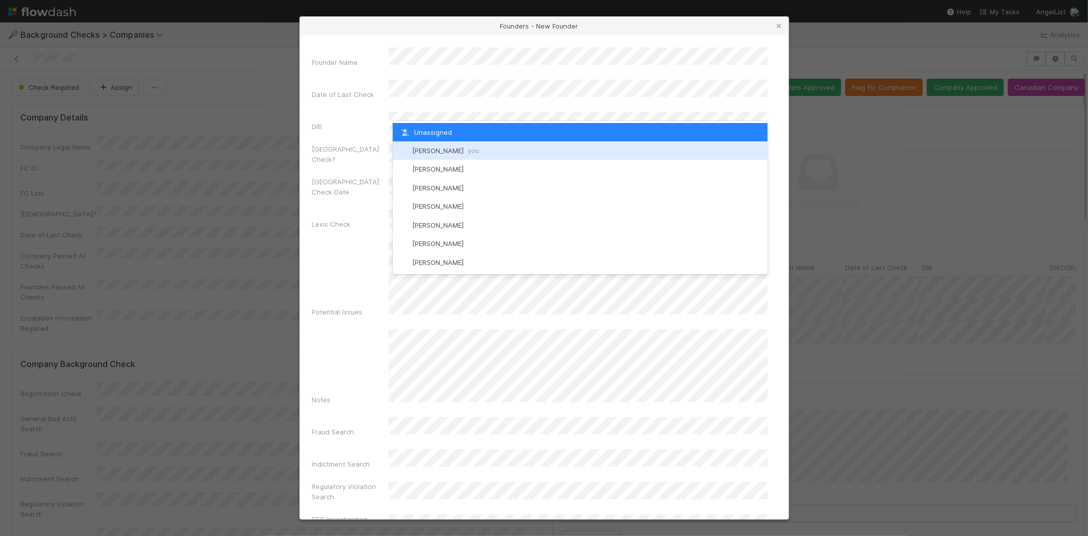
click at [471, 149] on span "you" at bounding box center [473, 150] width 11 height 8
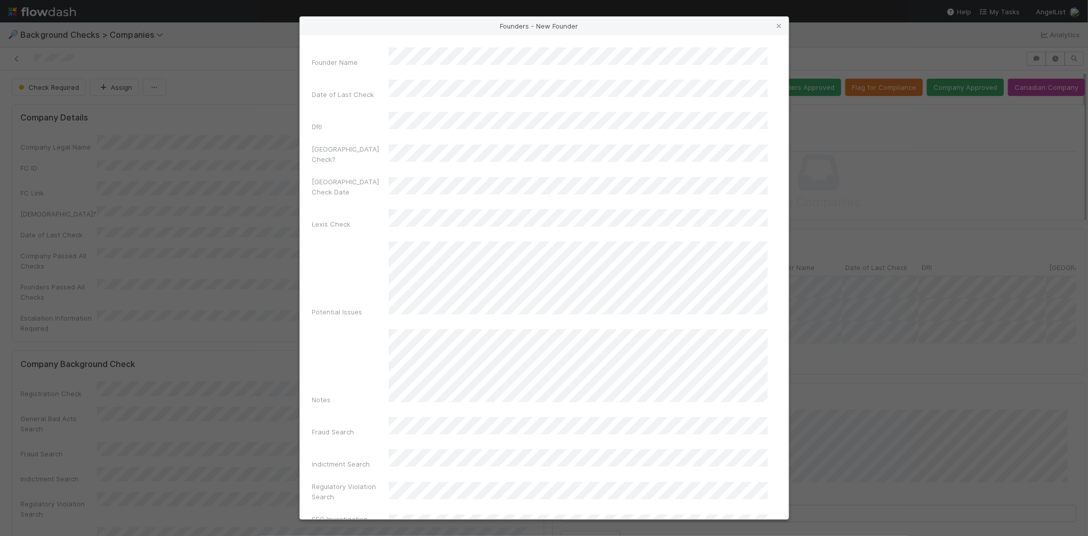
click at [340, 338] on div "Notes" at bounding box center [544, 369] width 464 height 80
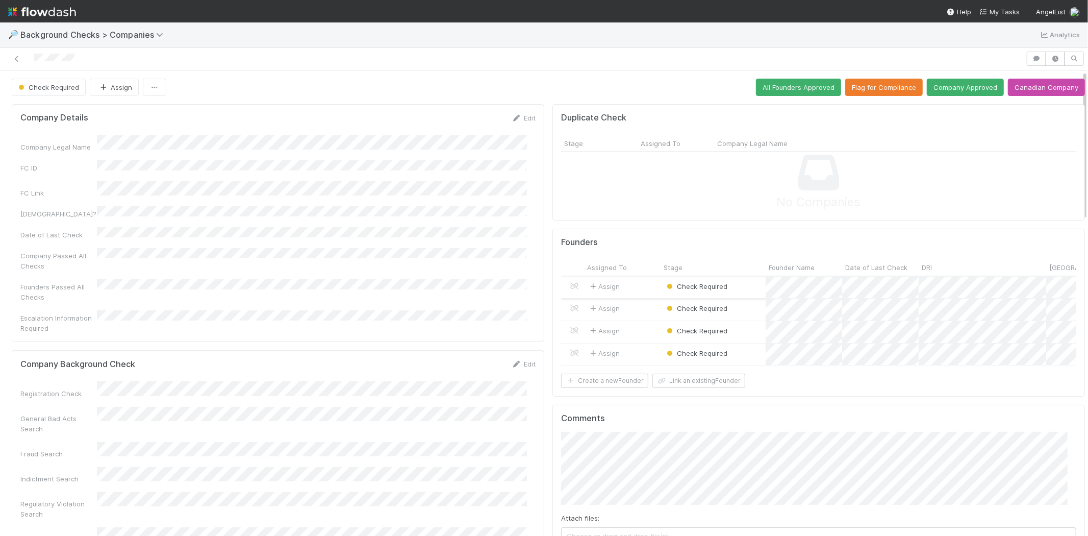
click at [623, 287] on div "Assign" at bounding box center [622, 287] width 77 height 22
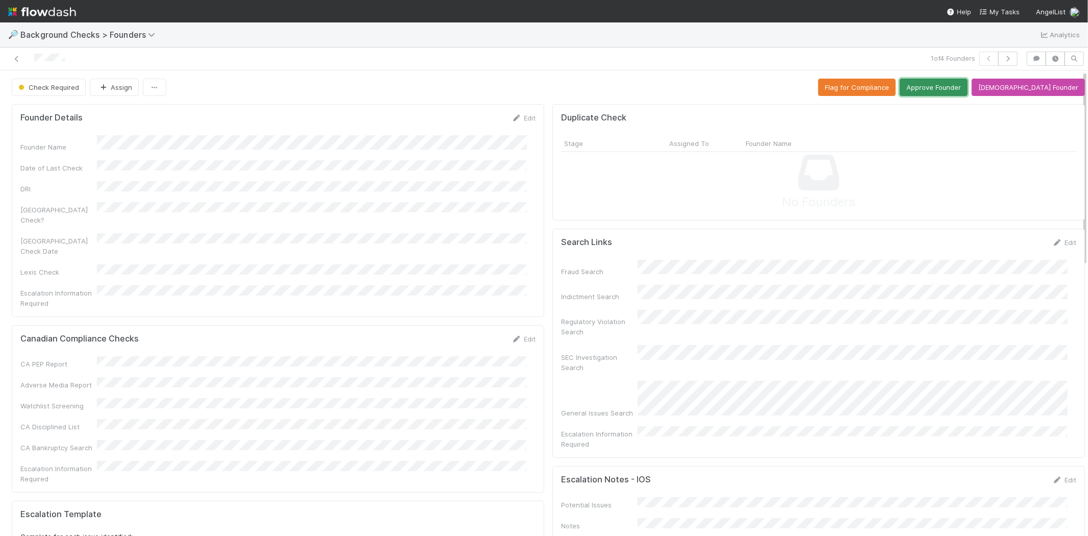
click at [957, 87] on button "Approve Founder" at bounding box center [934, 87] width 68 height 17
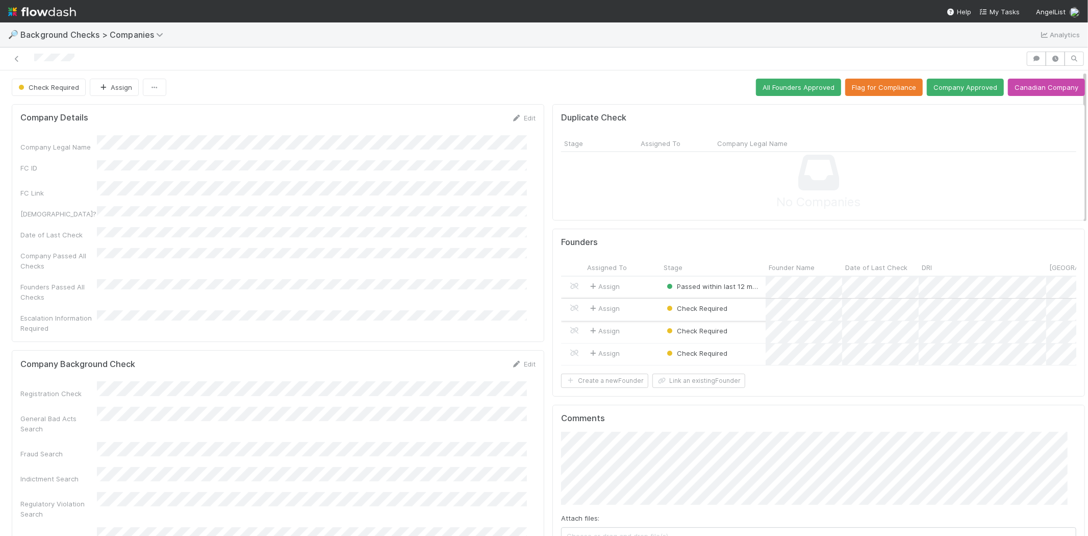
click at [637, 304] on div "Assign" at bounding box center [622, 309] width 77 height 22
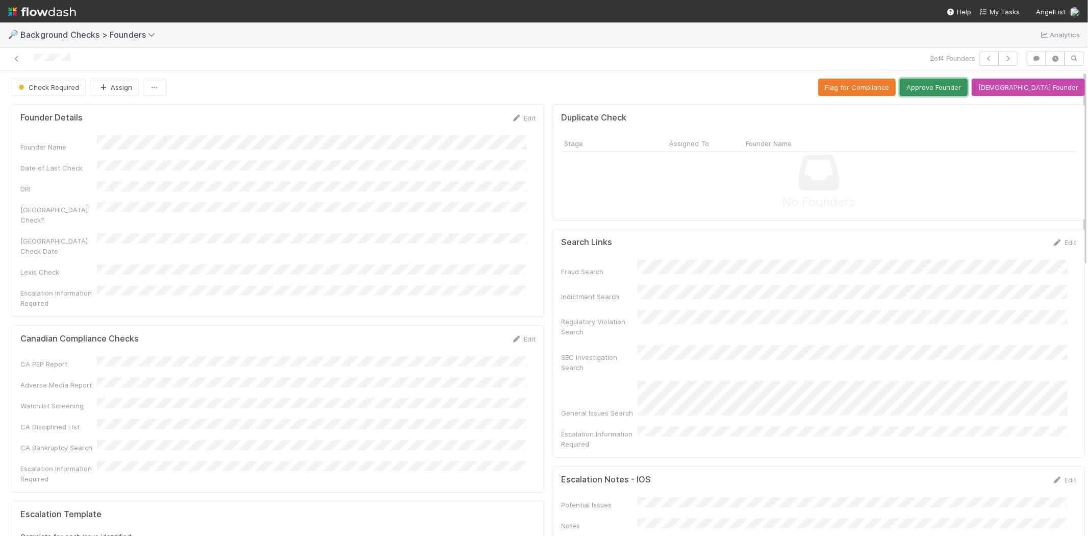
click at [940, 83] on button "Approve Founder" at bounding box center [934, 87] width 68 height 17
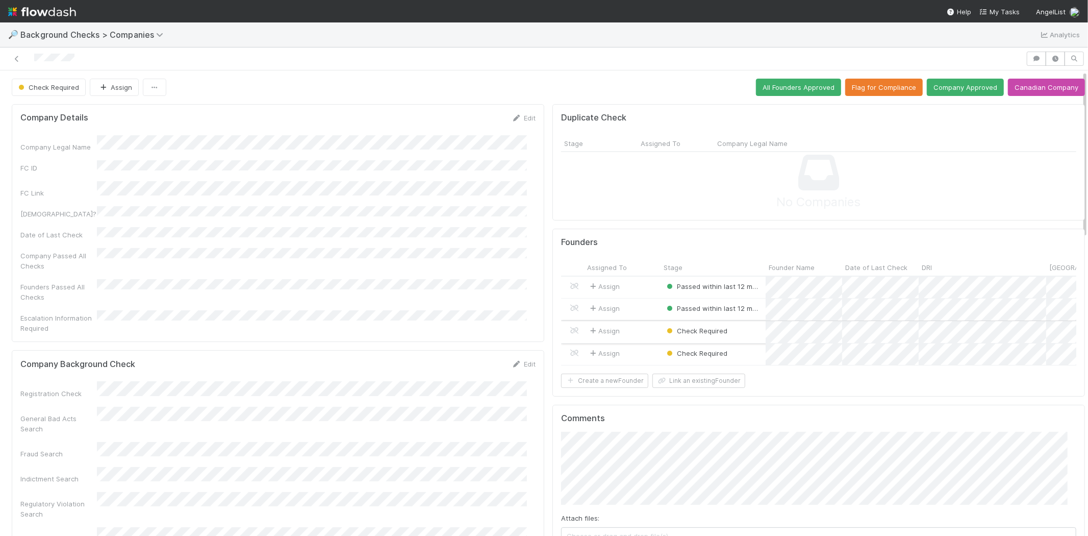
click at [639, 326] on div "Assign" at bounding box center [622, 332] width 77 height 22
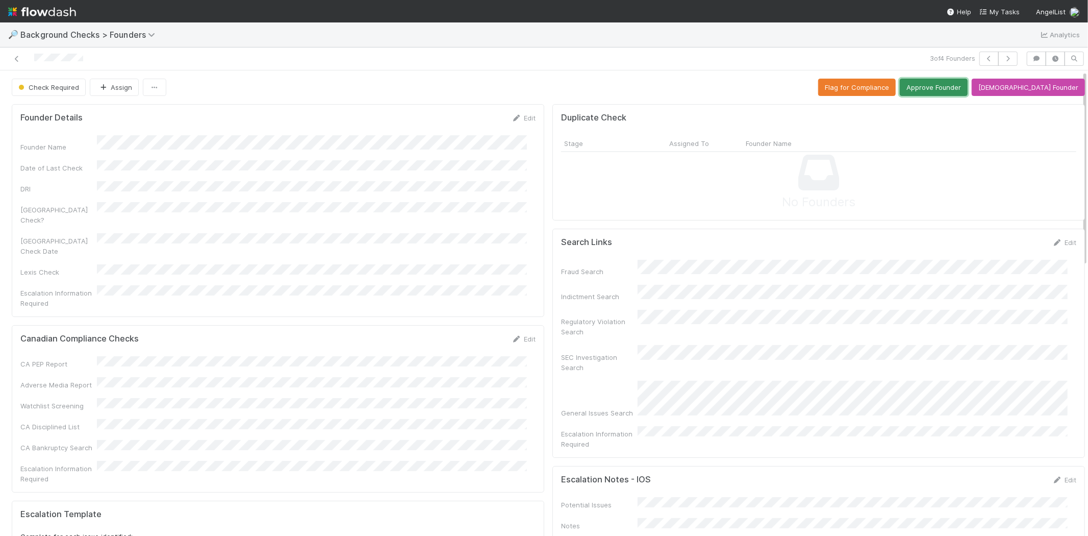
click at [952, 88] on button "Approve Founder" at bounding box center [934, 87] width 68 height 17
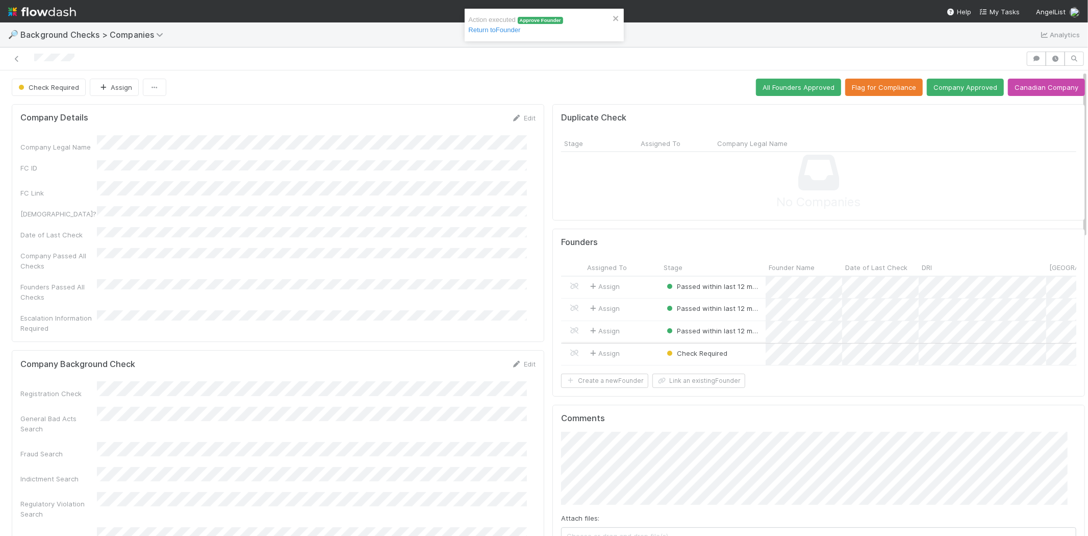
click at [635, 346] on div "Assign" at bounding box center [622, 354] width 77 height 22
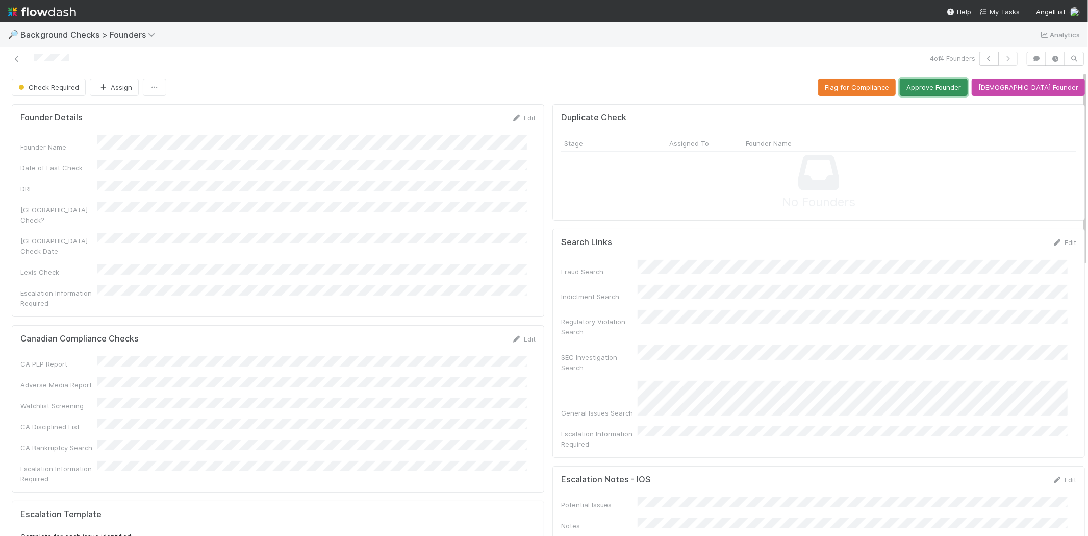
click at [949, 83] on button "Approve Founder" at bounding box center [934, 87] width 68 height 17
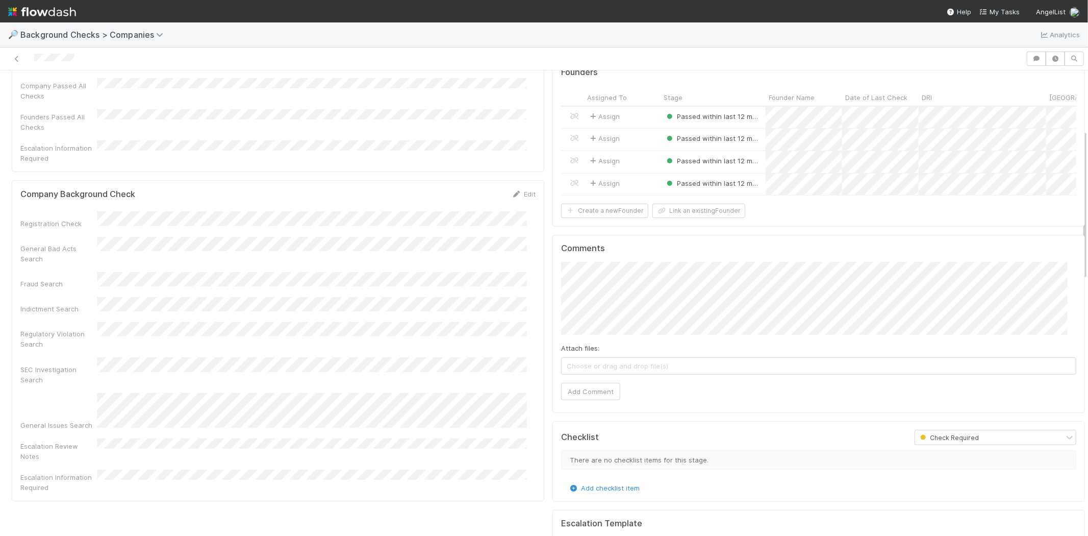
scroll to position [226, 0]
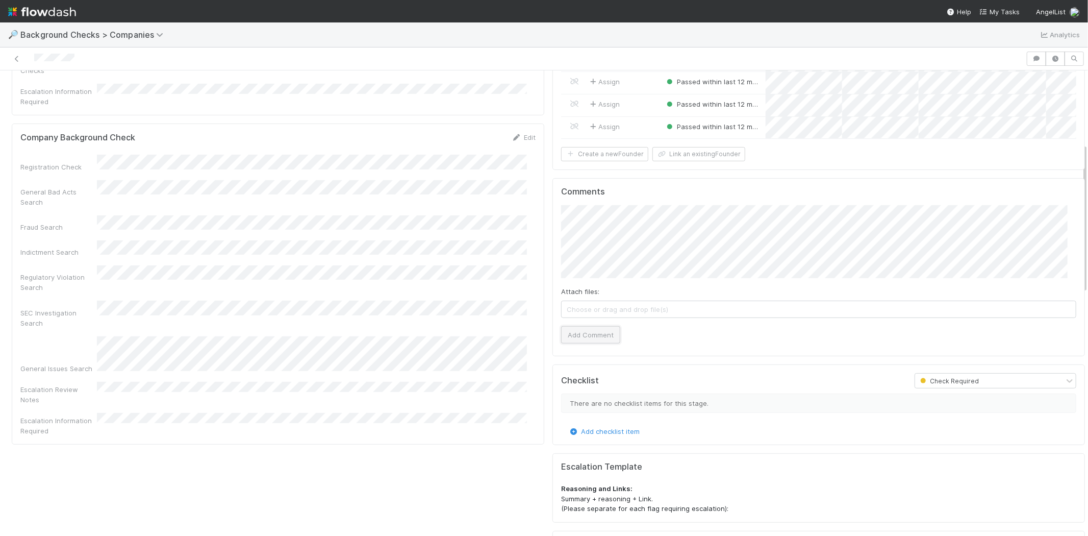
click at [587, 342] on button "Add Comment" at bounding box center [590, 334] width 59 height 17
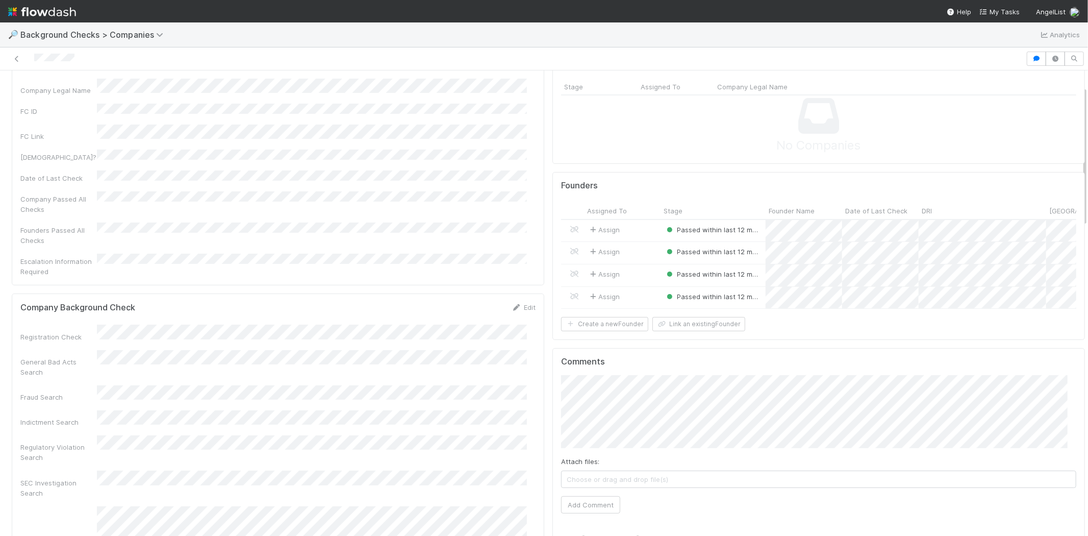
scroll to position [0, 0]
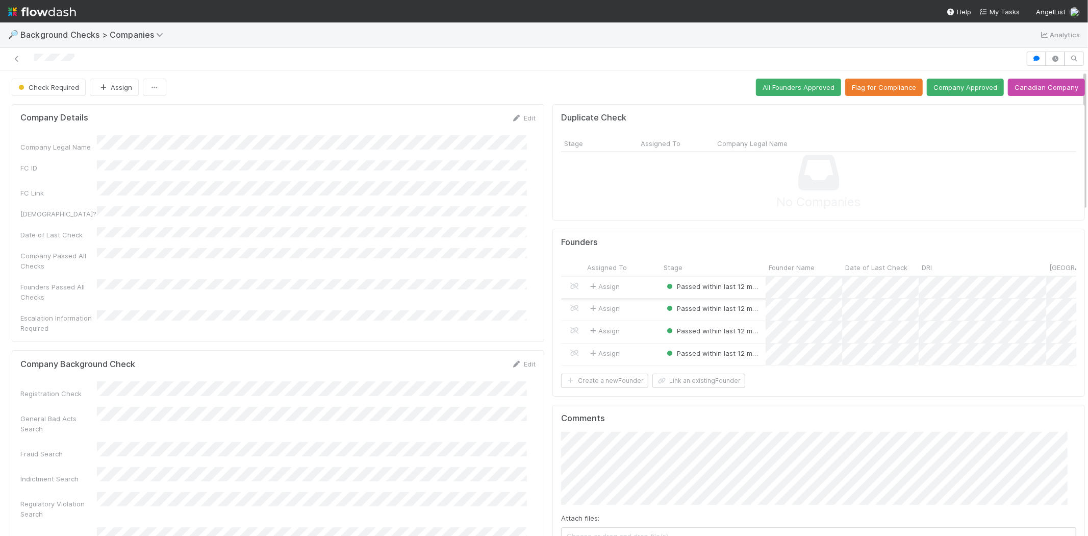
click at [635, 287] on div "Assign" at bounding box center [622, 287] width 77 height 22
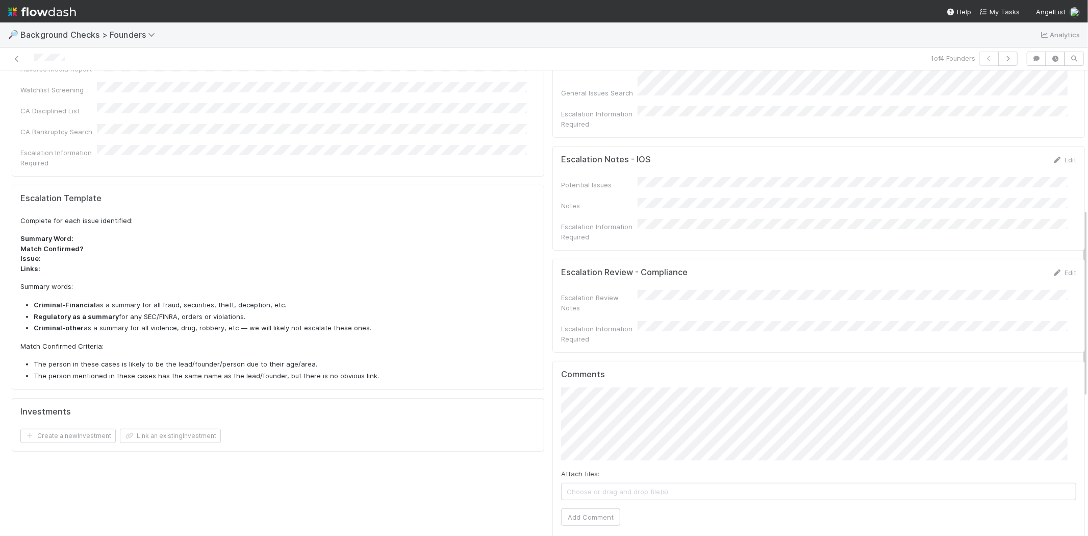
scroll to position [340, 0]
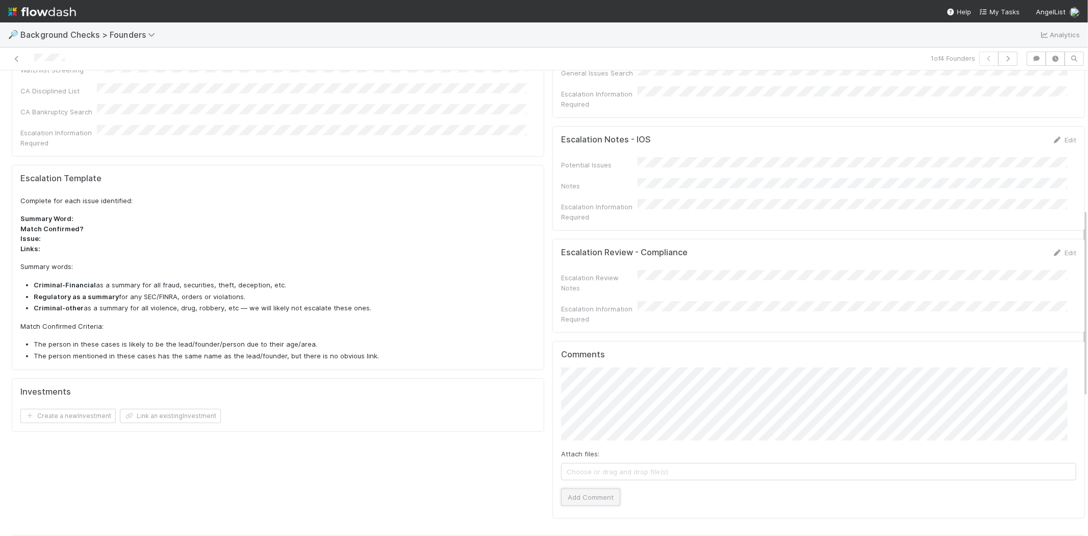
click at [592, 488] on button "Add Comment" at bounding box center [590, 496] width 59 height 17
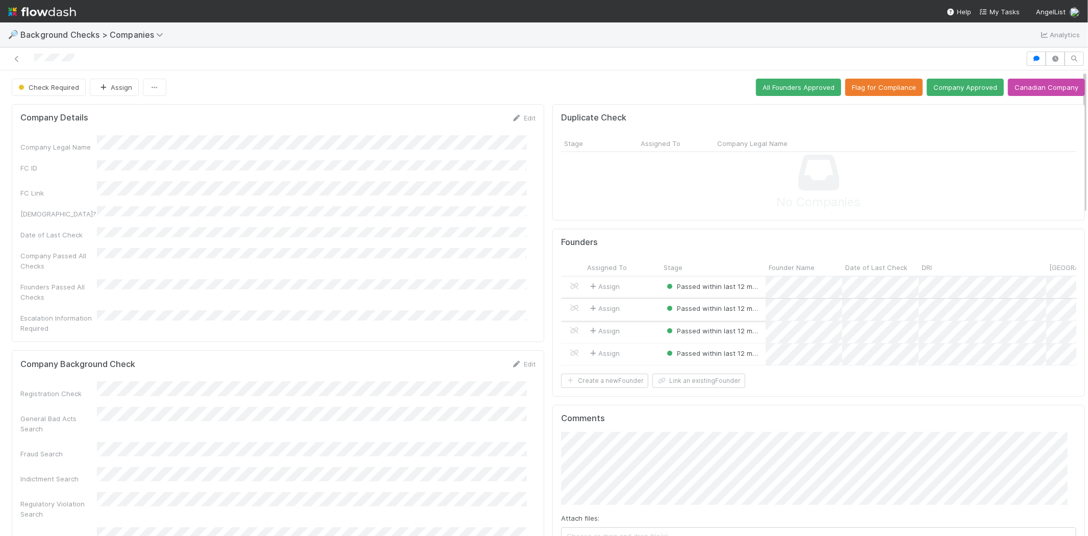
drag, startPoint x: 635, startPoint y: 297, endPoint x: 638, endPoint y: 308, distance: 11.1
click at [638, 308] on div "Assign Passed within last 12 months 8/26/25, 5:33:34 PM 8/26/25, 5:36:34 PM Ass…" at bounding box center [818, 320] width 515 height 89
click at [638, 310] on div "Assign" at bounding box center [622, 309] width 77 height 22
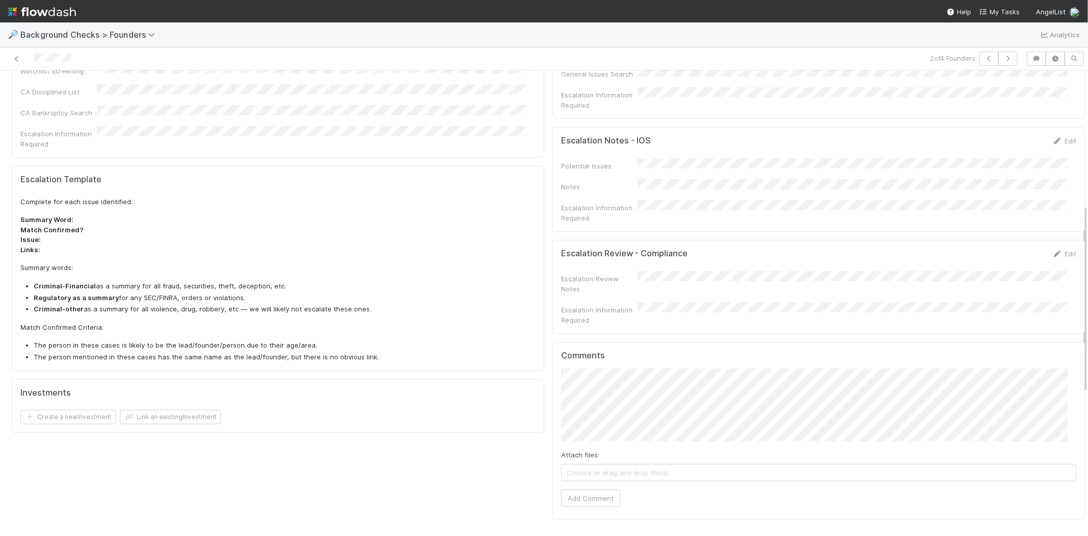
scroll to position [340, 0]
click at [602, 488] on button "Add Comment" at bounding box center [590, 496] width 59 height 17
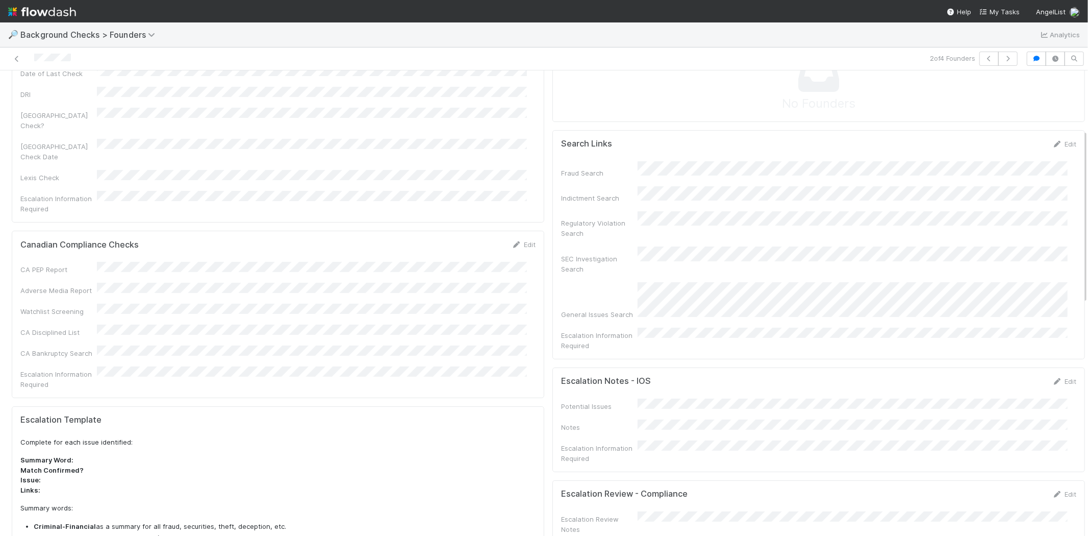
scroll to position [0, 0]
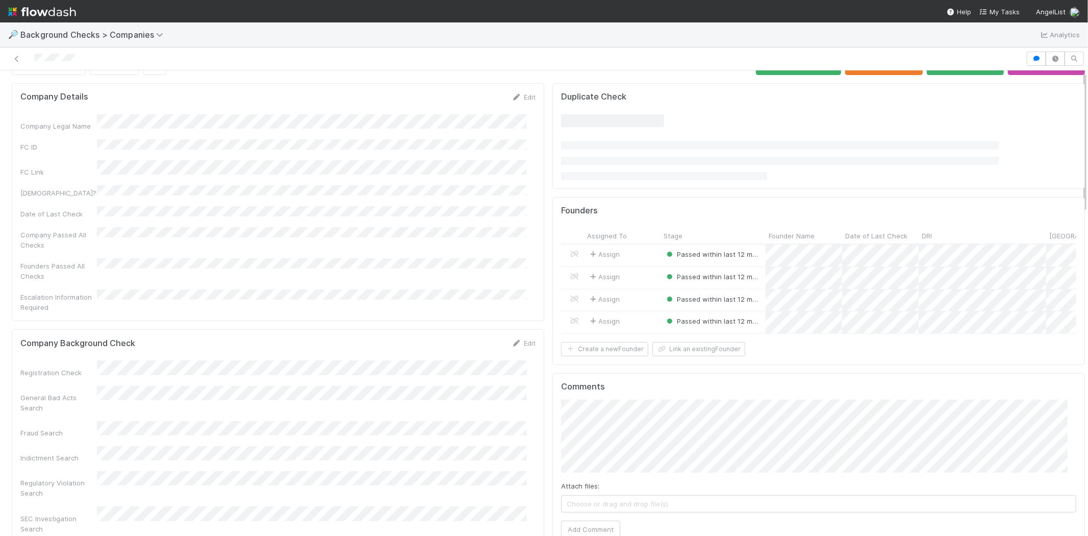
scroll to position [57, 0]
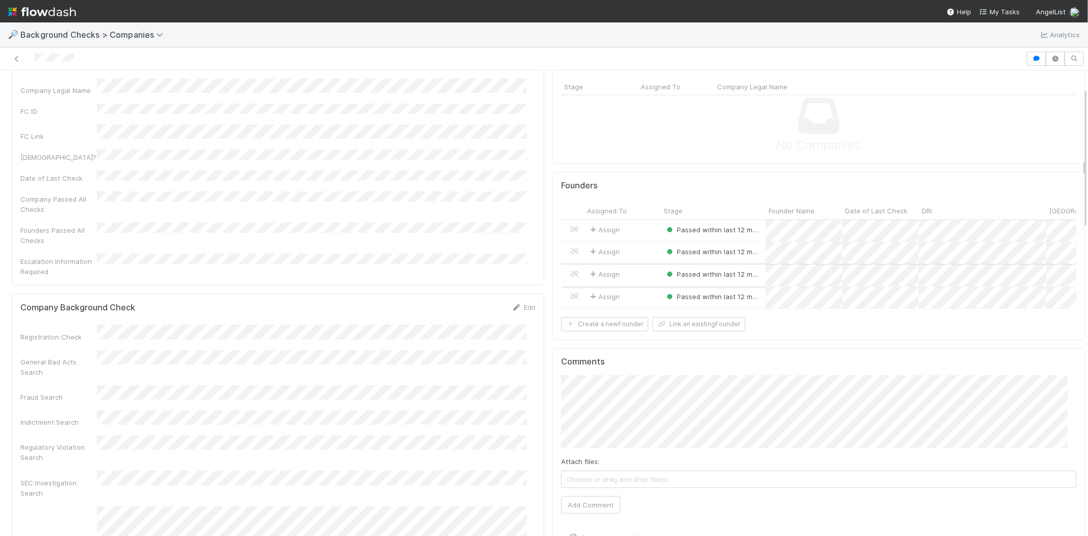
click at [645, 272] on div "Assign" at bounding box center [622, 275] width 77 height 22
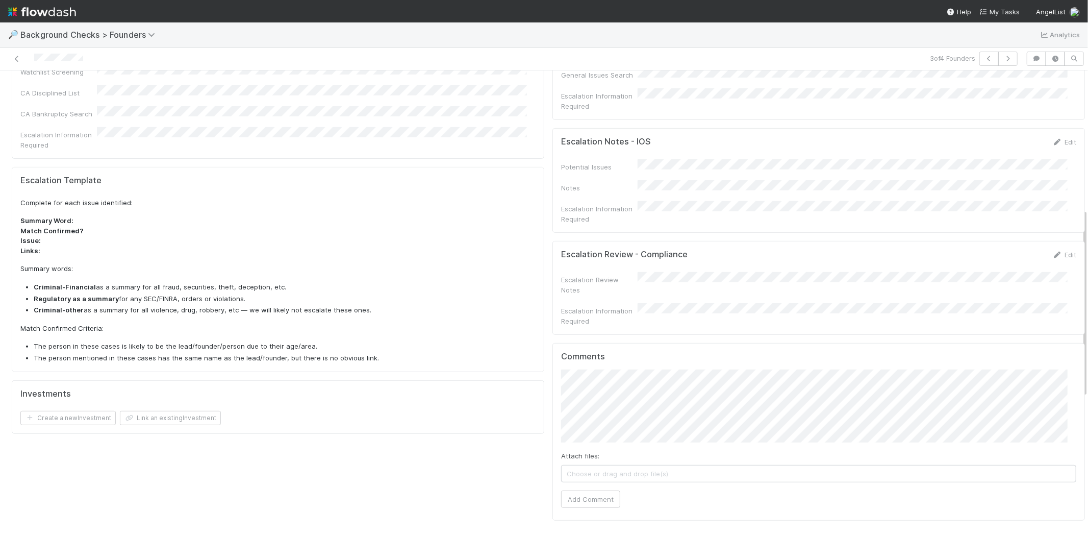
scroll to position [340, 0]
click at [587, 488] on button "Add Comment" at bounding box center [590, 496] width 59 height 17
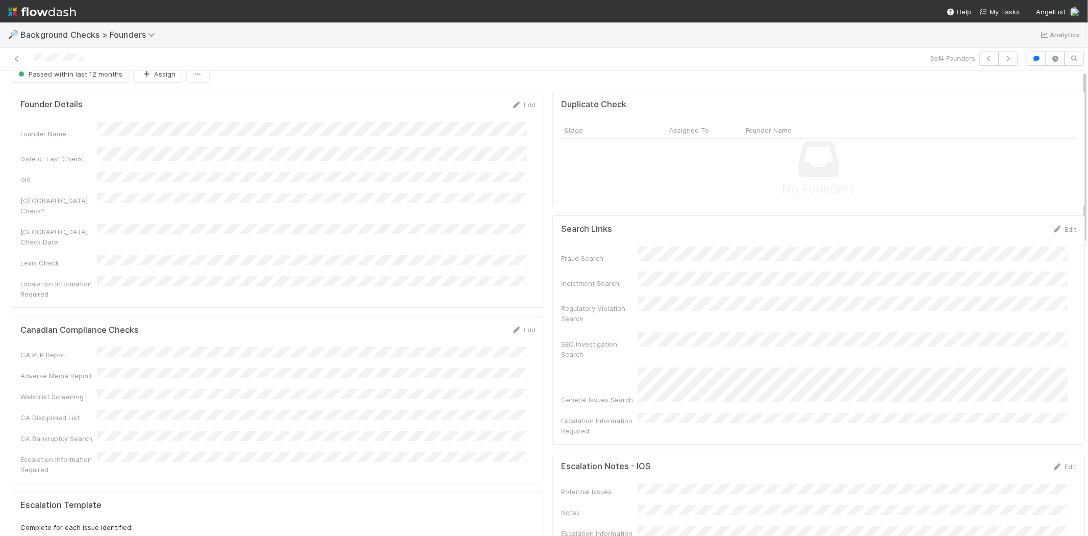
scroll to position [0, 0]
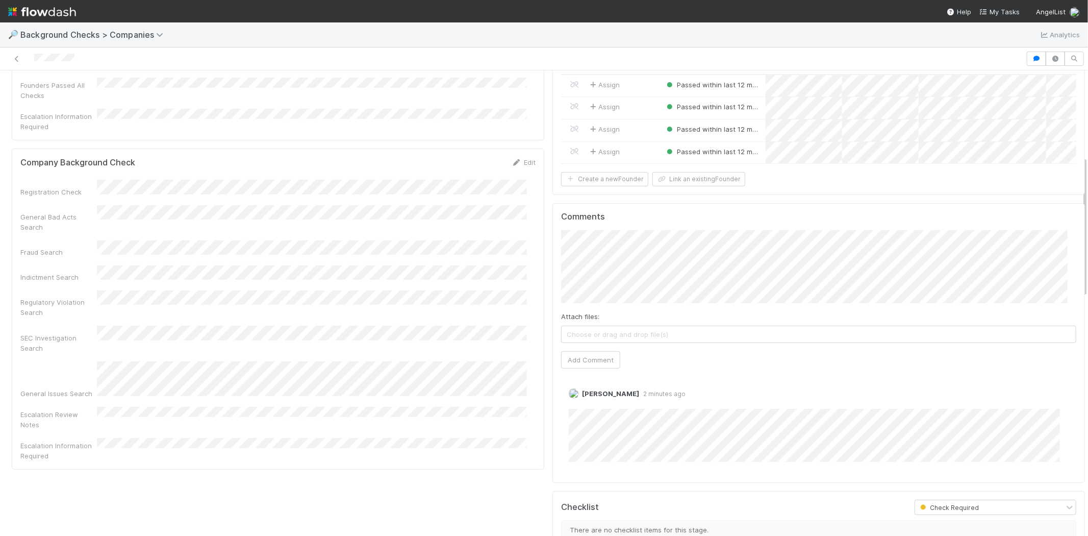
scroll to position [113, 0]
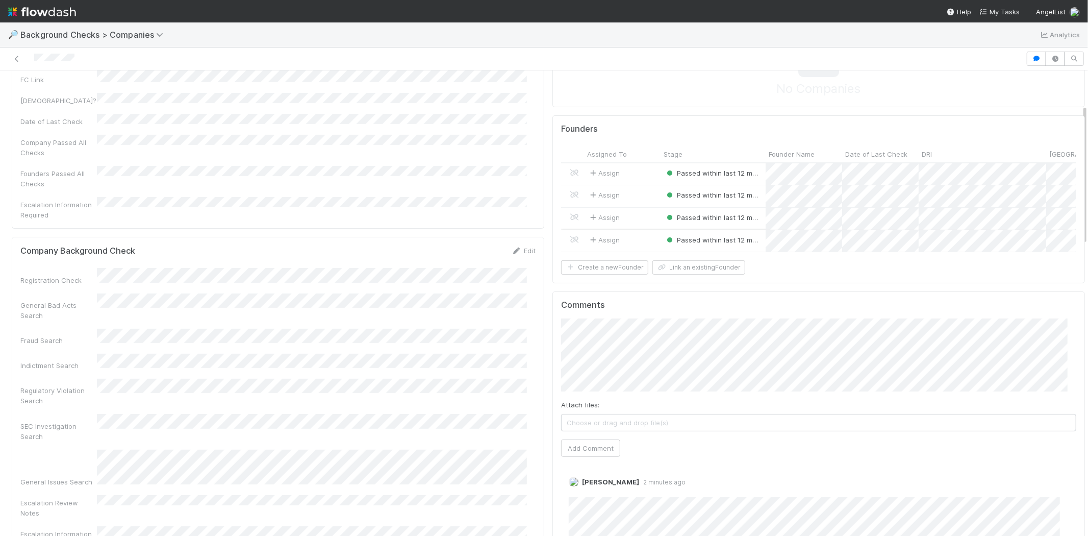
click at [633, 236] on div "Assign" at bounding box center [622, 241] width 77 height 22
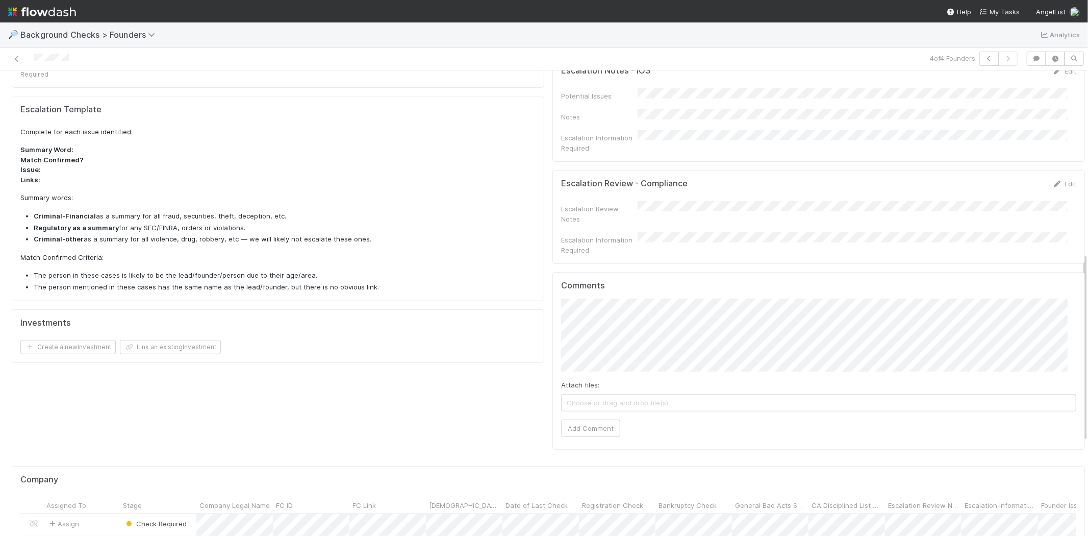
scroll to position [453, 0]
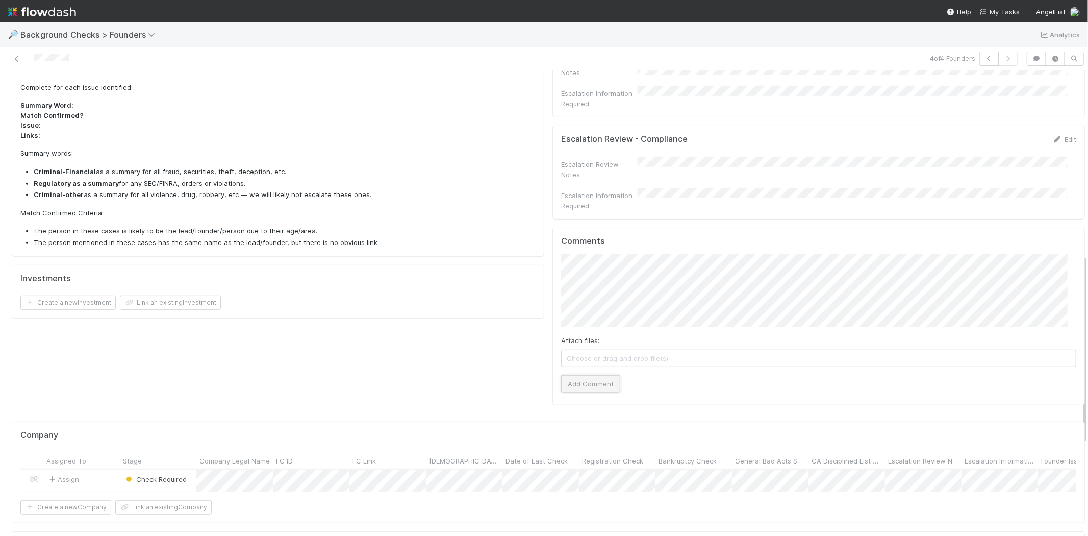
click at [592, 375] on button "Add Comment" at bounding box center [590, 383] width 59 height 17
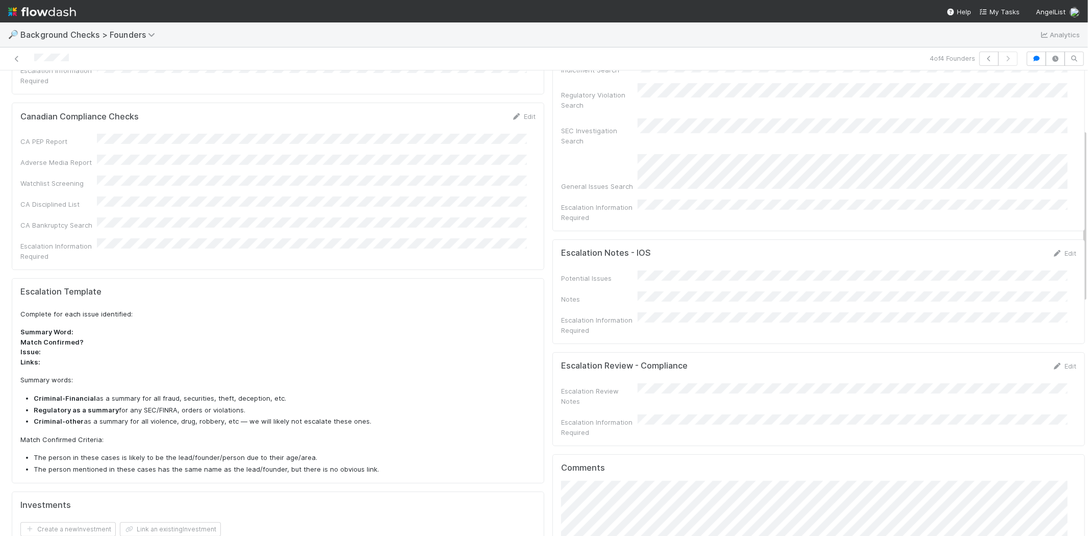
scroll to position [0, 0]
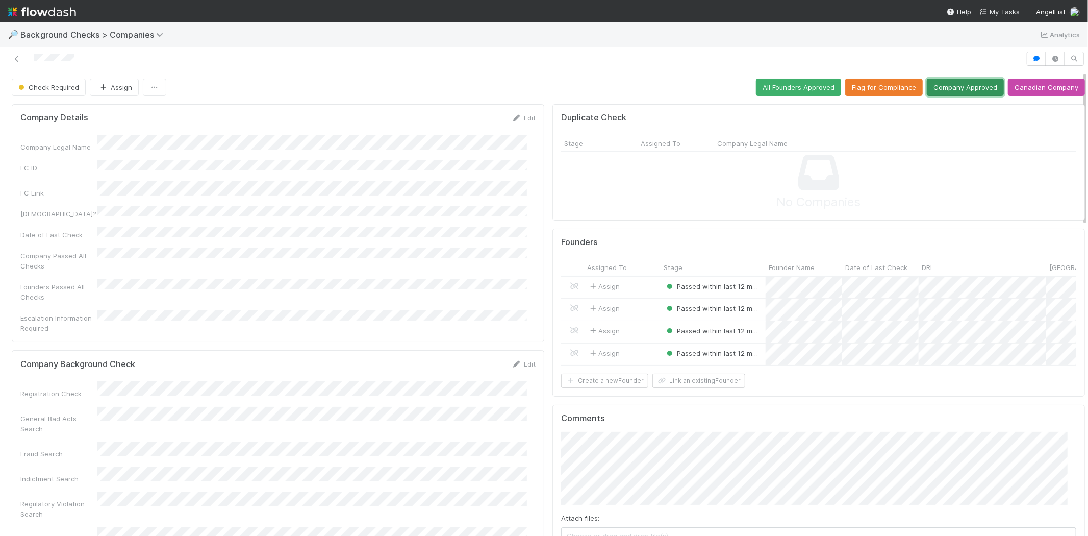
click at [937, 89] on button "Company Approved" at bounding box center [965, 87] width 77 height 17
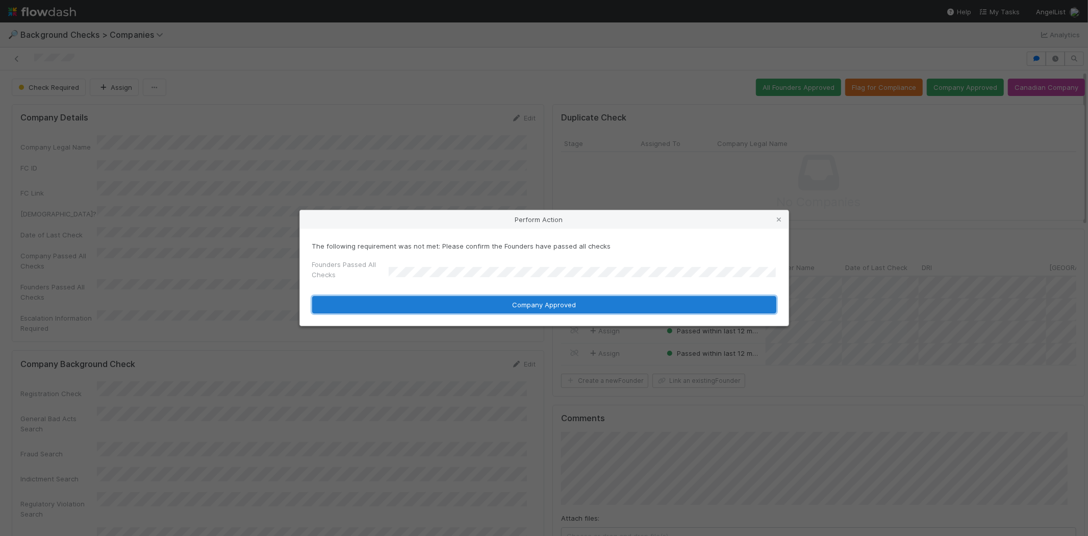
click at [442, 299] on button "Company Approved" at bounding box center [544, 304] width 464 height 17
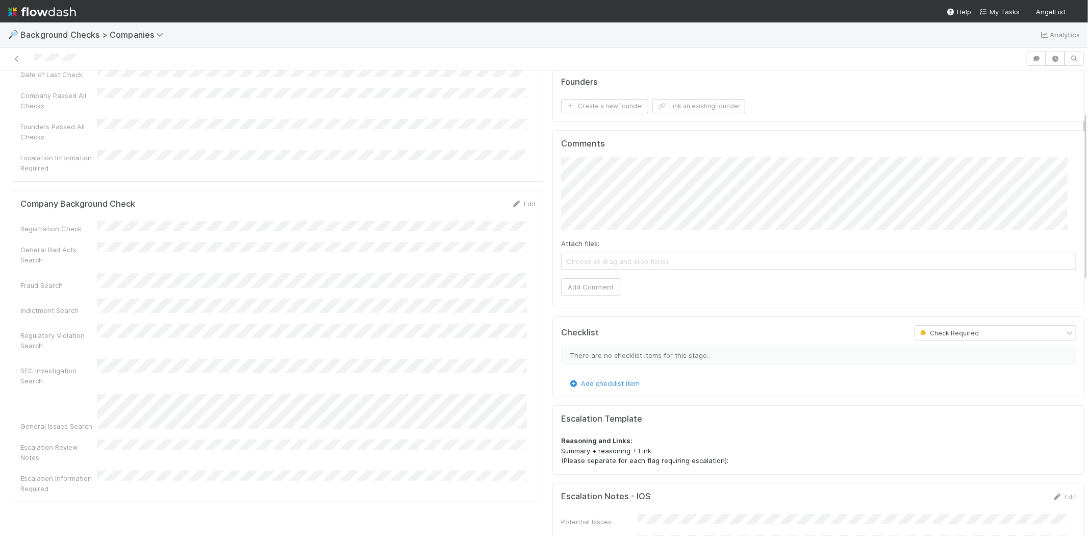
scroll to position [113, 0]
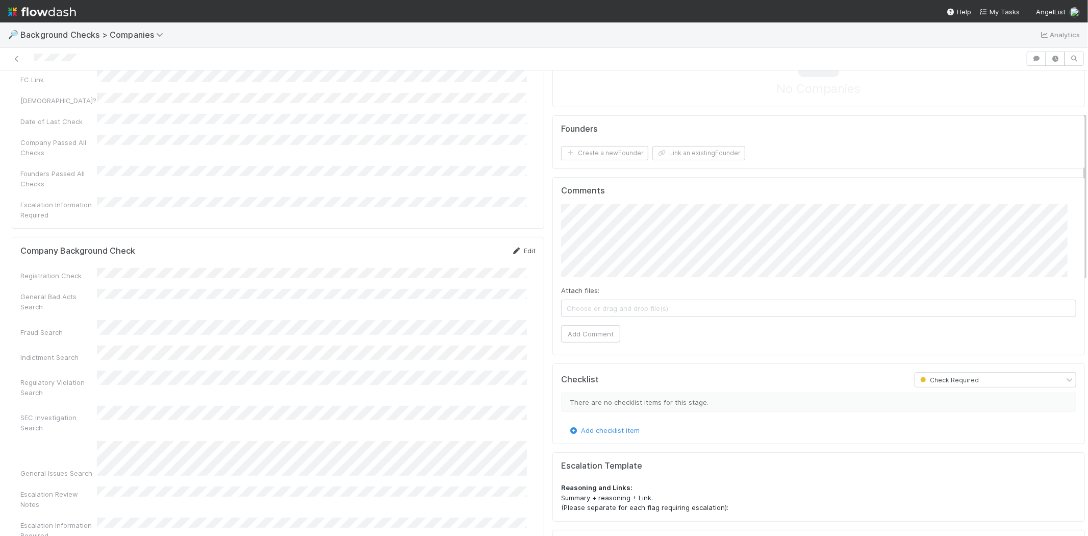
click at [521, 246] on link "Edit" at bounding box center [524, 250] width 24 height 8
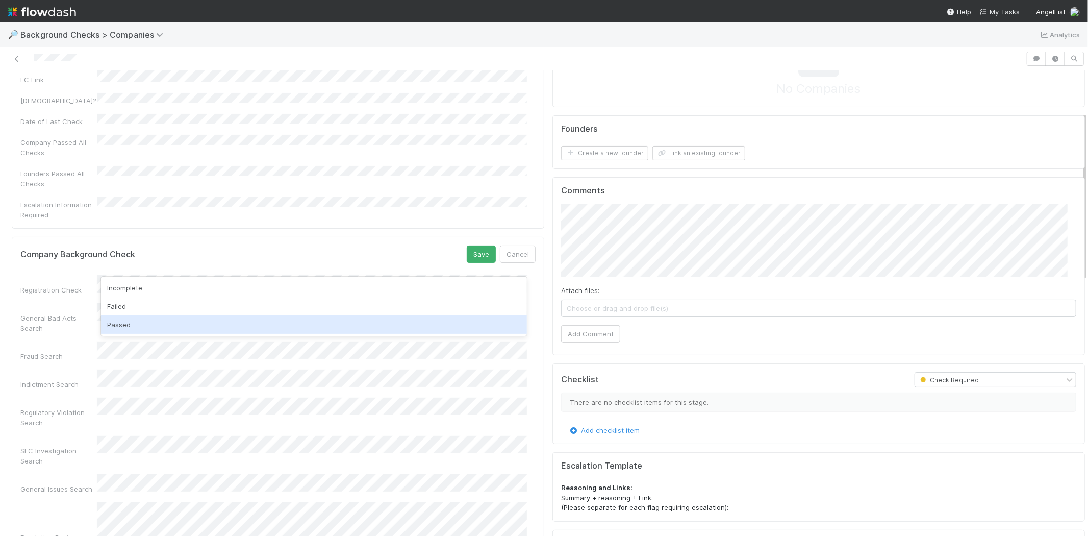
click at [137, 322] on div "Passed" at bounding box center [314, 324] width 426 height 18
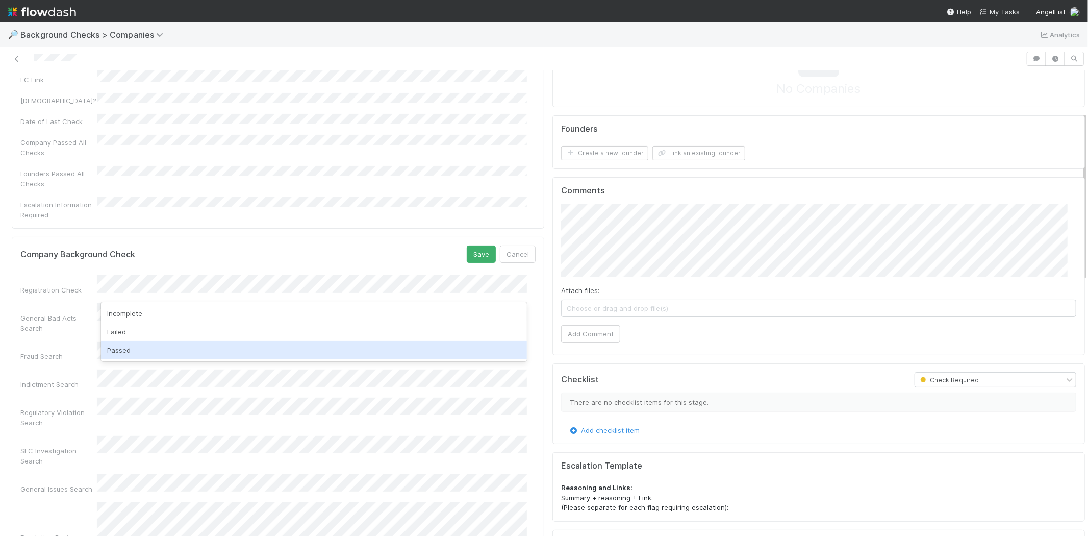
click at [124, 347] on div "Passed" at bounding box center [314, 350] width 426 height 18
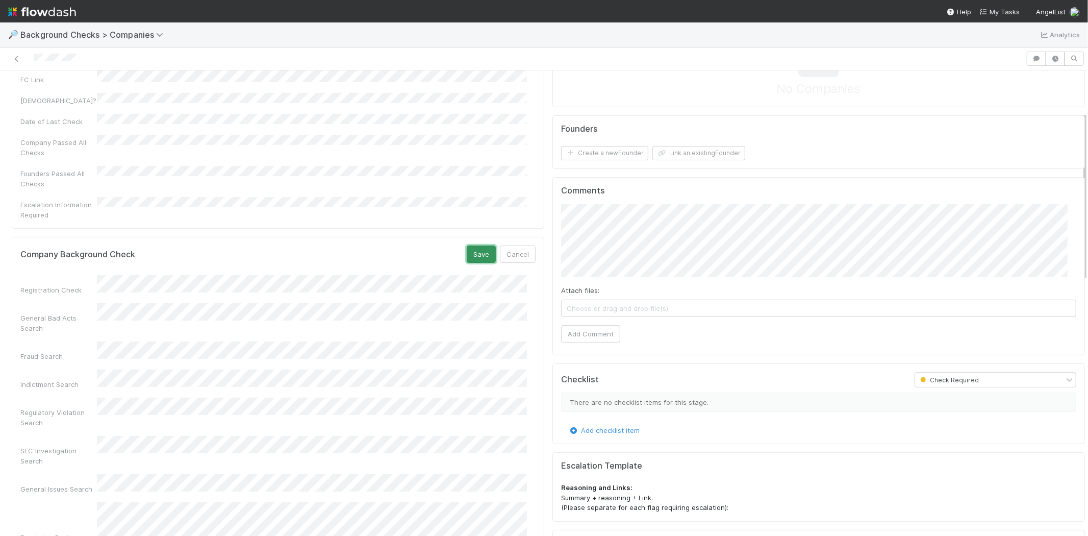
click at [468, 245] on button "Save" at bounding box center [481, 253] width 29 height 17
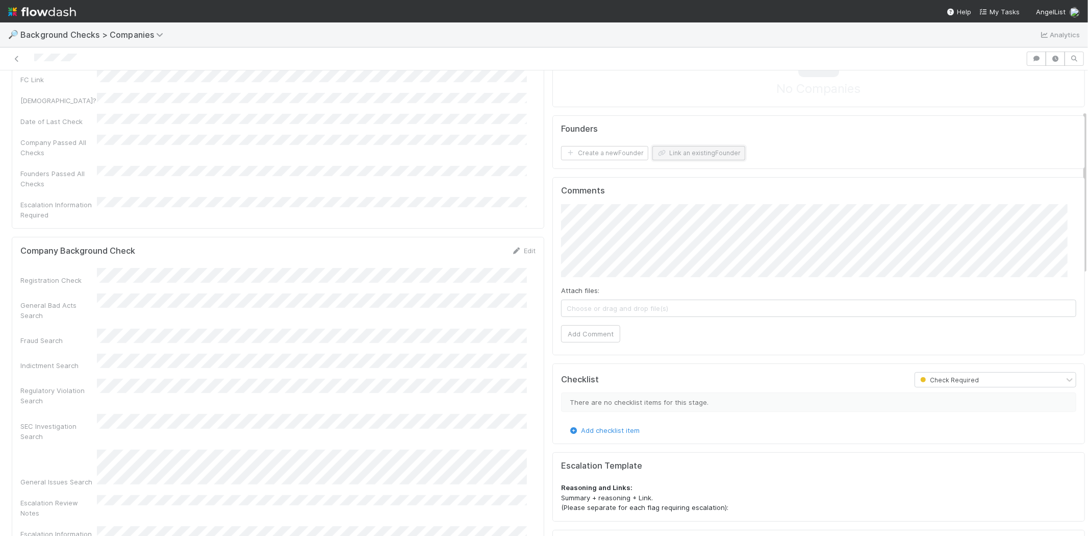
click at [672, 150] on button "Link an existing Founder" at bounding box center [698, 153] width 93 height 14
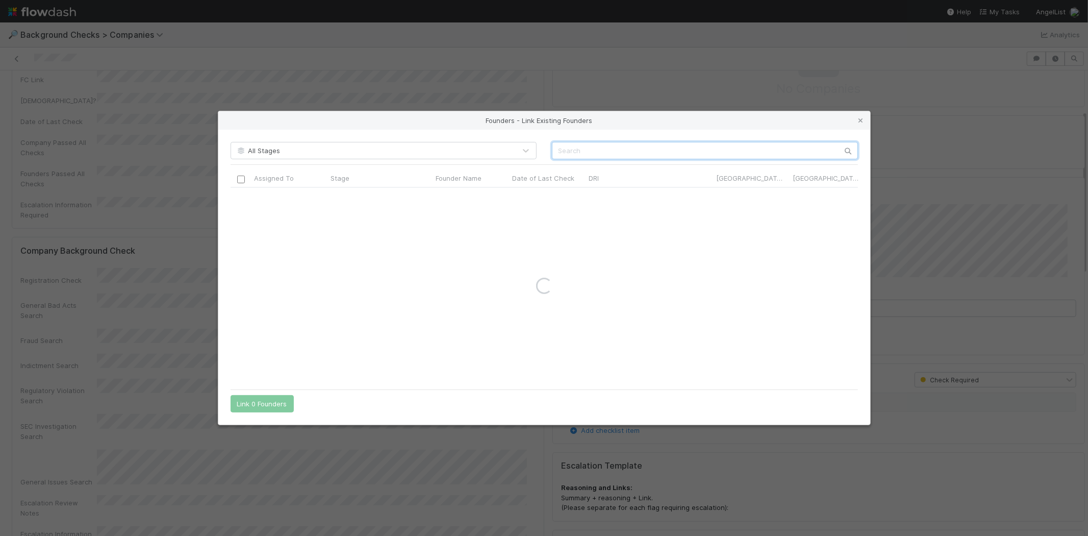
click at [617, 154] on input "text" at bounding box center [705, 150] width 306 height 17
type input "[PERSON_NAME]"
drag, startPoint x: 645, startPoint y: 148, endPoint x: 554, endPoint y: 149, distance: 90.3
click at [554, 149] on input "[PERSON_NAME]" at bounding box center [705, 150] width 306 height 17
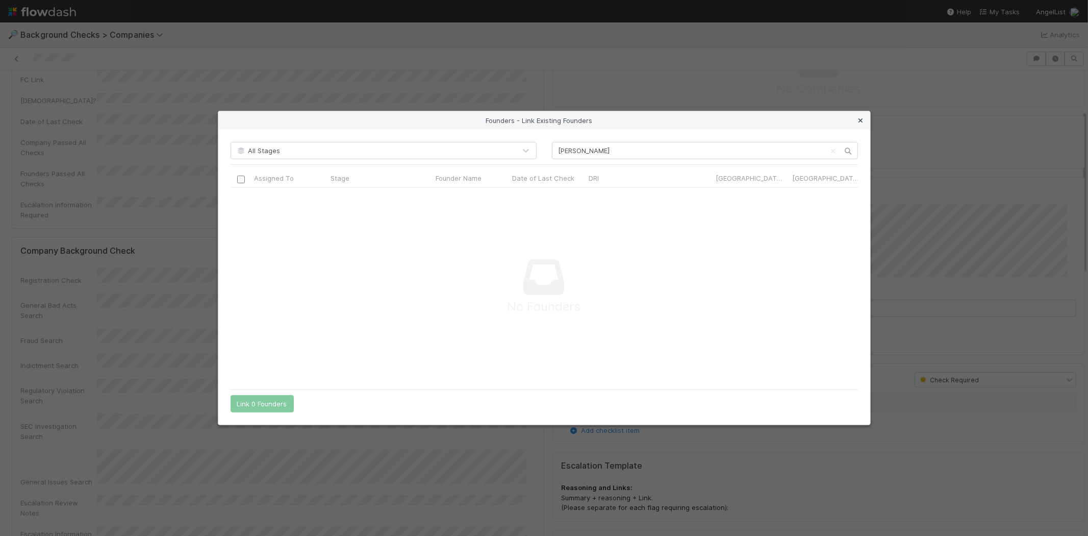
click at [859, 121] on icon at bounding box center [861, 120] width 10 height 7
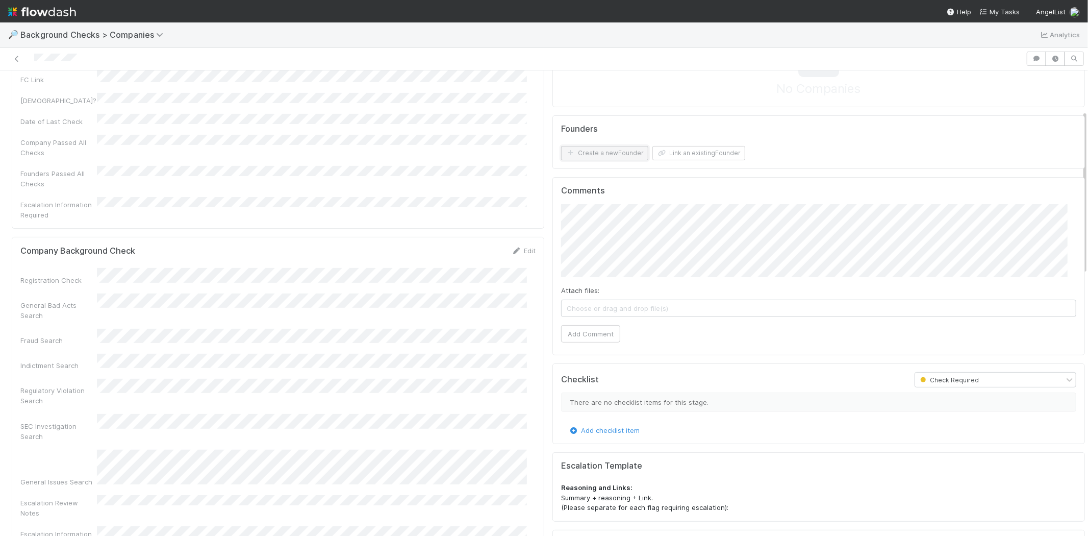
click at [598, 155] on button "Create a new Founder" at bounding box center [604, 153] width 87 height 14
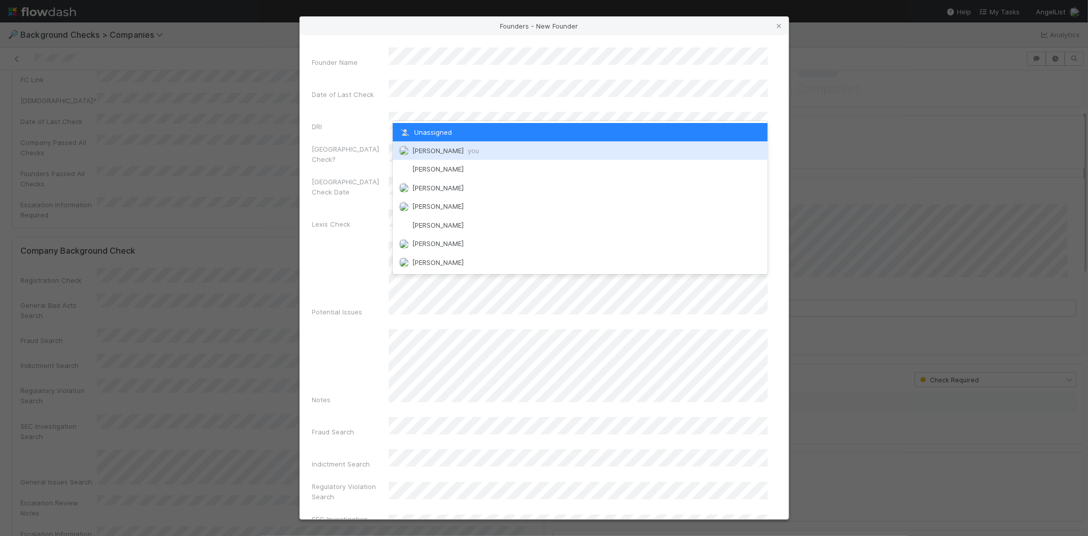
click at [445, 146] on span "[PERSON_NAME] you" at bounding box center [445, 150] width 67 height 8
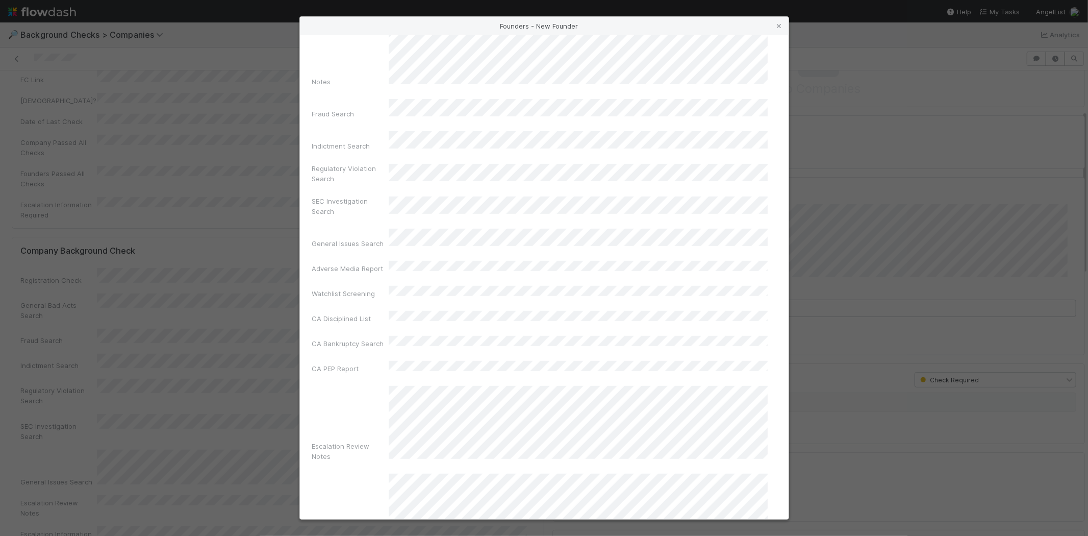
scroll to position [342, 0]
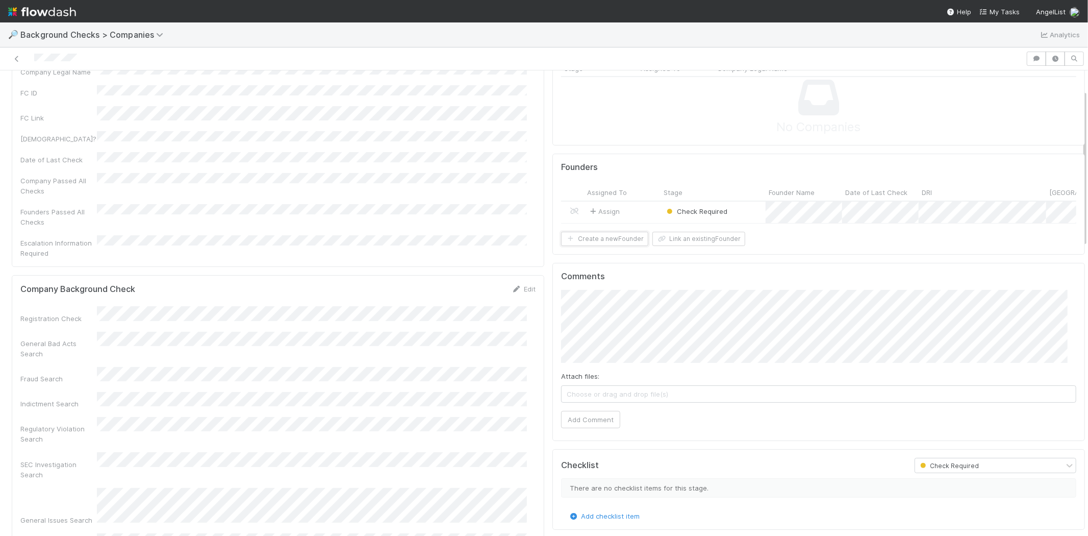
scroll to position [57, 0]
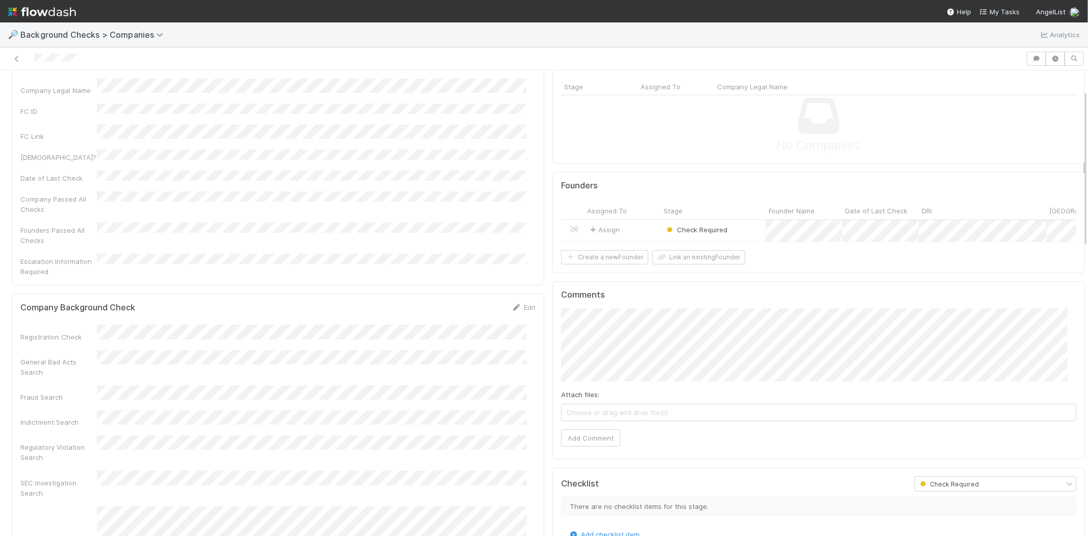
click at [633, 227] on div "Assign" at bounding box center [622, 231] width 77 height 22
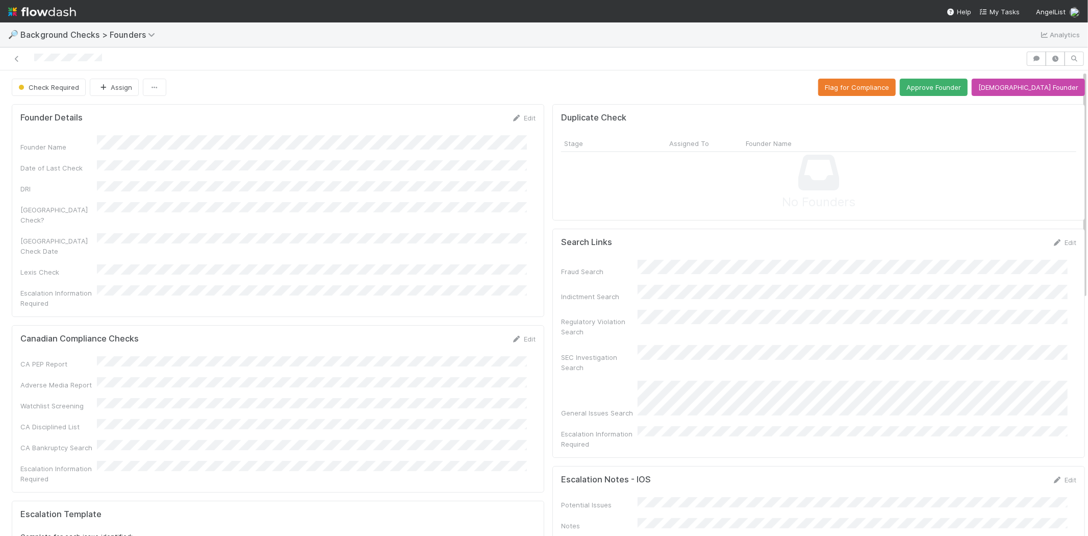
drag, startPoint x: 651, startPoint y: 247, endPoint x: 675, endPoint y: 246, distance: 24.5
click at [675, 246] on div "Search Links Edit" at bounding box center [818, 242] width 515 height 10
click at [523, 117] on link "Edit" at bounding box center [524, 118] width 24 height 8
click at [475, 121] on button "Save" at bounding box center [481, 121] width 29 height 17
click at [968, 84] on button "Approve Founder" at bounding box center [934, 87] width 68 height 17
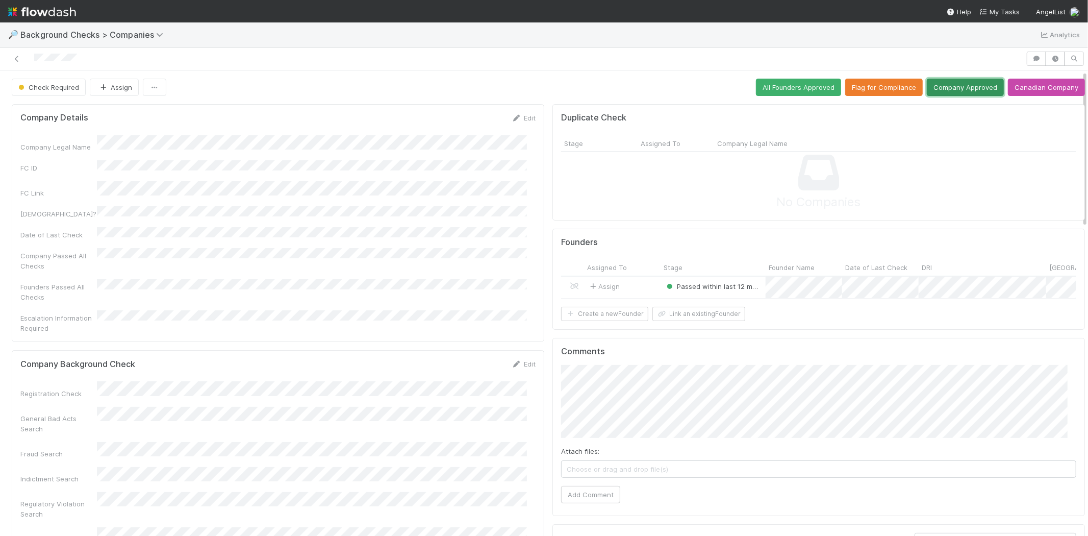
click at [949, 86] on button "Company Approved" at bounding box center [965, 87] width 77 height 17
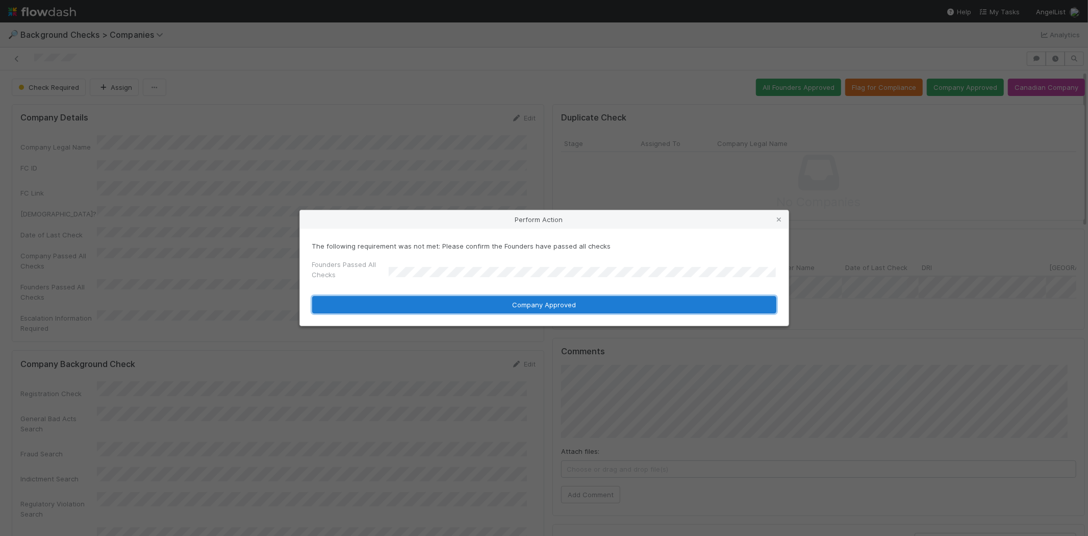
click at [416, 302] on button "Company Approved" at bounding box center [544, 304] width 464 height 17
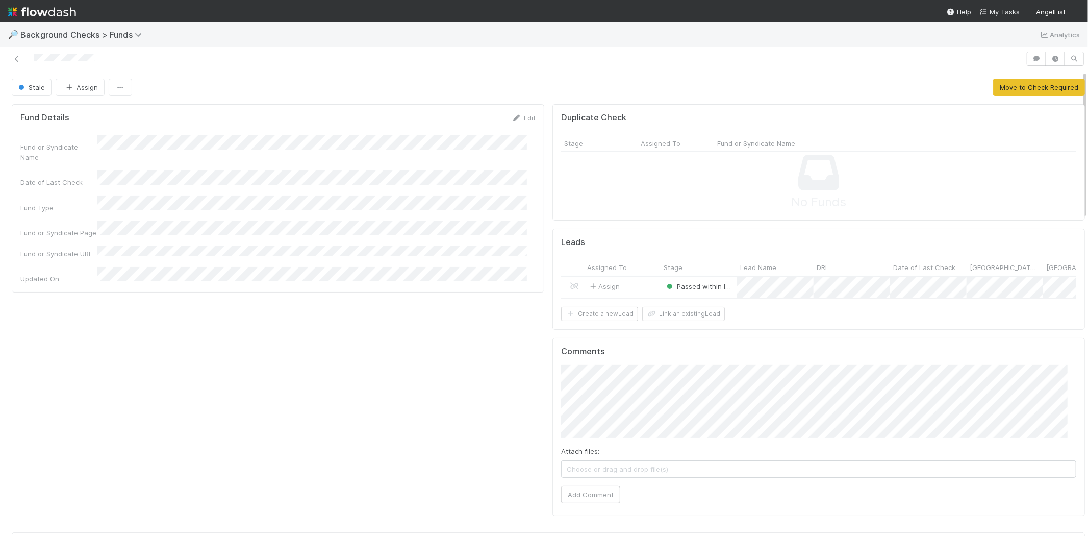
scroll to position [199, 1030]
click at [1020, 86] on button "Move to Check Required" at bounding box center [1039, 87] width 92 height 17
click at [1011, 87] on button "All Leads Approved" at bounding box center [1046, 87] width 75 height 17
click at [44, 36] on span "Background Checks > Funds" at bounding box center [83, 35] width 126 height 10
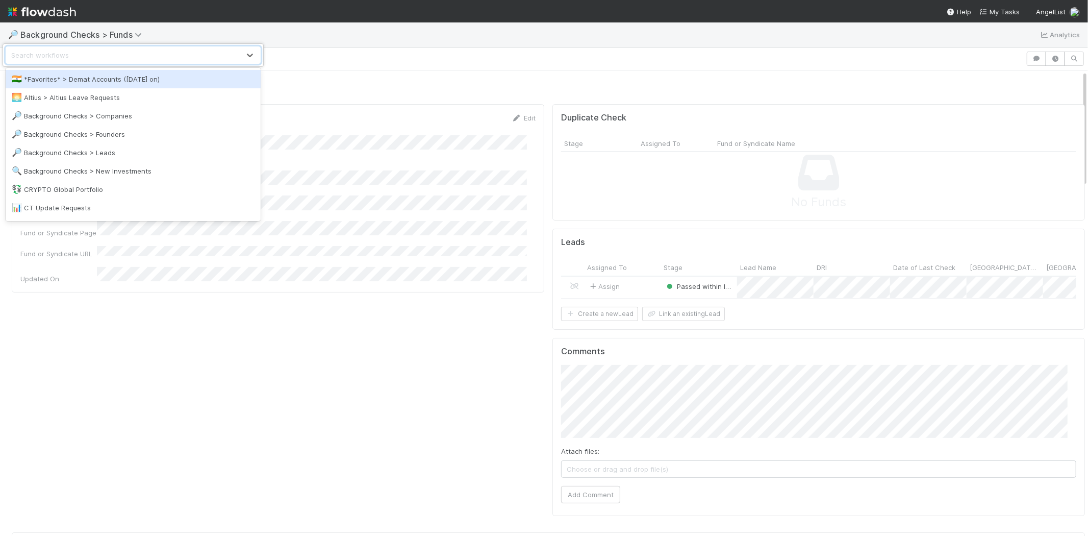
click at [42, 11] on div "option *Favorites* > Demat Accounts ([DATE] on) focused, 1 of 23. 23 results av…" at bounding box center [544, 268] width 1088 height 536
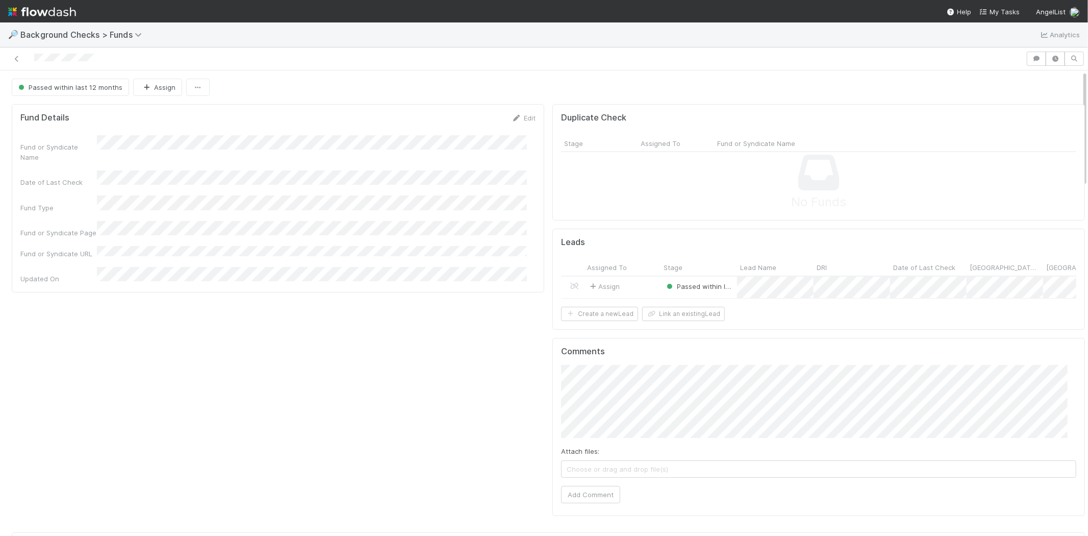
click at [27, 12] on img at bounding box center [42, 11] width 68 height 17
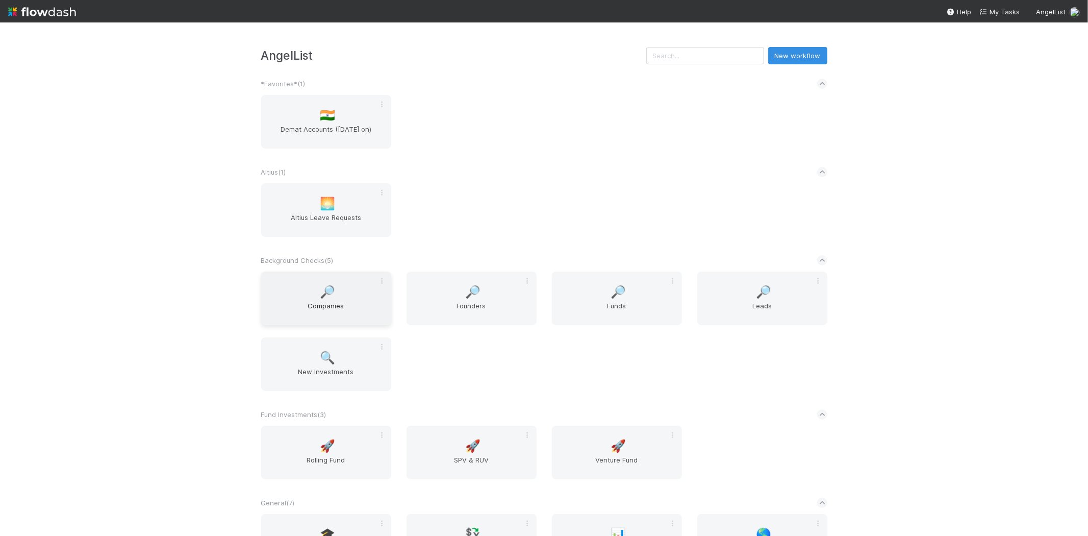
click at [313, 295] on div "🔎 Companies" at bounding box center [326, 298] width 130 height 54
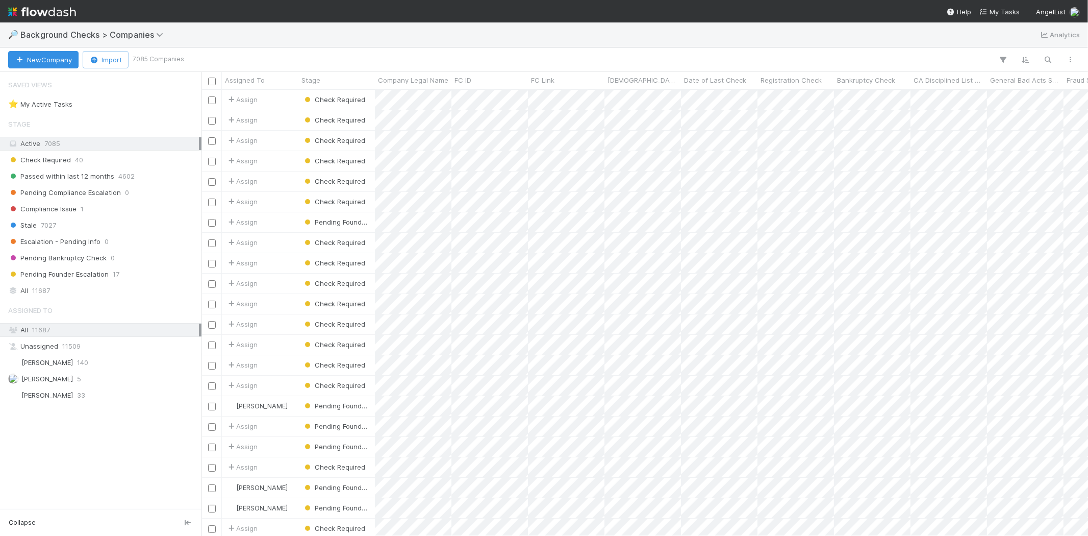
scroll to position [437, 878]
click at [1044, 56] on icon "button" at bounding box center [1048, 59] width 10 height 9
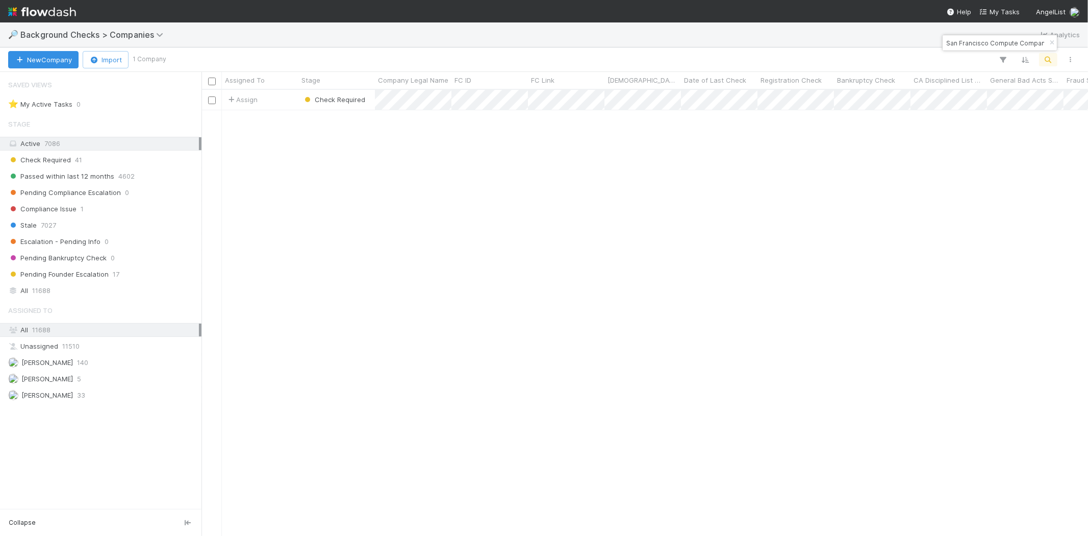
scroll to position [9, 8]
drag, startPoint x: 1037, startPoint y: 43, endPoint x: 1001, endPoint y: 41, distance: 36.2
click at [1001, 41] on div "San Francisco Compute Company" at bounding box center [1000, 42] width 114 height 15
click at [1001, 41] on input "San Francisco Compute Company" at bounding box center [995, 43] width 102 height 12
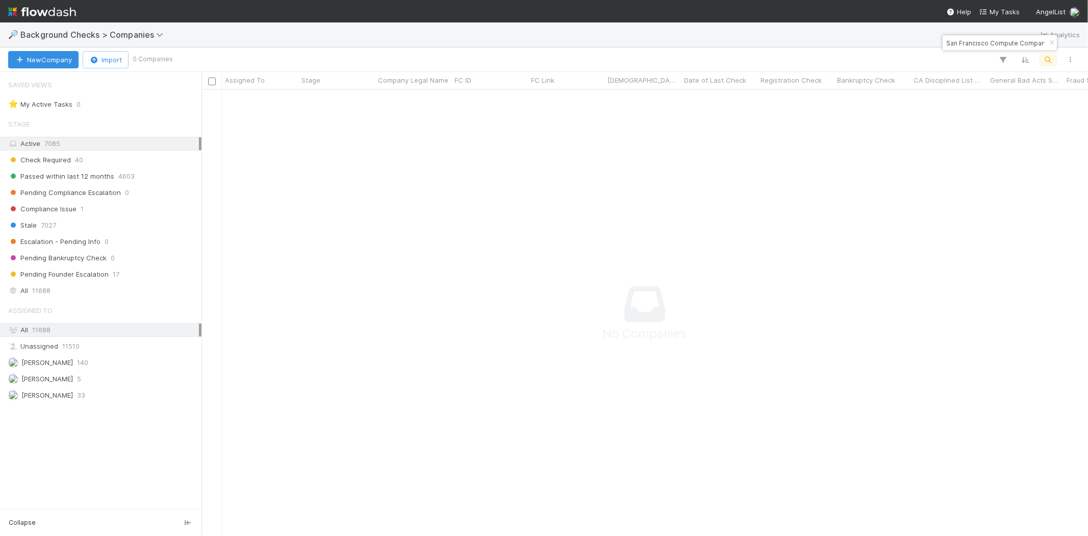
scroll to position [429, 869]
click at [1001, 41] on input "San Francisco Compute Company" at bounding box center [995, 43] width 102 height 12
paste input "Parametric"
type input "Parametric PBC"
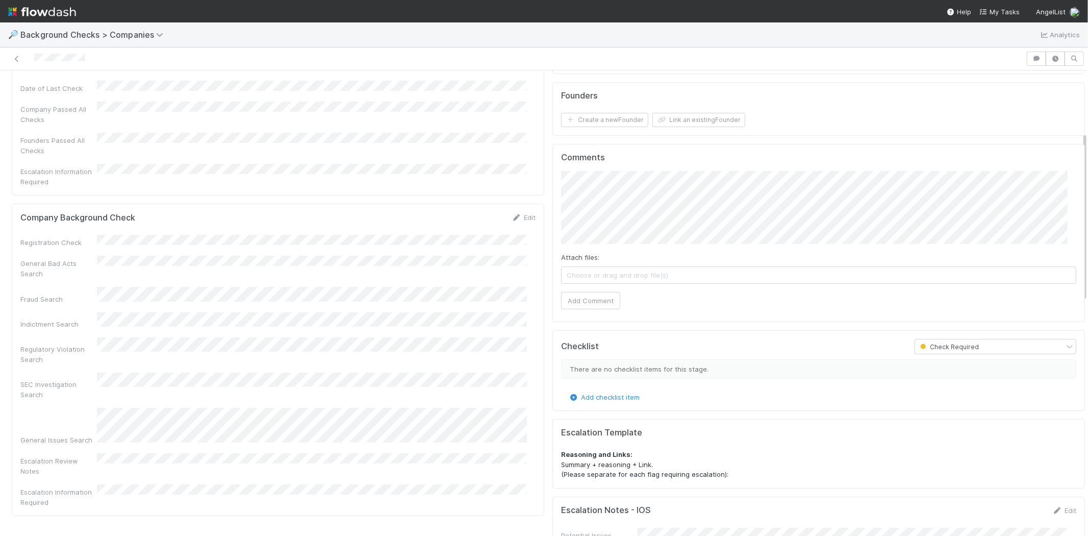
scroll to position [170, 0]
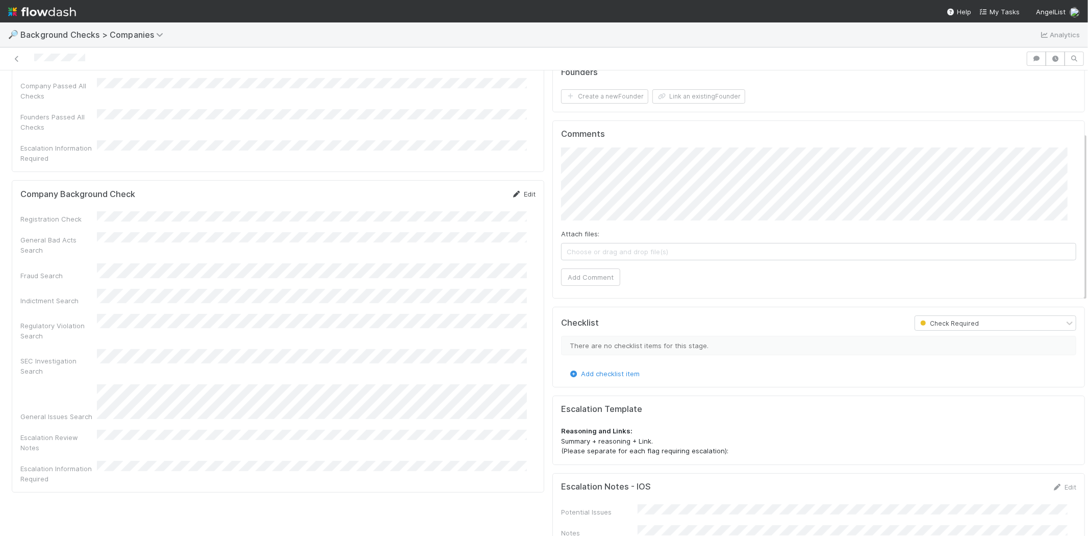
click at [512, 191] on icon at bounding box center [517, 194] width 10 height 7
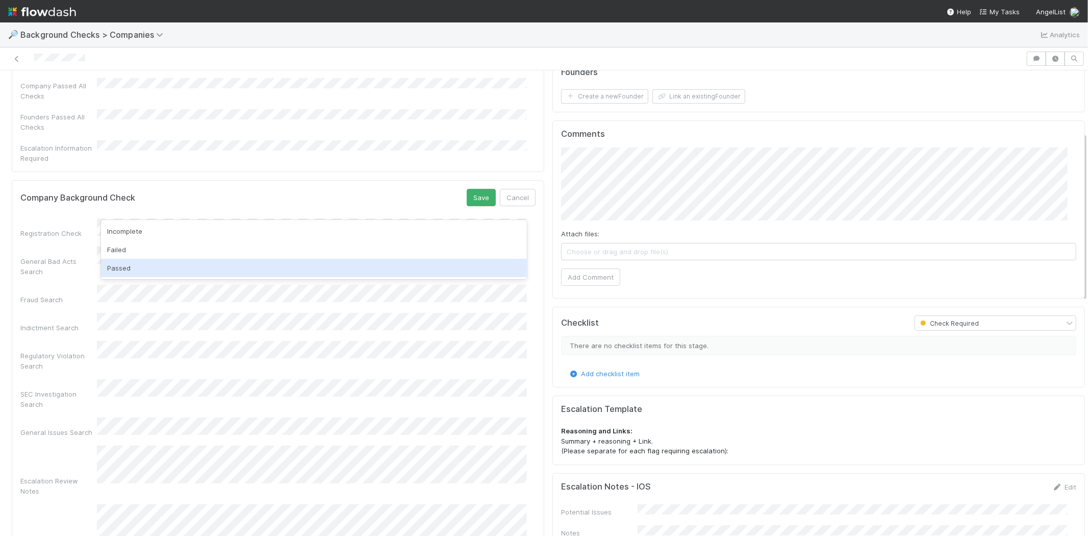
click at [187, 266] on div "Passed" at bounding box center [314, 268] width 426 height 18
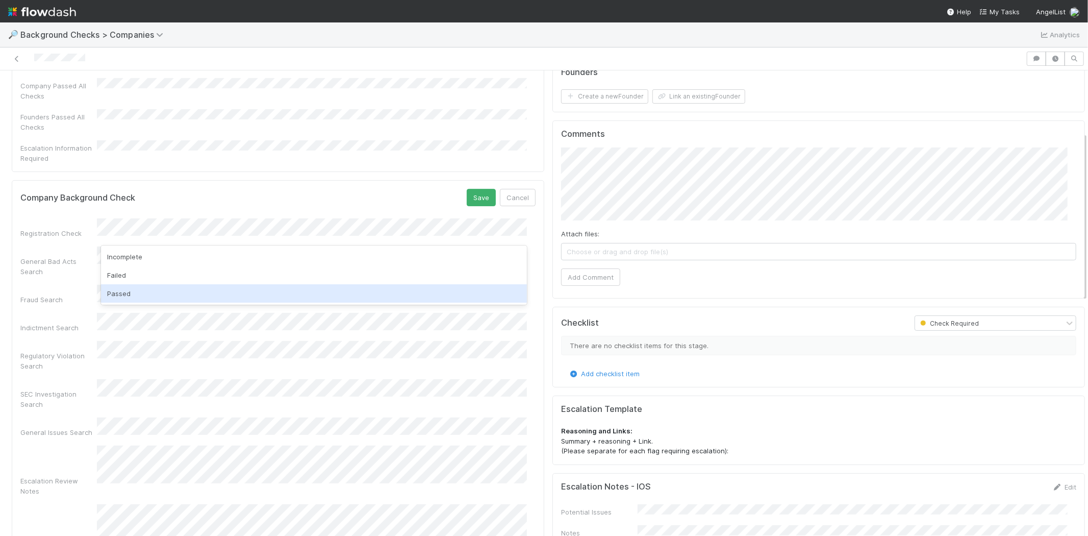
click at [174, 292] on div "Passed" at bounding box center [314, 293] width 426 height 18
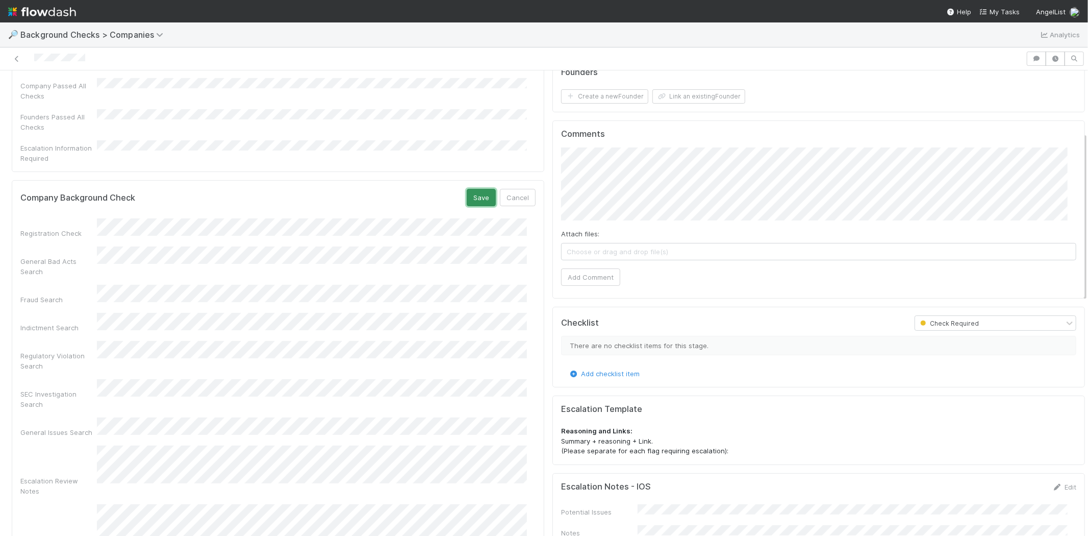
click at [470, 189] on button "Save" at bounding box center [481, 197] width 29 height 17
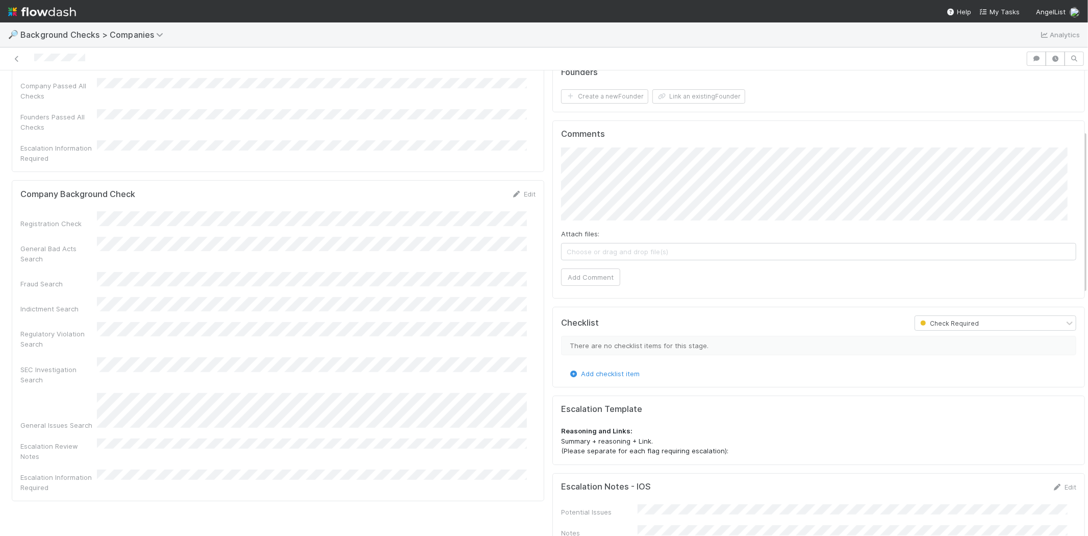
scroll to position [0, 0]
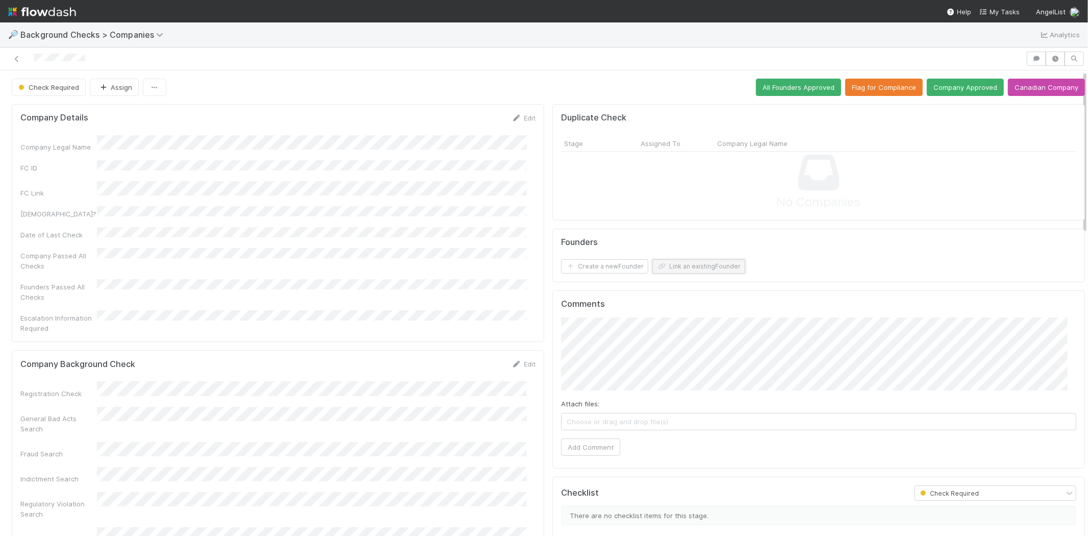
click at [687, 267] on button "Link an existing Founder" at bounding box center [698, 266] width 93 height 14
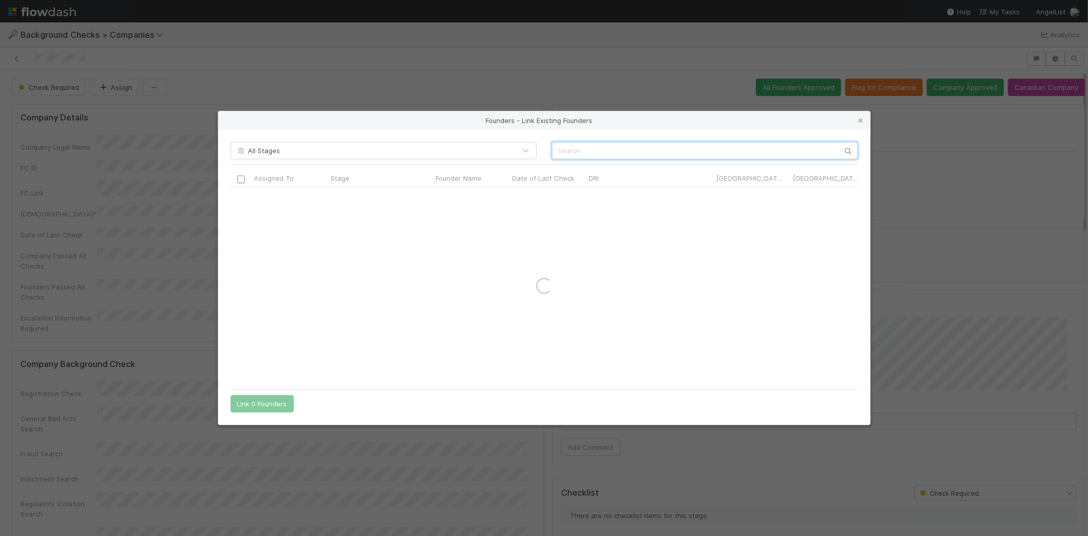
click at [746, 149] on input "text" at bounding box center [705, 150] width 306 height 17
paste input "[PERSON_NAME]"
type input "[PERSON_NAME]"
click at [862, 119] on icon at bounding box center [861, 120] width 10 height 7
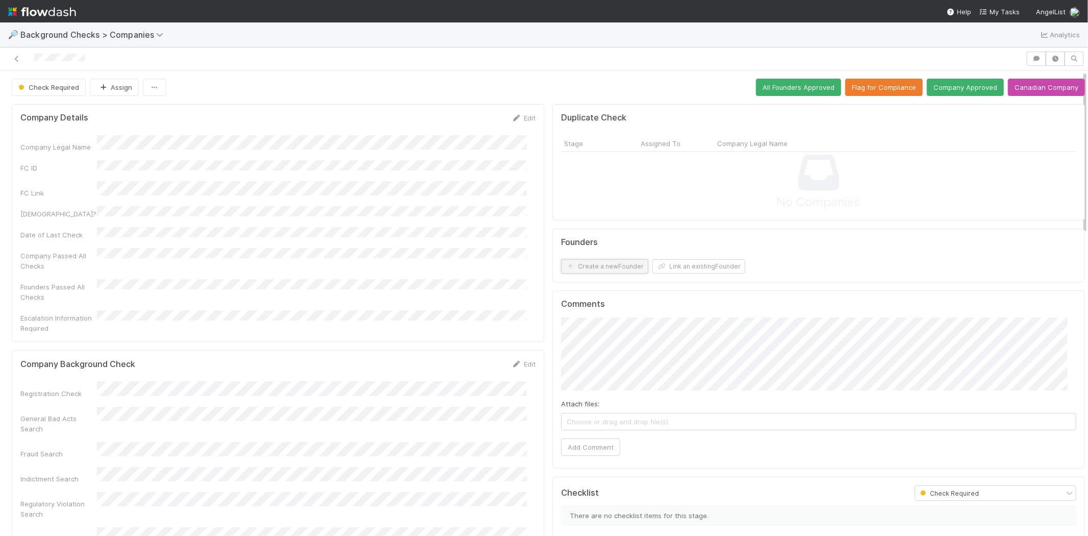
click at [604, 264] on button "Create a new Founder" at bounding box center [604, 266] width 87 height 14
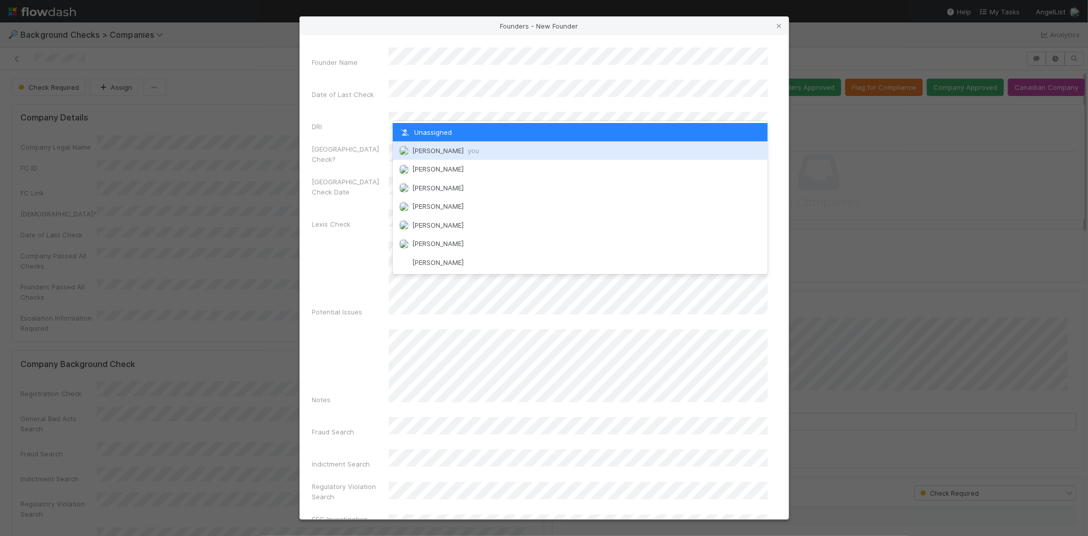
click at [446, 148] on span "[PERSON_NAME] you" at bounding box center [445, 150] width 67 height 8
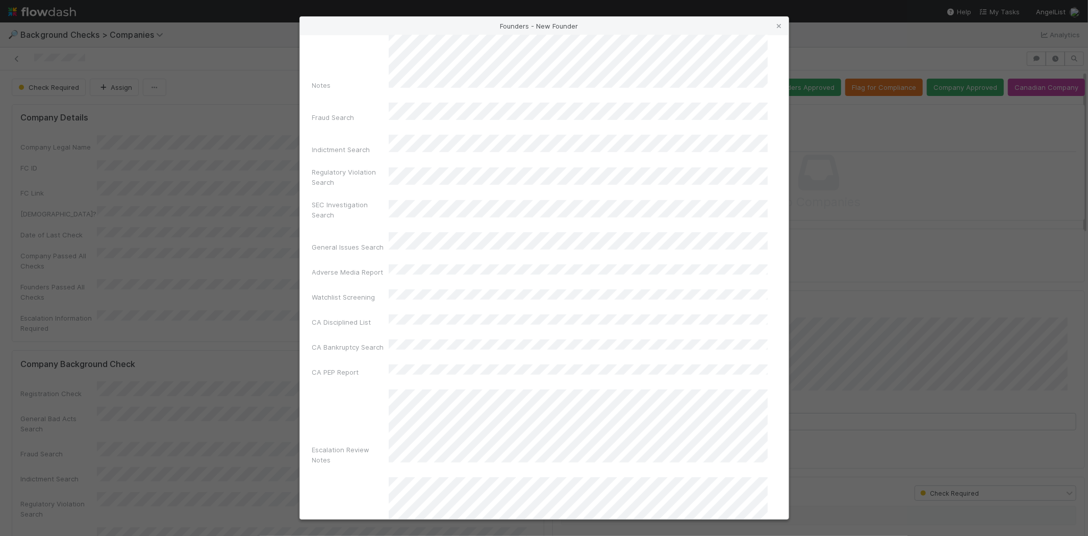
scroll to position [342, 0]
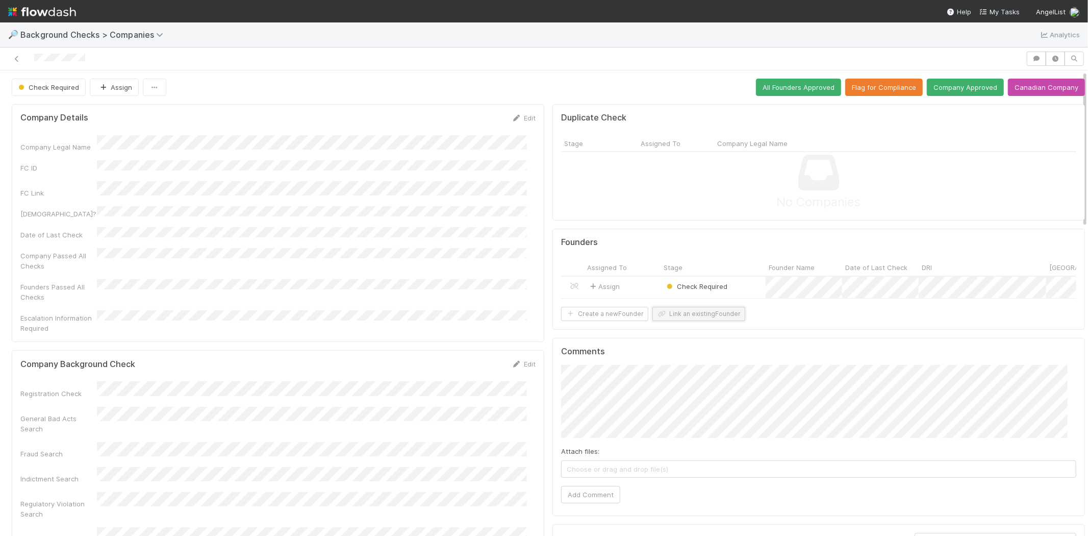
click at [687, 320] on button "Link an existing Founder" at bounding box center [698, 314] width 93 height 14
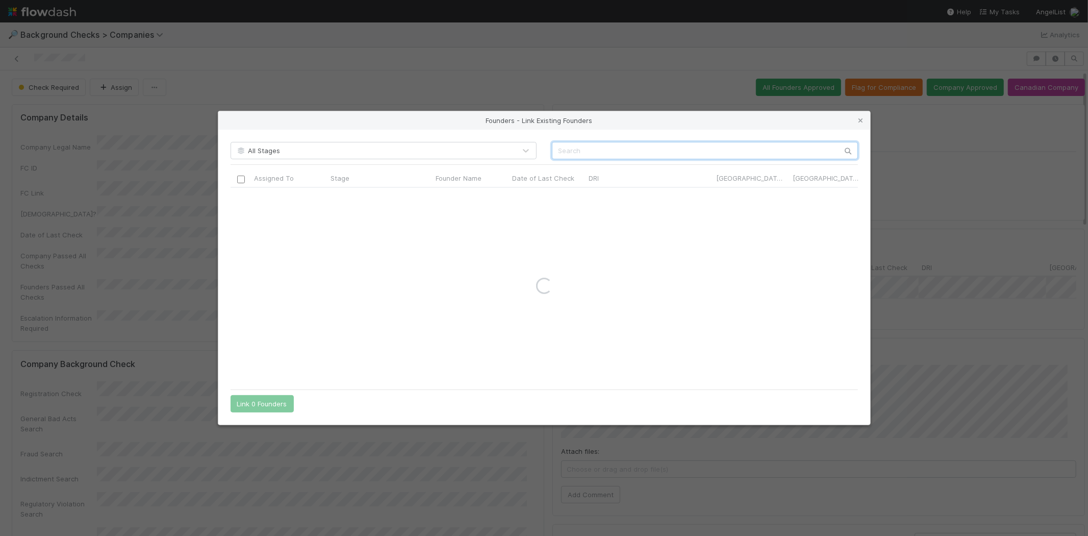
click at [701, 150] on input "text" at bounding box center [705, 150] width 306 height 17
paste input "Chad Gerber"
type input "Chad Gerber"
click at [859, 120] on icon at bounding box center [861, 120] width 10 height 7
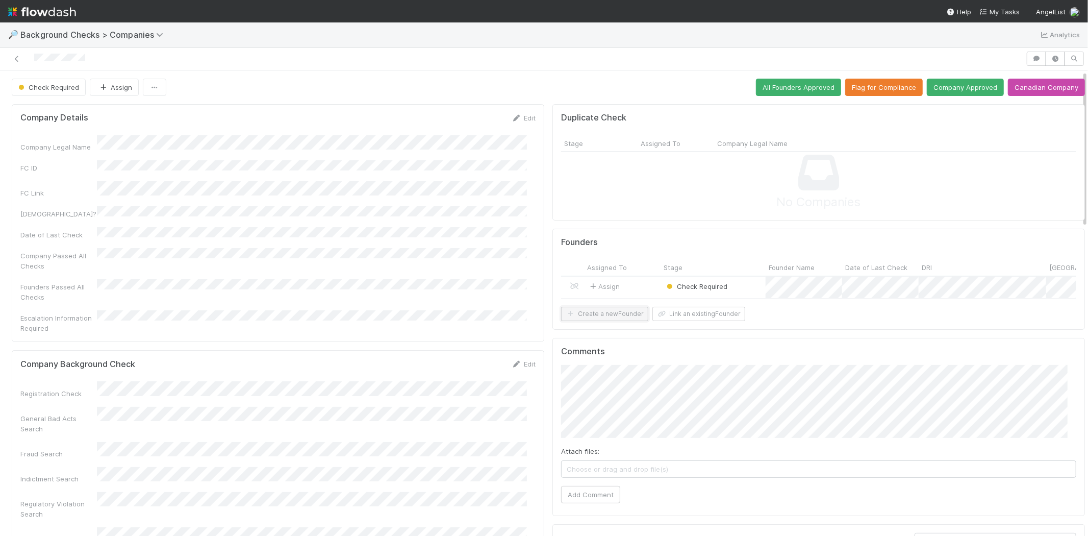
click at [609, 321] on button "Create a new Founder" at bounding box center [604, 314] width 87 height 14
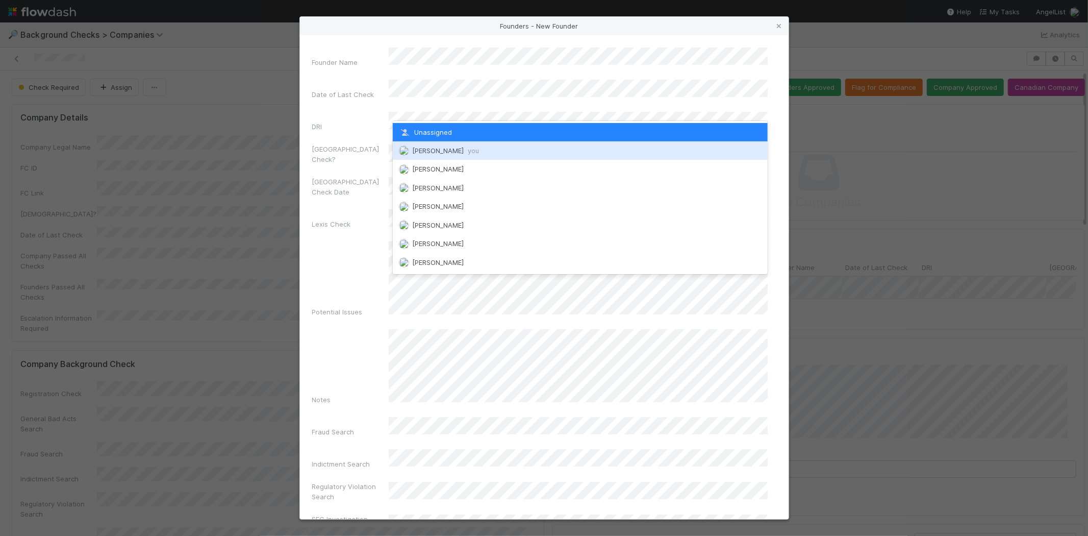
click at [443, 146] on span "Michael Capilitan you" at bounding box center [445, 150] width 67 height 8
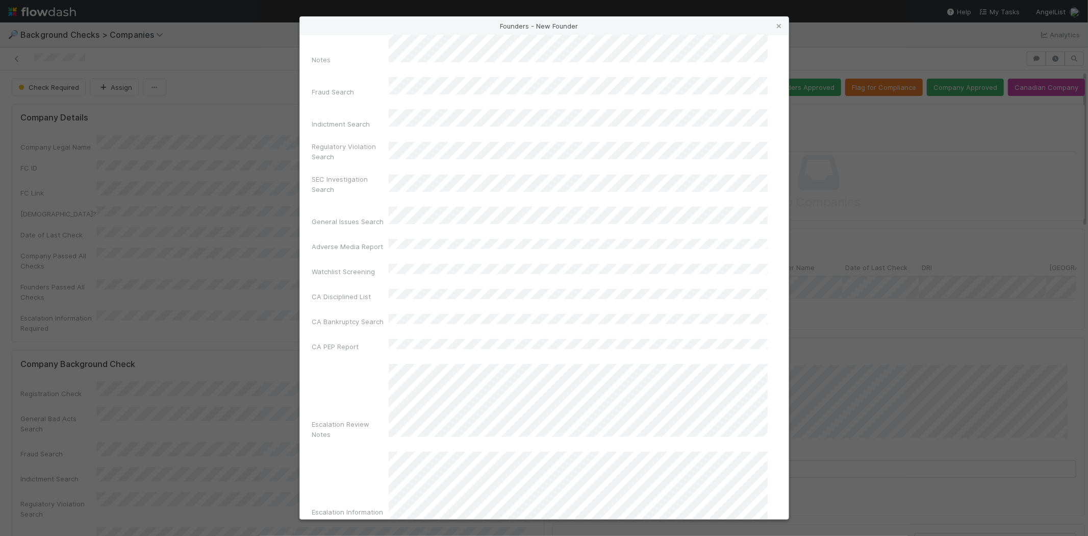
scroll to position [342, 0]
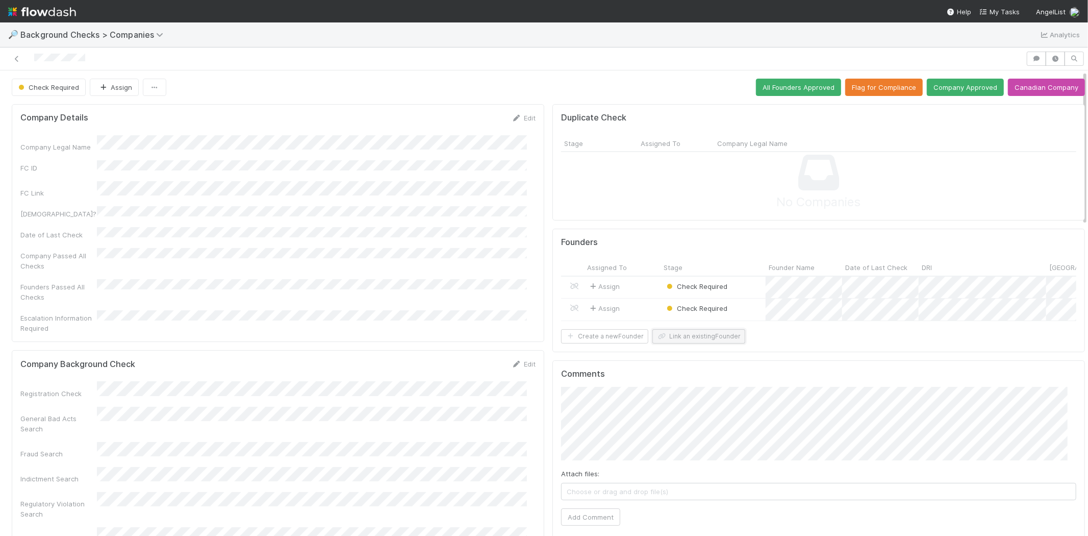
click at [701, 343] on button "Link an existing Founder" at bounding box center [698, 336] width 93 height 14
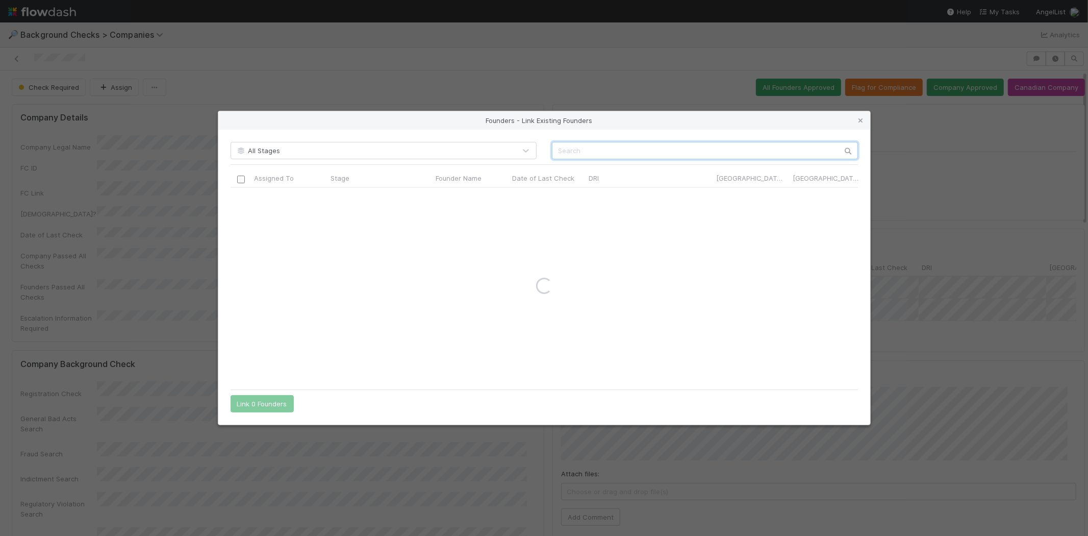
click at [653, 150] on input "text" at bounding box center [705, 150] width 306 height 17
paste input "Aaron D'Amico"
type input "Aaron D'Amico"
click at [858, 118] on icon at bounding box center [861, 120] width 10 height 7
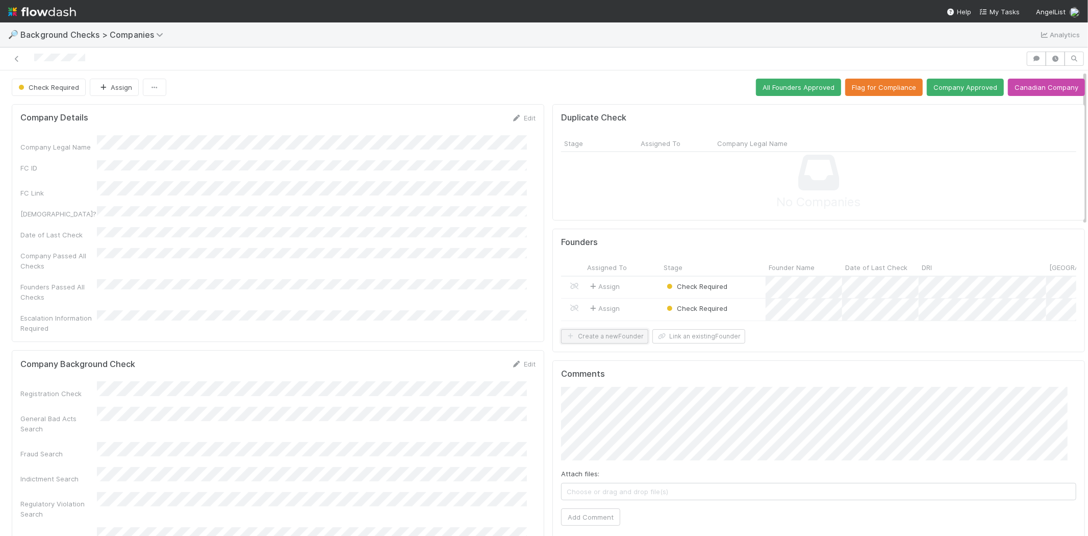
click at [613, 343] on button "Create a new Founder" at bounding box center [604, 336] width 87 height 14
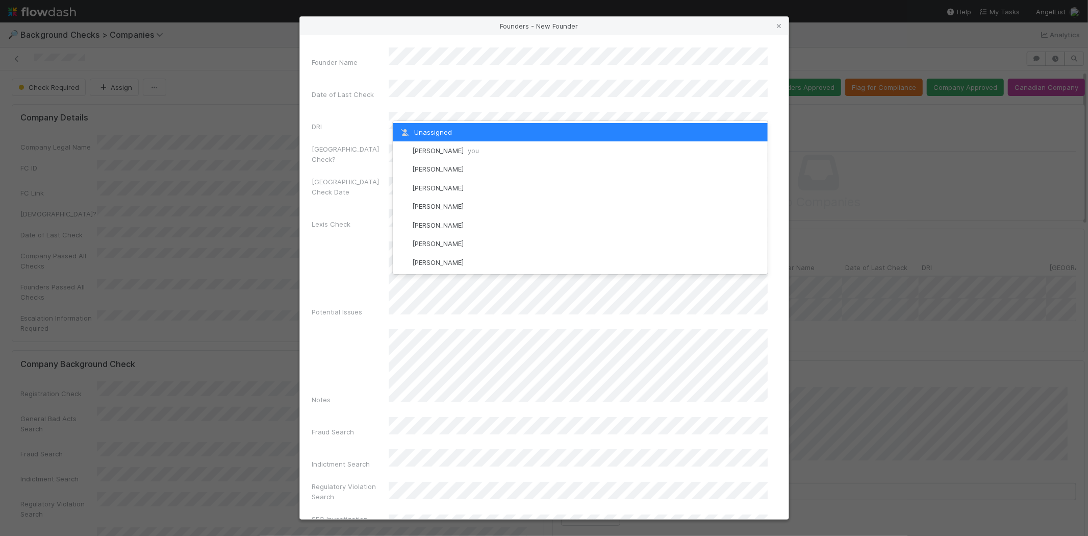
click at [450, 149] on span "Michael Capilitan you" at bounding box center [445, 150] width 67 height 8
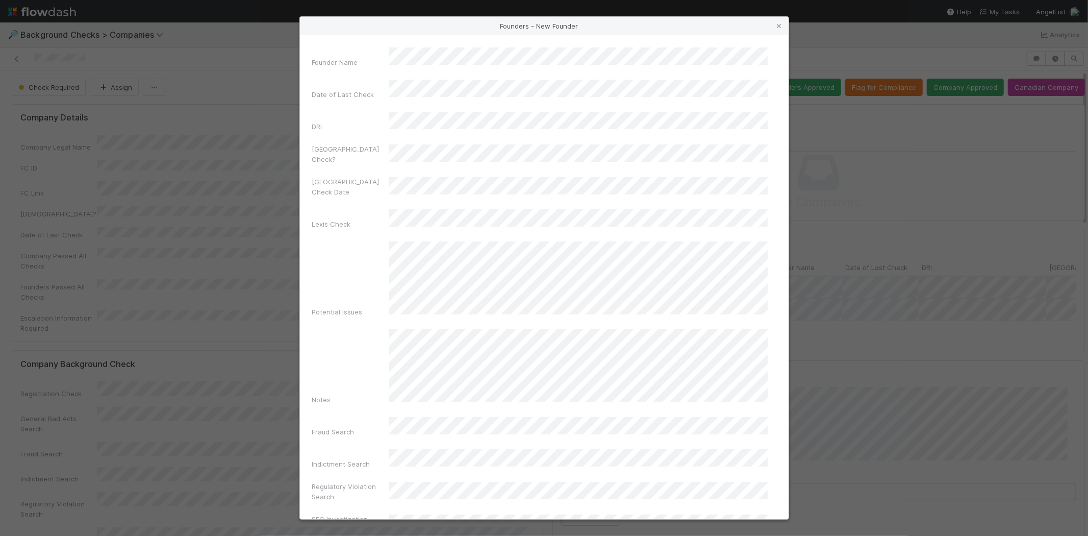
click at [356, 251] on div "Potential Issues" at bounding box center [544, 281] width 464 height 80
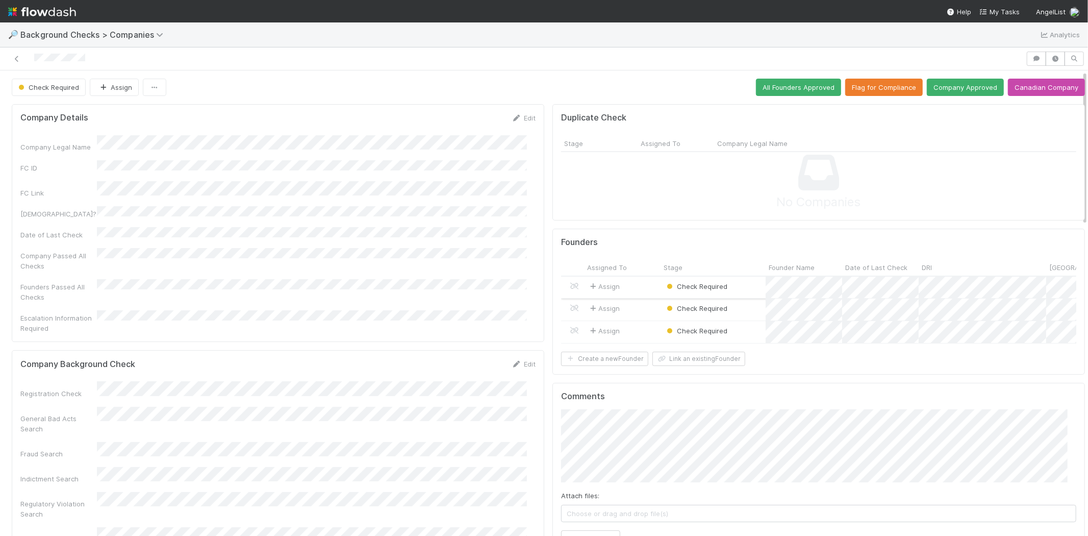
click at [636, 282] on div "Assign" at bounding box center [622, 287] width 77 height 22
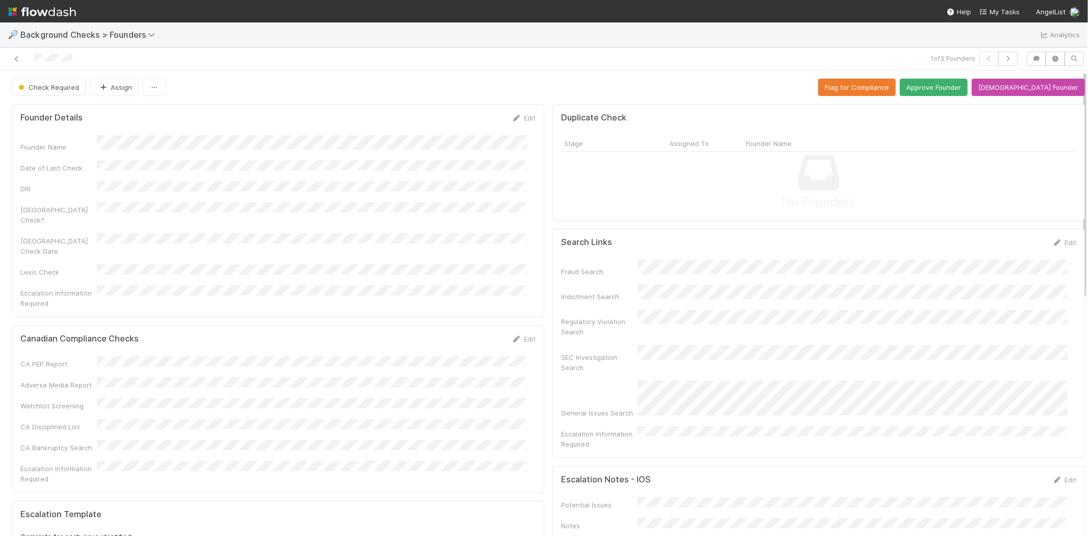
drag, startPoint x: 726, startPoint y: 364, endPoint x: 686, endPoint y: 227, distance: 142.5
click at [687, 174] on div "No Founders" at bounding box center [818, 182] width 515 height 60
click at [950, 82] on button "Approve Founder" at bounding box center [934, 87] width 68 height 17
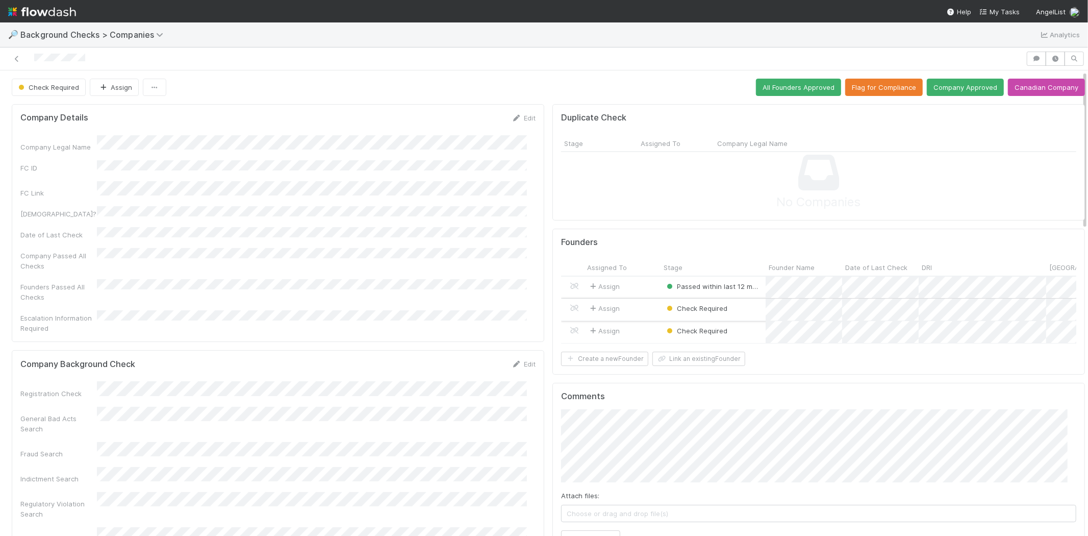
click at [636, 310] on div "Assign" at bounding box center [622, 309] width 77 height 22
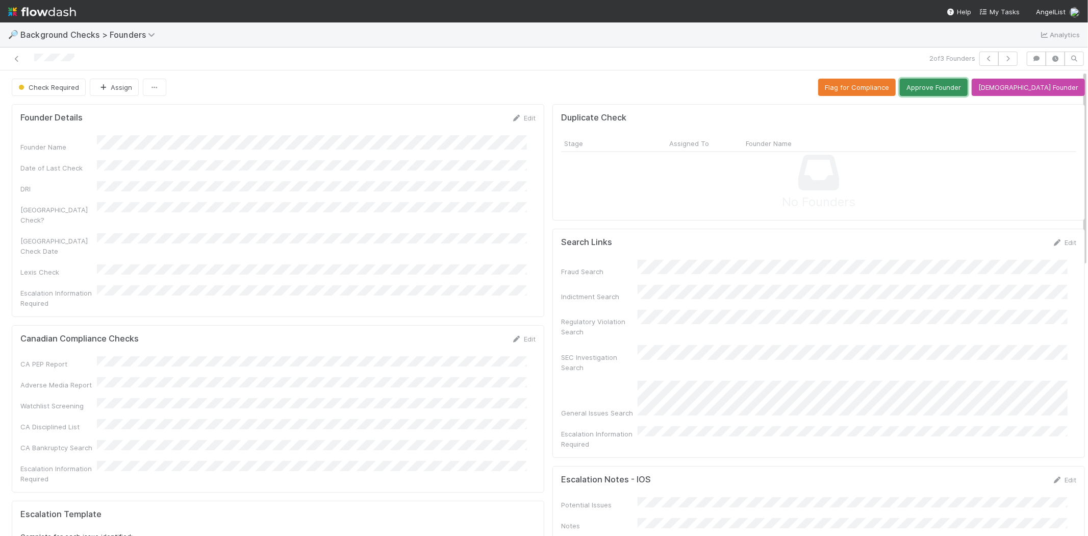
click at [951, 89] on button "Approve Founder" at bounding box center [934, 87] width 68 height 17
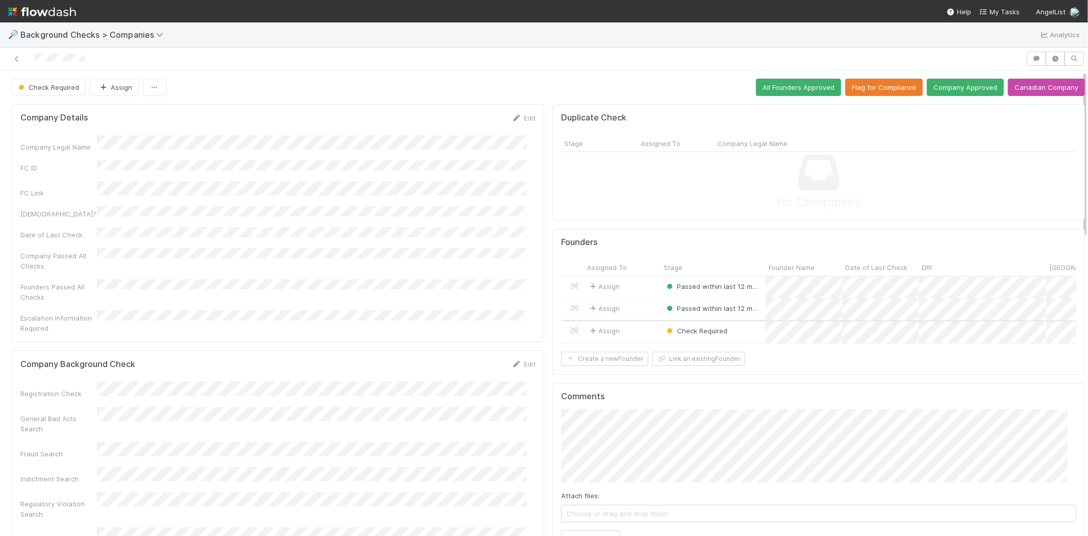
click at [635, 332] on div "Assign" at bounding box center [622, 332] width 77 height 22
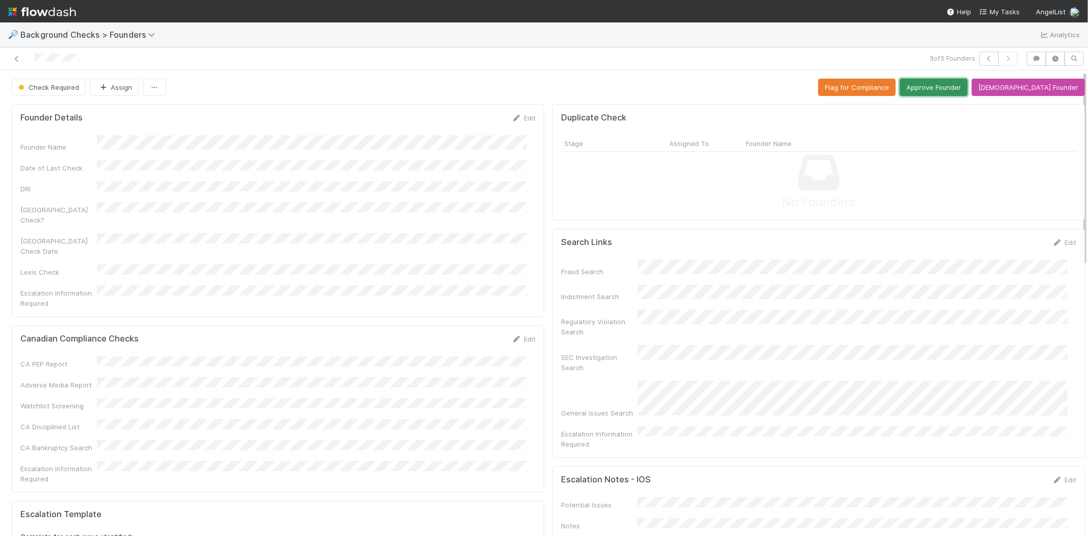
click at [967, 85] on button "Approve Founder" at bounding box center [934, 87] width 68 height 17
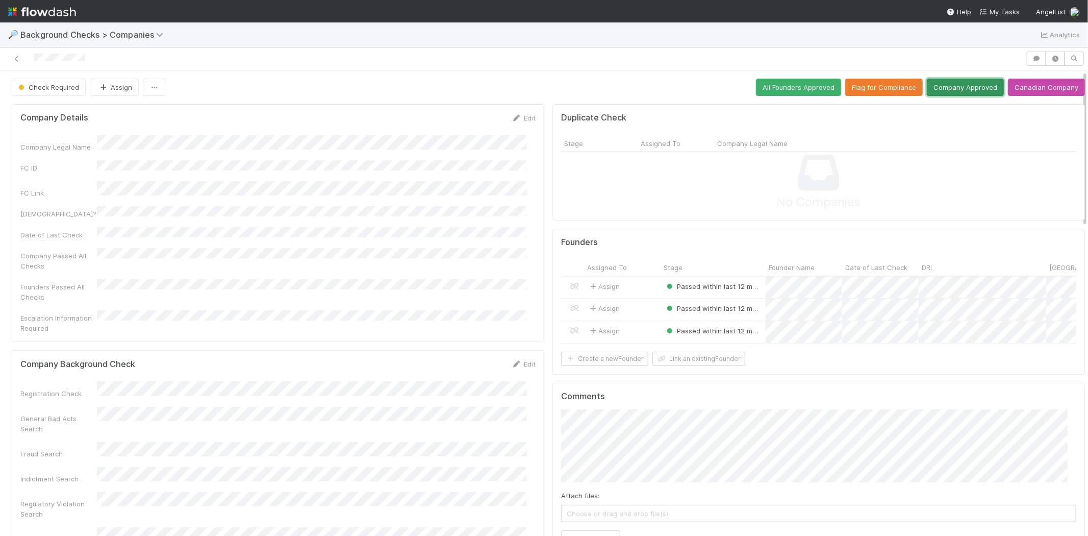
click at [937, 82] on button "Company Approved" at bounding box center [965, 87] width 77 height 17
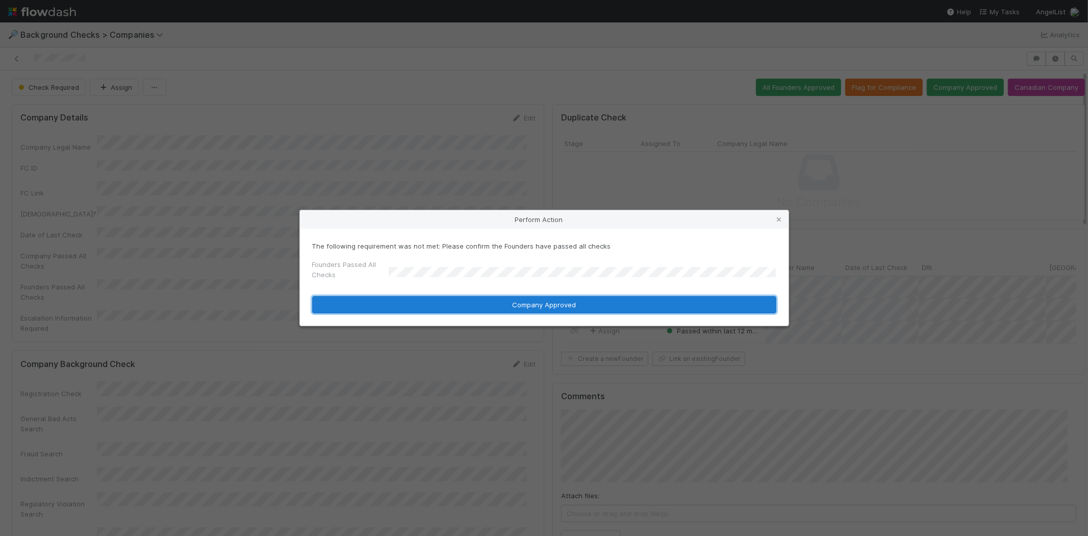
click at [433, 298] on button "Company Approved" at bounding box center [544, 304] width 464 height 17
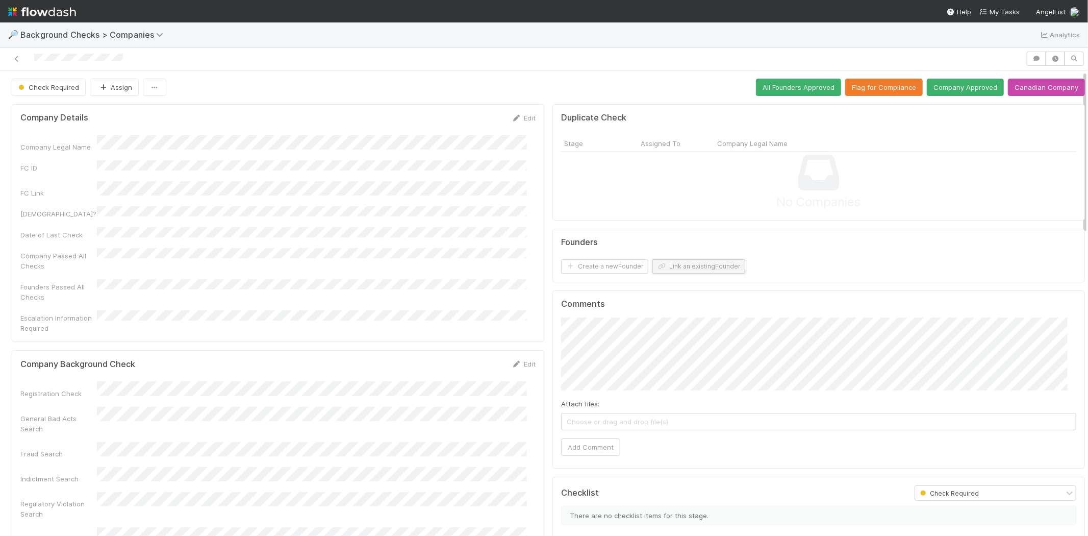
click at [674, 266] on button "Link an existing Founder" at bounding box center [698, 266] width 93 height 14
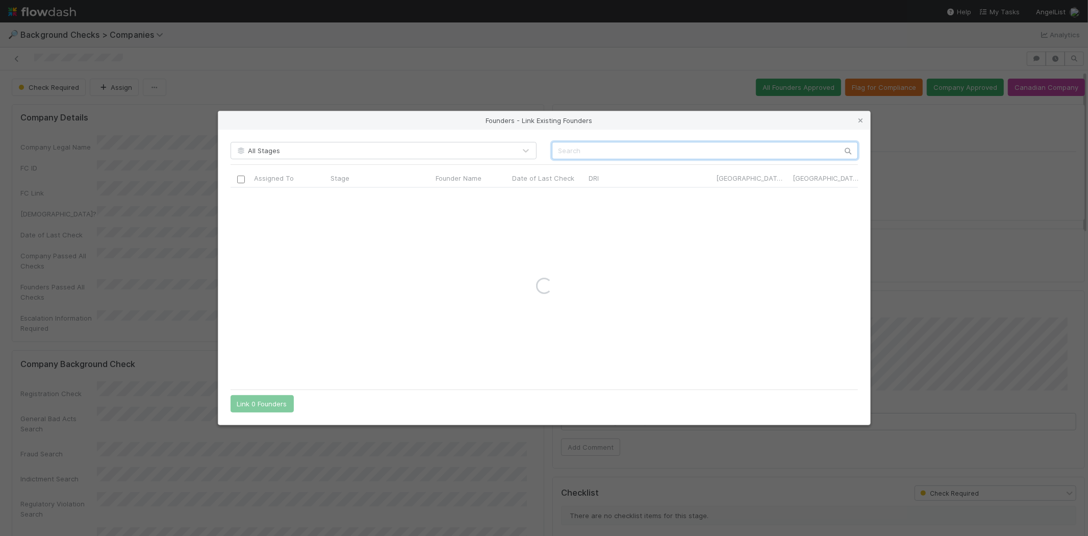
click at [729, 149] on input "text" at bounding box center [705, 150] width 306 height 17
paste input "[URL][DOMAIN_NAME]"
type input "[URL][DOMAIN_NAME]"
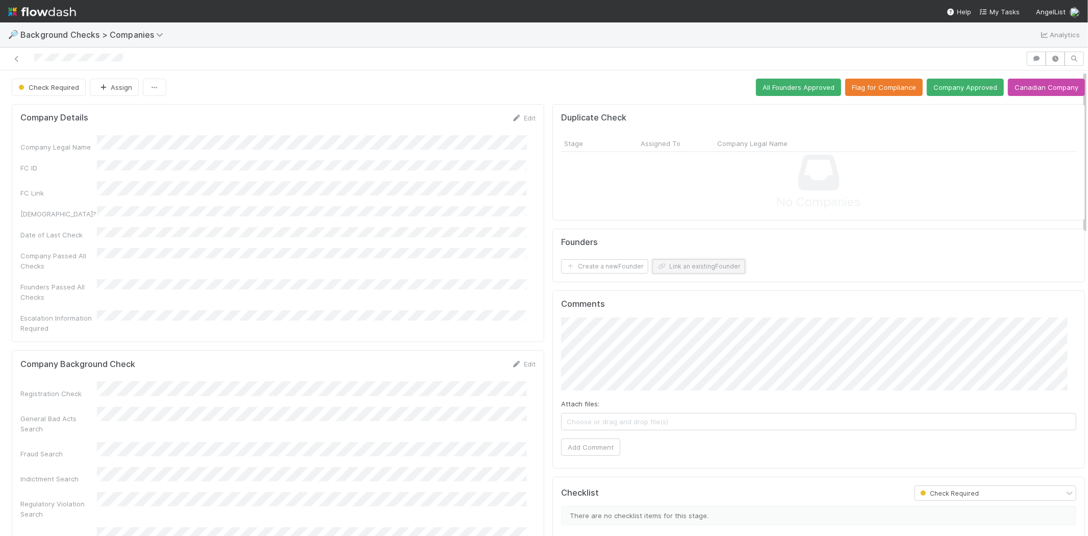
click at [692, 266] on button "Link an existing Founder" at bounding box center [698, 266] width 93 height 14
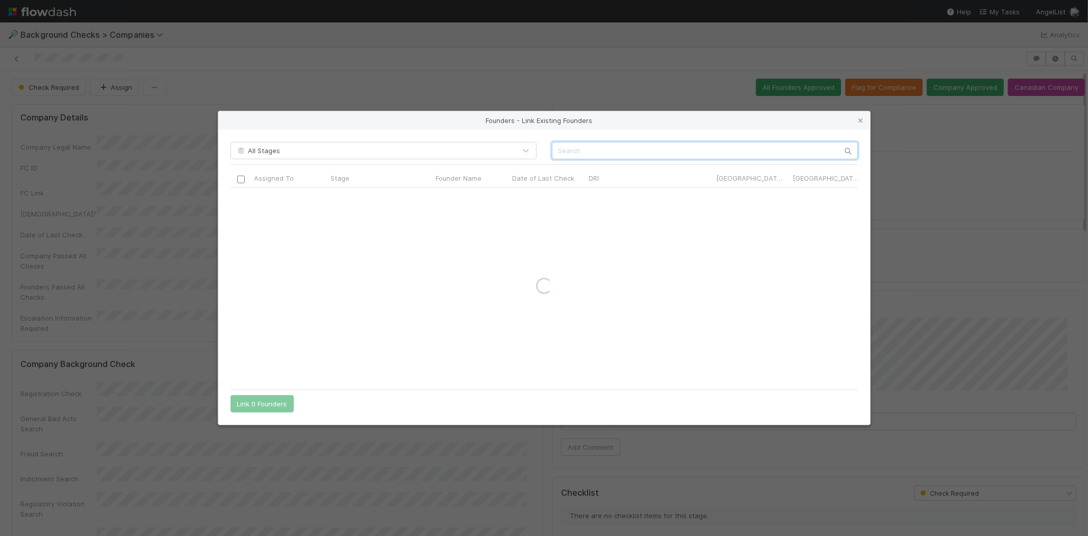
click at [638, 148] on input "text" at bounding box center [705, 150] width 306 height 17
type input "Minna Song"
click at [239, 199] on input "checkbox" at bounding box center [241, 198] width 8 height 8
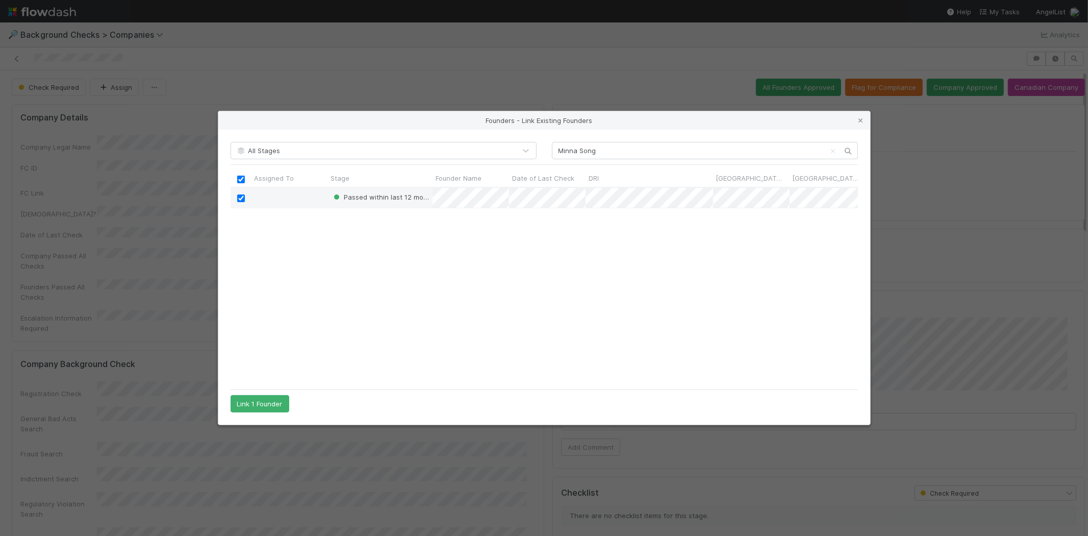
click at [258, 414] on div "All Stages Minna Song Assigned To Stage Founder Name Date of Last Check DRI [GE…" at bounding box center [544, 277] width 652 height 295
click at [261, 403] on button "Link 1 Founder" at bounding box center [260, 403] width 59 height 17
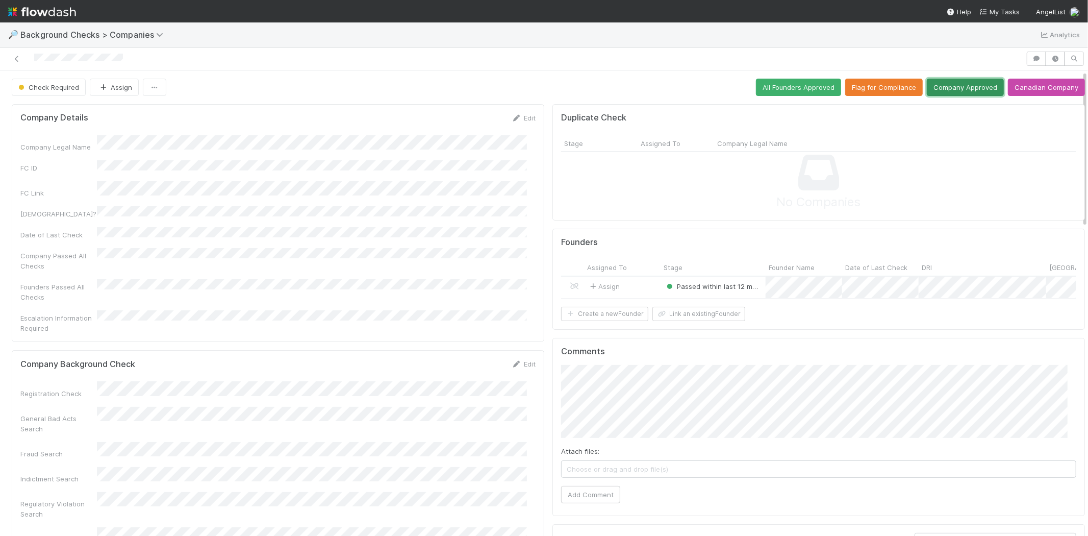
click at [964, 85] on button "Company Approved" at bounding box center [965, 87] width 77 height 17
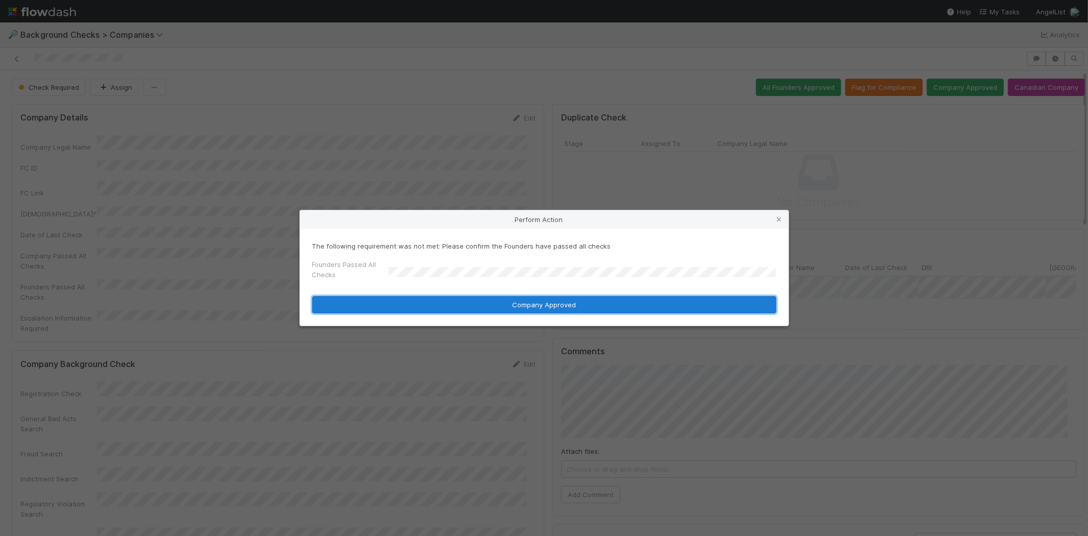
click at [475, 305] on button "Company Approved" at bounding box center [544, 304] width 464 height 17
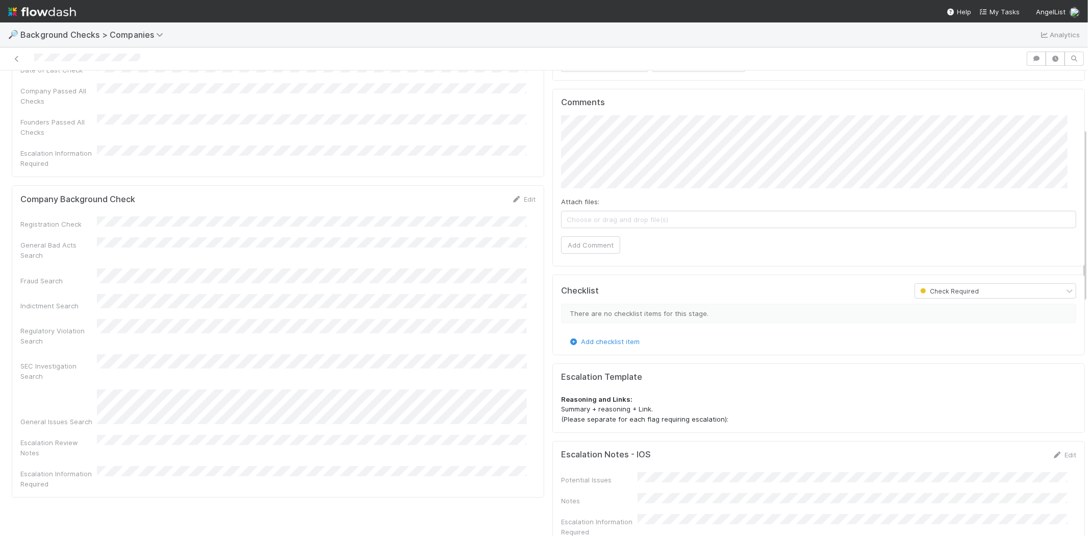
scroll to position [170, 0]
click at [523, 190] on link "Edit" at bounding box center [524, 194] width 24 height 8
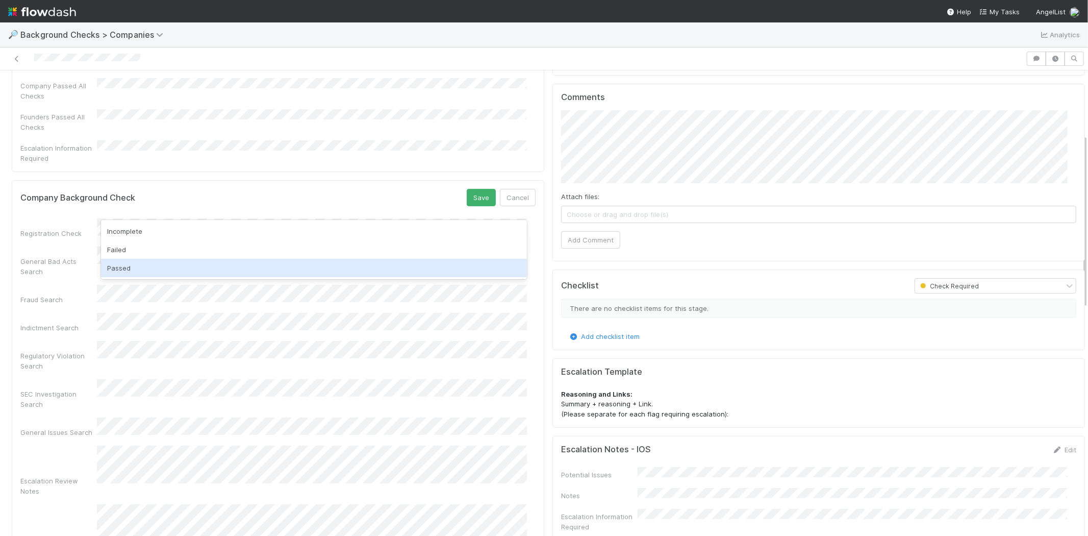
click at [189, 268] on div "Passed" at bounding box center [314, 268] width 426 height 18
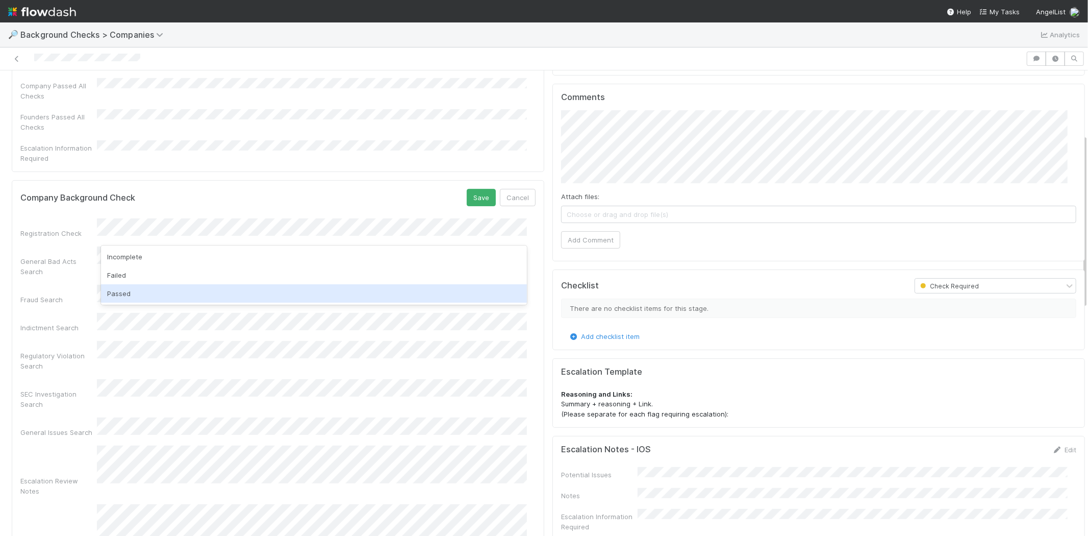
click at [169, 292] on div "Passed" at bounding box center [314, 293] width 426 height 18
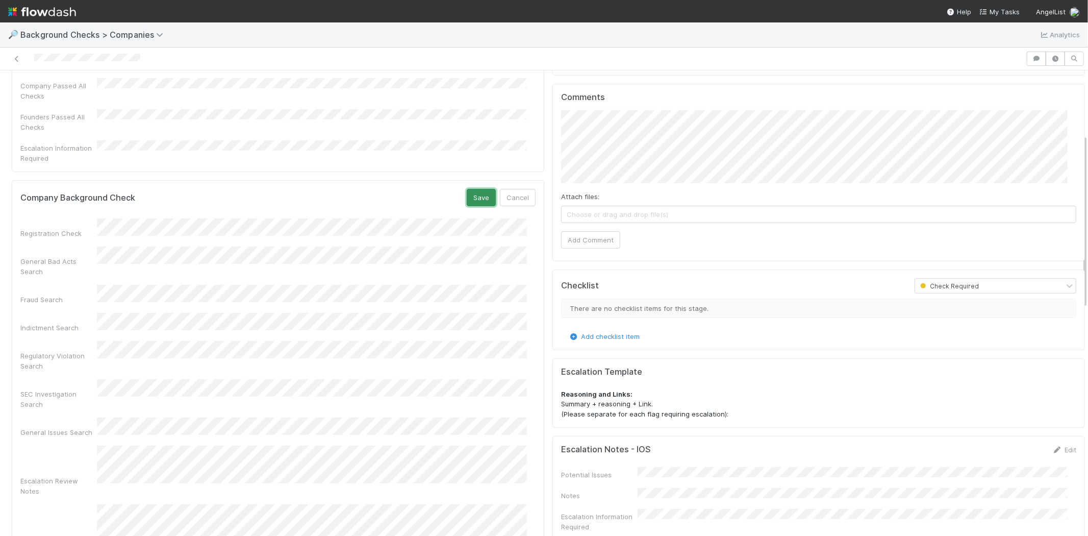
click at [468, 189] on button "Save" at bounding box center [481, 197] width 29 height 17
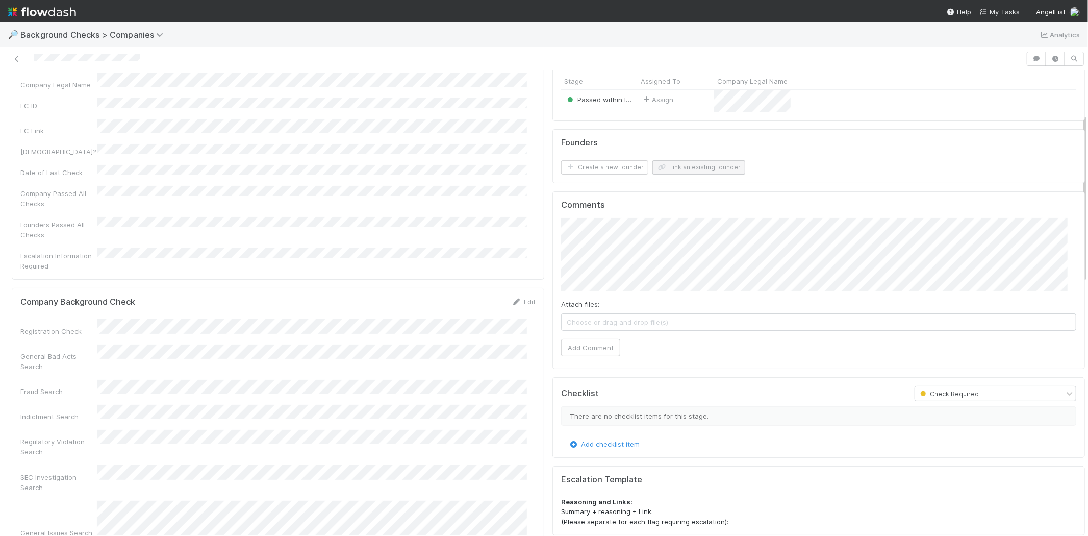
scroll to position [0, 0]
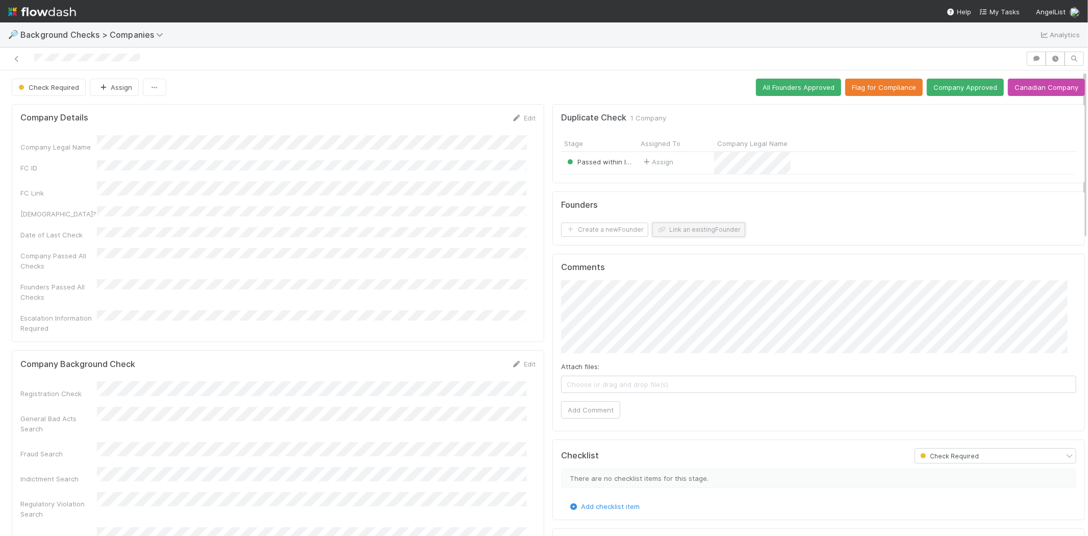
click at [700, 231] on button "Link an existing Founder" at bounding box center [698, 229] width 93 height 14
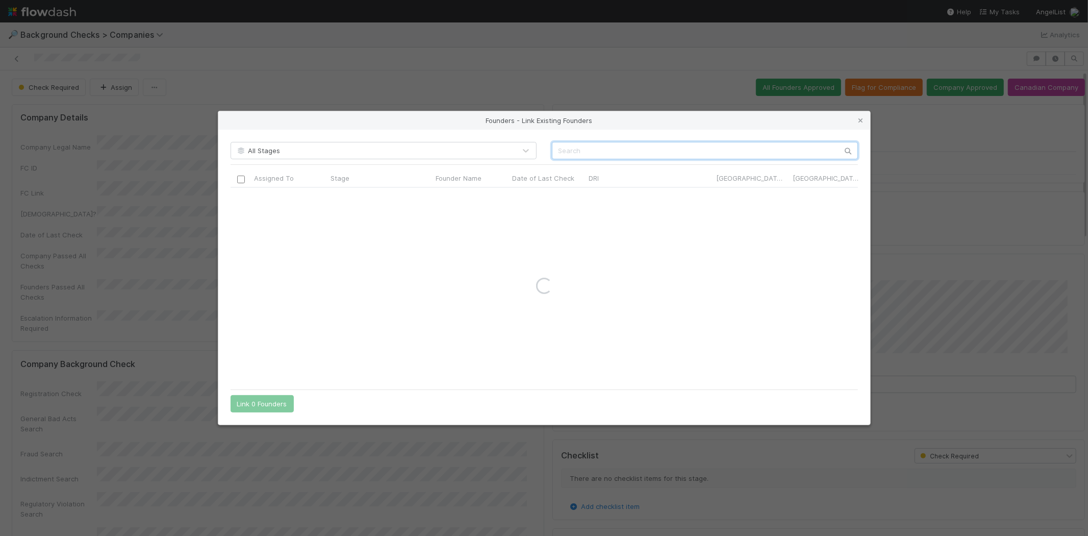
click at [777, 143] on input "text" at bounding box center [705, 150] width 306 height 17
paste input "Evan Conrad"
type input "Evan Conrad"
click at [240, 198] on input "checkbox" at bounding box center [241, 198] width 8 height 8
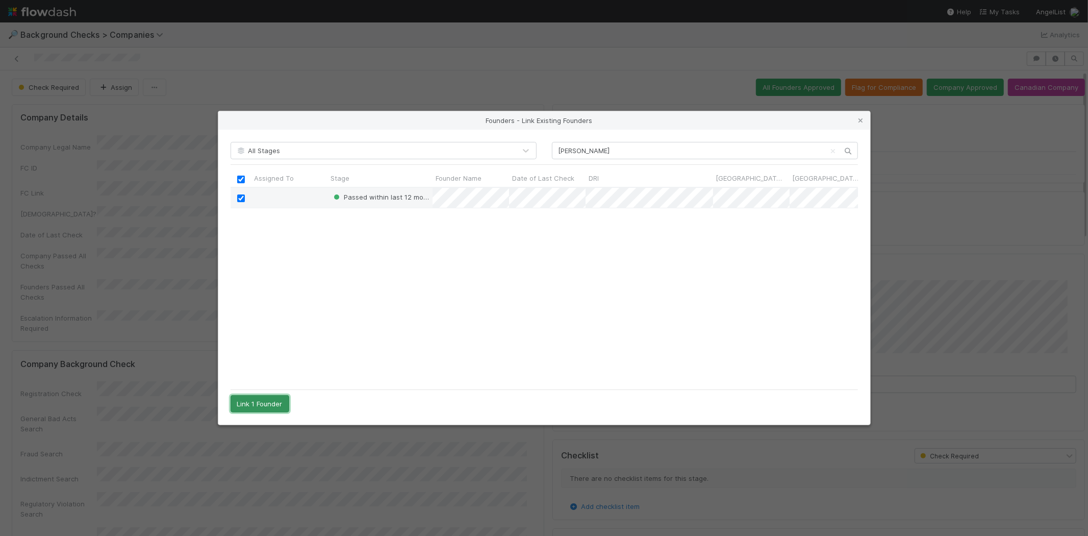
click at [266, 401] on button "Link 1 Founder" at bounding box center [260, 403] width 59 height 17
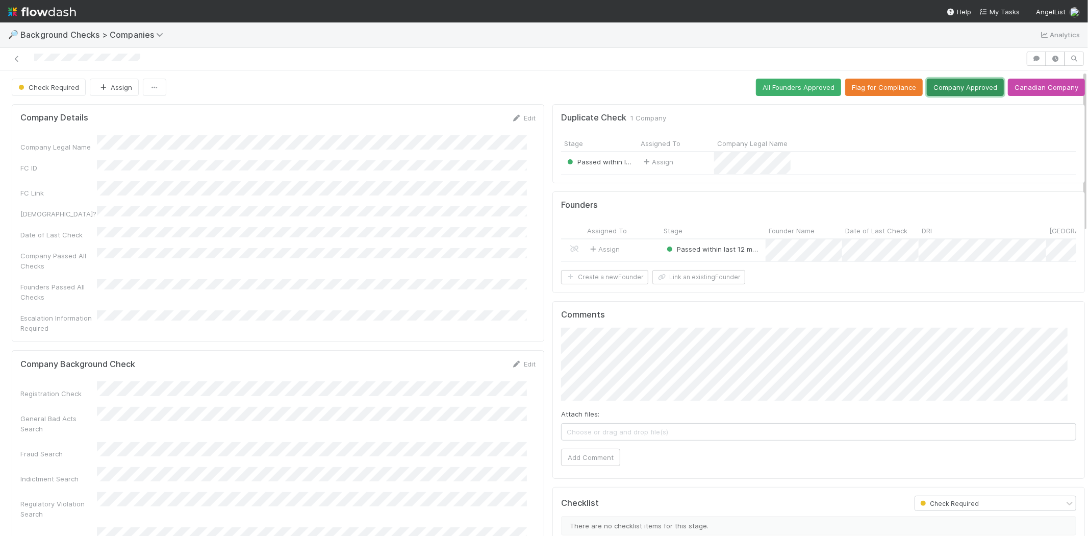
click at [945, 89] on button "Company Approved" at bounding box center [965, 87] width 77 height 17
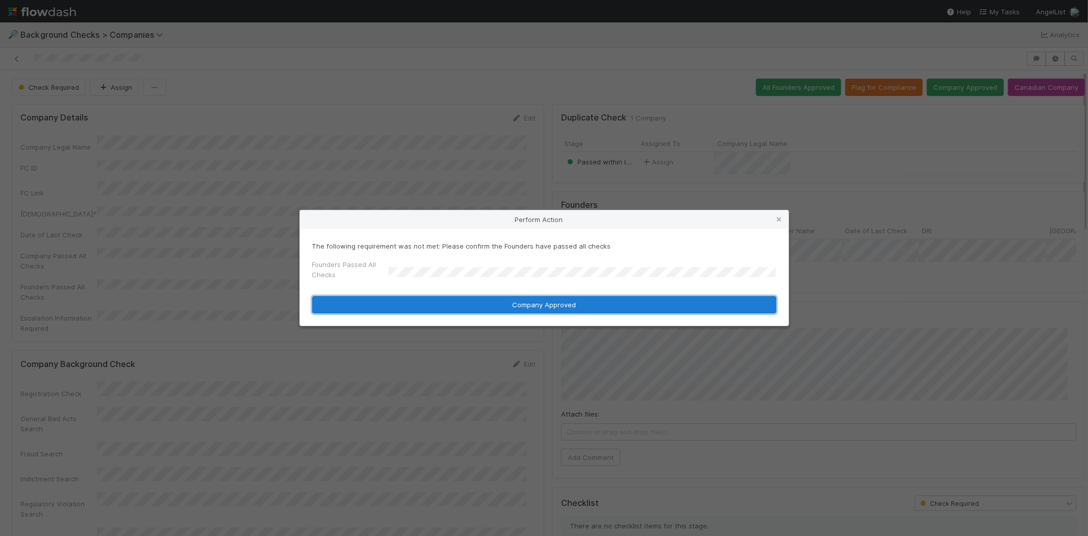
click at [445, 305] on button "Company Approved" at bounding box center [544, 304] width 464 height 17
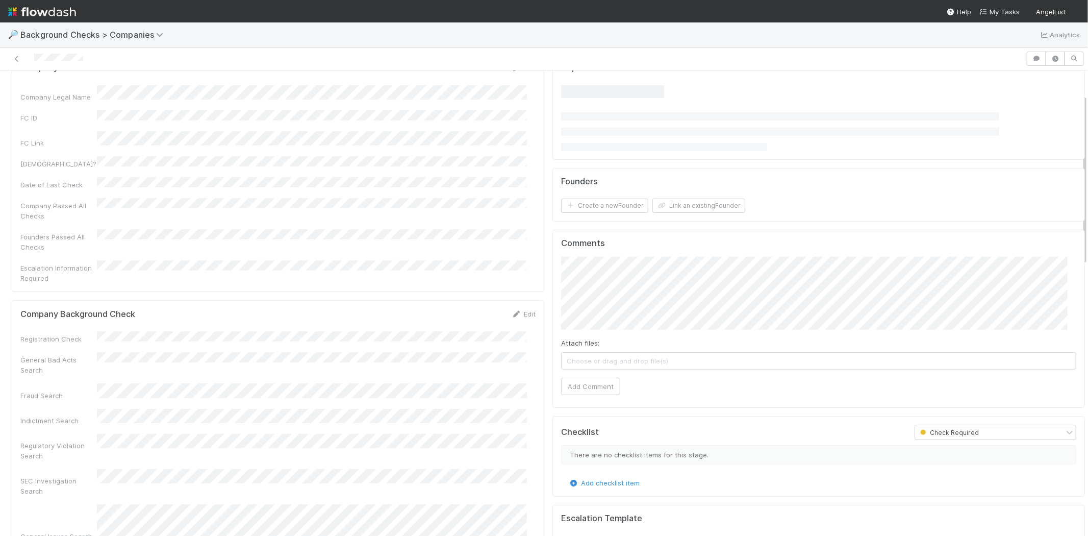
scroll to position [113, 0]
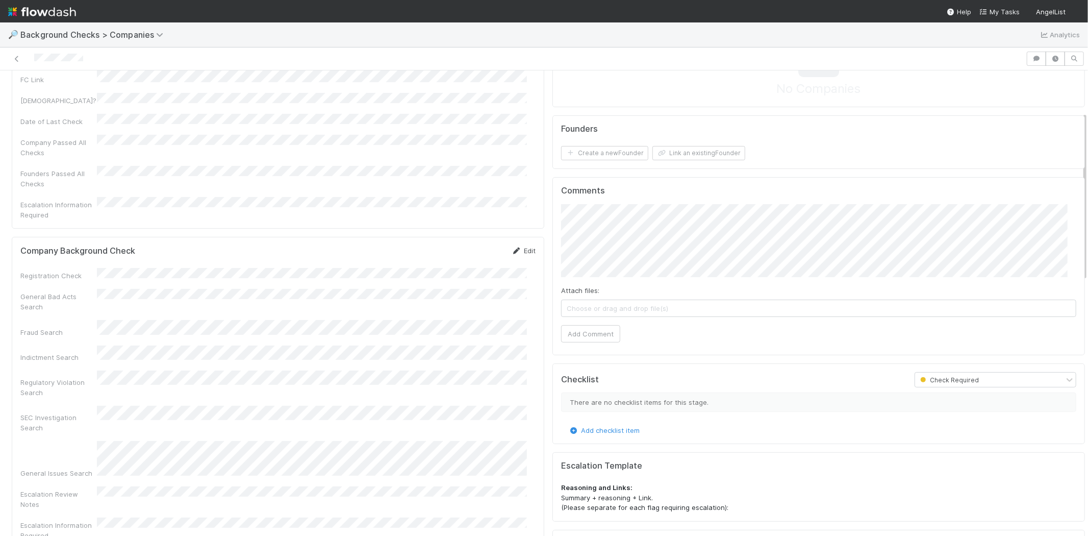
click at [512, 247] on icon at bounding box center [517, 250] width 10 height 7
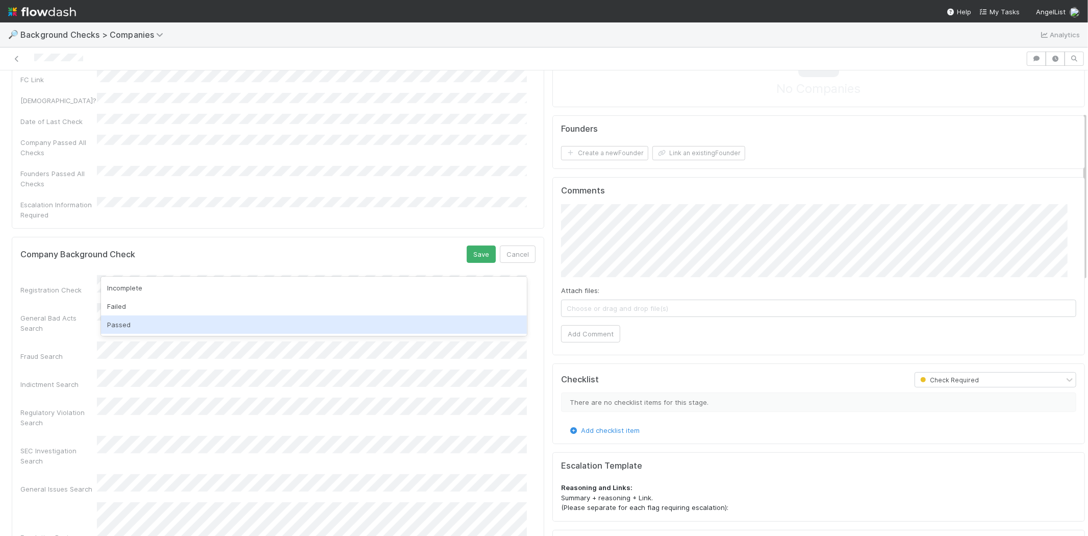
click at [187, 326] on div "Passed" at bounding box center [314, 324] width 426 height 18
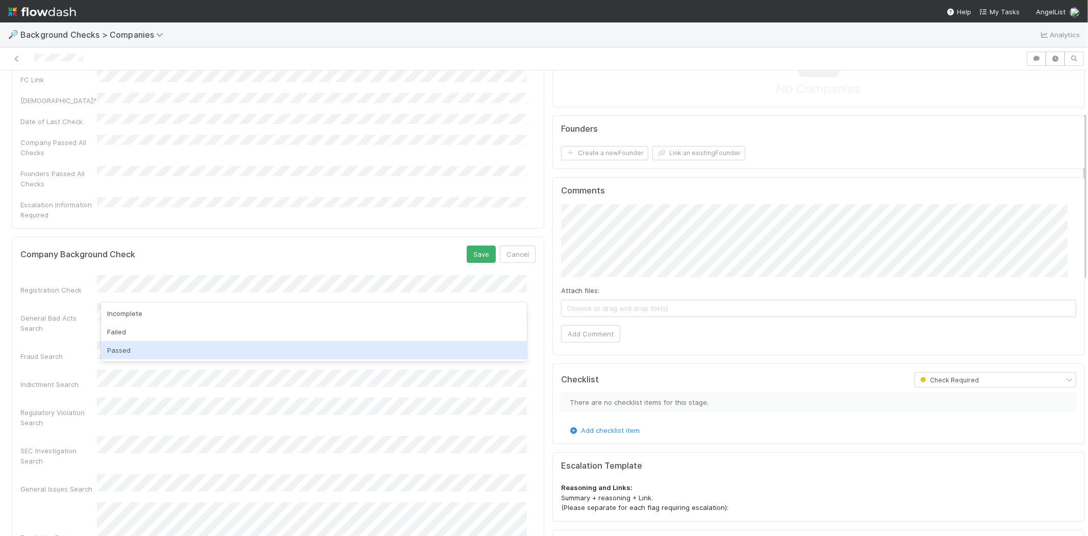
click at [172, 347] on div "Passed" at bounding box center [314, 350] width 426 height 18
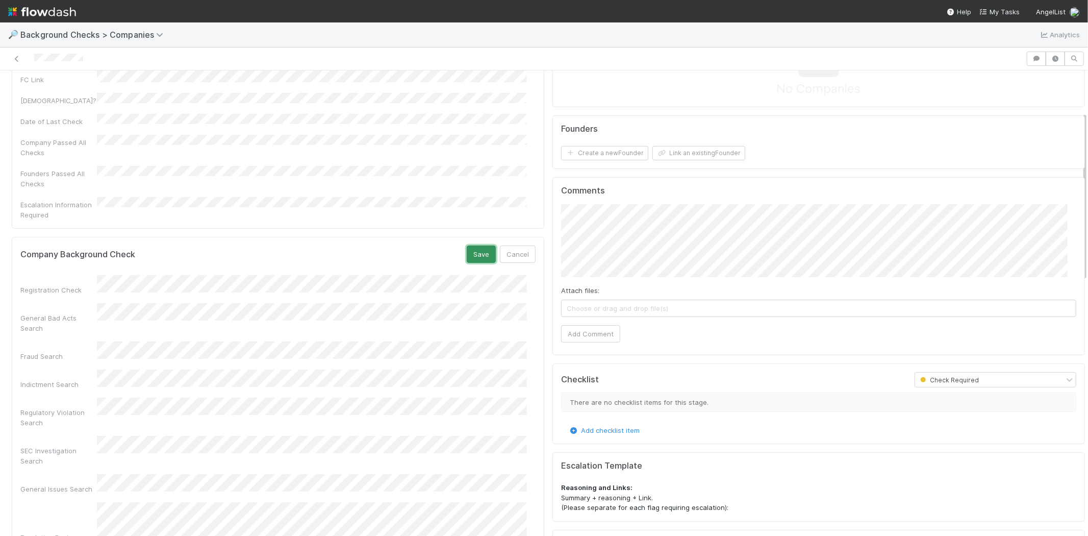
click at [467, 245] on button "Save" at bounding box center [481, 253] width 29 height 17
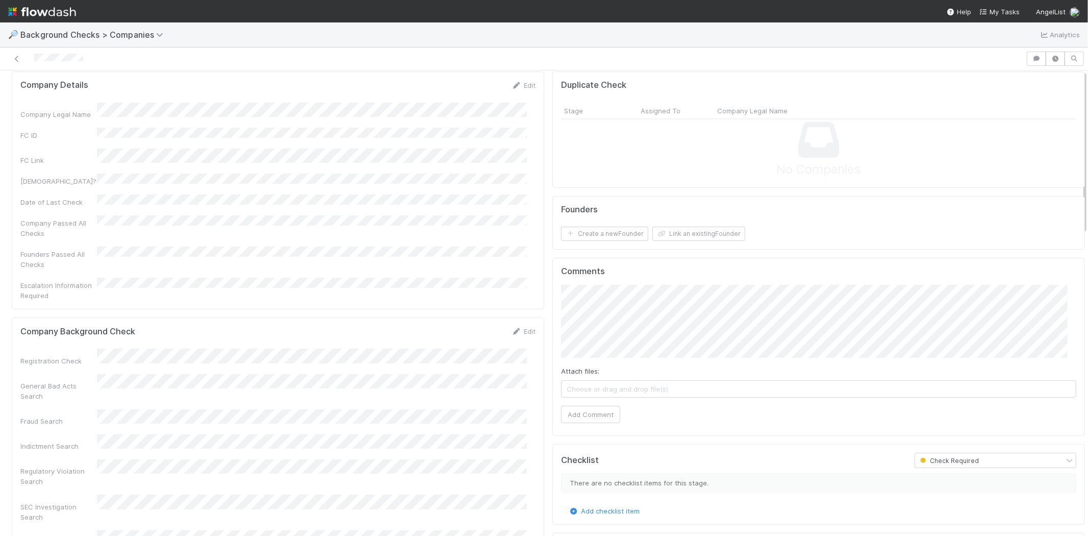
scroll to position [0, 0]
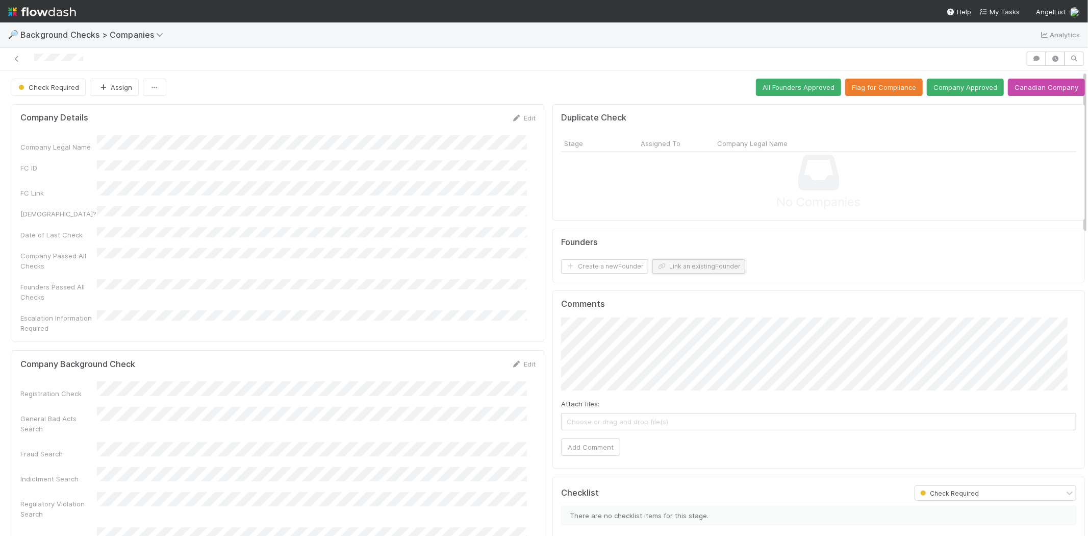
click at [684, 265] on button "Link an existing Founder" at bounding box center [698, 266] width 93 height 14
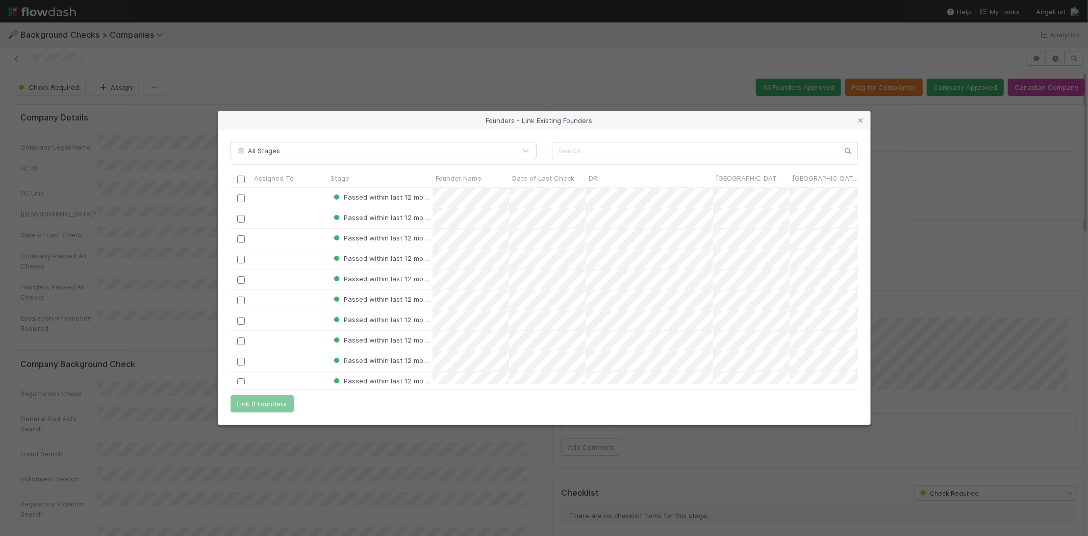
scroll to position [8, 9]
click at [613, 149] on input "text" at bounding box center [705, 150] width 306 height 17
paste input "[PERSON_NAME]"
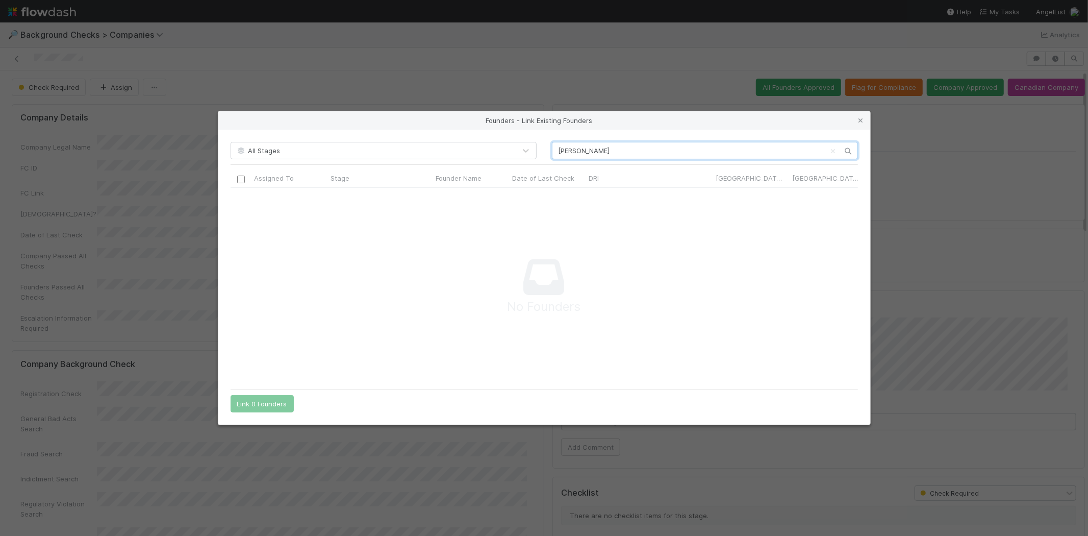
scroll to position [180, 610]
type input "[PERSON_NAME]"
click at [863, 124] on link at bounding box center [861, 120] width 10 height 10
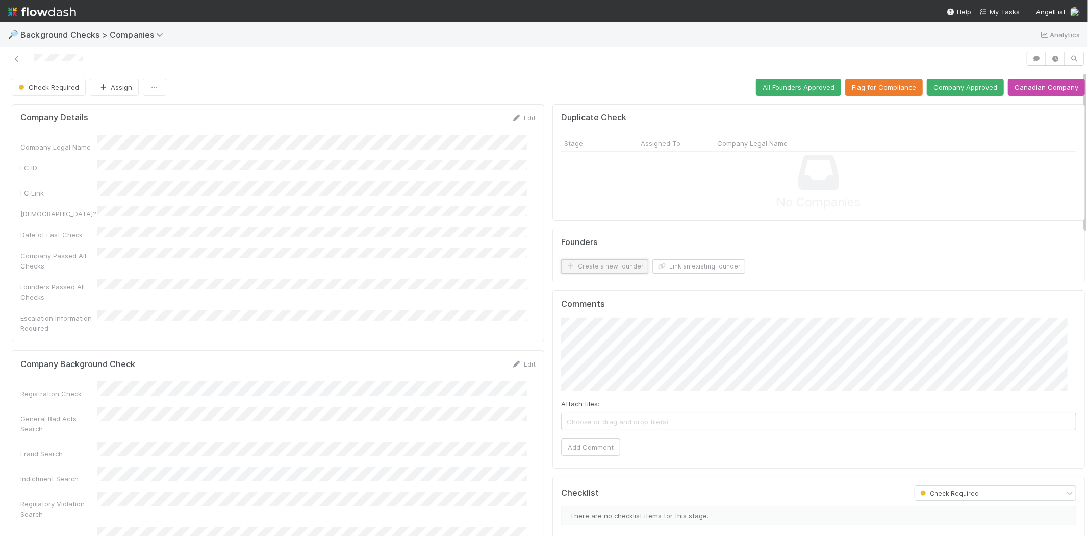
click at [608, 266] on button "Create a new Founder" at bounding box center [604, 266] width 87 height 14
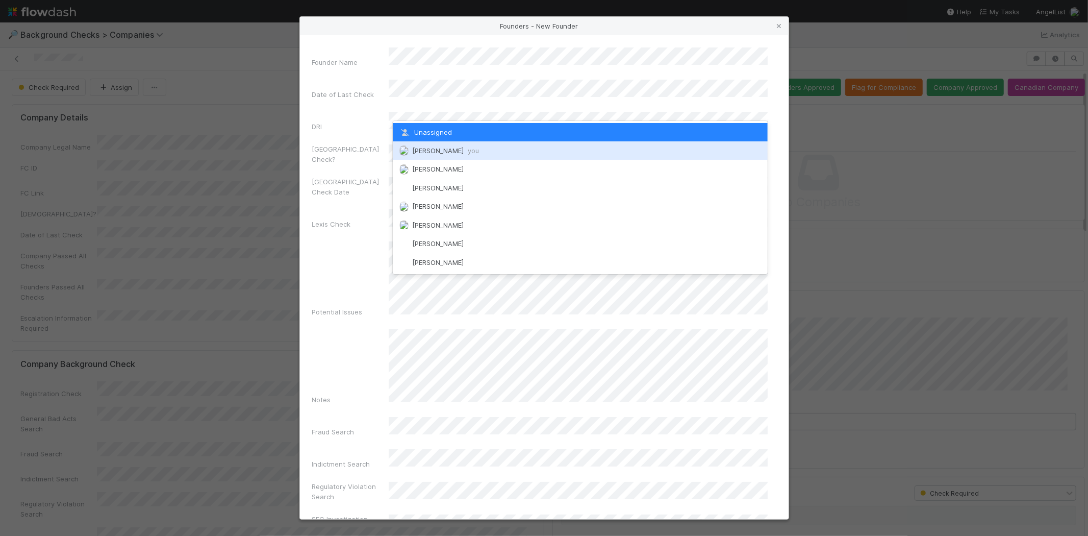
click at [432, 149] on span "[PERSON_NAME] you" at bounding box center [445, 150] width 67 height 8
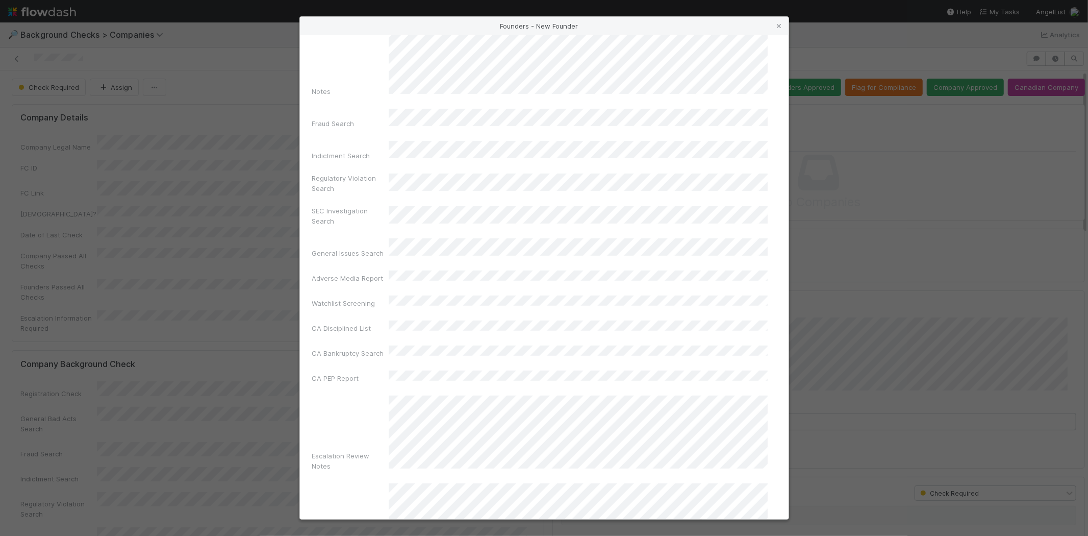
scroll to position [342, 0]
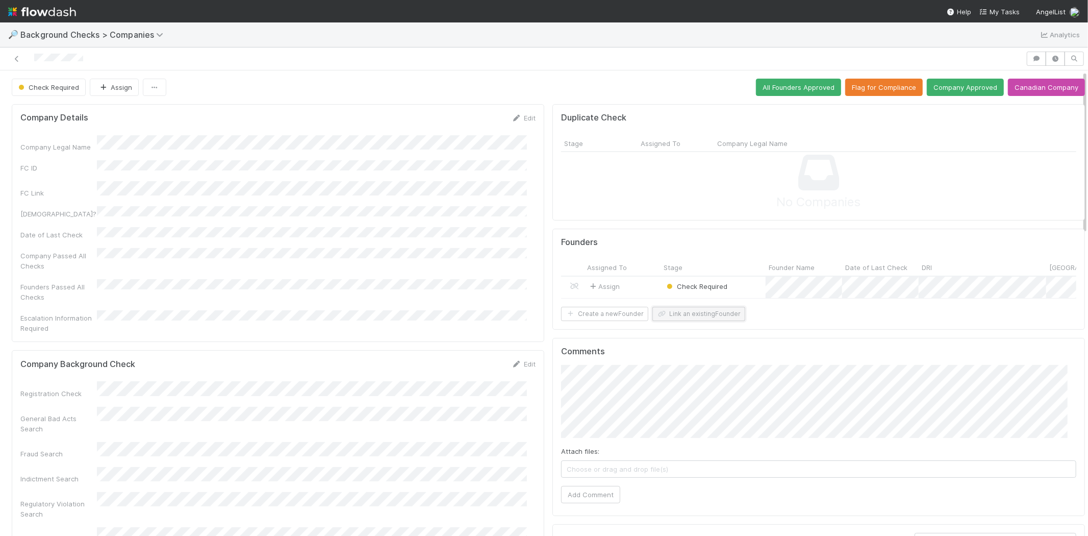
click at [688, 318] on button "Link an existing Founder" at bounding box center [698, 314] width 93 height 14
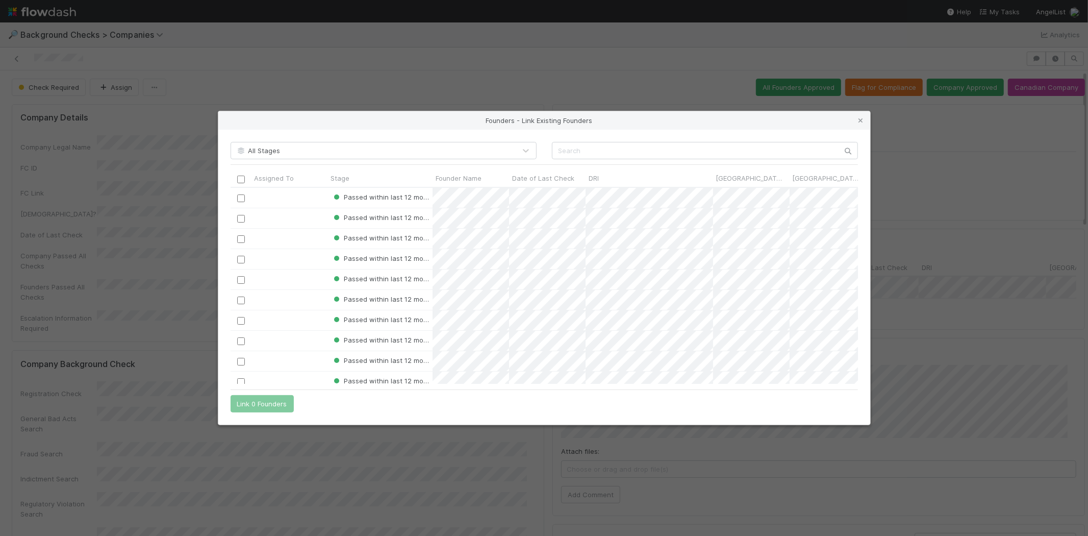
scroll to position [188, 619]
click at [681, 145] on input "text" at bounding box center [705, 150] width 306 height 17
paste input "Cody Swain"
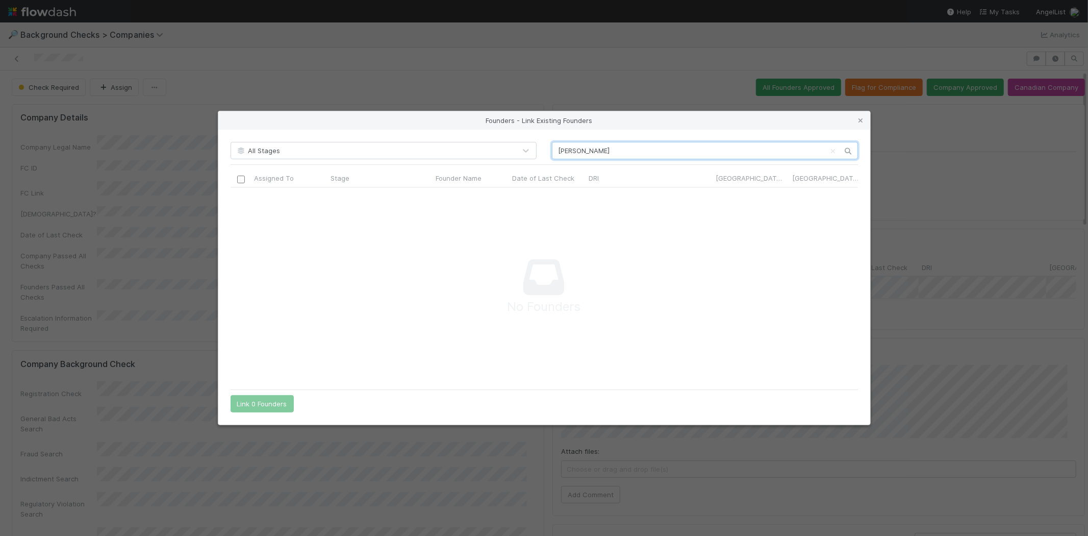
scroll to position [180, 610]
type input "Cody Swain"
click at [858, 119] on icon at bounding box center [861, 120] width 10 height 7
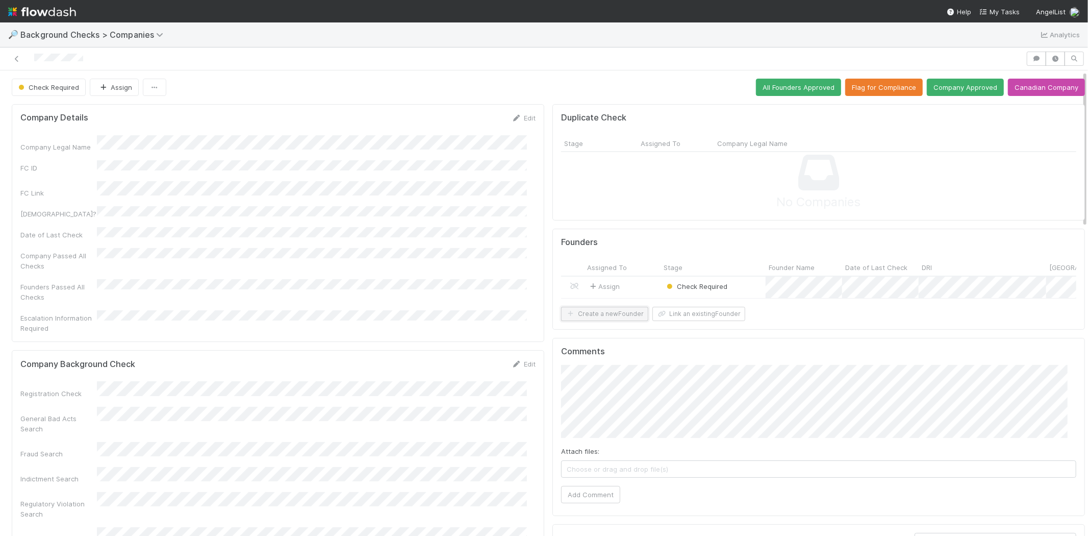
click at [610, 319] on button "Create a new Founder" at bounding box center [604, 314] width 87 height 14
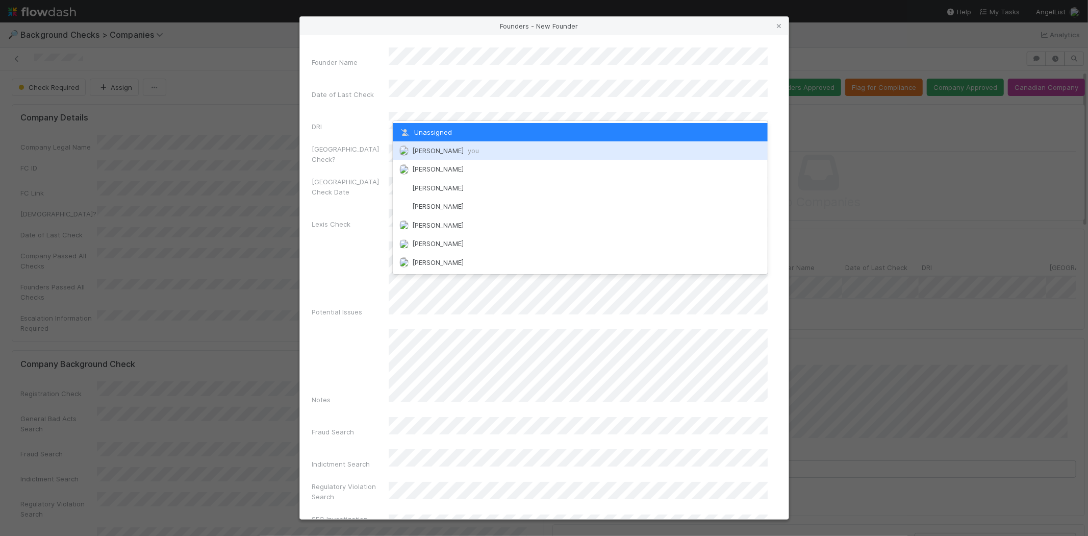
click at [417, 151] on span "Michael Capilitan you" at bounding box center [445, 150] width 67 height 8
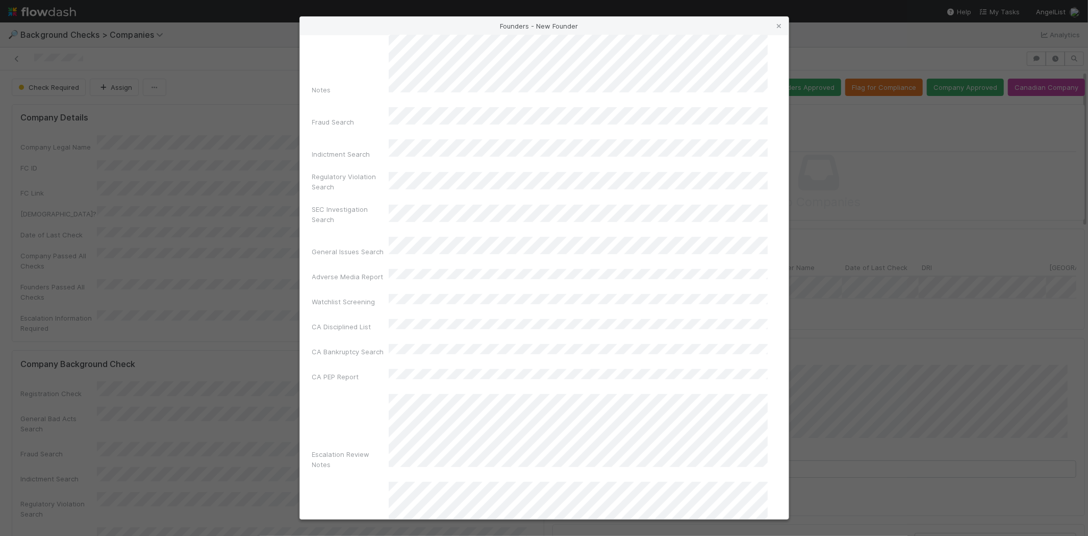
scroll to position [342, 0]
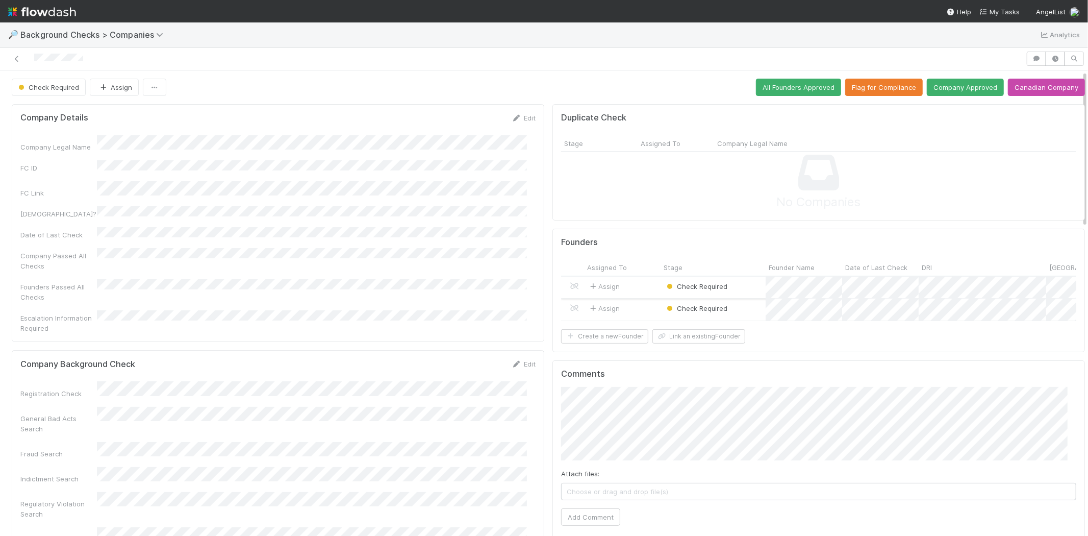
click at [635, 279] on div "Assign" at bounding box center [622, 287] width 77 height 22
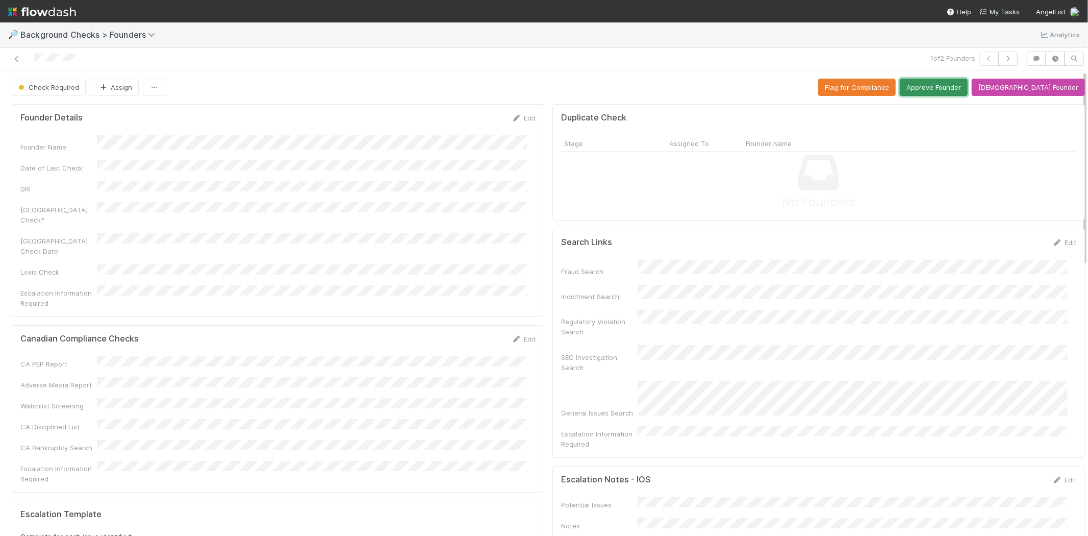
click at [945, 86] on button "Approve Founder" at bounding box center [934, 87] width 68 height 17
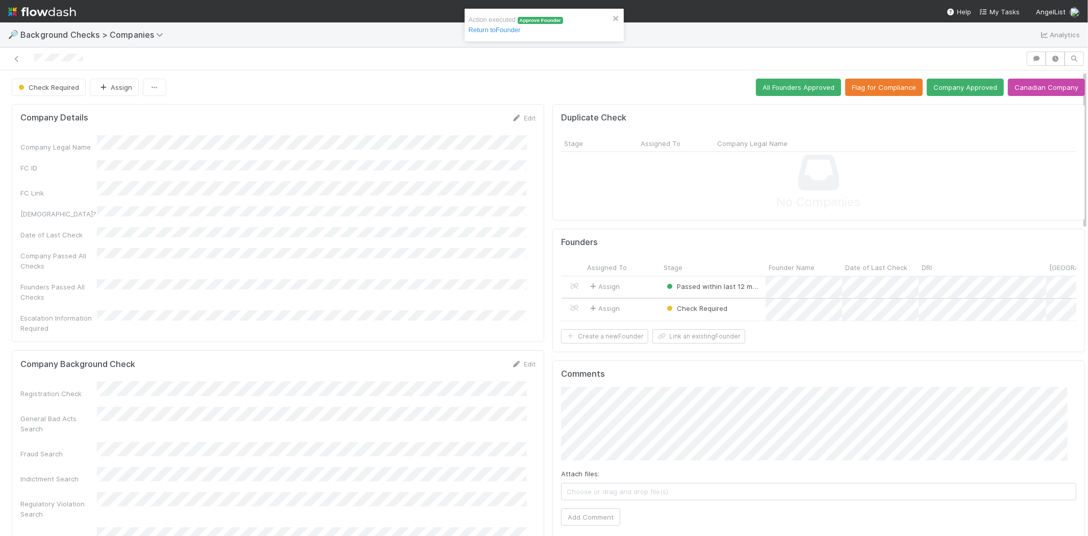
click at [634, 307] on div "Assign" at bounding box center [622, 309] width 77 height 22
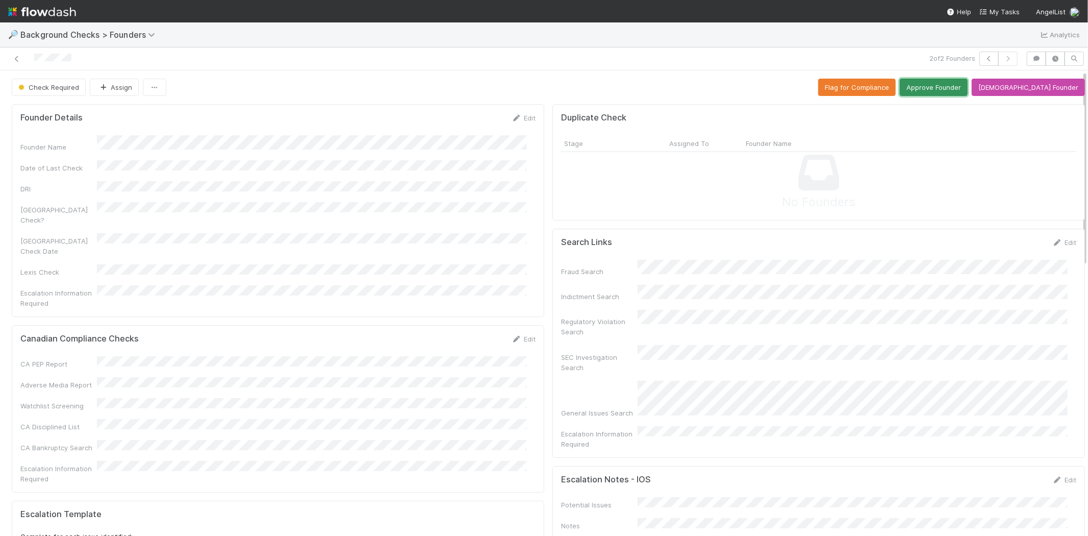
click at [960, 90] on button "Approve Founder" at bounding box center [934, 87] width 68 height 17
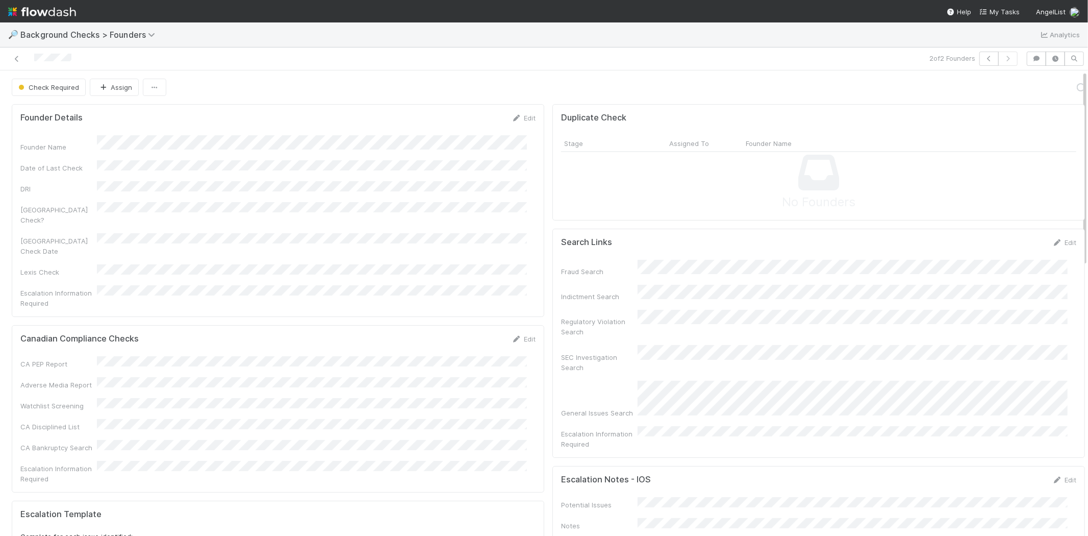
click at [905, 204] on div "No Founders" at bounding box center [818, 182] width 515 height 60
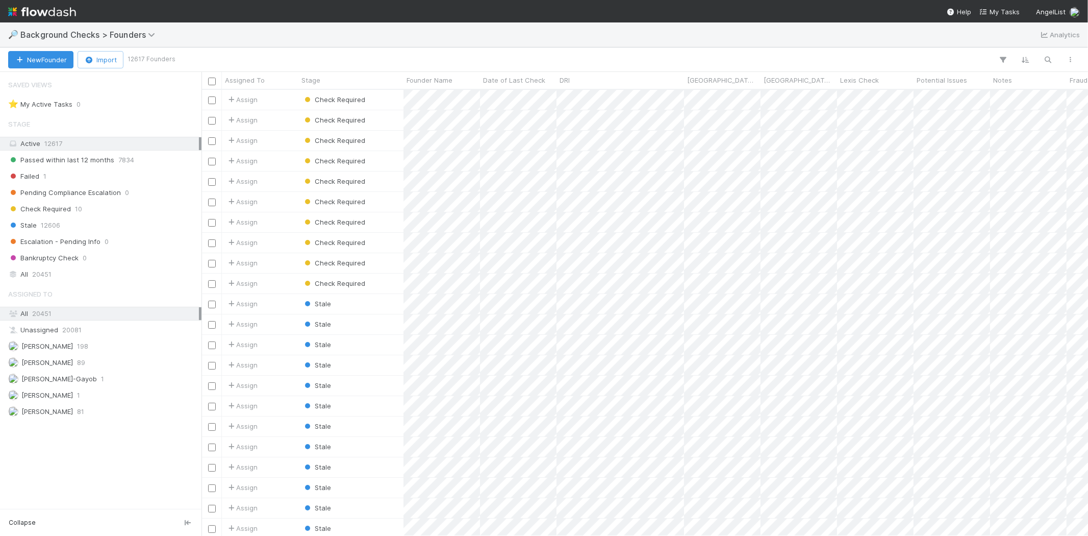
scroll to position [437, 878]
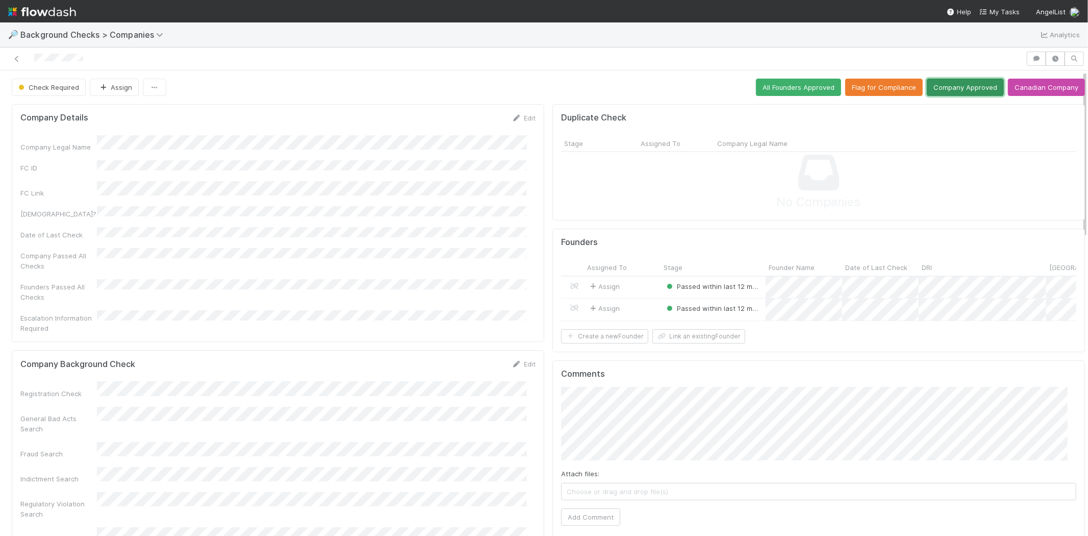
click at [938, 87] on button "Company Approved" at bounding box center [965, 87] width 77 height 17
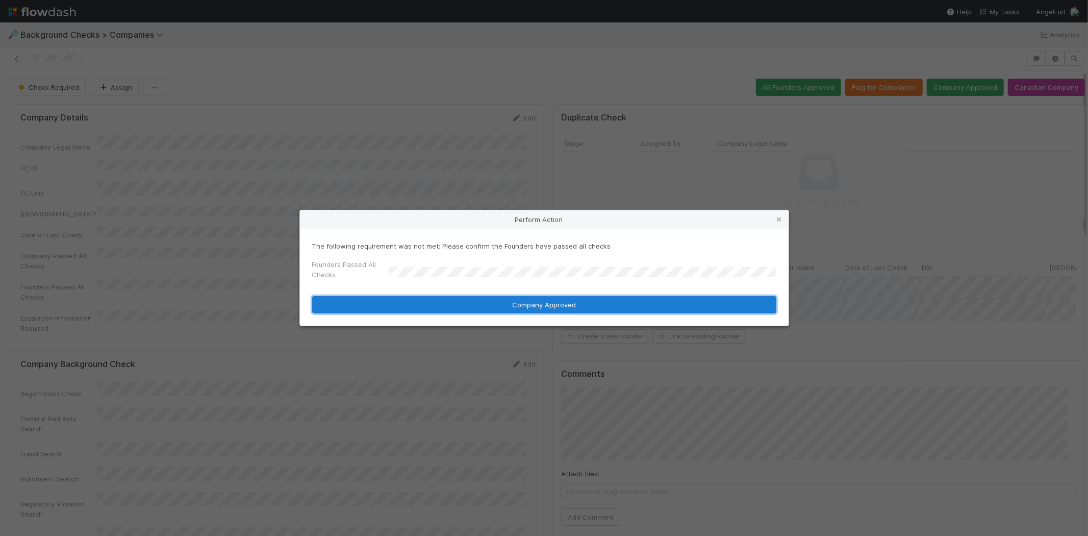
click at [446, 303] on button "Company Approved" at bounding box center [544, 304] width 464 height 17
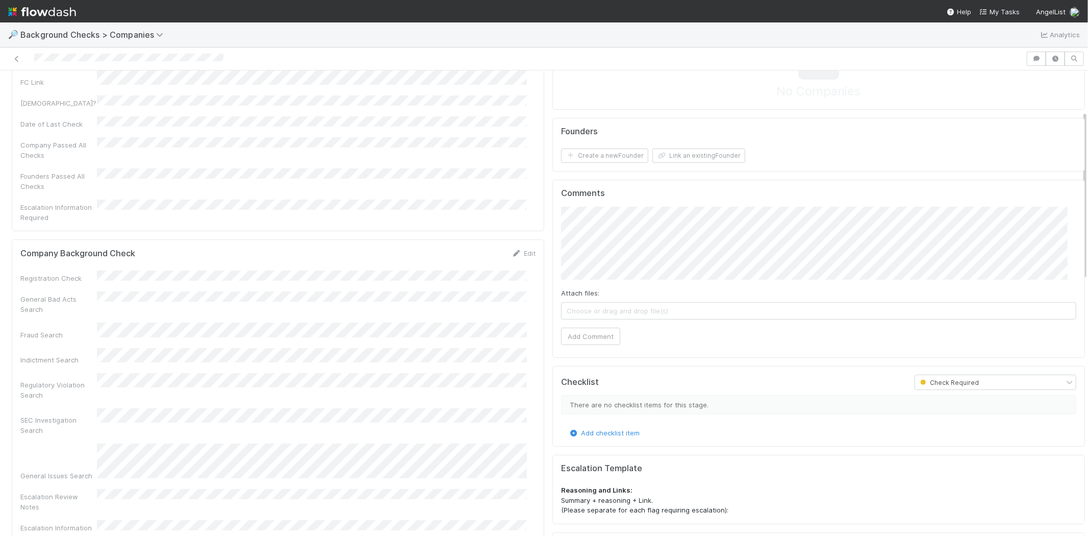
scroll to position [113, 0]
click at [515, 246] on link "Edit" at bounding box center [524, 250] width 24 height 8
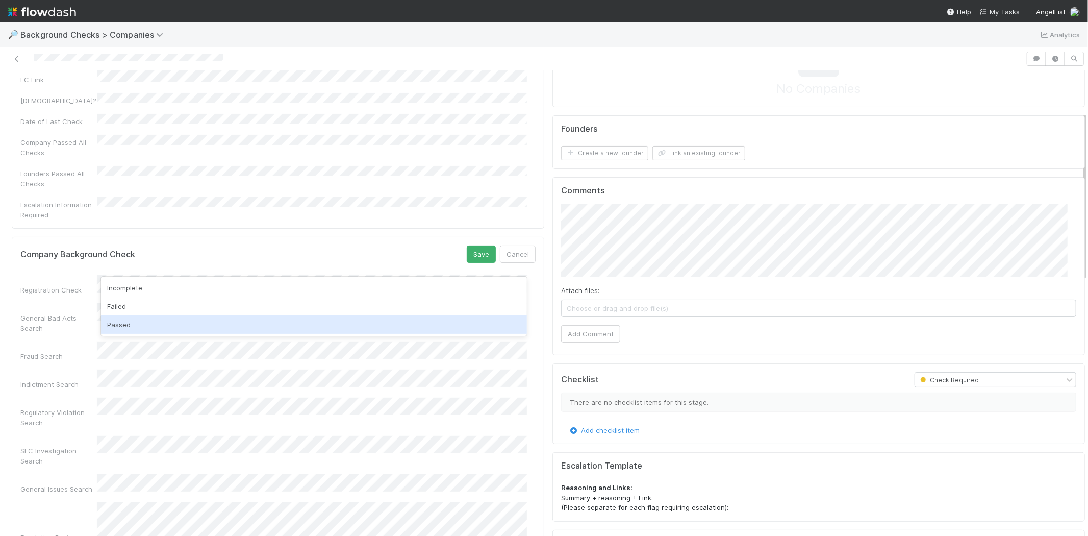
click at [187, 322] on div "Passed" at bounding box center [314, 324] width 426 height 18
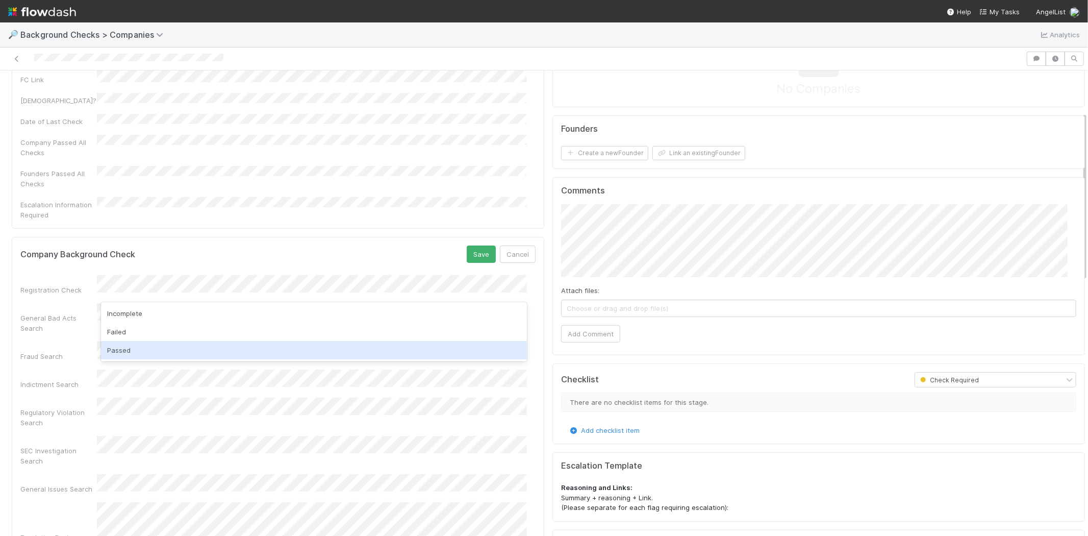
click at [169, 347] on div "Passed" at bounding box center [314, 350] width 426 height 18
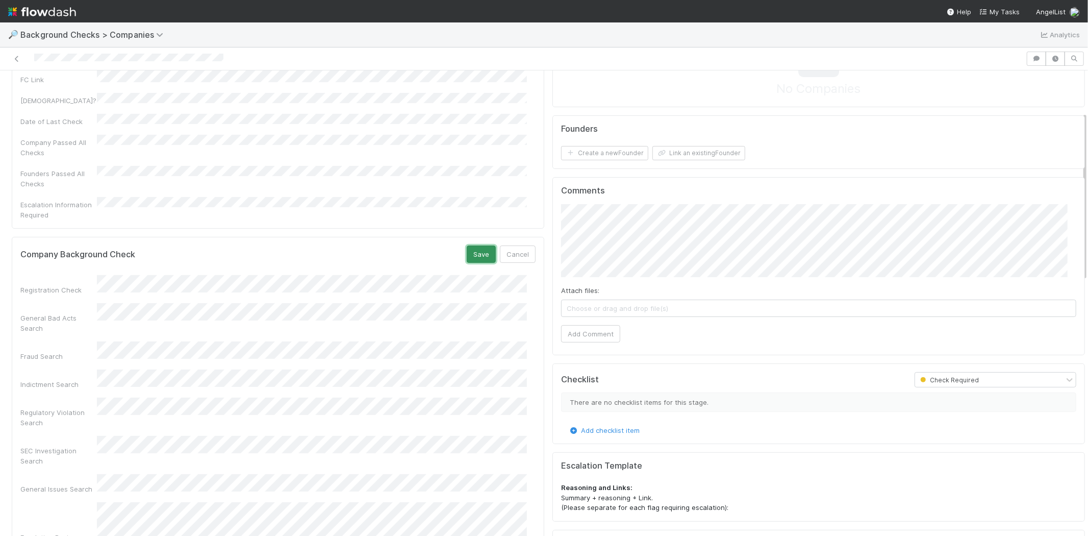
click at [475, 245] on button "Save" at bounding box center [481, 253] width 29 height 17
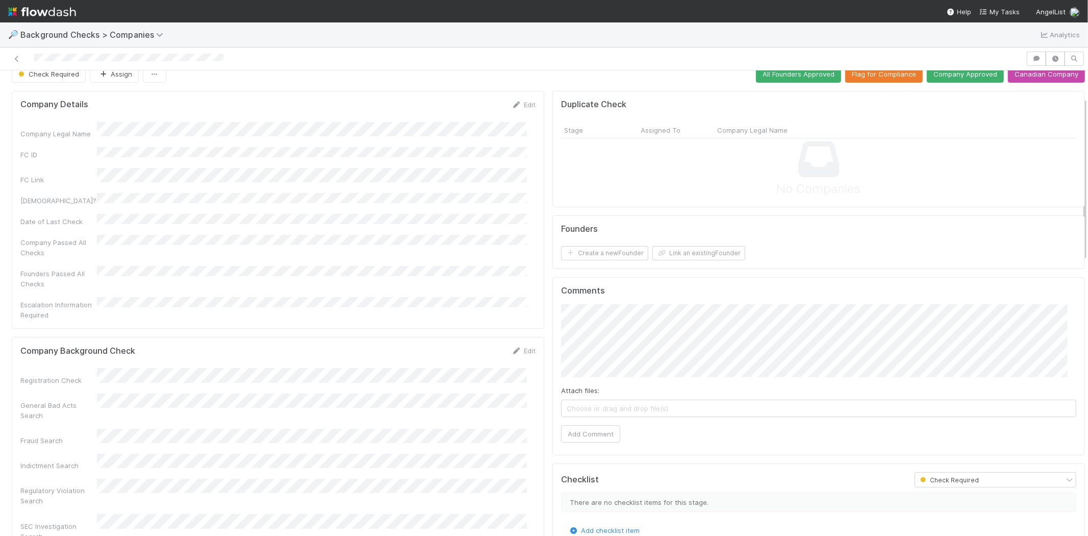
scroll to position [0, 0]
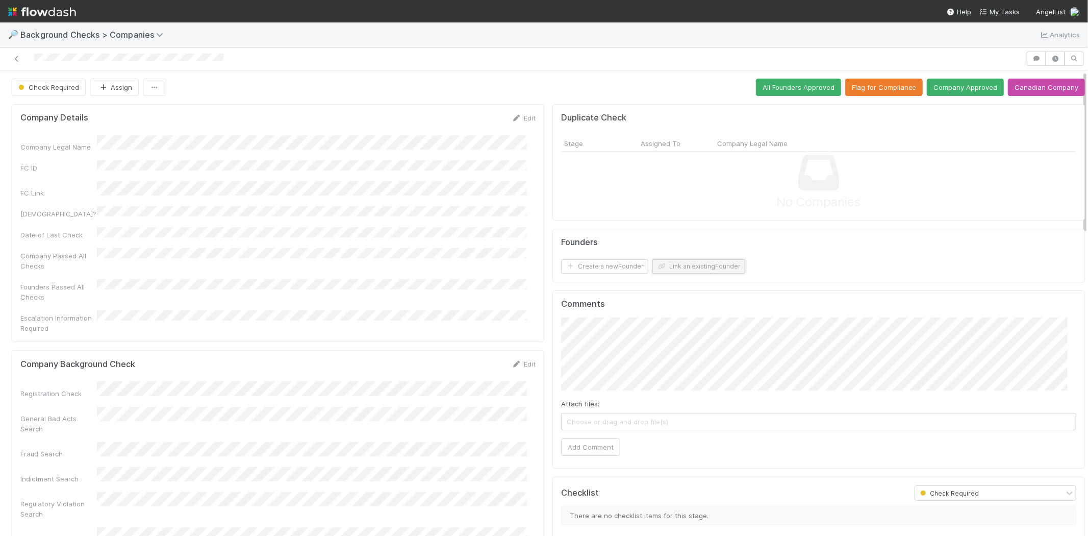
click at [671, 265] on button "Link an existing Founder" at bounding box center [698, 266] width 93 height 14
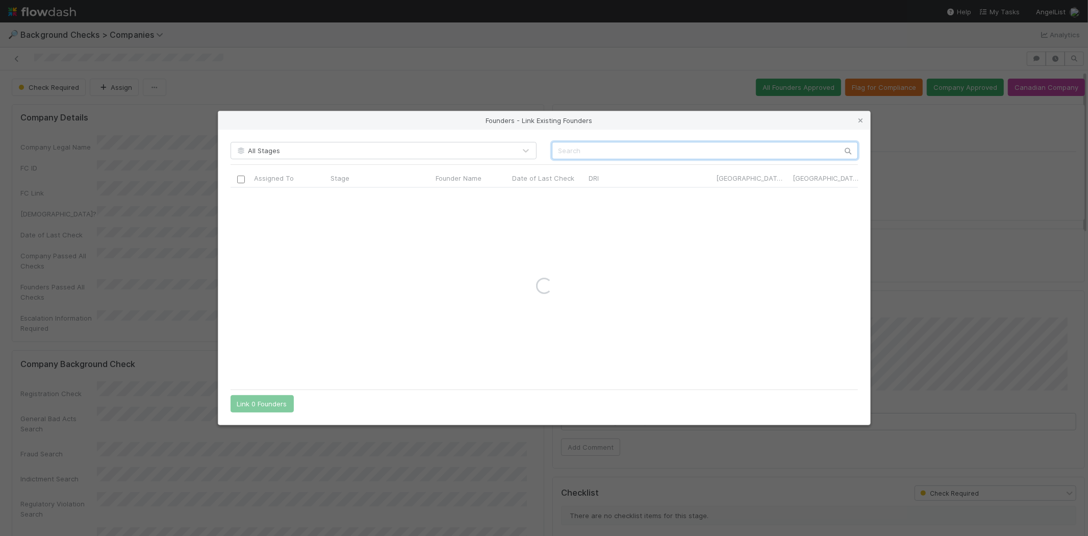
click at [745, 145] on input "text" at bounding box center [705, 150] width 306 height 17
paste input "Bilal Abu-Ghazaleh"
type input "Bilal Abu-Ghazaleh"
click at [857, 119] on icon at bounding box center [861, 120] width 10 height 7
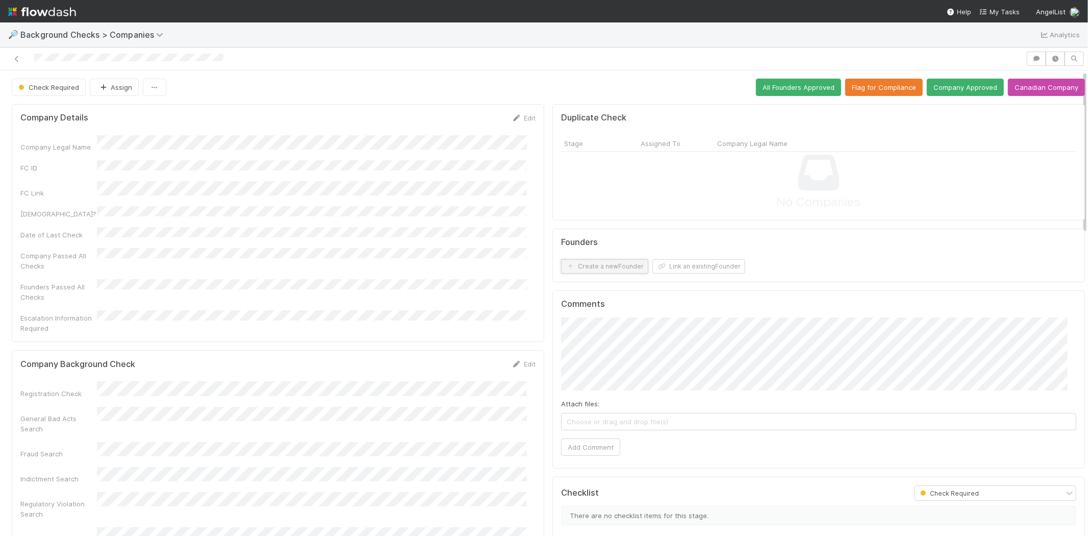
click at [610, 268] on button "Create a new Founder" at bounding box center [604, 266] width 87 height 14
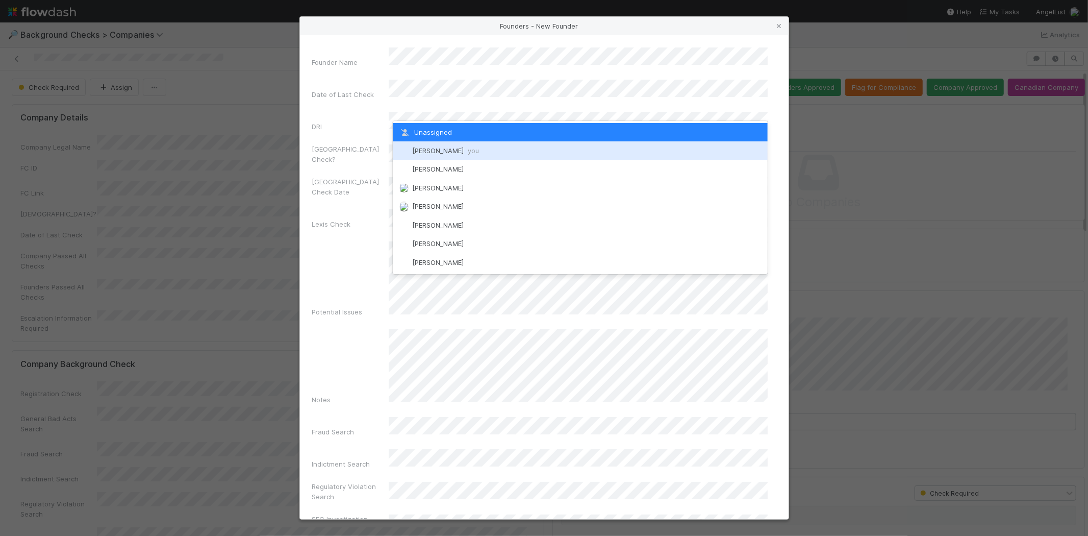
click at [447, 146] on span "Michael Capilitan you" at bounding box center [445, 150] width 67 height 8
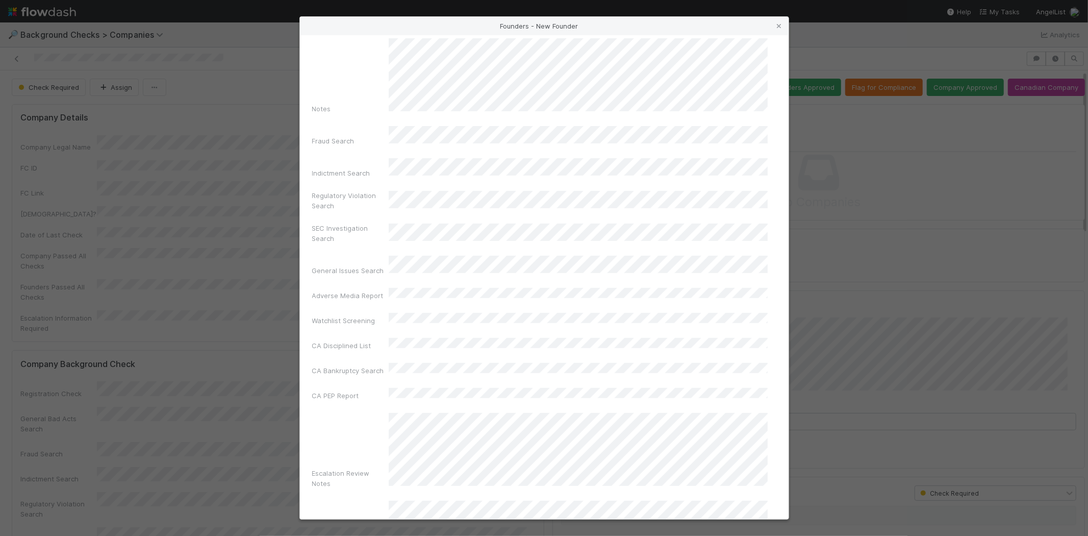
scroll to position [342, 0]
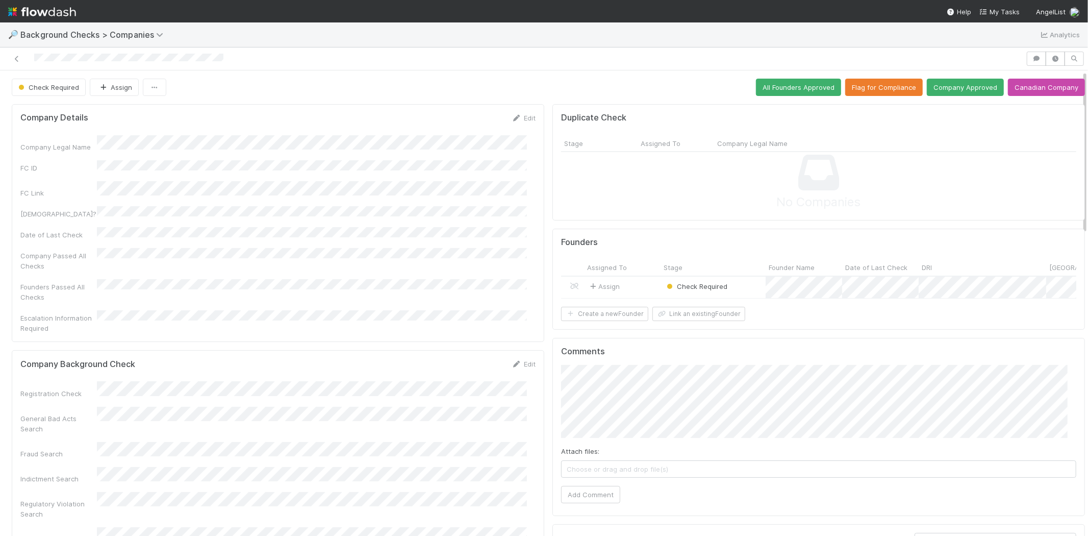
click at [624, 285] on div "Assign" at bounding box center [622, 287] width 77 height 22
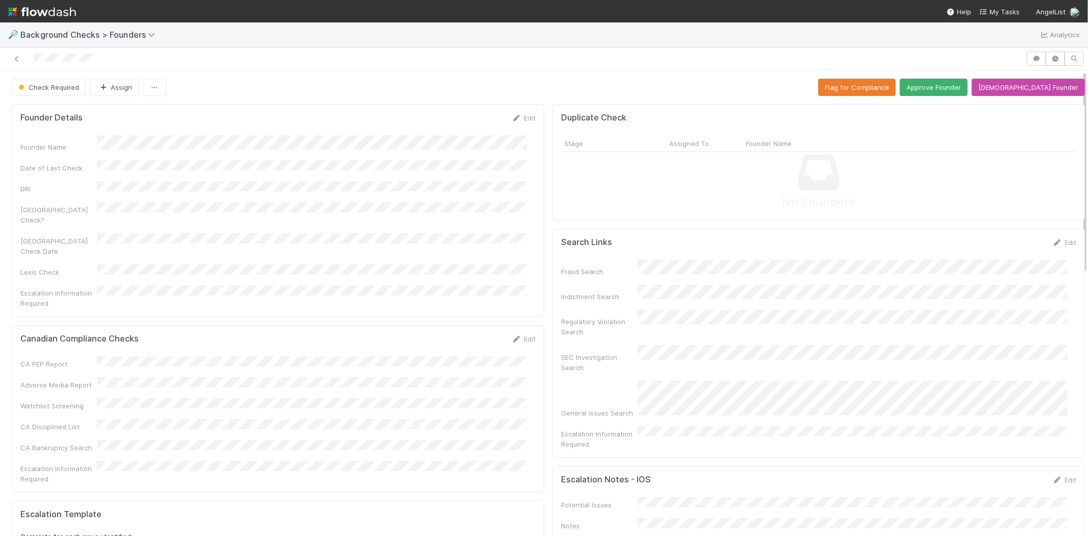
drag, startPoint x: 758, startPoint y: 364, endPoint x: 701, endPoint y: 248, distance: 129.6
click at [689, 219] on div "Duplicate Check Stage Assigned To Founder Name No Founders" at bounding box center [818, 162] width 532 height 116
click at [952, 85] on button "Approve Founder" at bounding box center [934, 87] width 68 height 17
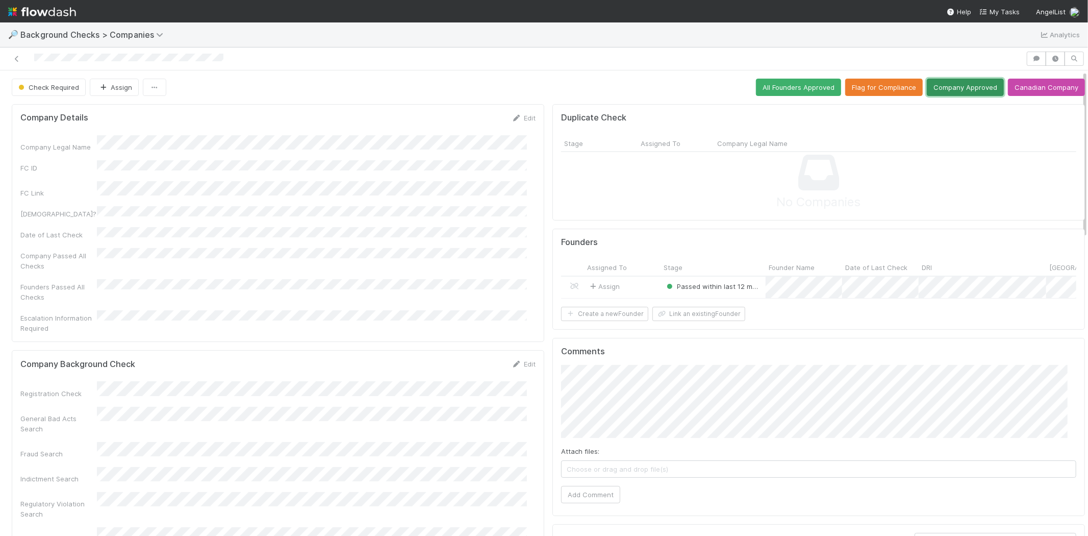
click at [942, 89] on button "Company Approved" at bounding box center [965, 87] width 77 height 17
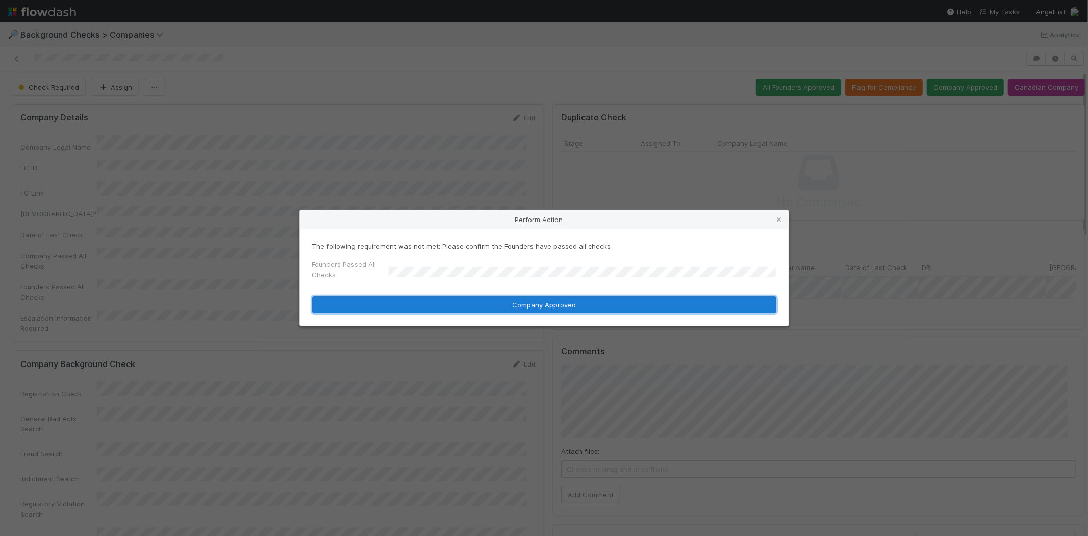
click at [452, 300] on button "Company Approved" at bounding box center [544, 304] width 464 height 17
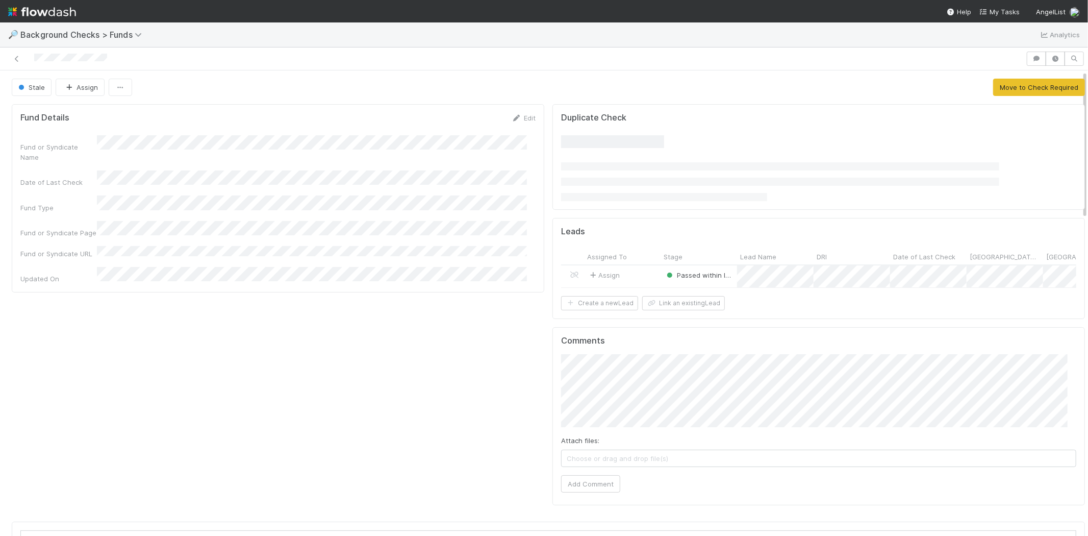
scroll to position [199, 1030]
click at [1005, 90] on button "Move to Check Required" at bounding box center [1039, 87] width 92 height 17
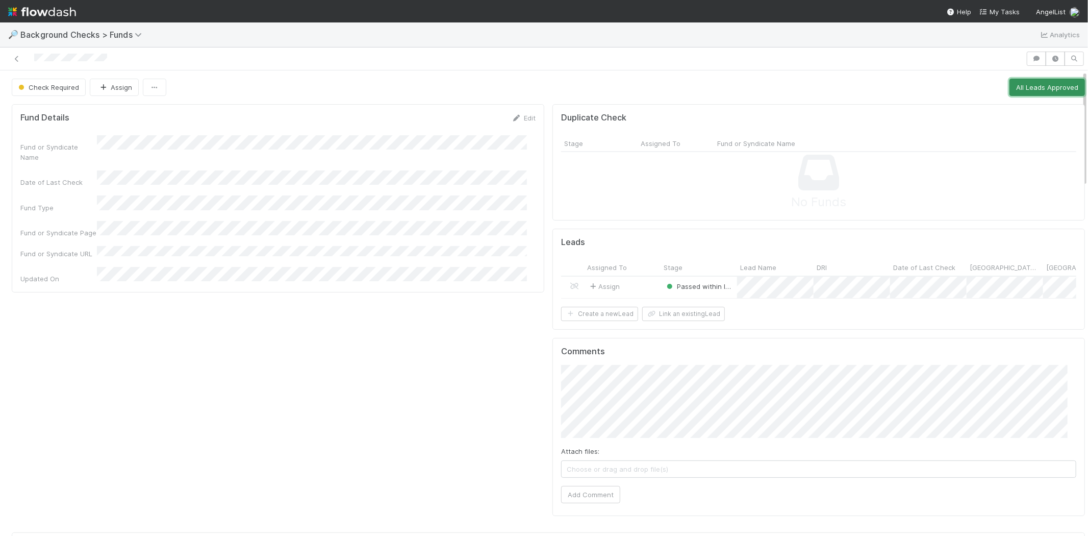
click at [1027, 89] on button "All Leads Approved" at bounding box center [1046, 87] width 75 height 17
